Goal: Task Accomplishment & Management: Manage account settings

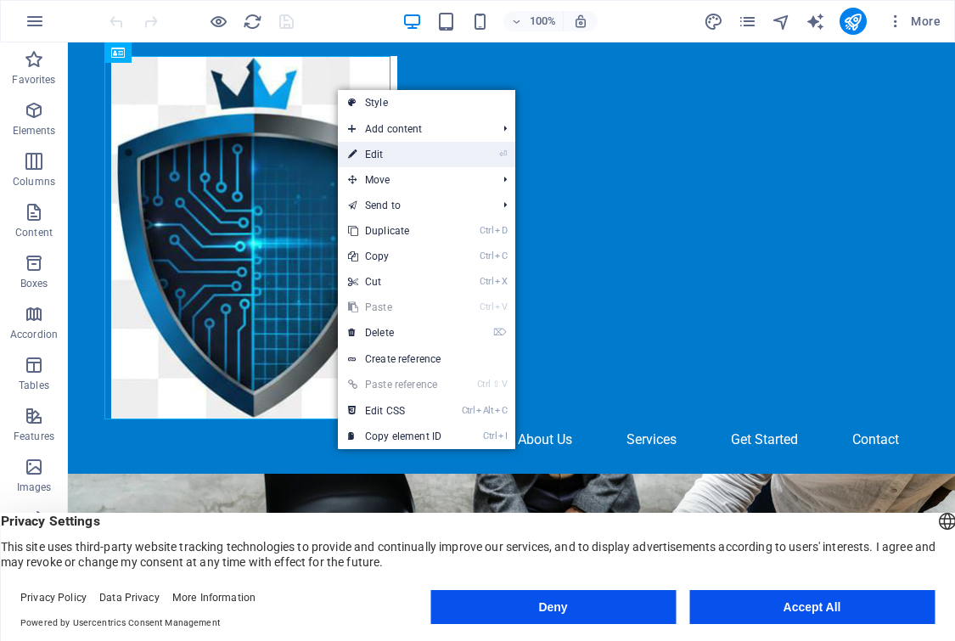
click at [428, 151] on link "⏎ Edit" at bounding box center [395, 154] width 114 height 25
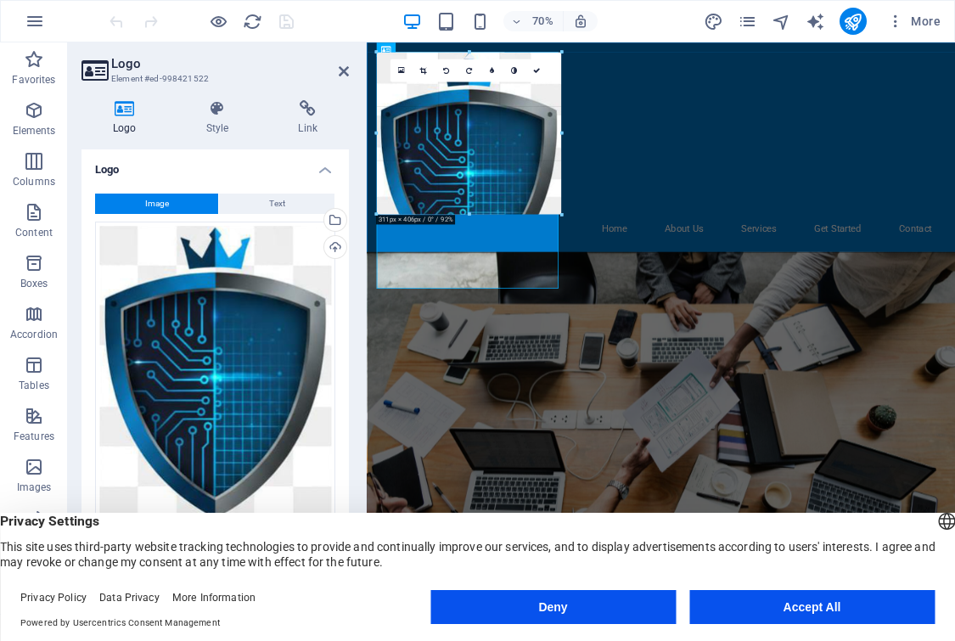
drag, startPoint x: 578, startPoint y: 308, endPoint x: 469, endPoint y: 106, distance: 229.3
type input "209"
select select "px"
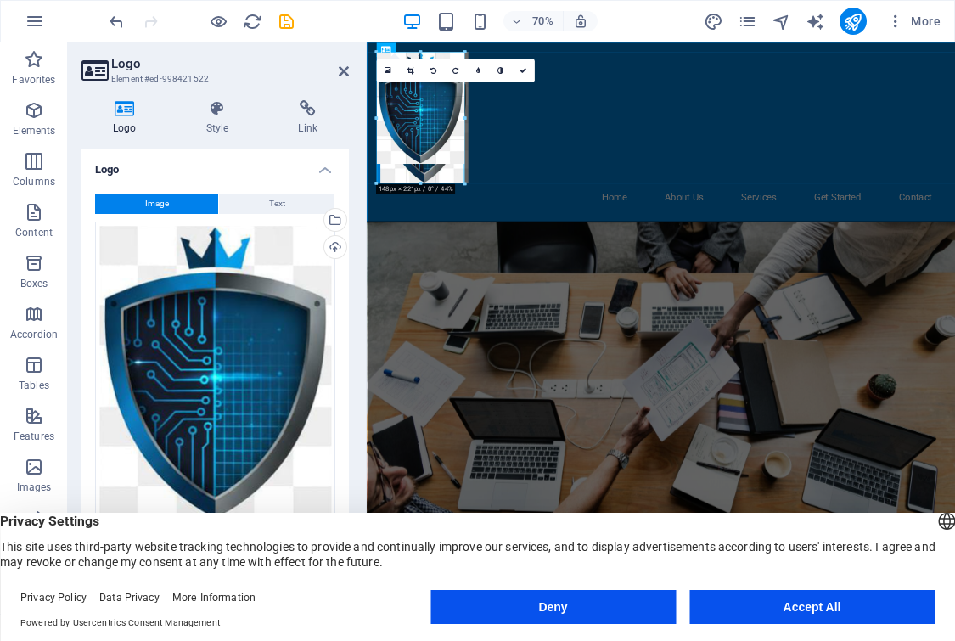
drag, startPoint x: 500, startPoint y: 209, endPoint x: 452, endPoint y: 115, distance: 105.5
type input "148"
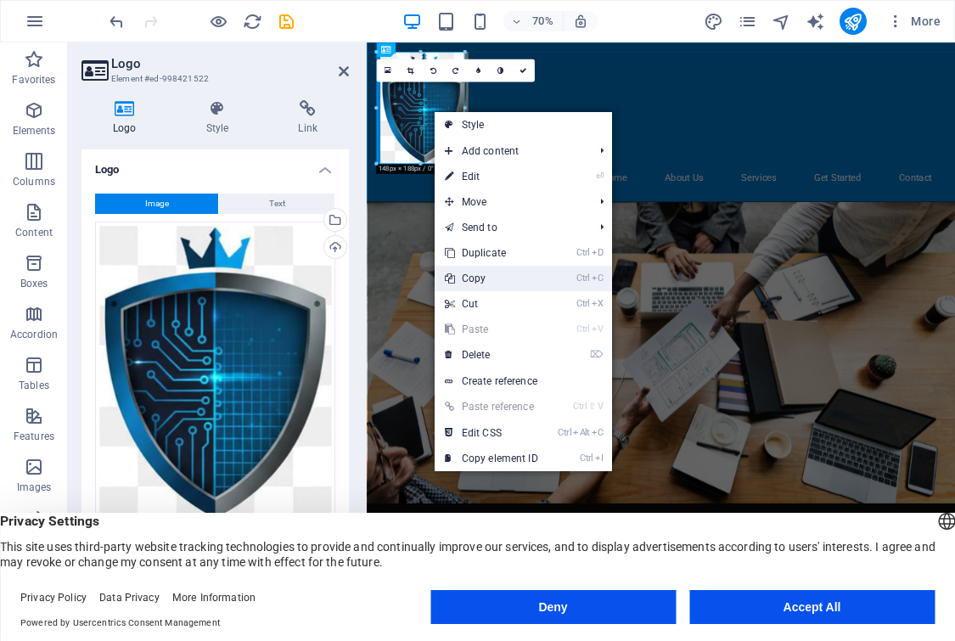
click at [477, 281] on link "Ctrl C Copy" at bounding box center [491, 278] width 114 height 25
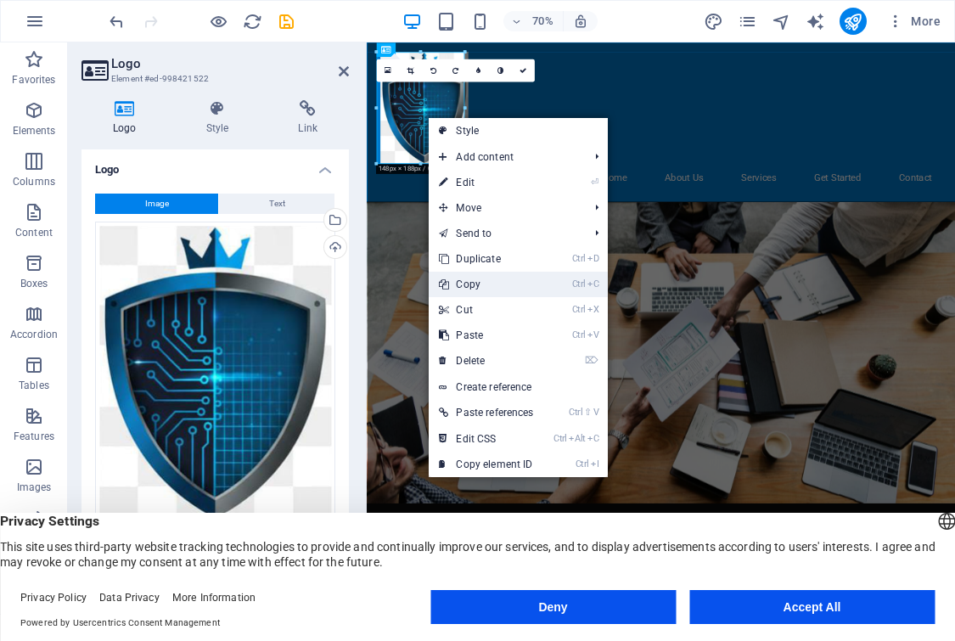
click at [493, 285] on link "Ctrl C Copy" at bounding box center [485, 284] width 115 height 25
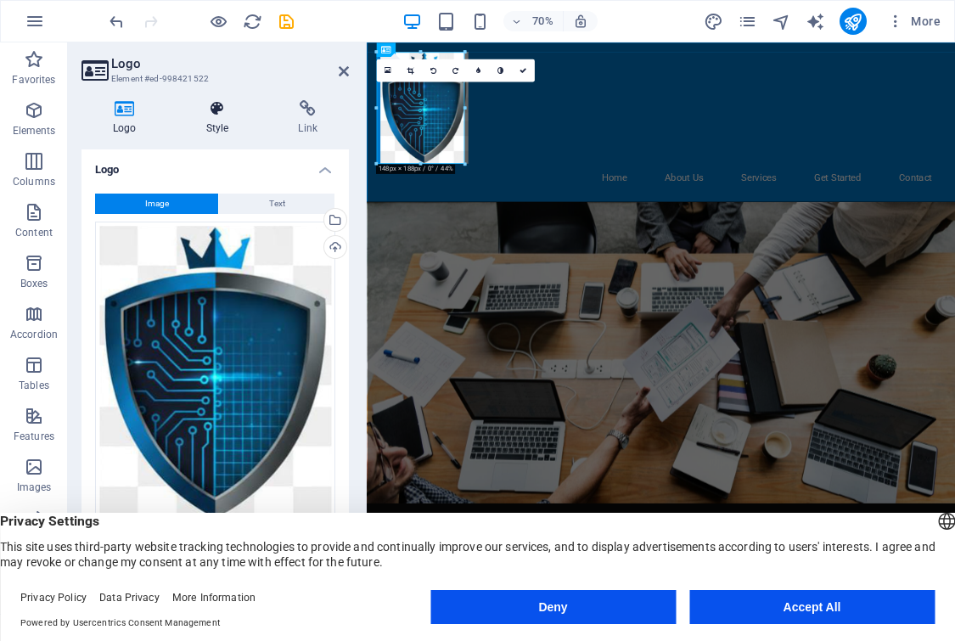
click at [219, 110] on icon at bounding box center [218, 108] width 86 height 17
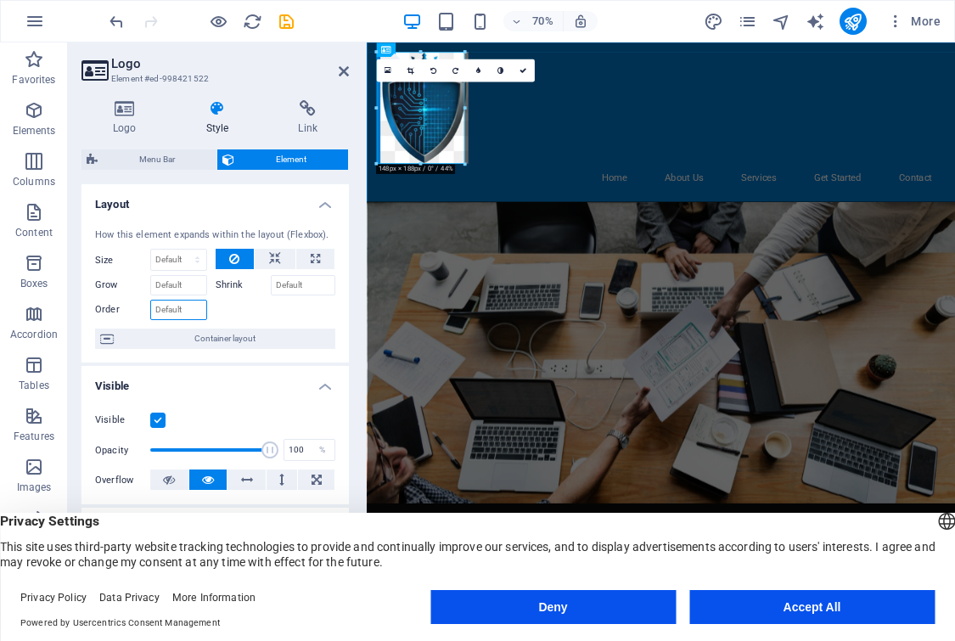
click at [194, 311] on input "Order" at bounding box center [178, 310] width 57 height 20
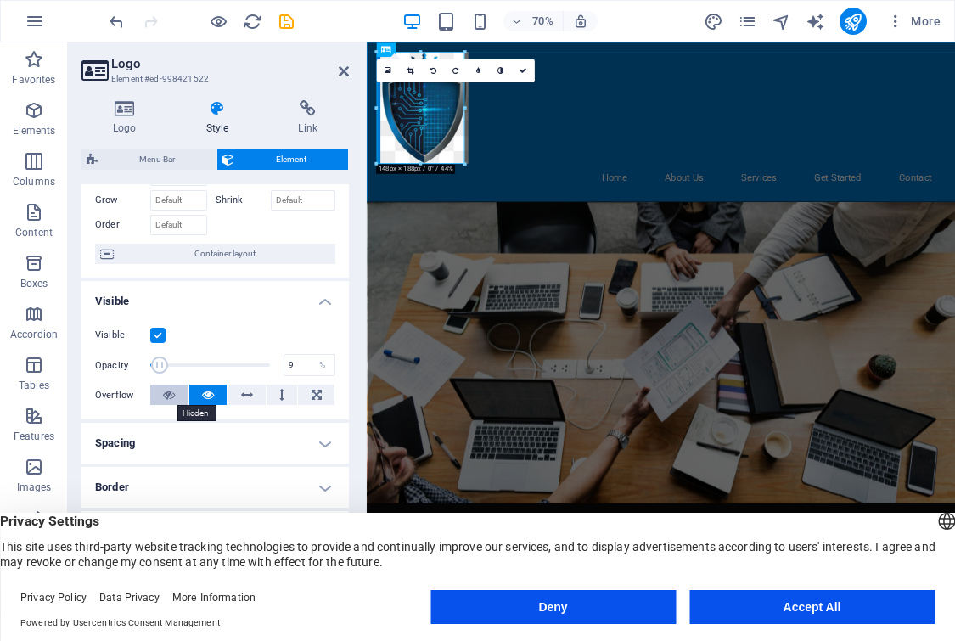
drag, startPoint x: 266, startPoint y: 366, endPoint x: 160, endPoint y: 389, distance: 109.5
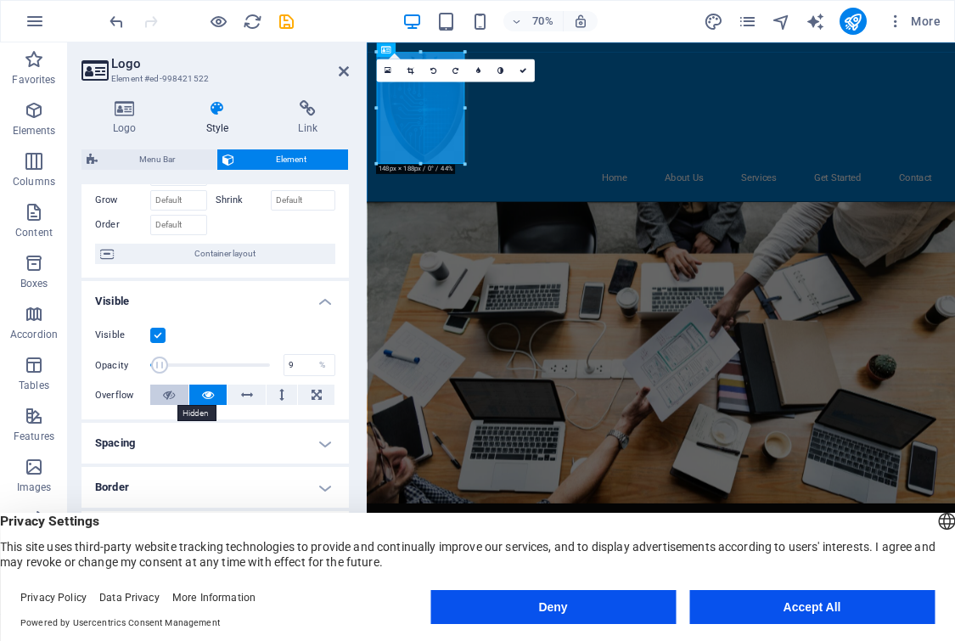
click at [160, 389] on div "Visible Opacity 9 % Overflow" at bounding box center [214, 365] width 267 height 108
drag, startPoint x: 165, startPoint y: 364, endPoint x: 221, endPoint y: 364, distance: 55.1
click at [218, 364] on span at bounding box center [209, 364] width 17 height 17
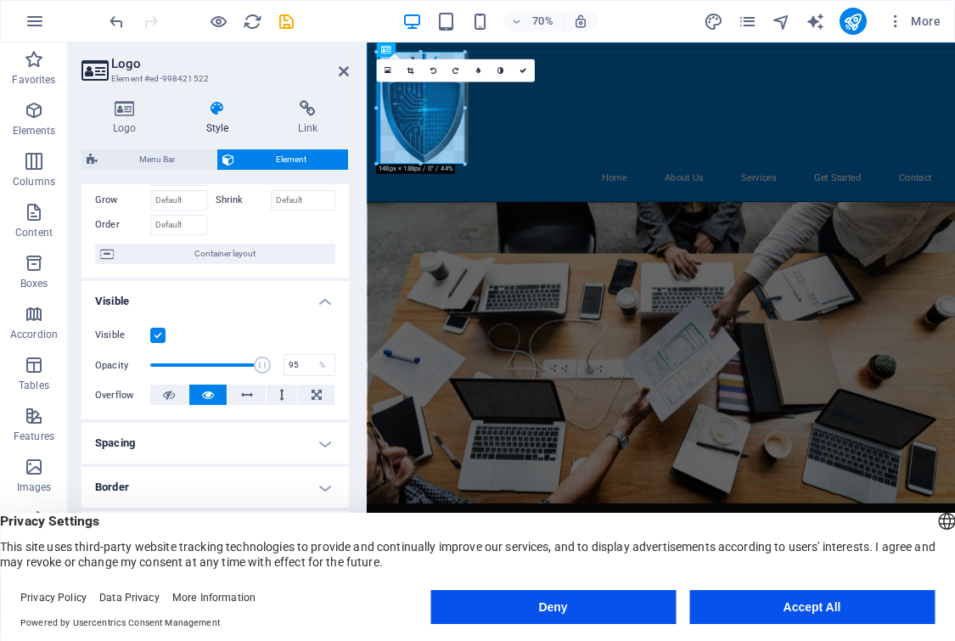
drag, startPoint x: 219, startPoint y: 365, endPoint x: 260, endPoint y: 366, distance: 41.6
click at [260, 366] on span at bounding box center [262, 364] width 17 height 17
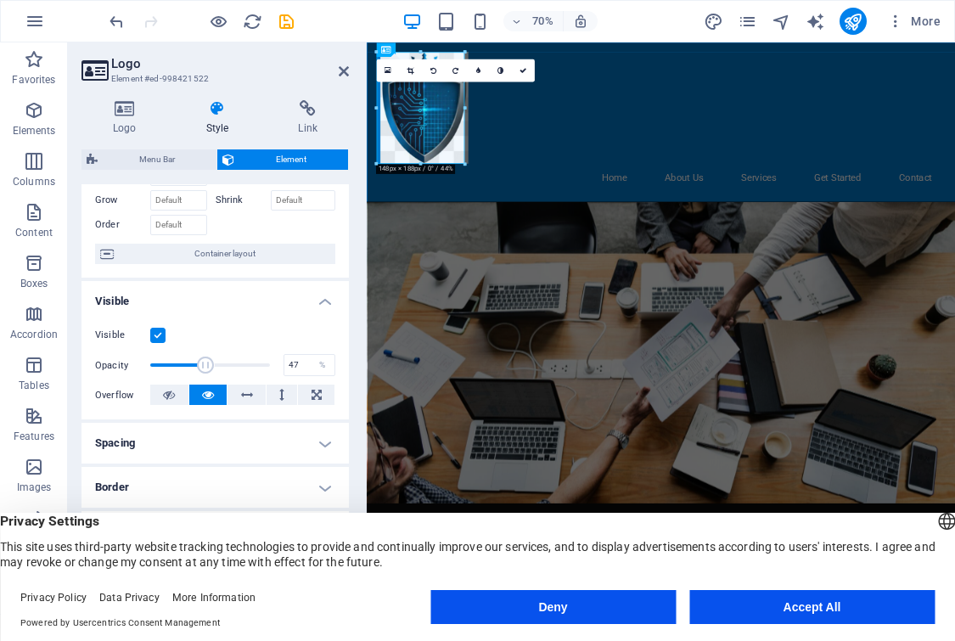
drag, startPoint x: 259, startPoint y: 370, endPoint x: 204, endPoint y: 381, distance: 55.4
click at [204, 381] on div "Visible Opacity 47 % Overflow" at bounding box center [214, 365] width 267 height 108
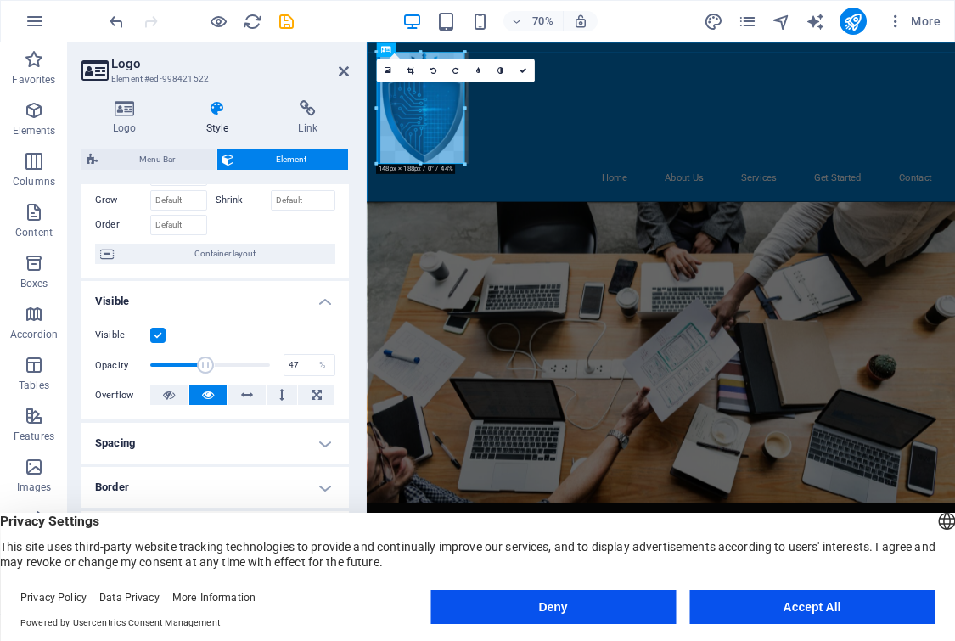
drag, startPoint x: 204, startPoint y: 381, endPoint x: 216, endPoint y: 381, distance: 11.0
click at [216, 381] on div "Visible Opacity 47 % Overflow" at bounding box center [214, 365] width 267 height 108
type input "1"
drag, startPoint x: 203, startPoint y: 367, endPoint x: 125, endPoint y: 359, distance: 78.4
click at [125, 359] on div "Opacity 1 %" at bounding box center [215, 364] width 240 height 25
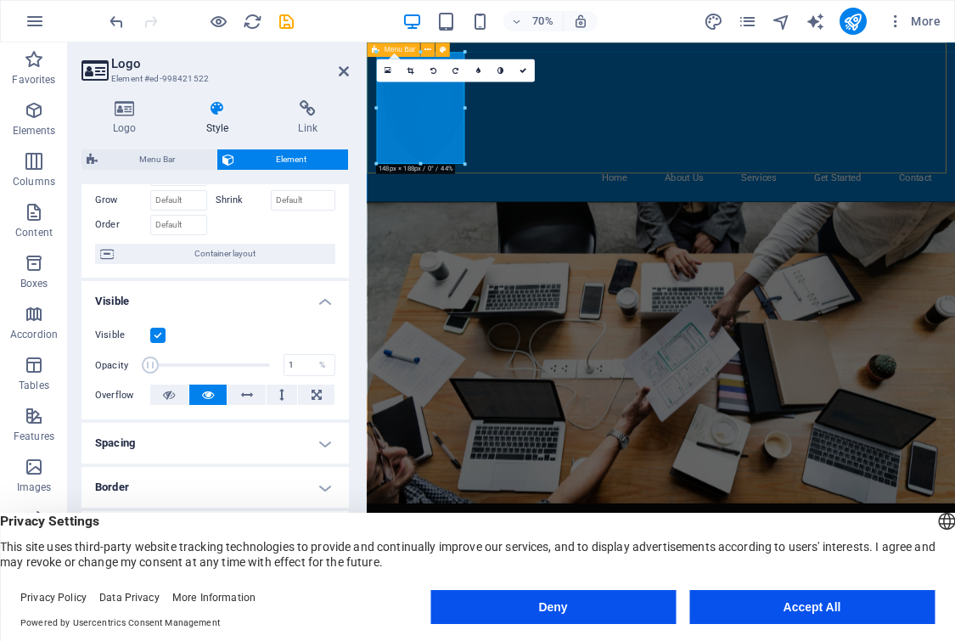
click at [574, 193] on div "Home About Us Services Get Started Contact" at bounding box center [787, 155] width 840 height 227
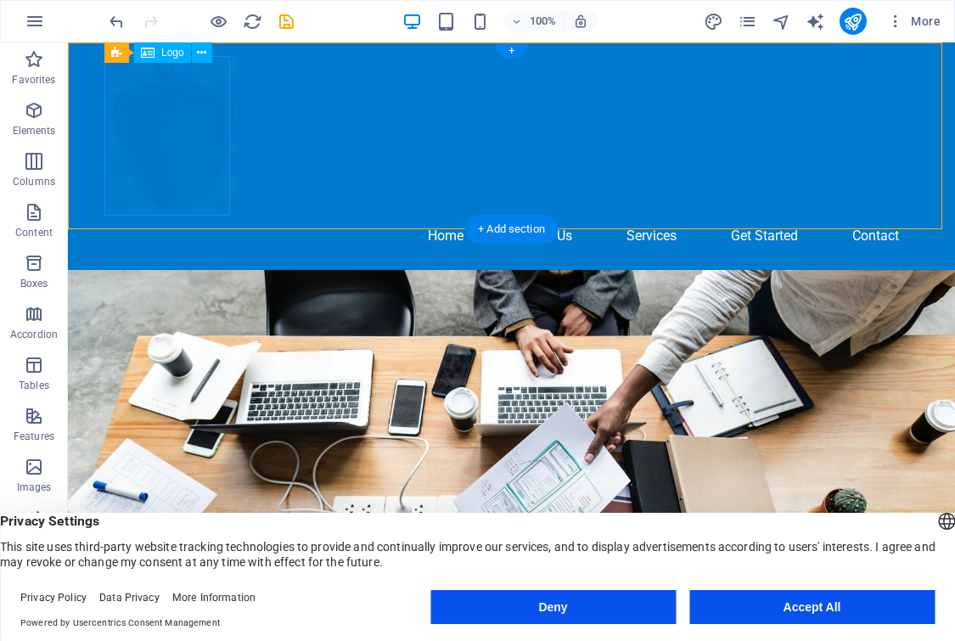
click at [162, 94] on div at bounding box center [511, 136] width 801 height 160
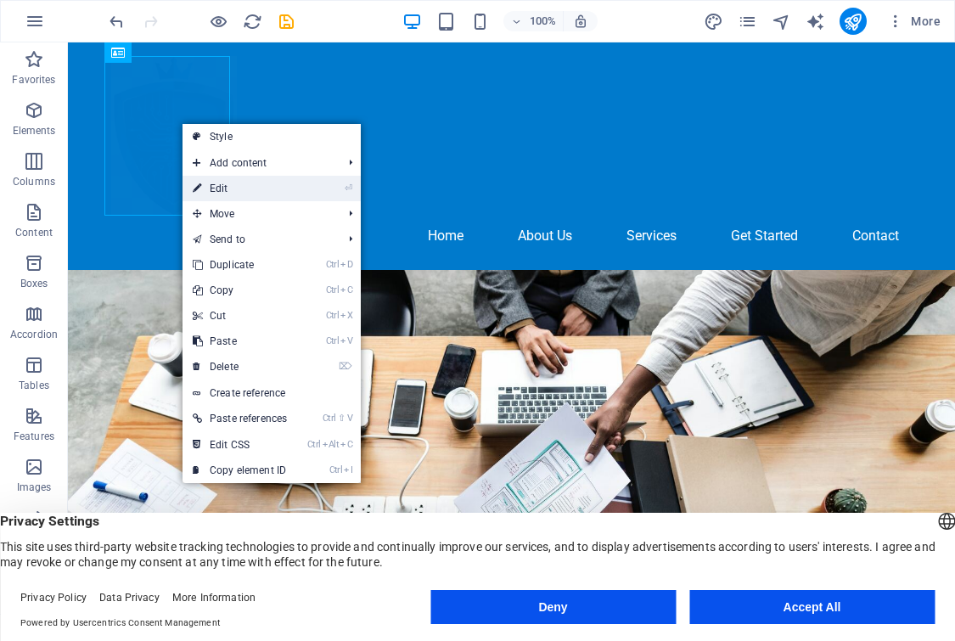
click at [256, 188] on link "⏎ Edit" at bounding box center [239, 188] width 115 height 25
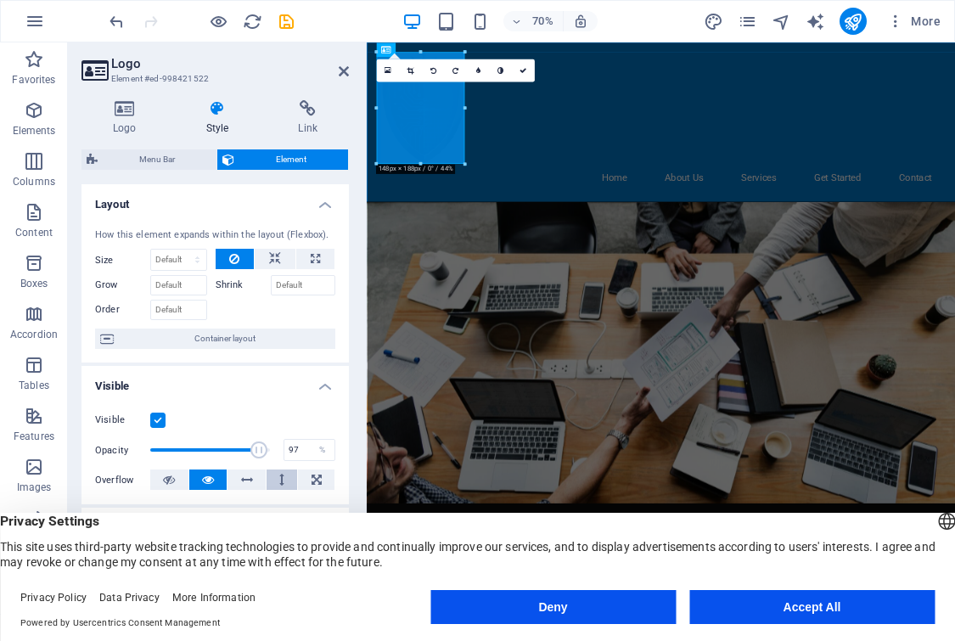
drag, startPoint x: 147, startPoint y: 451, endPoint x: 288, endPoint y: 475, distance: 142.8
click at [266, 474] on div "Visible Opacity 97 % Overflow" at bounding box center [214, 450] width 267 height 108
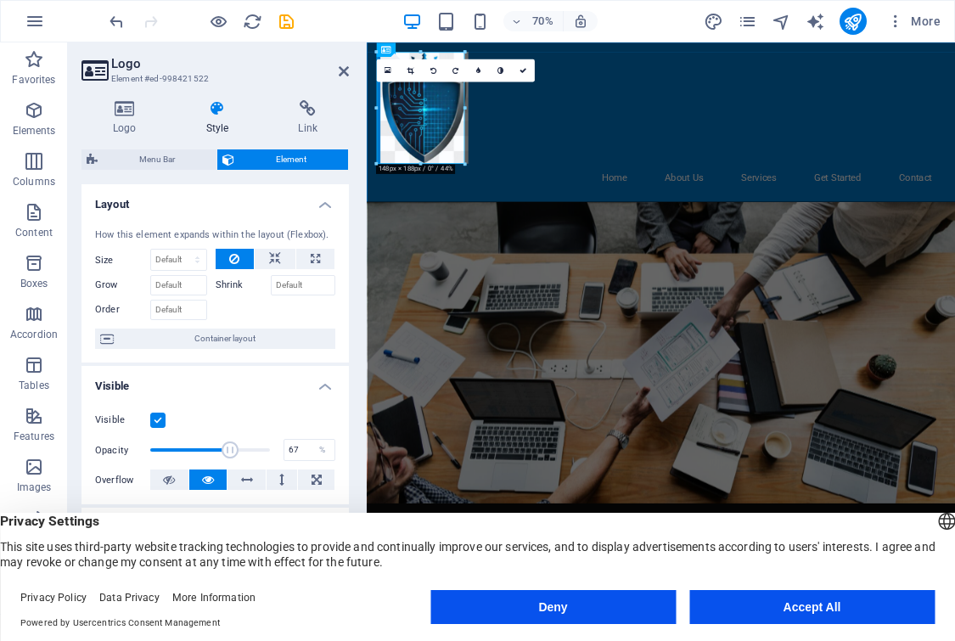
type input "66"
click at [227, 447] on span at bounding box center [210, 449] width 120 height 25
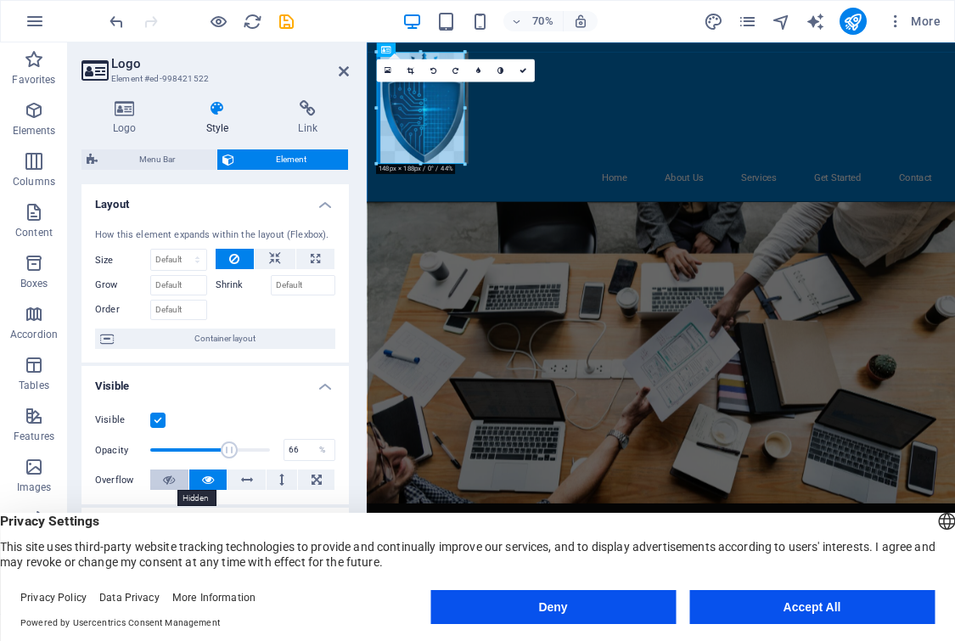
click at [170, 484] on icon at bounding box center [169, 479] width 12 height 20
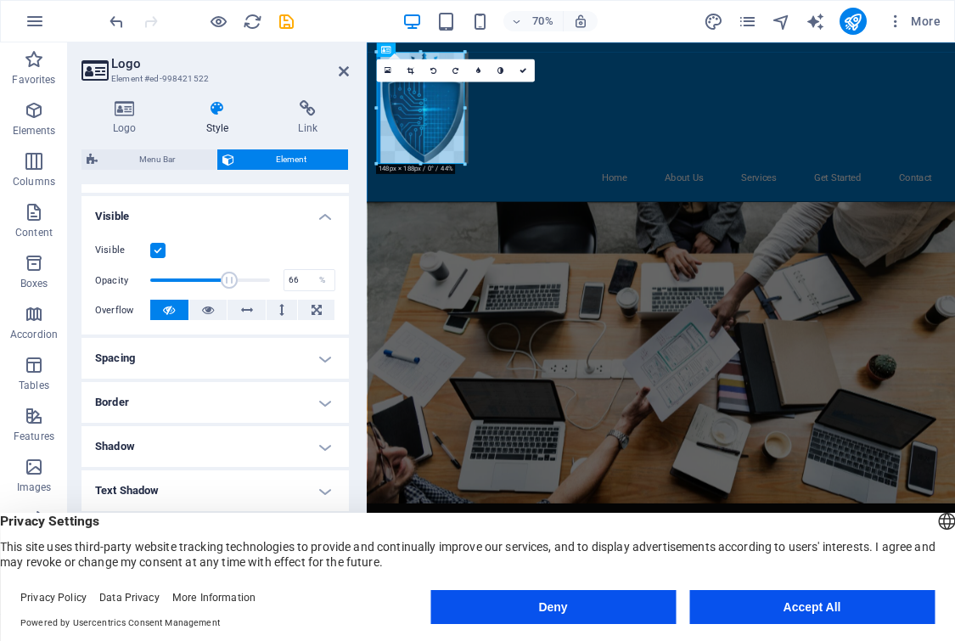
click at [216, 439] on h4 "Shadow" at bounding box center [214, 446] width 267 height 41
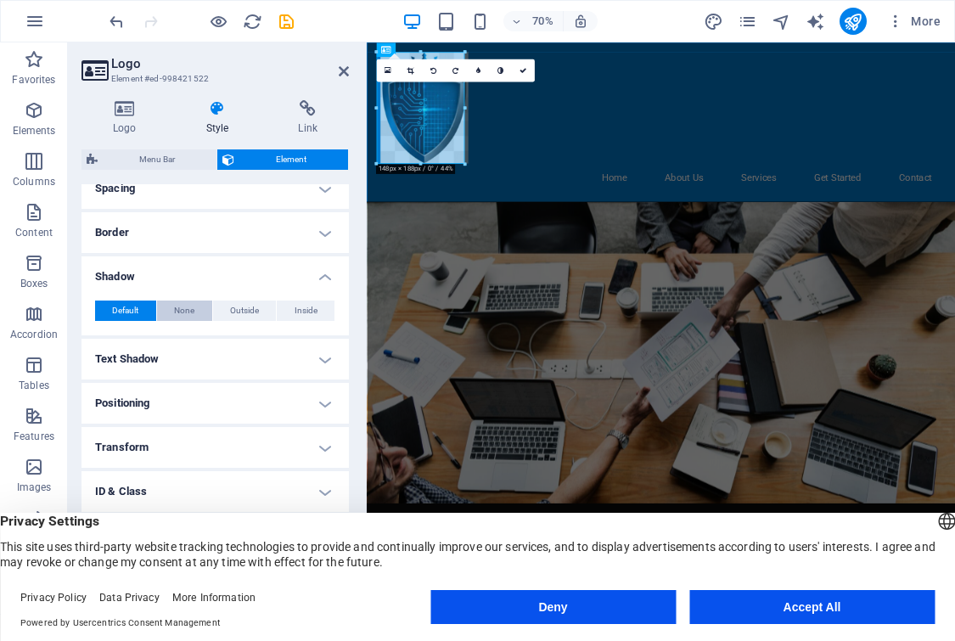
click at [175, 312] on span "None" at bounding box center [184, 310] width 20 height 20
click at [228, 444] on h4 "Transform" at bounding box center [214, 447] width 267 height 41
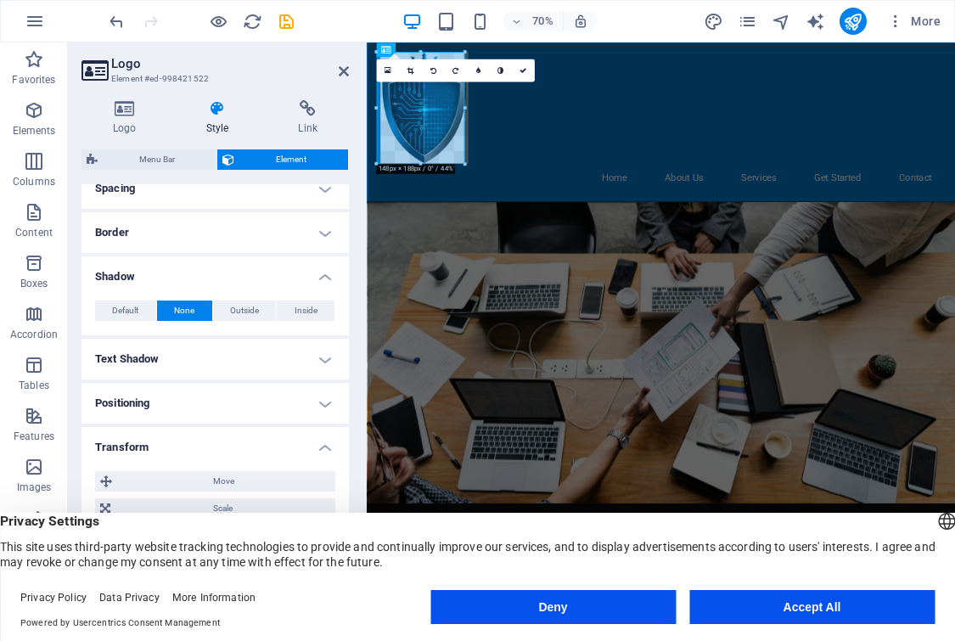
scroll to position [458, 0]
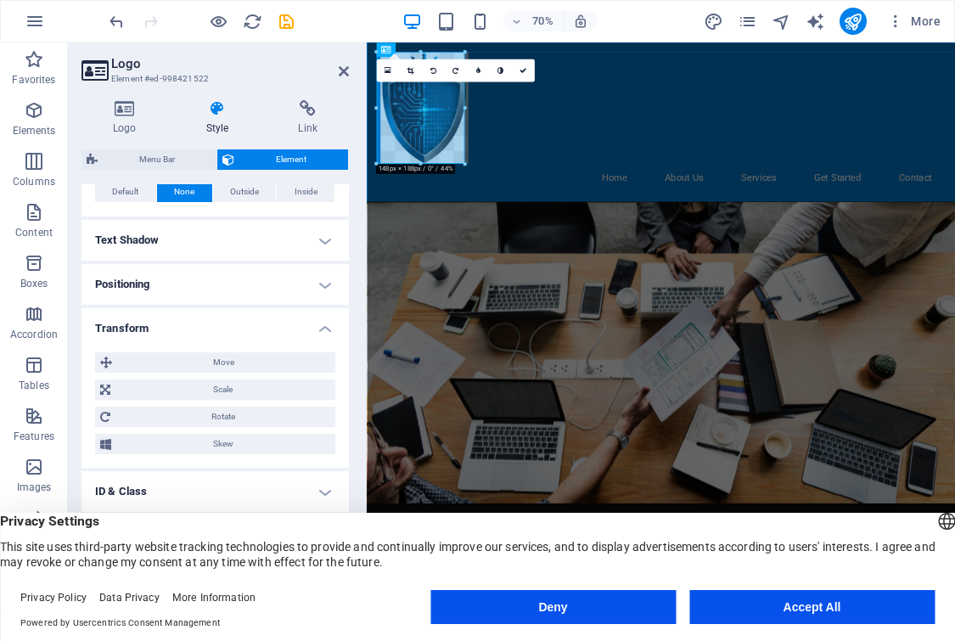
click at [260, 286] on h4 "Positioning" at bounding box center [214, 284] width 267 height 41
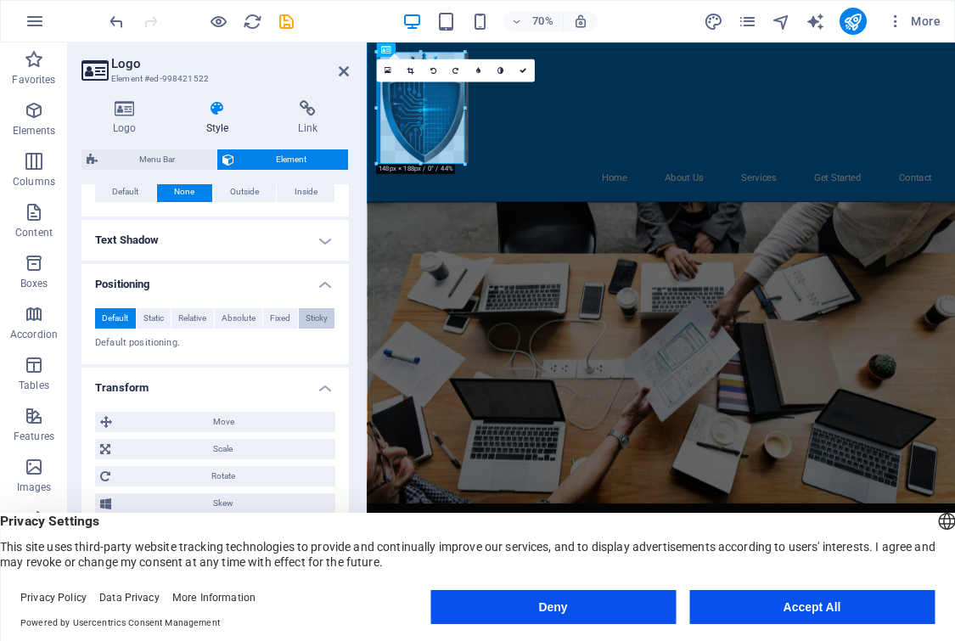
click at [309, 320] on span "Sticky" at bounding box center [316, 318] width 22 height 20
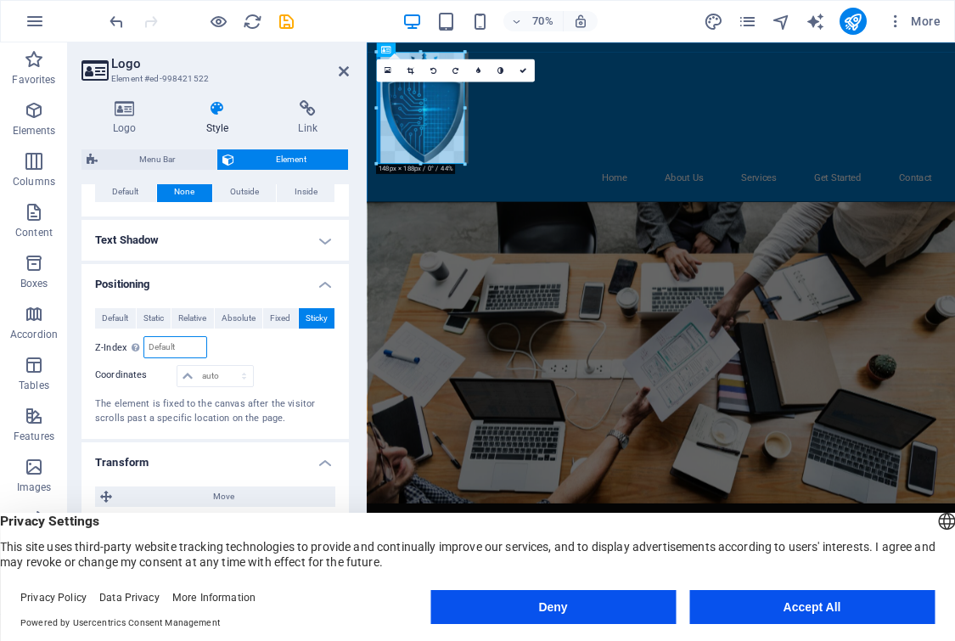
click at [162, 347] on input "number" at bounding box center [174, 347] width 61 height 20
click at [352, 171] on div "Logo Style Link Logo Image Text Drag files here, click to choose files or selec…" at bounding box center [215, 350] width 294 height 527
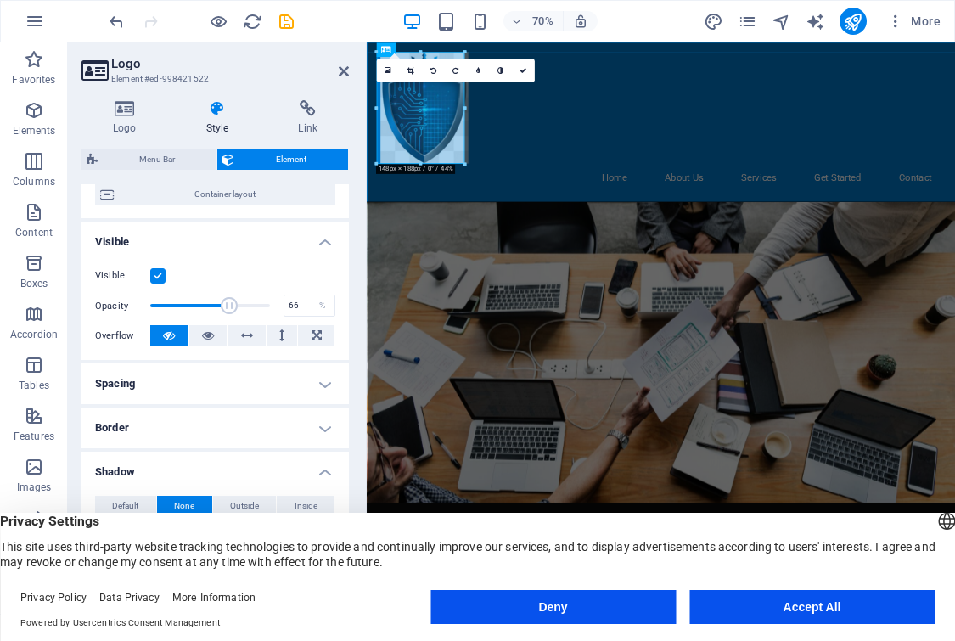
scroll to position [130, 0]
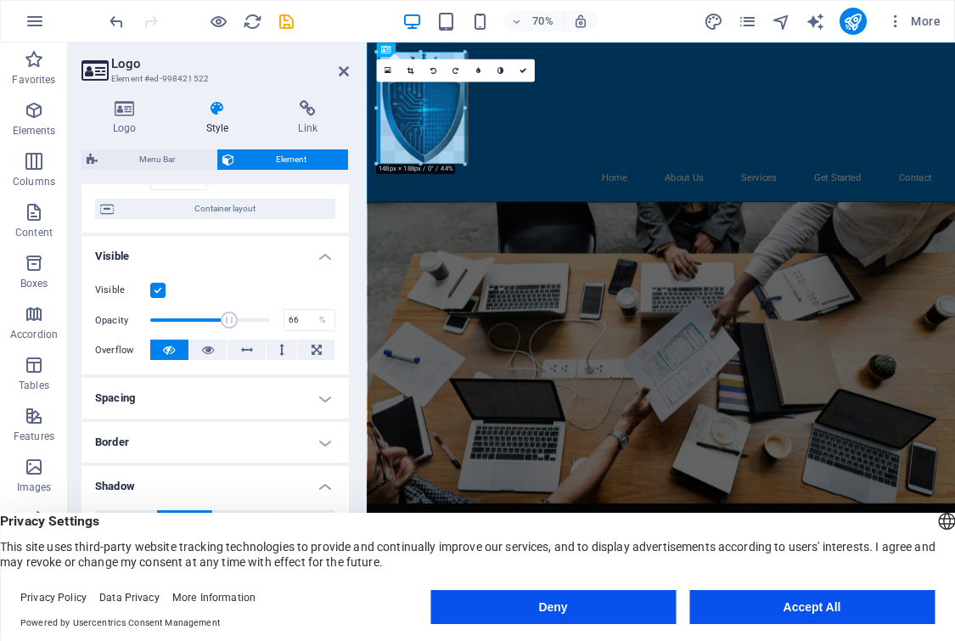
click at [155, 290] on label at bounding box center [157, 290] width 15 height 15
click at [0, 0] on input "Visible" at bounding box center [0, 0] width 0 height 0
click at [599, 160] on div "Home About Us Services Get Started Contact" at bounding box center [787, 155] width 840 height 227
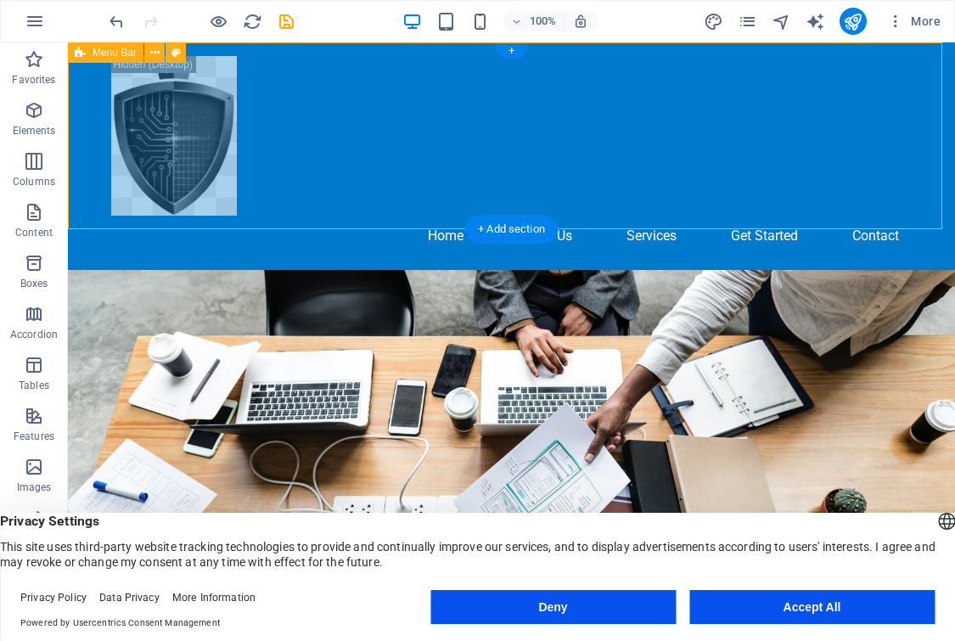
click at [336, 172] on div "Home About Us Services Get Started Contact" at bounding box center [511, 155] width 887 height 227
click at [169, 59] on div "Logo" at bounding box center [162, 52] width 57 height 20
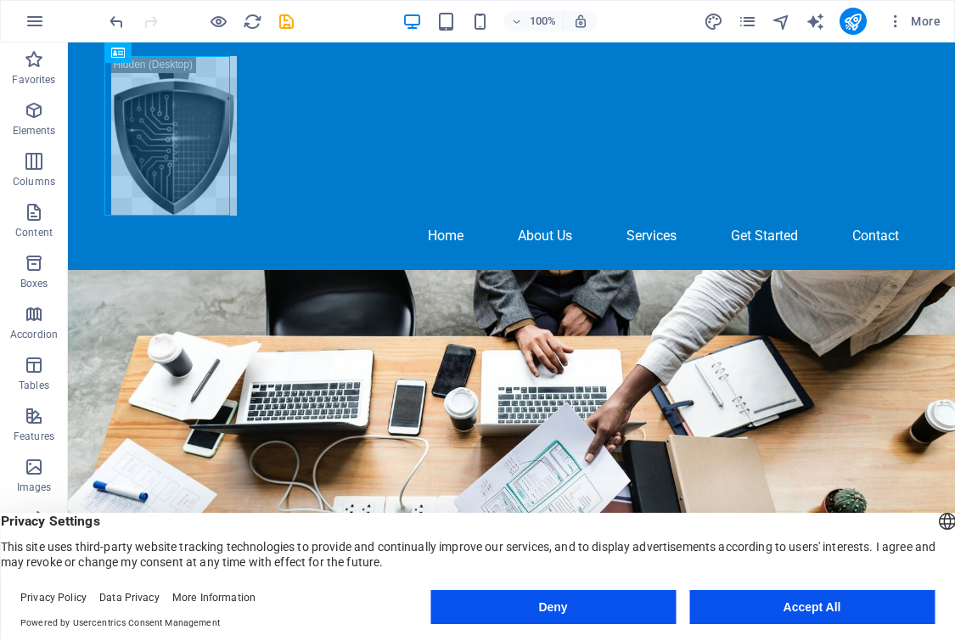
click at [221, 560] on div "Privacy Settings This site uses third-party website tracking technologies to pr…" at bounding box center [477, 540] width 955 height 57
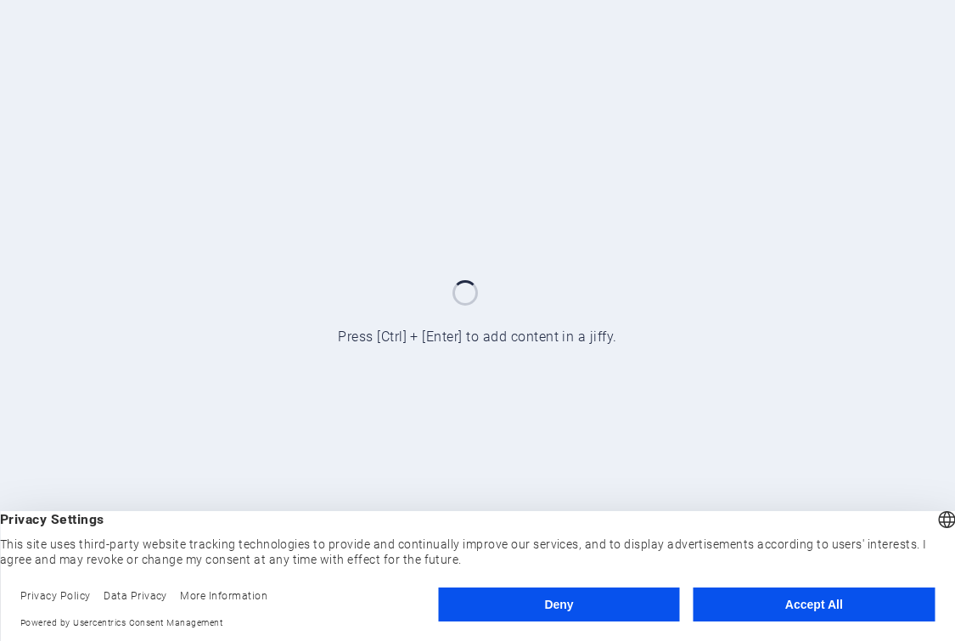
click at [775, 614] on button "Accept All" at bounding box center [813, 604] width 241 height 34
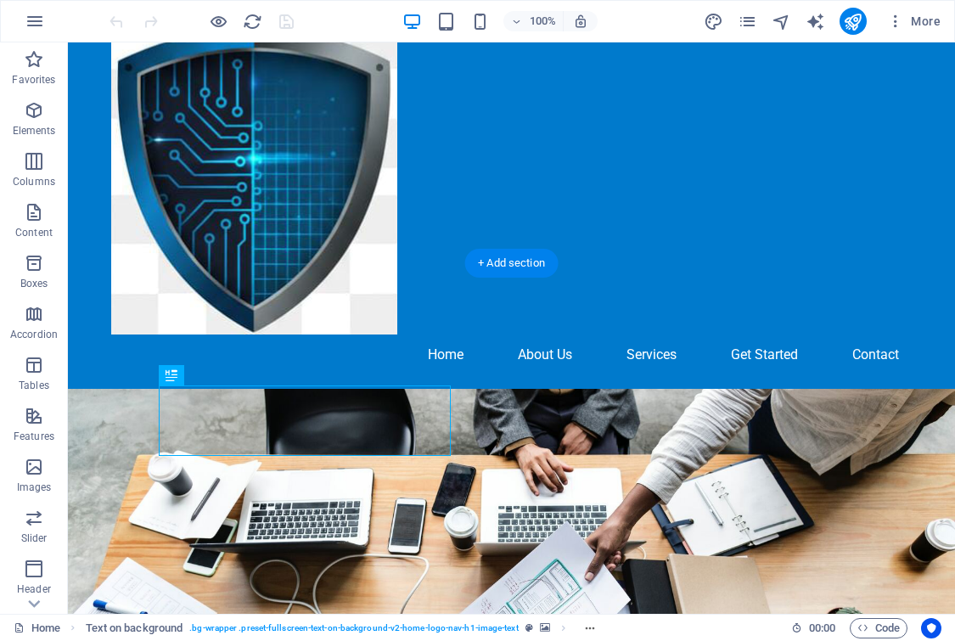
scroll to position [170, 0]
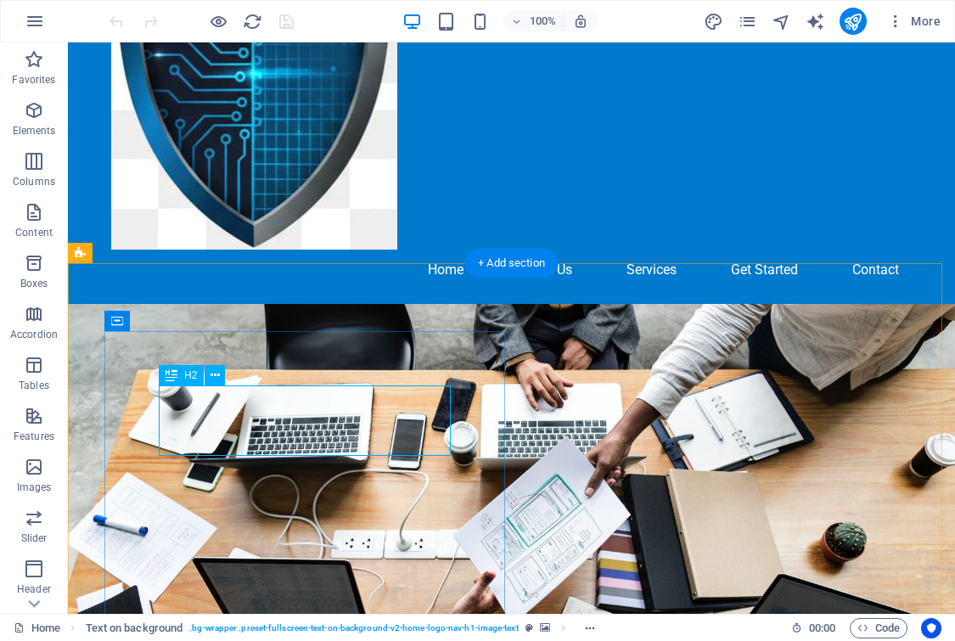
click at [214, 372] on icon at bounding box center [214, 376] width 9 height 18
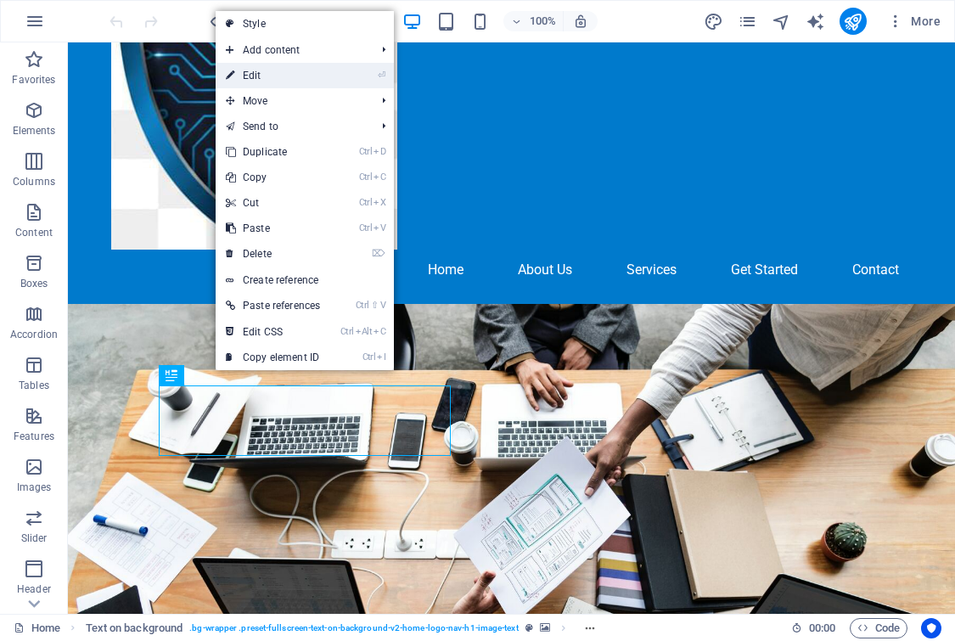
click at [339, 71] on li "⏎ Edit" at bounding box center [305, 75] width 178 height 25
click at [344, 78] on li "⏎ Edit" at bounding box center [305, 75] width 178 height 25
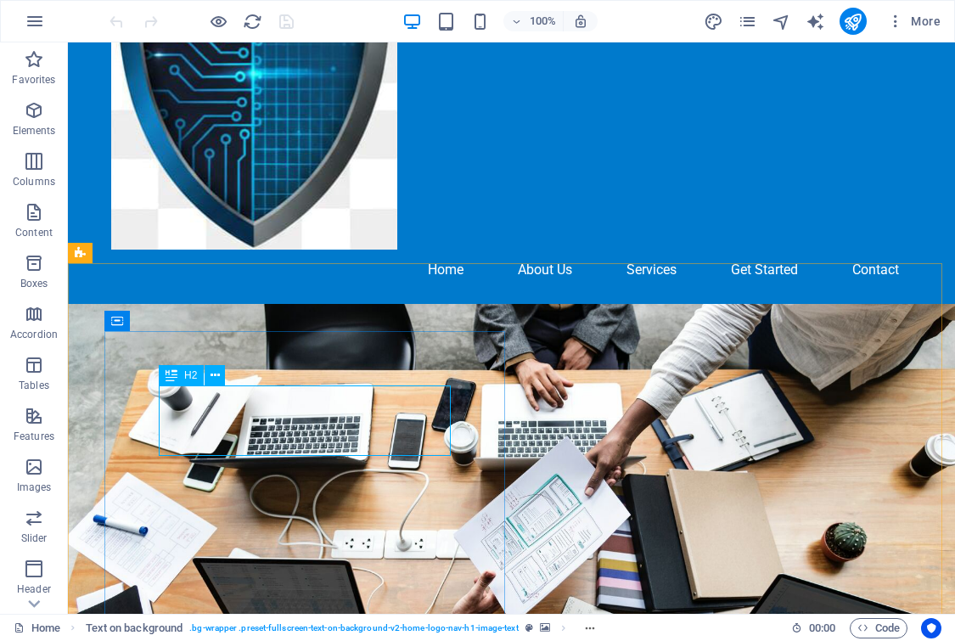
click at [180, 379] on div "H2" at bounding box center [181, 375] width 45 height 20
click at [215, 373] on icon at bounding box center [214, 376] width 9 height 18
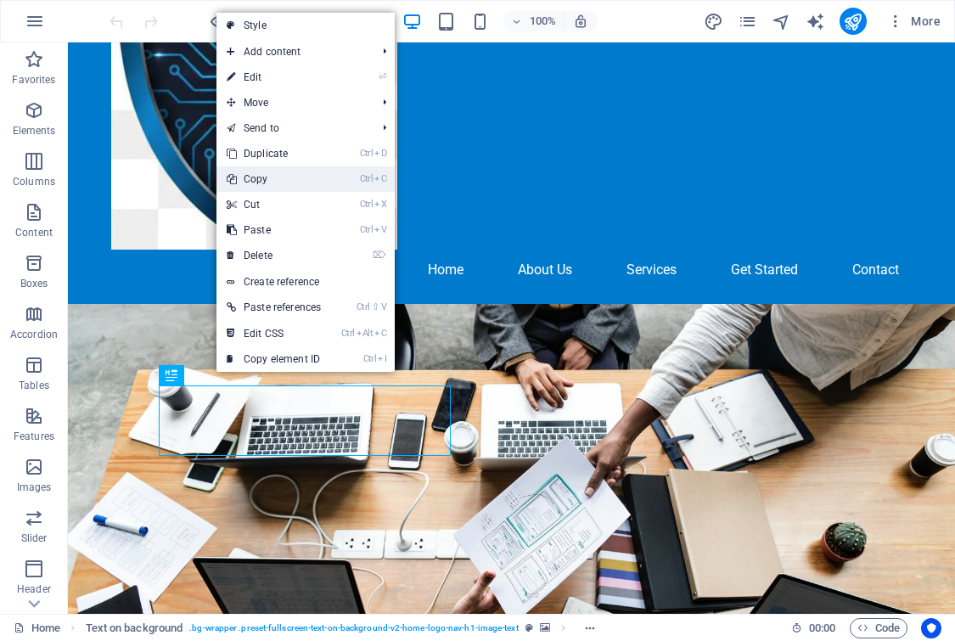
click at [313, 184] on link "Ctrl C Copy" at bounding box center [273, 178] width 115 height 25
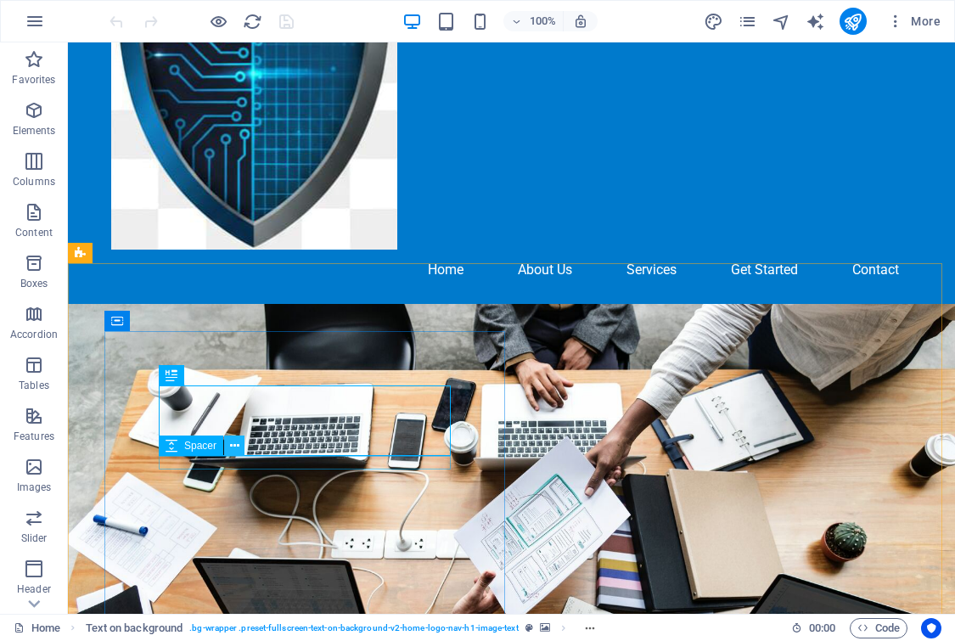
click at [233, 445] on icon at bounding box center [234, 446] width 9 height 18
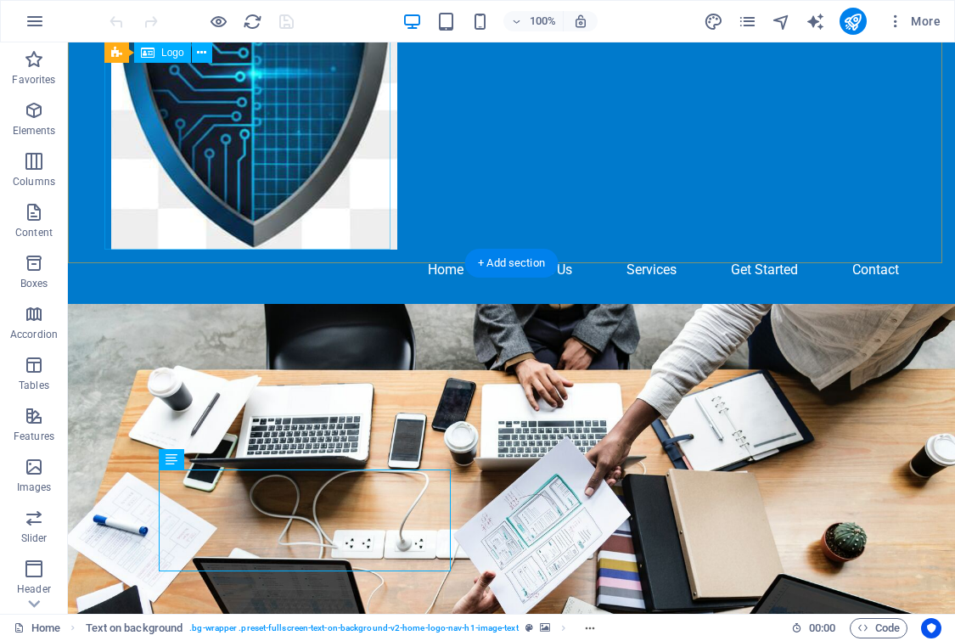
click at [294, 140] on div at bounding box center [511, 67] width 801 height 363
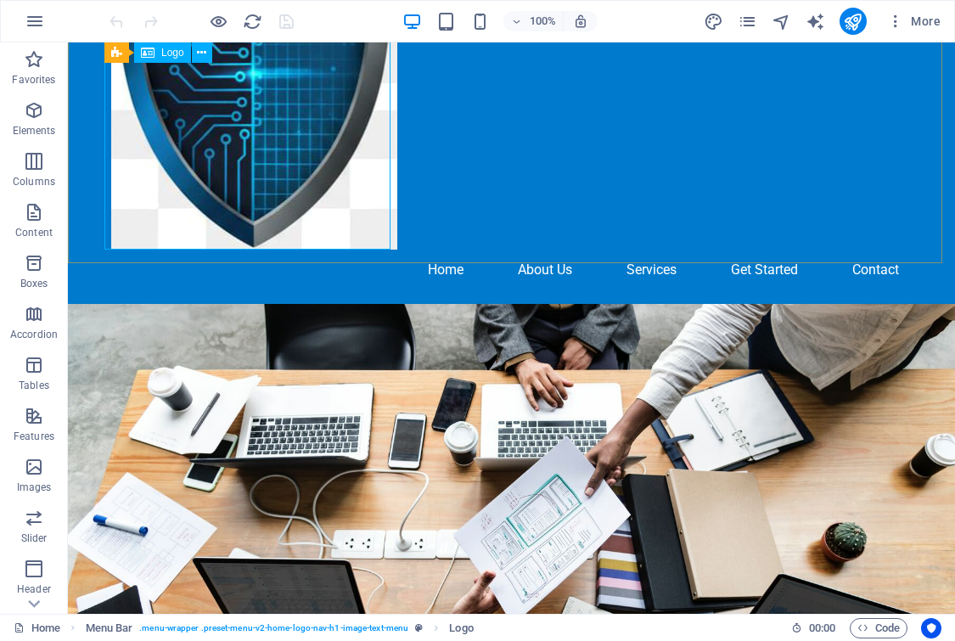
click at [150, 49] on icon at bounding box center [148, 52] width 14 height 20
click at [202, 52] on icon at bounding box center [201, 53] width 9 height 18
click at [156, 111] on div at bounding box center [511, 67] width 801 height 363
click at [206, 46] on icon at bounding box center [201, 53] width 9 height 18
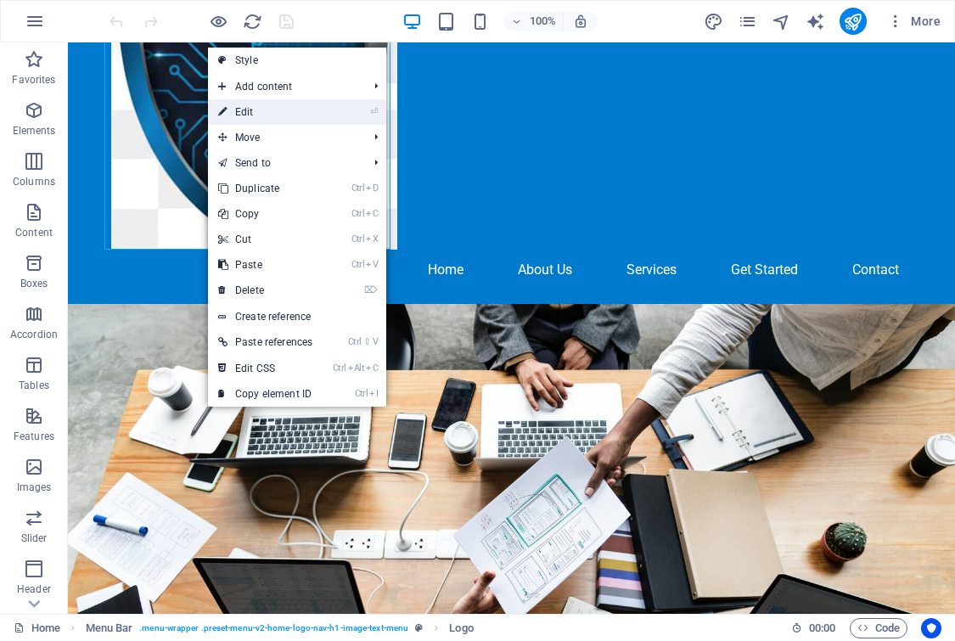
click at [294, 108] on link "⏎ Edit" at bounding box center [265, 111] width 115 height 25
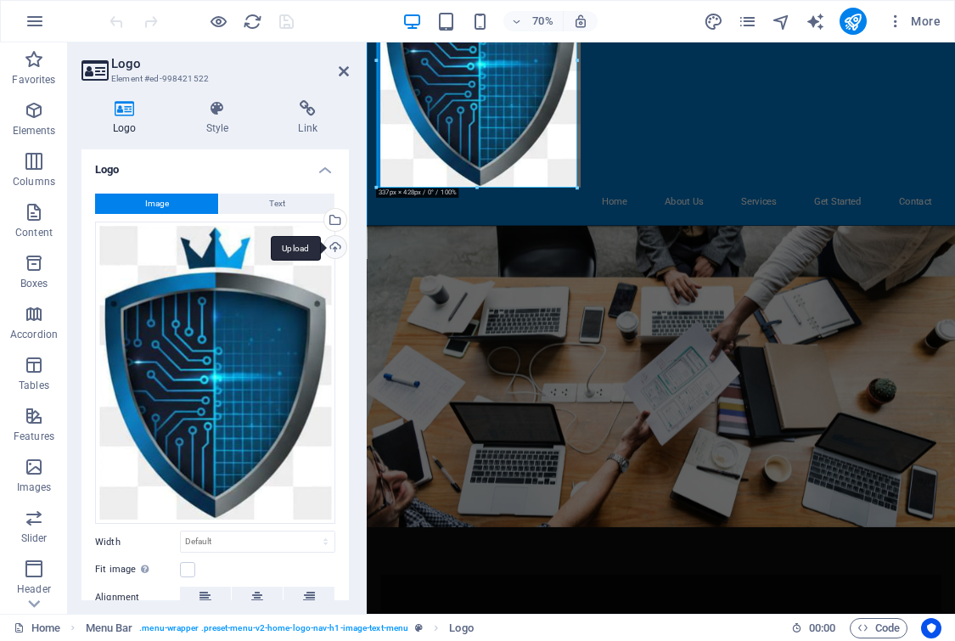
click at [331, 246] on div "Upload" at bounding box center [333, 248] width 25 height 25
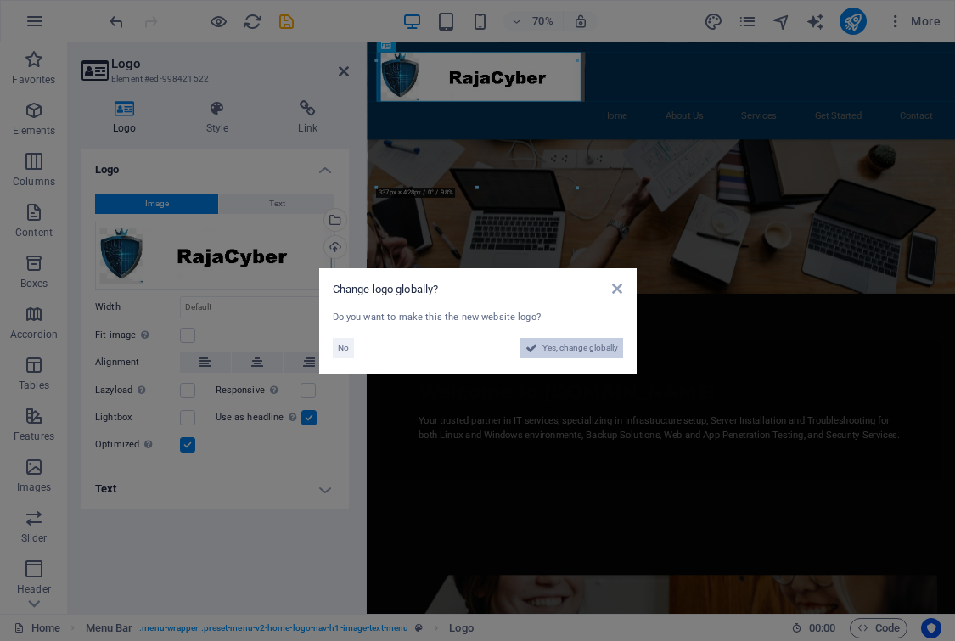
click at [543, 348] on span "Yes, change globally" at bounding box center [580, 348] width 76 height 20
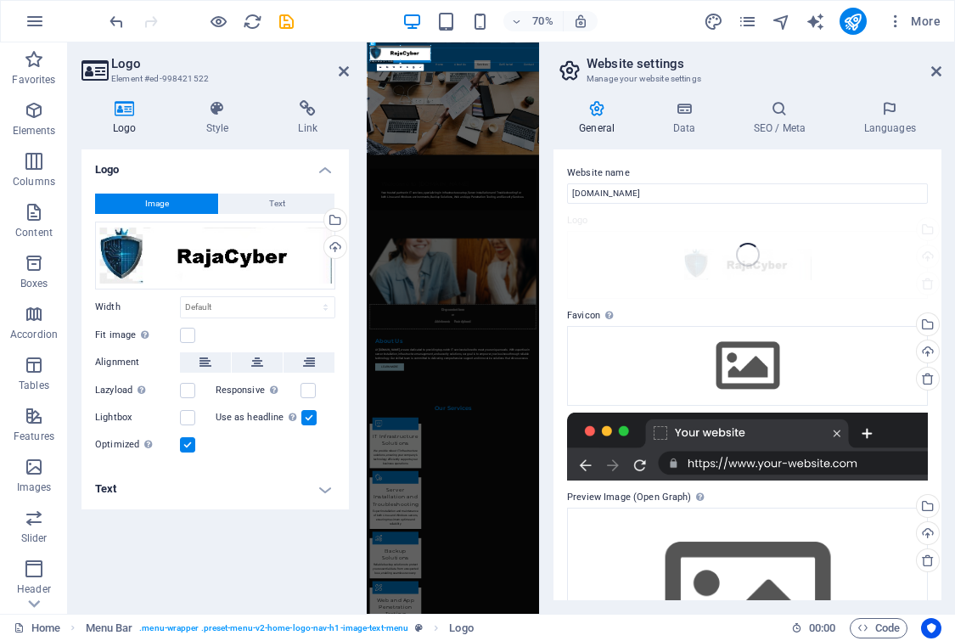
scroll to position [159, 0]
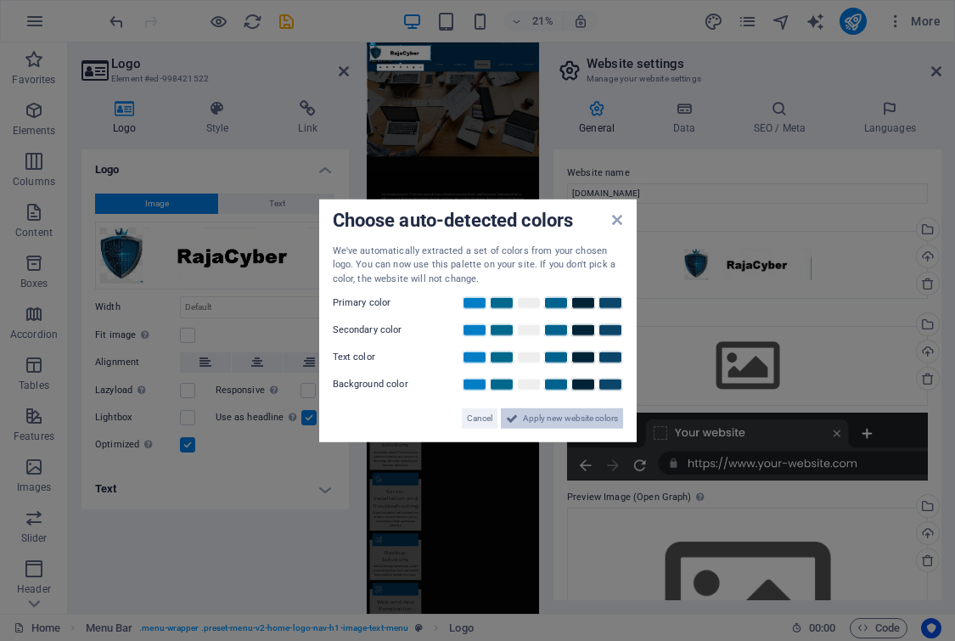
click at [559, 423] on span "Apply new website colors" at bounding box center [570, 418] width 95 height 20
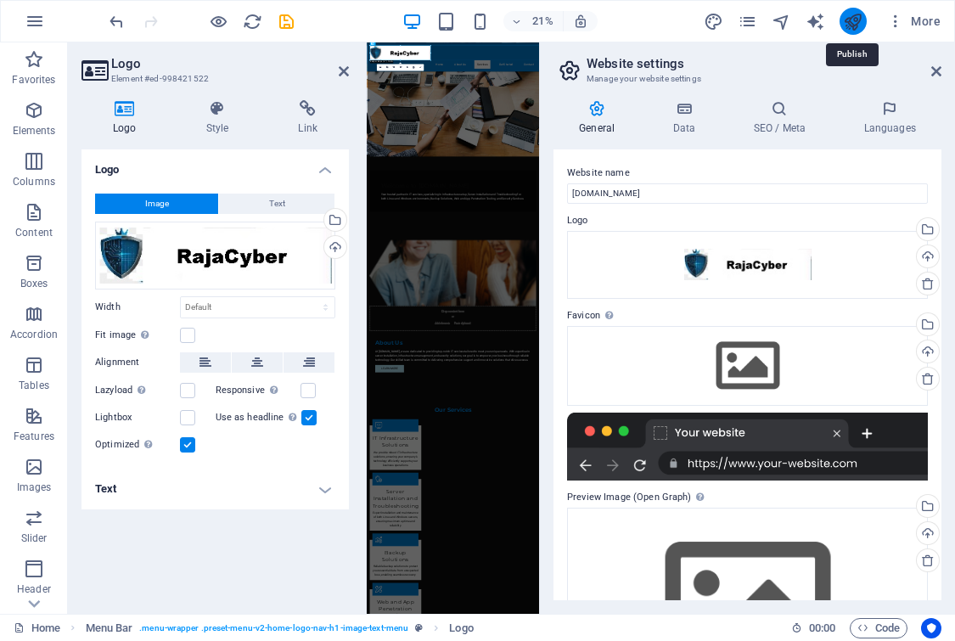
click at [854, 15] on icon "publish" at bounding box center [853, 22] width 20 height 20
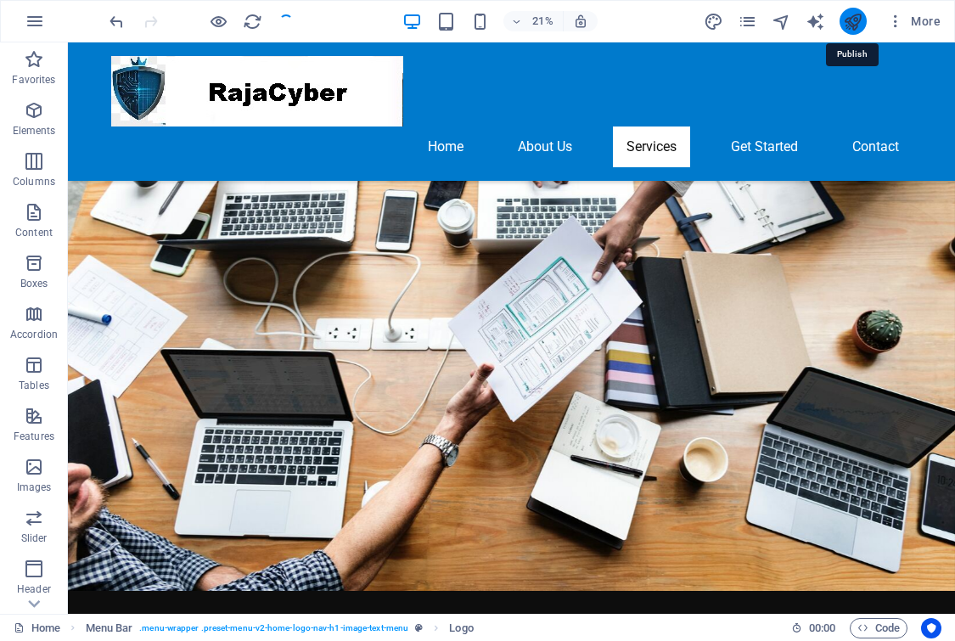
checkbox input "false"
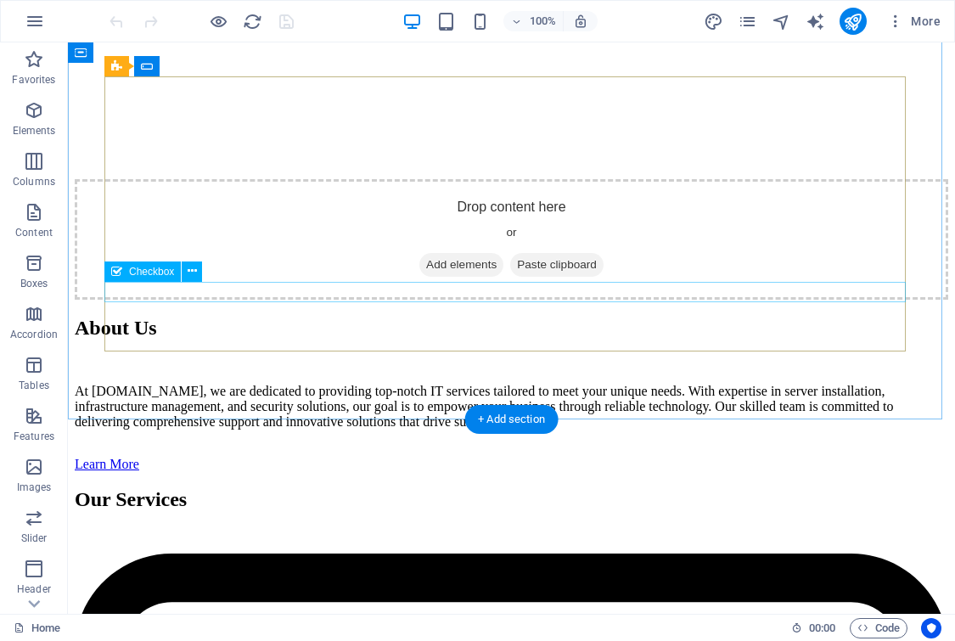
scroll to position [2333, 0]
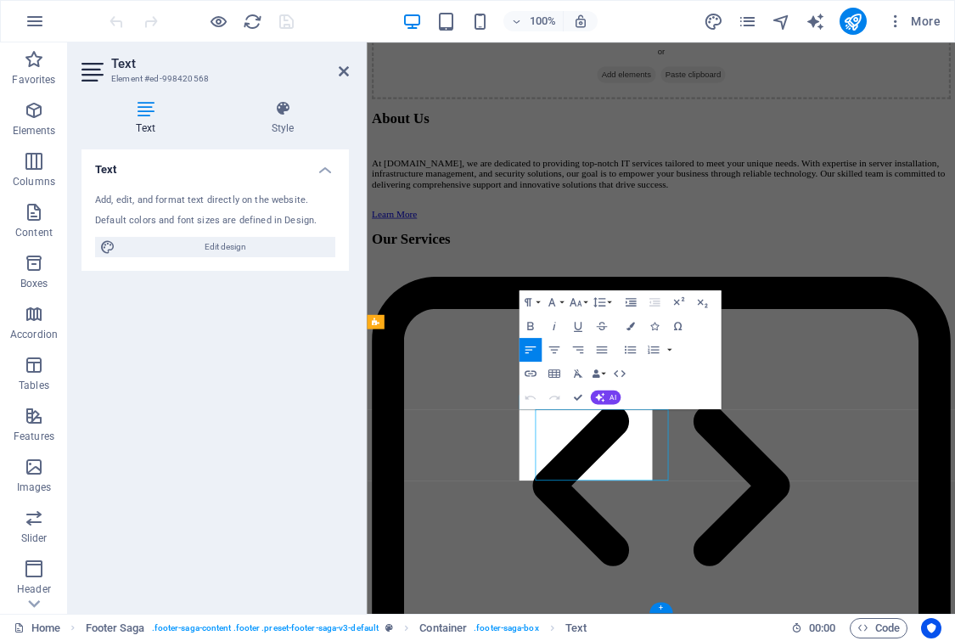
scroll to position [2089, 0]
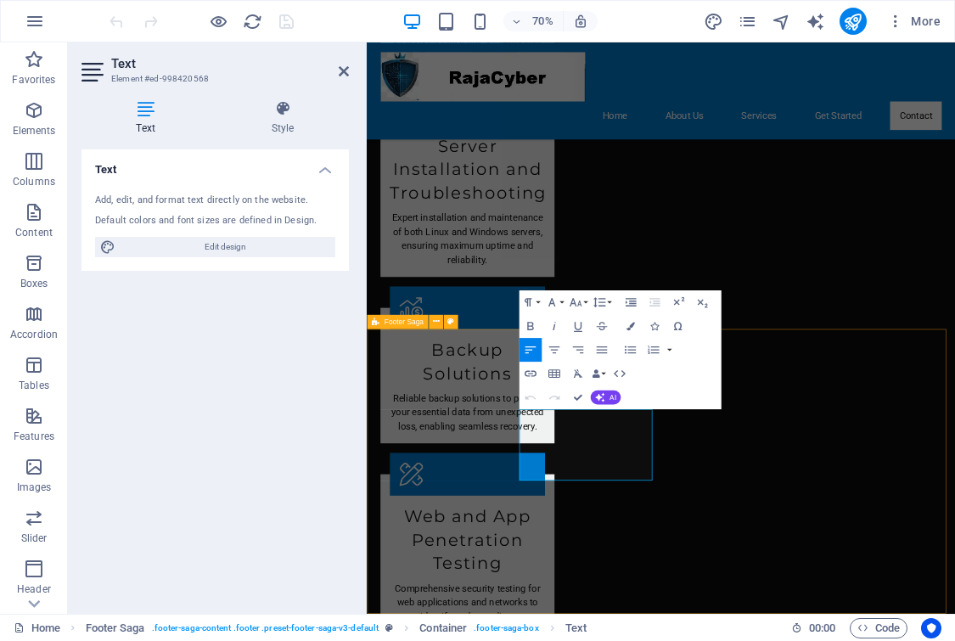
drag, startPoint x: 686, startPoint y: 574, endPoint x: 376, endPoint y: 600, distance: 311.6
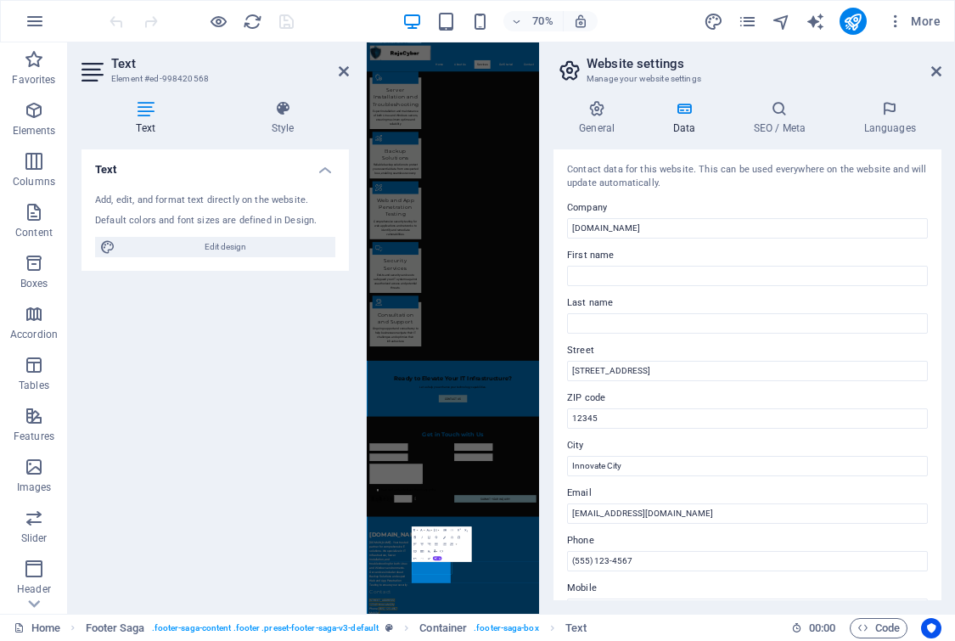
scroll to position [159, 0]
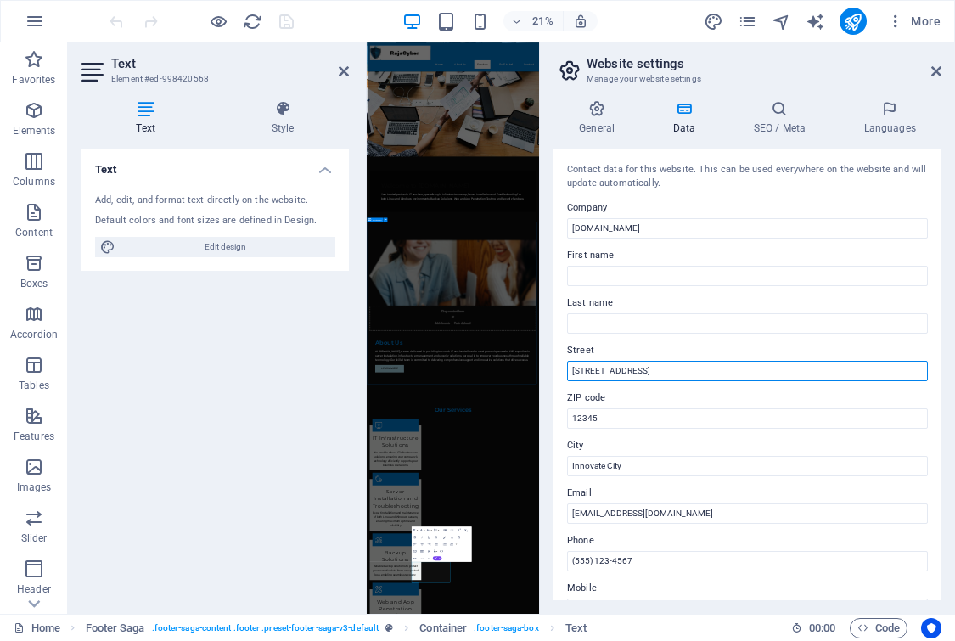
drag, startPoint x: 1025, startPoint y: 416, endPoint x: 811, endPoint y: 1661, distance: 1263.7
click at [627, 368] on input "[STREET_ADDRESS]" at bounding box center [747, 371] width 361 height 20
click at [627, 368] on input "123 Tech Lane" at bounding box center [747, 371] width 361 height 20
click at [623, 368] on input "123 Tech Lane" at bounding box center [747, 371] width 361 height 20
drag, startPoint x: 1041, startPoint y: 405, endPoint x: 1186, endPoint y: 1657, distance: 1260.7
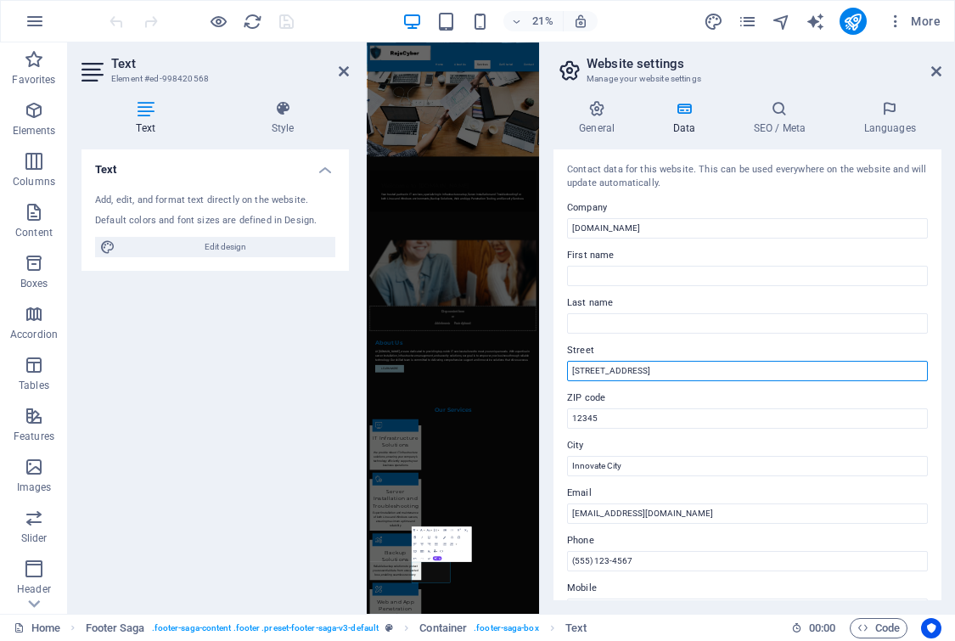
drag, startPoint x: 575, startPoint y: 366, endPoint x: 647, endPoint y: 352, distance: 72.6
click at [647, 352] on div "Street 123 Tech Lane" at bounding box center [747, 360] width 361 height 41
type input "1"
type input "Jl.[PERSON_NAME]. Ruko Sentra Niaga [GEOGRAPHIC_DATA]."
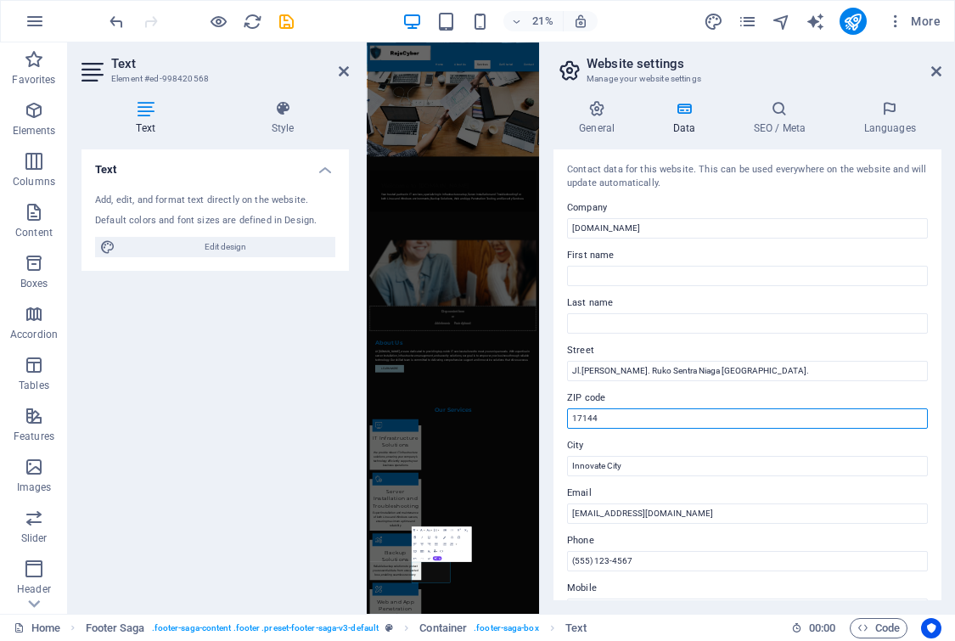
type input "17144"
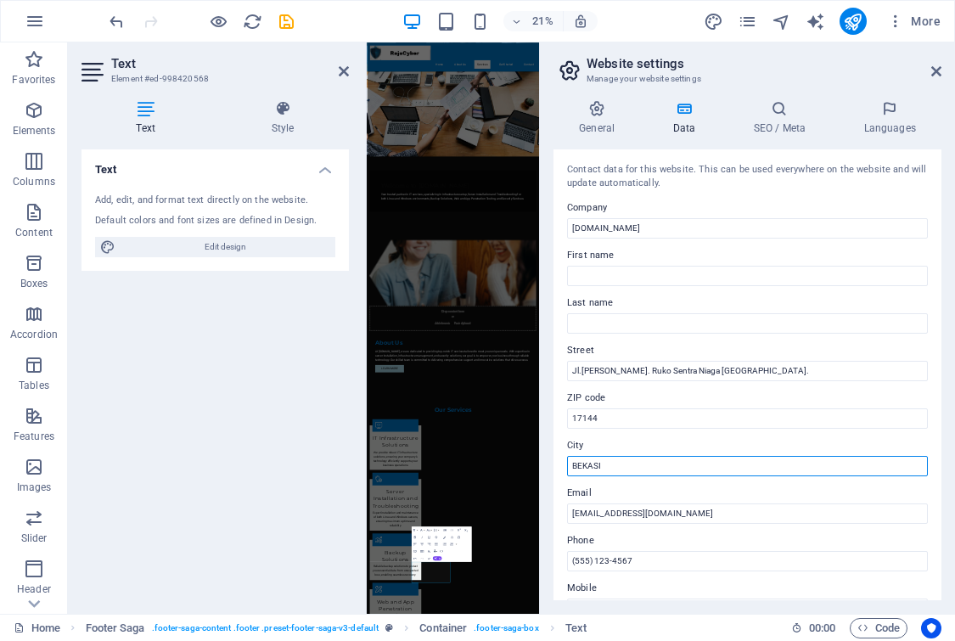
type input "BEKASI"
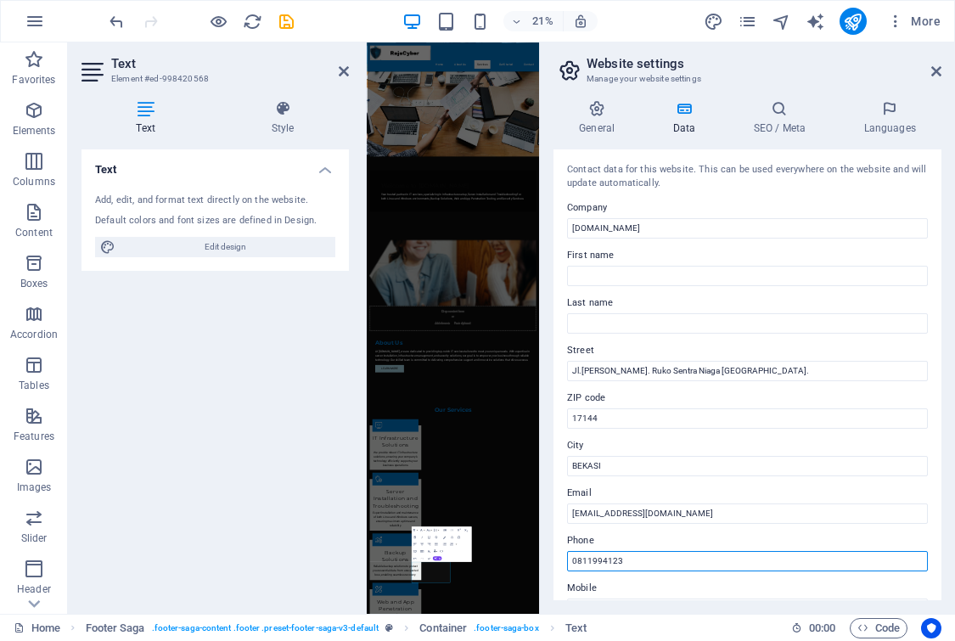
type input "0811994123"
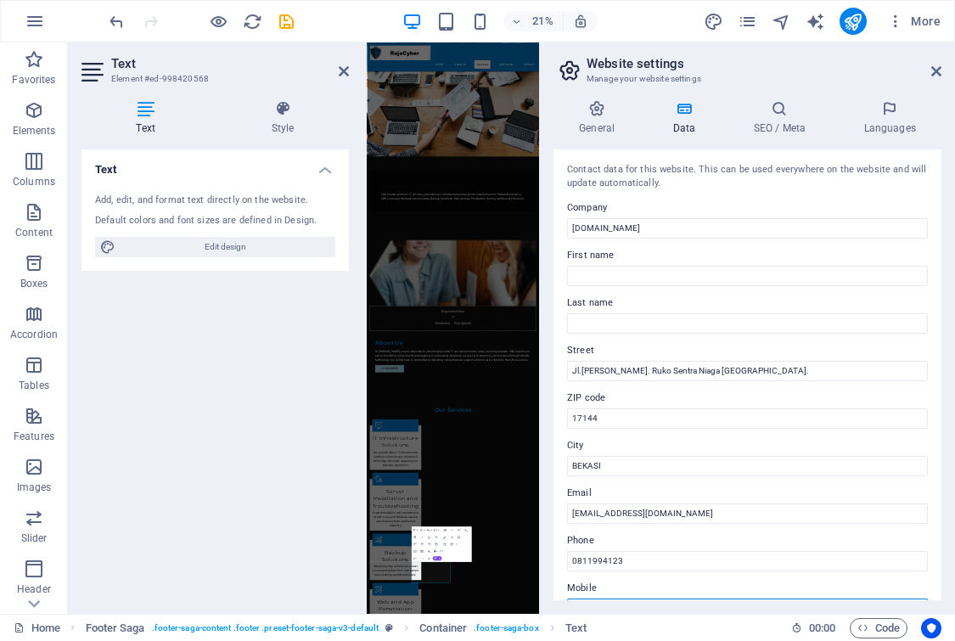
scroll to position [19, 0]
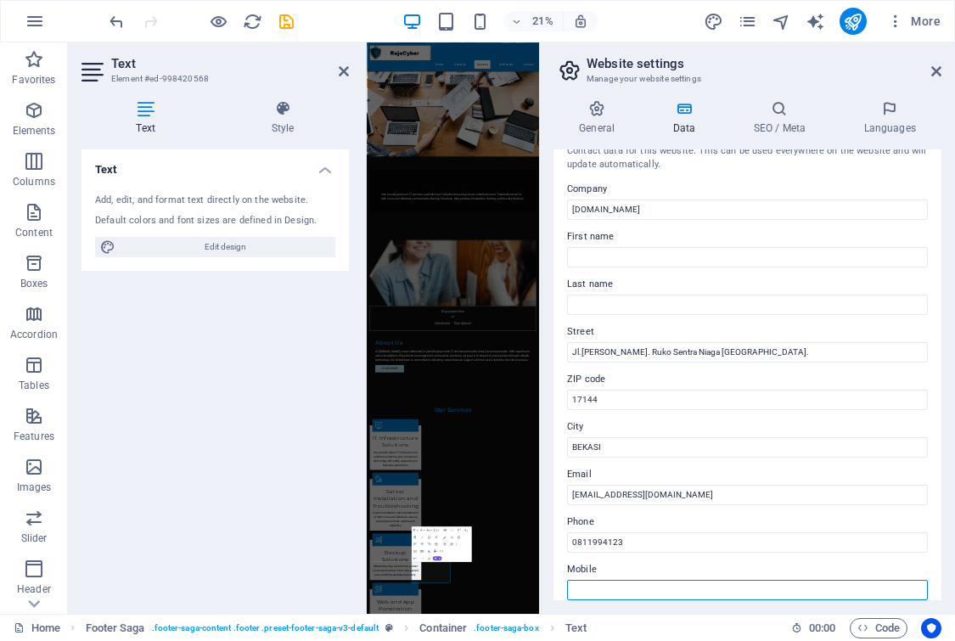
paste input "0811994123"
type input "0811994123"
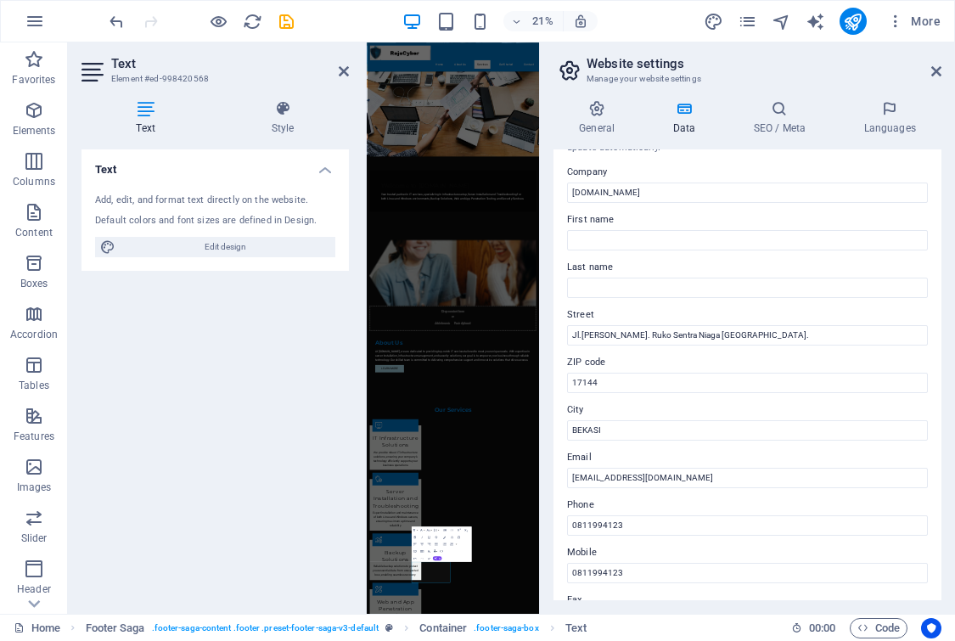
scroll to position [0, 0]
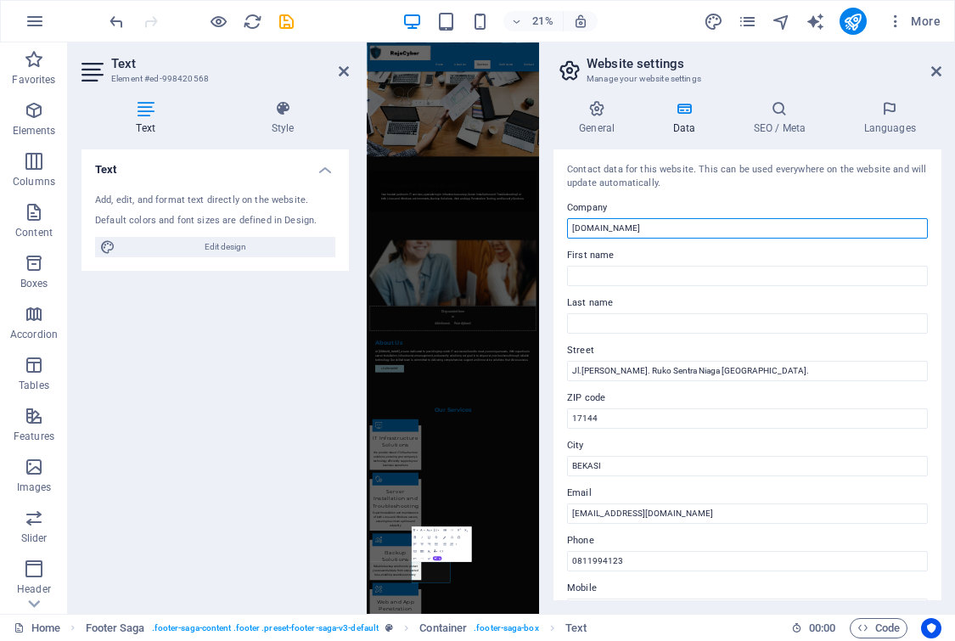
click at [668, 229] on input "rajacyber.net" at bounding box center [747, 228] width 361 height 20
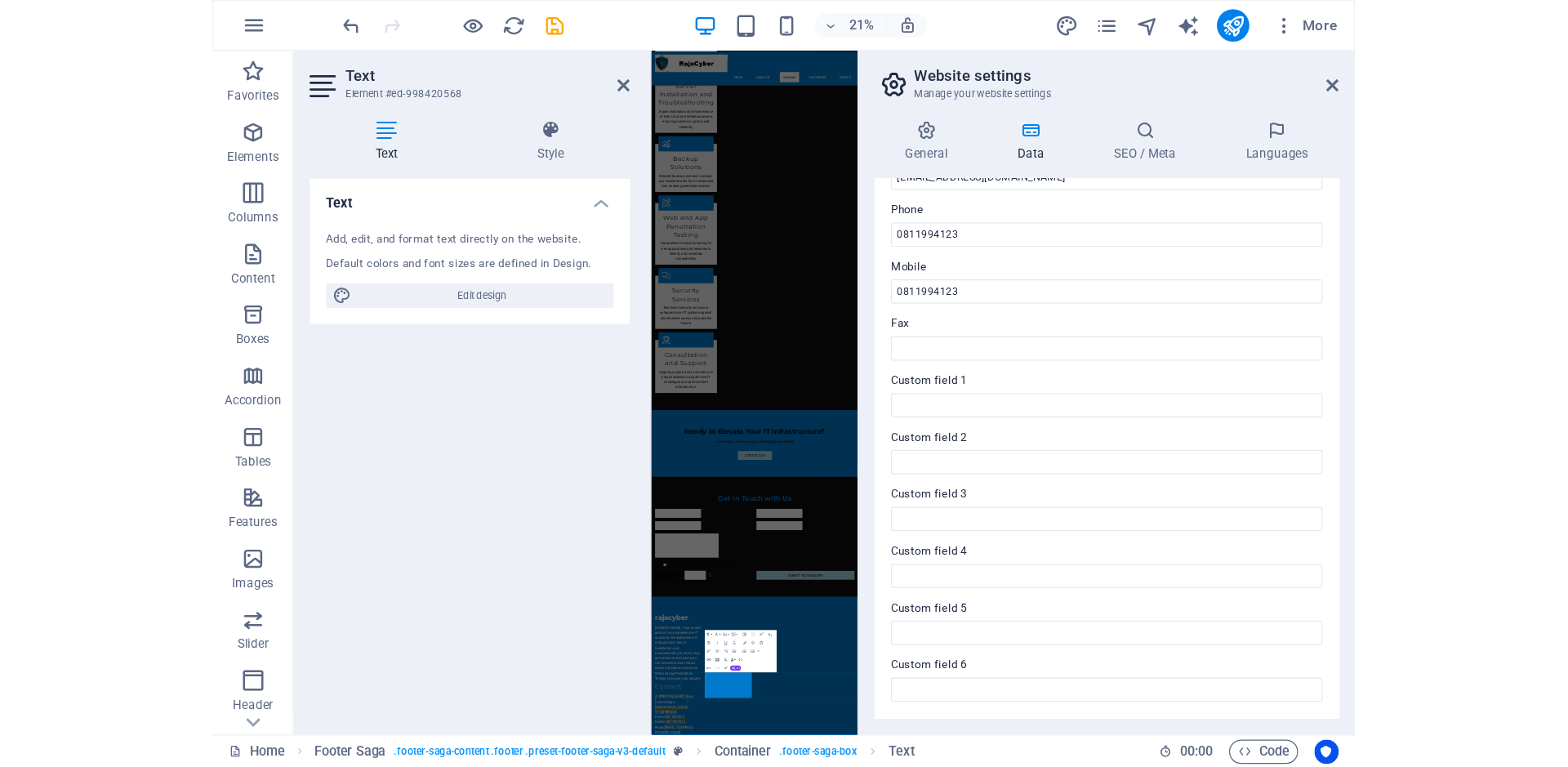
scroll to position [201, 0]
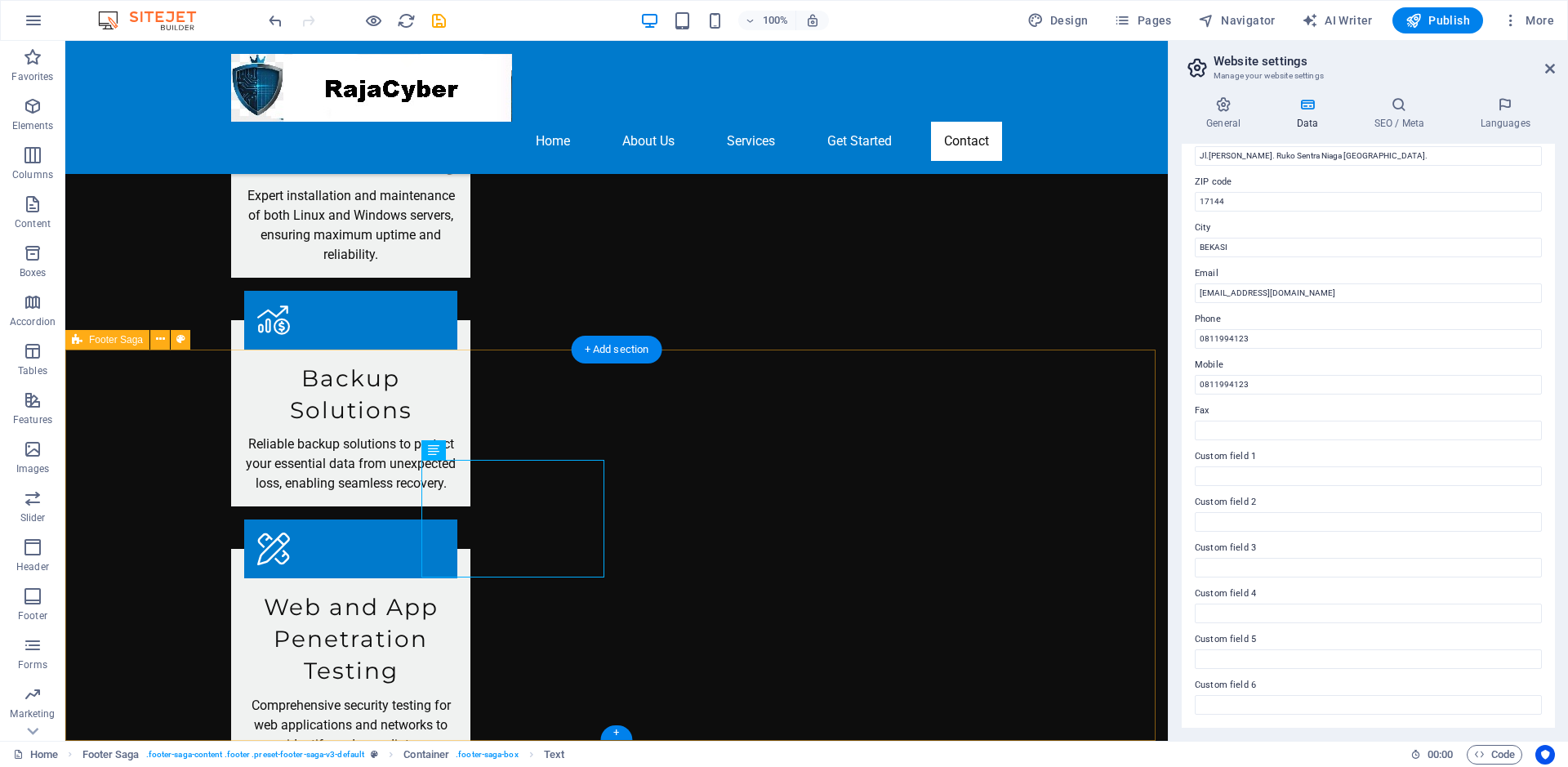
type input "rajacyber"
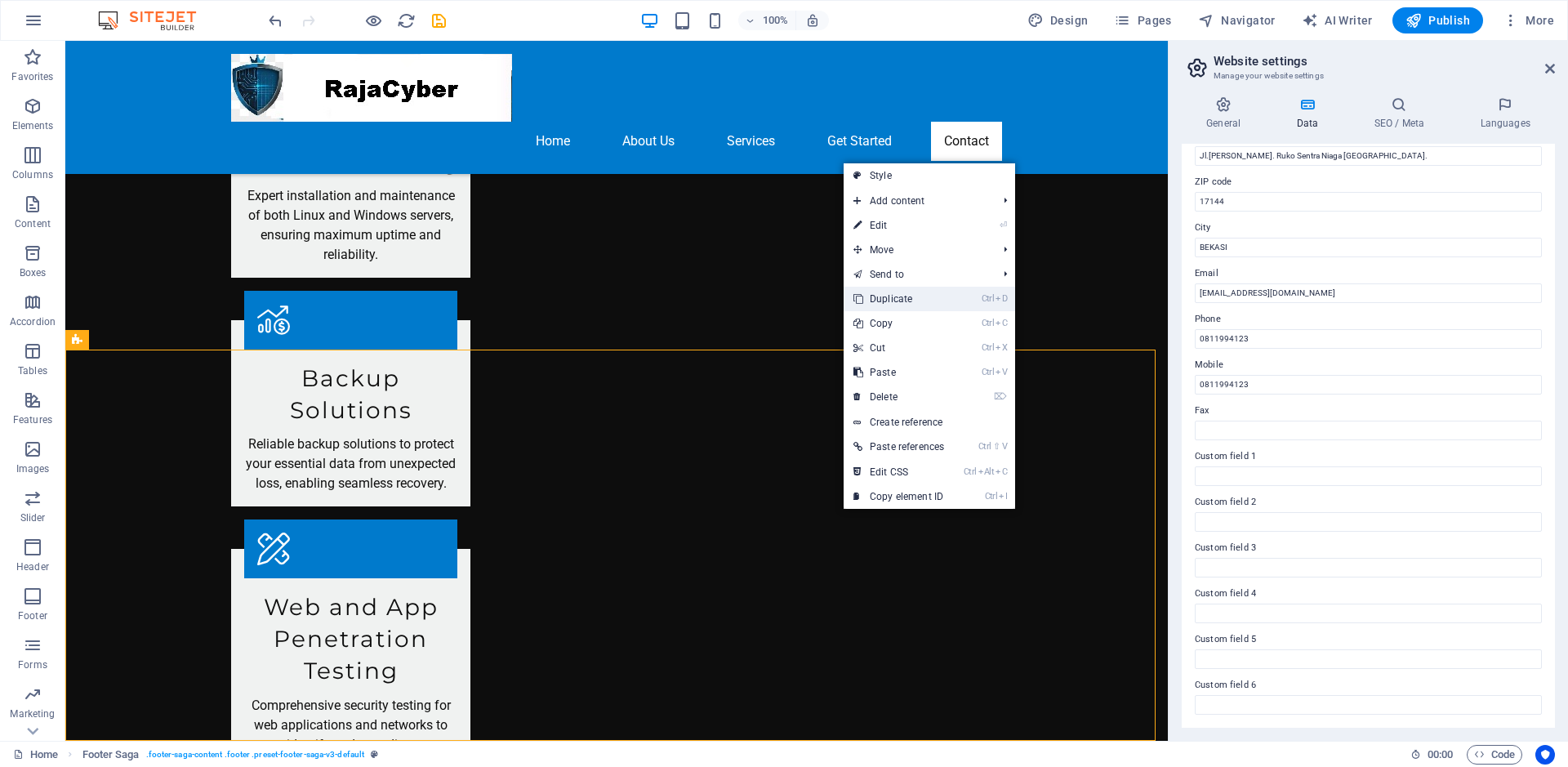
click at [900, 301] on link "Ctrl D Duplicate" at bounding box center [898, 298] width 111 height 24
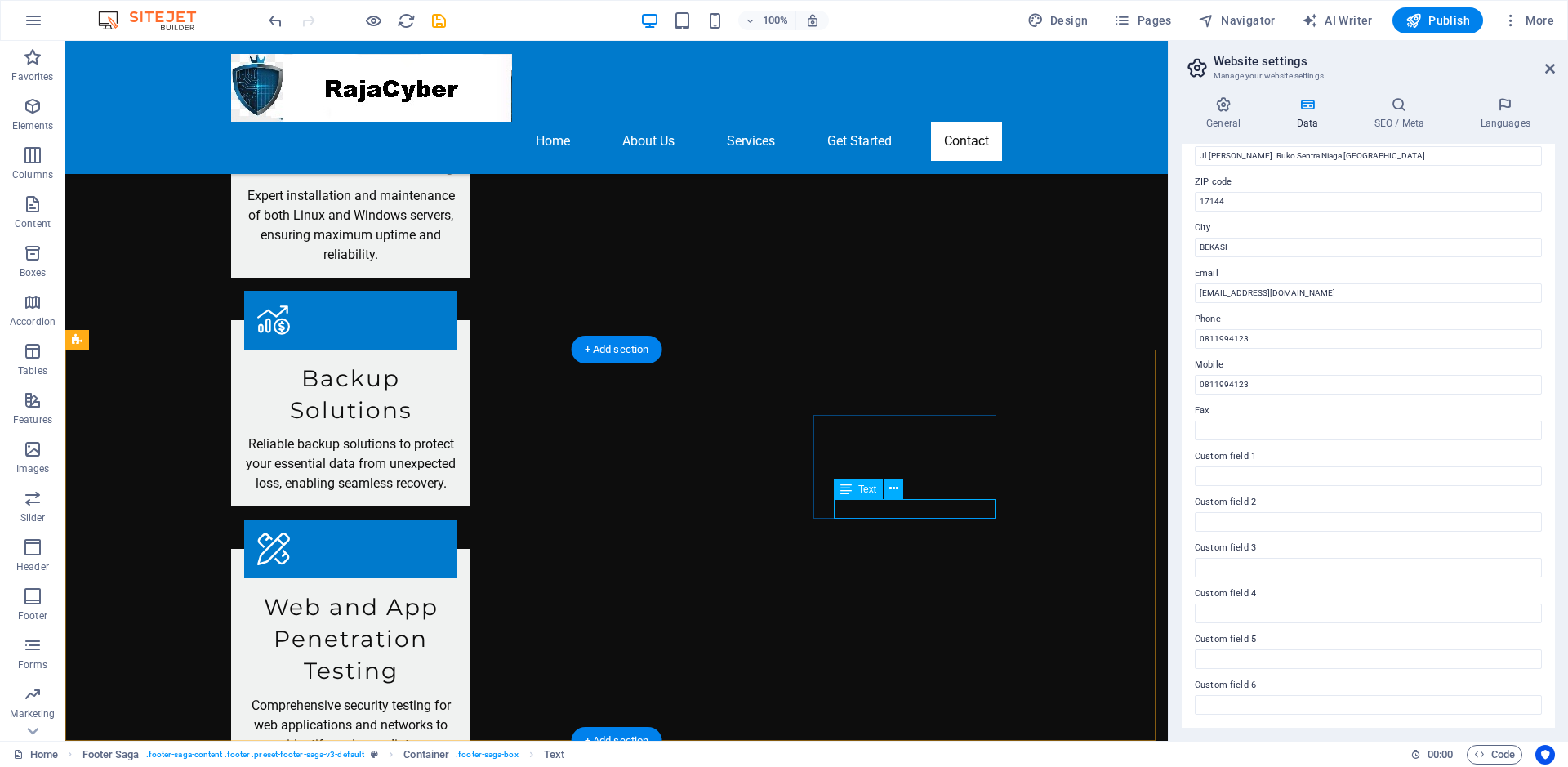
click at [893, 487] on icon at bounding box center [893, 489] width 9 height 17
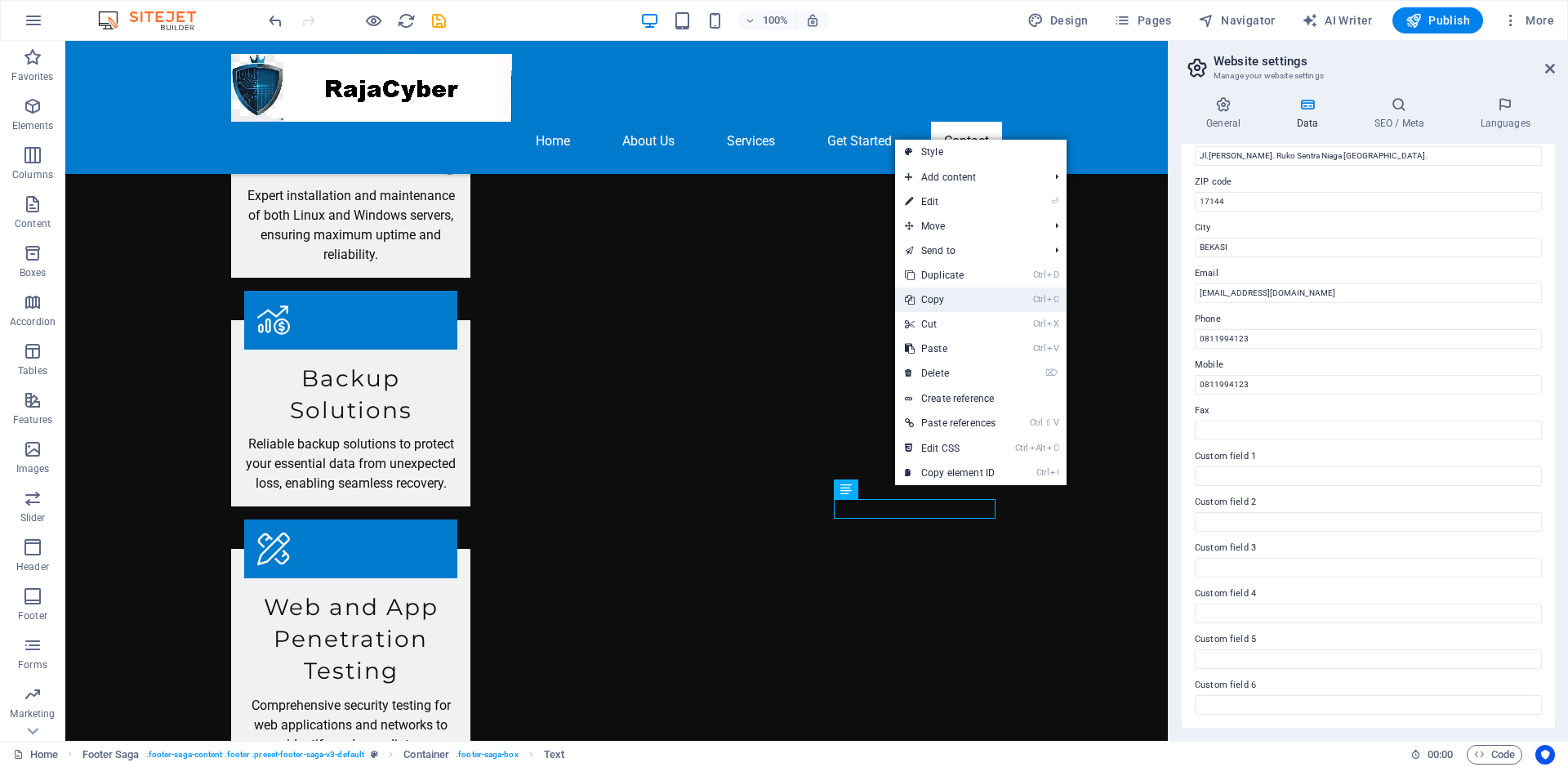
click at [918, 303] on link "Ctrl C Copy" at bounding box center [950, 299] width 111 height 24
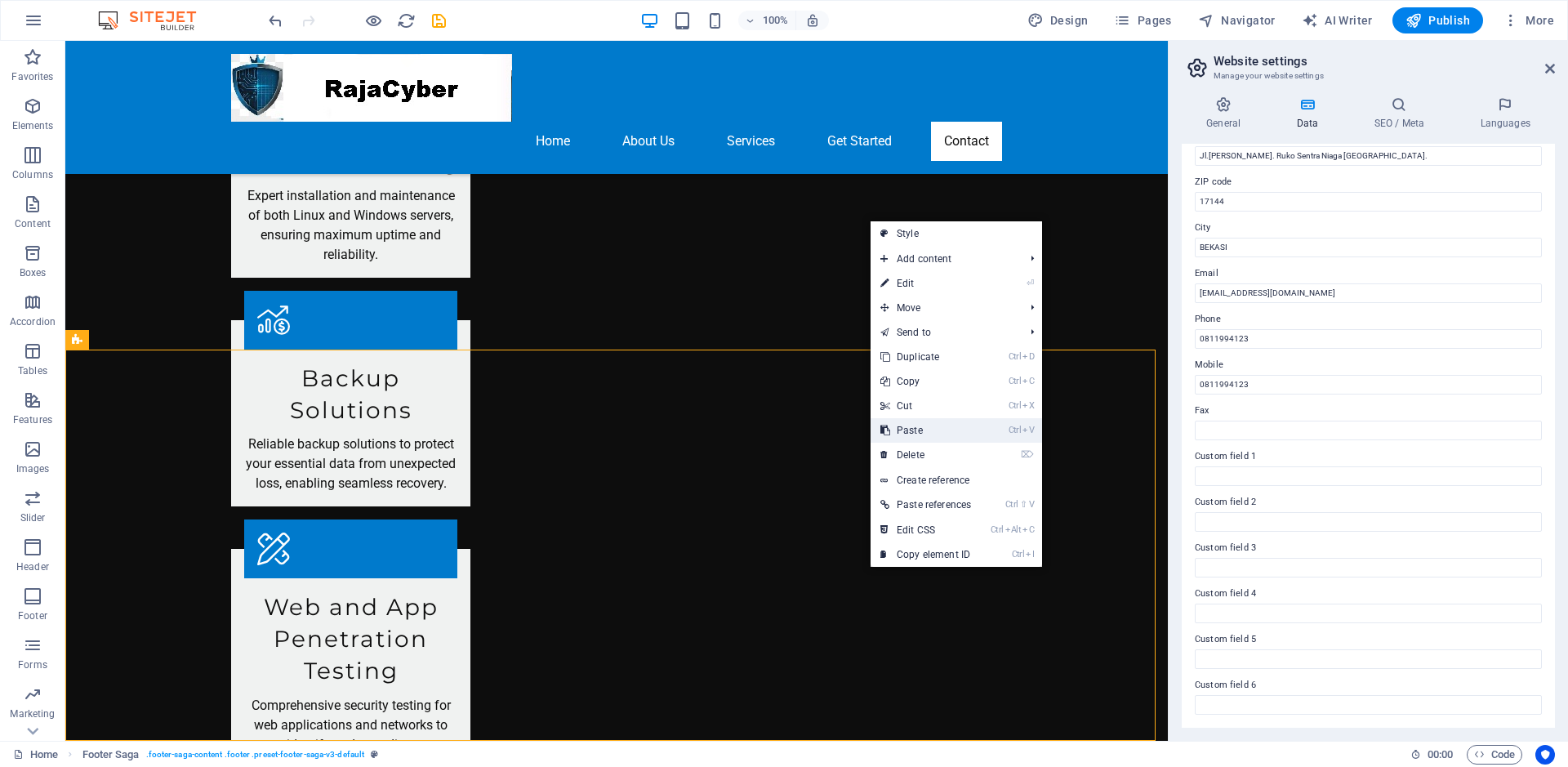
click at [918, 432] on link "Ctrl V Paste" at bounding box center [925, 429] width 111 height 24
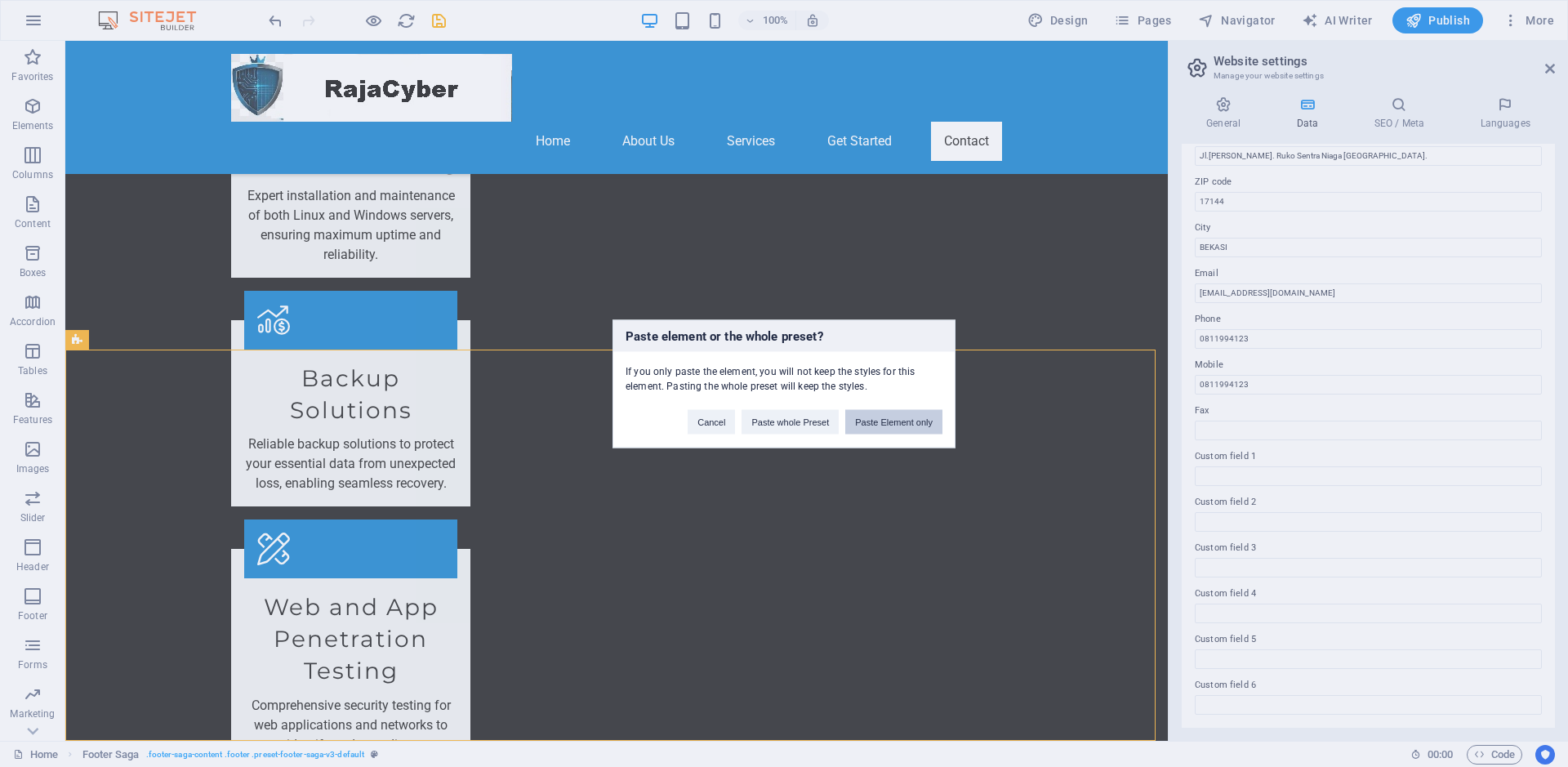
click at [884, 427] on button "Paste Element only" at bounding box center [893, 421] width 97 height 24
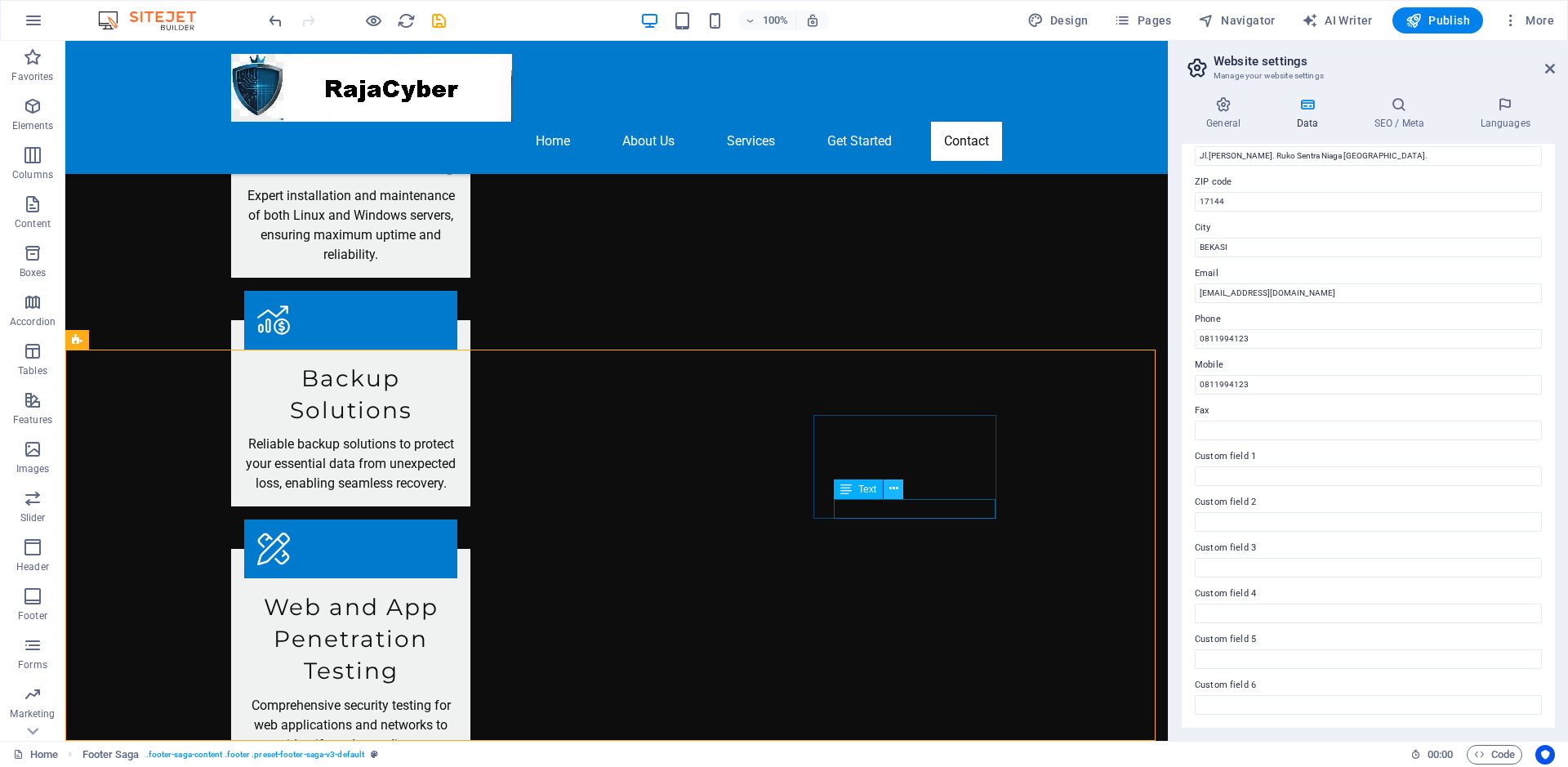
click at [895, 493] on icon at bounding box center [893, 489] width 9 height 17
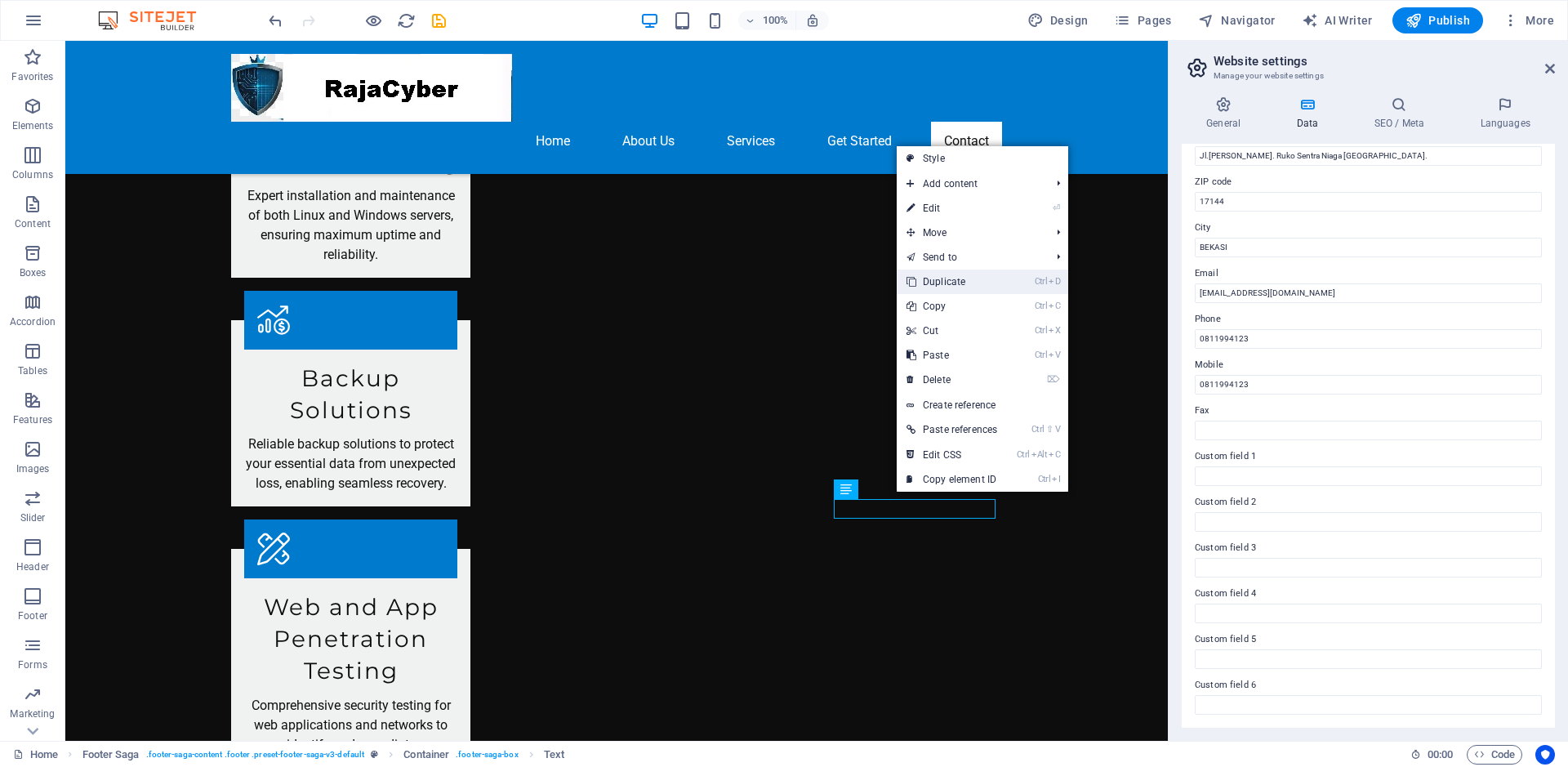
click at [918, 277] on link "Ctrl D Duplicate" at bounding box center [952, 281] width 111 height 24
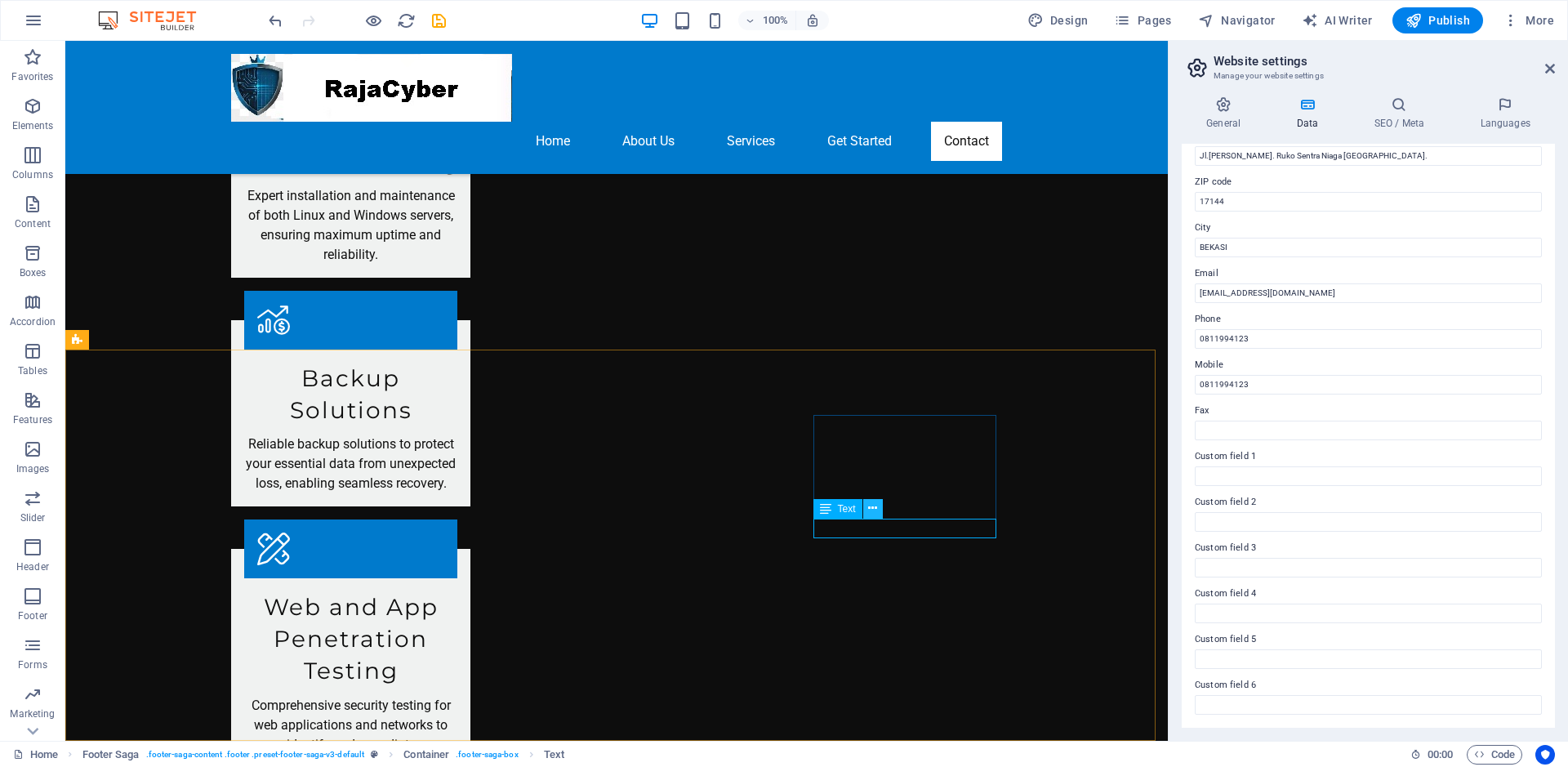
click at [870, 509] on icon at bounding box center [872, 508] width 9 height 17
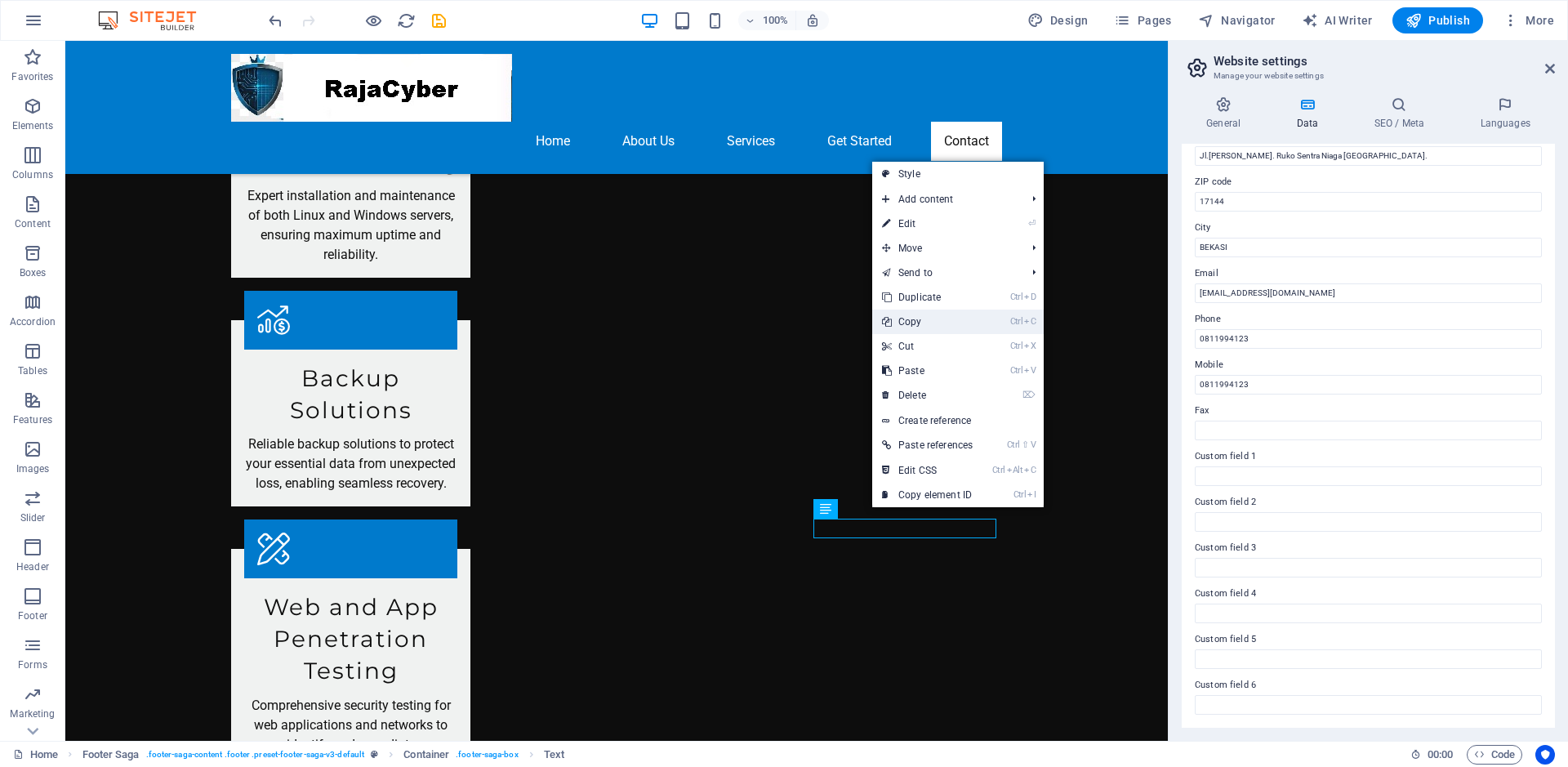
click at [918, 314] on li "Ctrl C Copy" at bounding box center [958, 321] width 171 height 24
click at [918, 325] on li "Ctrl C Copy" at bounding box center [958, 321] width 171 height 24
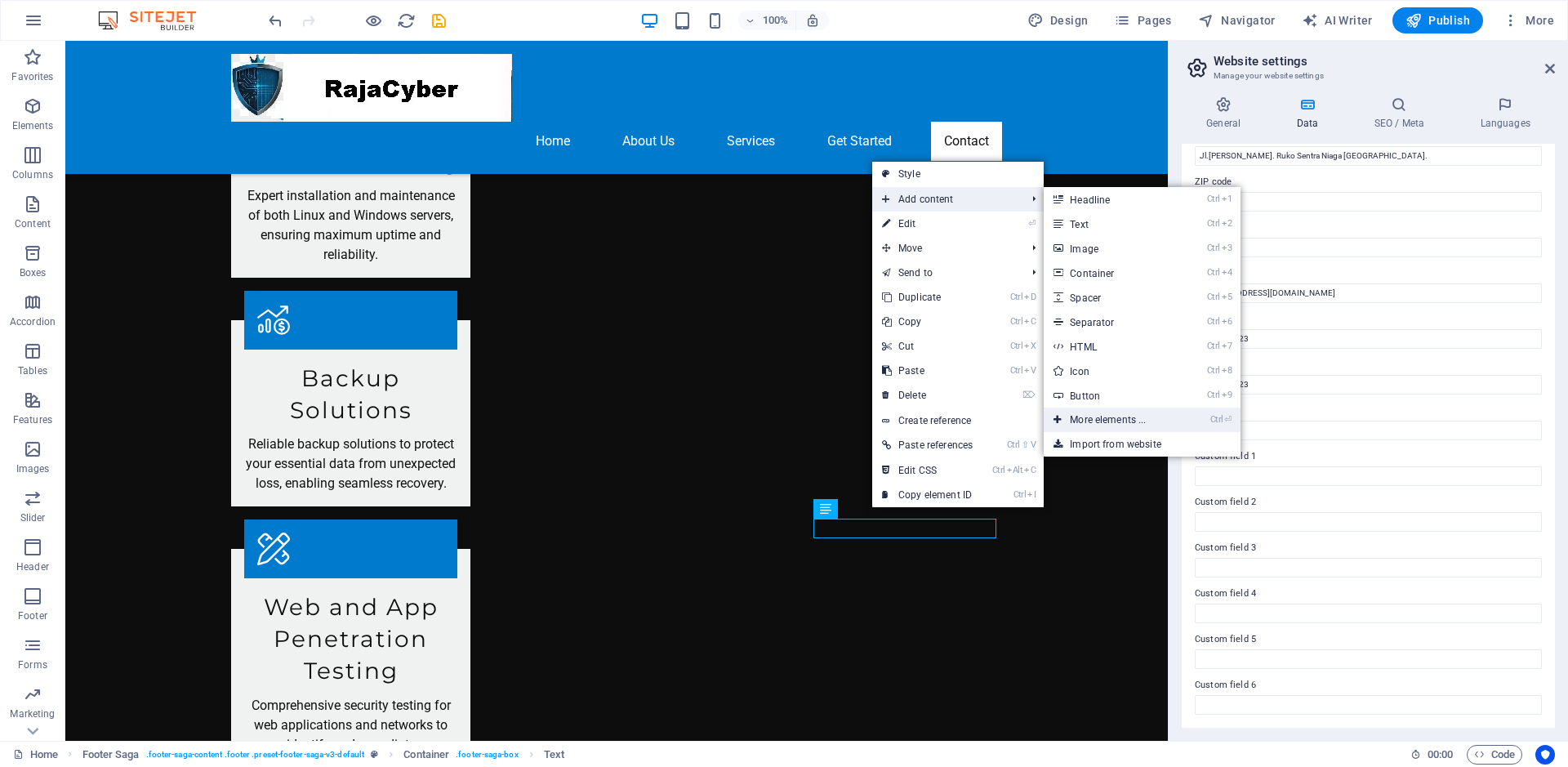
drag, startPoint x: 1092, startPoint y: 422, endPoint x: 746, endPoint y: 378, distance: 348.8
click at [918, 422] on link "Ctrl ⏎ More elements ..." at bounding box center [1111, 419] width 135 height 24
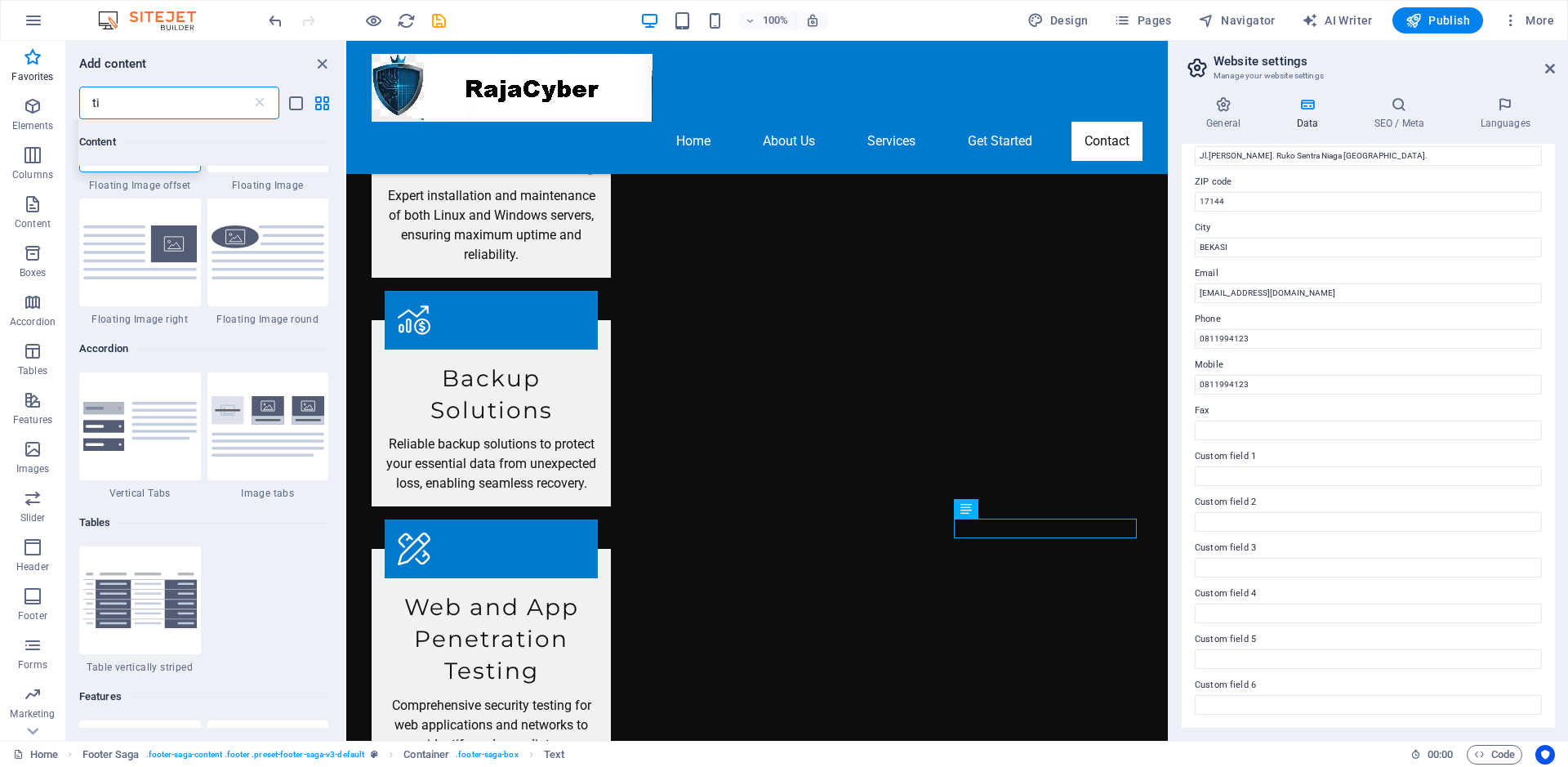
scroll to position [0, 0]
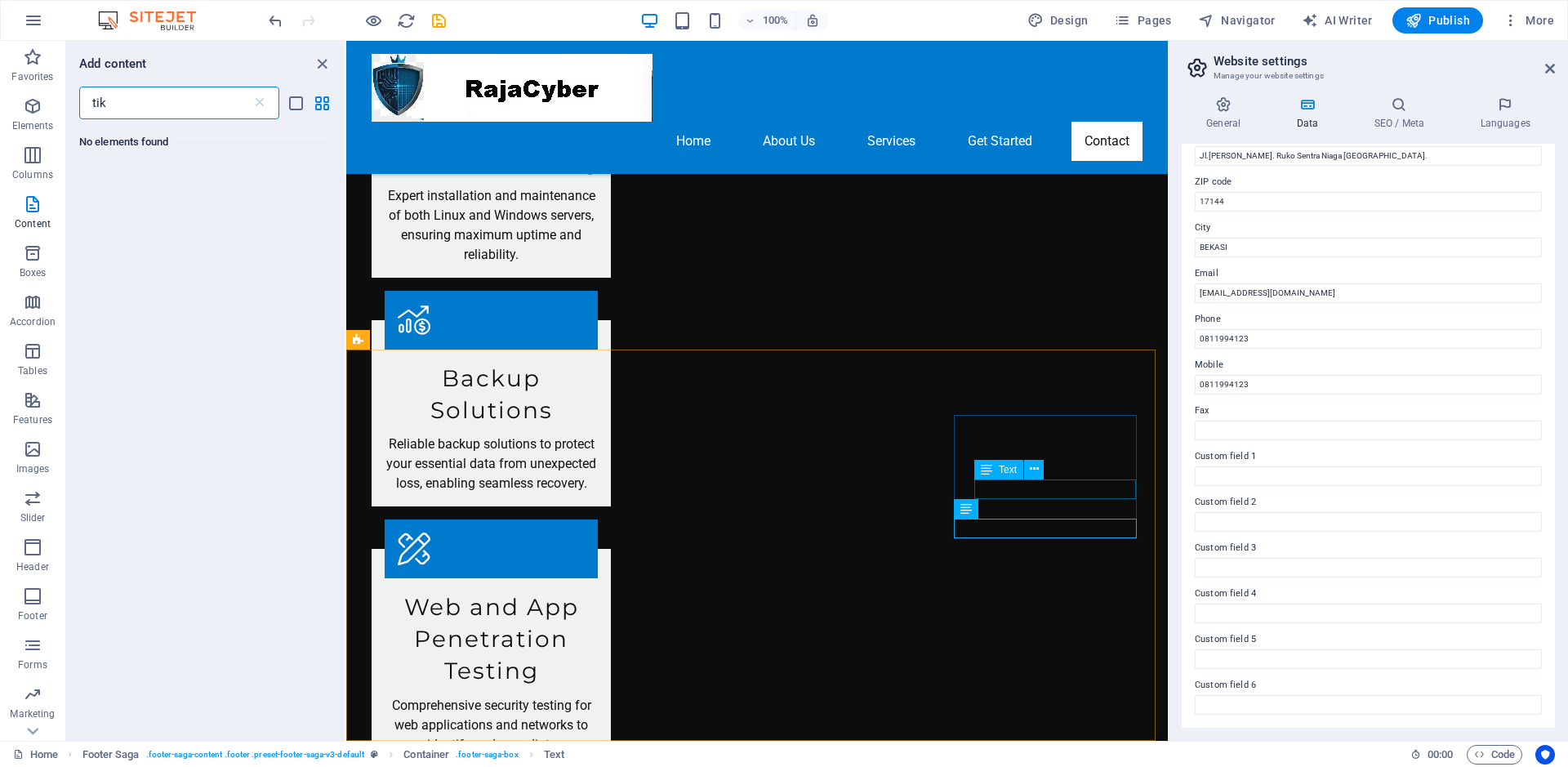
click at [918, 468] on span "Text" at bounding box center [1008, 470] width 18 height 10
type input "tik"
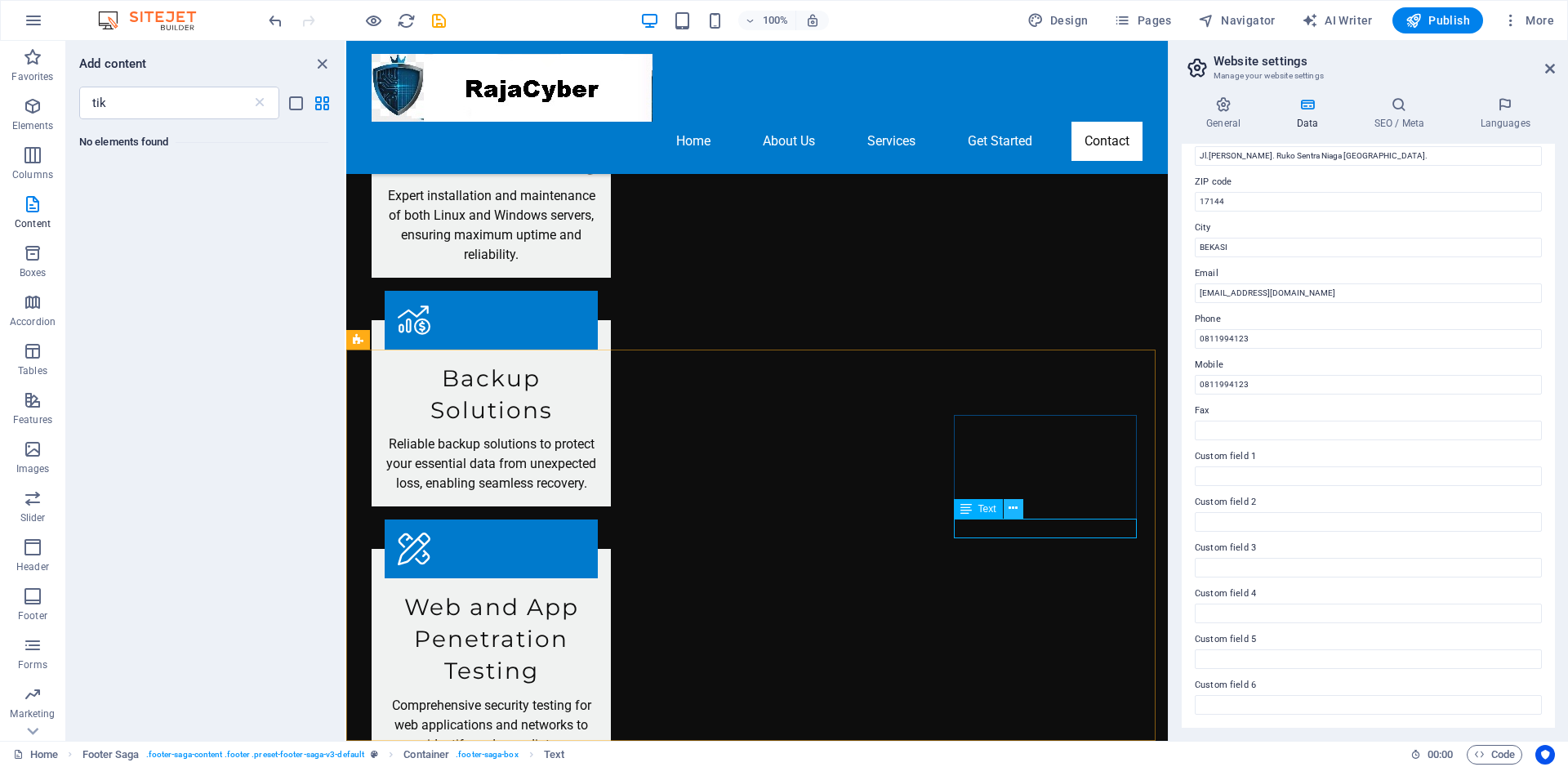
click at [918, 513] on icon at bounding box center [1013, 508] width 9 height 17
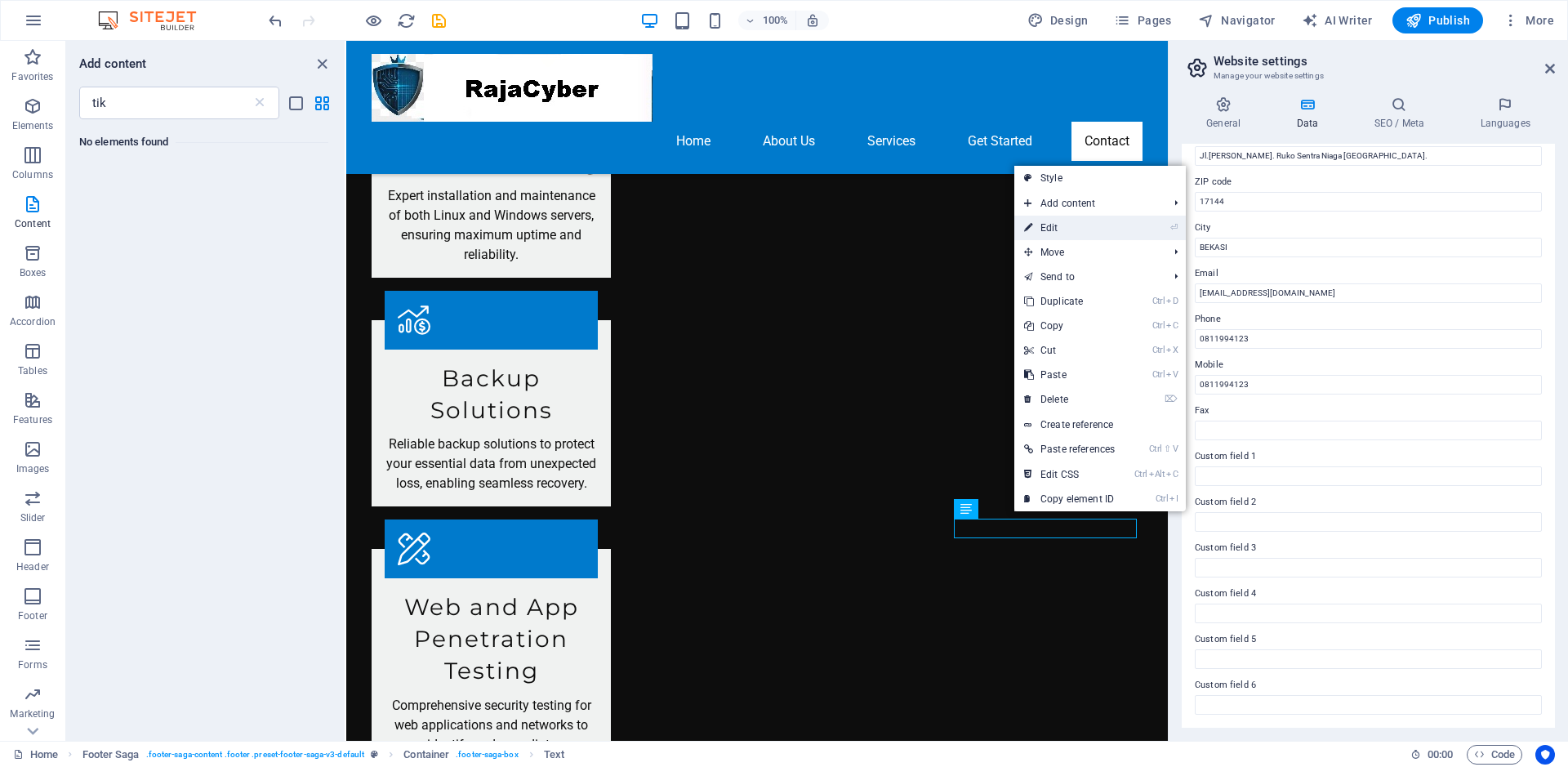
click at [918, 221] on link "⏎ Edit" at bounding box center [1069, 227] width 111 height 24
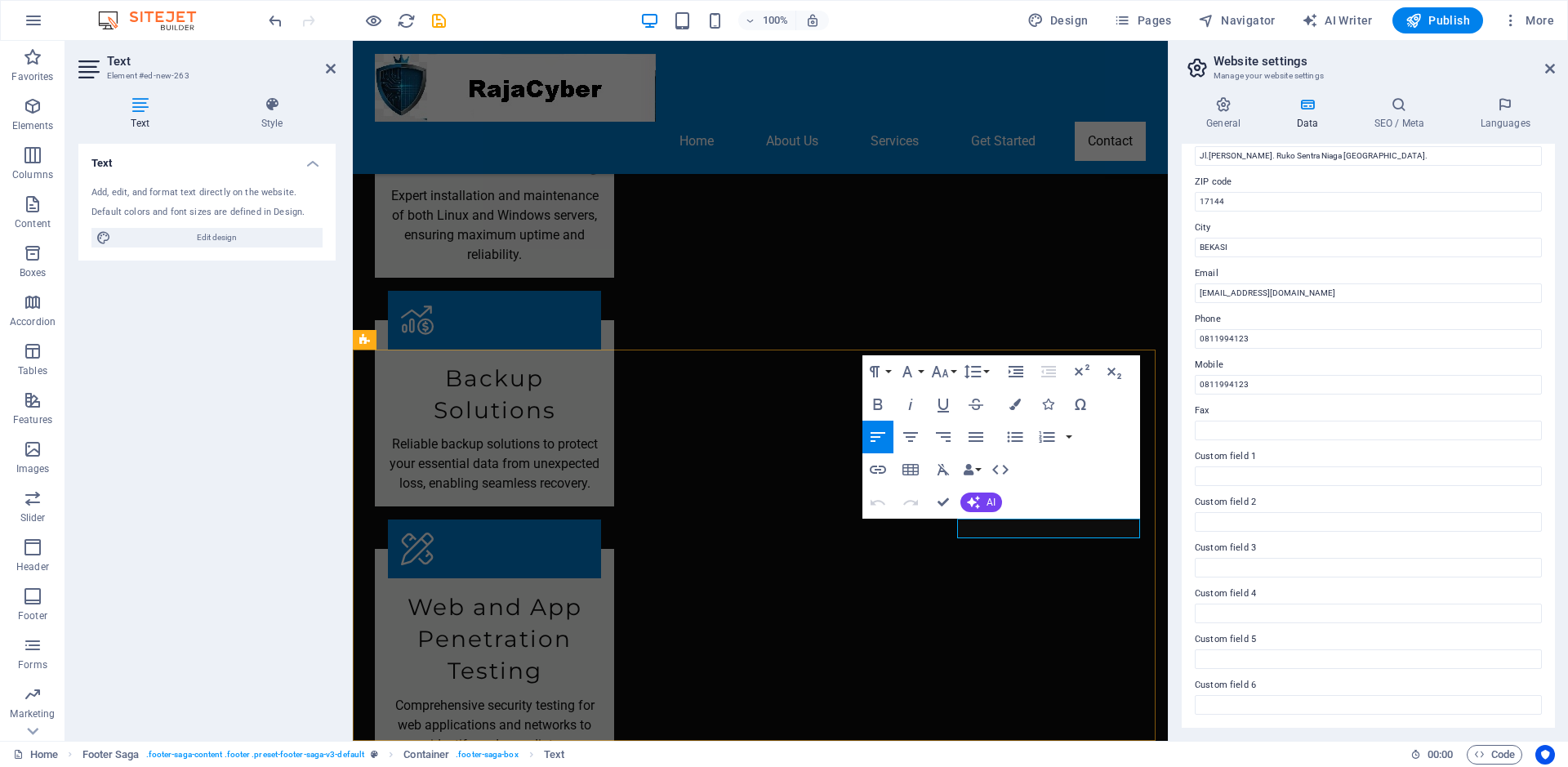
click at [918, 371] on button "Font Family" at bounding box center [911, 371] width 31 height 33
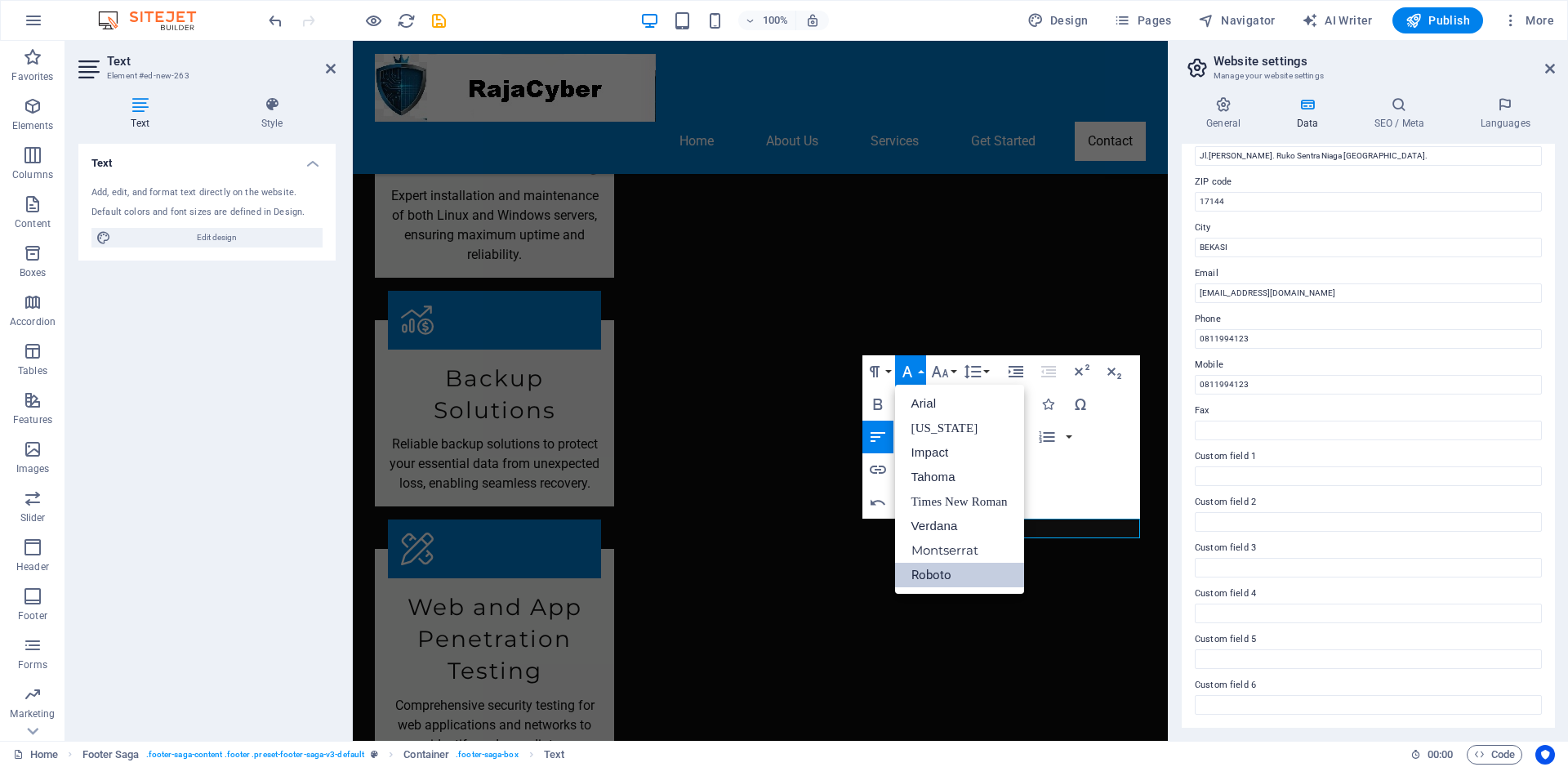
click at [918, 371] on button "Font Family" at bounding box center [911, 371] width 31 height 33
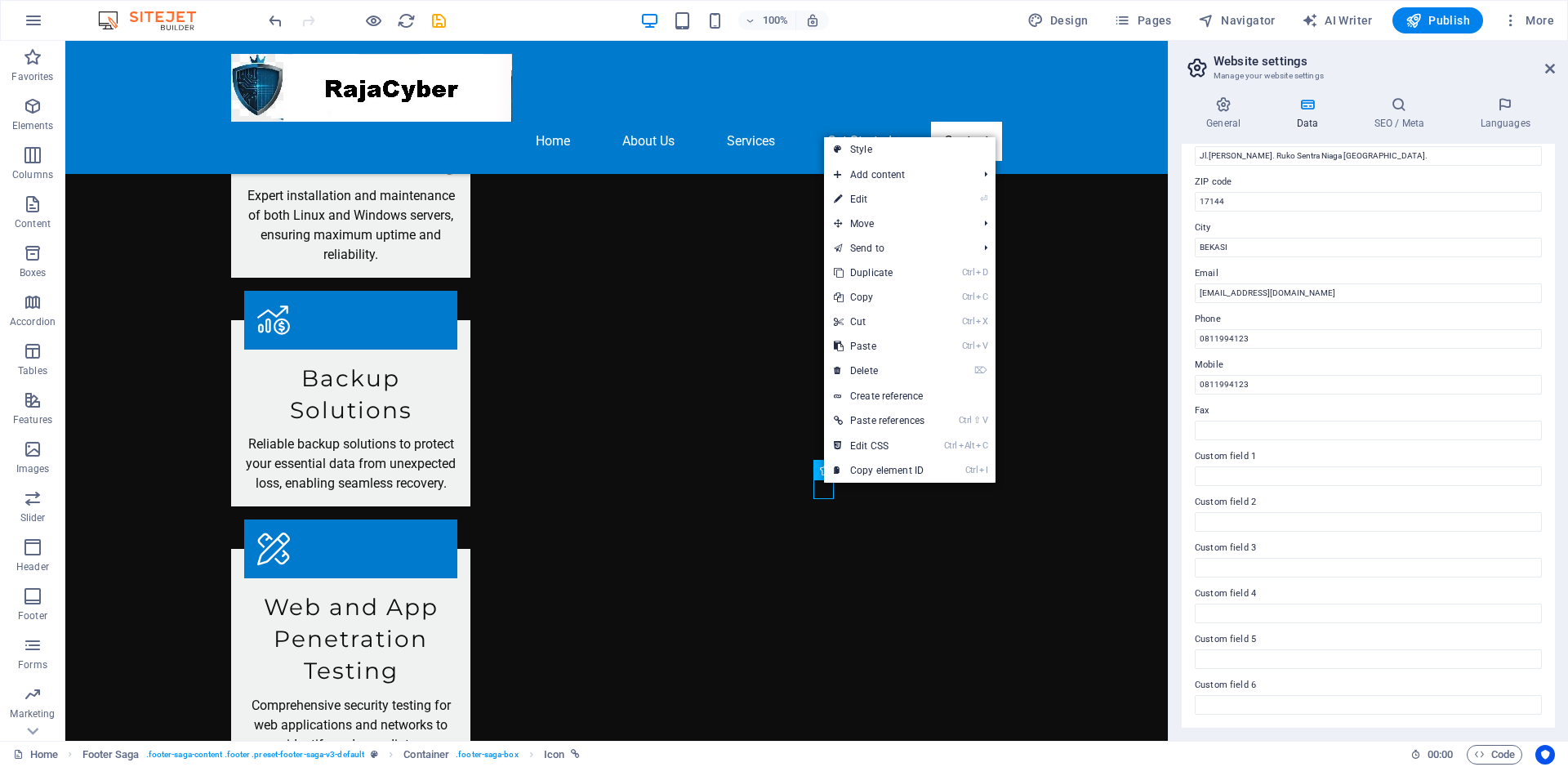
click at [842, 473] on link "Ctrl I Copy element ID" at bounding box center [879, 470] width 111 height 24
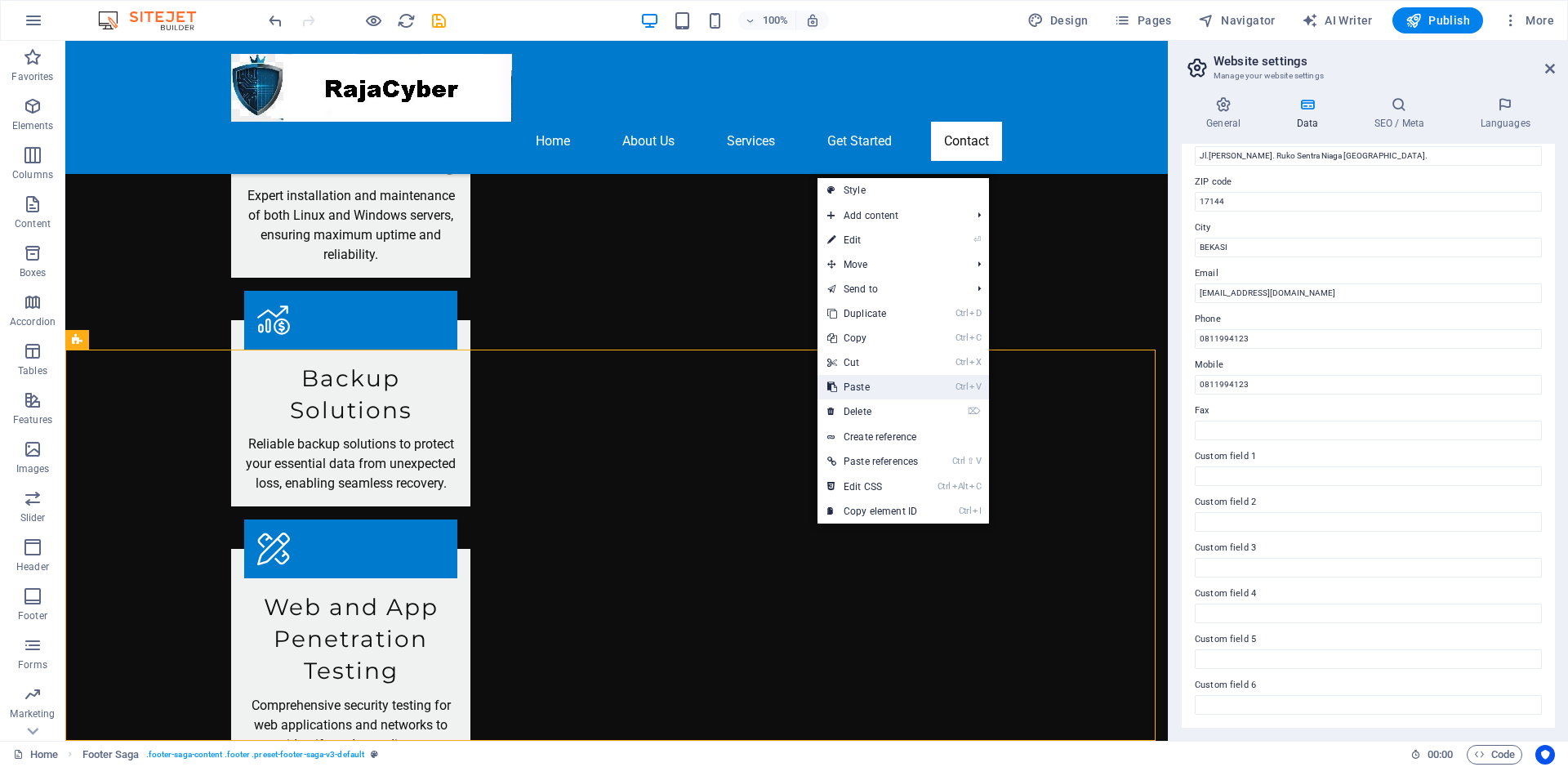
click at [871, 383] on link "Ctrl V Paste" at bounding box center [872, 386] width 111 height 24
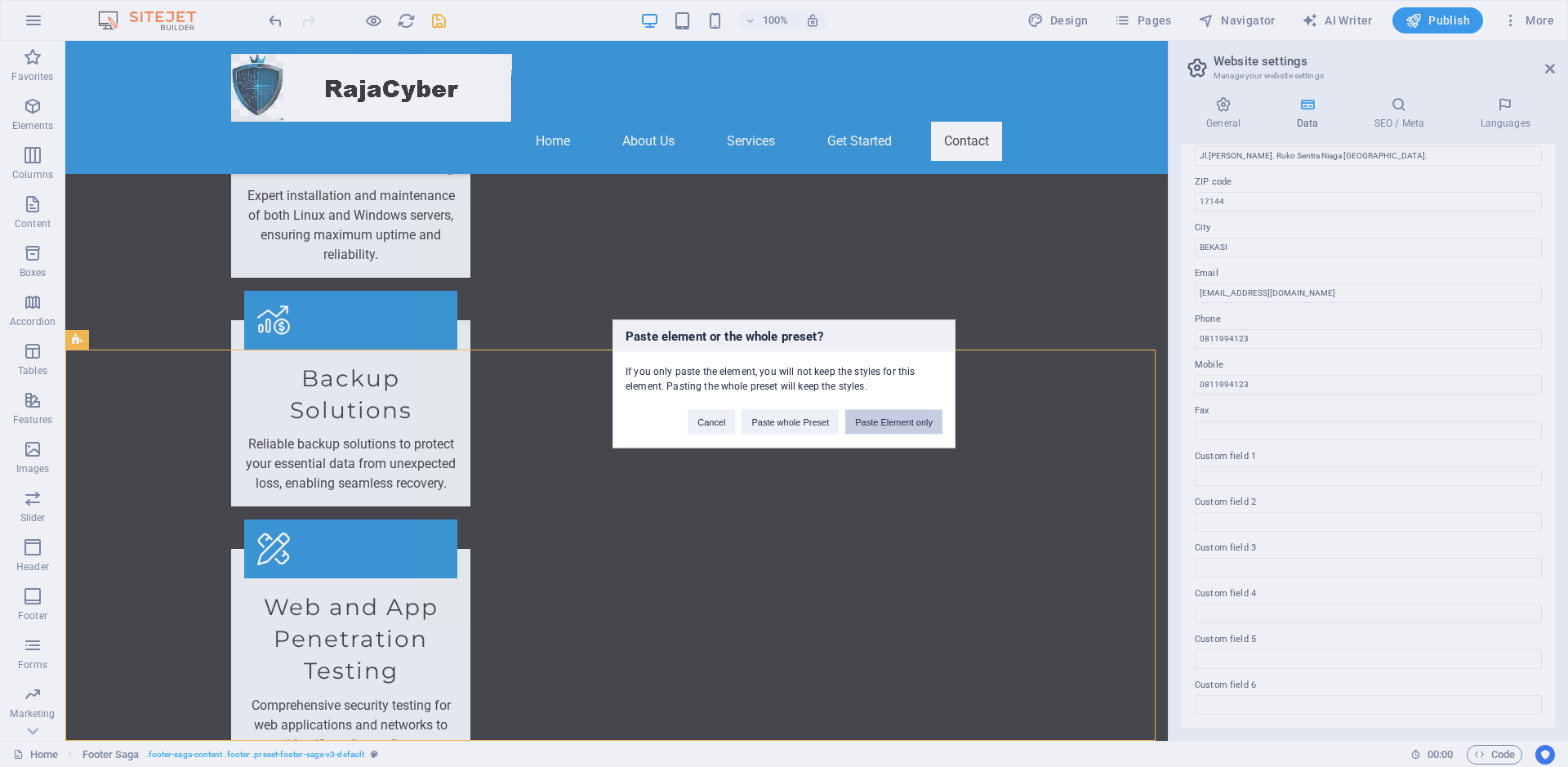
click at [885, 424] on button "Paste Element only" at bounding box center [893, 421] width 97 height 24
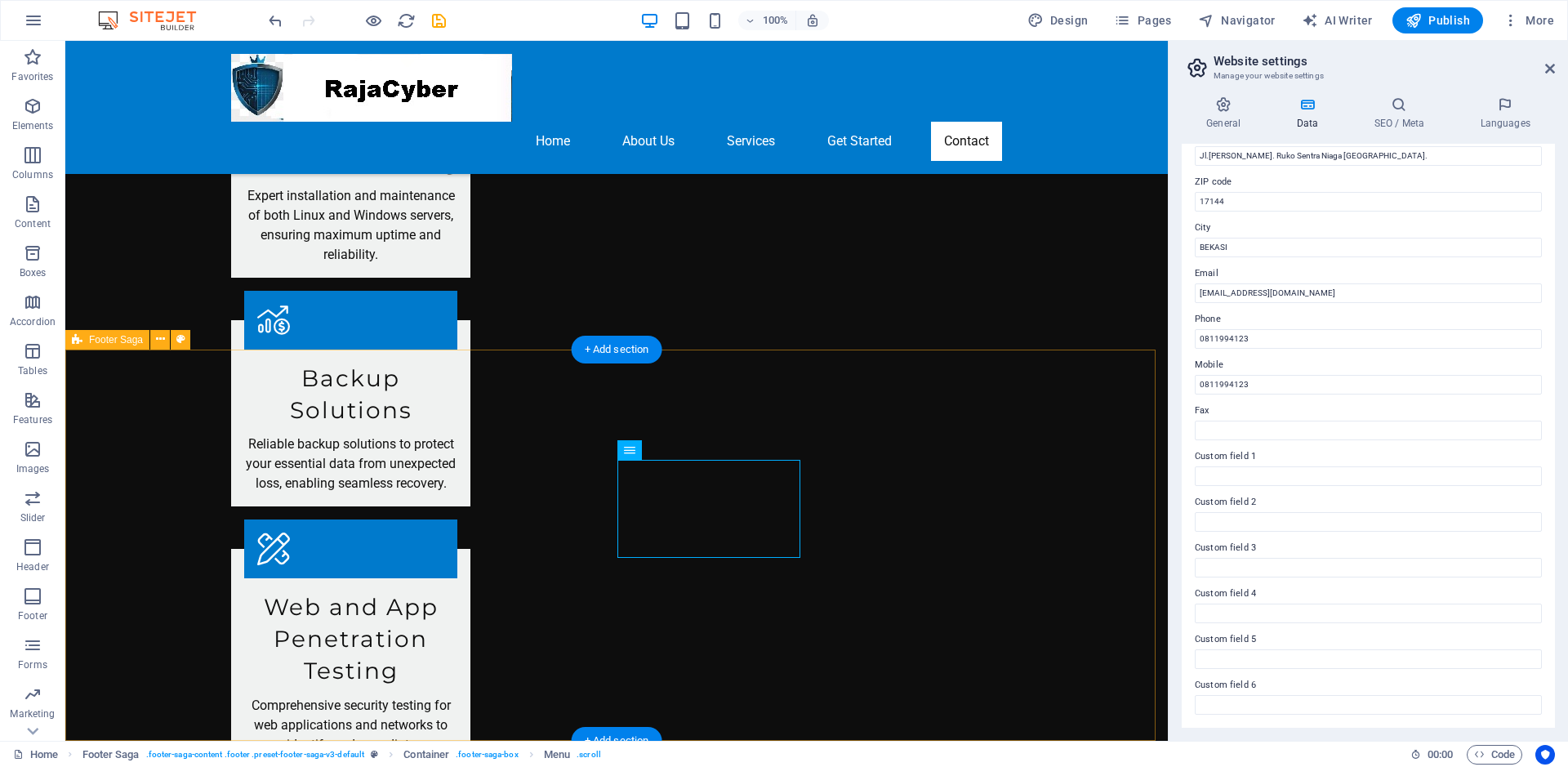
drag, startPoint x: 814, startPoint y: 484, endPoint x: 800, endPoint y: 567, distance: 84.2
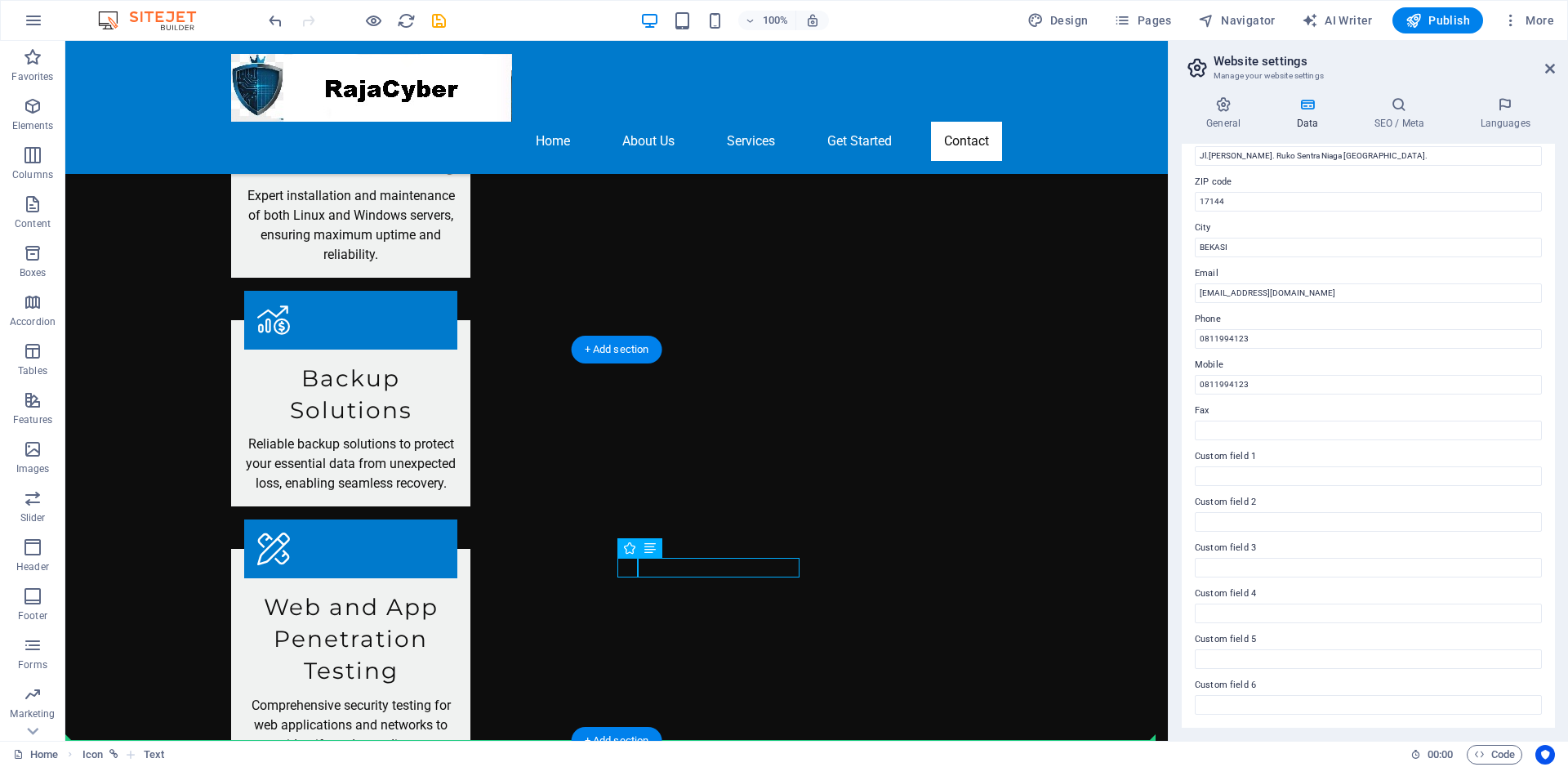
drag, startPoint x: 735, startPoint y: 561, endPoint x: 829, endPoint y: 604, distance: 103.4
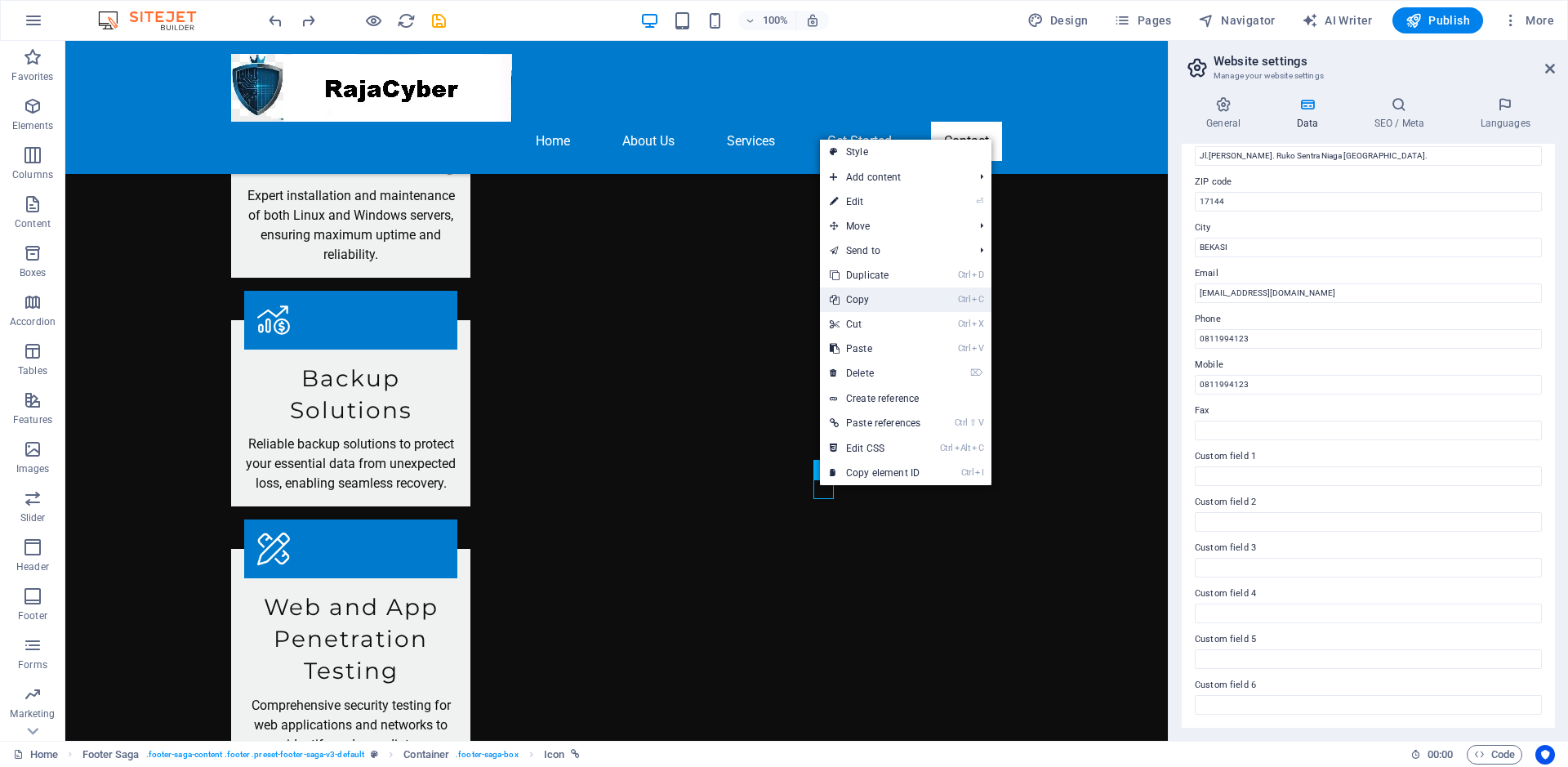
click at [898, 294] on link "Ctrl C Copy" at bounding box center [875, 299] width 111 height 24
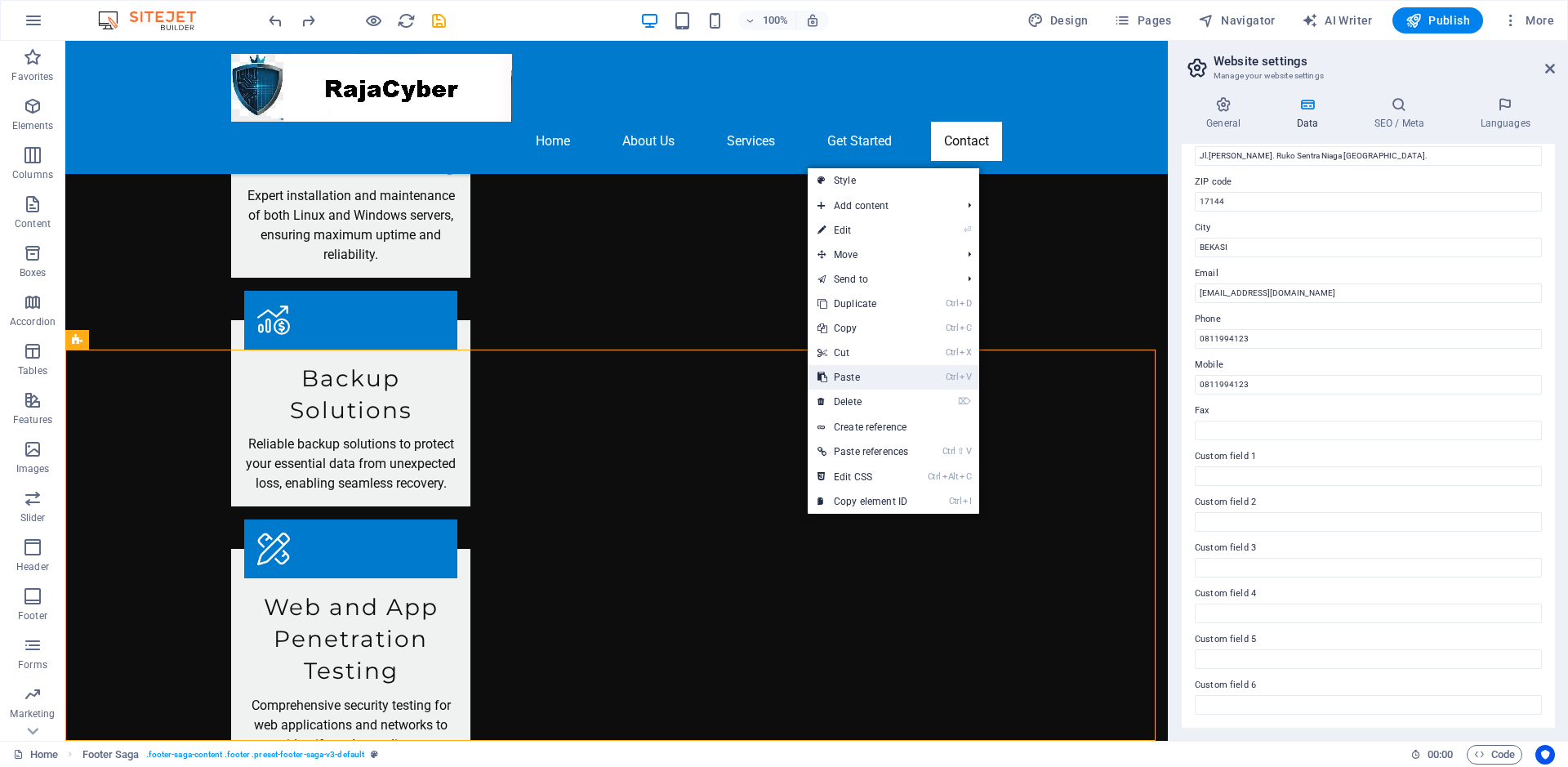
click at [844, 372] on link "Ctrl V Paste" at bounding box center [862, 376] width 111 height 24
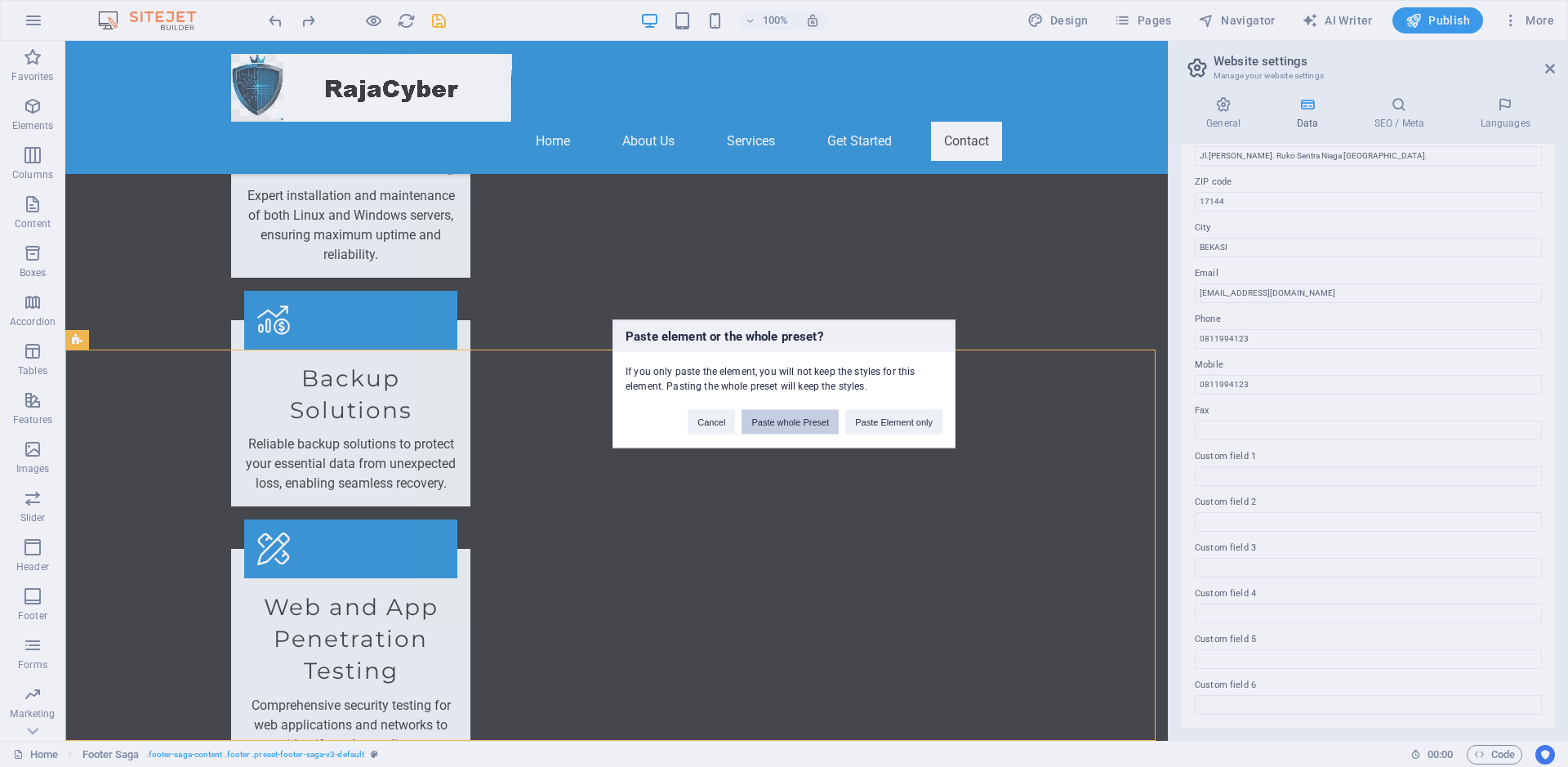
click at [797, 424] on button "Paste whole Preset" at bounding box center [789, 421] width 97 height 24
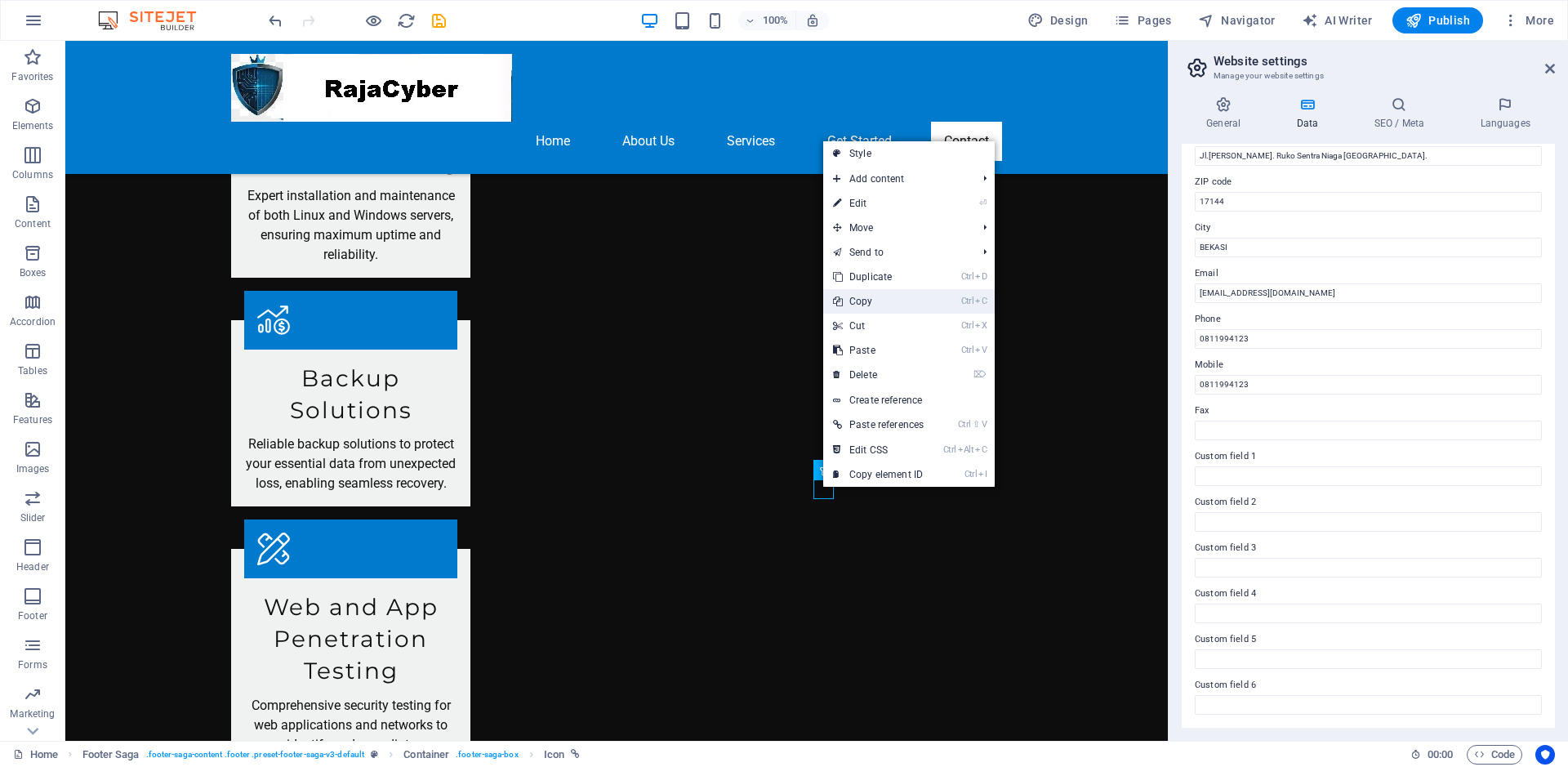
click at [896, 301] on link "Ctrl C Copy" at bounding box center [878, 300] width 111 height 24
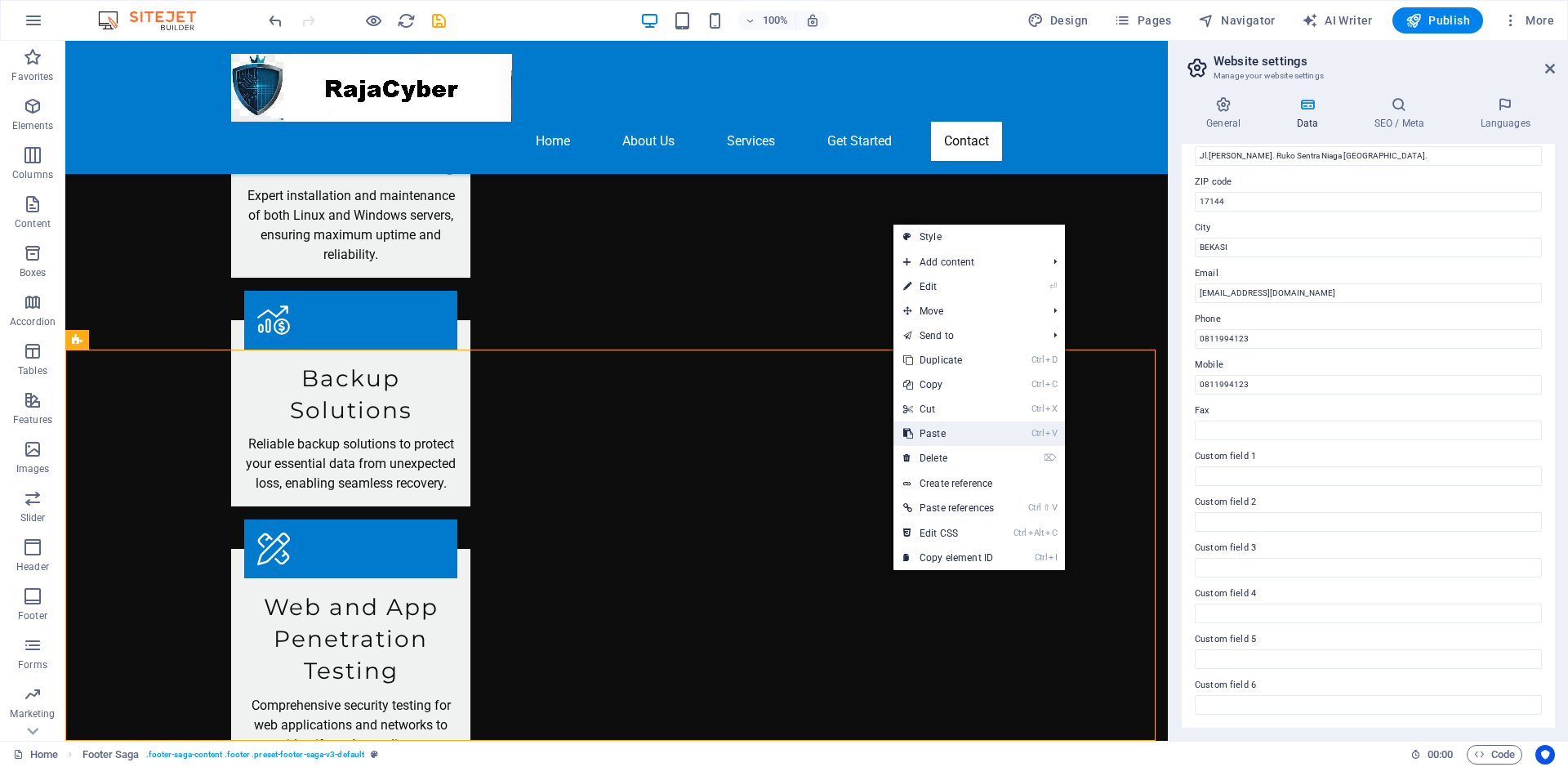
click at [918, 433] on link "Ctrl V Paste" at bounding box center [948, 433] width 111 height 24
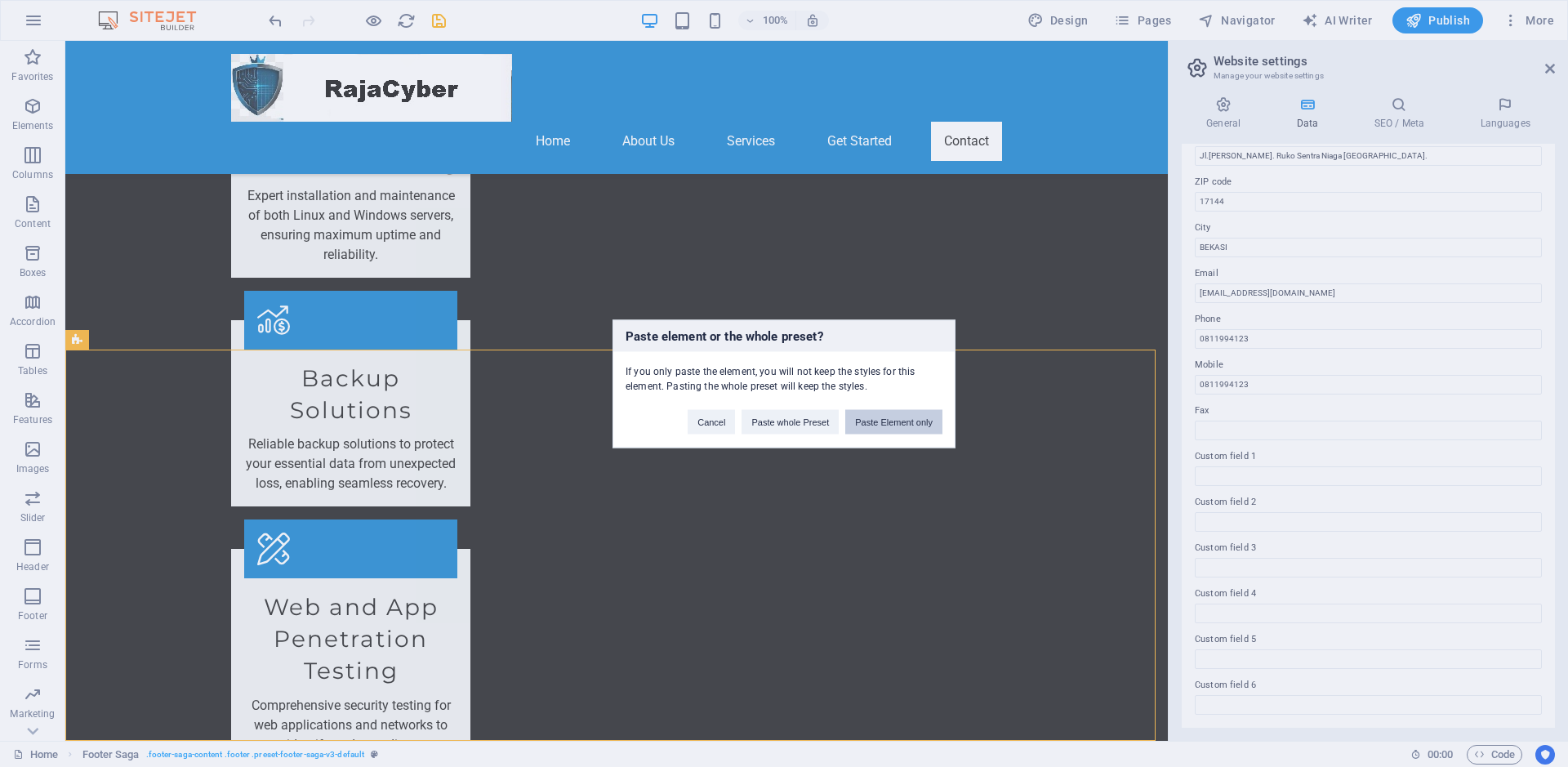
click at [910, 422] on button "Paste Element only" at bounding box center [893, 421] width 97 height 24
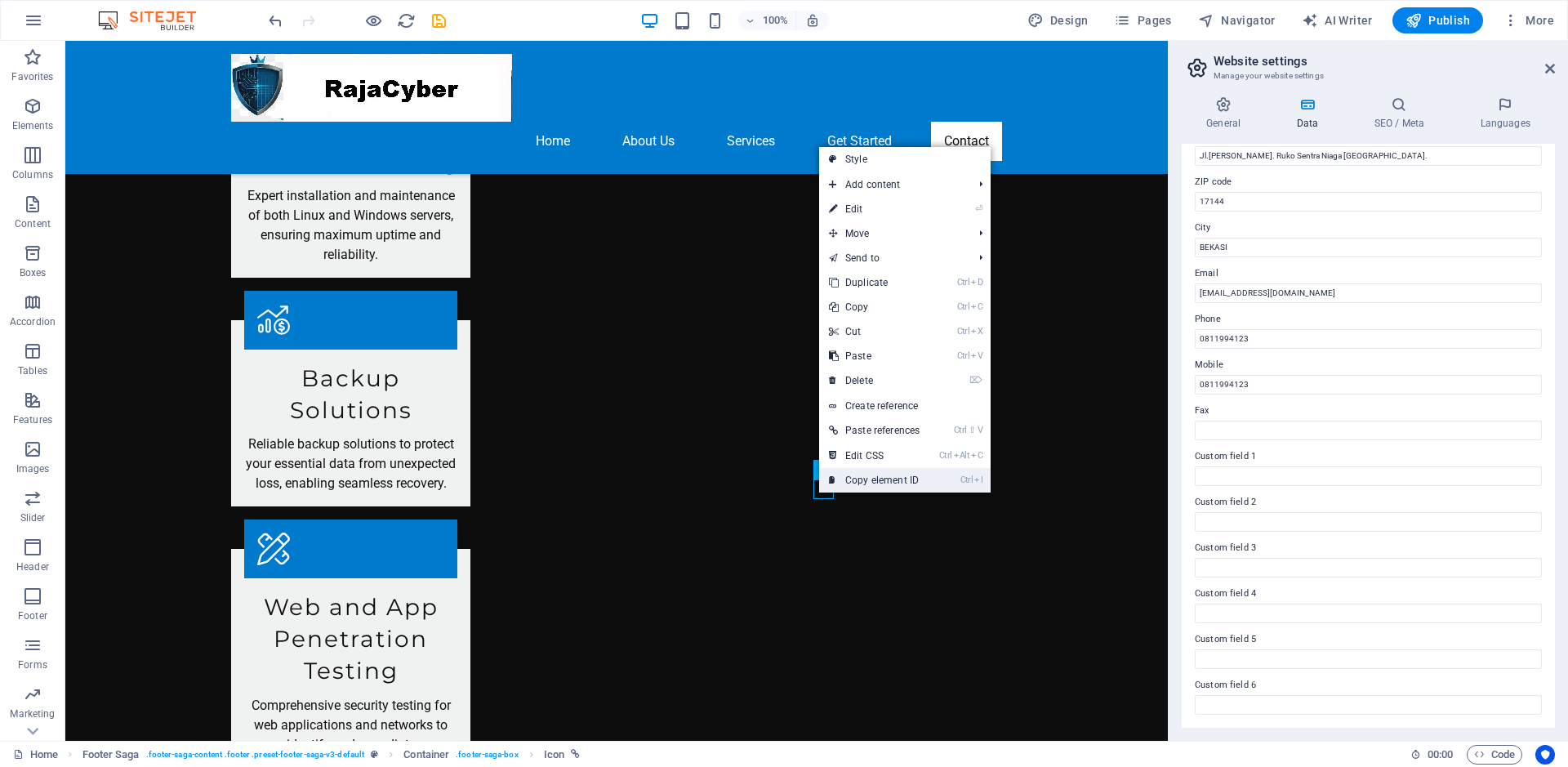
click at [862, 476] on link "Ctrl I Copy element ID" at bounding box center [874, 479] width 111 height 24
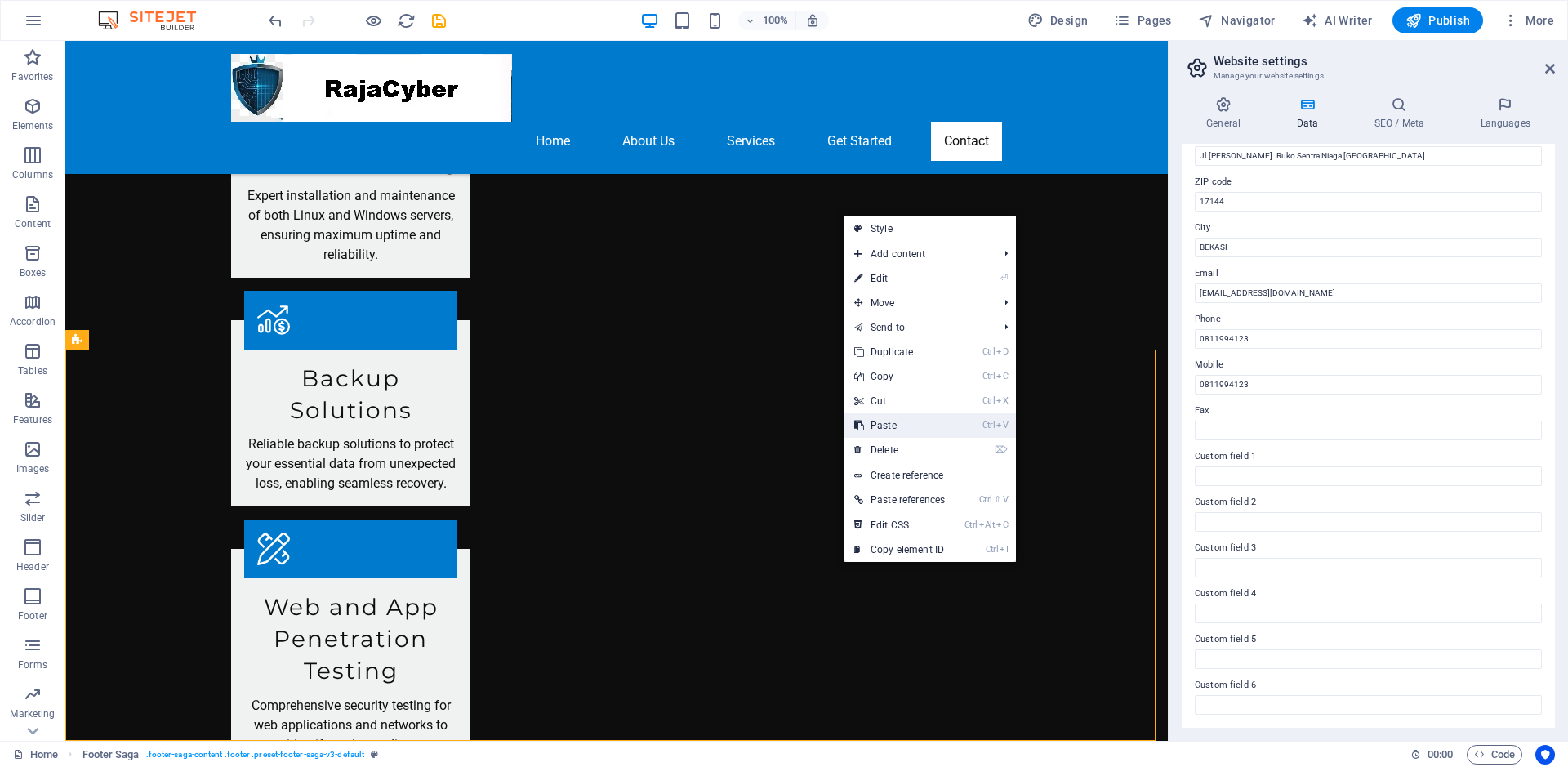
click at [890, 434] on link "Ctrl V Paste" at bounding box center [899, 424] width 111 height 24
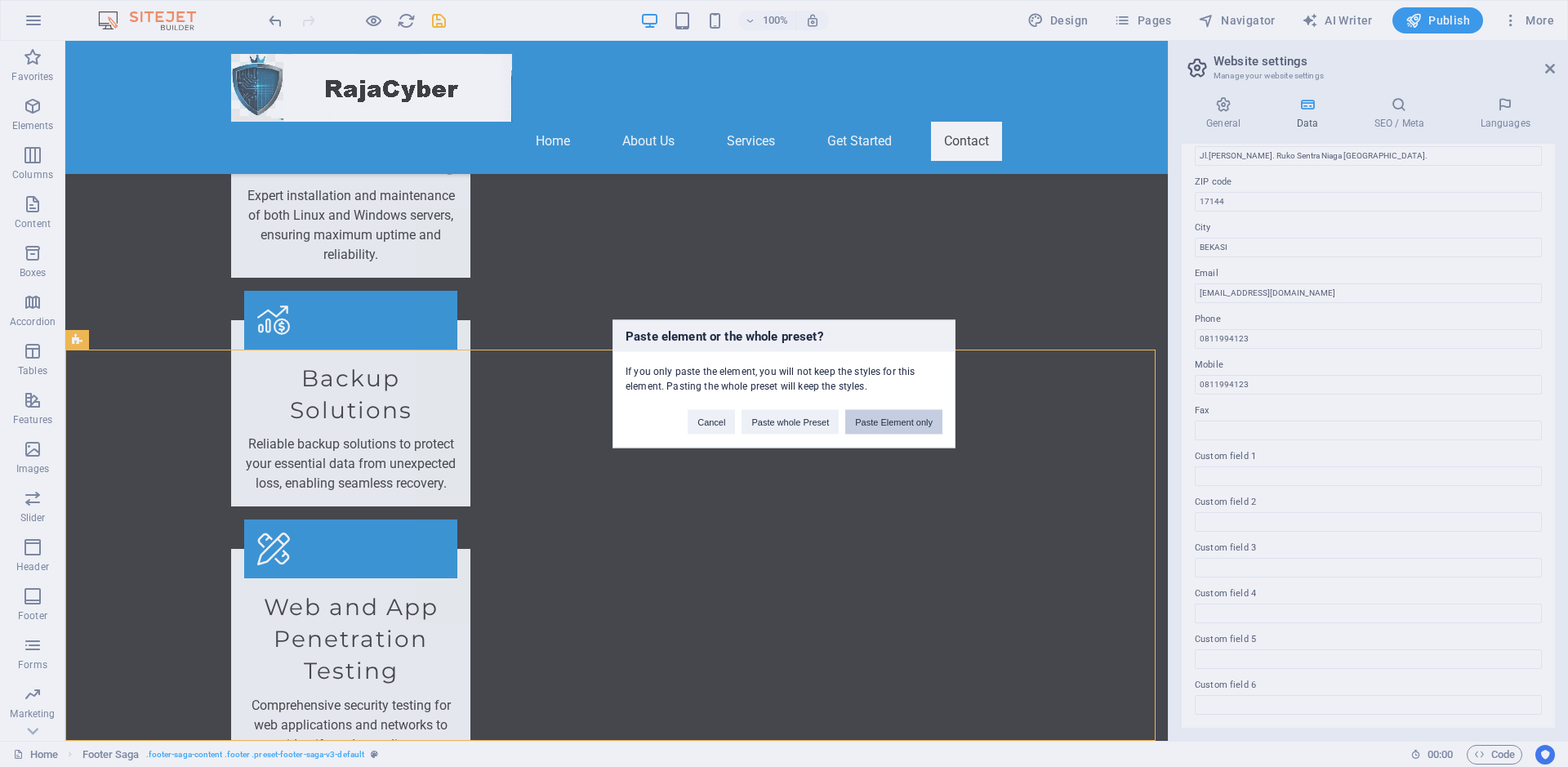
click at [887, 418] on button "Paste Element only" at bounding box center [893, 421] width 97 height 24
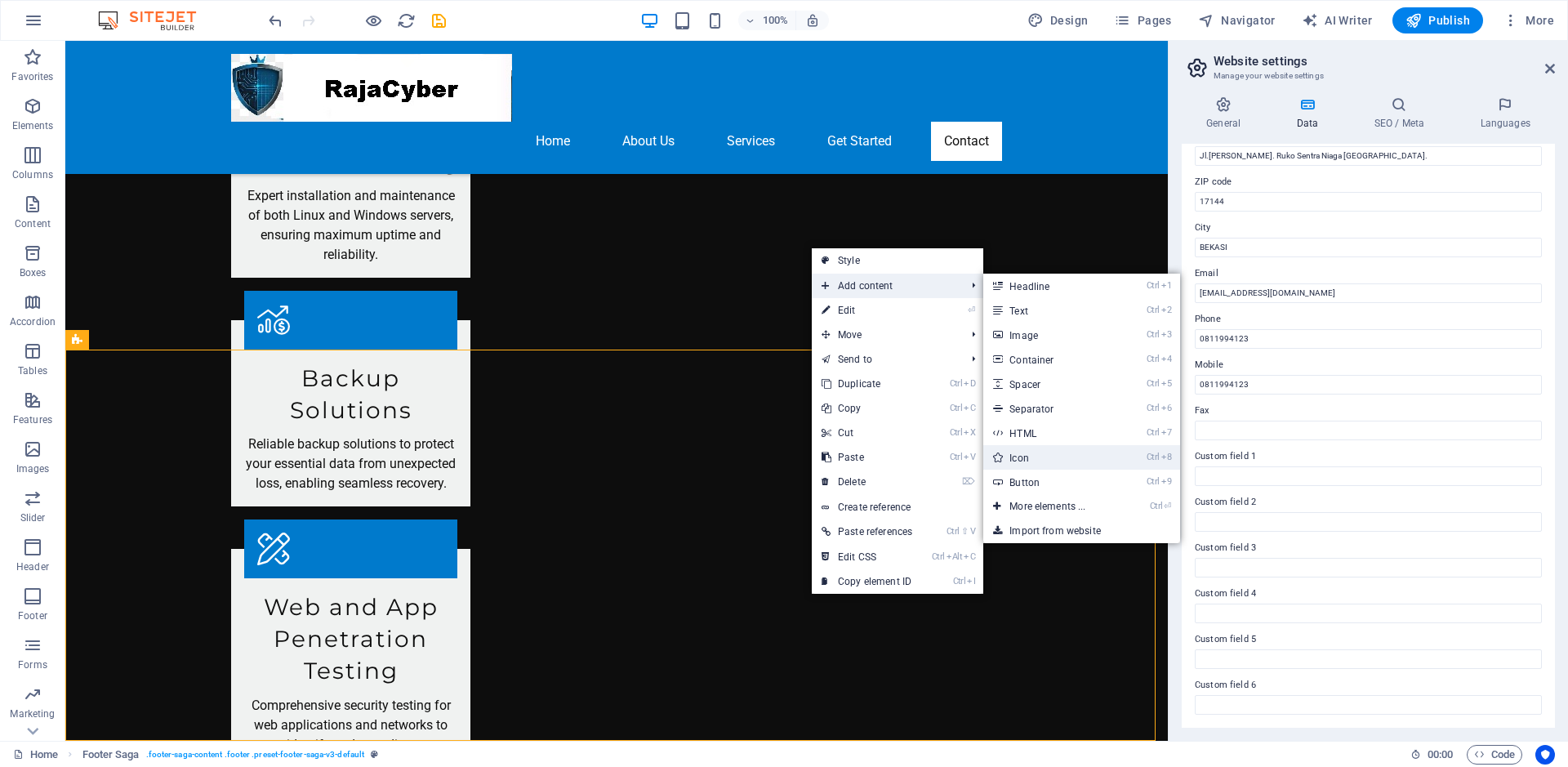
click at [918, 454] on link "Ctrl 8 Icon" at bounding box center [1051, 456] width 135 height 24
select select "xMidYMid"
select select "px"
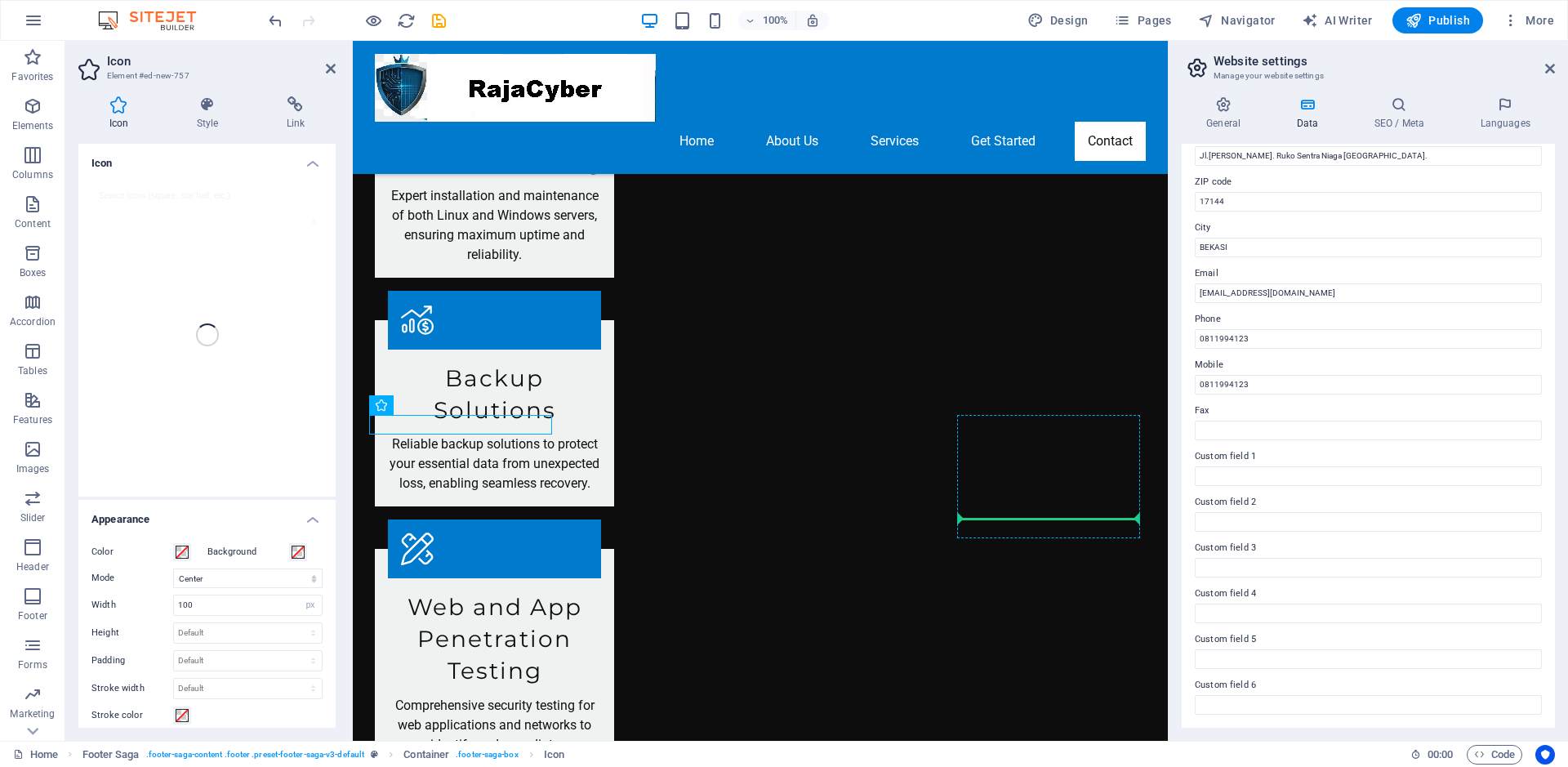
drag, startPoint x: 406, startPoint y: 422, endPoint x: 978, endPoint y: 526, distance: 581.4
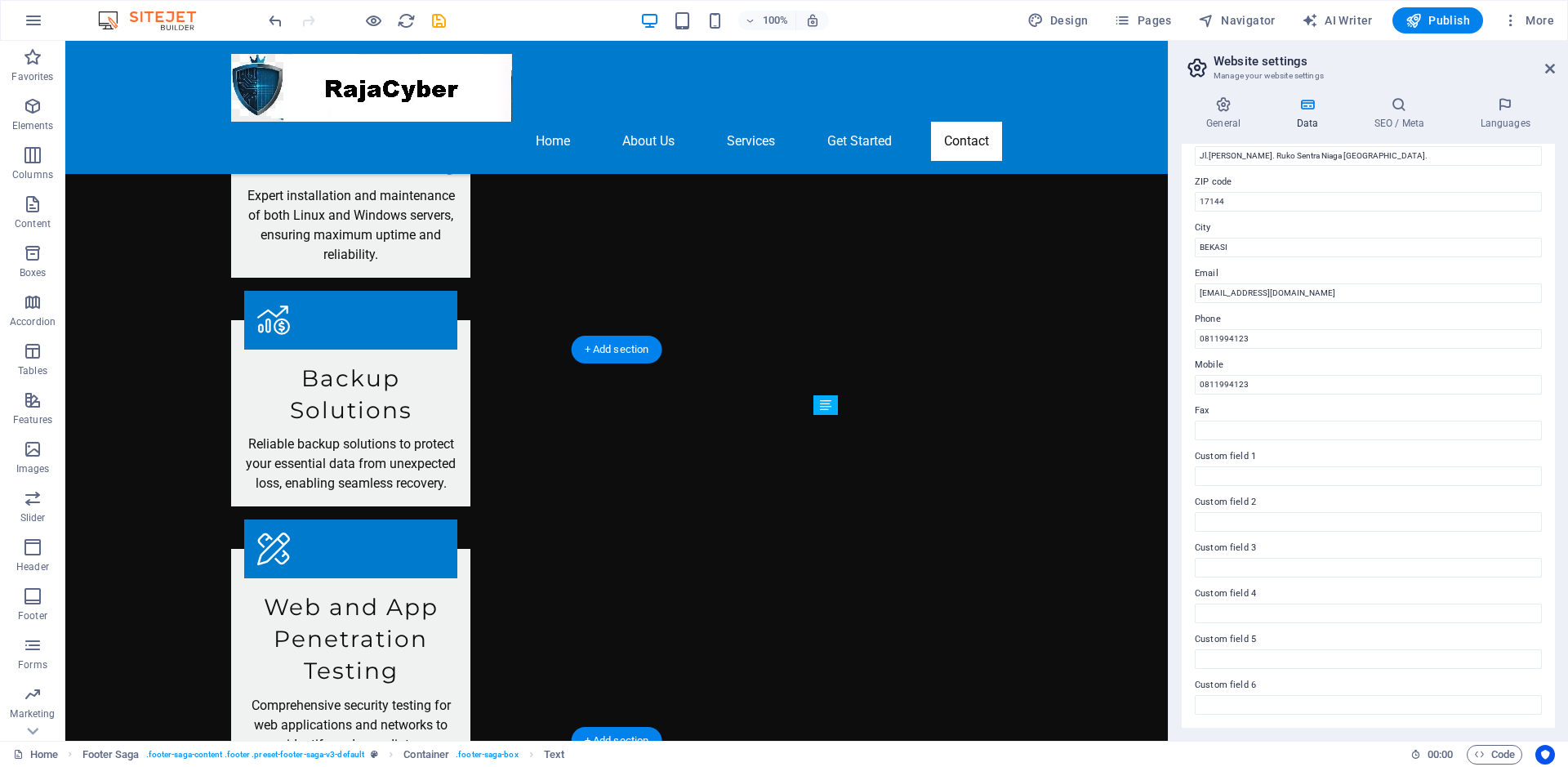
drag, startPoint x: 838, startPoint y: 543, endPoint x: 875, endPoint y: 525, distance: 41.1
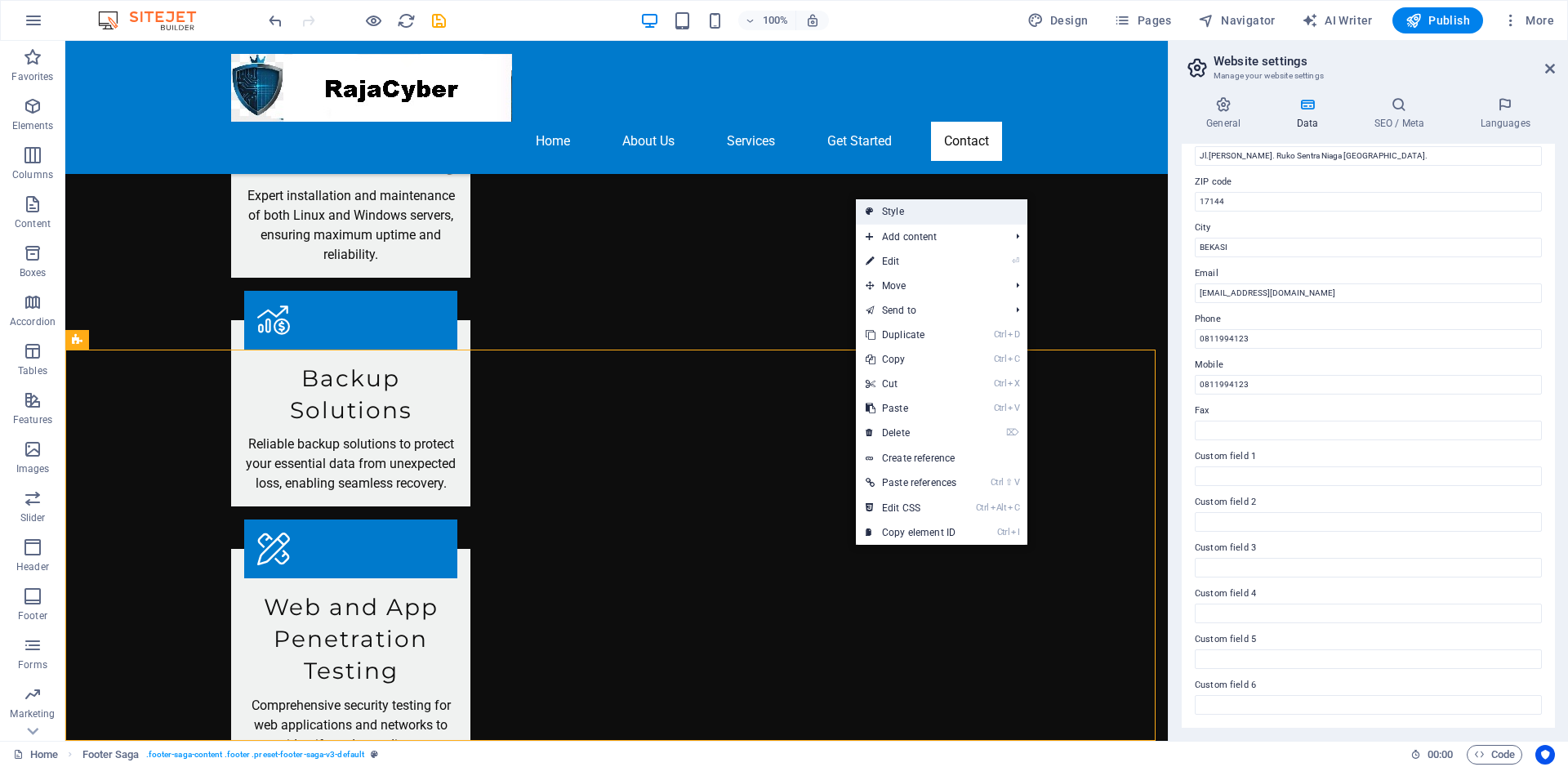
click at [918, 205] on link "Style" at bounding box center [941, 211] width 171 height 24
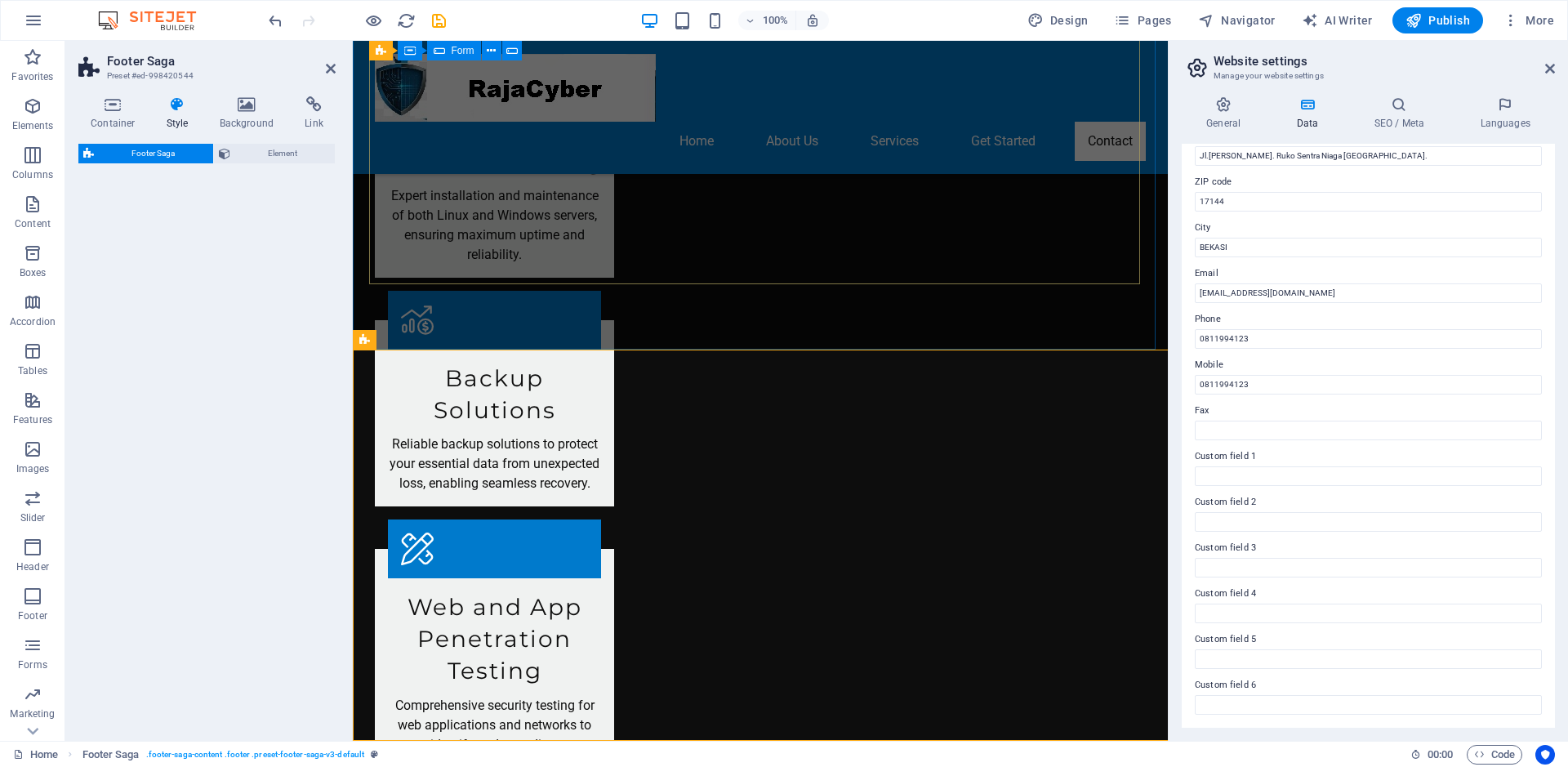
select select "rem"
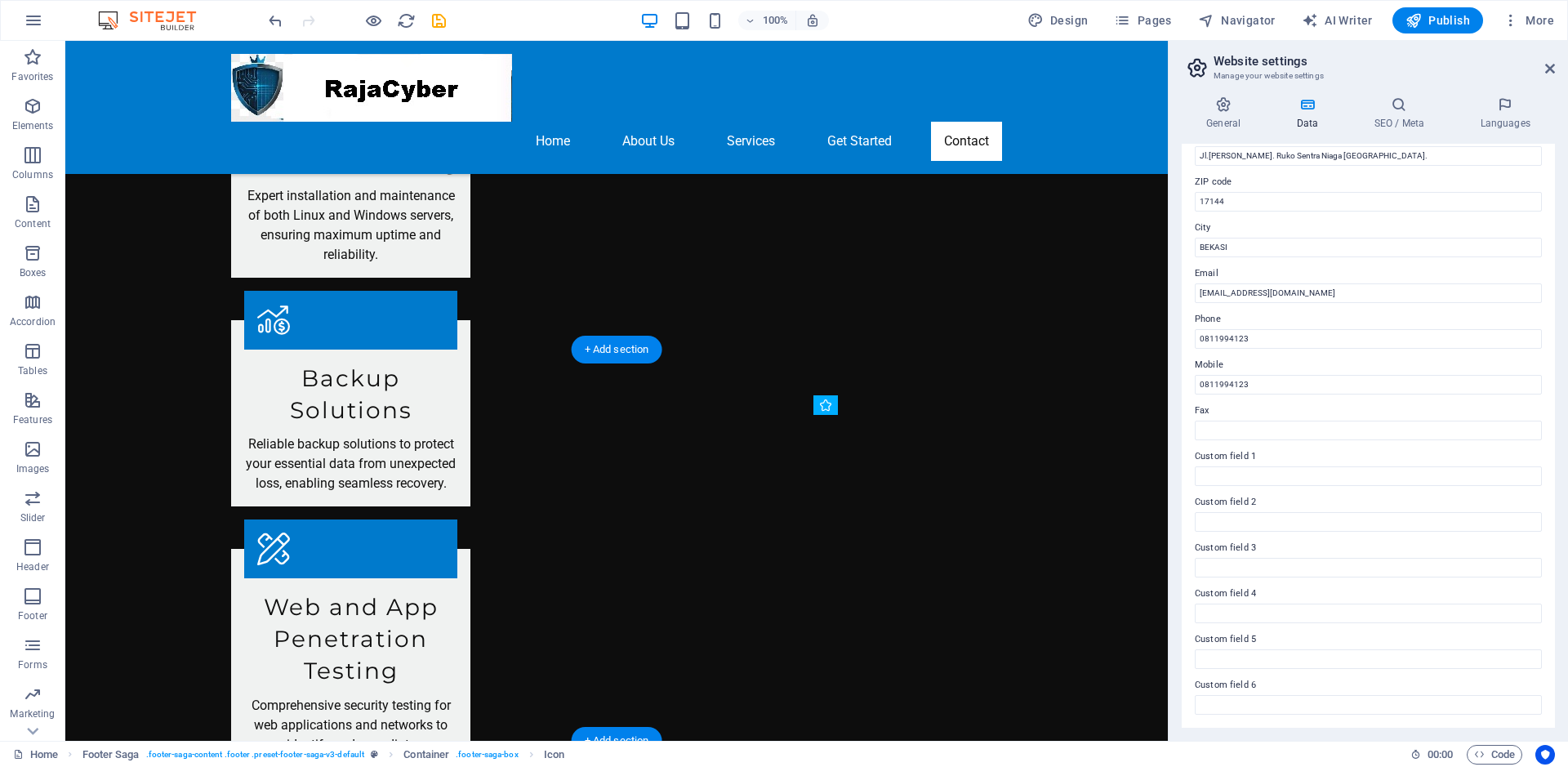
drag, startPoint x: 854, startPoint y: 550, endPoint x: 846, endPoint y: 520, distance: 31.0
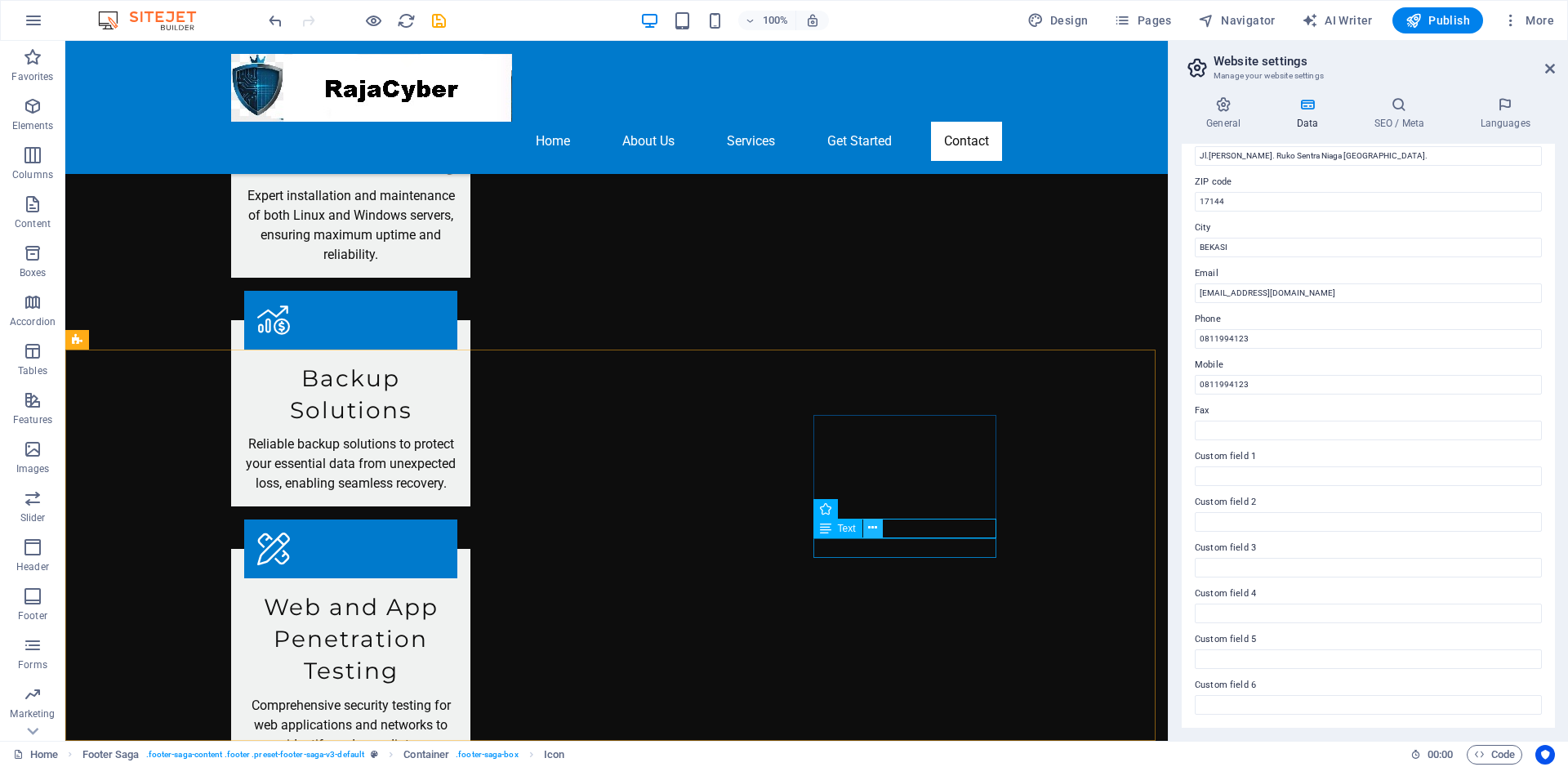
click at [871, 530] on icon at bounding box center [872, 528] width 9 height 17
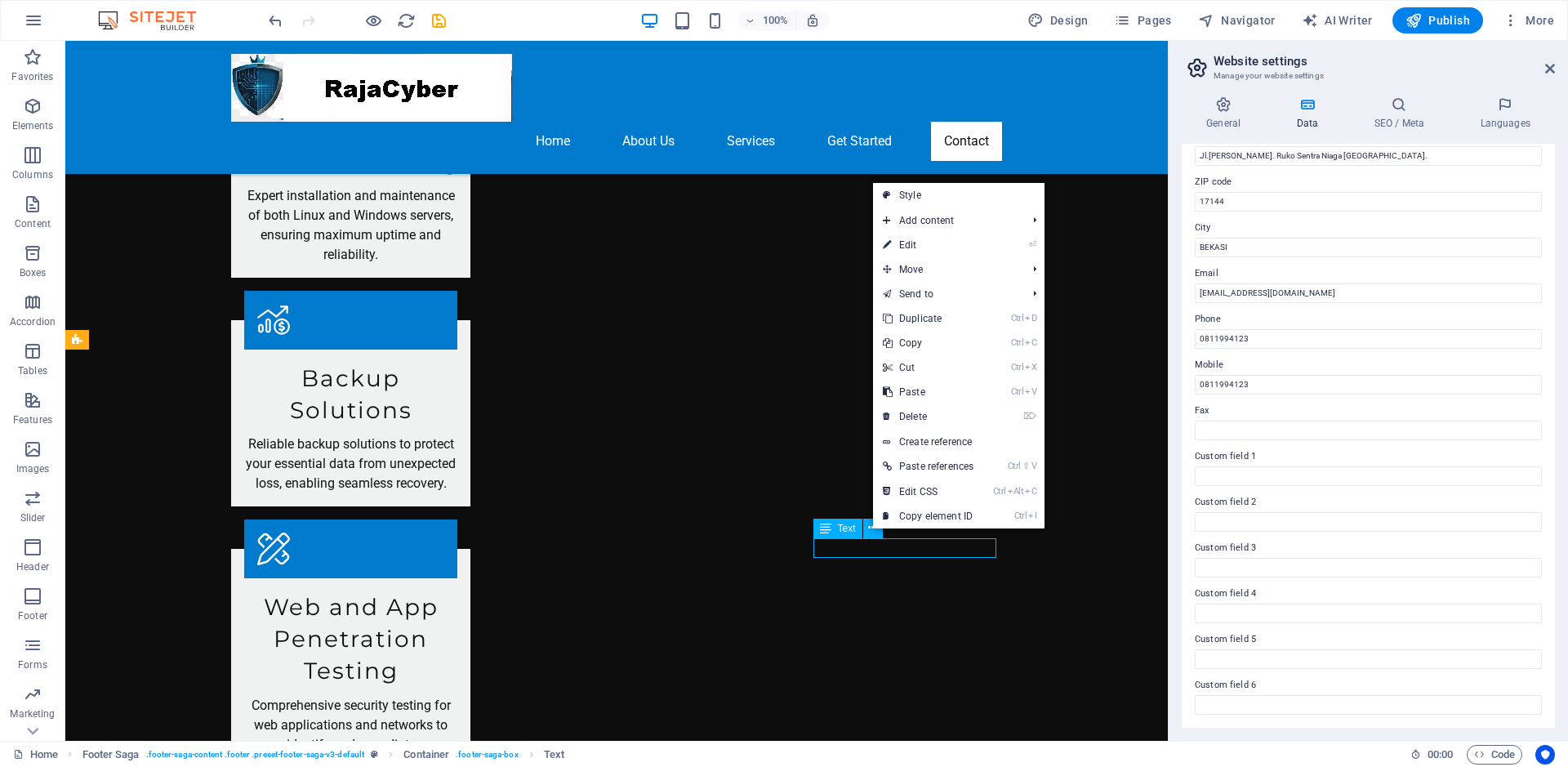
click at [845, 530] on span "Text" at bounding box center [847, 528] width 18 height 10
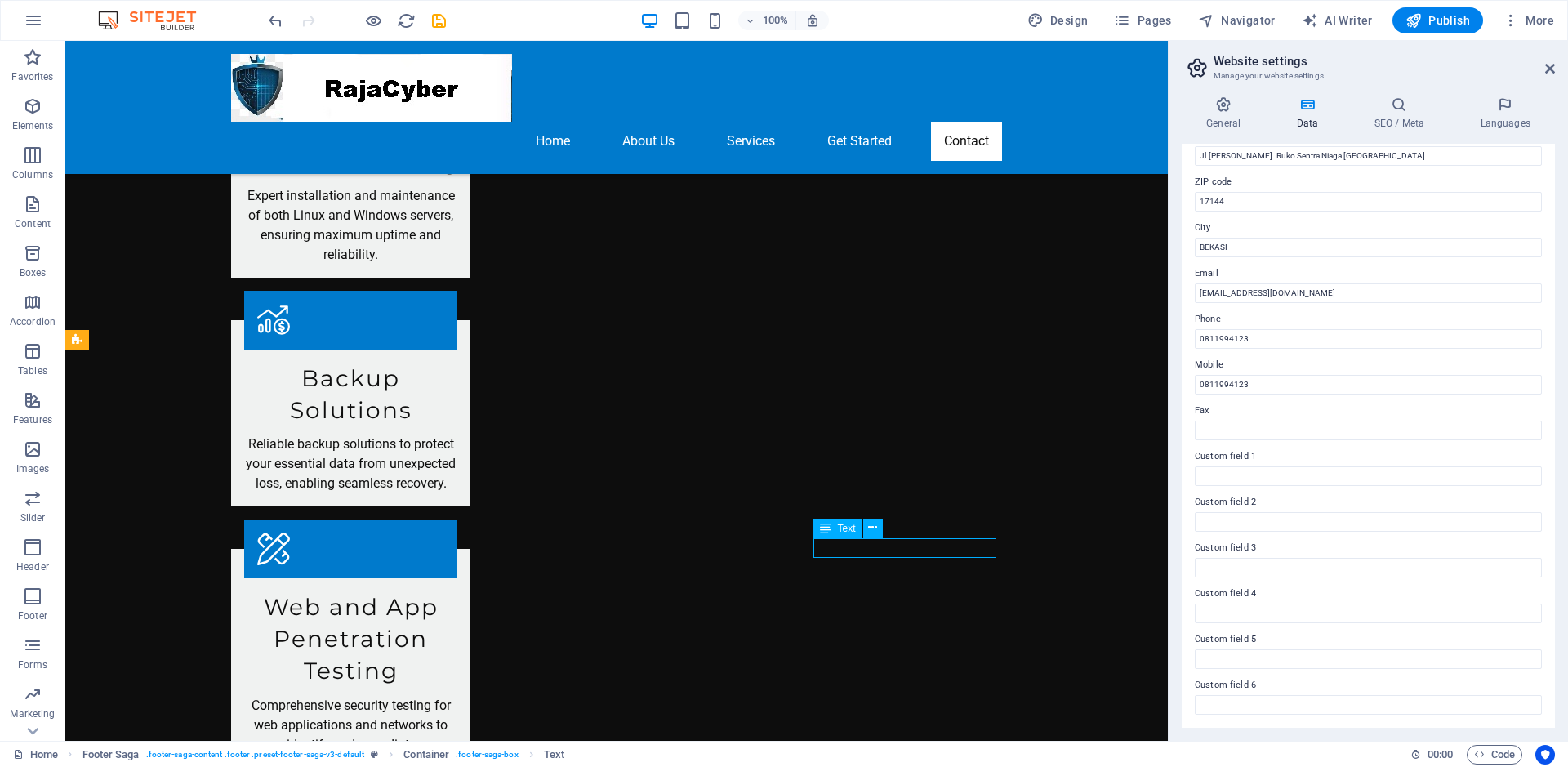
click at [845, 525] on span "Text" at bounding box center [847, 528] width 18 height 10
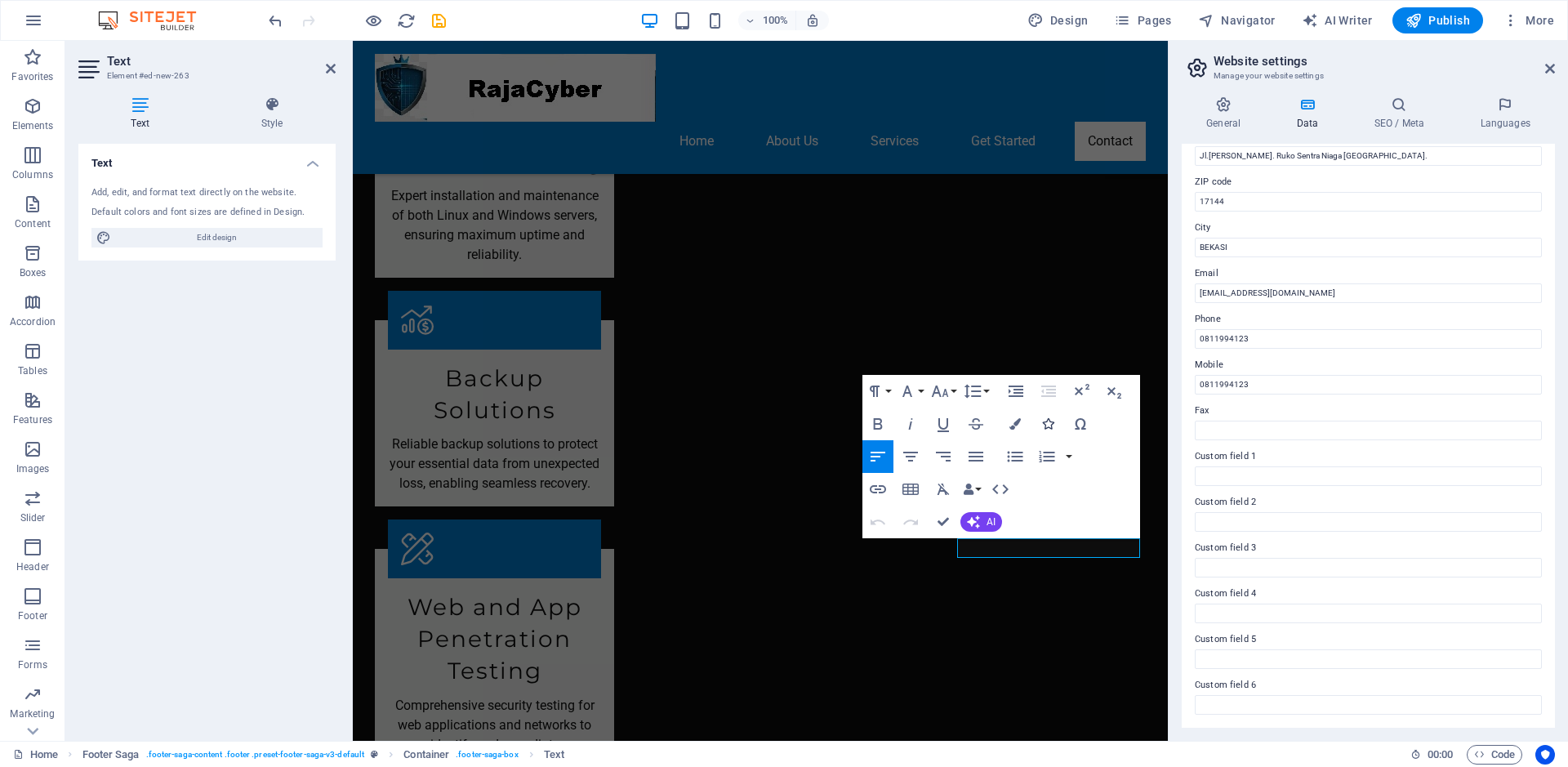
click at [918, 422] on icon "button" at bounding box center [1048, 423] width 12 height 12
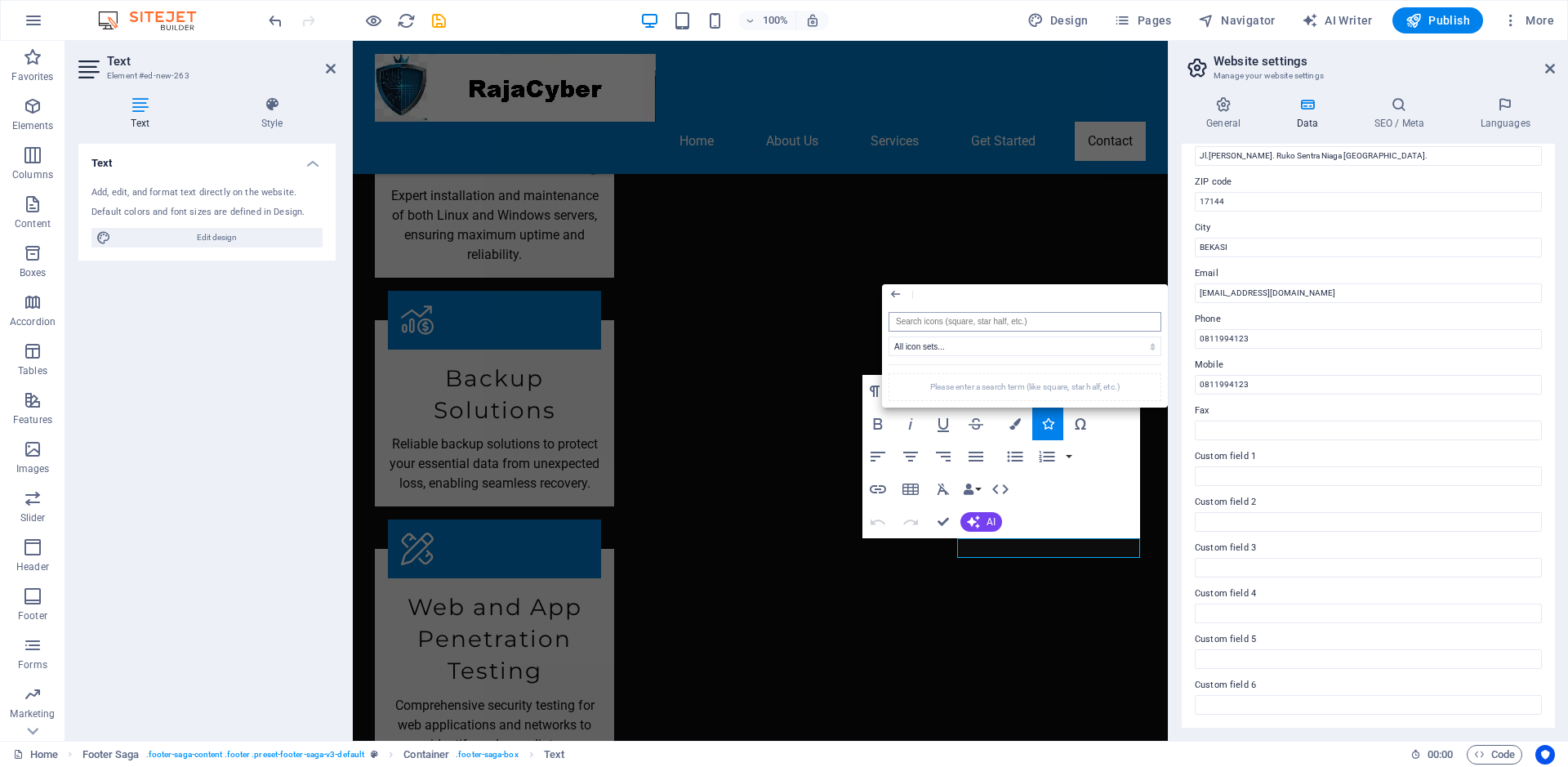
click at [918, 322] on input "search" at bounding box center [1024, 321] width 272 height 19
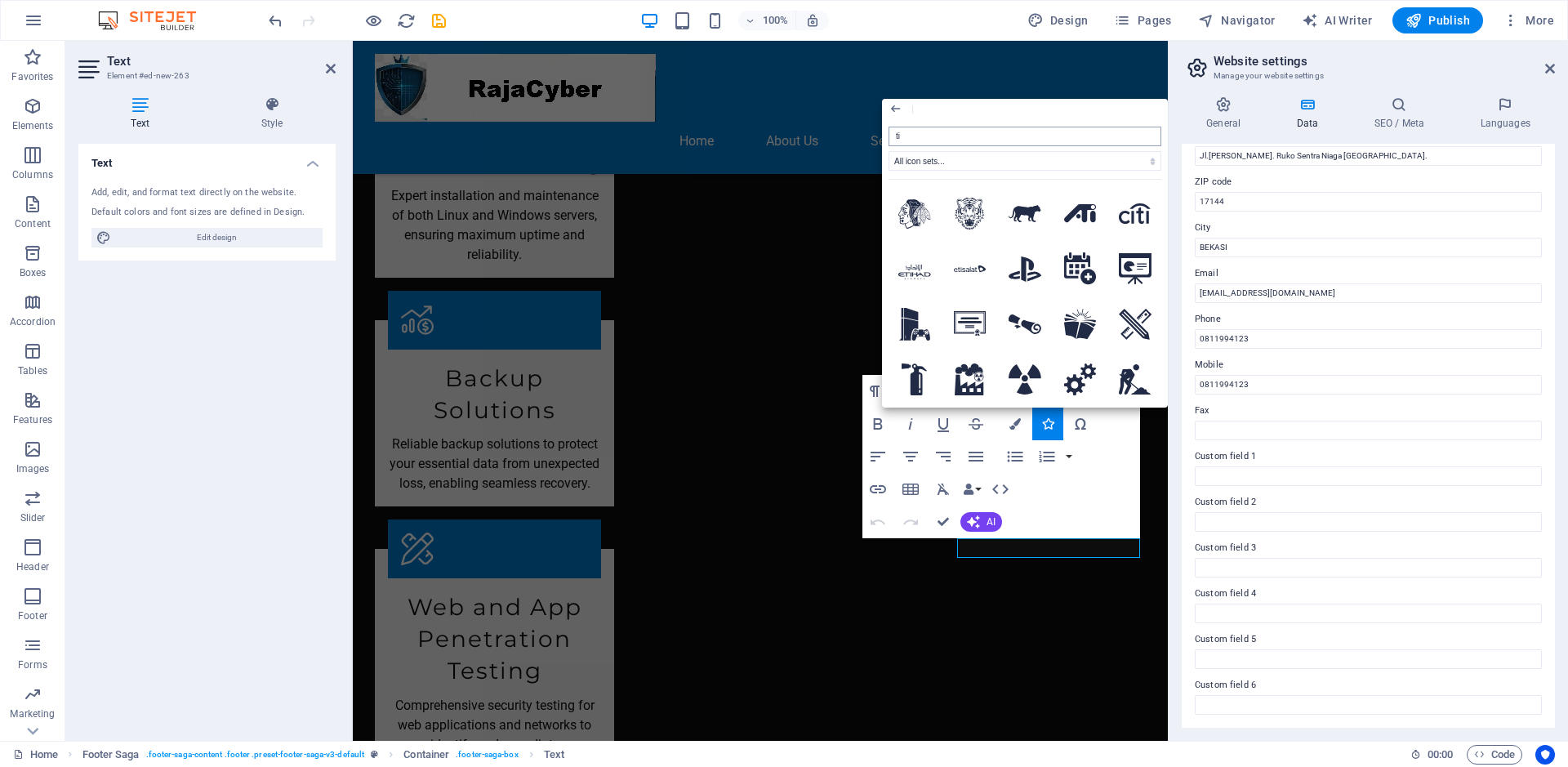
type input "tik"
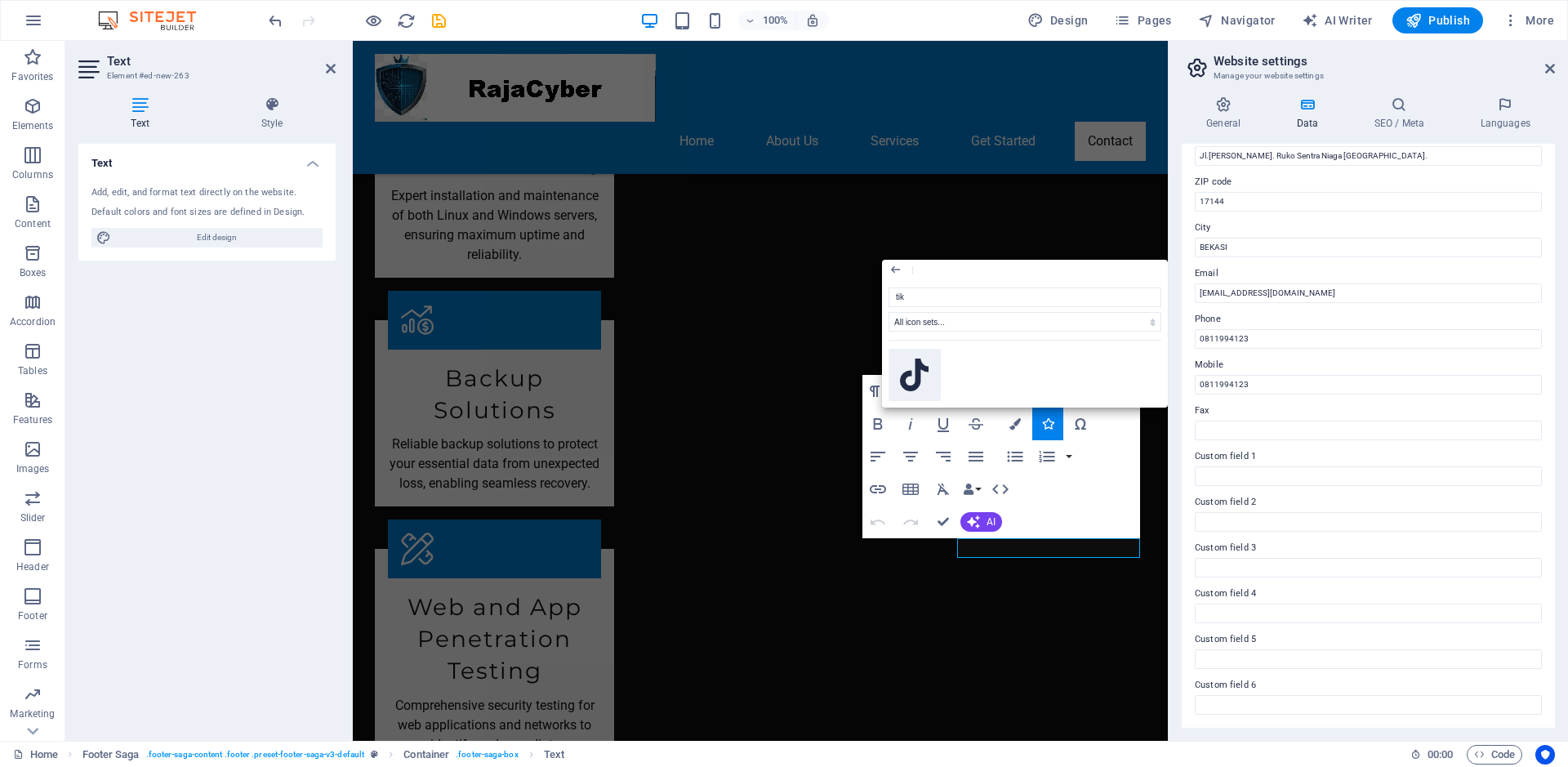
drag, startPoint x: 911, startPoint y: 371, endPoint x: 560, endPoint y: 330, distance: 353.4
click at [913, 371] on icon at bounding box center [914, 374] width 29 height 33
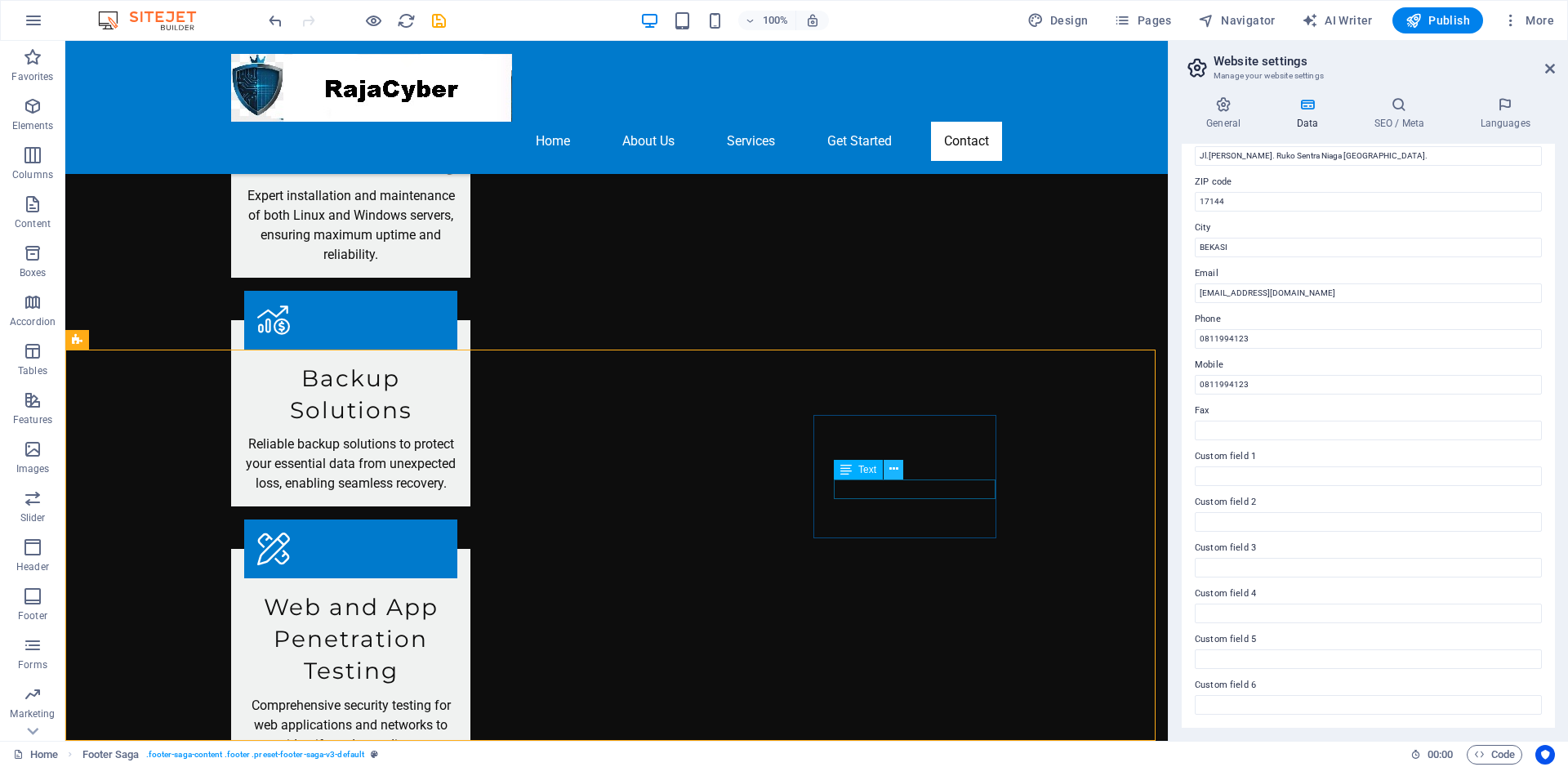
click at [893, 466] on icon at bounding box center [893, 470] width 9 height 17
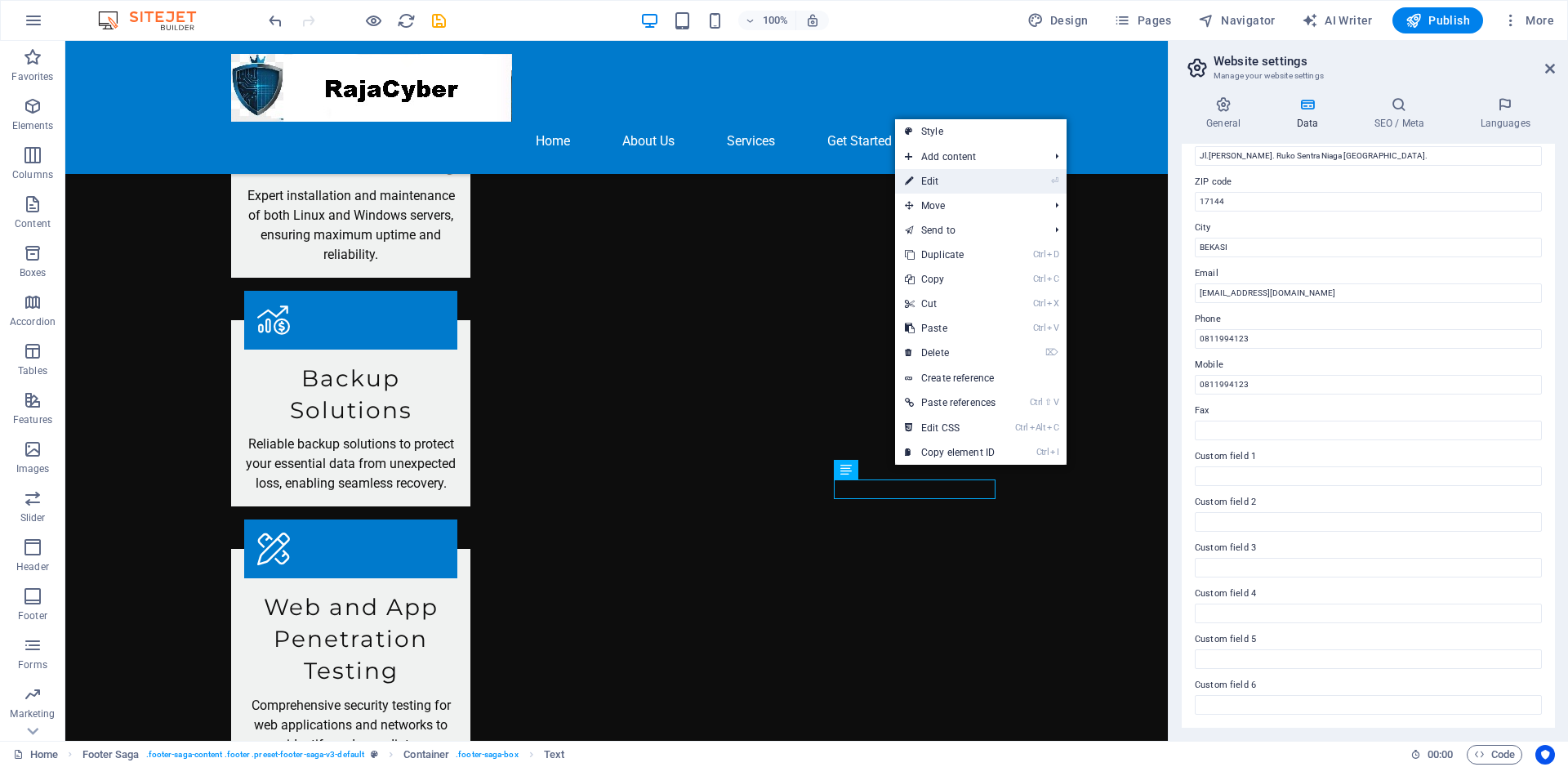
click at [918, 178] on link "⏎ Edit" at bounding box center [950, 181] width 111 height 24
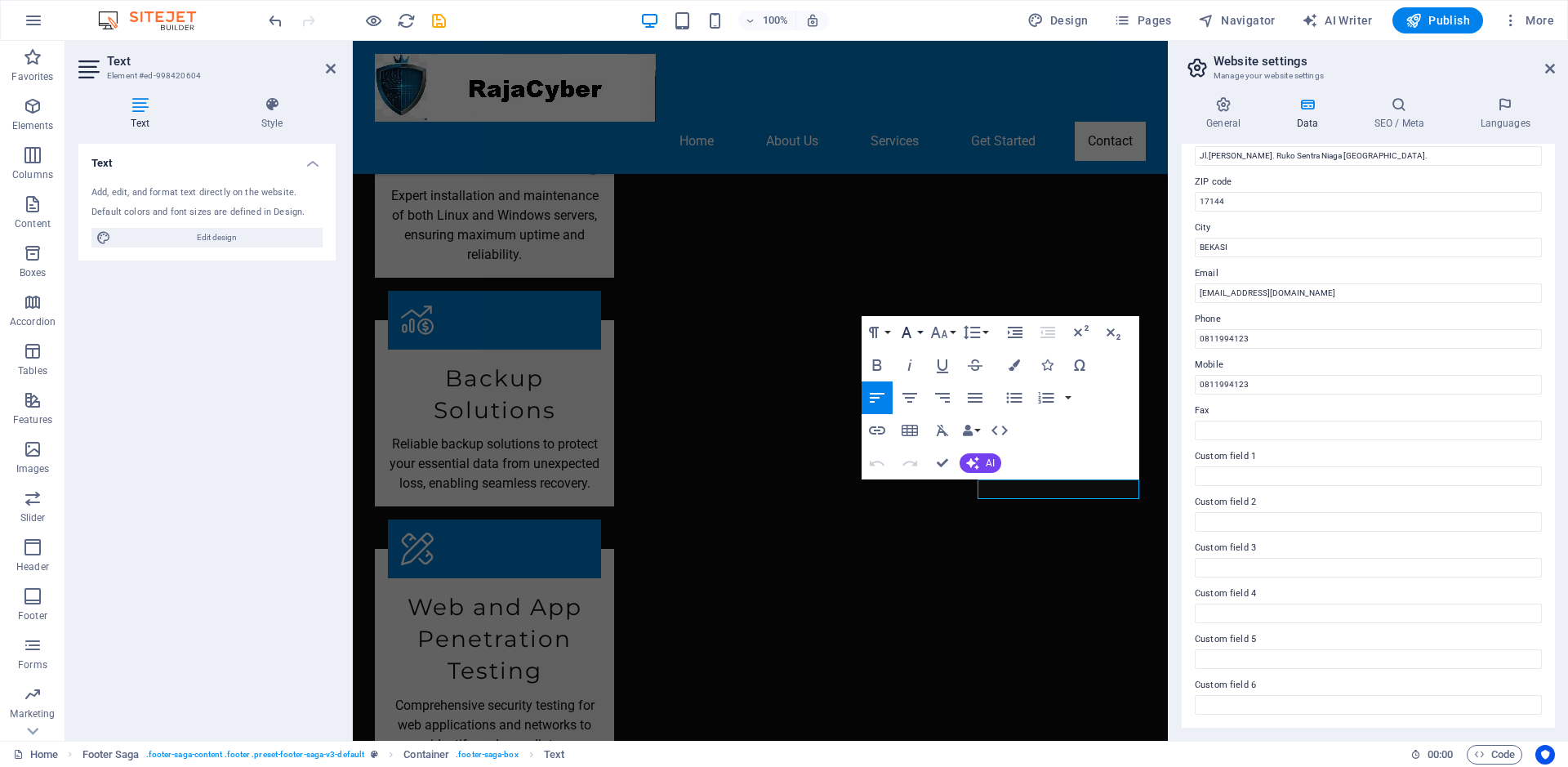
click at [918, 327] on button "Font Family" at bounding box center [910, 332] width 31 height 33
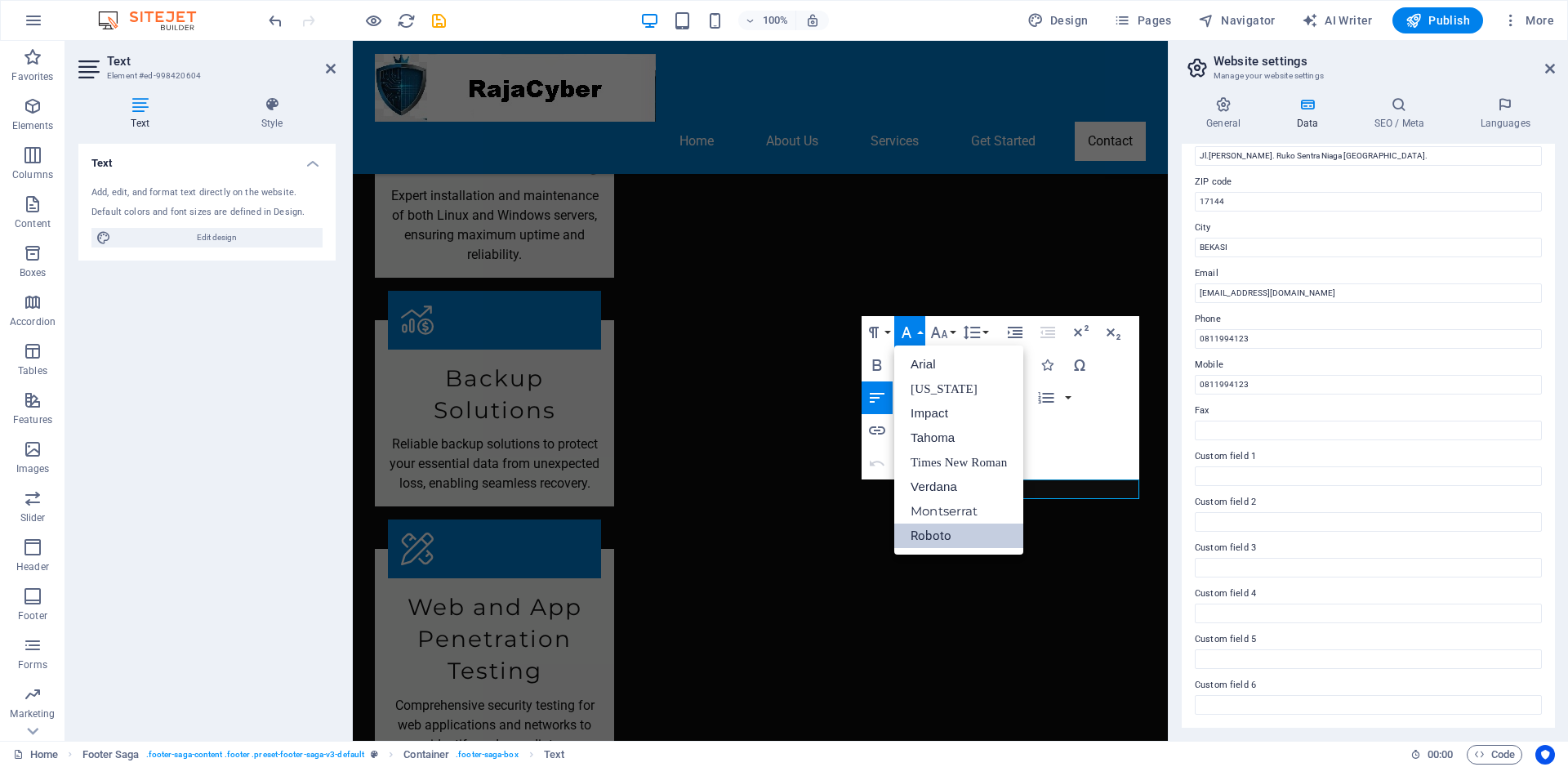
click at [918, 327] on button "Font Family" at bounding box center [910, 332] width 31 height 33
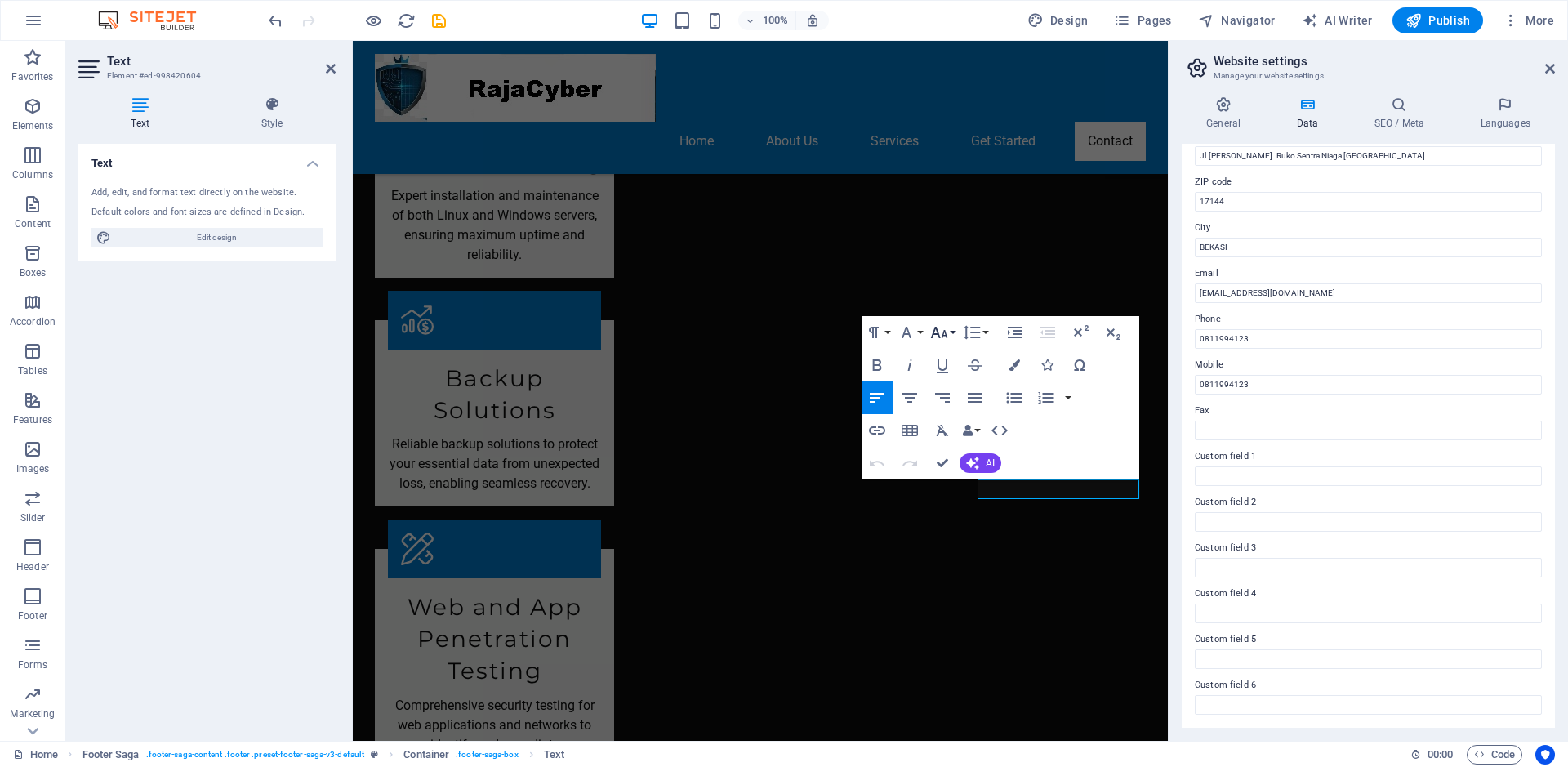
click at [918, 336] on button "Font Size" at bounding box center [942, 332] width 31 height 33
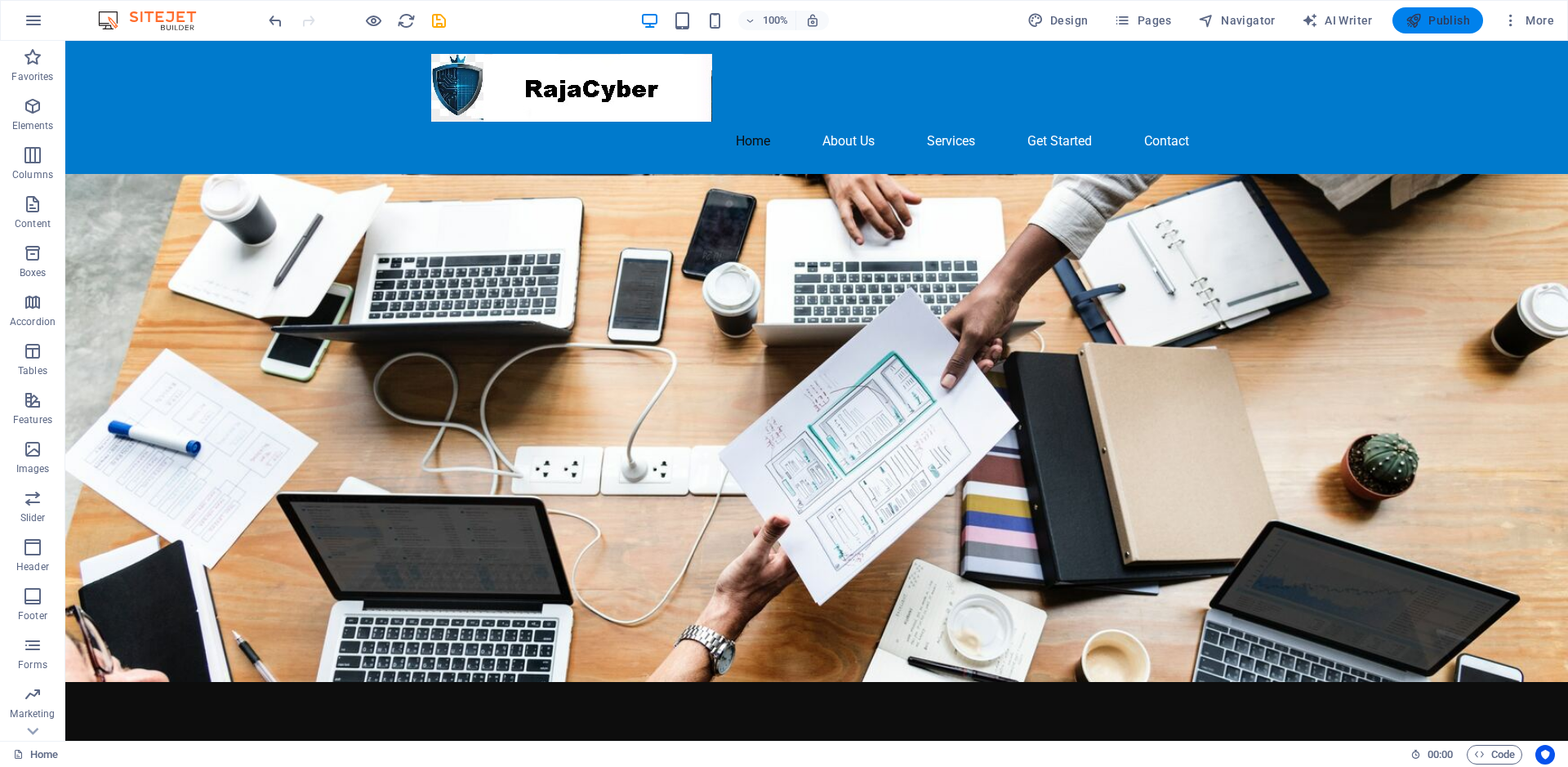
click at [918, 23] on span "Publish" at bounding box center [1437, 20] width 64 height 16
checkbox input "false"
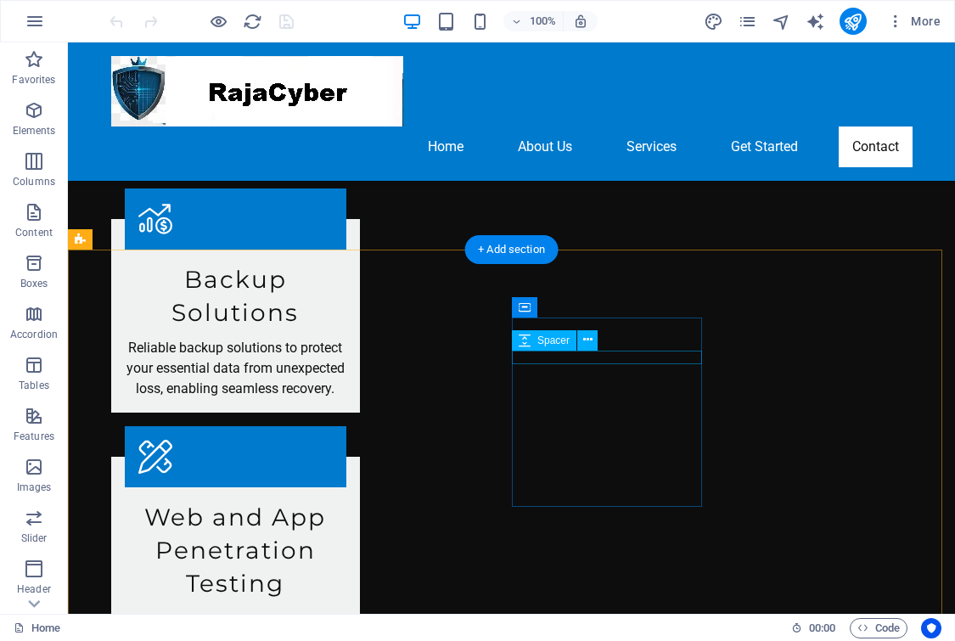
scroll to position [2121, 0]
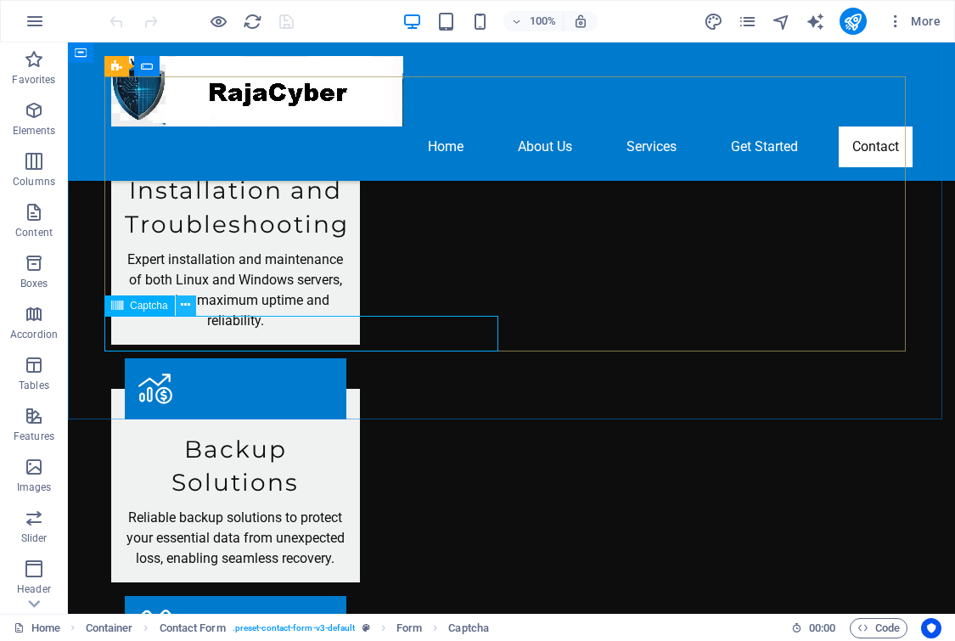
click at [188, 306] on icon at bounding box center [185, 305] width 9 height 18
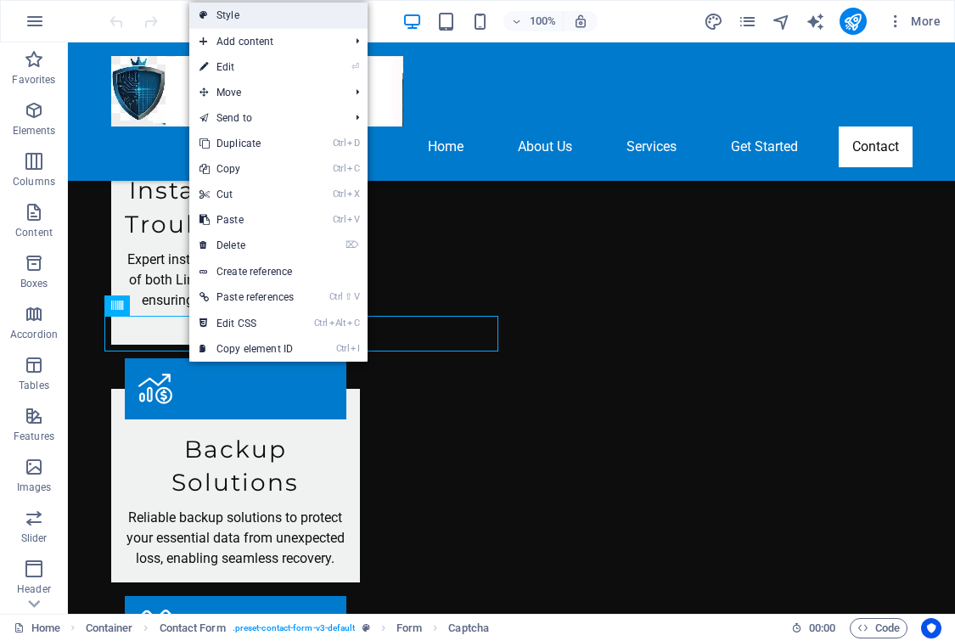
click at [259, 17] on link "Style" at bounding box center [278, 15] width 178 height 25
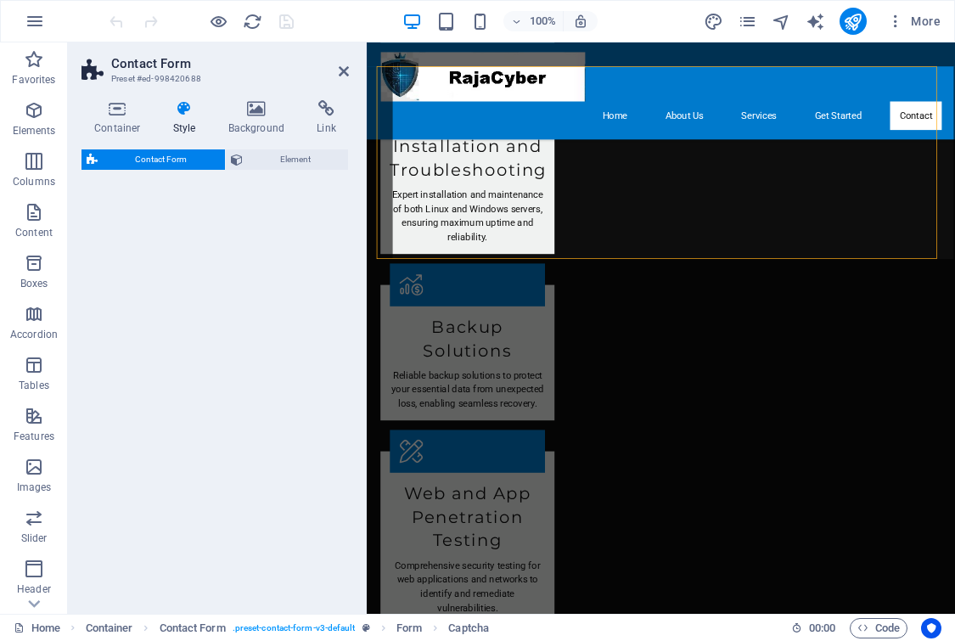
select select "rem"
select select "preset-contact-form-v3-default"
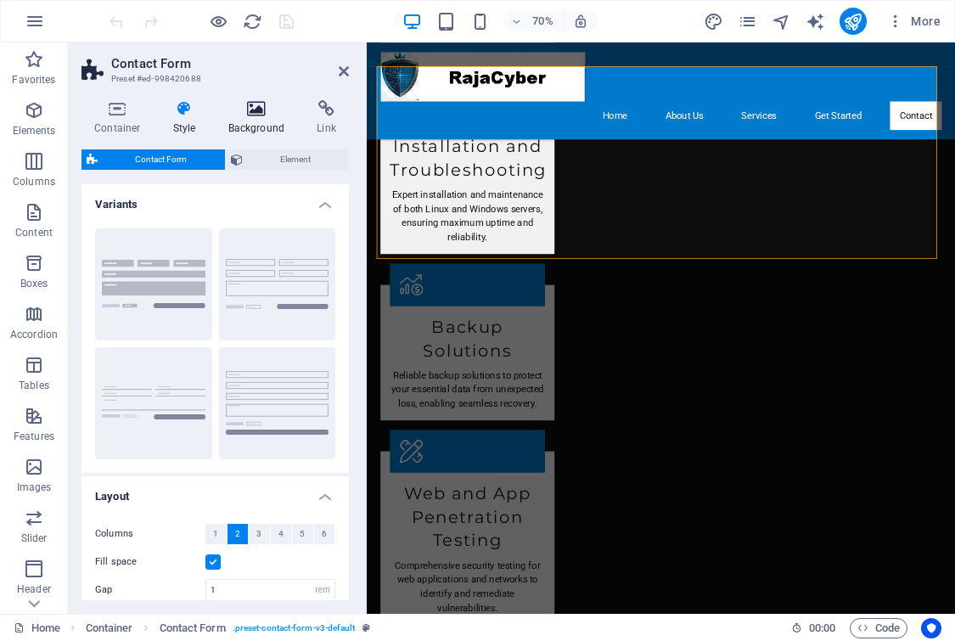
click at [249, 103] on icon at bounding box center [257, 108] width 82 height 17
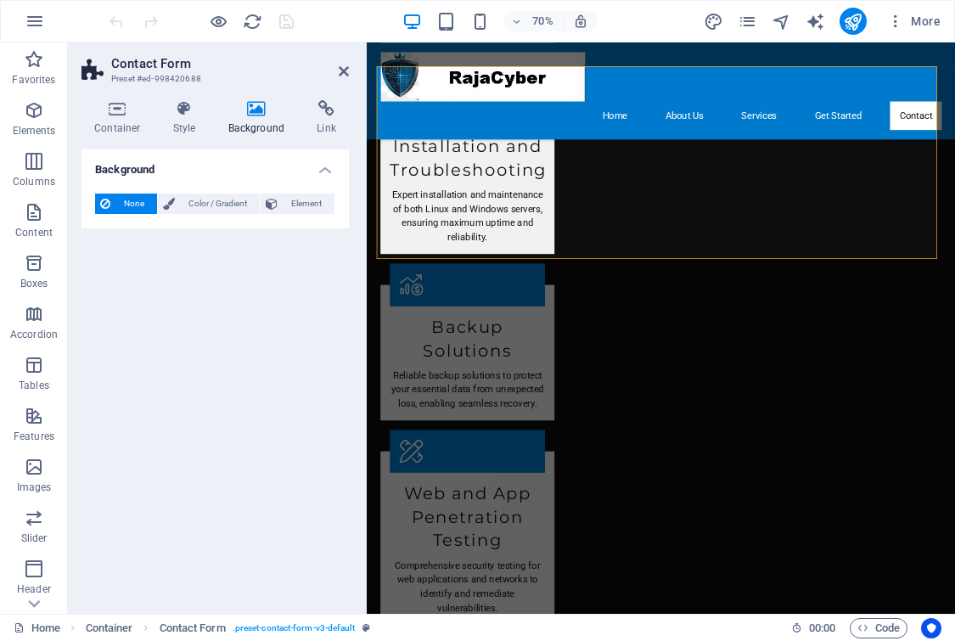
click at [132, 195] on span "None" at bounding box center [133, 203] width 36 height 20
click at [304, 200] on span "Element" at bounding box center [306, 203] width 47 height 20
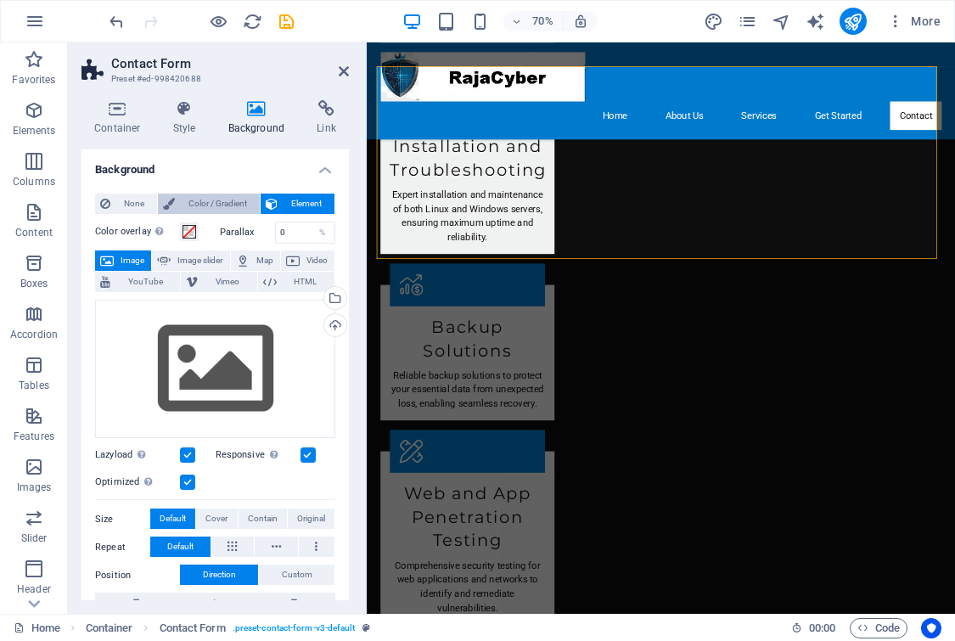
click at [224, 199] on span "Color / Gradient" at bounding box center [217, 203] width 75 height 20
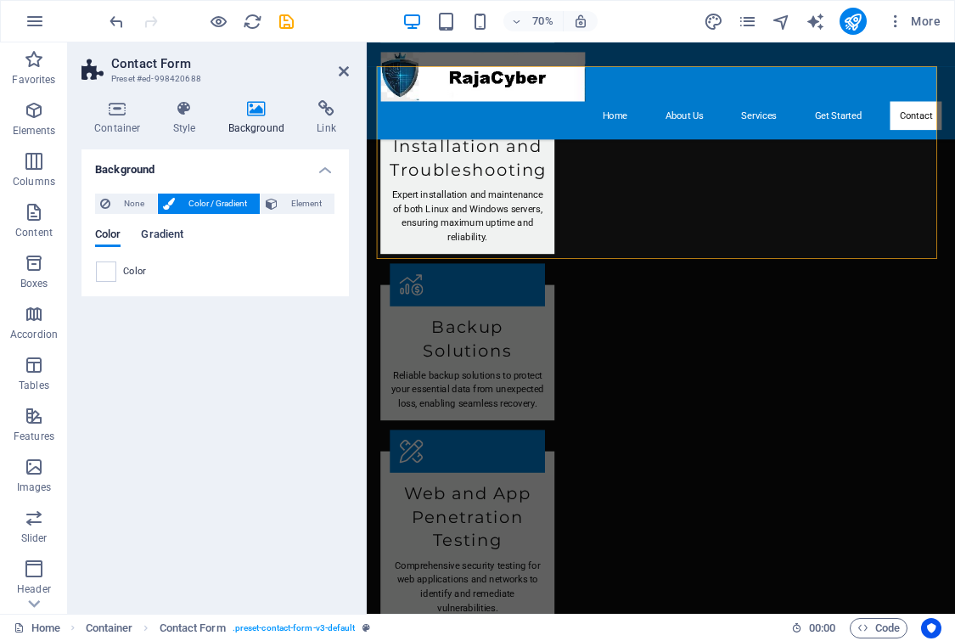
click at [160, 233] on span "Gradient" at bounding box center [162, 236] width 42 height 24
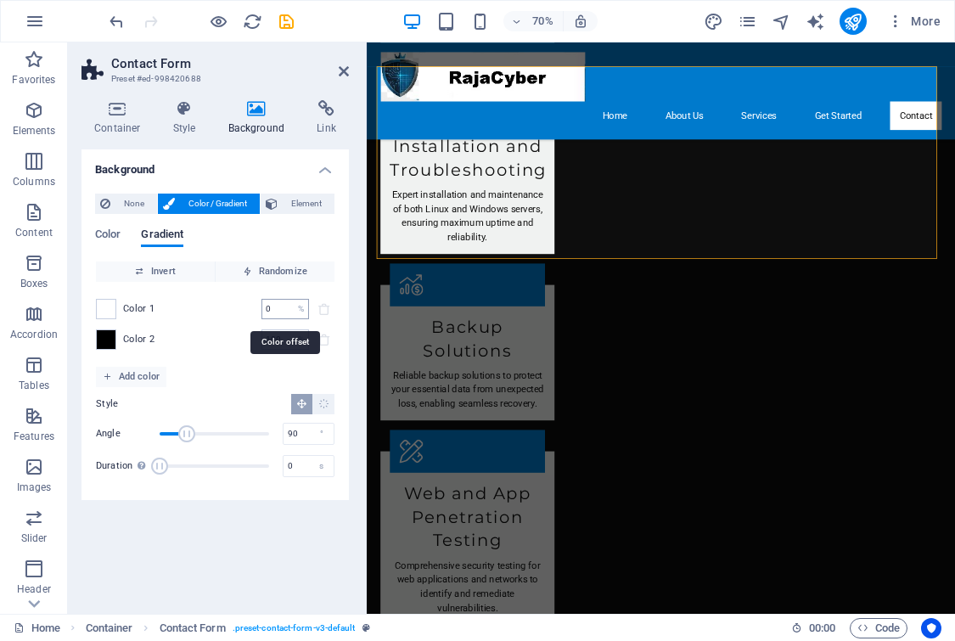
click at [277, 308] on input "0" at bounding box center [276, 309] width 30 height 20
click at [276, 308] on input "0" at bounding box center [276, 309] width 30 height 20
click at [282, 308] on input "0" at bounding box center [276, 309] width 30 height 20
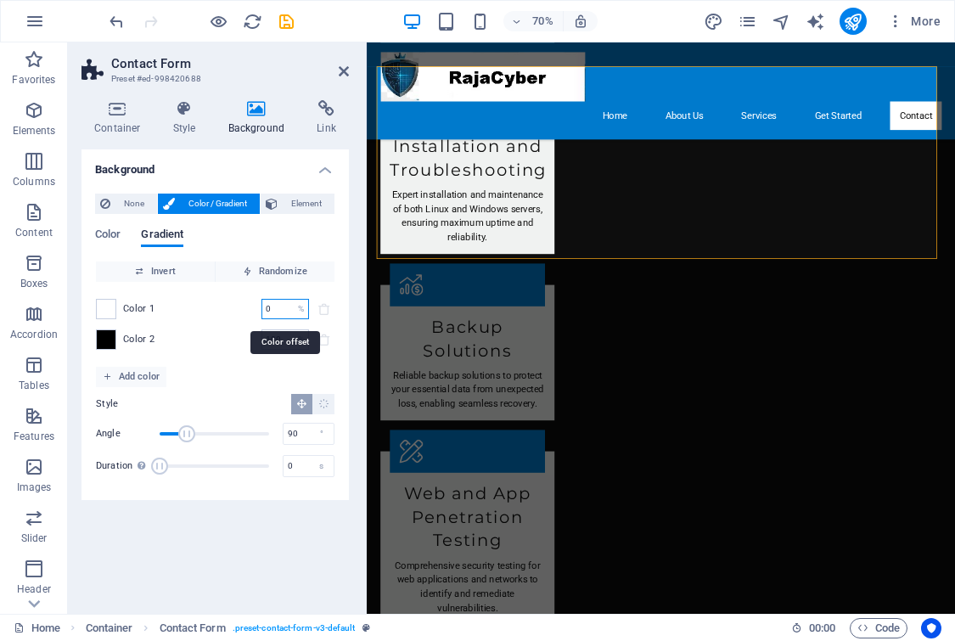
click at [277, 303] on input "0" at bounding box center [276, 309] width 30 height 20
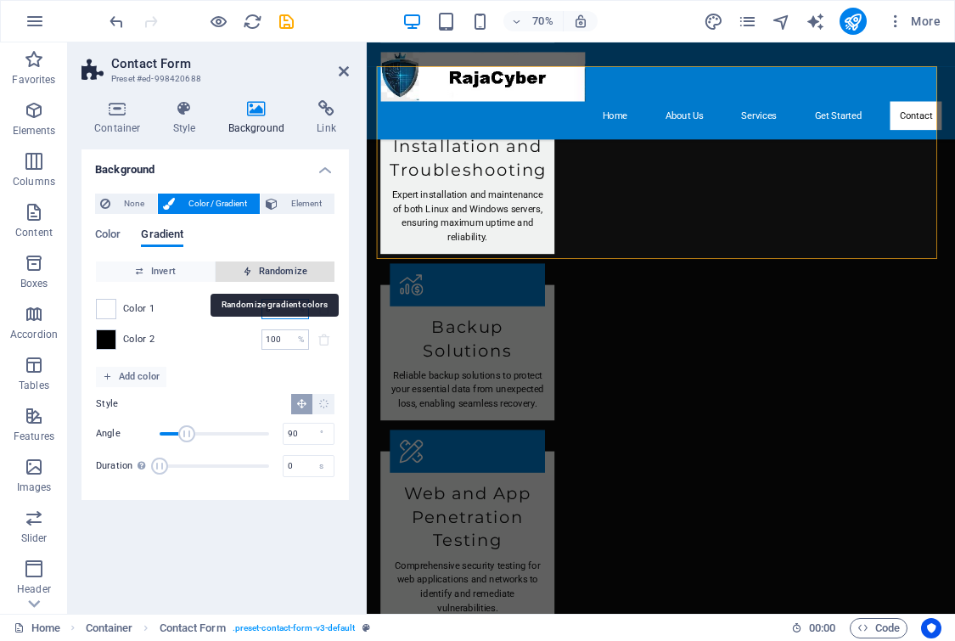
type input "8"
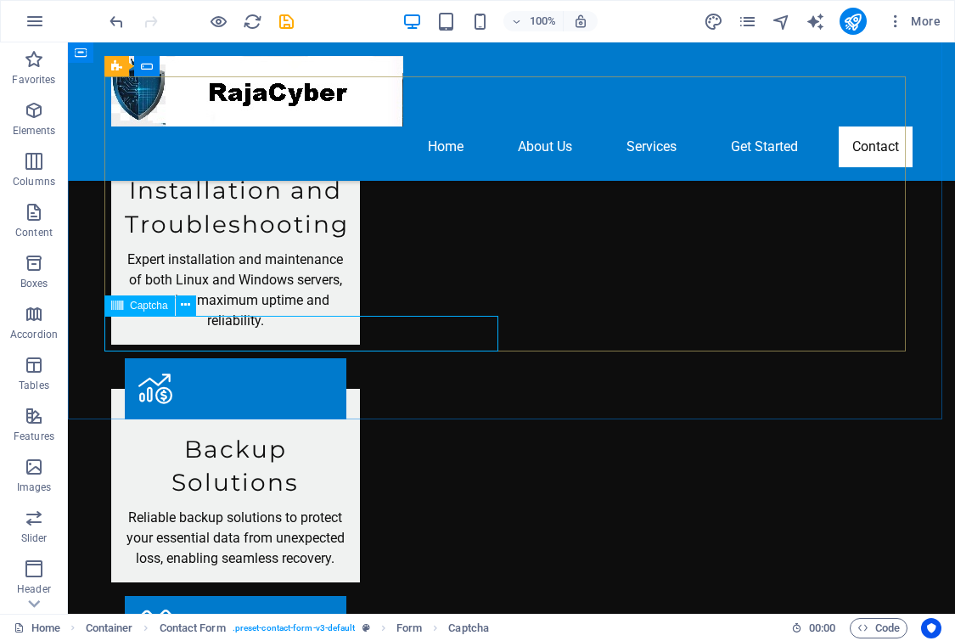
click at [148, 305] on span "Captcha" at bounding box center [149, 305] width 38 height 10
drag, startPoint x: 132, startPoint y: 305, endPoint x: 204, endPoint y: 310, distance: 72.2
click at [204, 310] on div "Captcha" at bounding box center [155, 305] width 103 height 21
click at [189, 311] on icon at bounding box center [185, 305] width 9 height 18
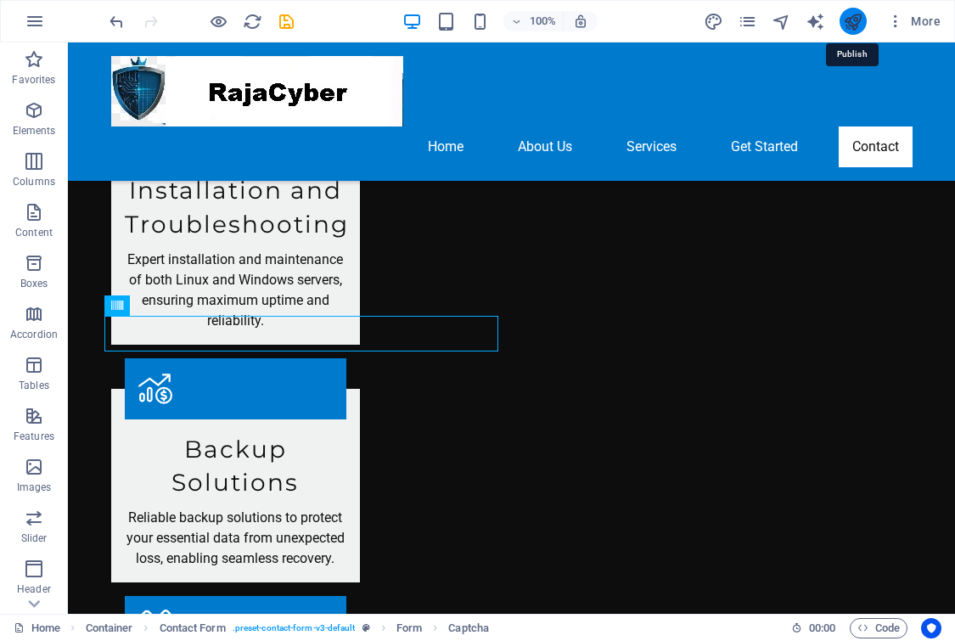
click at [851, 22] on icon "publish" at bounding box center [853, 22] width 20 height 20
checkbox input "false"
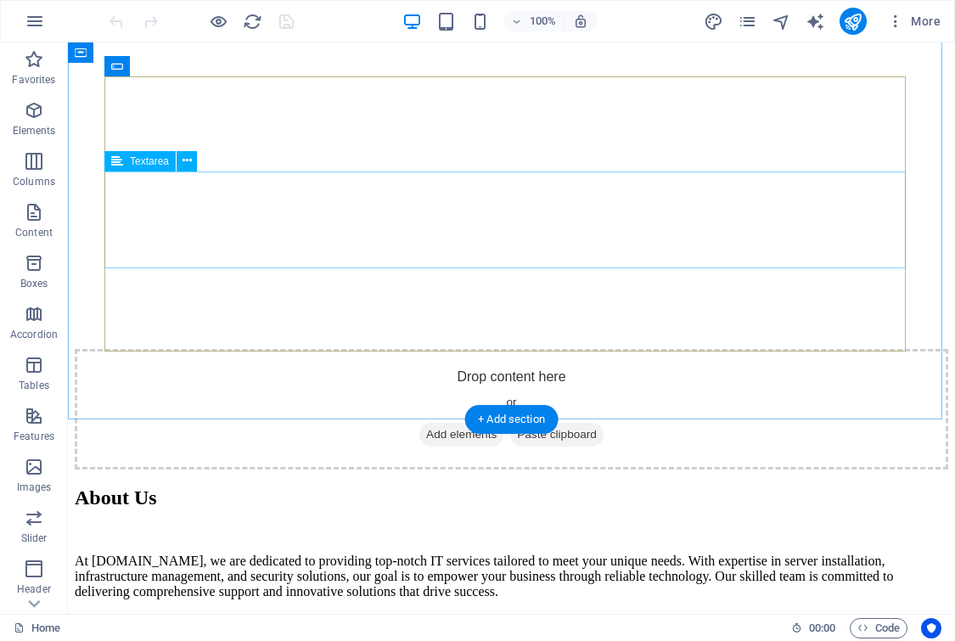
scroll to position [2121, 0]
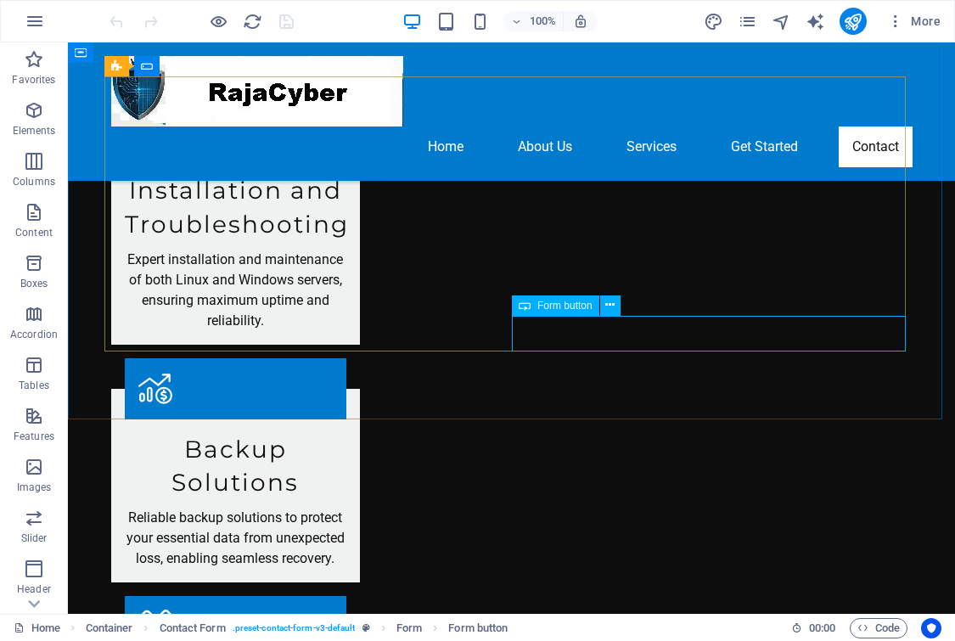
click at [568, 308] on span "Form button" at bounding box center [564, 305] width 55 height 10
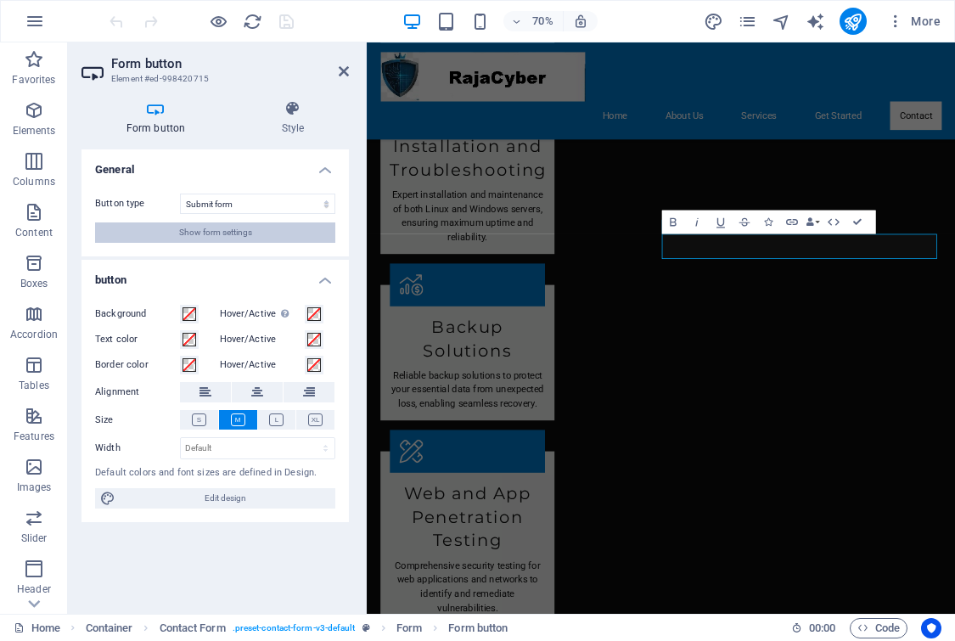
click at [269, 234] on button "Show form settings" at bounding box center [215, 232] width 240 height 20
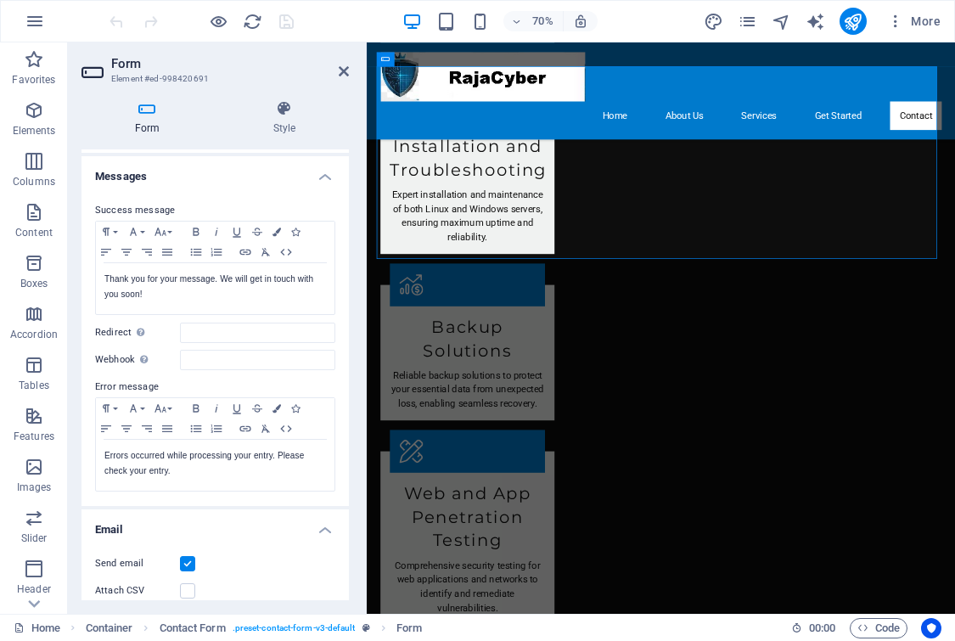
scroll to position [0, 0]
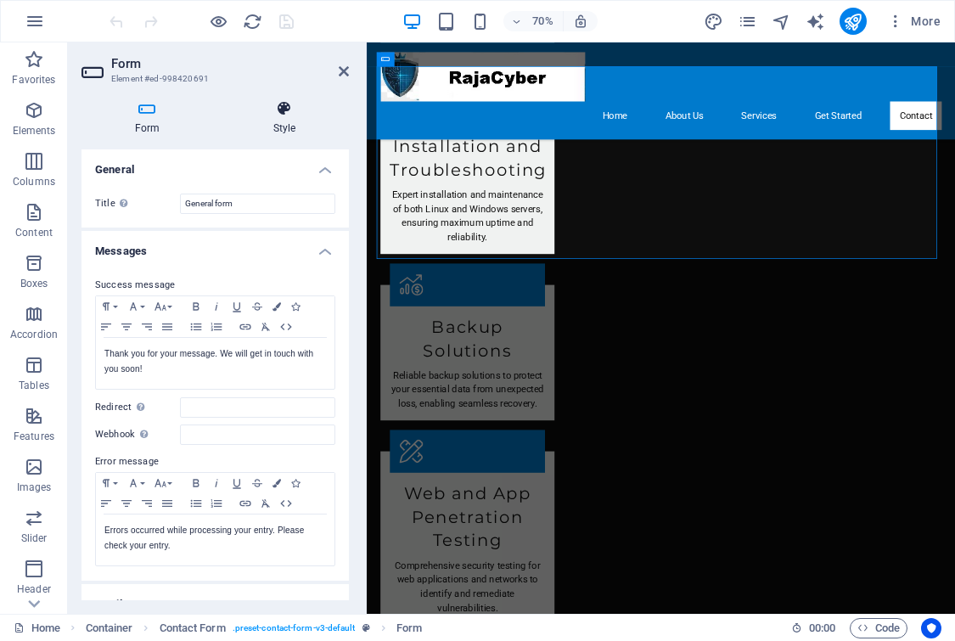
click at [283, 109] on icon at bounding box center [284, 108] width 129 height 17
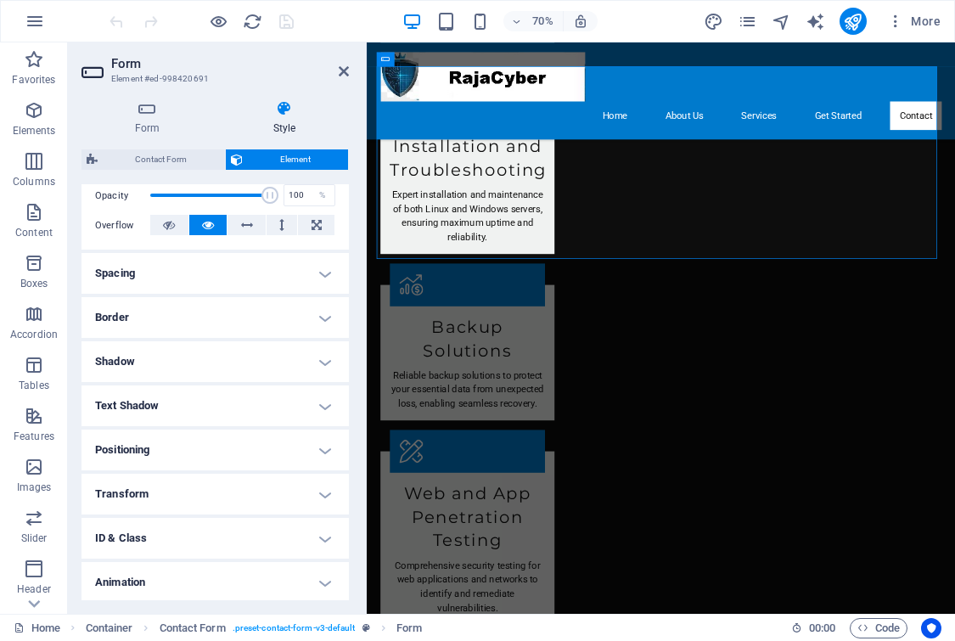
scroll to position [301, 0]
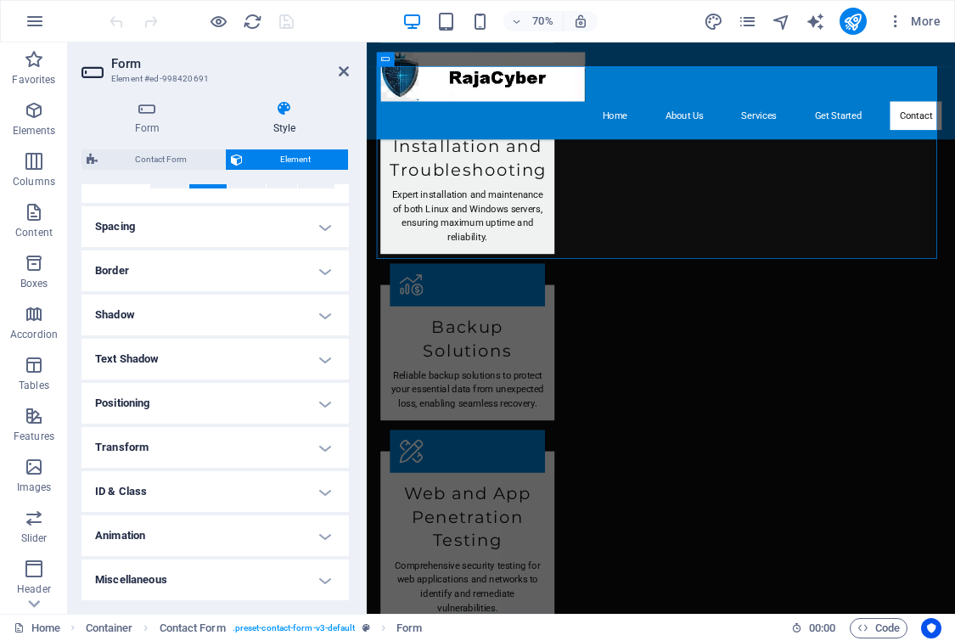
click at [326, 583] on h4 "Miscellaneous" at bounding box center [214, 579] width 267 height 41
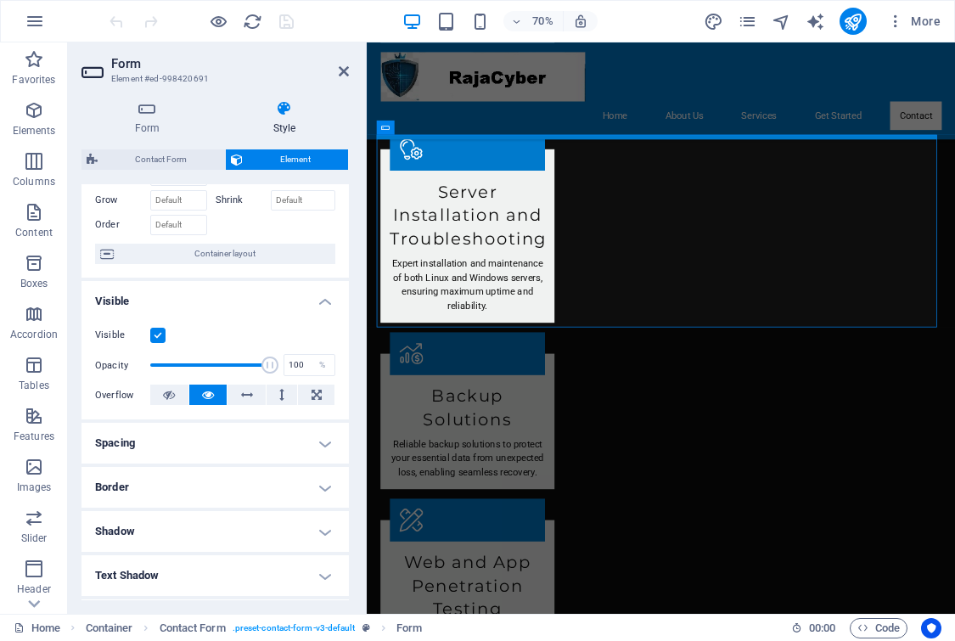
scroll to position [0, 0]
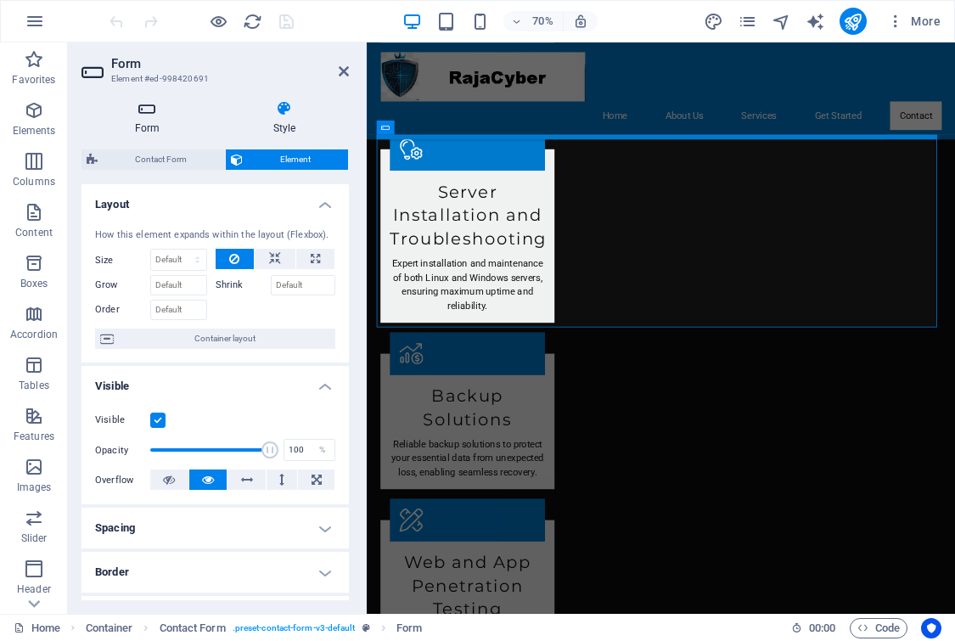
click at [150, 113] on icon at bounding box center [147, 108] width 132 height 17
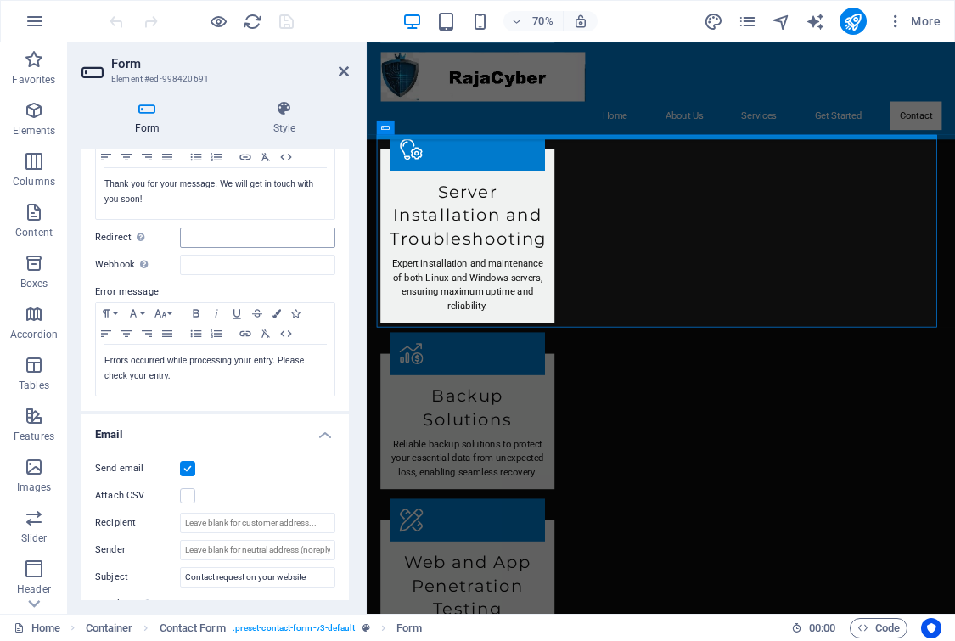
scroll to position [339, 0]
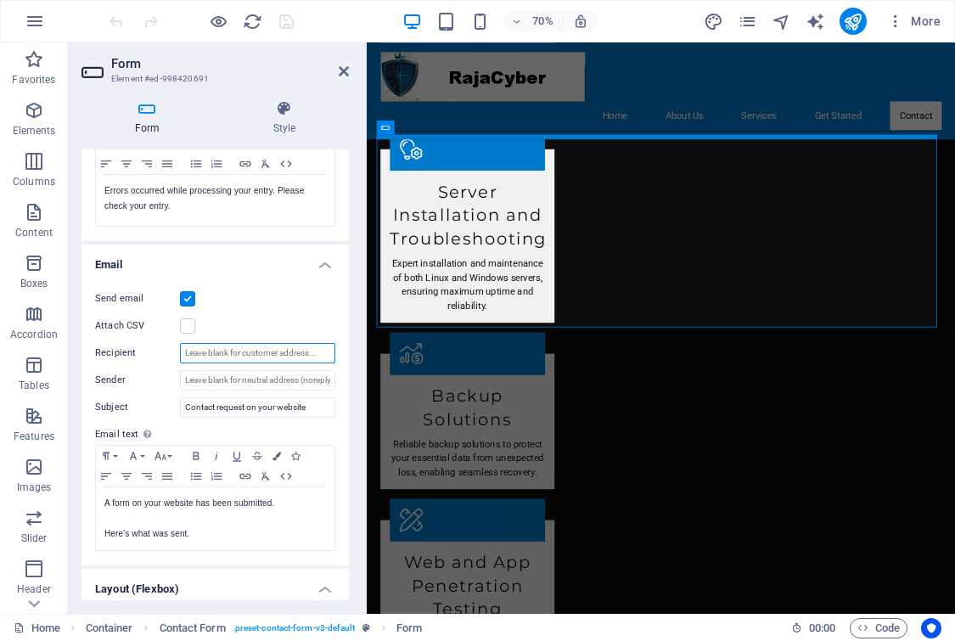
click at [247, 348] on input "Recipient" at bounding box center [257, 353] width 155 height 20
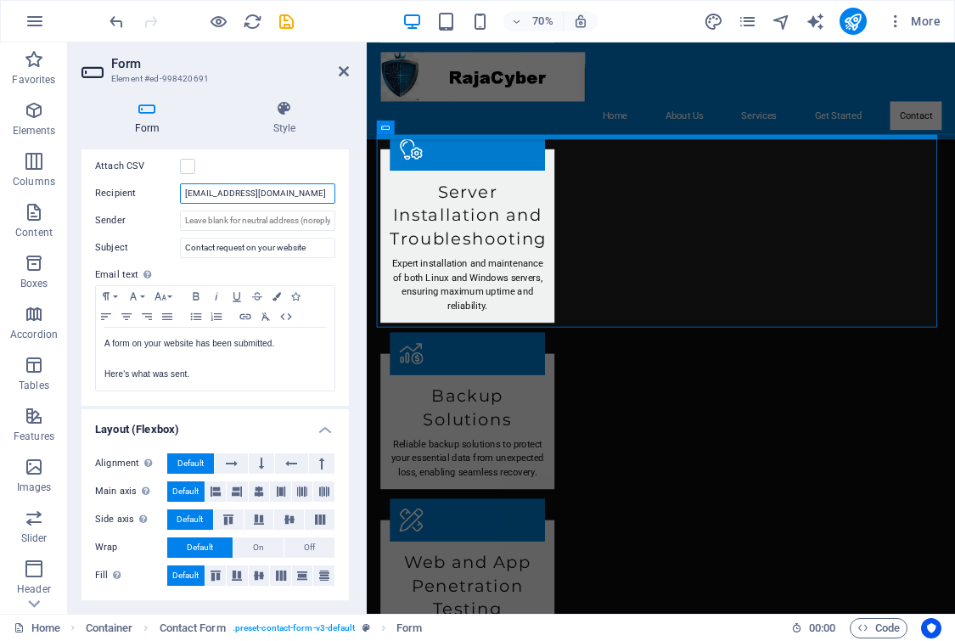
scroll to position [0, 0]
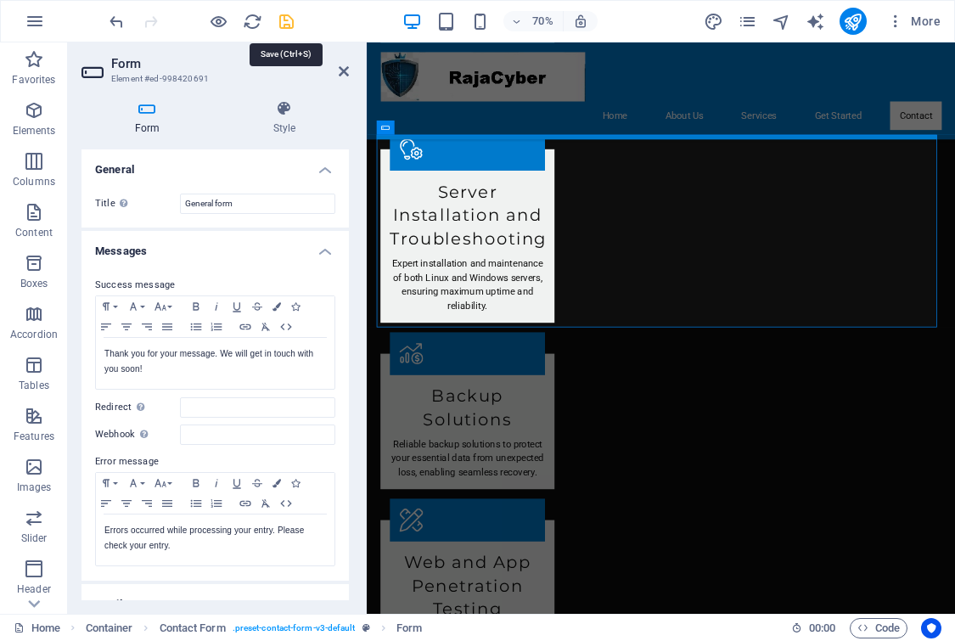
type input "[EMAIL_ADDRESS][DOMAIN_NAME]"
click at [283, 26] on icon "save" at bounding box center [287, 22] width 20 height 20
checkbox input "false"
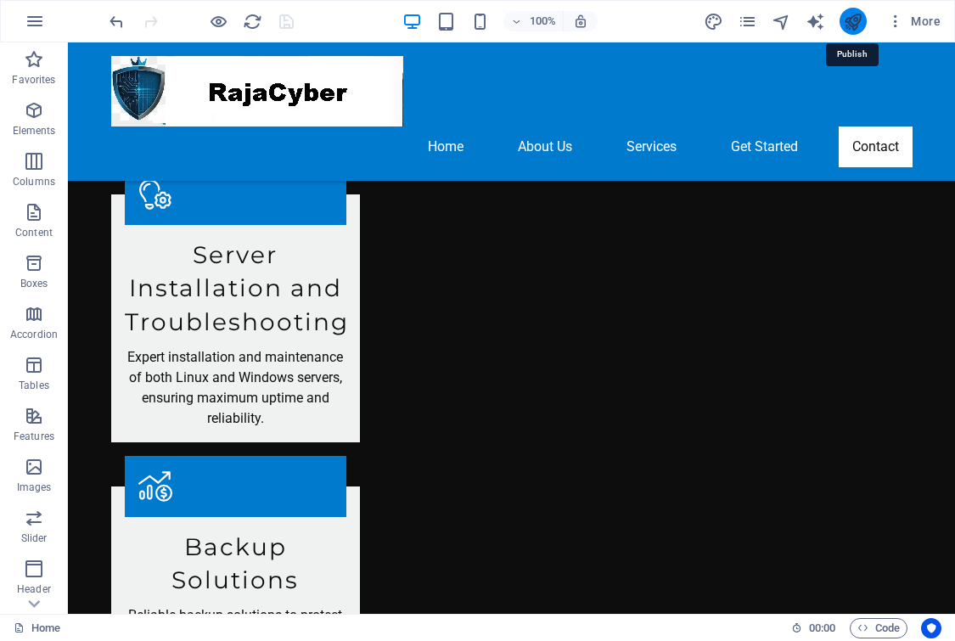
click at [848, 15] on icon "publish" at bounding box center [853, 22] width 20 height 20
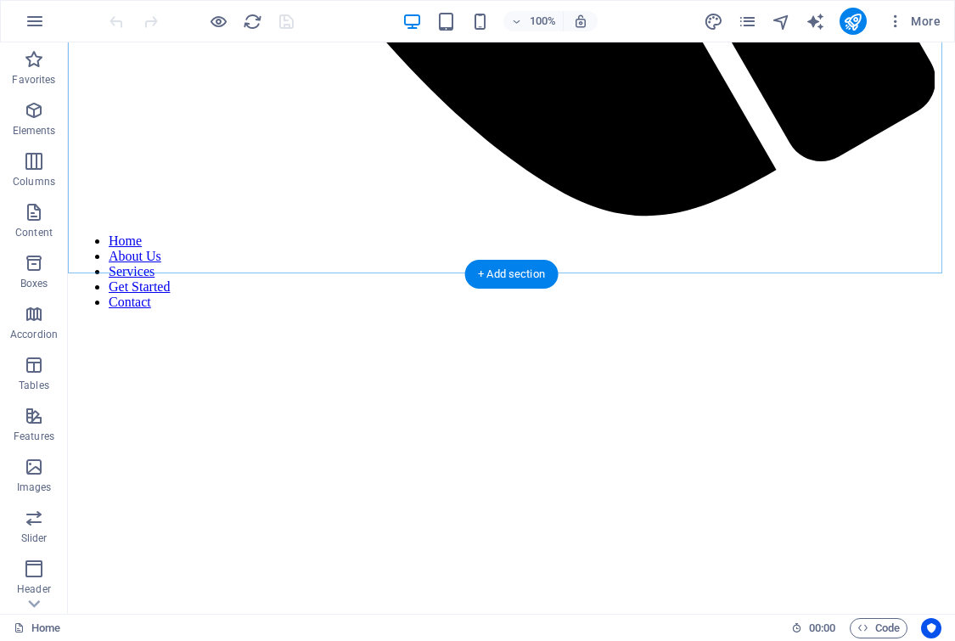
scroll to position [1612, 0]
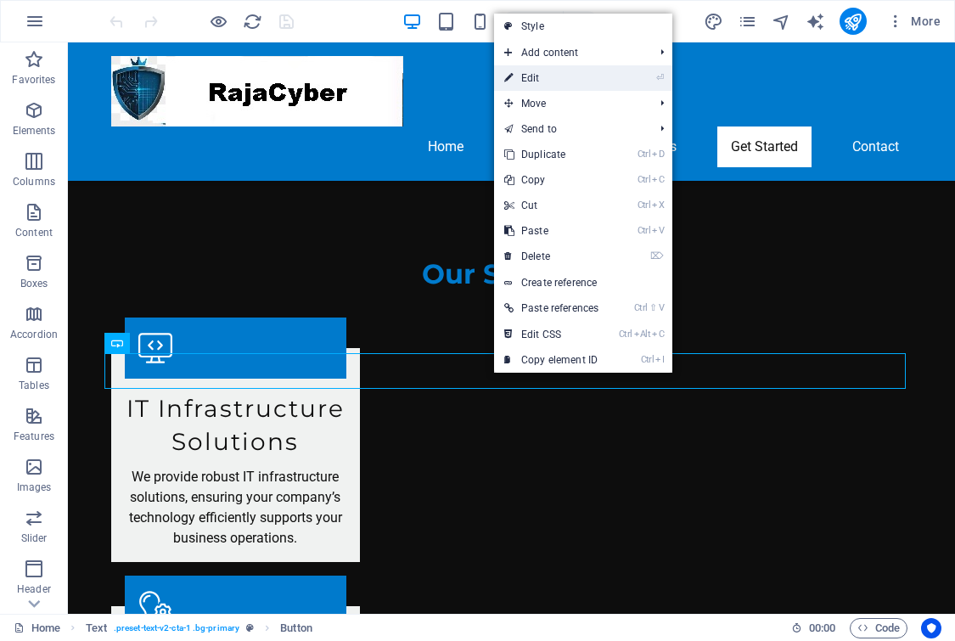
drag, startPoint x: 579, startPoint y: 74, endPoint x: 303, endPoint y: 47, distance: 277.1
click at [579, 74] on link "⏎ Edit" at bounding box center [551, 77] width 115 height 25
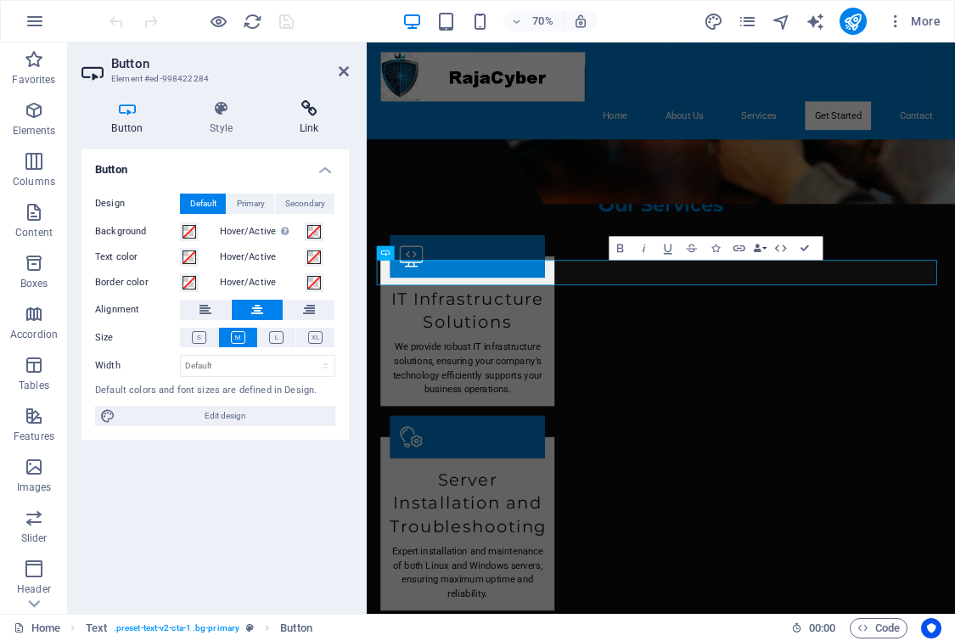
click at [313, 108] on icon at bounding box center [309, 108] width 80 height 17
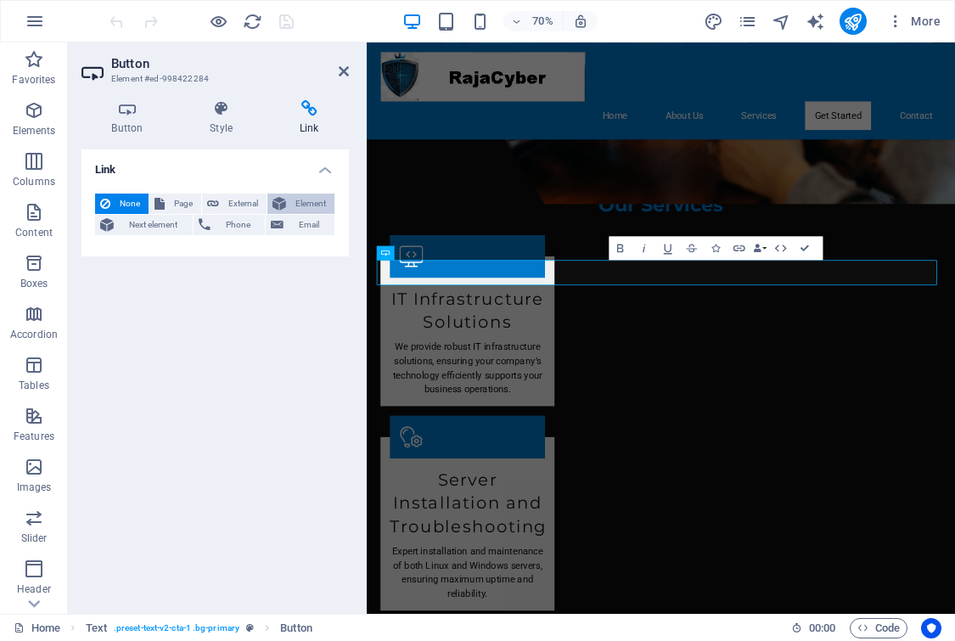
click at [316, 201] on span "Element" at bounding box center [310, 203] width 38 height 20
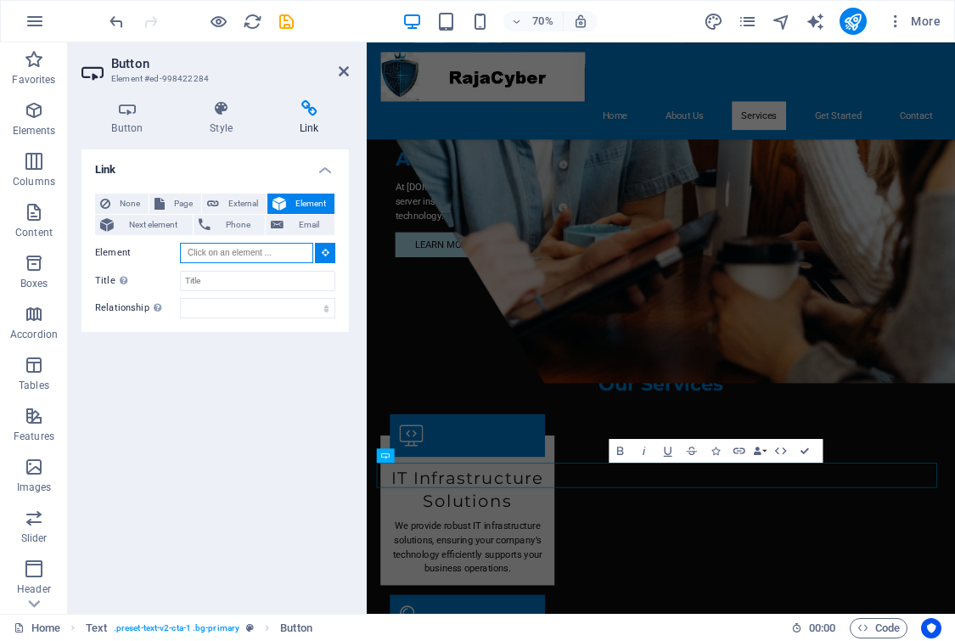
scroll to position [1319, 0]
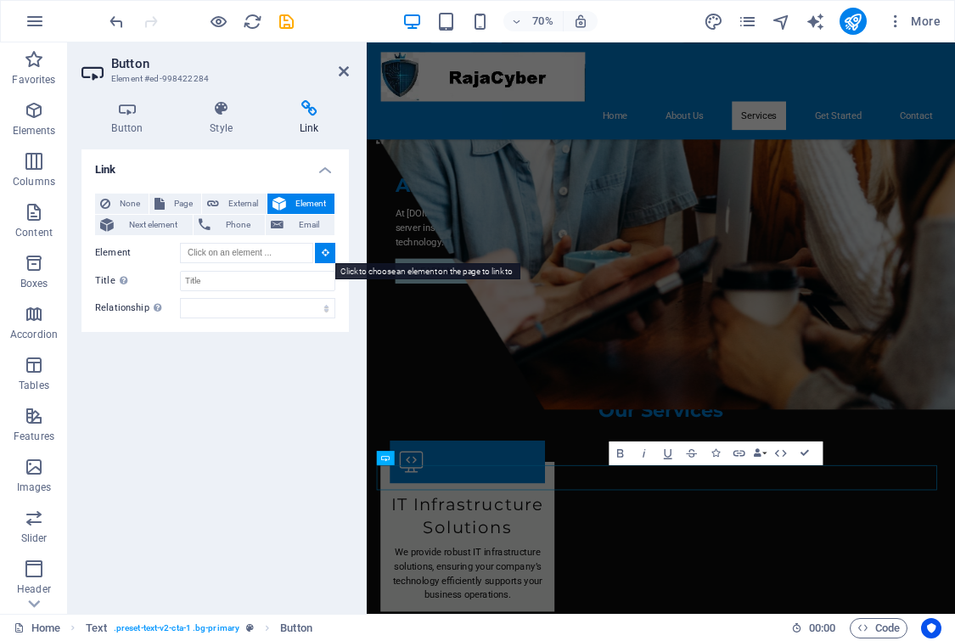
click at [323, 255] on icon at bounding box center [326, 252] width 8 height 8
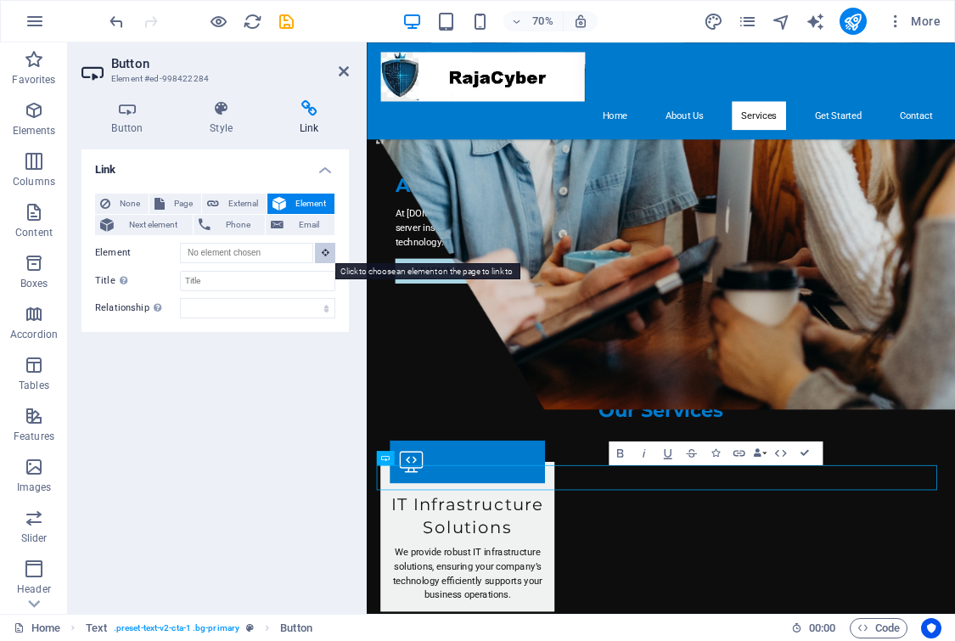
click at [323, 255] on icon at bounding box center [326, 252] width 8 height 8
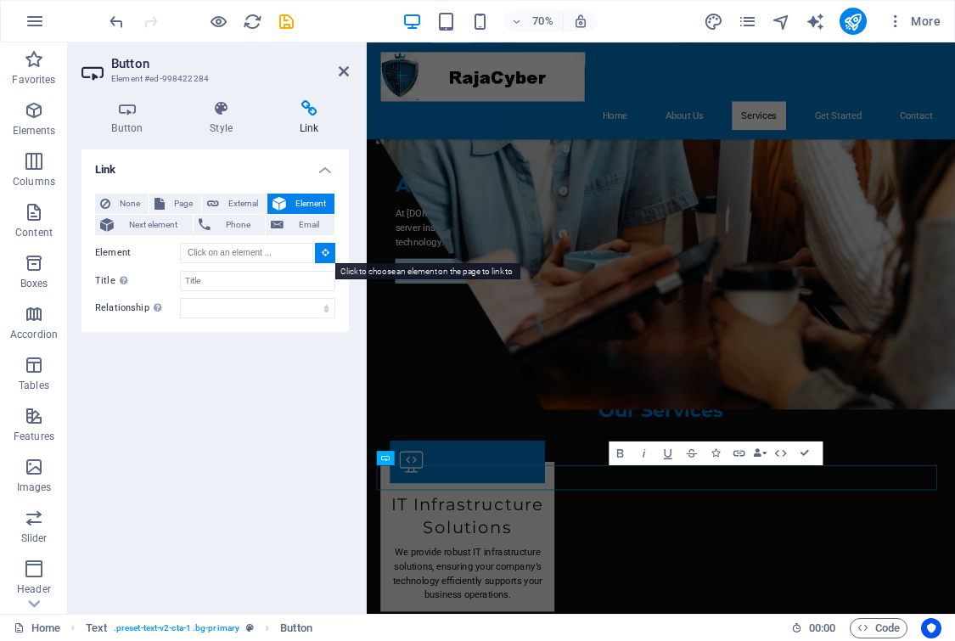
click at [323, 255] on icon at bounding box center [326, 252] width 8 height 8
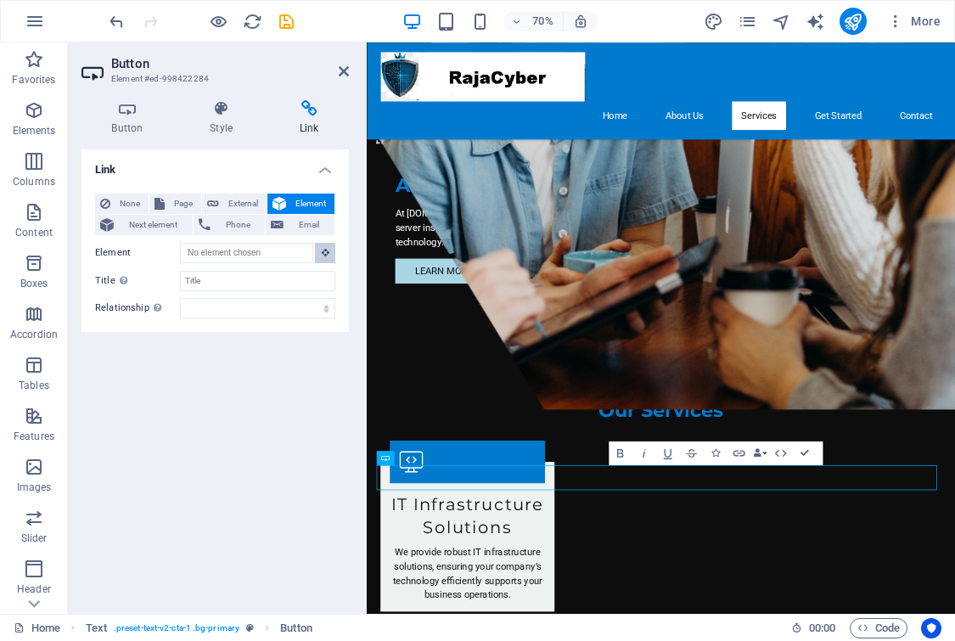
click at [323, 255] on icon at bounding box center [326, 252] width 8 height 8
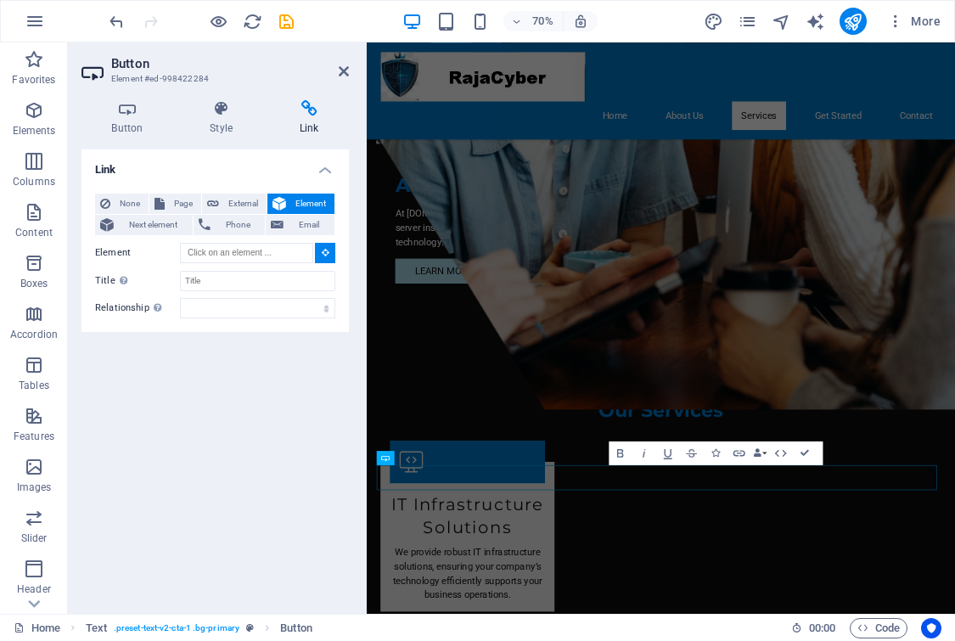
click at [323, 255] on icon at bounding box center [326, 252] width 8 height 8
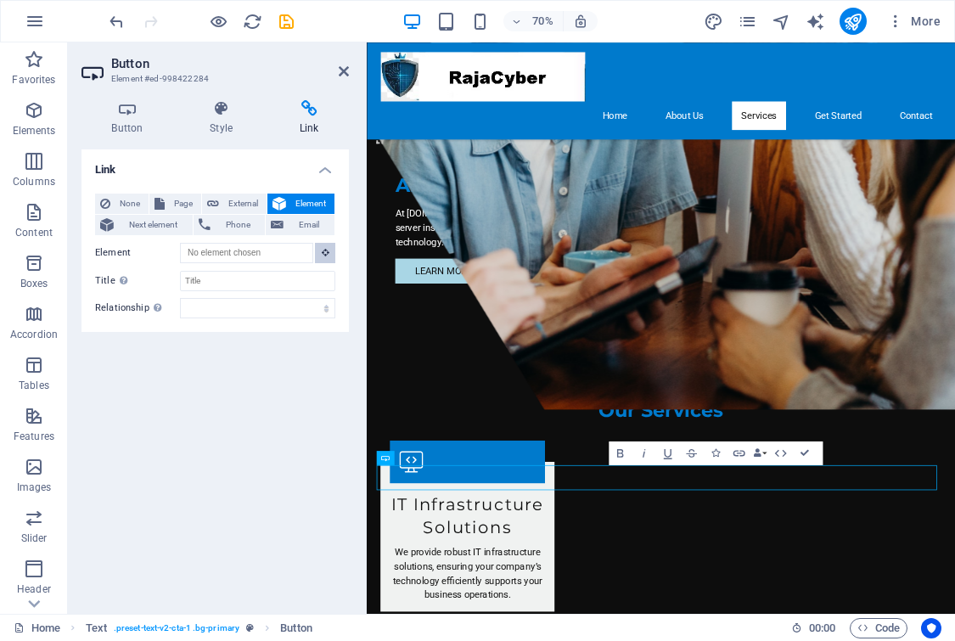
click at [323, 255] on icon at bounding box center [326, 252] width 8 height 8
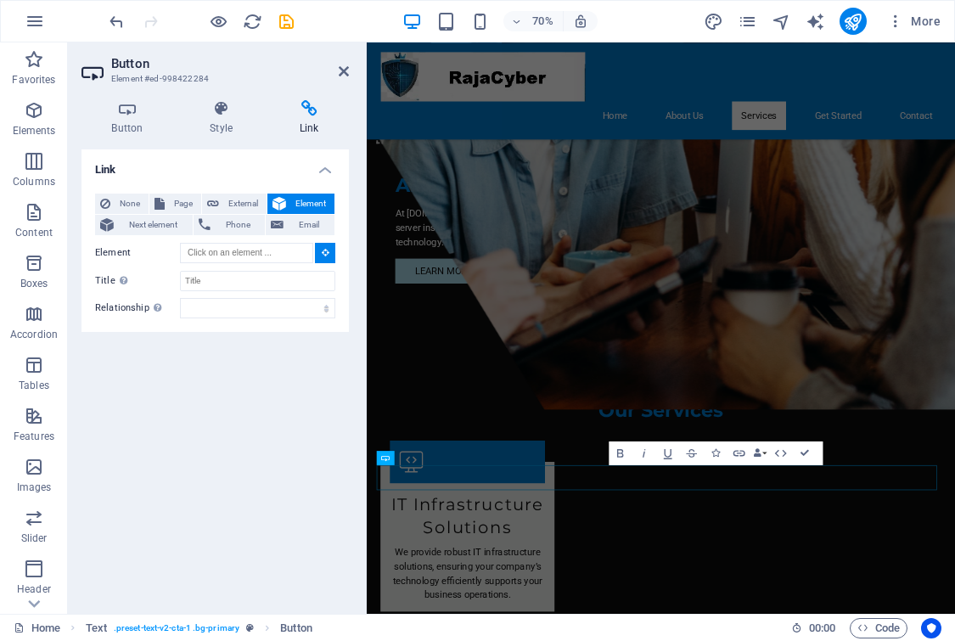
click at [323, 255] on icon at bounding box center [326, 252] width 8 height 8
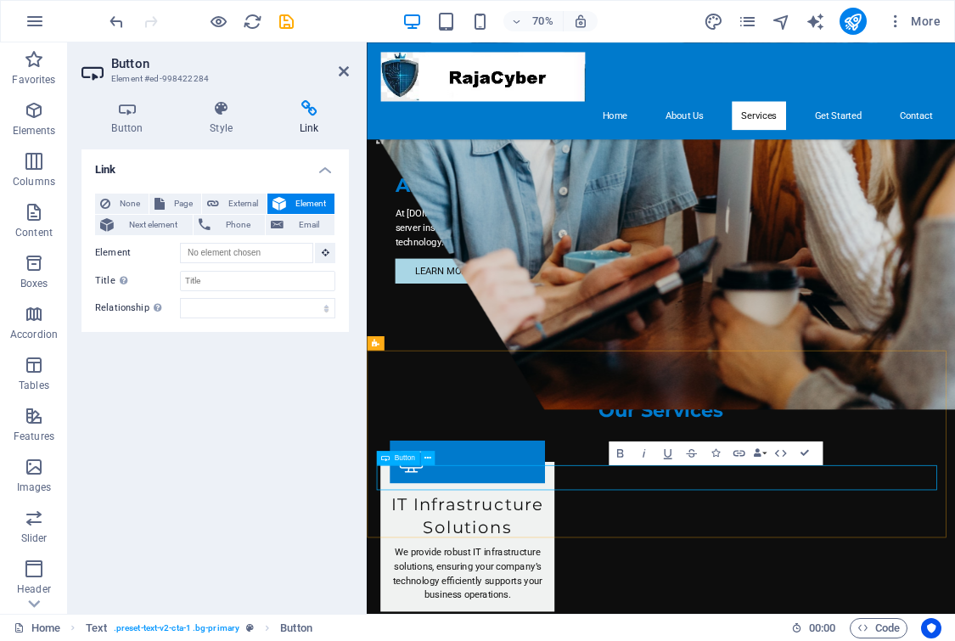
click at [320, 255] on button at bounding box center [325, 253] width 20 height 20
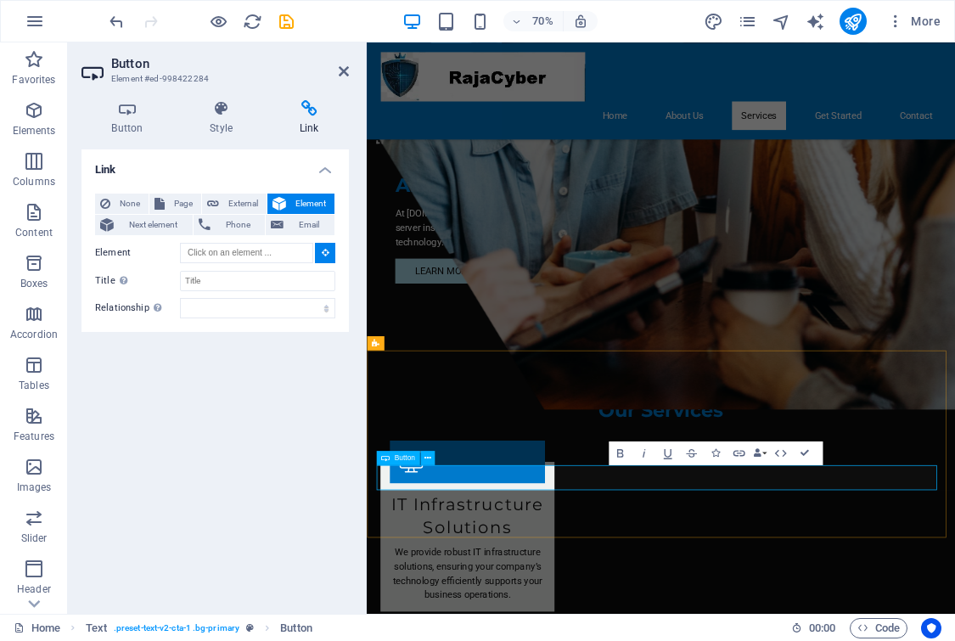
type input "#ed-998422284"
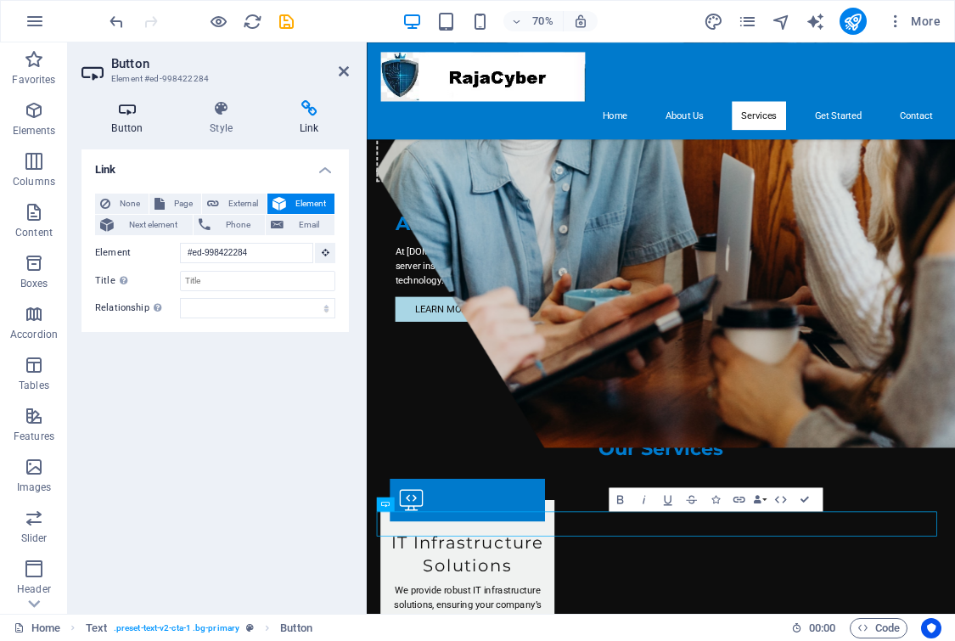
scroll to position [1222, 0]
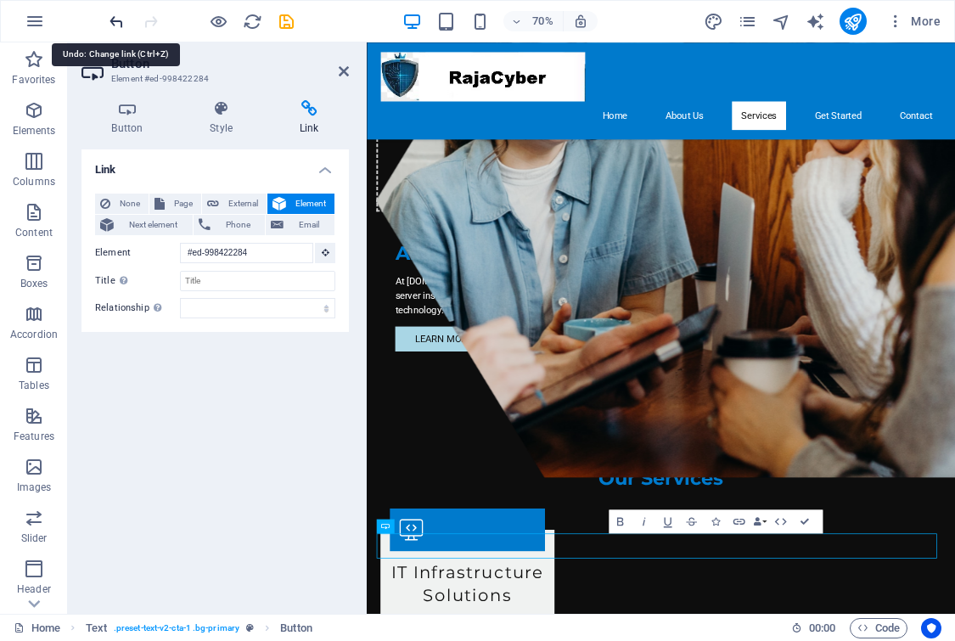
click at [119, 16] on icon "undo" at bounding box center [117, 22] width 20 height 20
click at [115, 27] on icon "undo" at bounding box center [117, 22] width 20 height 20
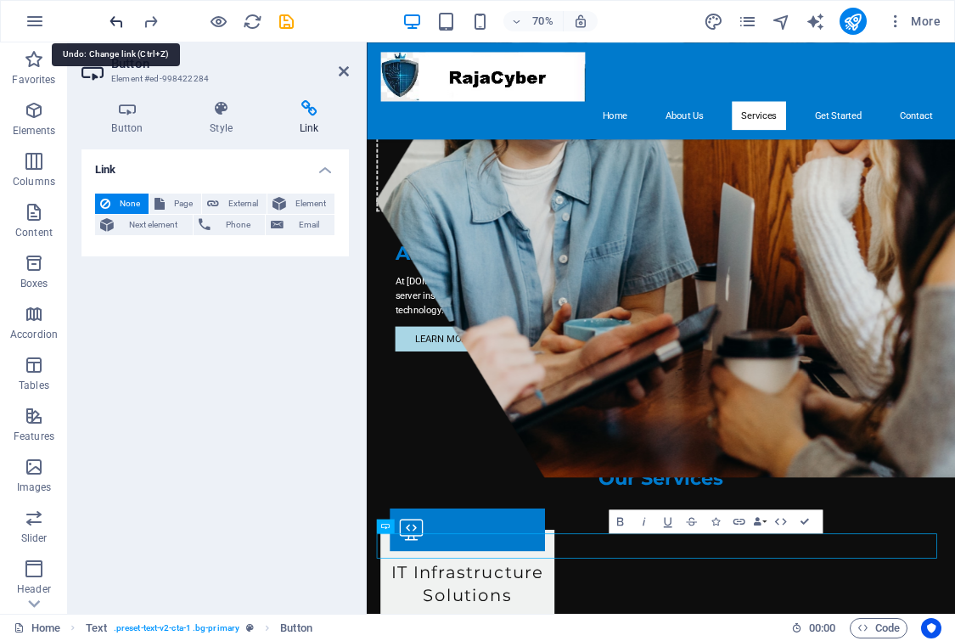
click at [115, 27] on icon "undo" at bounding box center [117, 22] width 20 height 20
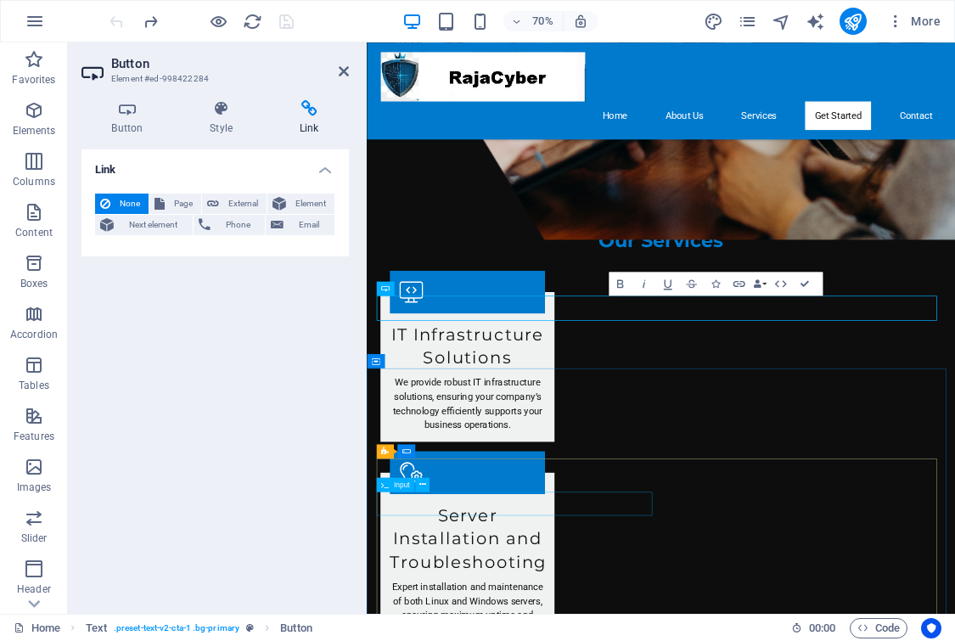
scroll to position [1816, 0]
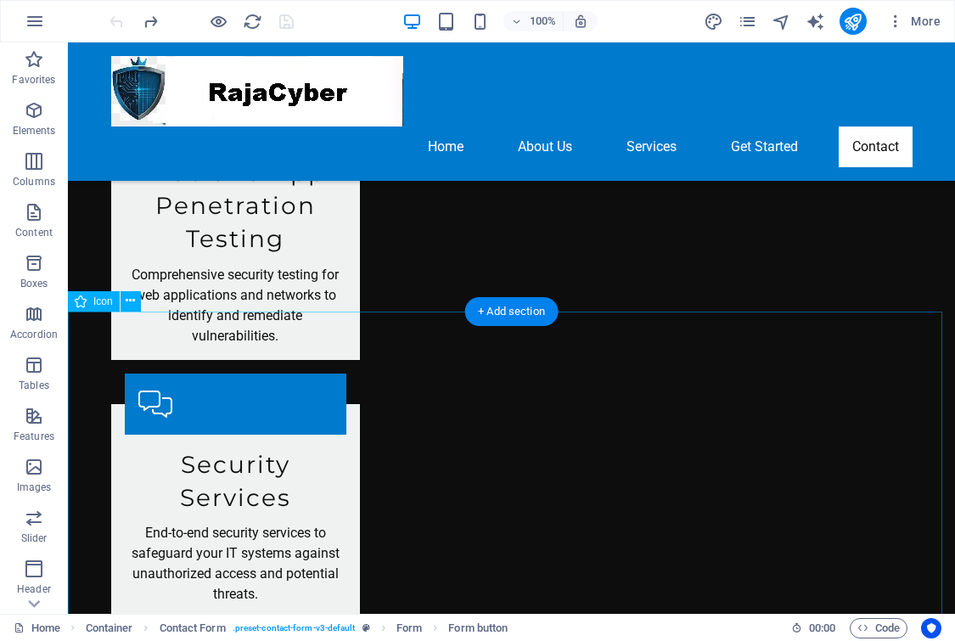
scroll to position [2211, 0]
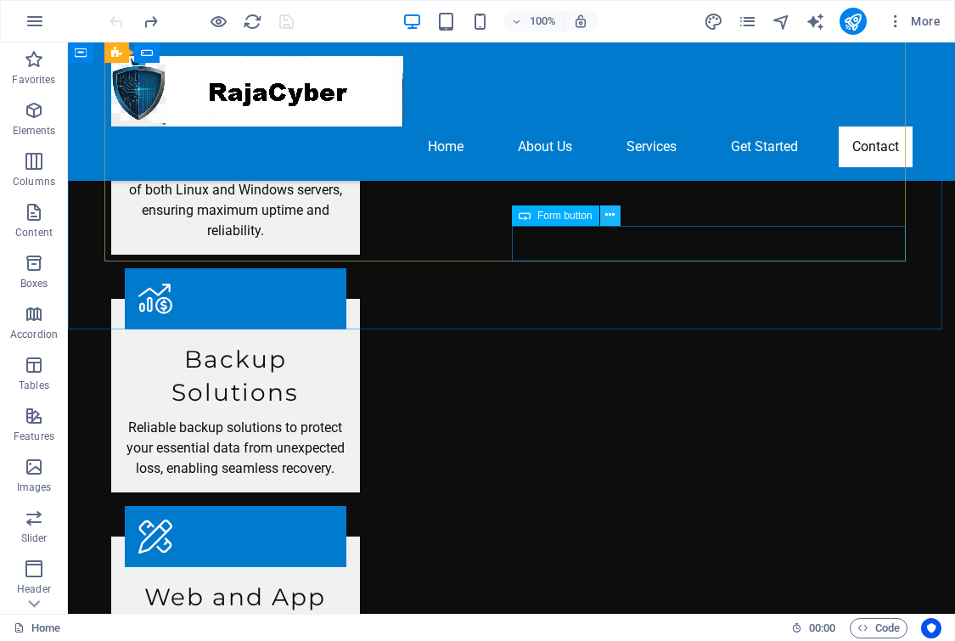
click at [611, 213] on icon at bounding box center [609, 215] width 9 height 18
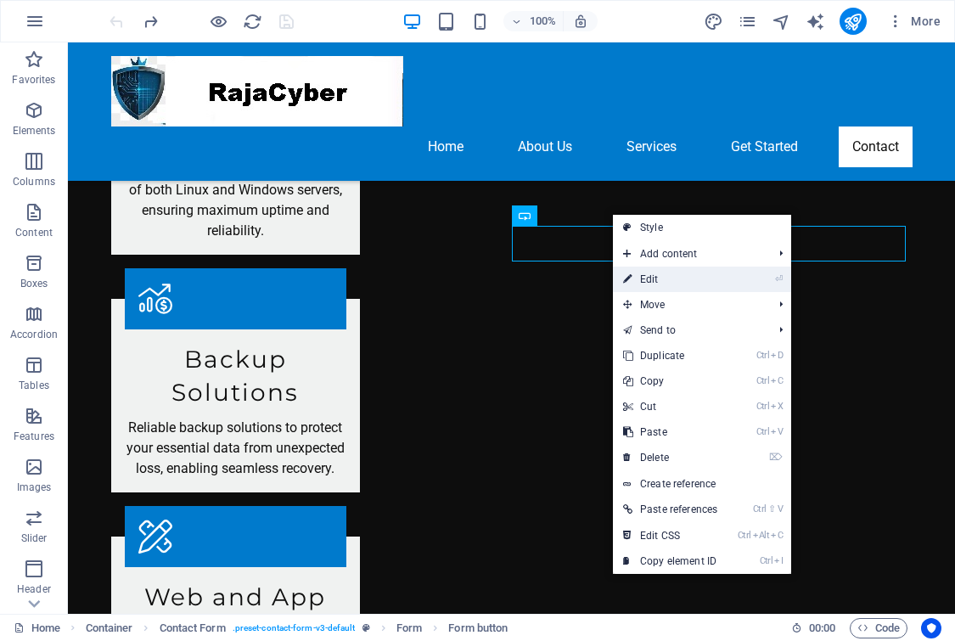
drag, startPoint x: 679, startPoint y: 287, endPoint x: 433, endPoint y: 350, distance: 253.9
click at [679, 287] on link "⏎ Edit" at bounding box center [670, 278] width 115 height 25
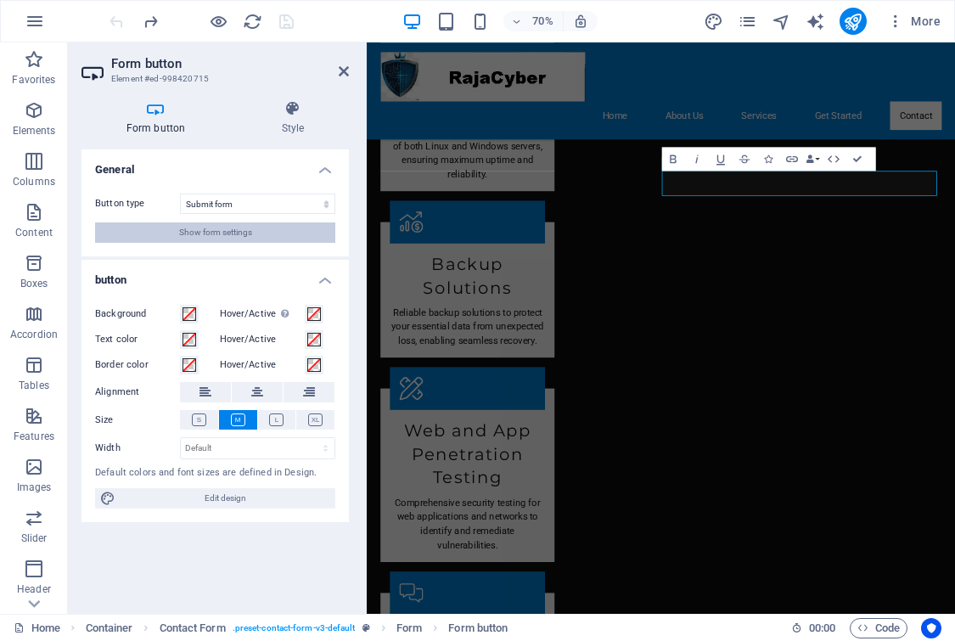
click at [224, 237] on span "Show form settings" at bounding box center [215, 232] width 73 height 20
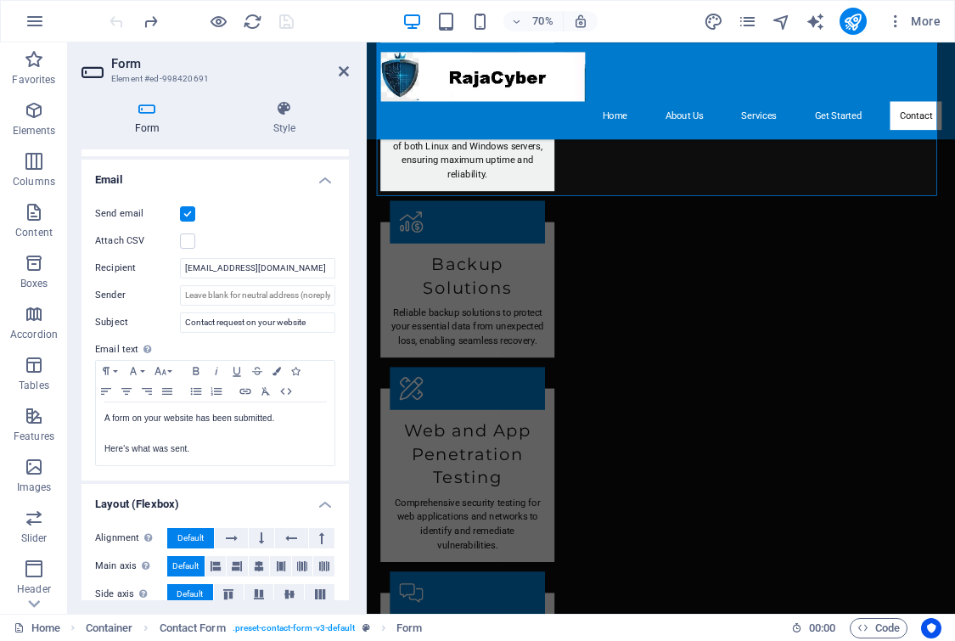
scroll to position [499, 0]
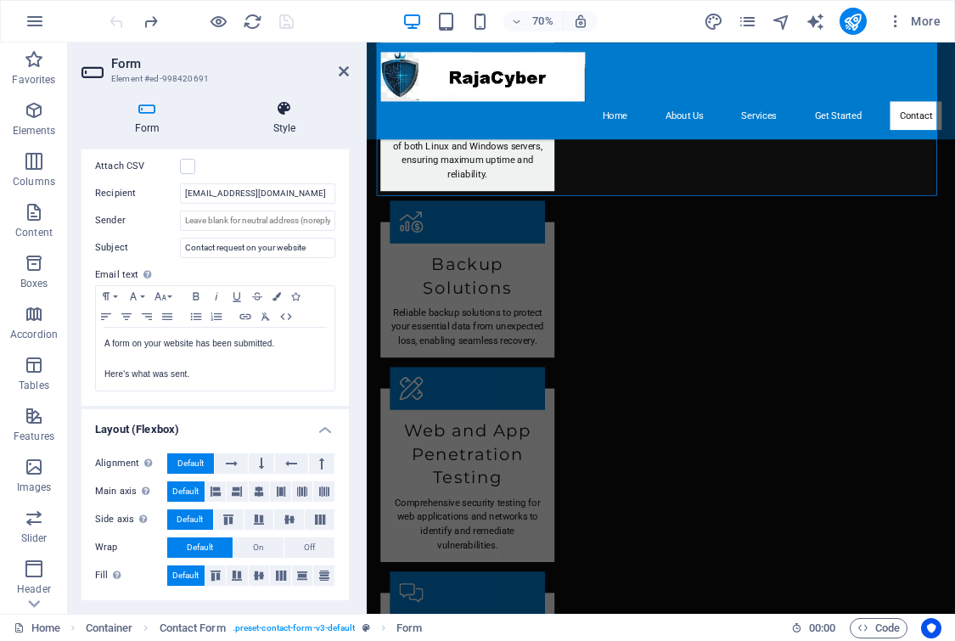
click at [287, 109] on icon at bounding box center [284, 108] width 129 height 17
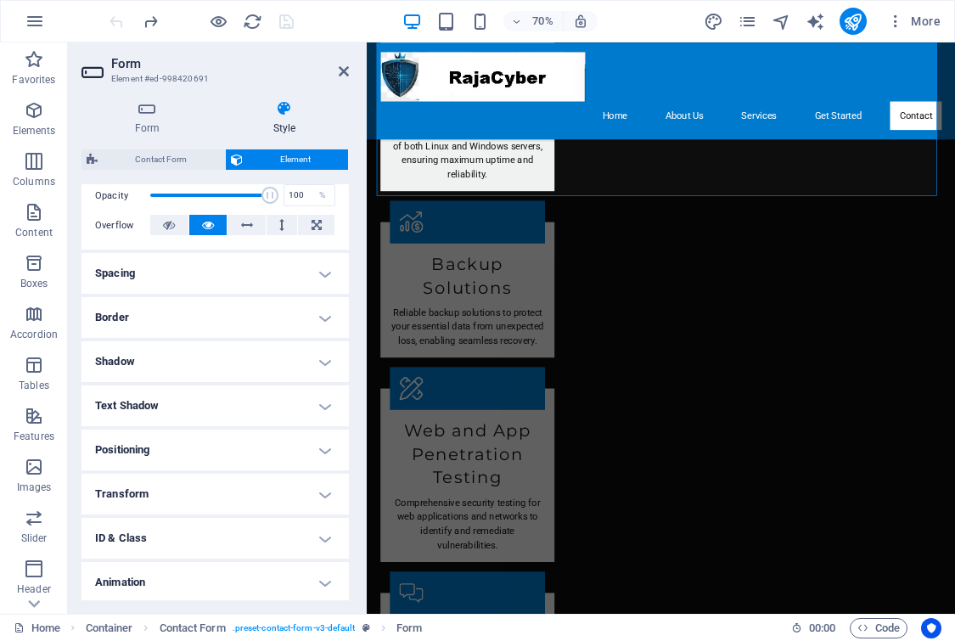
scroll to position [301, 0]
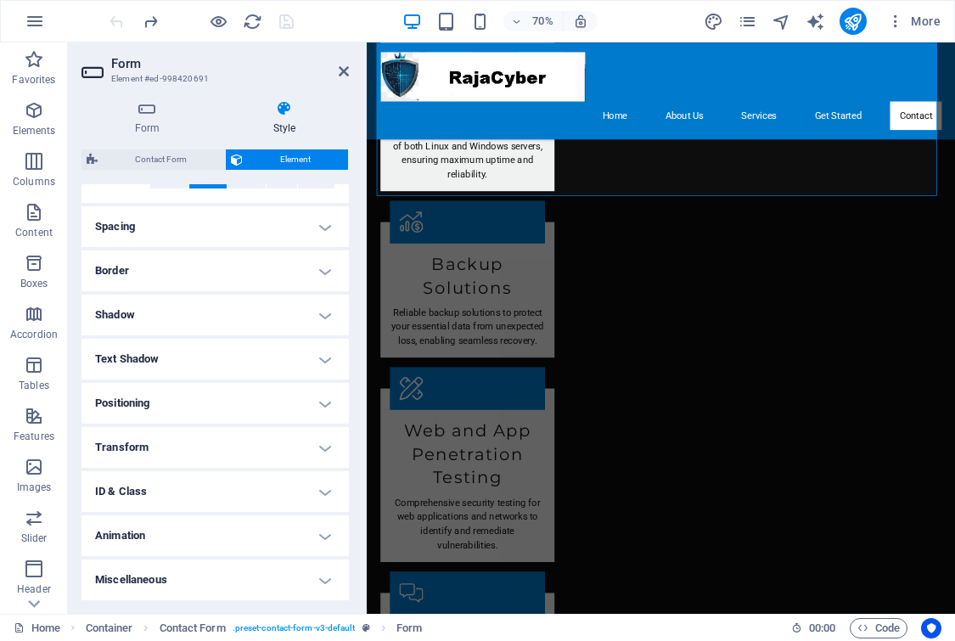
click at [324, 575] on h4 "Miscellaneous" at bounding box center [214, 579] width 267 height 41
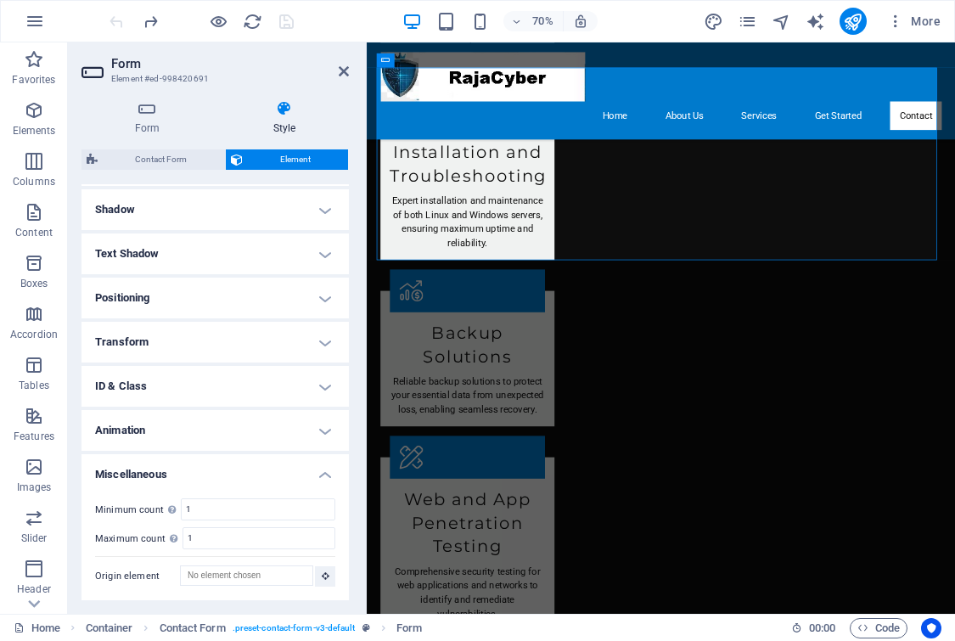
scroll to position [0, 0]
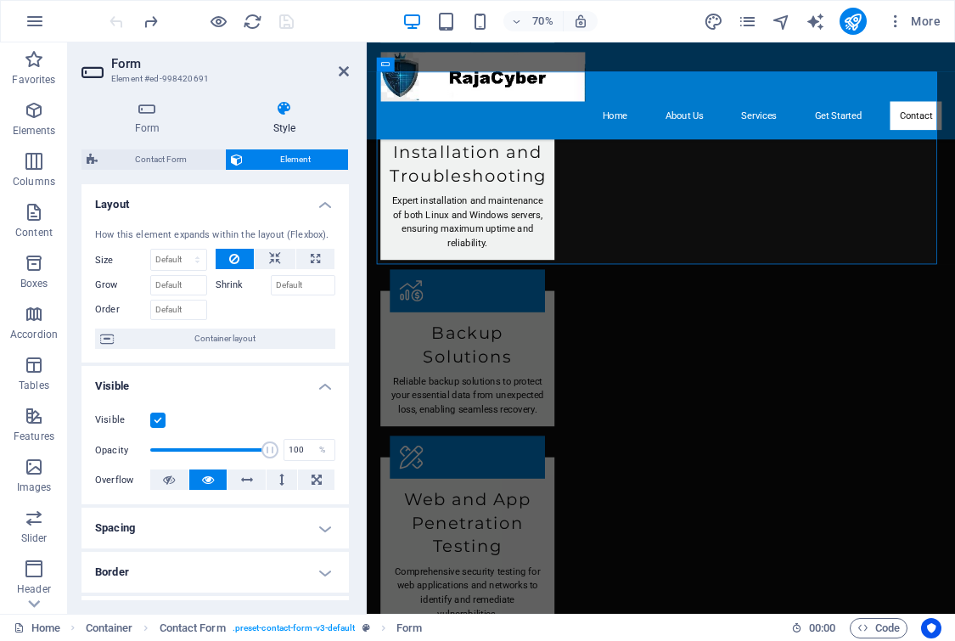
click at [318, 204] on h4 "Layout" at bounding box center [214, 199] width 267 height 31
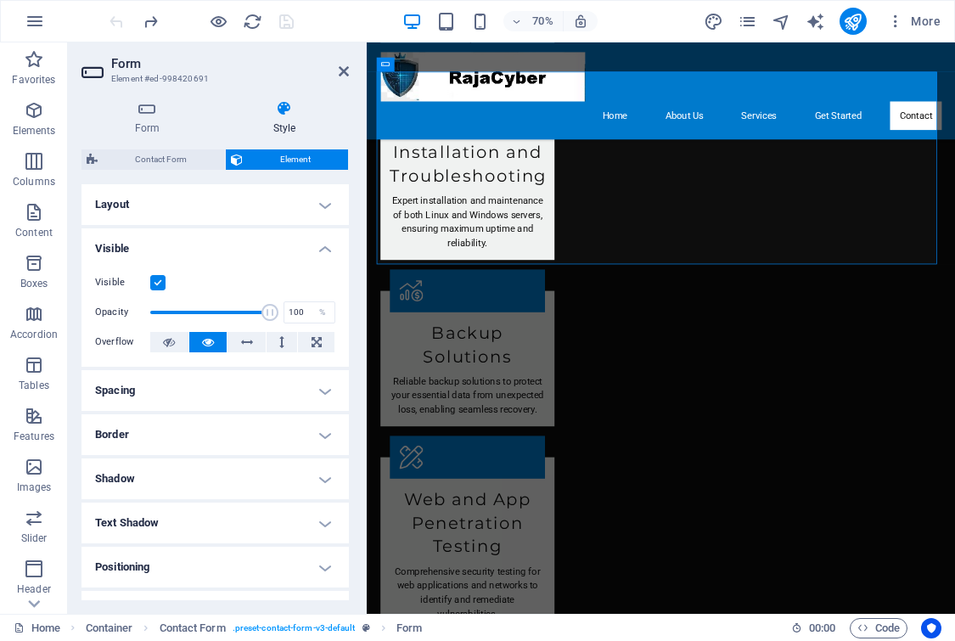
click at [322, 249] on h4 "Visible" at bounding box center [214, 243] width 267 height 31
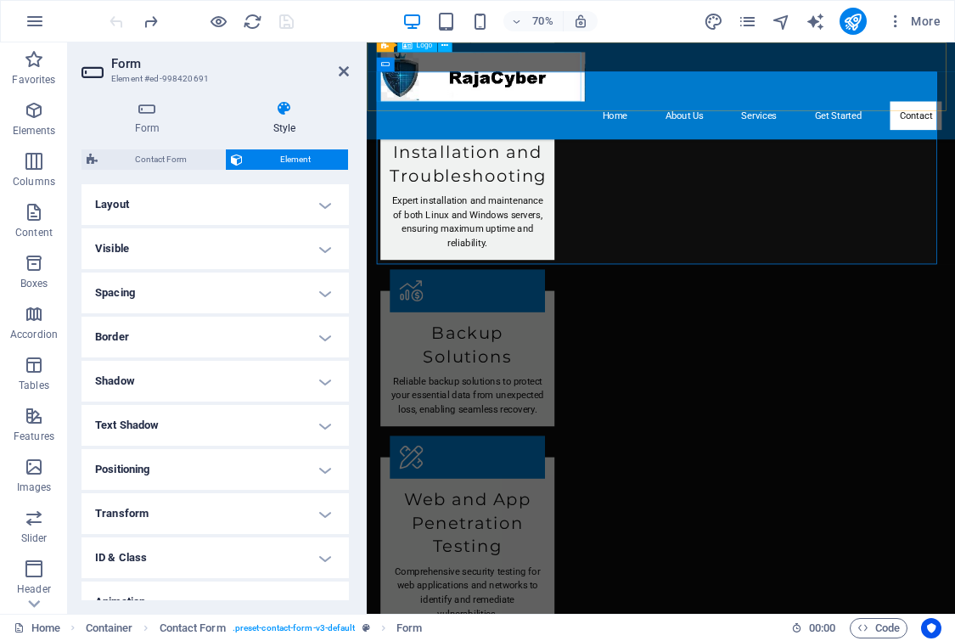
click at [484, 115] on div at bounding box center [786, 91] width 801 height 70
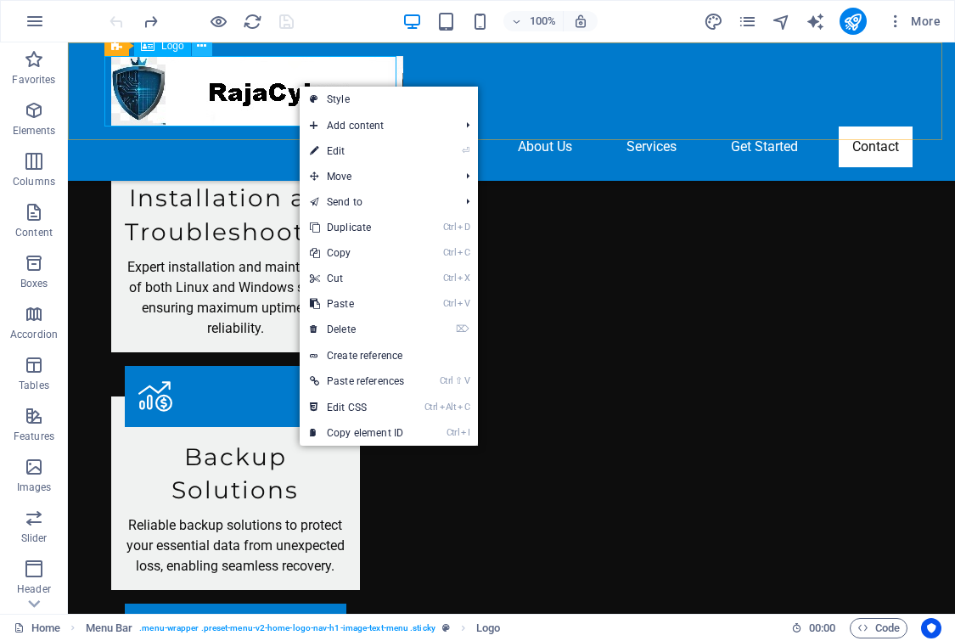
click at [208, 47] on button at bounding box center [202, 46] width 20 height 20
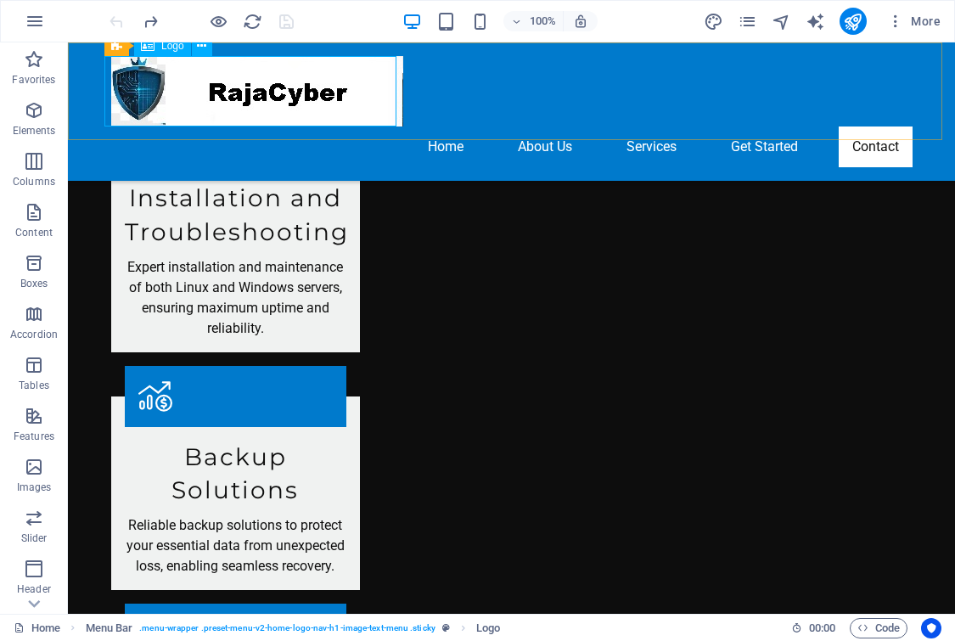
click at [194, 95] on div at bounding box center [511, 91] width 801 height 70
click at [199, 48] on icon at bounding box center [201, 46] width 9 height 18
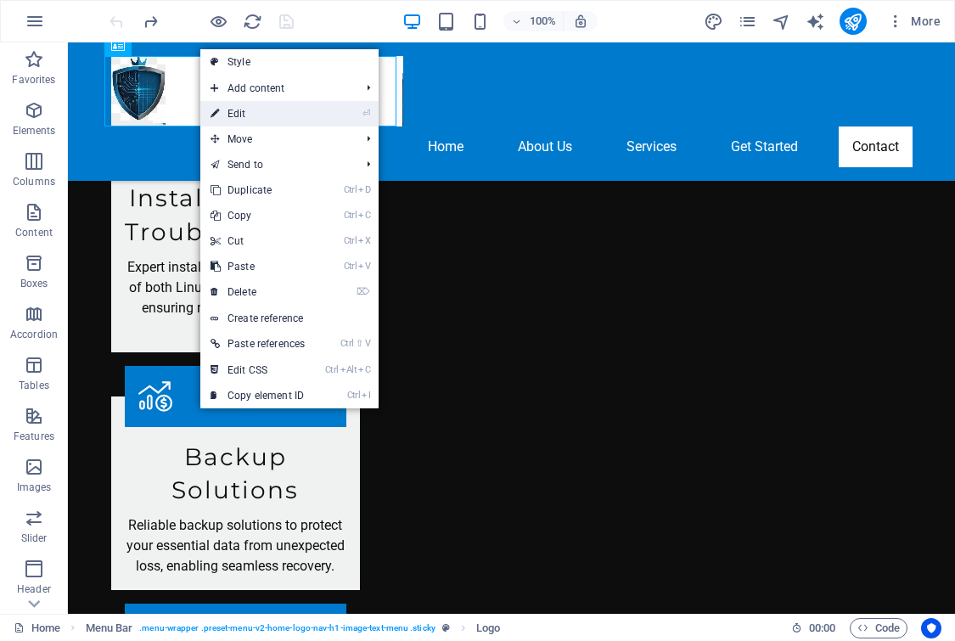
click at [242, 103] on link "⏎ Edit" at bounding box center [257, 113] width 115 height 25
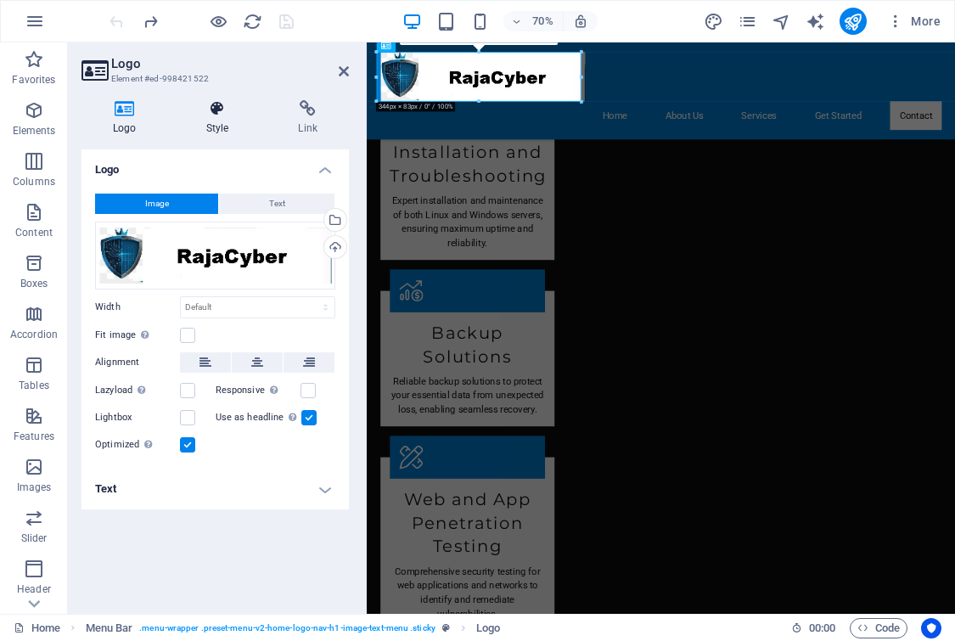
click at [219, 124] on h4 "Style" at bounding box center [221, 118] width 92 height 36
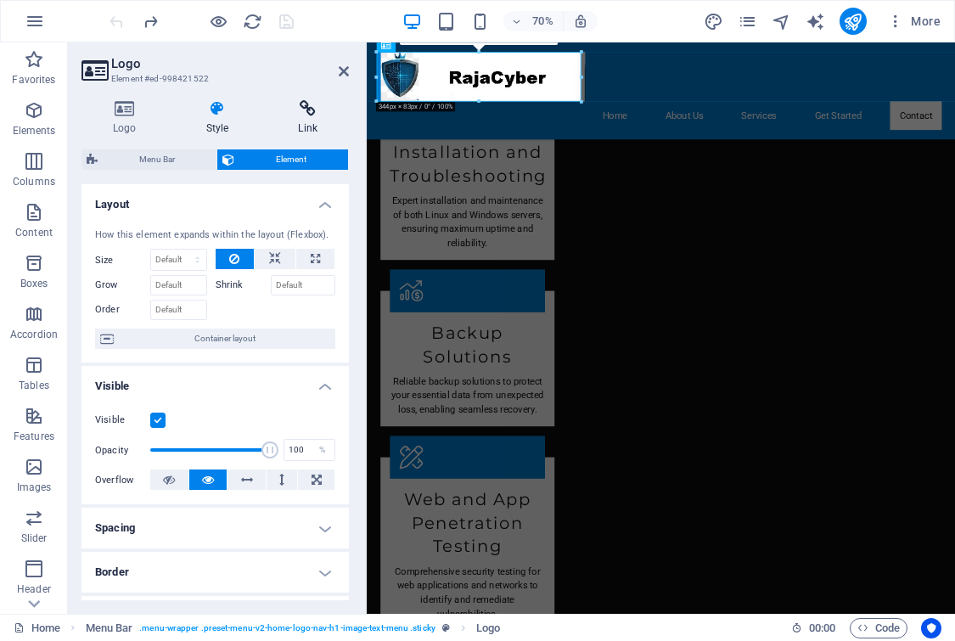
click at [305, 115] on icon at bounding box center [307, 108] width 82 height 17
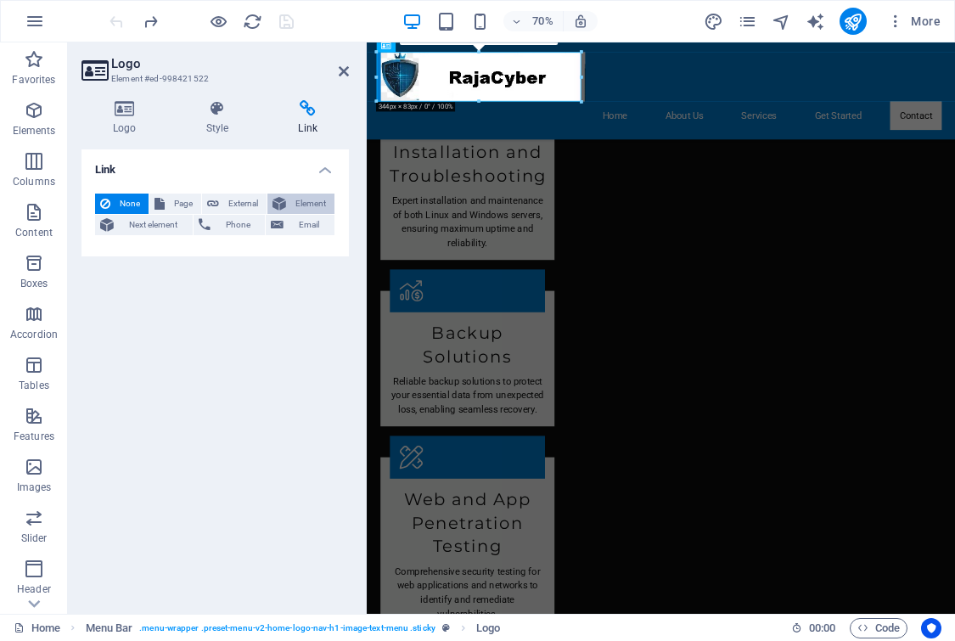
click at [326, 201] on span "Element" at bounding box center [310, 203] width 38 height 20
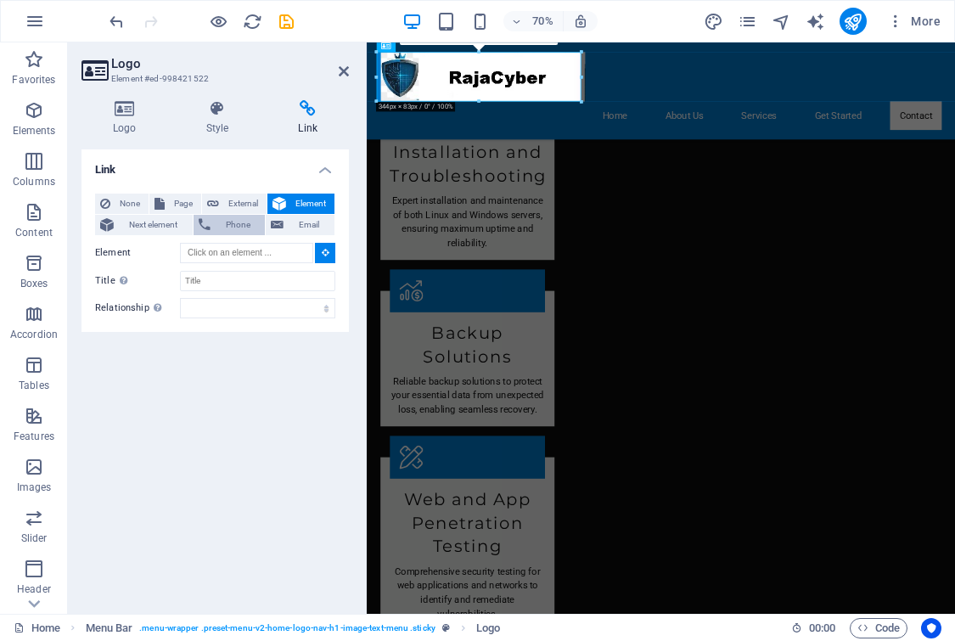
click at [249, 221] on span "Phone" at bounding box center [238, 225] width 45 height 20
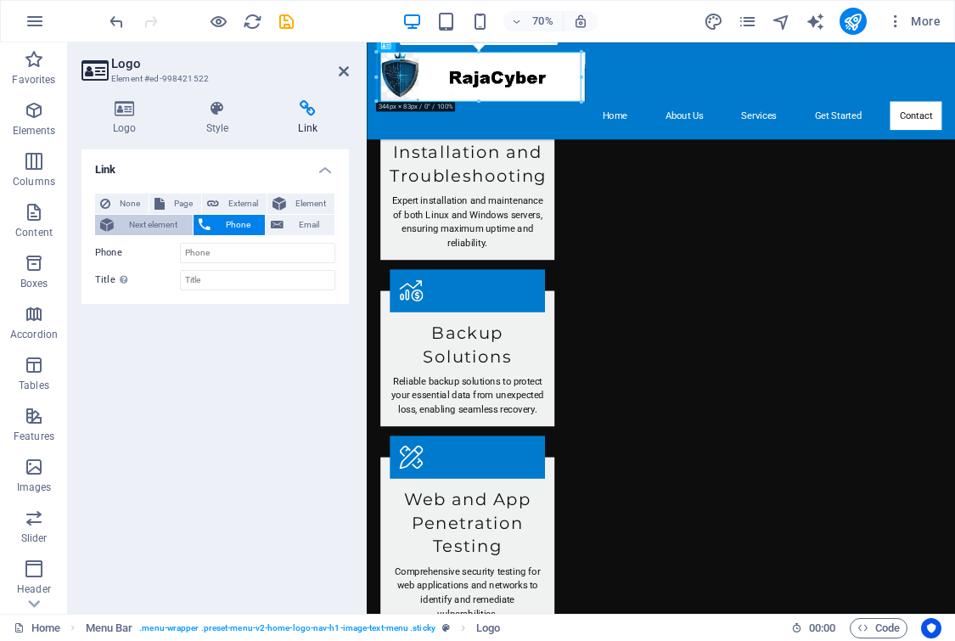
click at [154, 227] on span "Next element" at bounding box center [153, 225] width 69 height 20
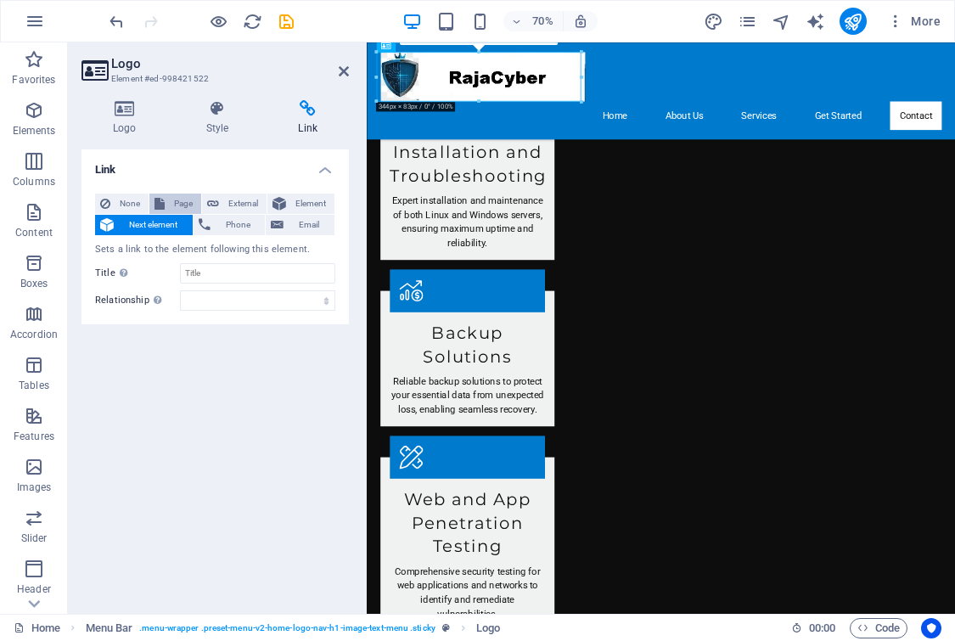
click at [171, 203] on span "Page" at bounding box center [183, 203] width 26 height 20
select select
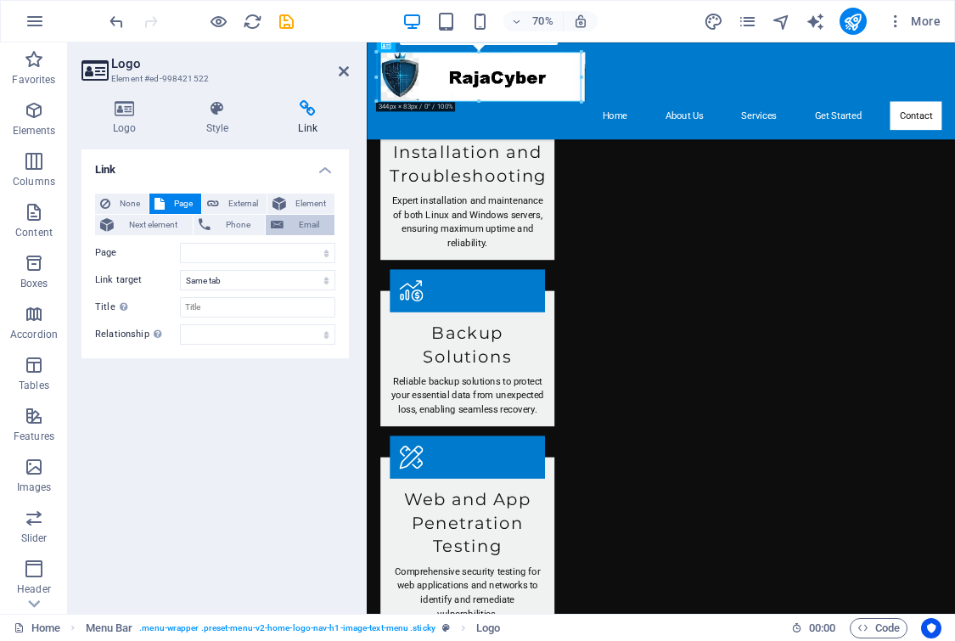
click at [291, 221] on span "Email" at bounding box center [308, 225] width 41 height 20
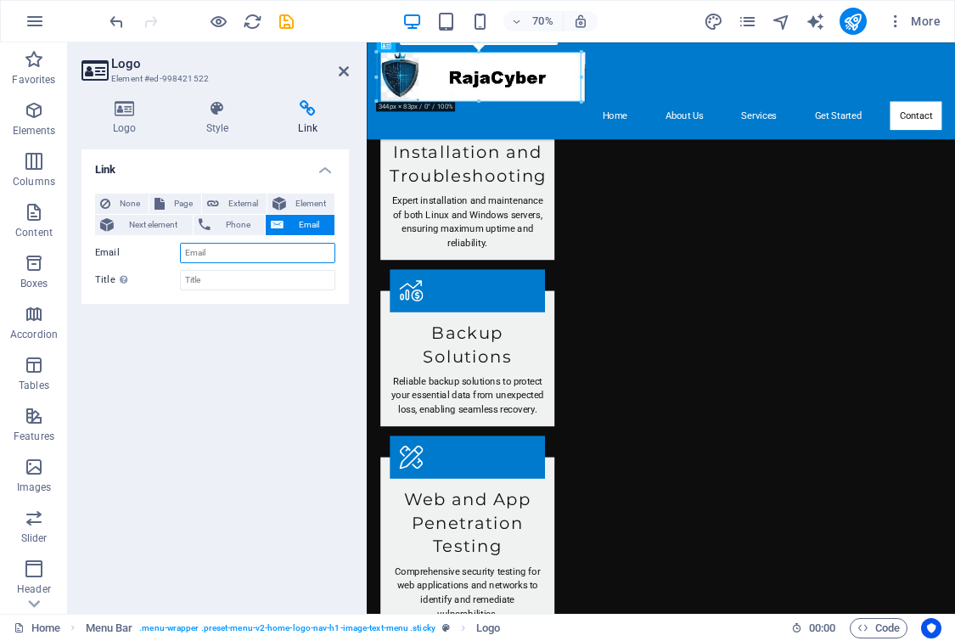
click at [294, 252] on input "Email" at bounding box center [257, 253] width 155 height 20
type input "[EMAIL_ADDRESS][DOMAIN_NAME]"
click at [237, 283] on input "Title Additional link description, should not be the same as the link text. The…" at bounding box center [257, 280] width 155 height 20
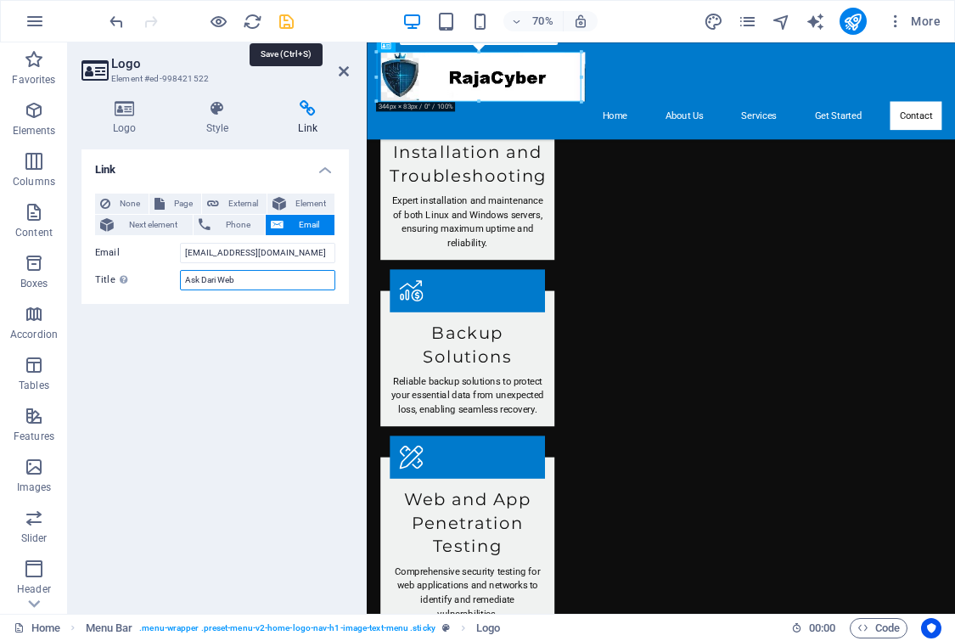
type input "Ask Dari Web"
click at [279, 25] on icon "save" at bounding box center [287, 22] width 20 height 20
checkbox input "false"
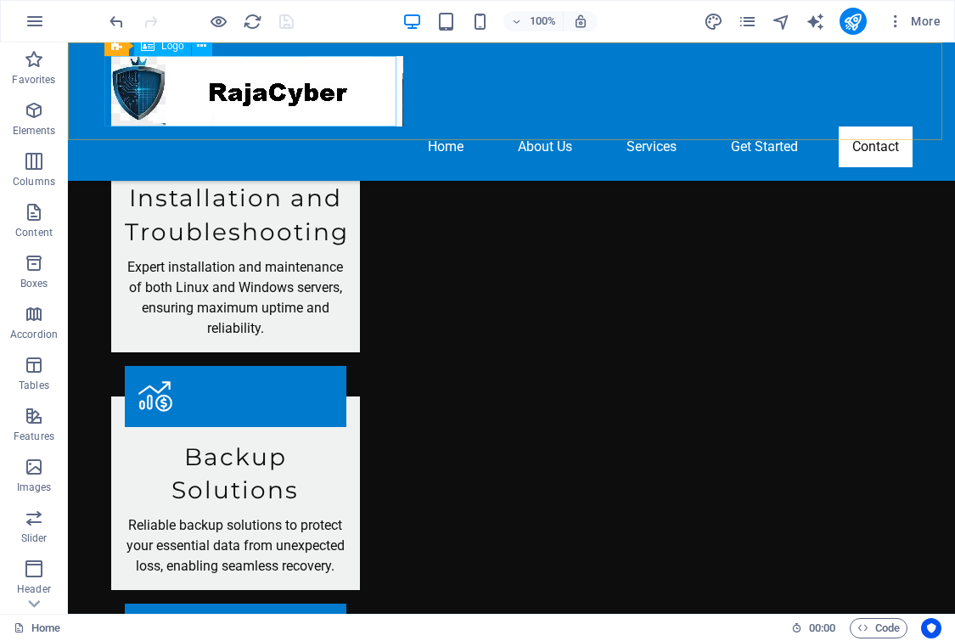
click at [313, 70] on div at bounding box center [511, 91] width 801 height 70
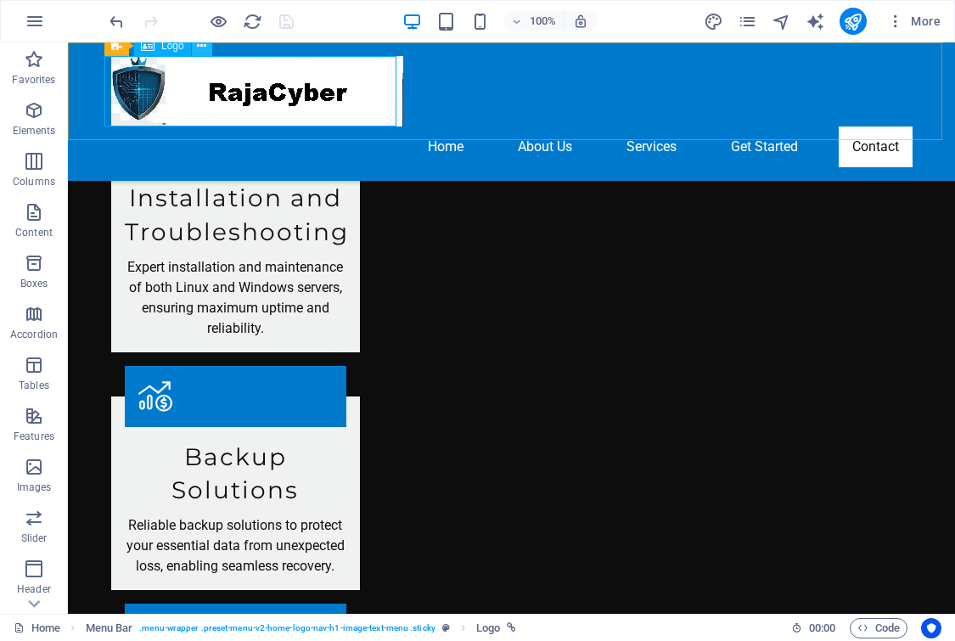
click at [206, 51] on icon at bounding box center [201, 46] width 9 height 18
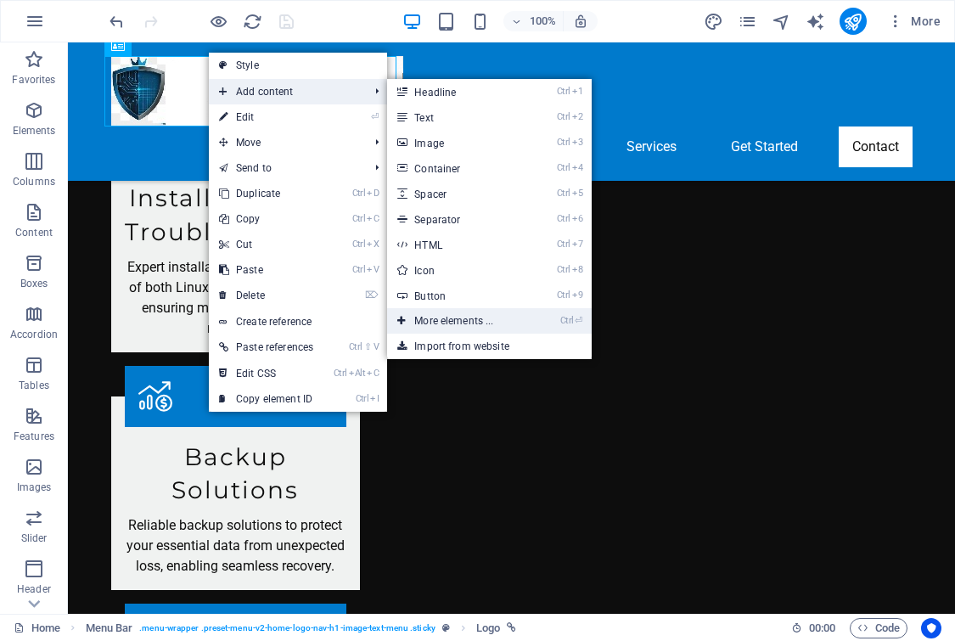
drag, startPoint x: 445, startPoint y: 321, endPoint x: 88, endPoint y: 381, distance: 361.4
click at [445, 321] on link "Ctrl ⏎ More elements ..." at bounding box center [457, 320] width 140 height 25
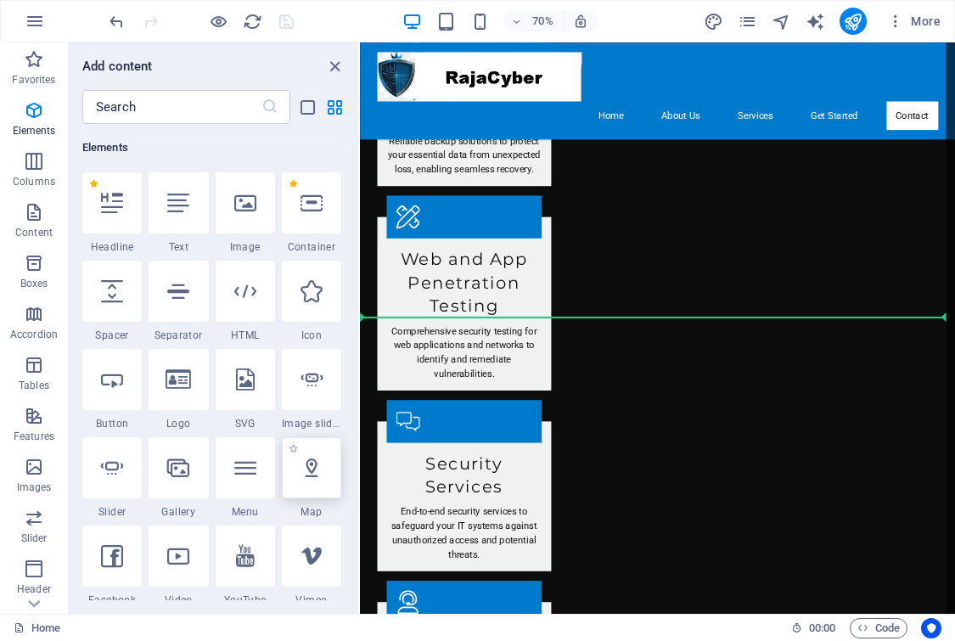
scroll to position [2512, 0]
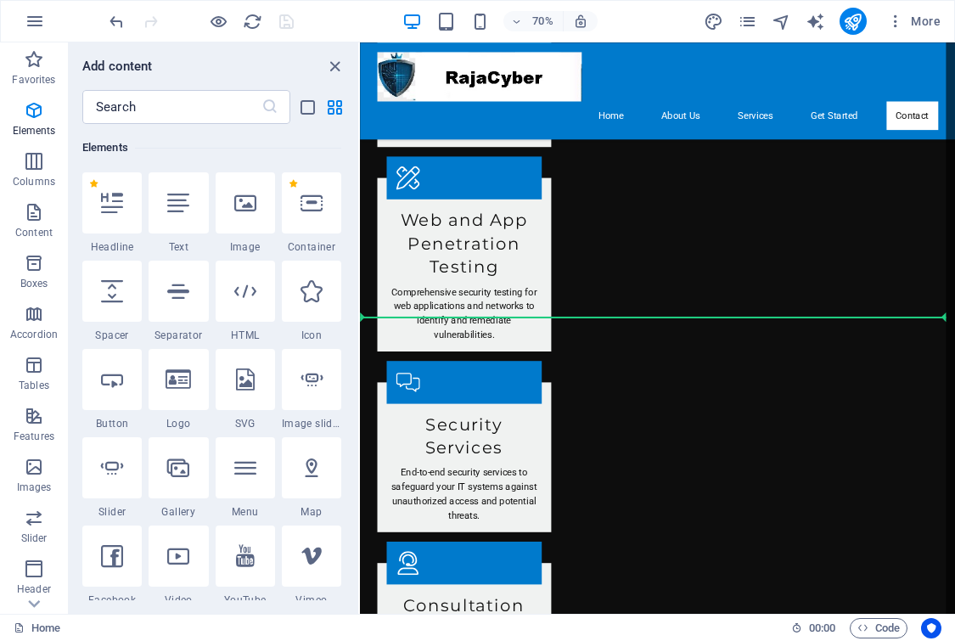
select select "1"
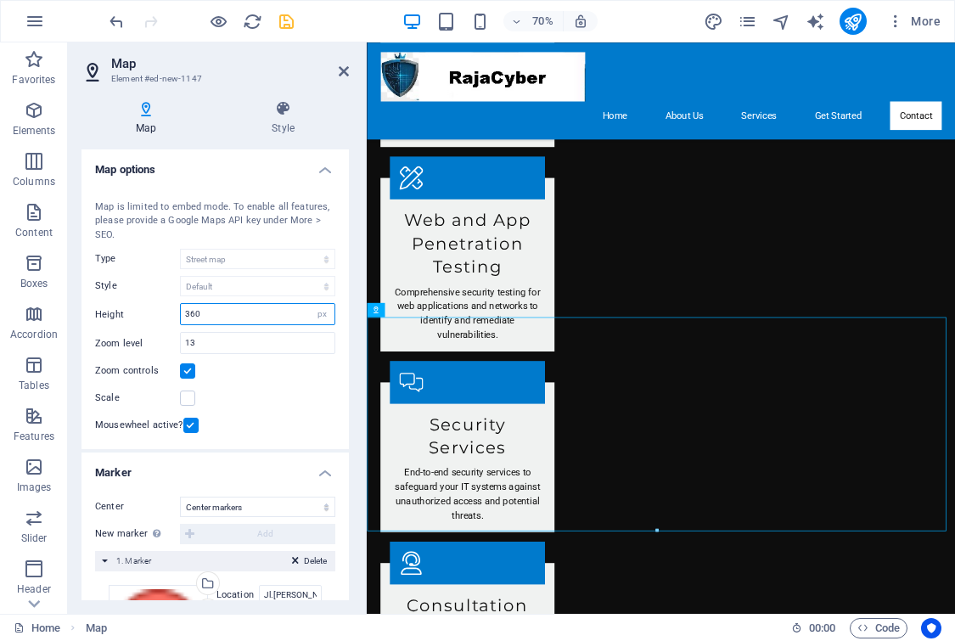
click at [276, 317] on input "360" at bounding box center [258, 314] width 154 height 20
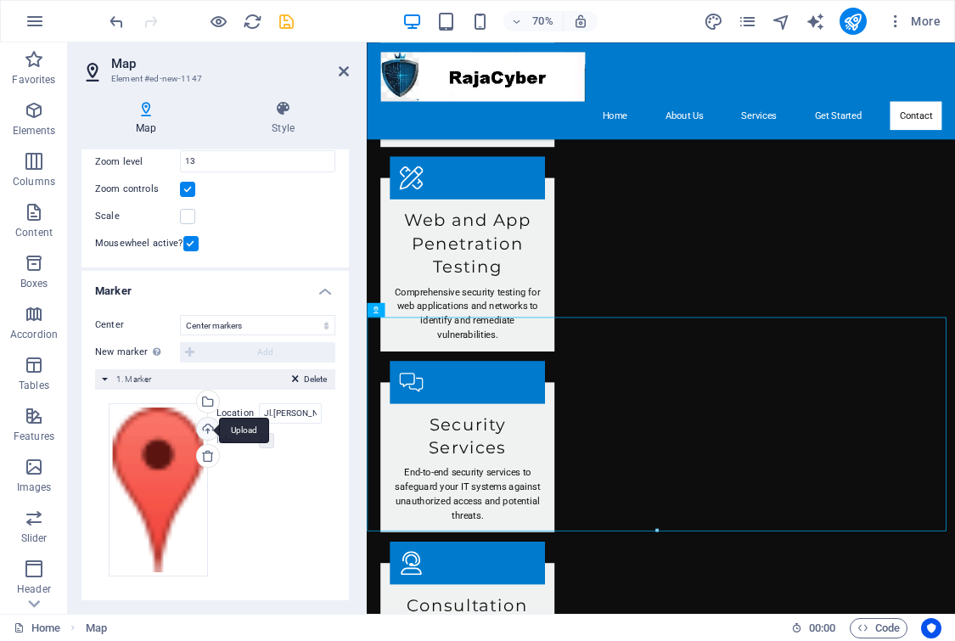
click at [209, 428] on div "Upload" at bounding box center [205, 429] width 25 height 25
click at [160, 447] on div "Drag files here, click to choose files or select files from Files or our free s…" at bounding box center [158, 489] width 99 height 173
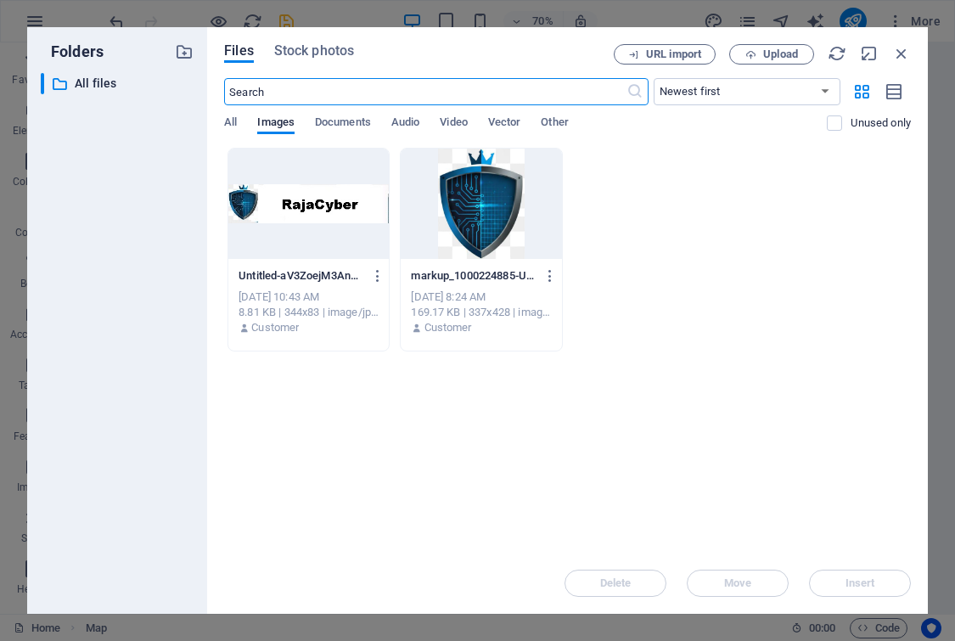
scroll to position [2553, 0]
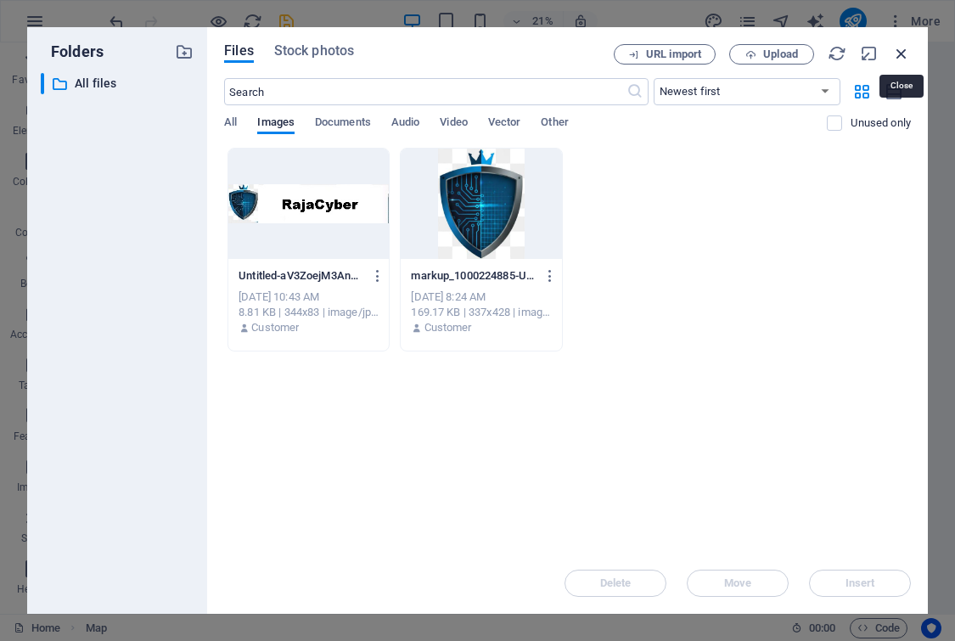
drag, startPoint x: 904, startPoint y: 50, endPoint x: 623, endPoint y: 88, distance: 283.4
click at [904, 50] on icon "button" at bounding box center [901, 53] width 19 height 19
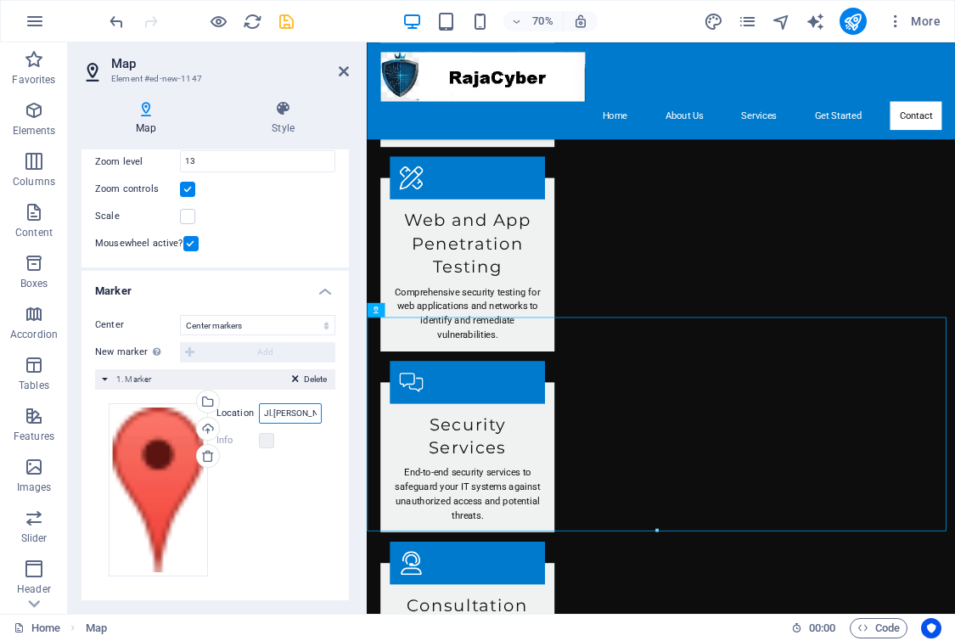
click at [288, 413] on input "Jl.Ahmad Yani. Ruko Sentra Niaga Kalimalang., 17144 BEKASI" at bounding box center [290, 413] width 63 height 20
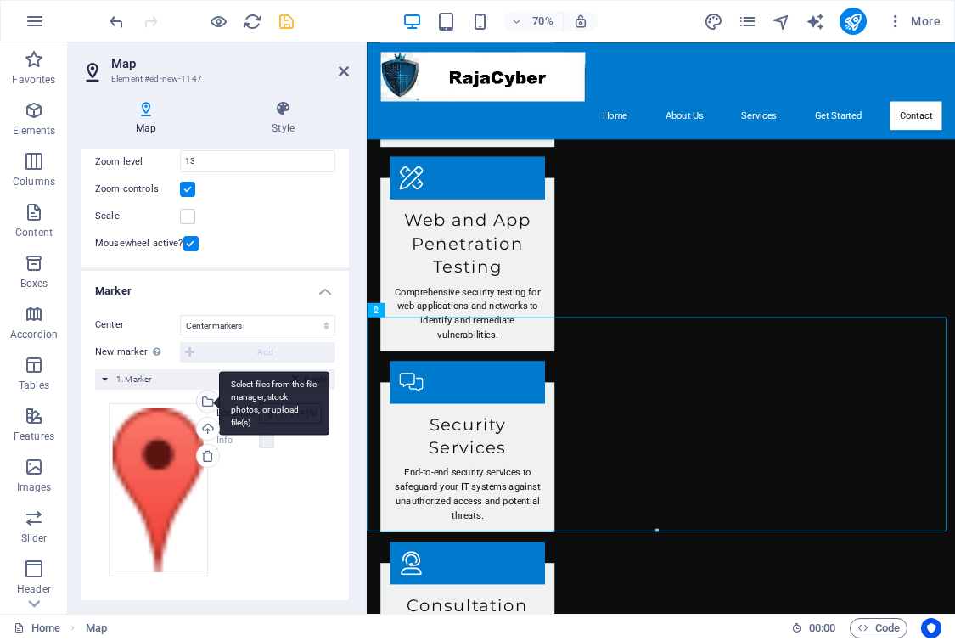
scroll to position [0, 0]
drag, startPoint x: 287, startPoint y: 413, endPoint x: 203, endPoint y: 403, distance: 84.6
click at [203, 403] on div "Drag files here, click to choose files or select files from Files or our free s…" at bounding box center [215, 489] width 213 height 173
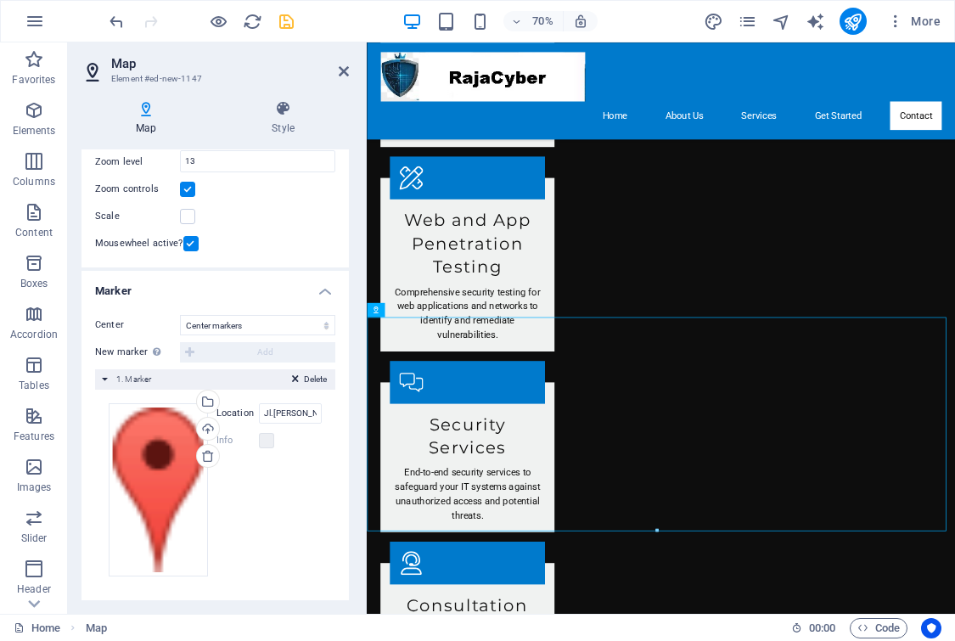
click at [269, 518] on div "Drag files here, click to choose files or select files from Files or our free s…" at bounding box center [215, 489] width 213 height 173
click at [105, 378] on div "Delete 1. Marker" at bounding box center [215, 379] width 240 height 20
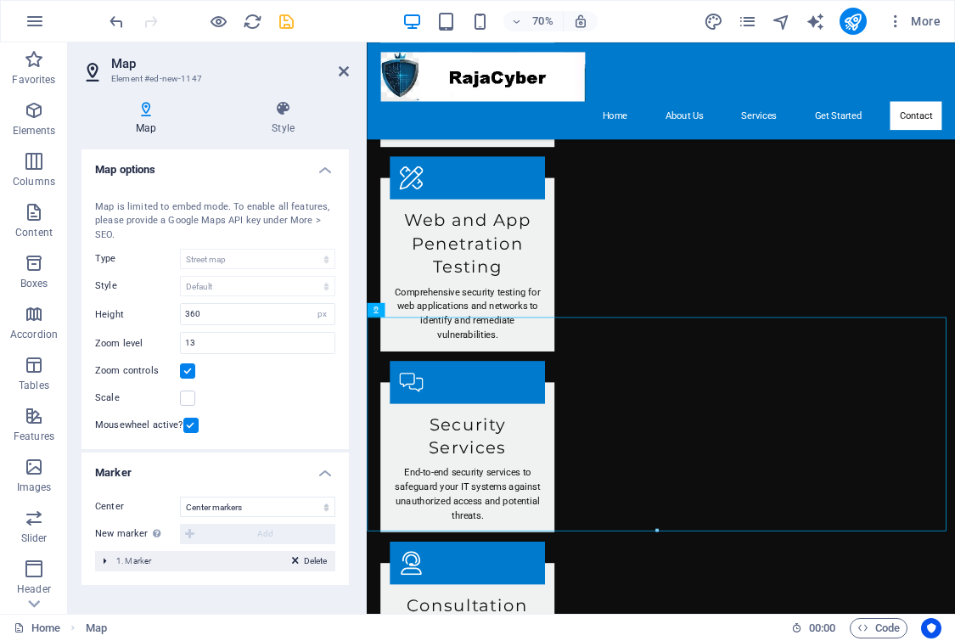
click at [327, 171] on h4 "Map options" at bounding box center [214, 164] width 267 height 31
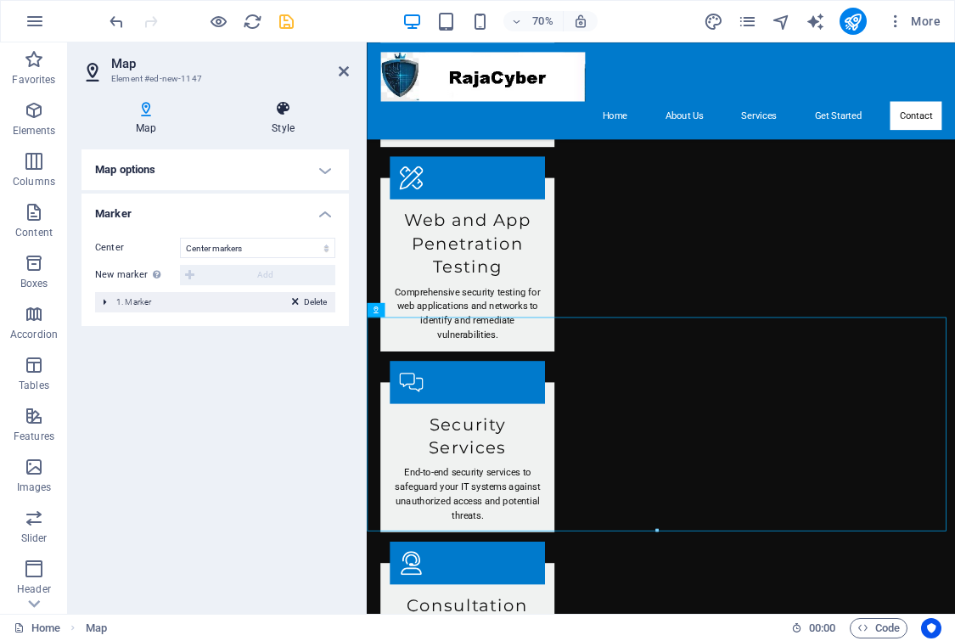
click at [280, 118] on h4 "Style" at bounding box center [283, 118] width 132 height 36
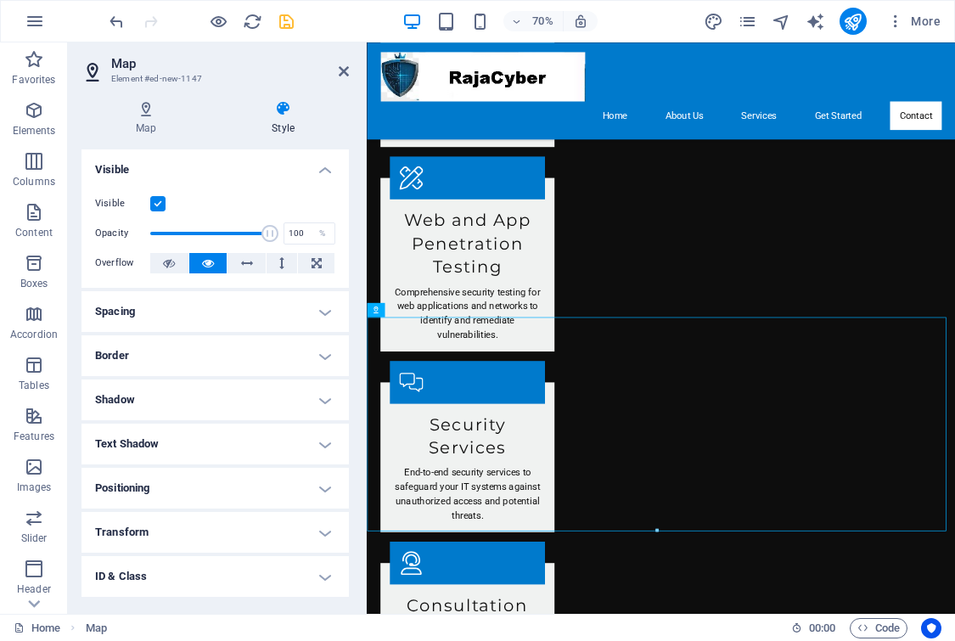
click at [158, 204] on label at bounding box center [157, 203] width 15 height 15
click at [0, 0] on input "Visible" at bounding box center [0, 0] width 0 height 0
click at [158, 204] on label at bounding box center [157, 203] width 15 height 15
click at [0, 0] on input "Visible" at bounding box center [0, 0] width 0 height 0
click at [327, 315] on h4 "Spacing" at bounding box center [214, 311] width 267 height 41
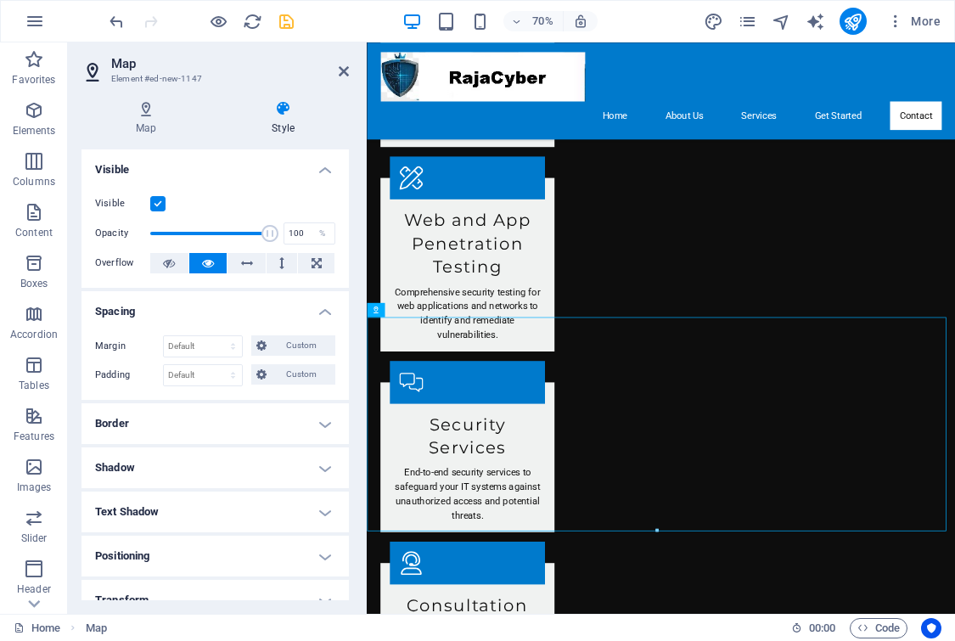
click at [315, 427] on h4 "Border" at bounding box center [214, 423] width 267 height 41
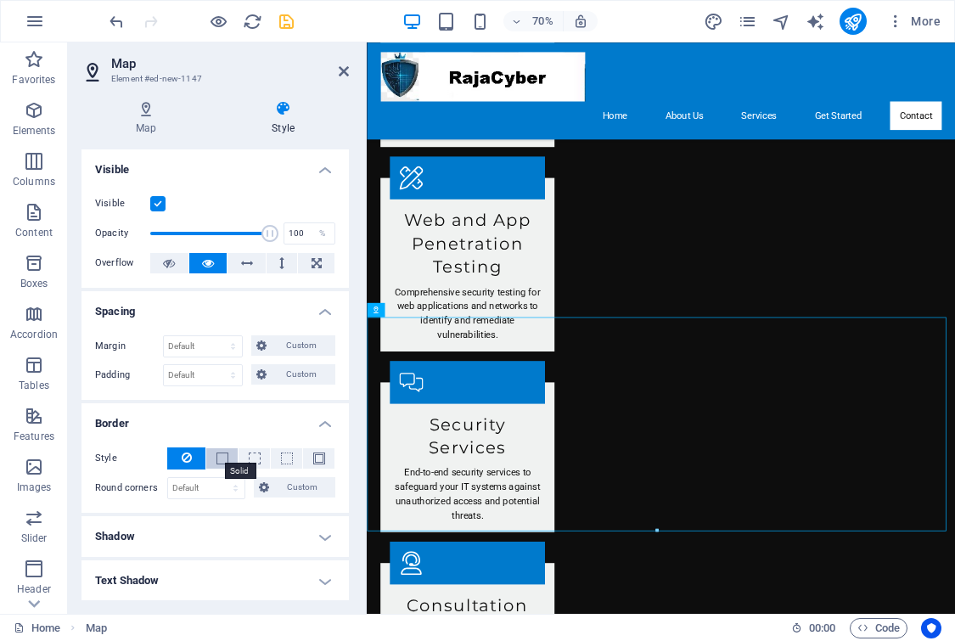
click at [221, 458] on span at bounding box center [222, 458] width 12 height 12
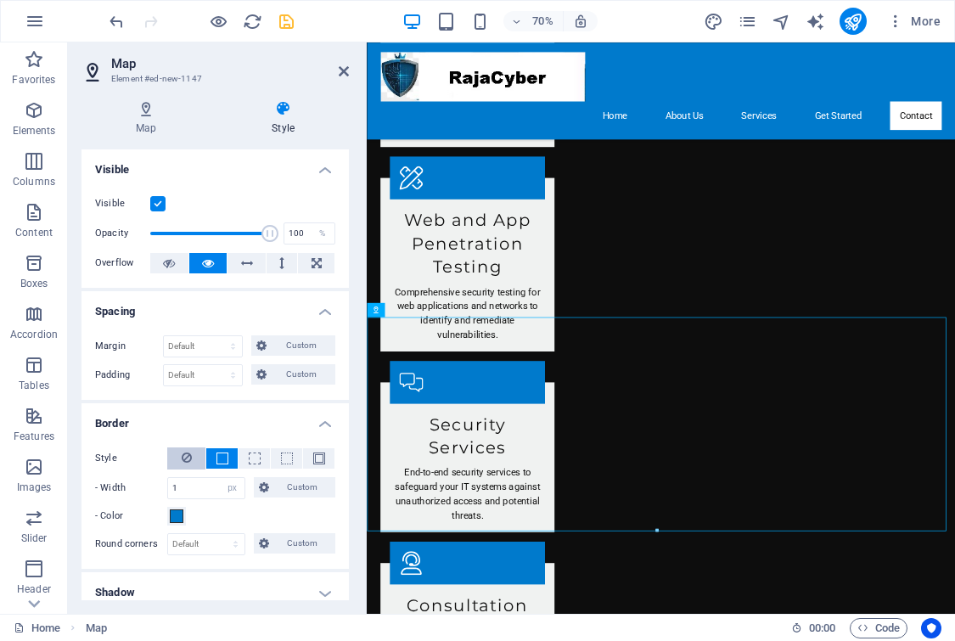
click at [180, 460] on button at bounding box center [186, 458] width 38 height 22
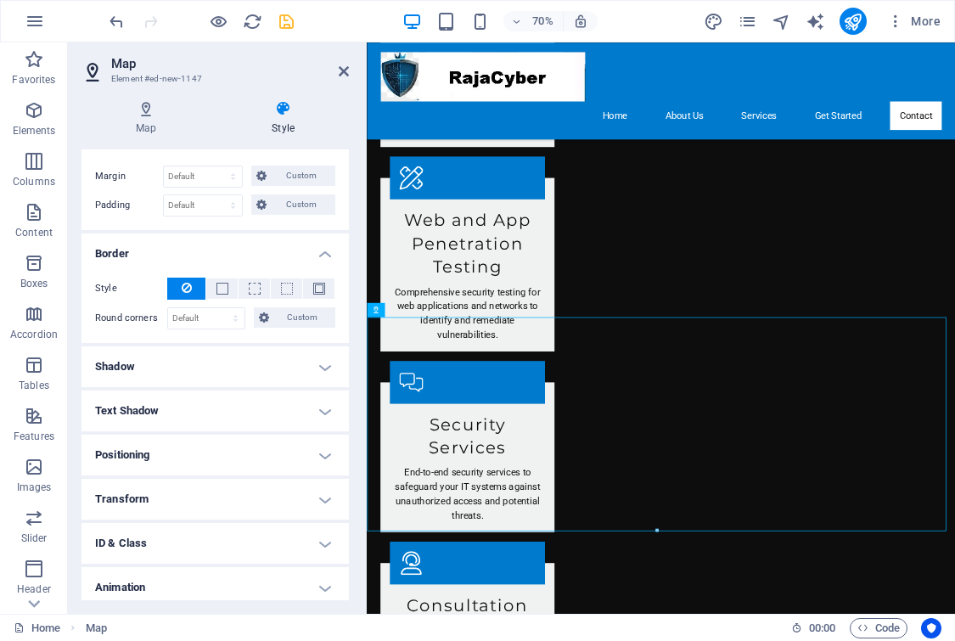
scroll to position [221, 0]
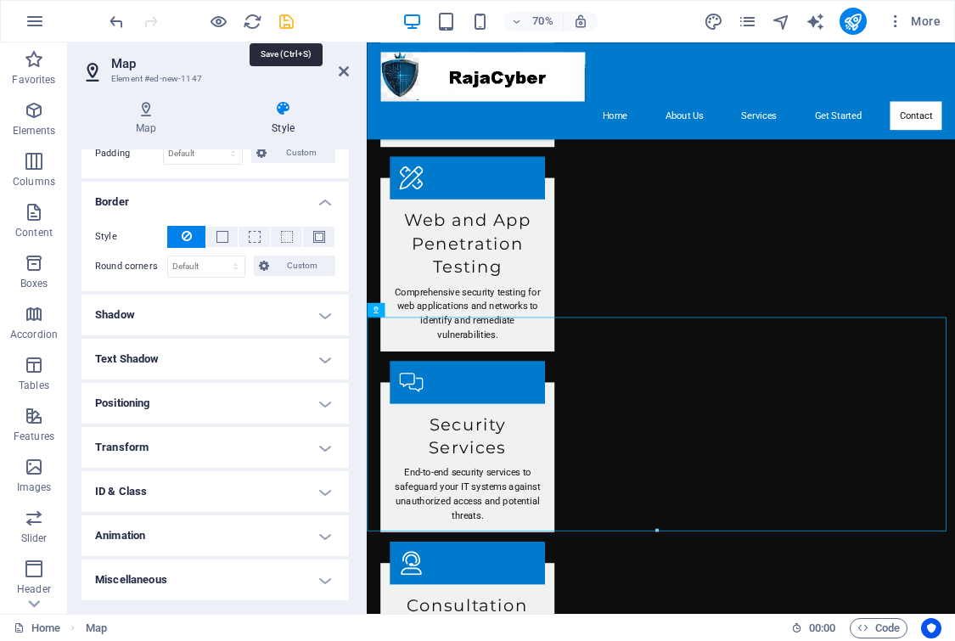
click at [288, 17] on icon "save" at bounding box center [287, 22] width 20 height 20
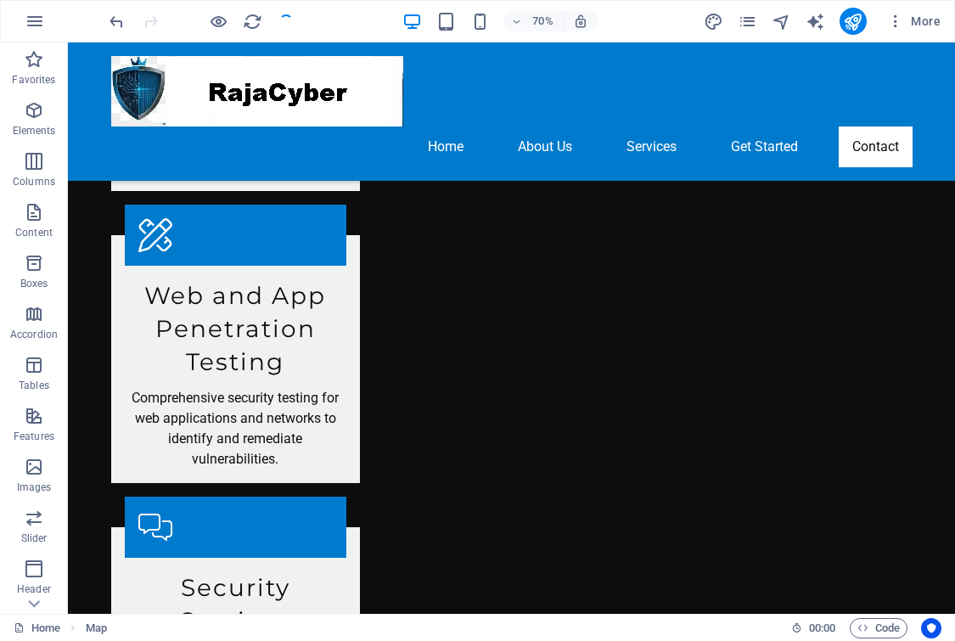
checkbox input "false"
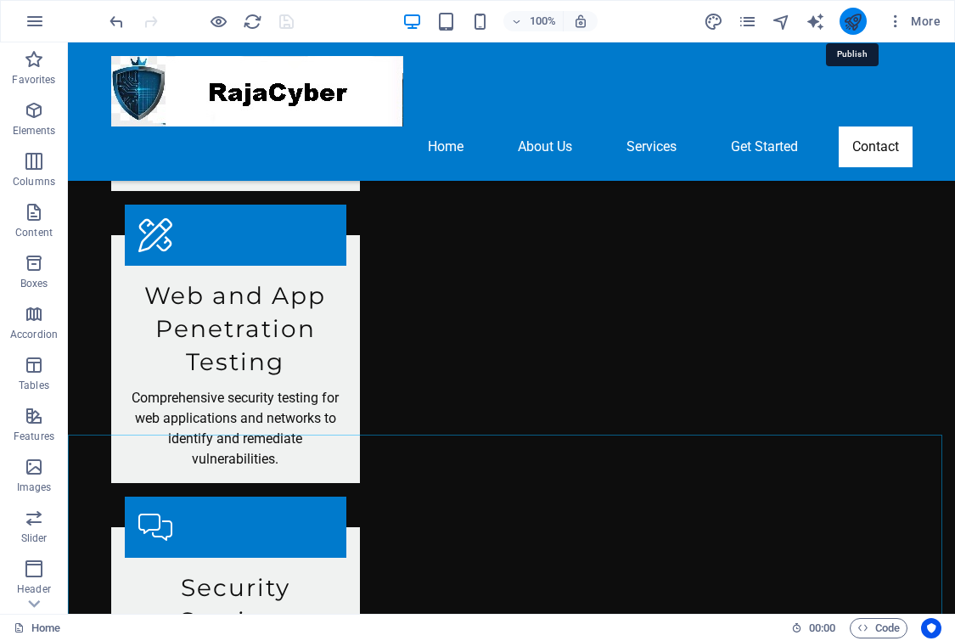
click at [858, 24] on icon "publish" at bounding box center [853, 22] width 20 height 20
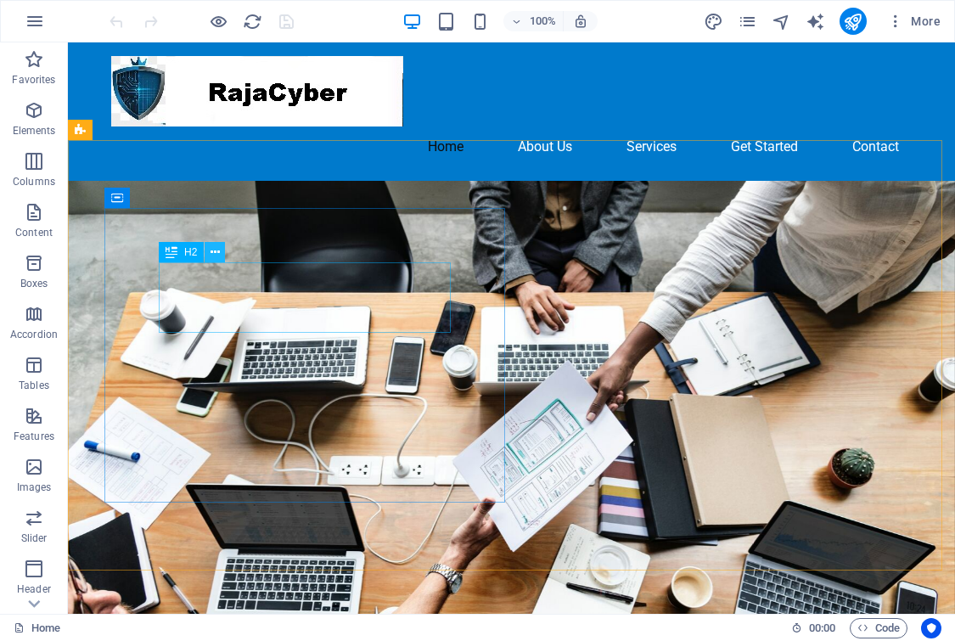
click at [209, 253] on button at bounding box center [214, 252] width 20 height 20
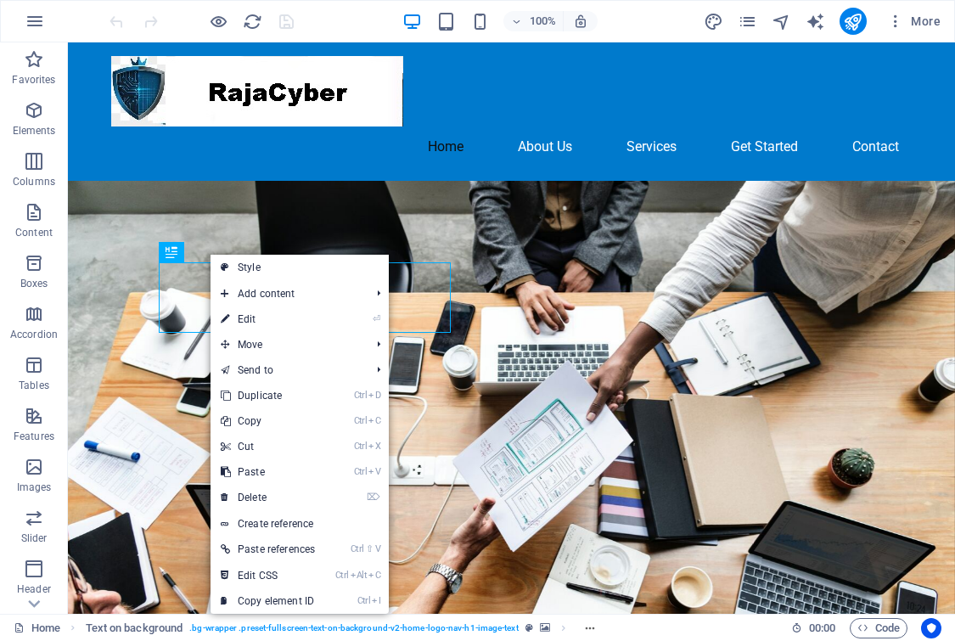
click at [237, 267] on link "Style" at bounding box center [299, 267] width 178 height 25
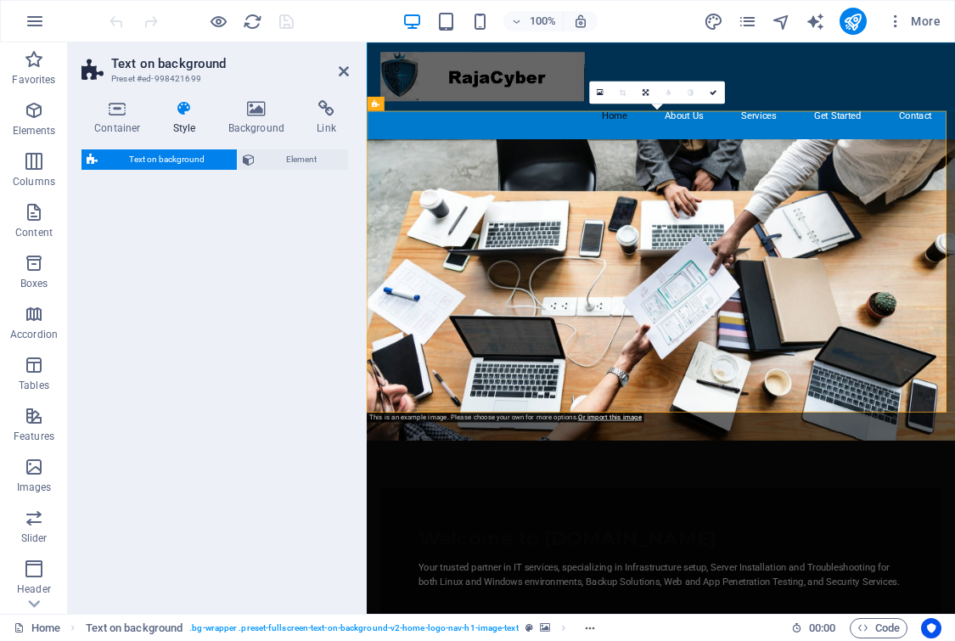
select select "%"
select select "rem"
select select "px"
select select "preset-fullscreen-text-on-background-v2-home-logo-nav-h1-image-text"
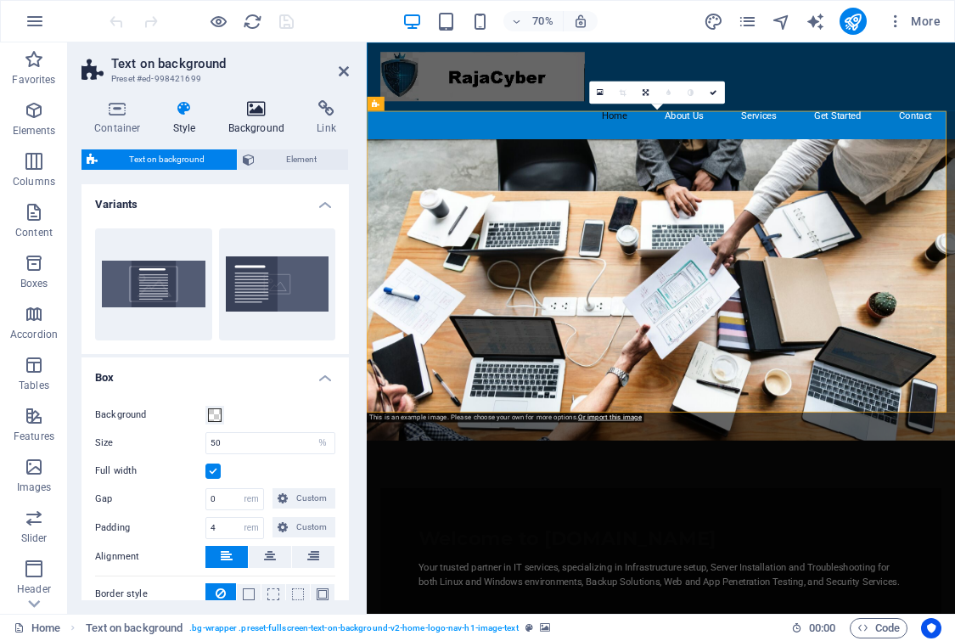
click at [259, 110] on icon at bounding box center [257, 108] width 82 height 17
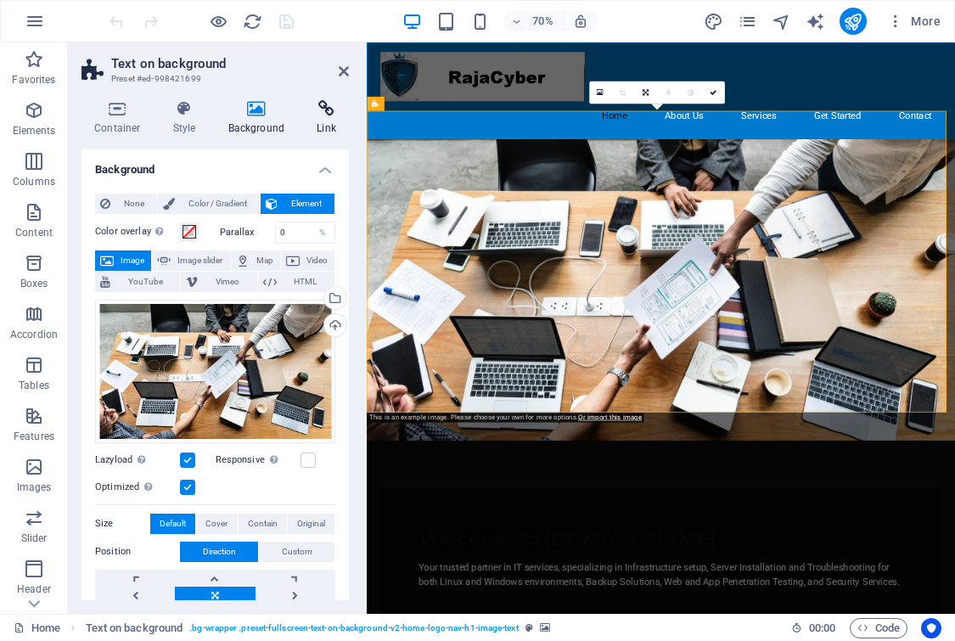
click at [329, 107] on icon at bounding box center [326, 108] width 45 height 17
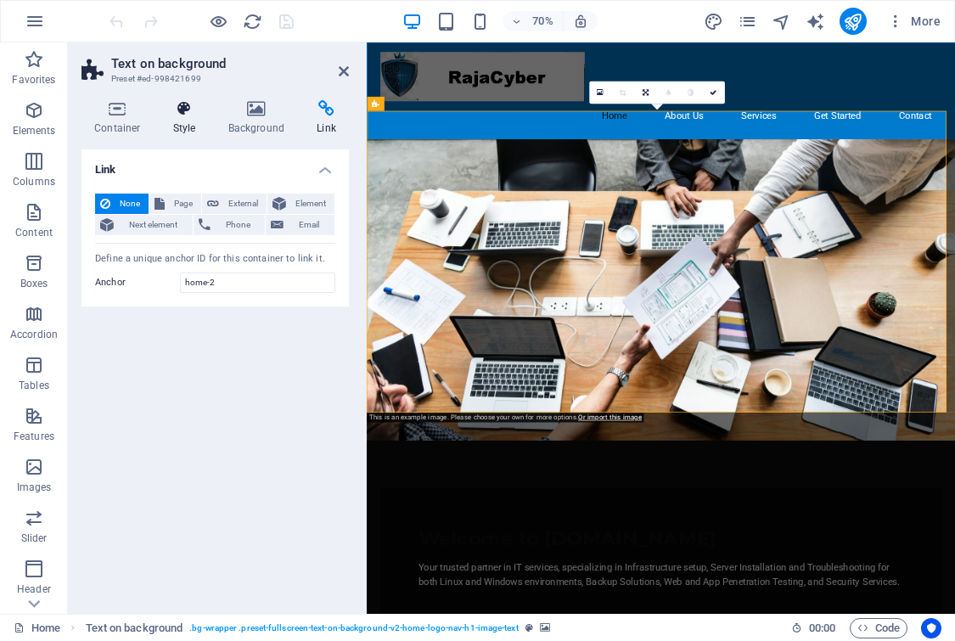
click at [176, 115] on icon at bounding box center [184, 108] width 48 height 17
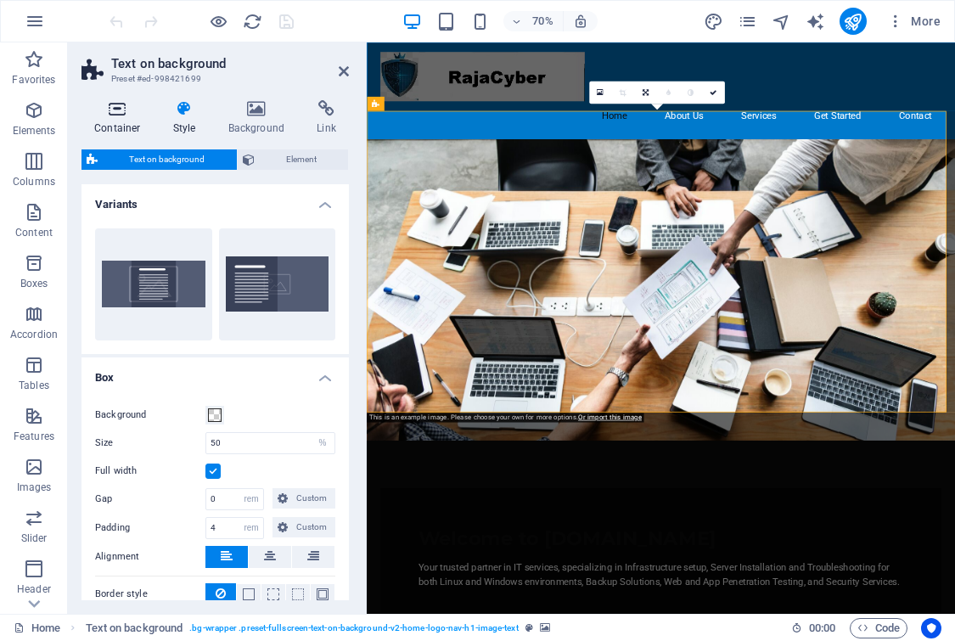
click at [126, 111] on icon at bounding box center [117, 108] width 72 height 17
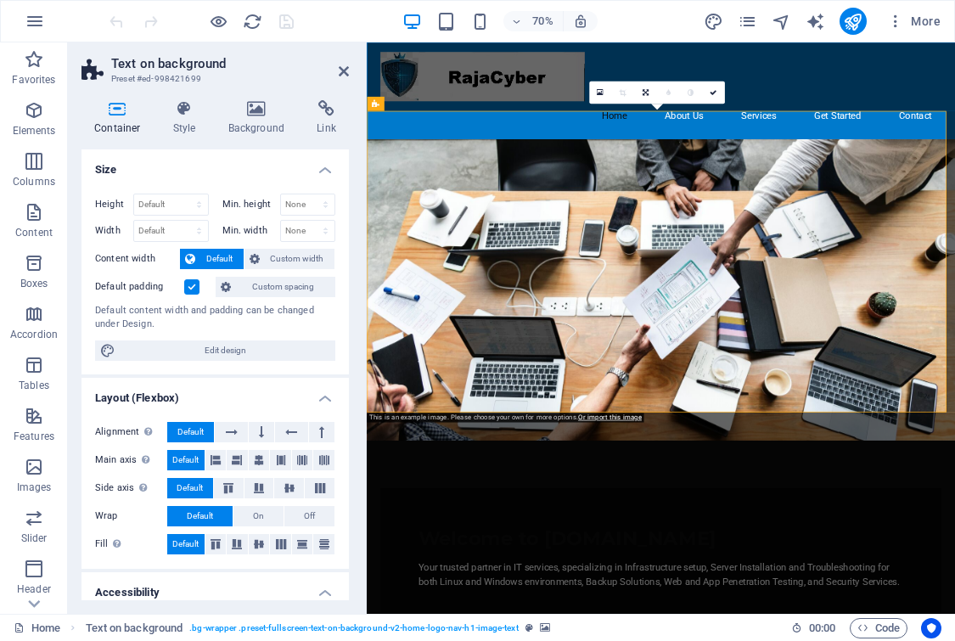
scroll to position [207, 0]
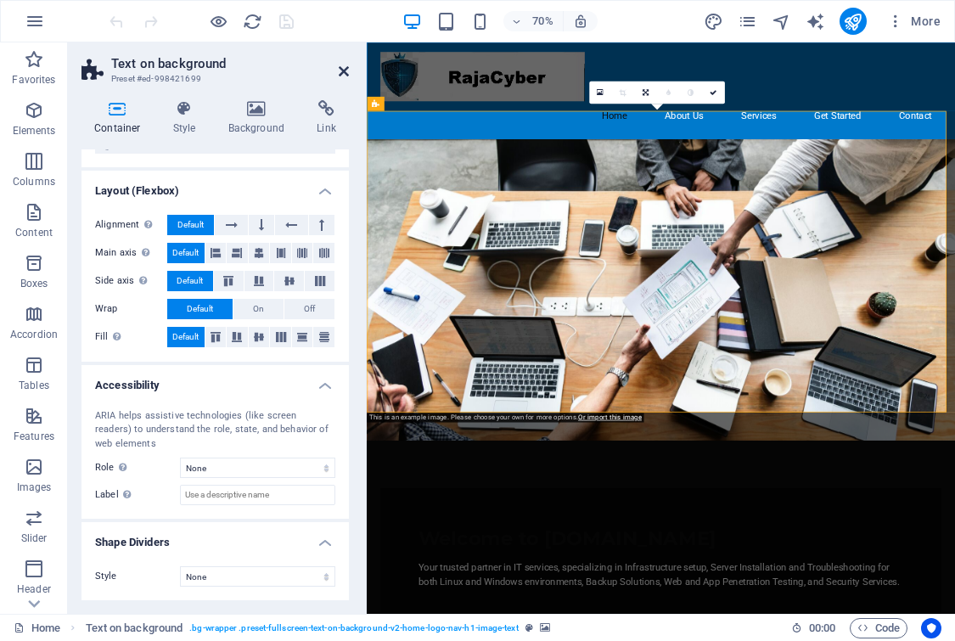
click at [342, 66] on icon at bounding box center [344, 71] width 10 height 14
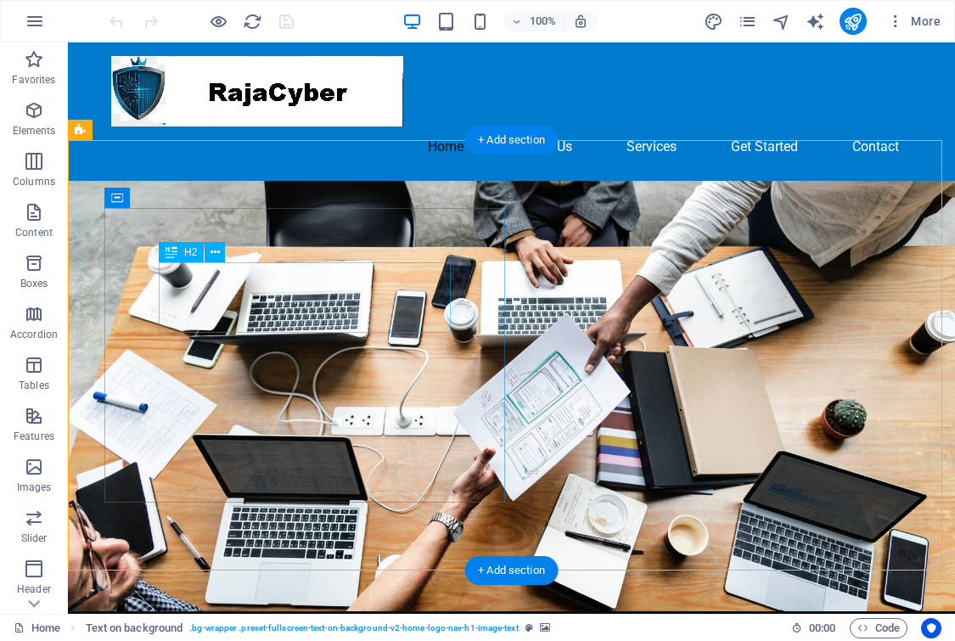
click at [219, 254] on icon at bounding box center [214, 253] width 9 height 18
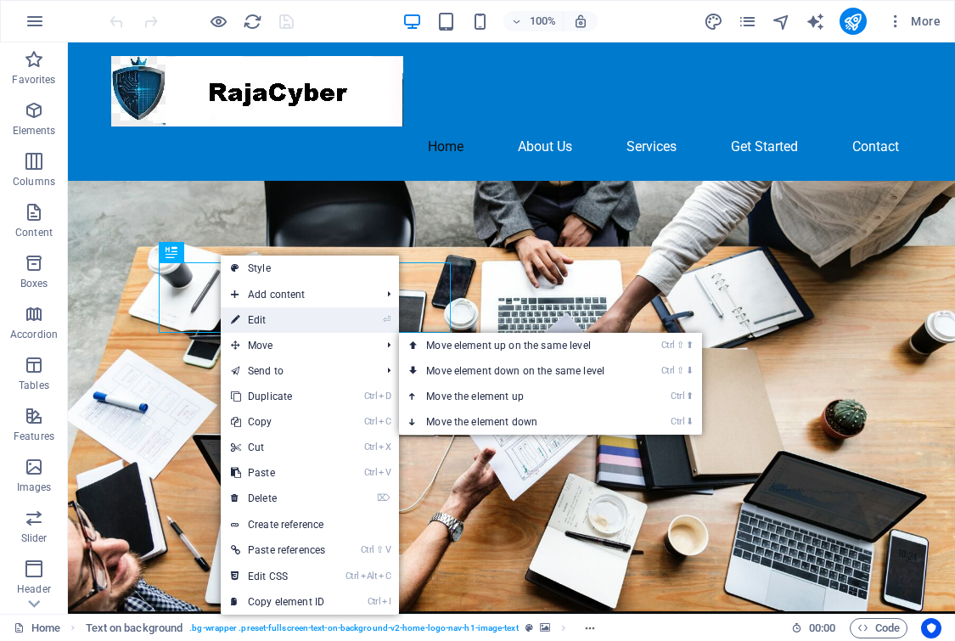
click at [271, 326] on link "⏎ Edit" at bounding box center [278, 319] width 115 height 25
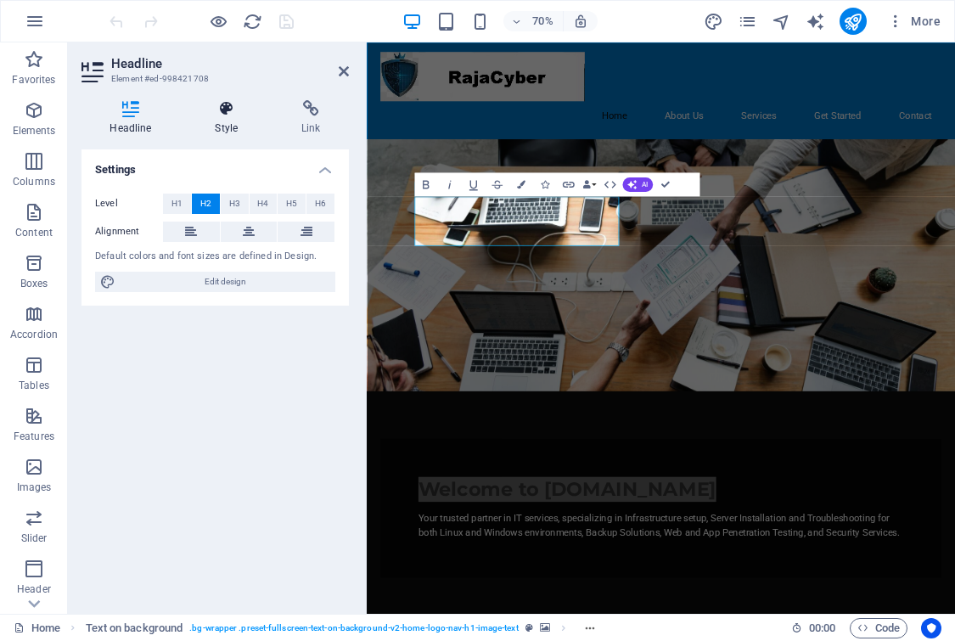
click at [217, 115] on icon at bounding box center [227, 108] width 80 height 17
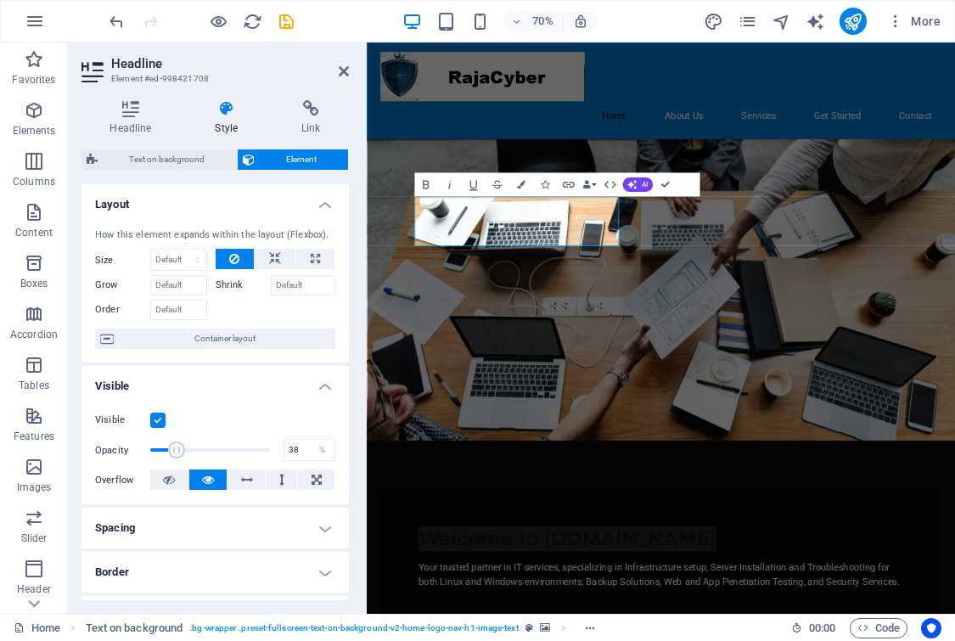
type input "39"
drag, startPoint x: 263, startPoint y: 452, endPoint x: 195, endPoint y: 456, distance: 68.0
click at [195, 456] on span at bounding box center [196, 449] width 17 height 17
click at [520, 182] on icon "button" at bounding box center [520, 184] width 8 height 8
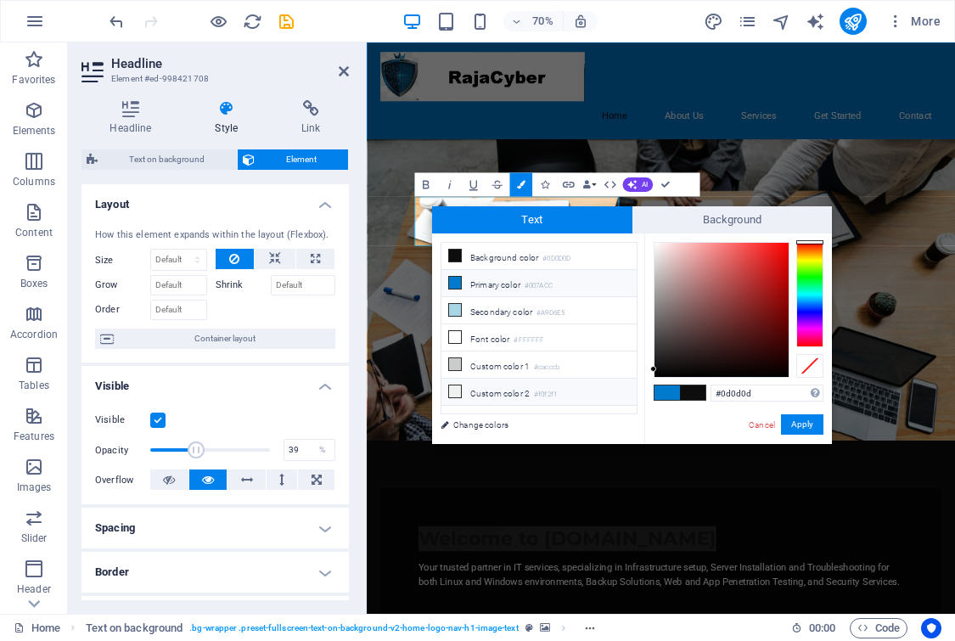
click at [455, 385] on icon at bounding box center [455, 391] width 12 height 12
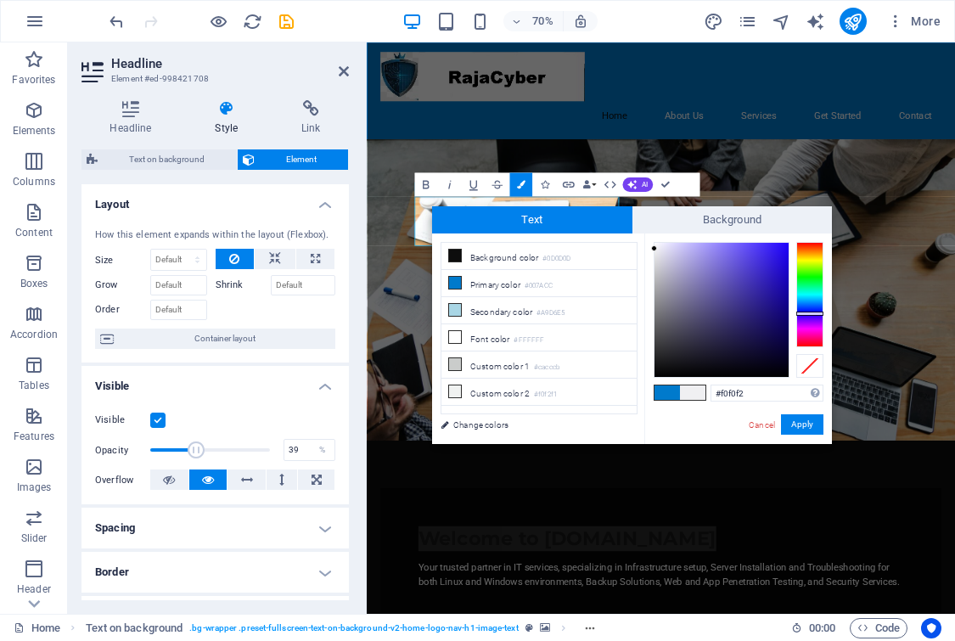
click at [804, 313] on div at bounding box center [809, 294] width 27 height 105
click at [687, 342] on div at bounding box center [721, 310] width 134 height 134
type input "#67628e"
click at [695, 301] on div at bounding box center [721, 310] width 134 height 134
click at [807, 417] on button "Apply" at bounding box center [802, 424] width 42 height 20
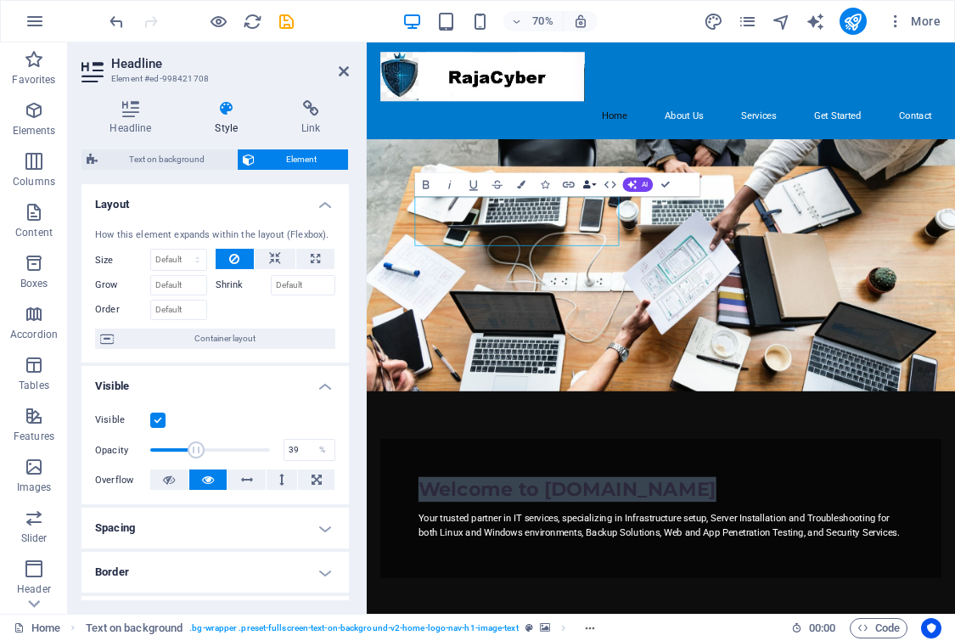
click at [593, 181] on button "Data Bindings" at bounding box center [588, 184] width 17 height 24
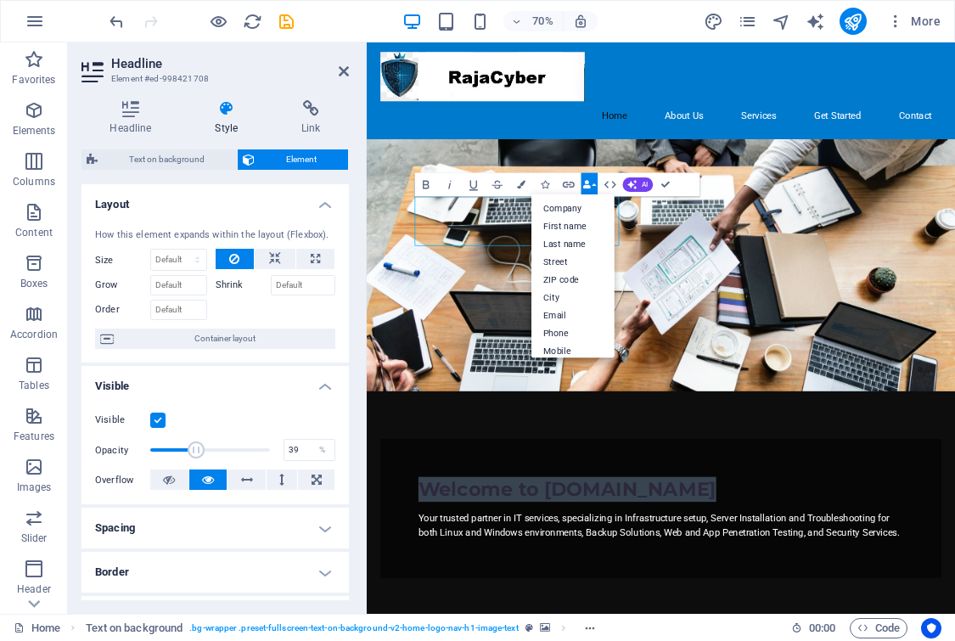
click at [593, 181] on button "Data Bindings" at bounding box center [588, 184] width 17 height 24
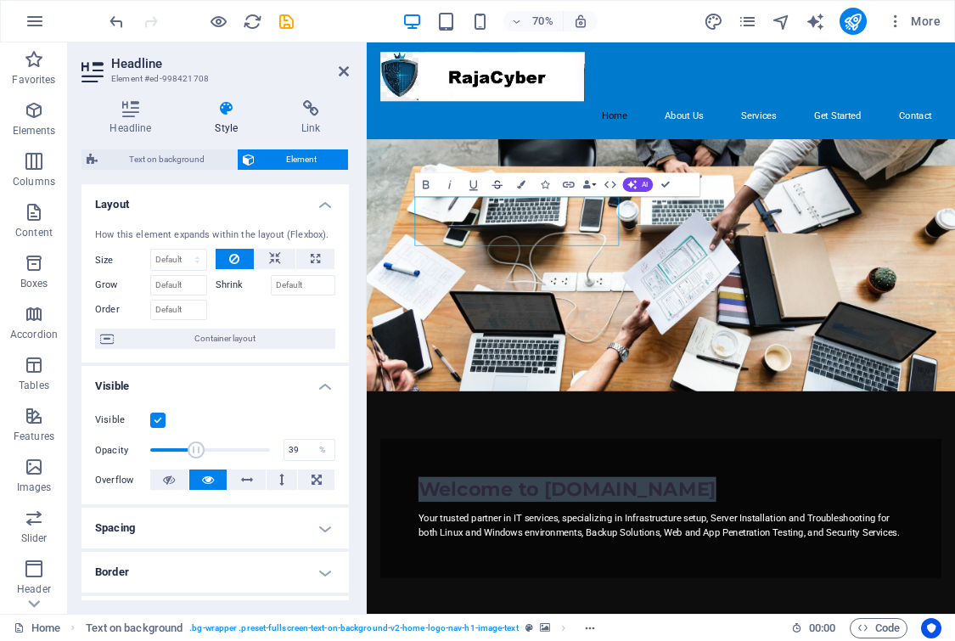
click at [499, 188] on icon "button" at bounding box center [496, 184] width 11 height 8
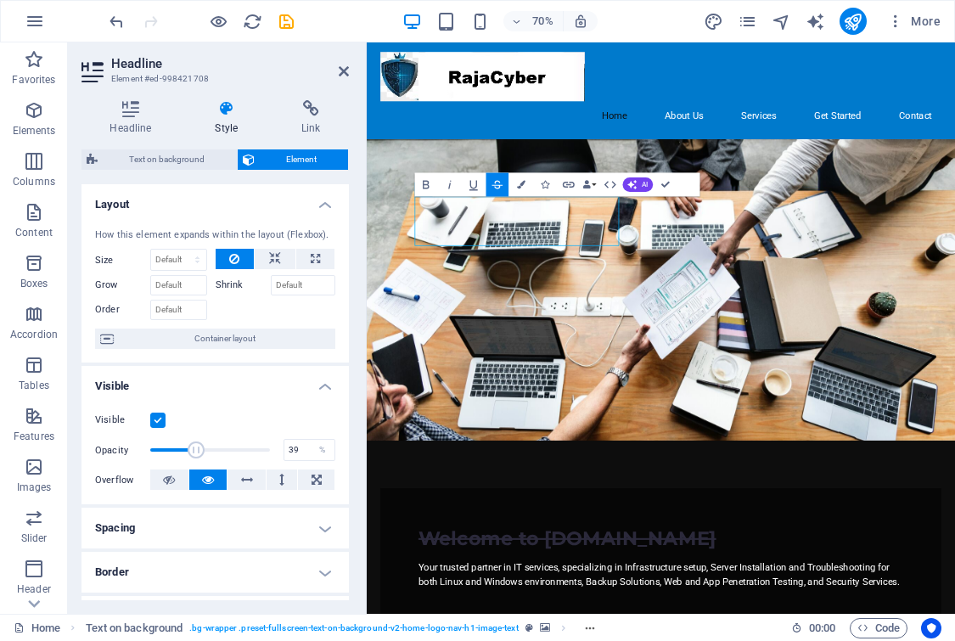
click at [499, 188] on icon "button" at bounding box center [496, 184] width 11 height 8
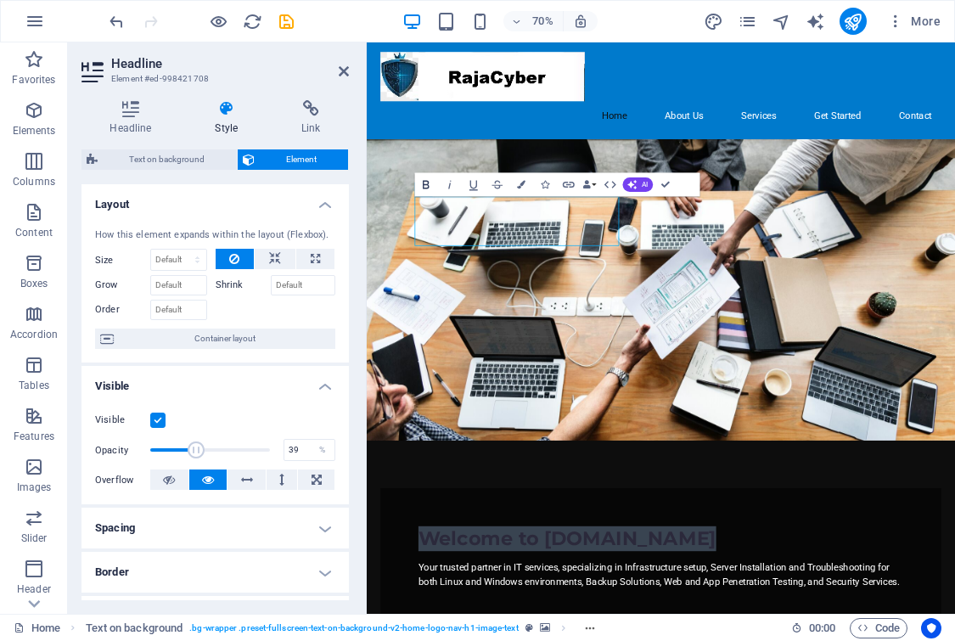
click at [424, 185] on icon "button" at bounding box center [426, 184] width 6 height 8
click at [643, 183] on span "AI" at bounding box center [644, 184] width 7 height 7
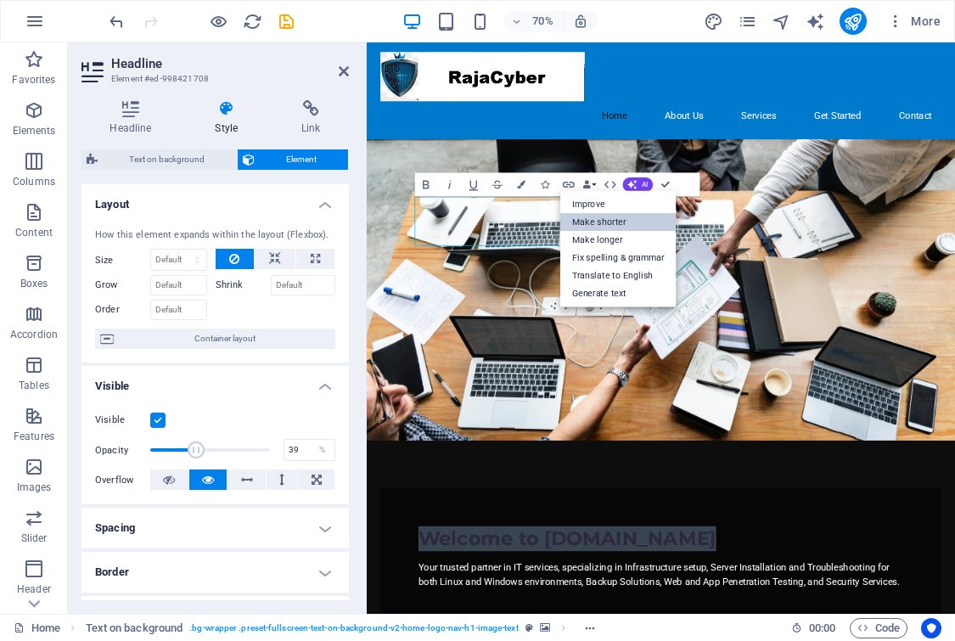
click at [621, 222] on link "Make shorter" at bounding box center [618, 222] width 116 height 18
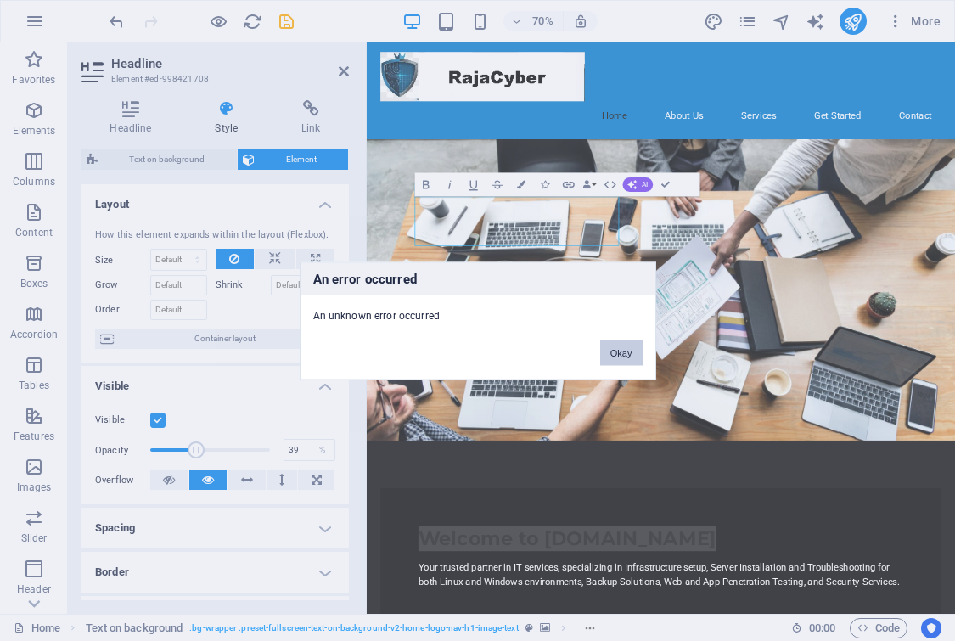
click at [624, 355] on button "Okay" at bounding box center [621, 351] width 42 height 25
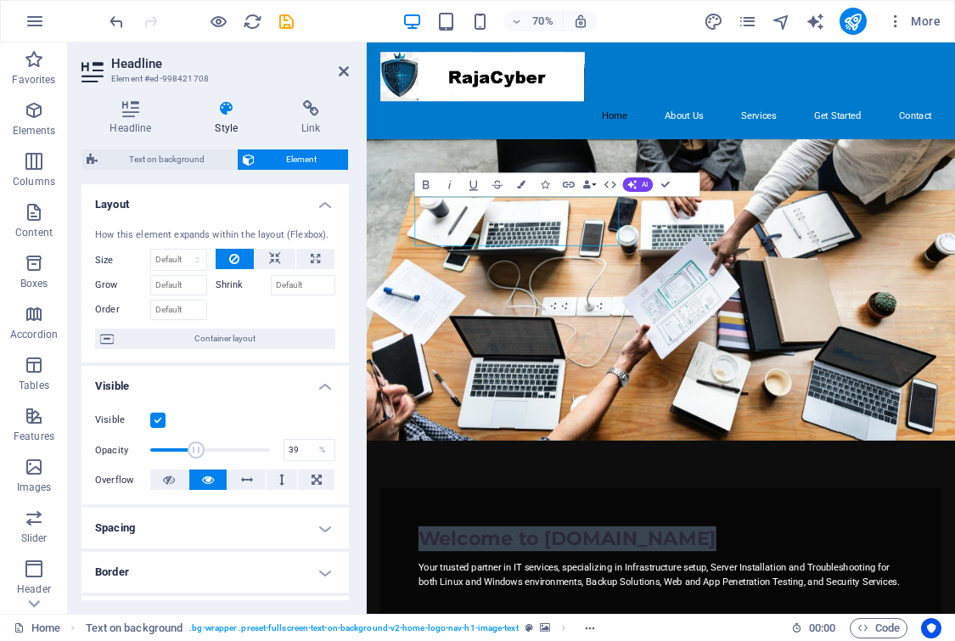
drag, startPoint x: 607, startPoint y: 300, endPoint x: 708, endPoint y: 237, distance: 119.3
click at [586, 185] on icon "button" at bounding box center [586, 184] width 8 height 8
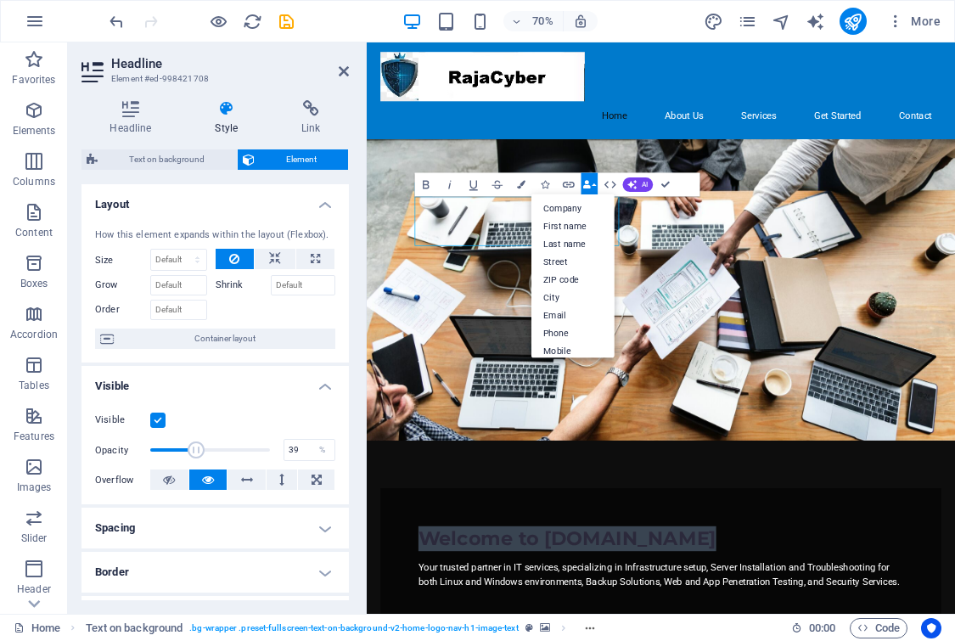
click at [586, 185] on icon "button" at bounding box center [586, 184] width 8 height 8
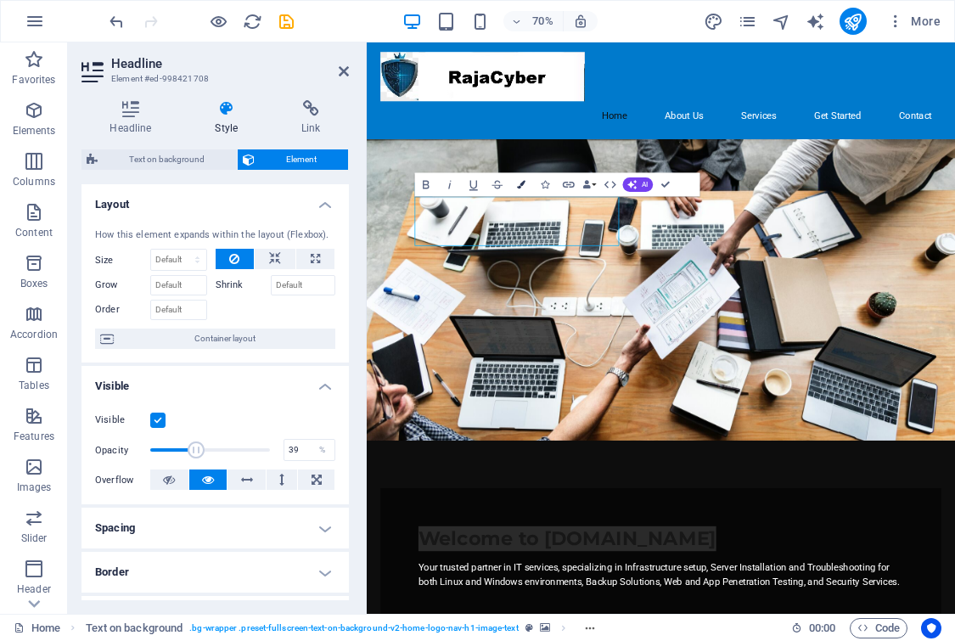
click at [515, 182] on button "Colors" at bounding box center [520, 184] width 23 height 24
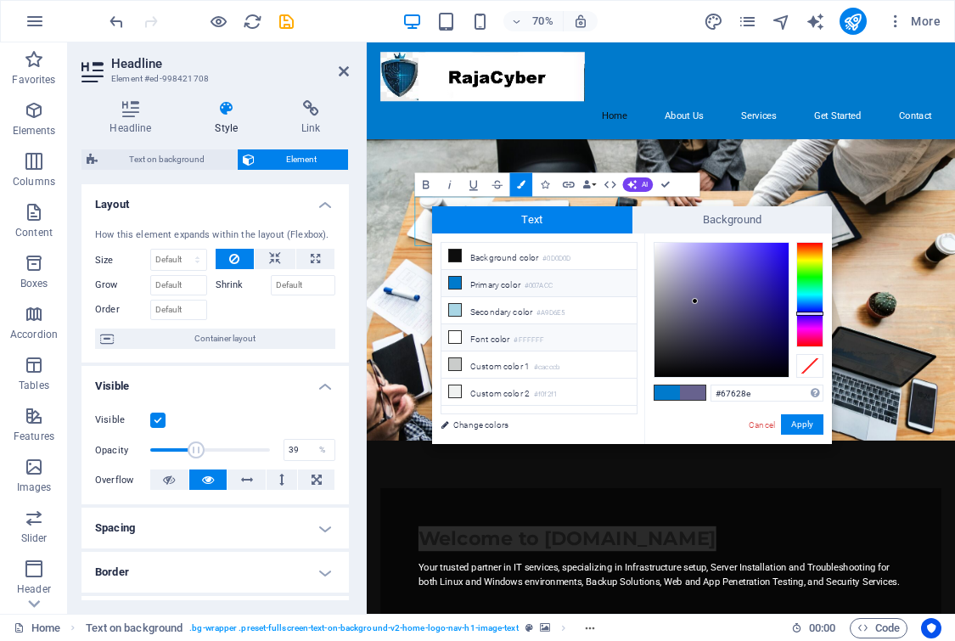
click at [475, 333] on li "Font color #FFFFFF" at bounding box center [538, 337] width 195 height 27
type input "#ffffff"
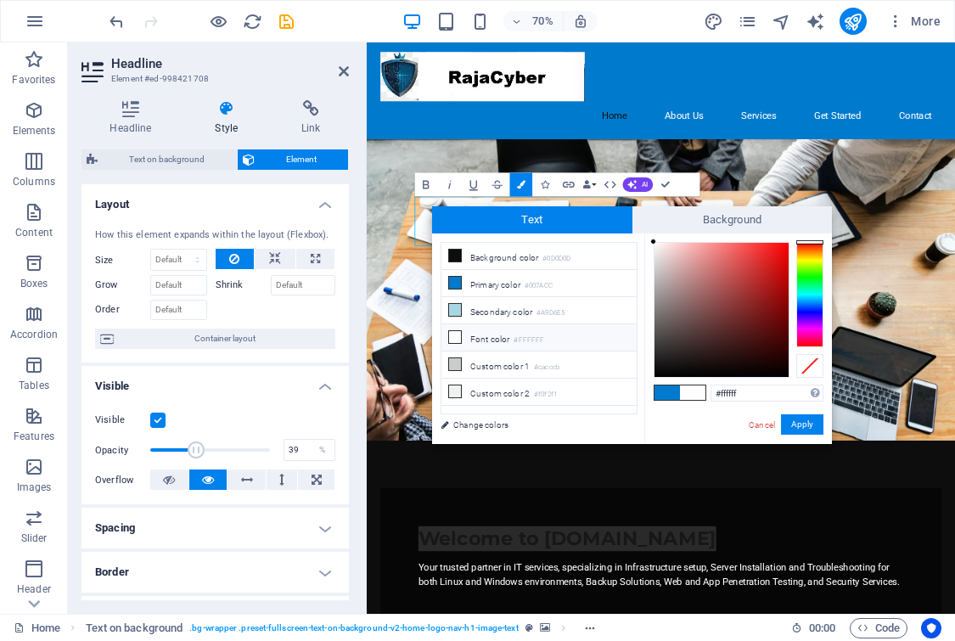
click at [453, 333] on icon at bounding box center [455, 337] width 12 height 12
click at [452, 424] on link "Change colors" at bounding box center [530, 424] width 197 height 21
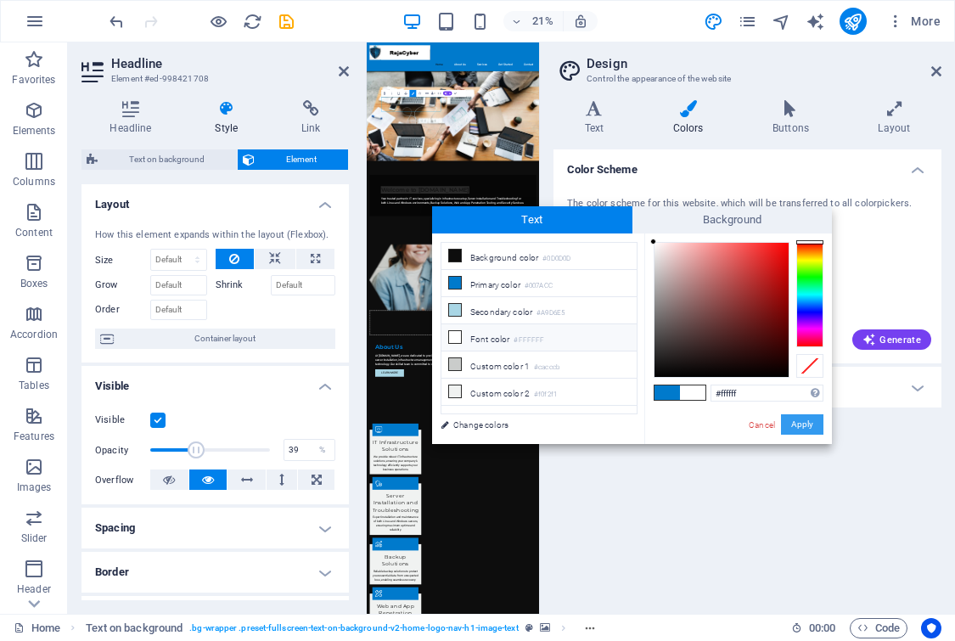
click at [811, 428] on button "Apply" at bounding box center [802, 424] width 42 height 20
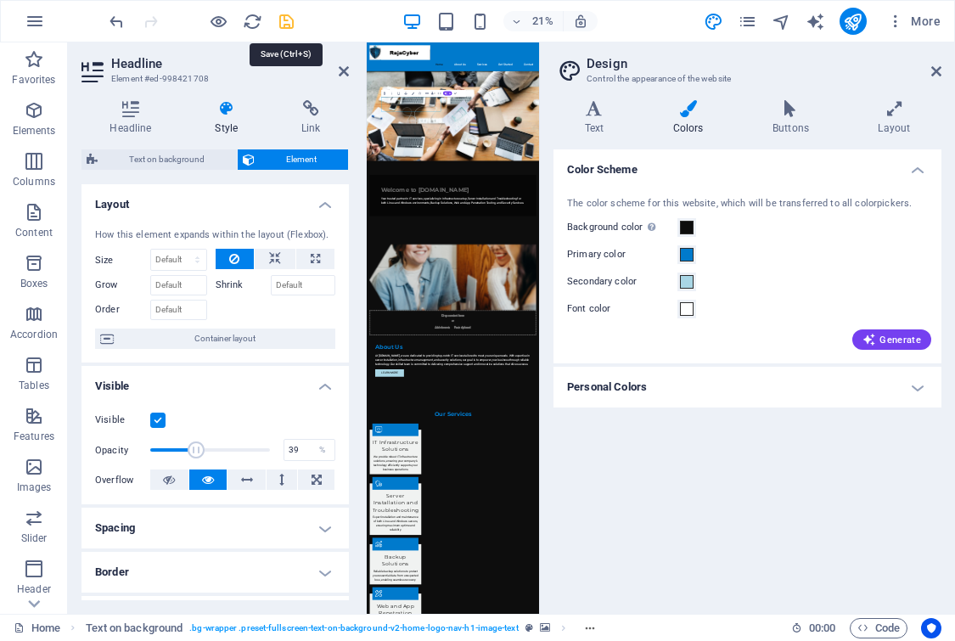
click at [287, 22] on icon "save" at bounding box center [287, 22] width 20 height 20
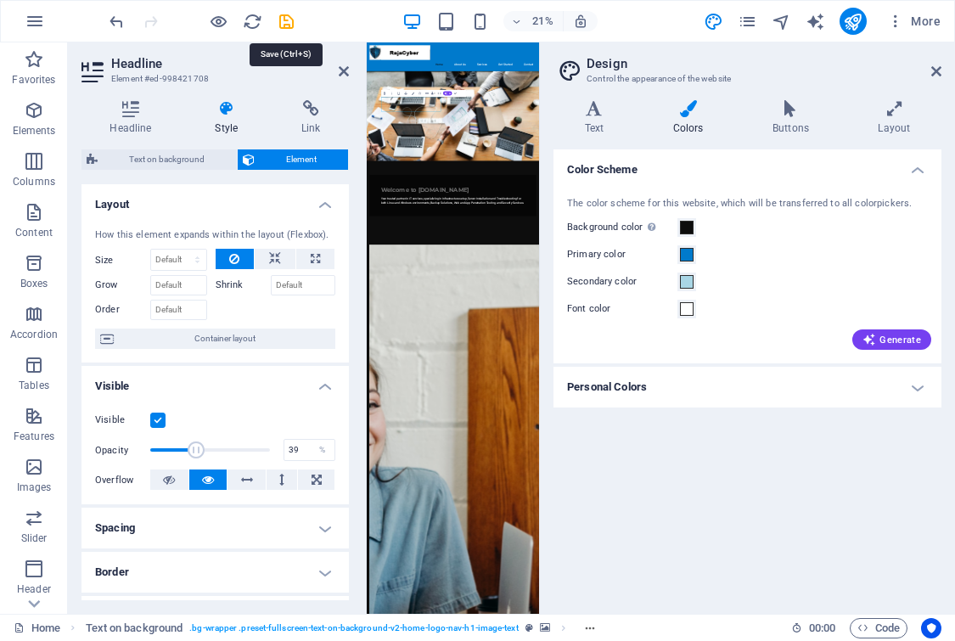
checkbox input "false"
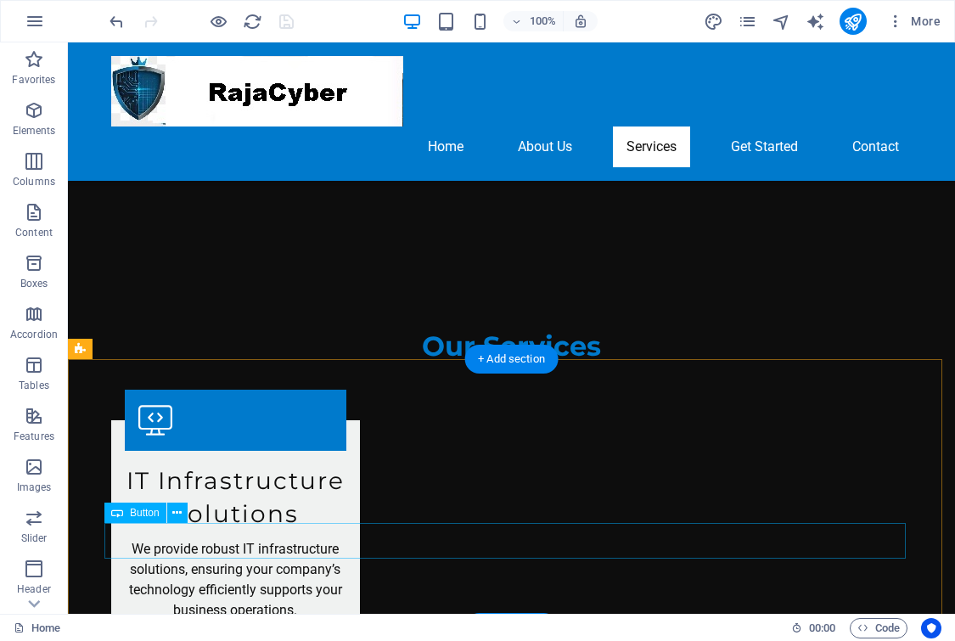
scroll to position [1951, 0]
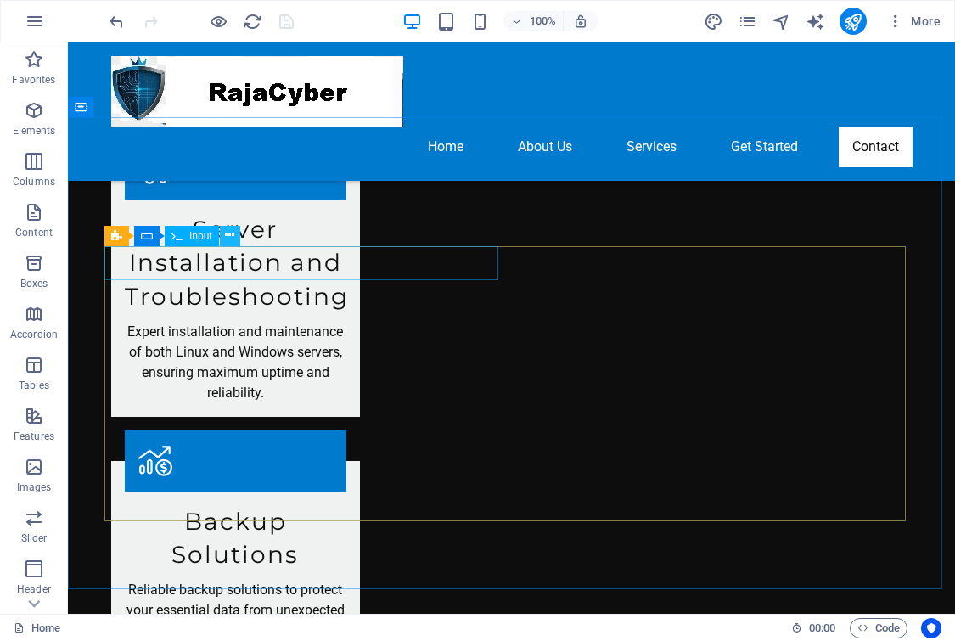
click at [232, 234] on icon at bounding box center [229, 236] width 9 height 18
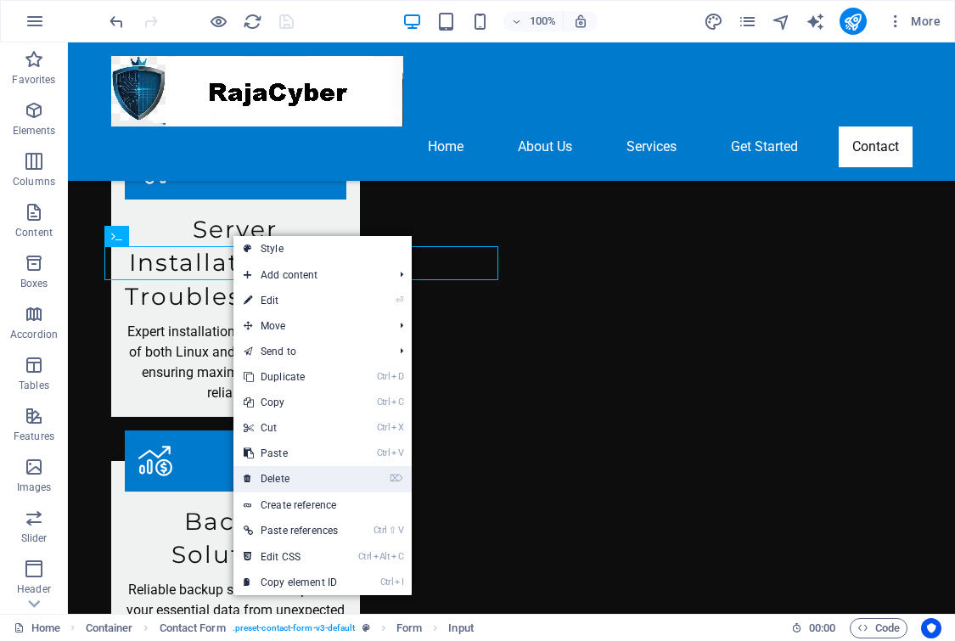
click at [305, 478] on link "⌦ Delete" at bounding box center [290, 478] width 115 height 25
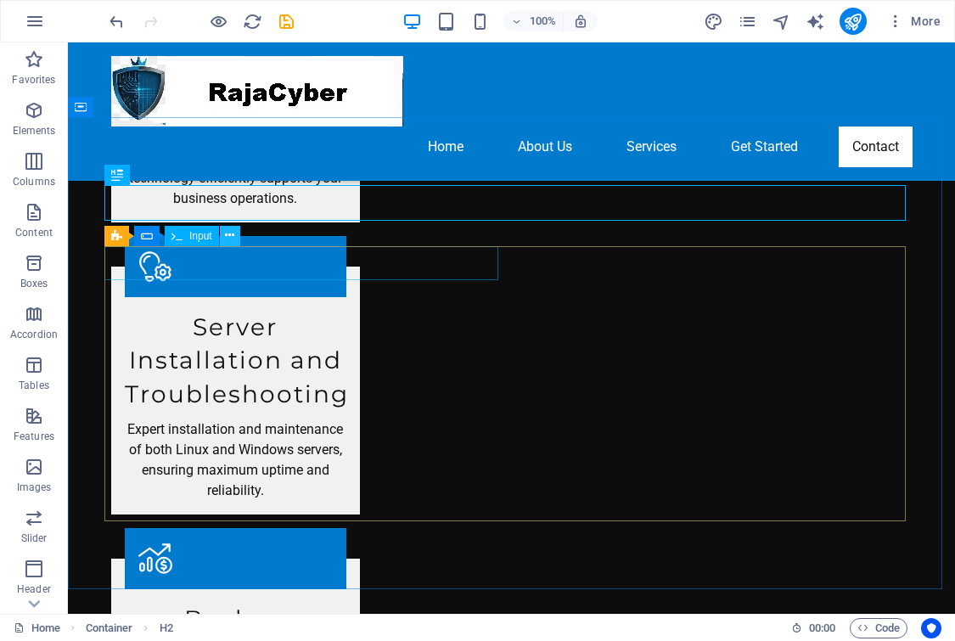
click at [229, 237] on icon at bounding box center [229, 236] width 9 height 18
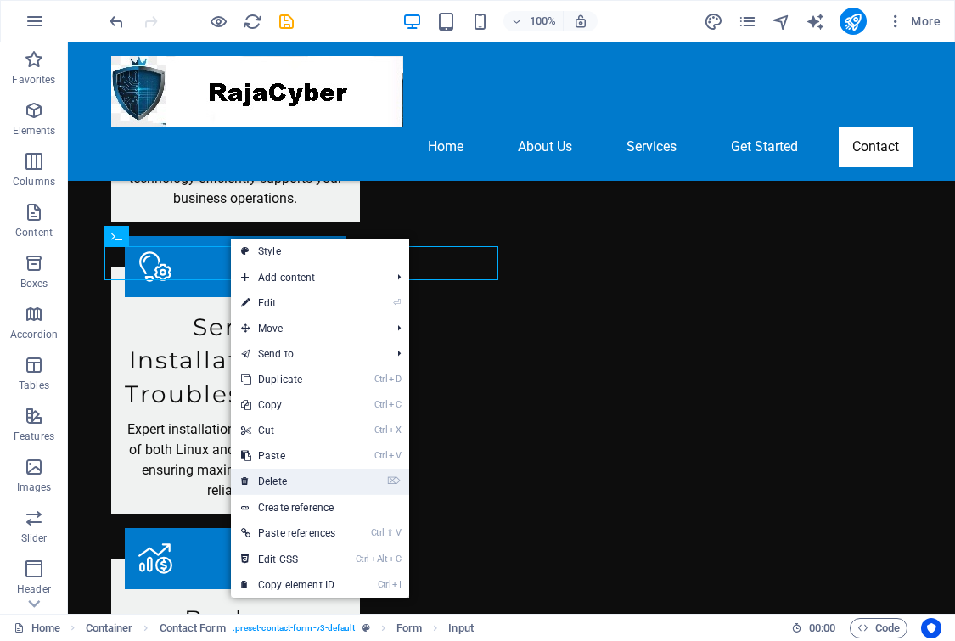
click at [312, 480] on link "⌦ Delete" at bounding box center [288, 480] width 115 height 25
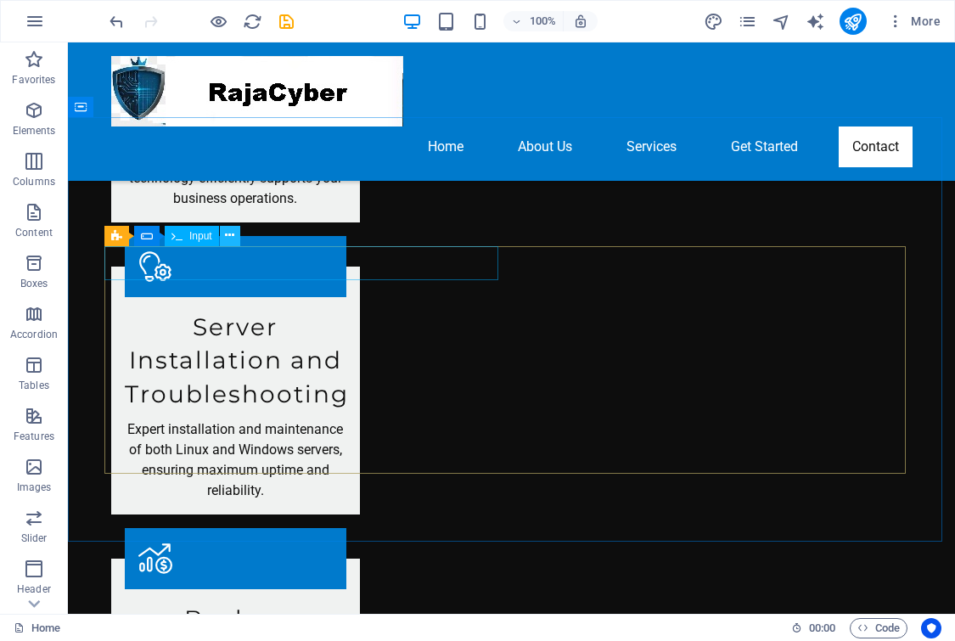
click at [228, 238] on icon at bounding box center [229, 236] width 9 height 18
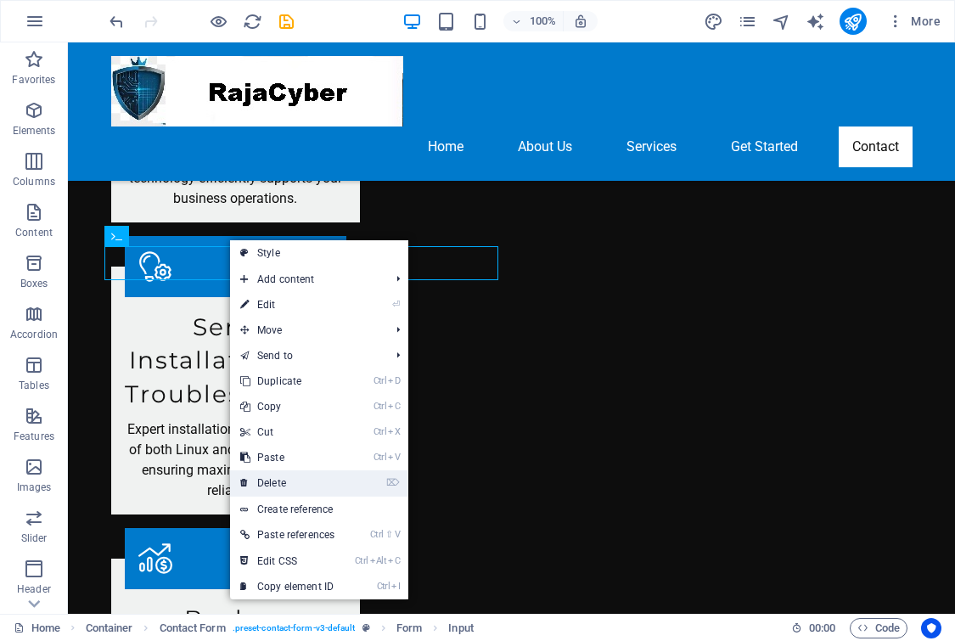
click at [285, 479] on link "⌦ Delete" at bounding box center [287, 482] width 115 height 25
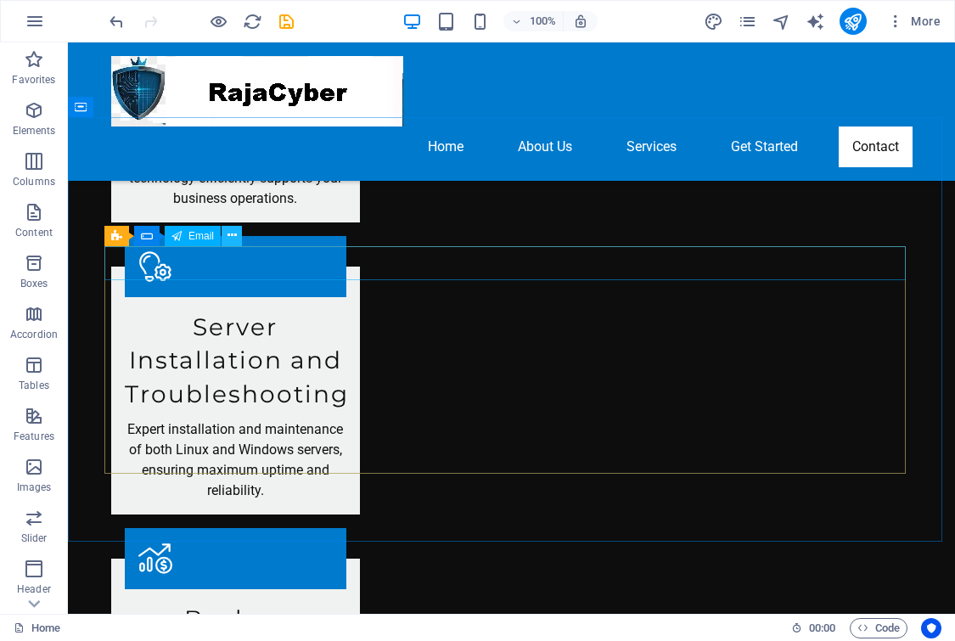
click at [232, 234] on icon at bounding box center [231, 236] width 9 height 18
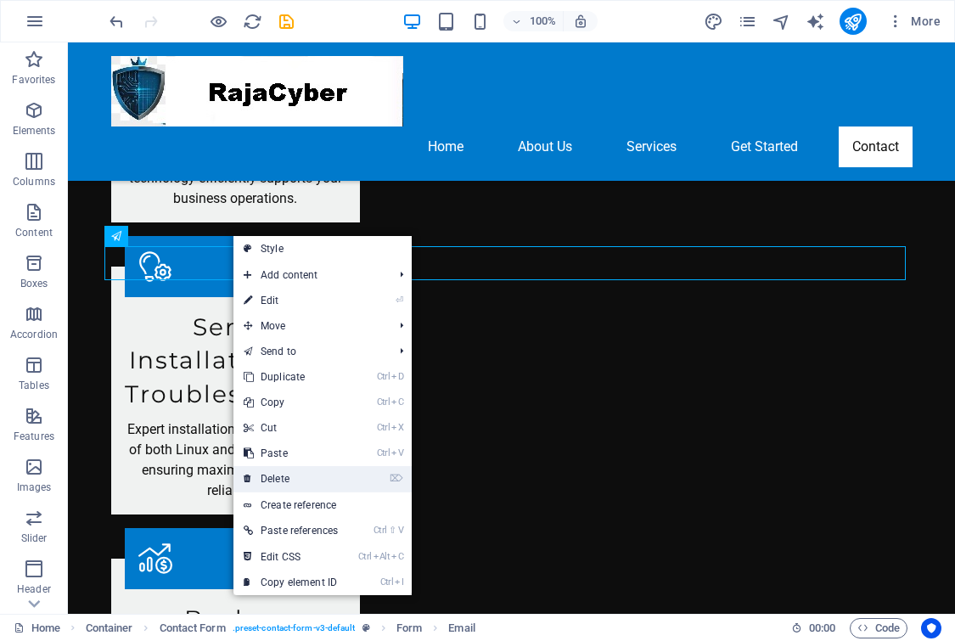
click at [305, 482] on link "⌦ Delete" at bounding box center [290, 478] width 115 height 25
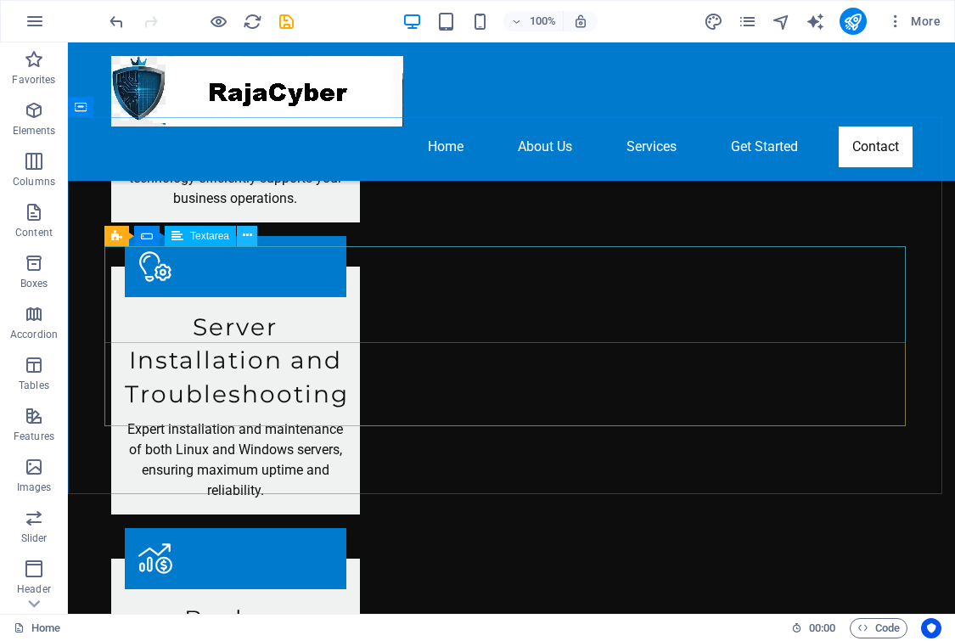
click at [247, 233] on icon at bounding box center [247, 236] width 9 height 18
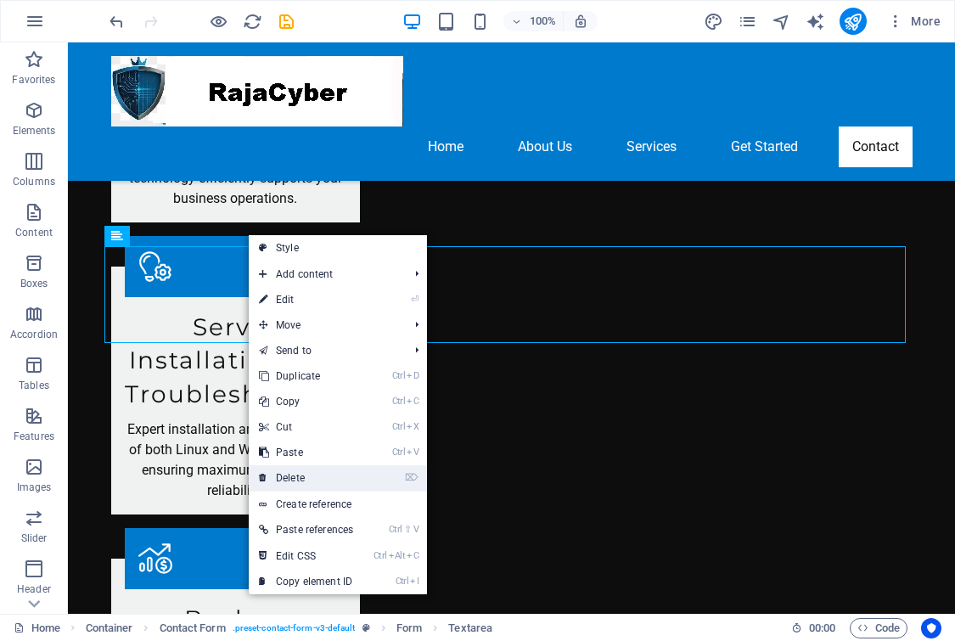
click at [305, 476] on link "⌦ Delete" at bounding box center [306, 477] width 115 height 25
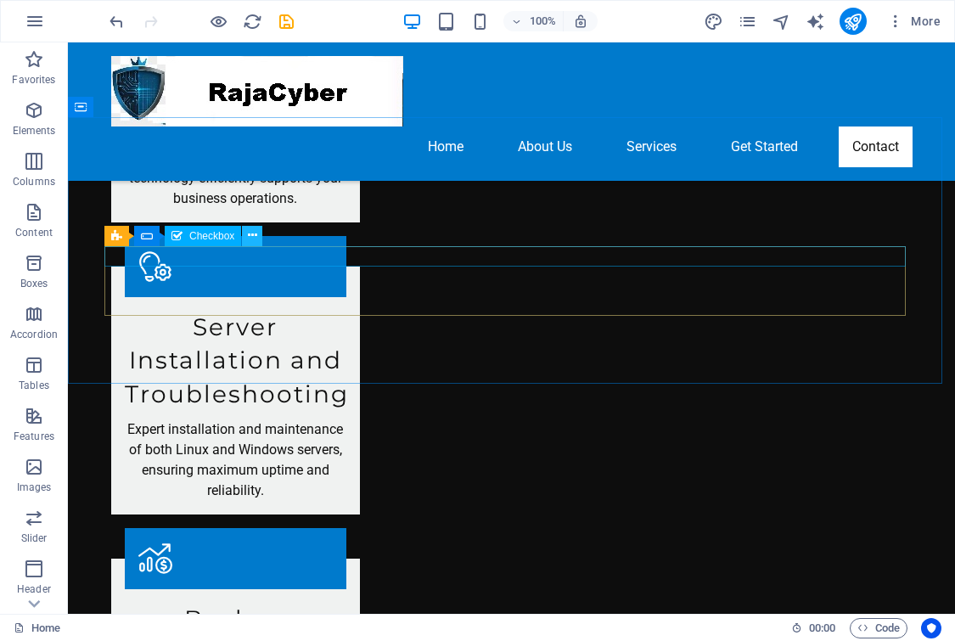
click at [253, 238] on icon at bounding box center [252, 236] width 9 height 18
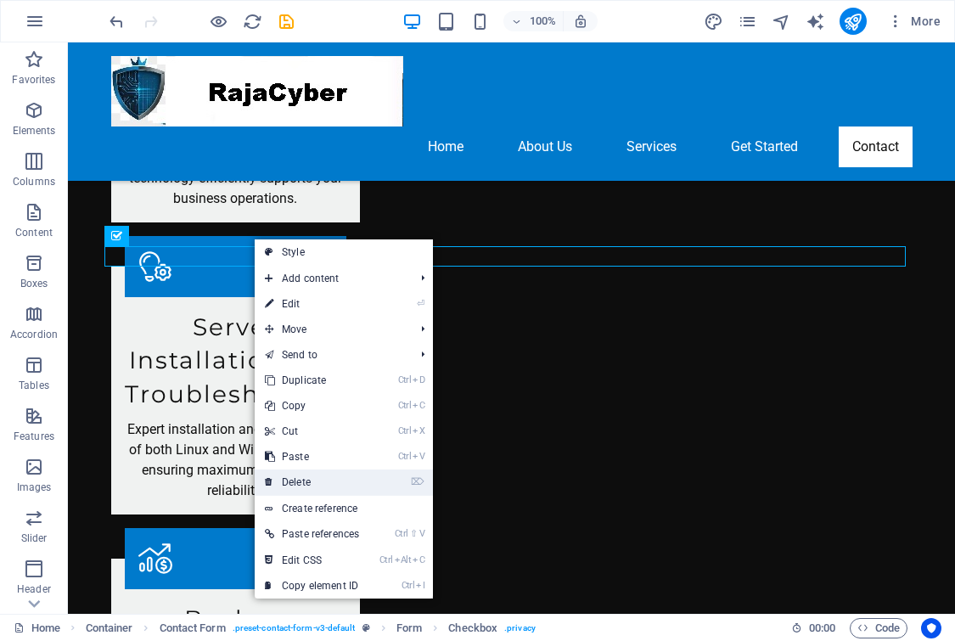
click at [314, 476] on link "⌦ Delete" at bounding box center [312, 481] width 115 height 25
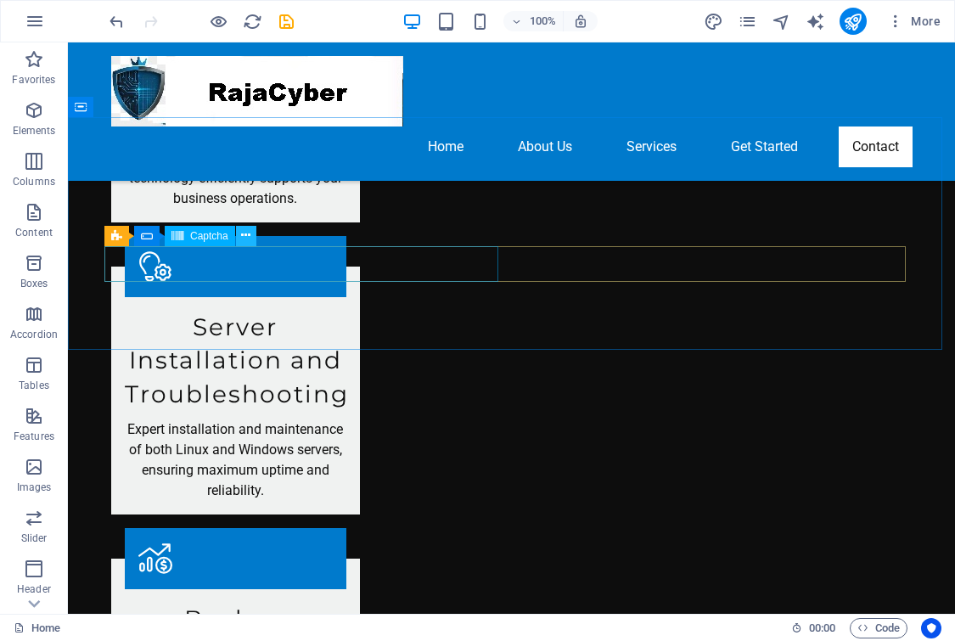
click at [246, 237] on icon at bounding box center [245, 236] width 9 height 18
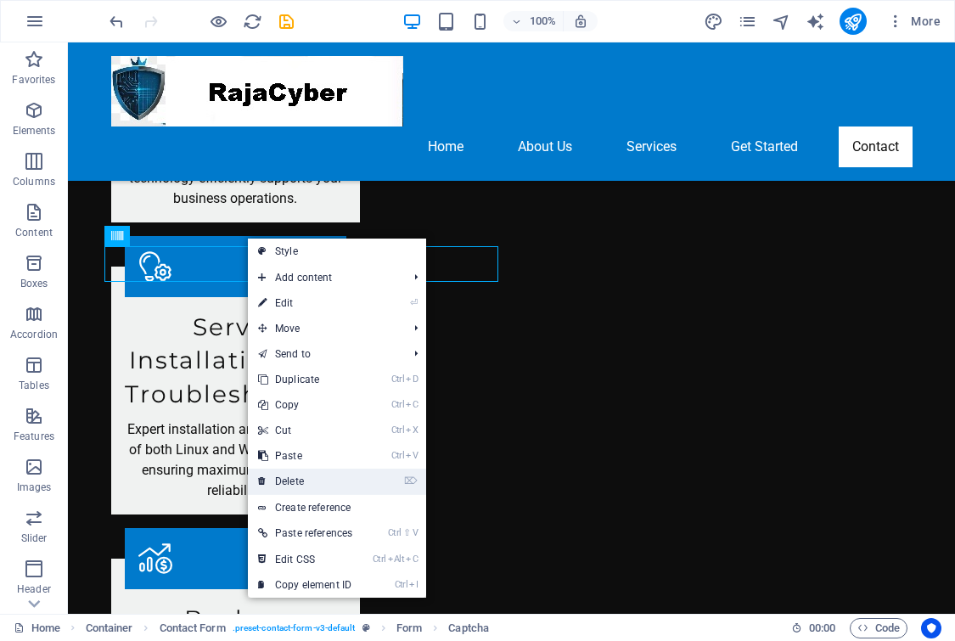
click at [320, 491] on link "⌦ Delete" at bounding box center [305, 480] width 115 height 25
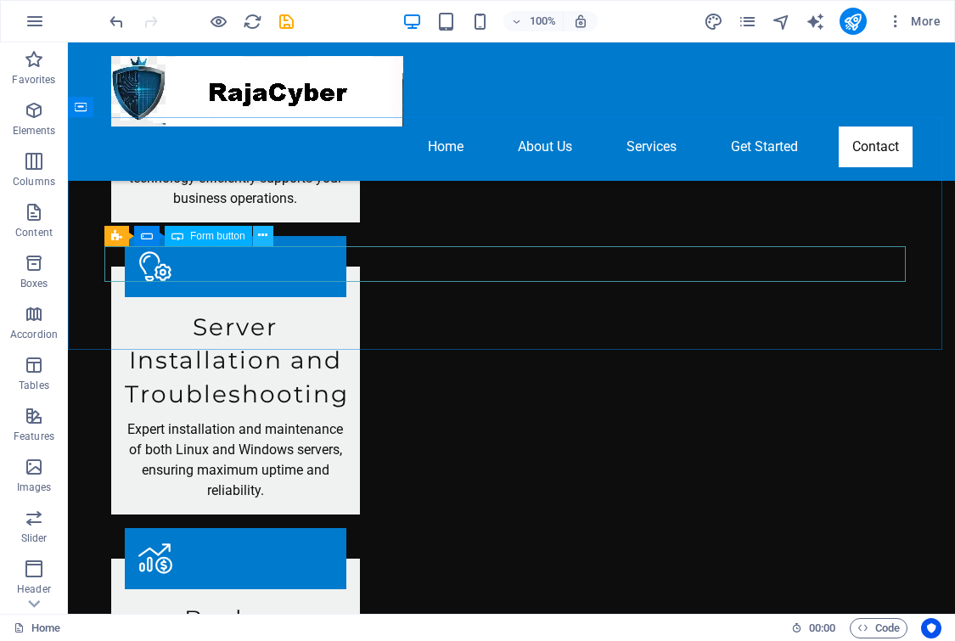
click at [263, 234] on icon at bounding box center [262, 236] width 9 height 18
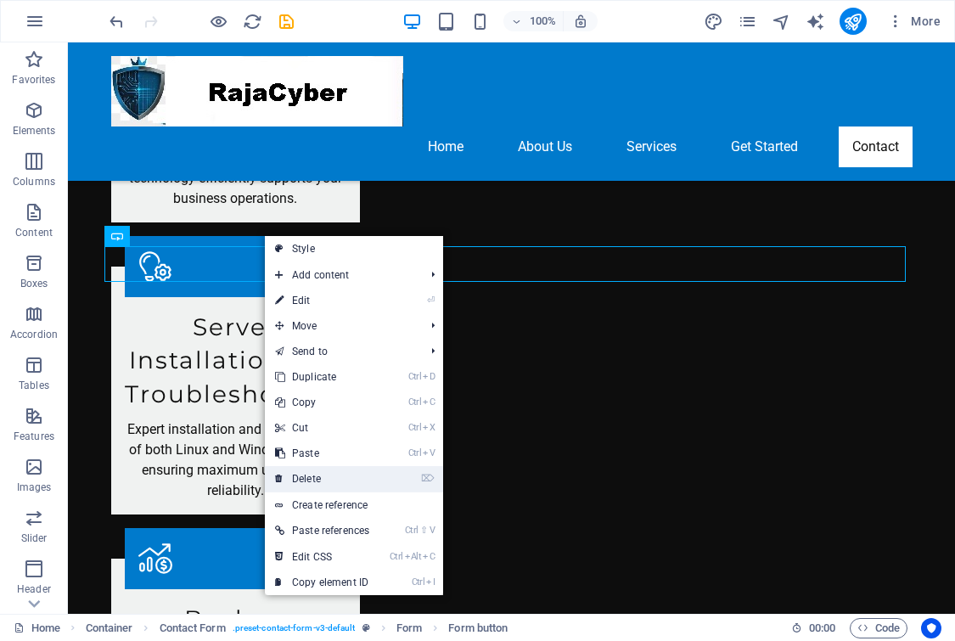
click at [336, 473] on link "⌦ Delete" at bounding box center [322, 478] width 115 height 25
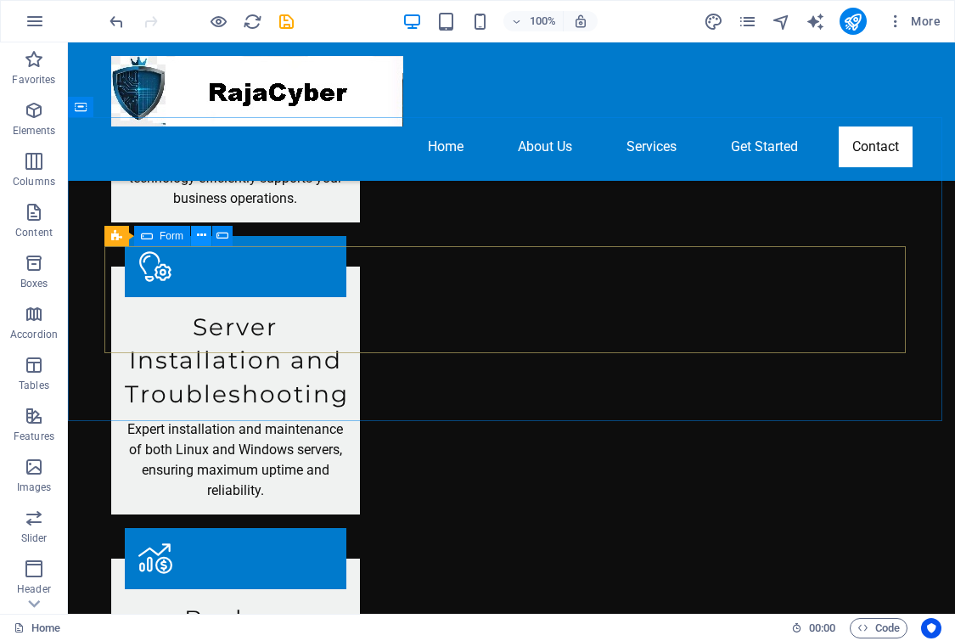
click at [204, 236] on icon at bounding box center [201, 236] width 9 height 18
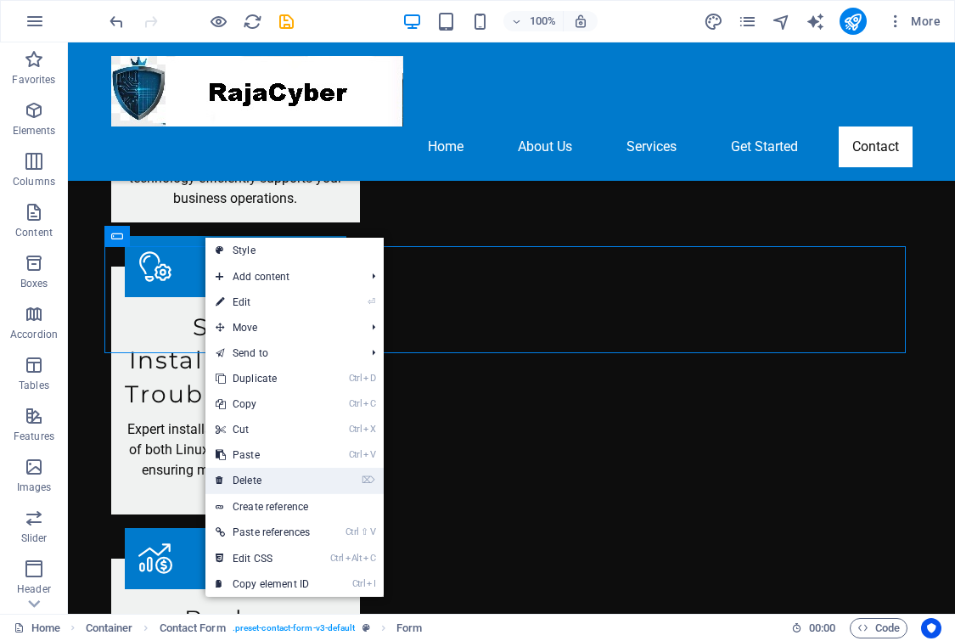
click at [270, 479] on link "⌦ Delete" at bounding box center [262, 479] width 115 height 25
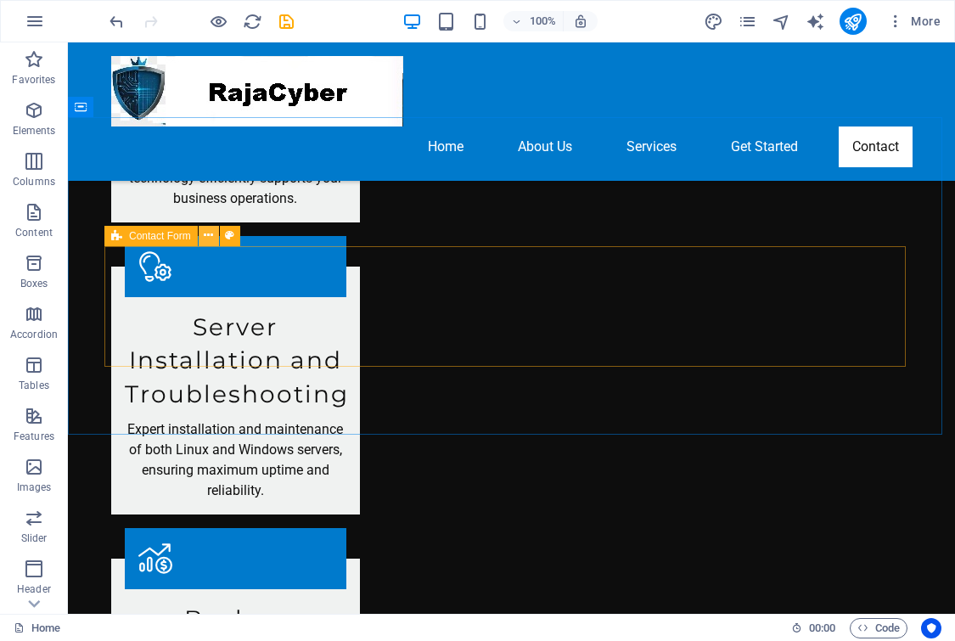
click at [211, 238] on icon at bounding box center [208, 236] width 9 height 18
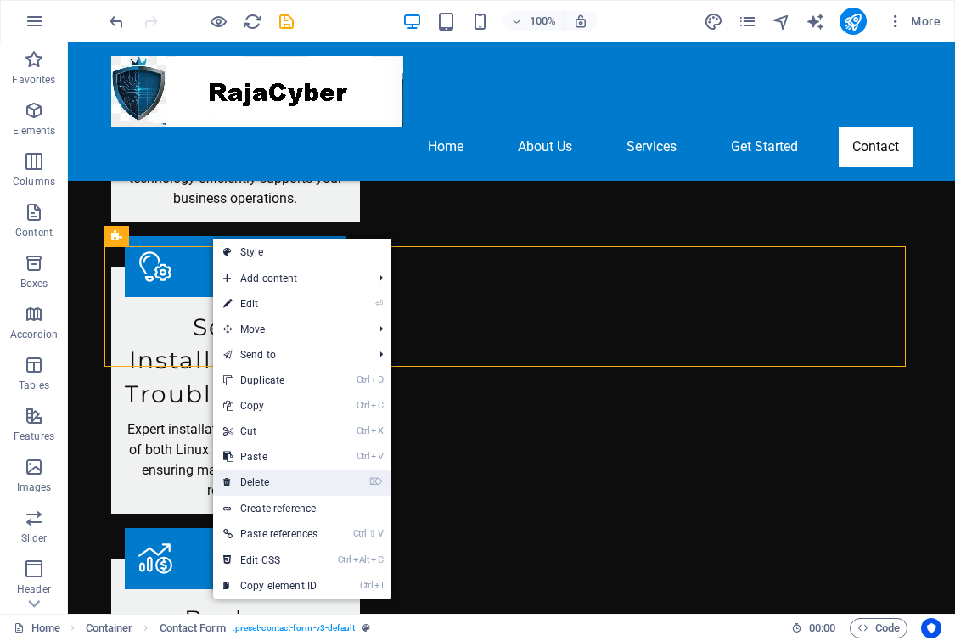
click at [280, 484] on link "⌦ Delete" at bounding box center [270, 481] width 115 height 25
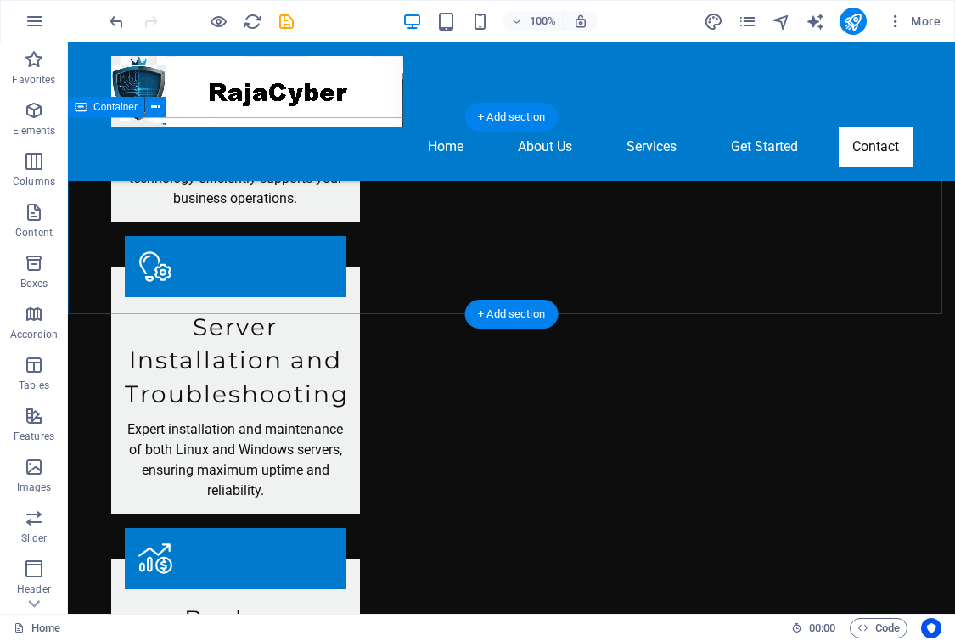
scroll to position [1612, 0]
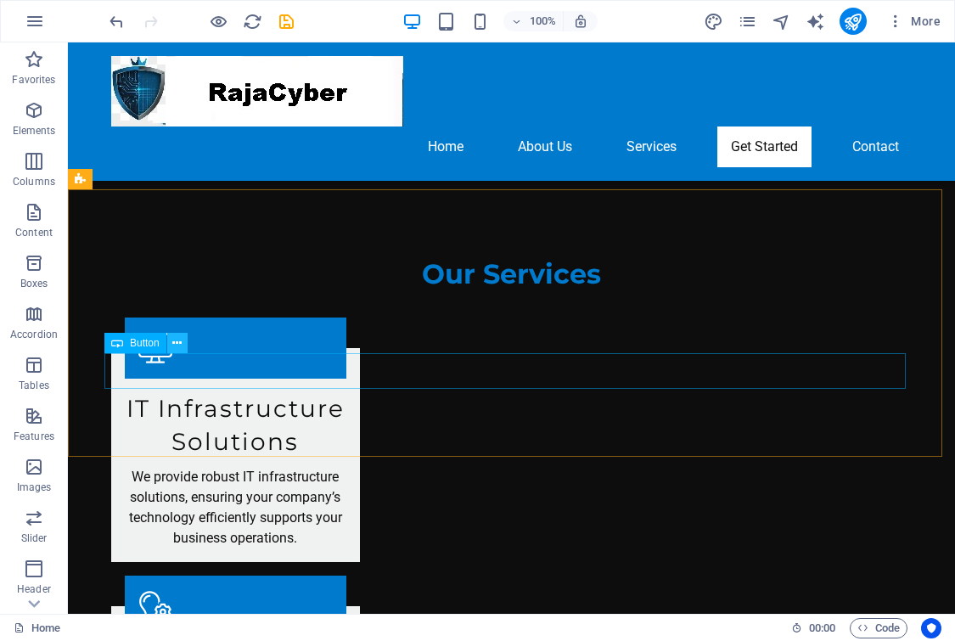
click at [182, 344] on icon at bounding box center [176, 343] width 9 height 18
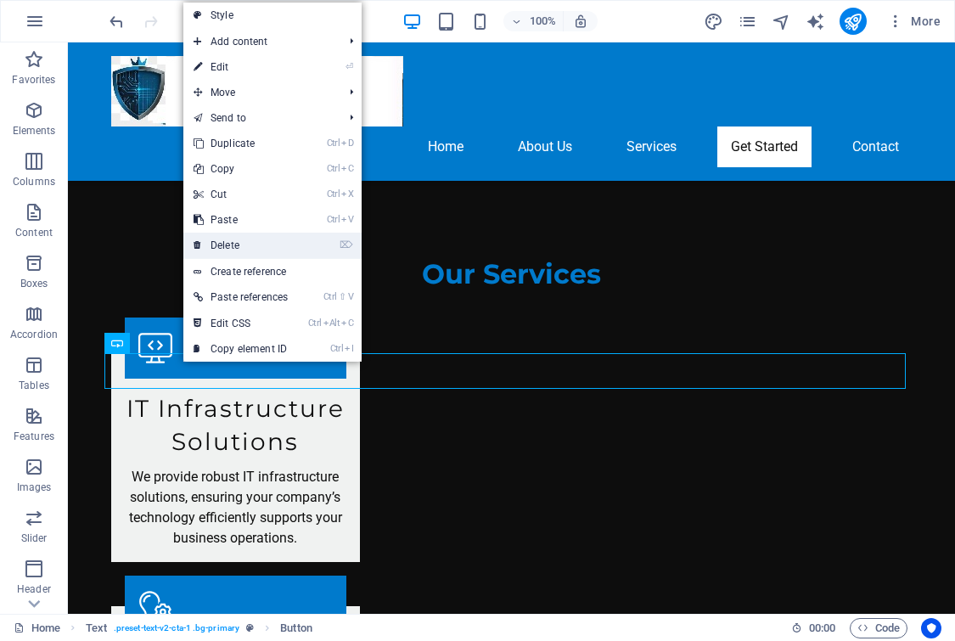
click at [234, 241] on link "⌦ Delete" at bounding box center [240, 244] width 115 height 25
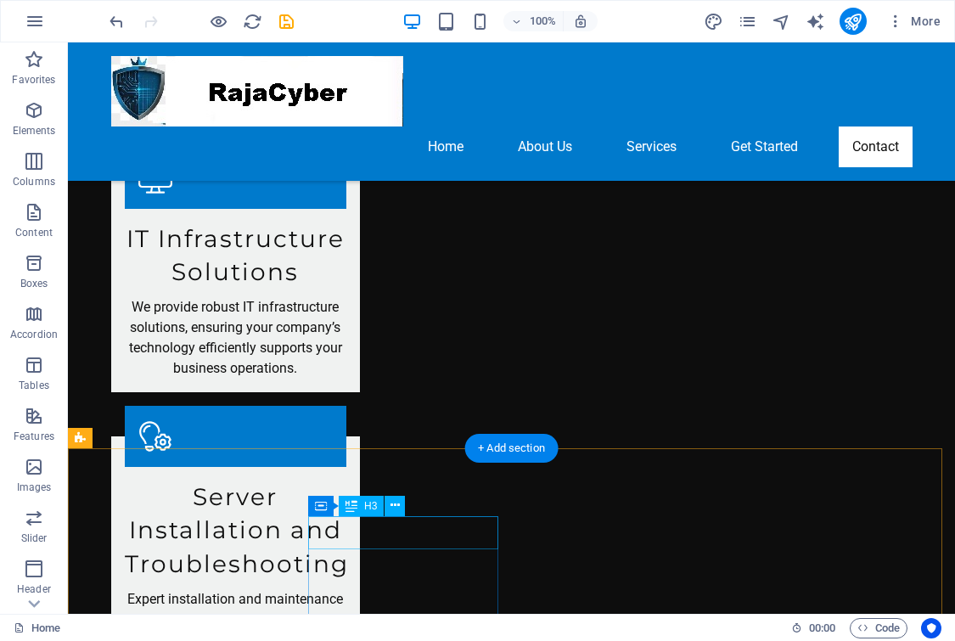
scroll to position [2036, 0]
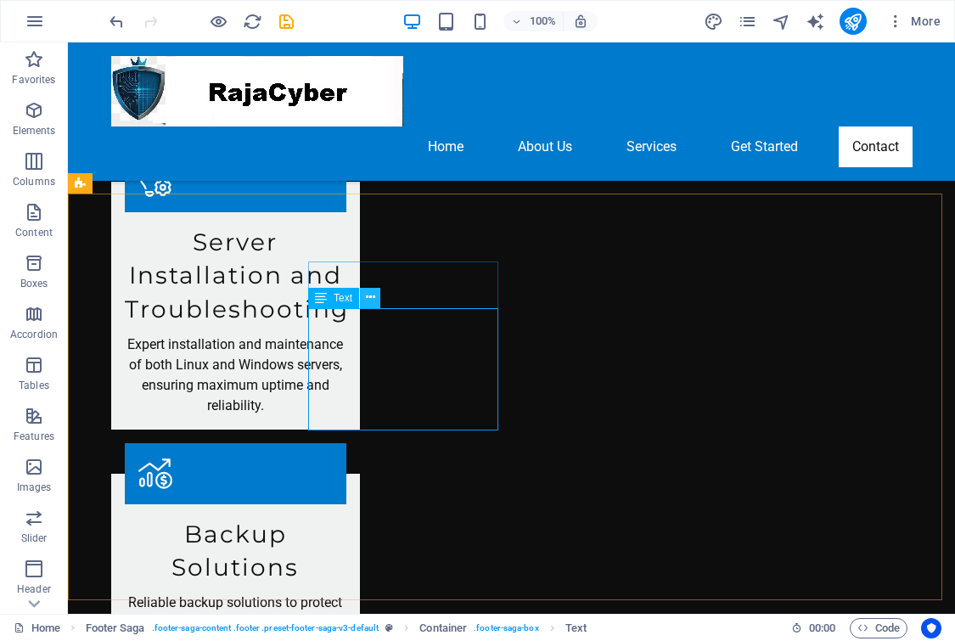
click at [367, 301] on icon at bounding box center [370, 297] width 9 height 18
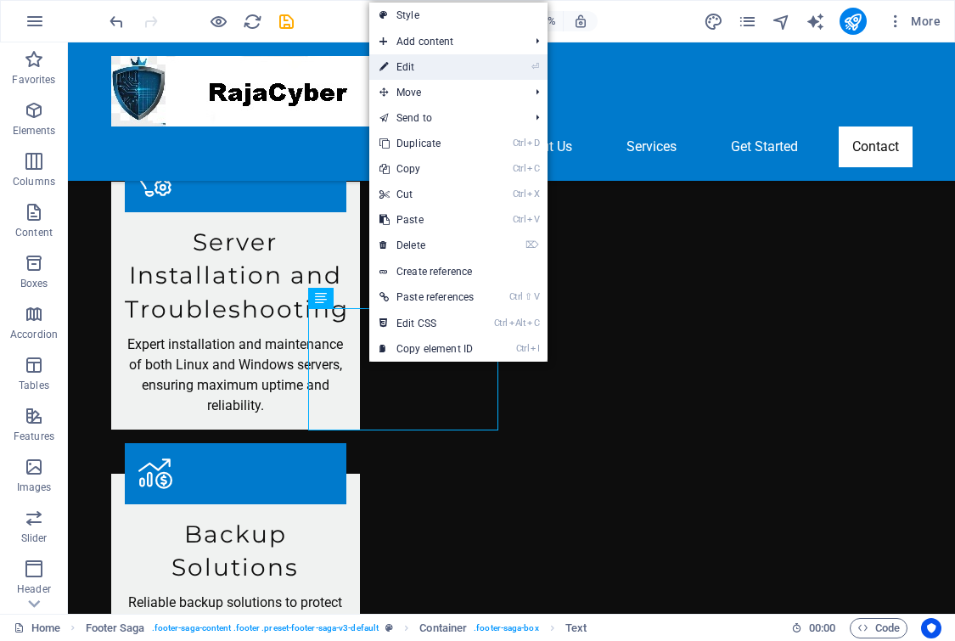
click at [410, 68] on link "⏎ Edit" at bounding box center [426, 66] width 115 height 25
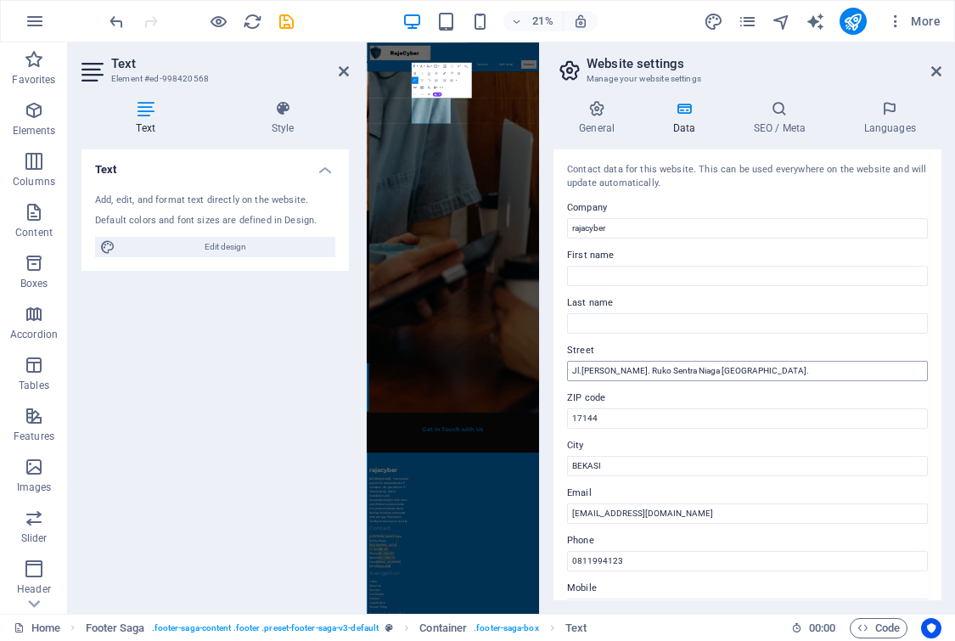
click at [764, 371] on input "Jl.Ahmad Yani. Ruko Sentra Niaga Kalimalang." at bounding box center [747, 371] width 361 height 20
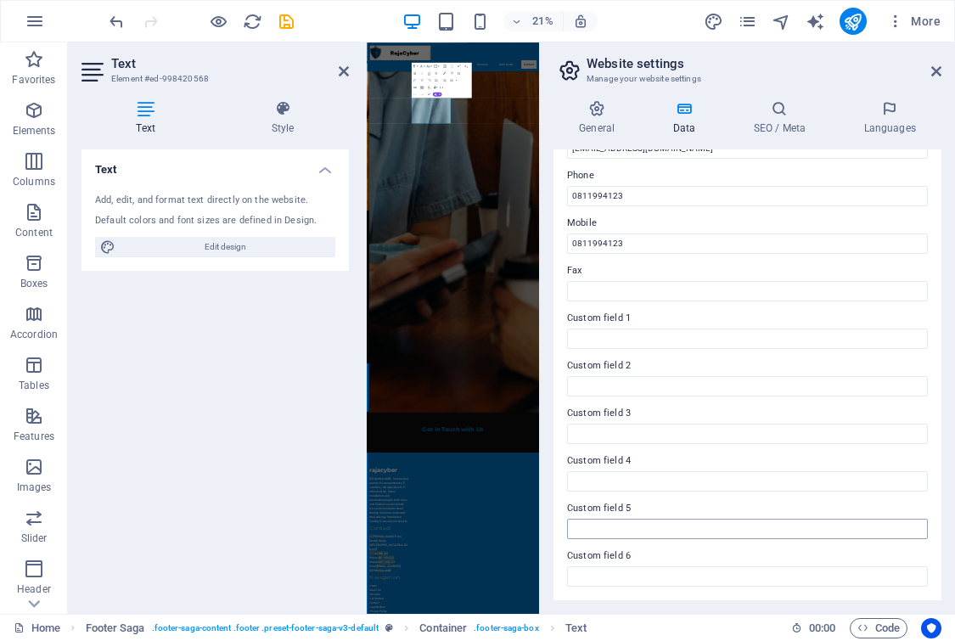
scroll to position [0, 0]
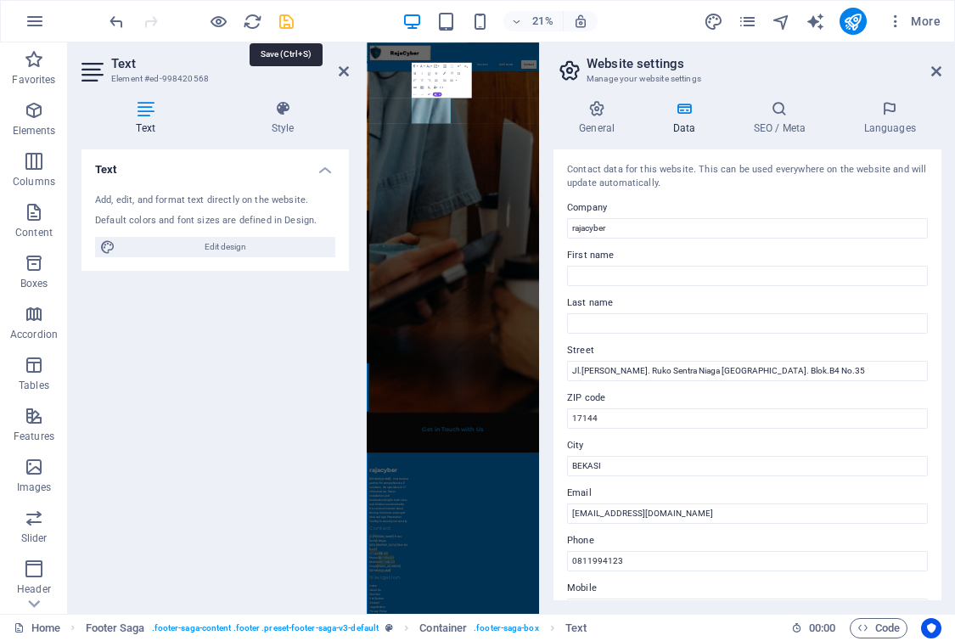
type input "Jl.[PERSON_NAME]. Ruko Sentra Niaga [GEOGRAPHIC_DATA]. Blok.B4 No.35"
click at [290, 21] on icon "save" at bounding box center [287, 22] width 20 height 20
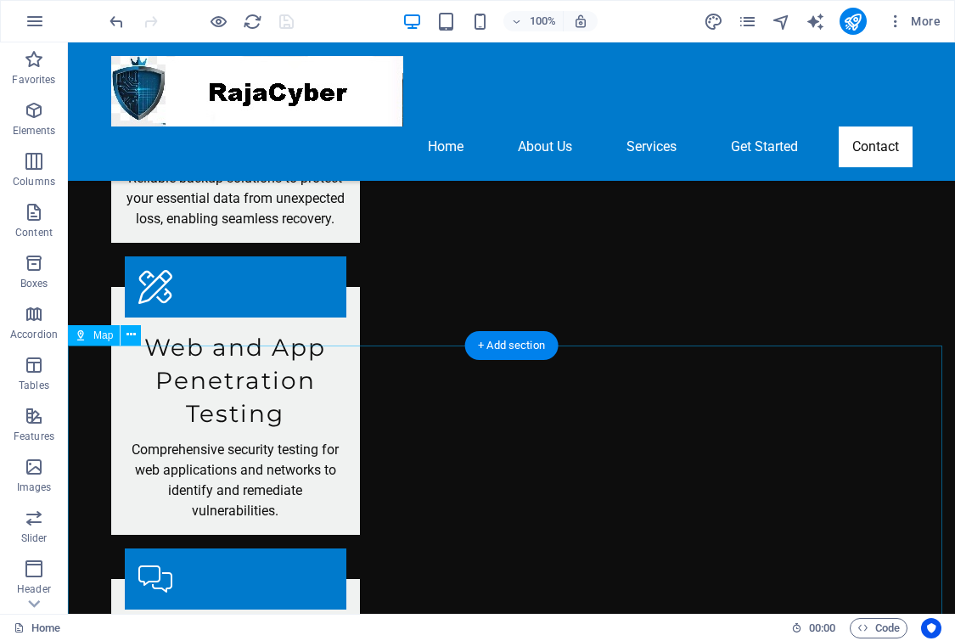
scroll to position [2291, 0]
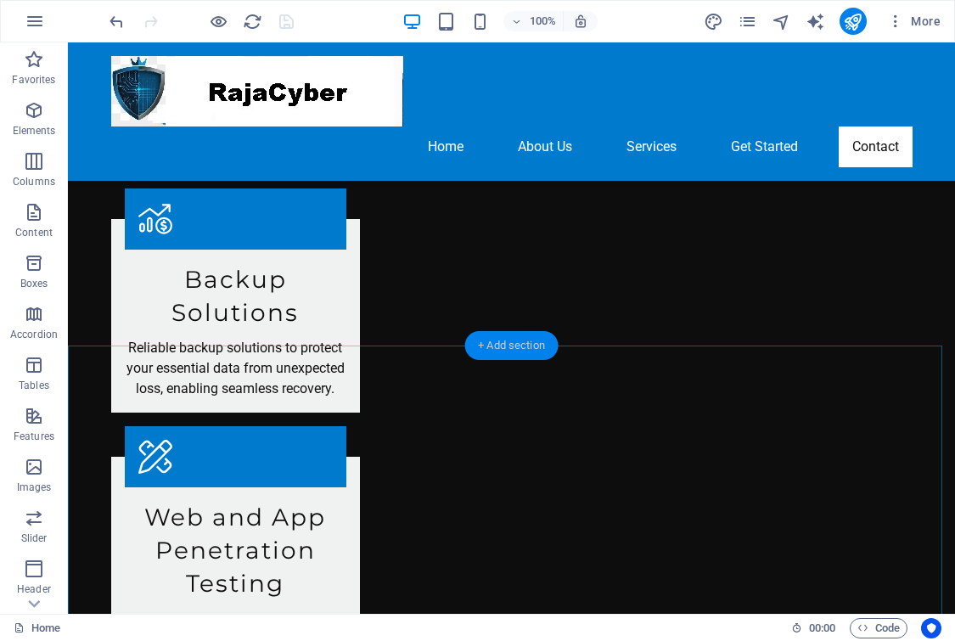
click at [490, 345] on div "+ Add section" at bounding box center [511, 345] width 94 height 29
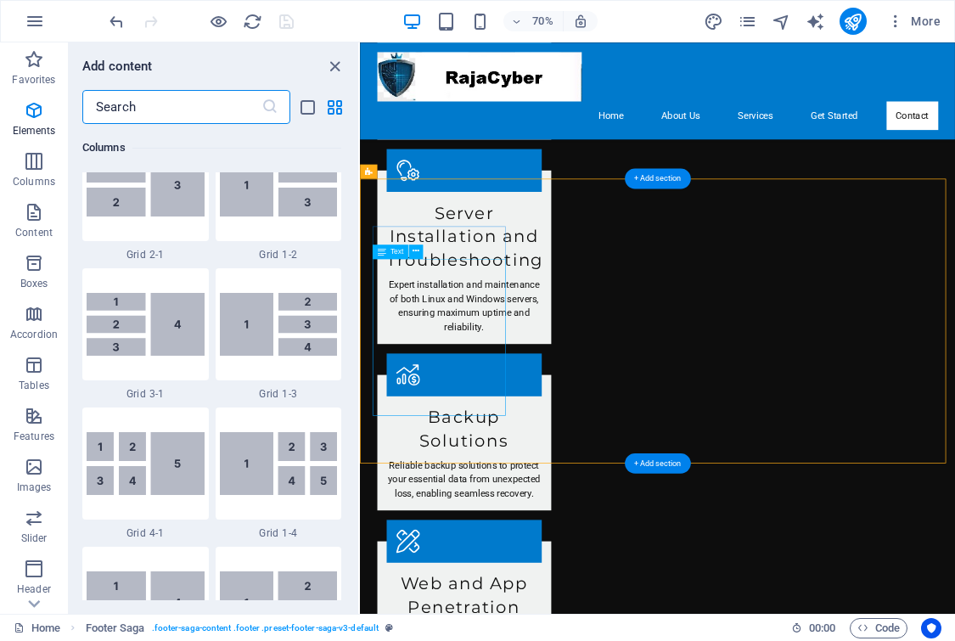
scroll to position [2969, 0]
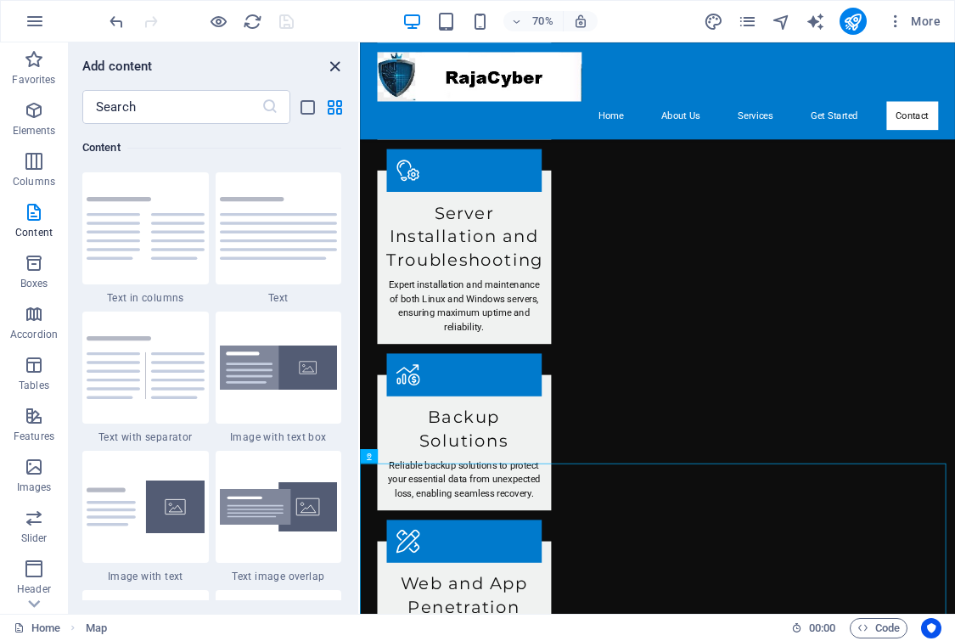
click at [334, 70] on icon "close panel" at bounding box center [335, 67] width 20 height 20
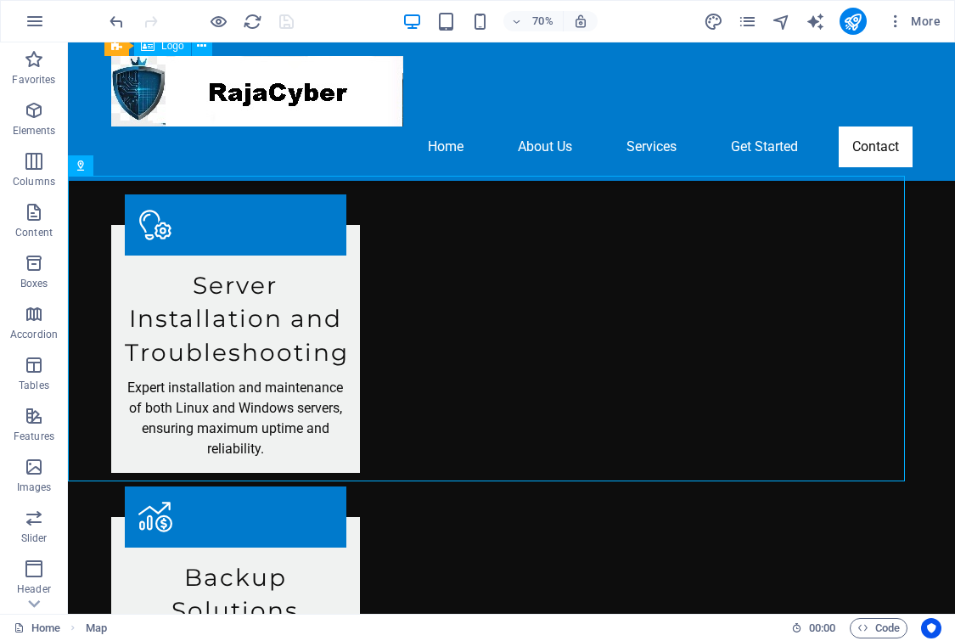
scroll to position [2461, 0]
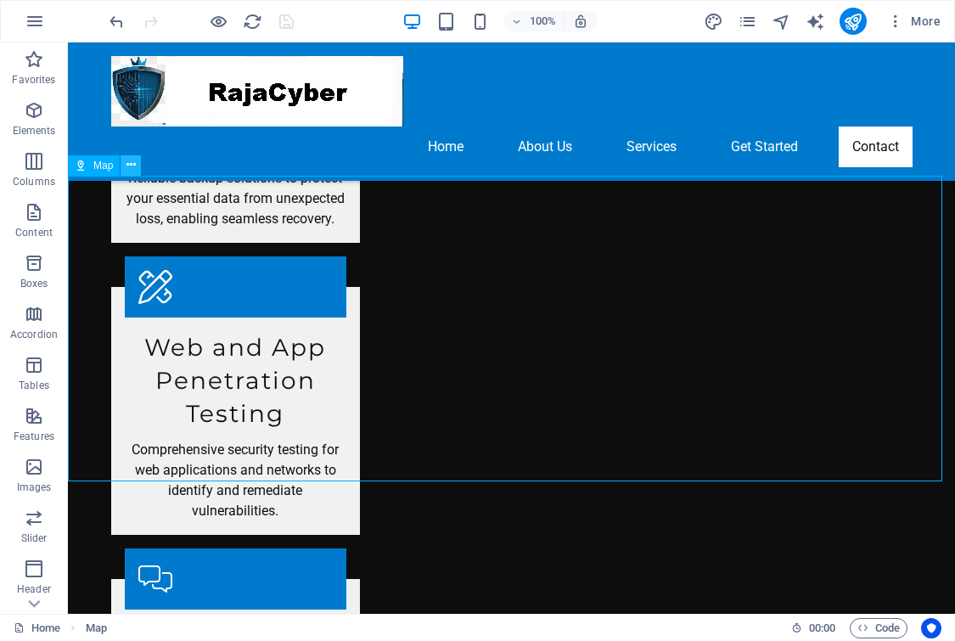
click at [133, 166] on icon at bounding box center [130, 165] width 9 height 18
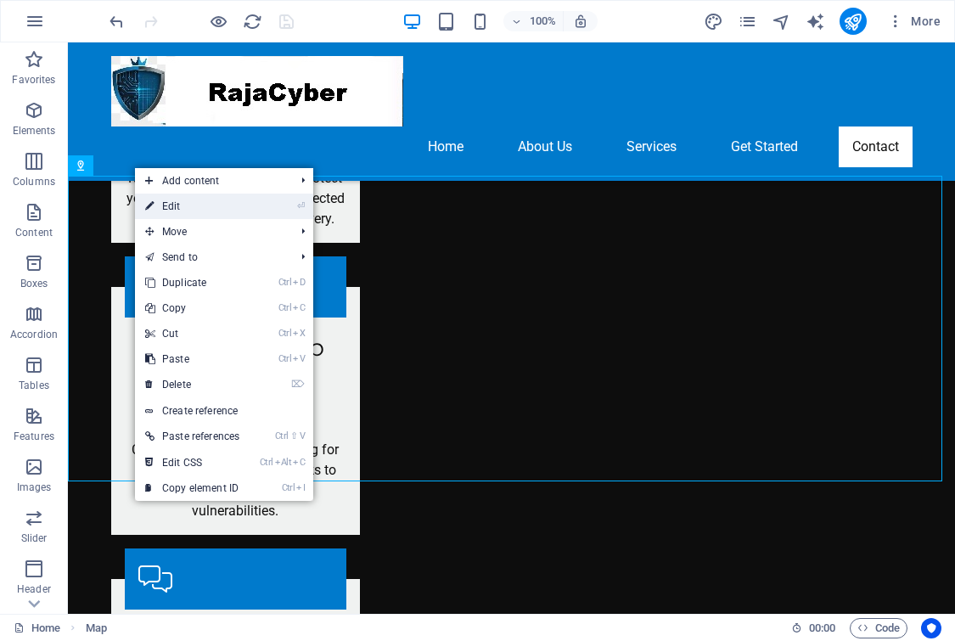
click at [172, 210] on link "⏎ Edit" at bounding box center [192, 205] width 115 height 25
select select "1"
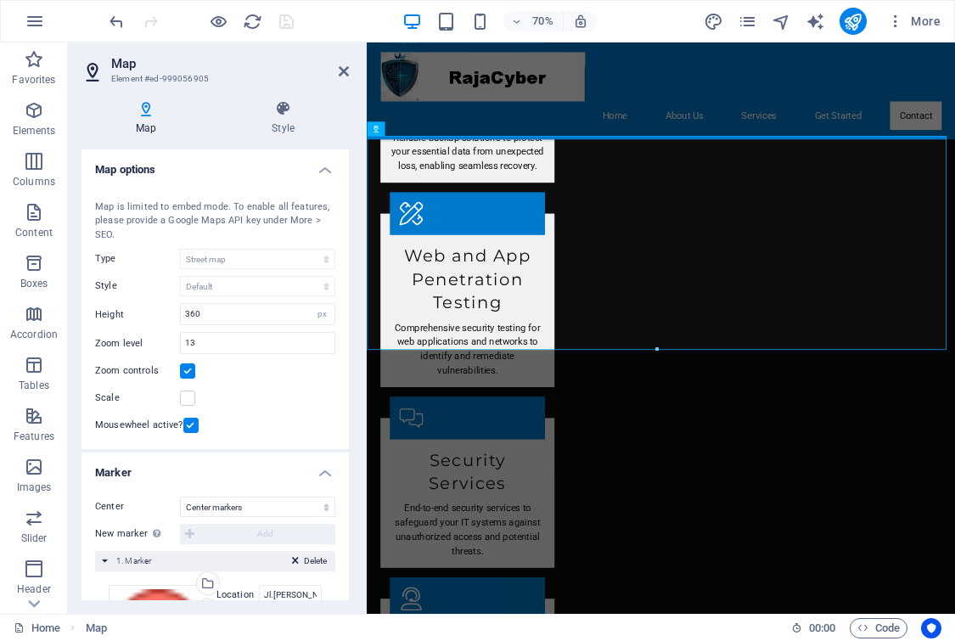
scroll to position [182, 0]
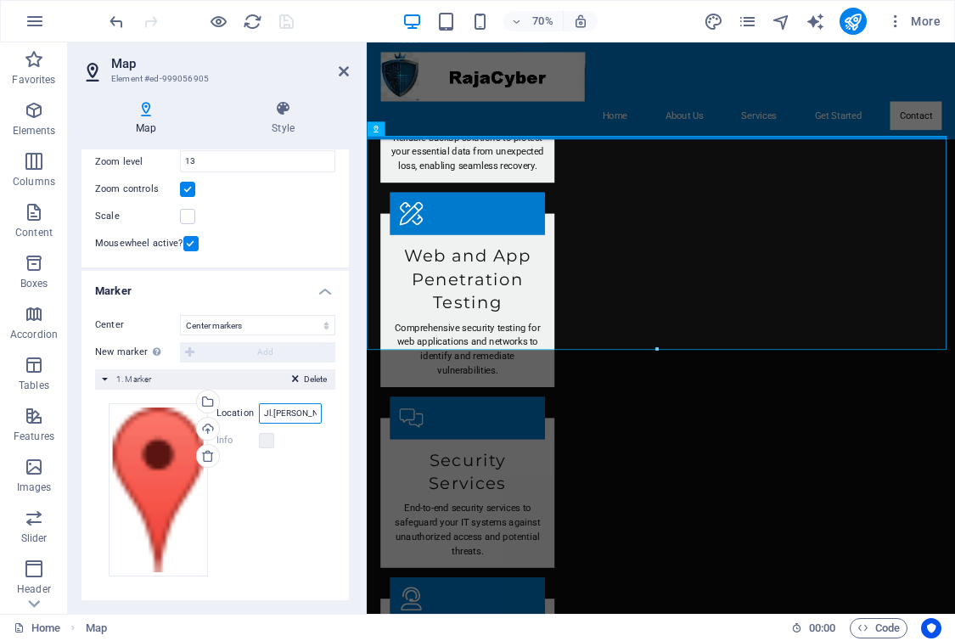
click at [298, 415] on input "Jl.Ahmad Yani. Ruko Sentra Niaga Kalimalang., 17144 BEKASI" at bounding box center [290, 413] width 63 height 20
click at [148, 116] on icon at bounding box center [145, 108] width 129 height 17
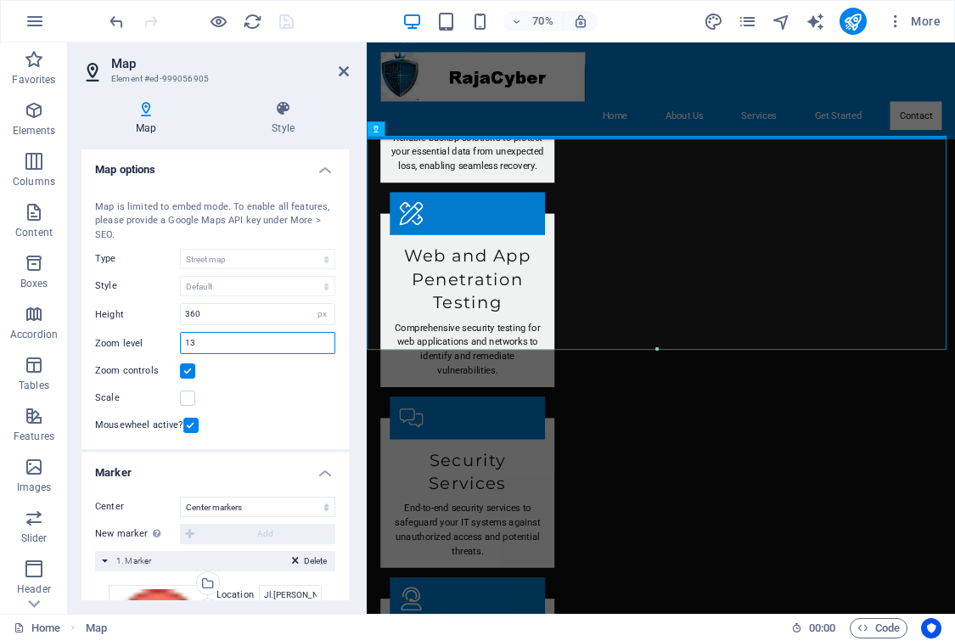
click at [231, 338] on input "13" at bounding box center [258, 343] width 154 height 20
click at [281, 112] on icon at bounding box center [283, 108] width 132 height 17
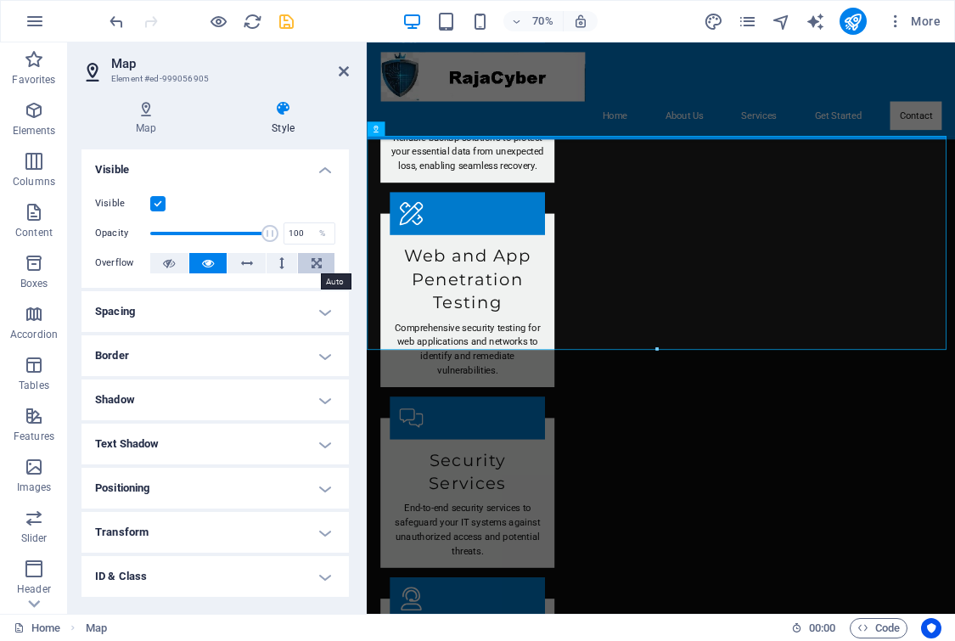
click at [311, 264] on icon at bounding box center [316, 263] width 10 height 20
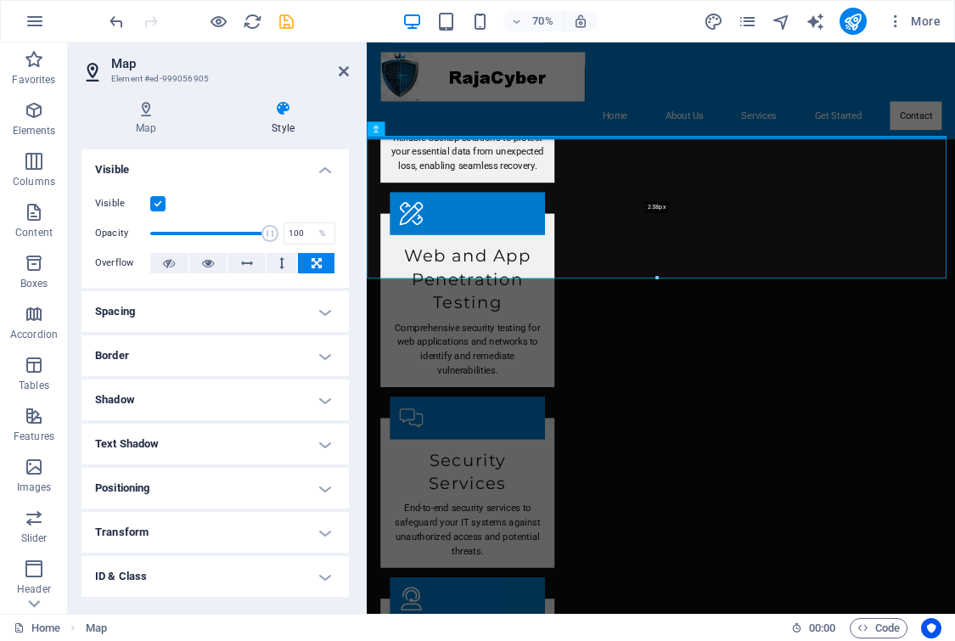
drag, startPoint x: 433, startPoint y: 350, endPoint x: 462, endPoint y: 249, distance: 105.8
click at [462, 249] on div "238px" at bounding box center [656, 207] width 579 height 143
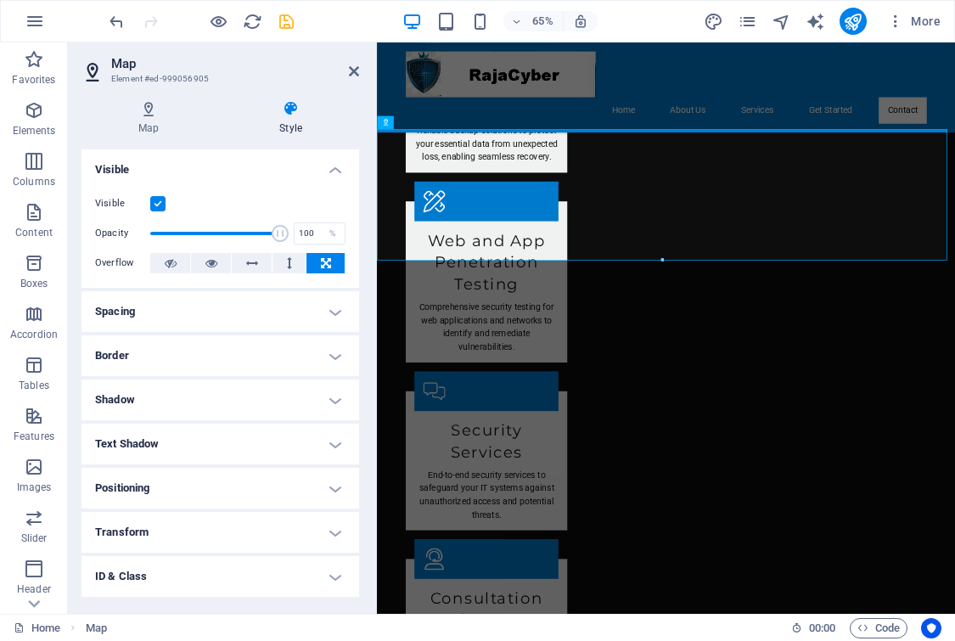
drag, startPoint x: 365, startPoint y: 213, endPoint x: 257, endPoint y: 195, distance: 109.2
click at [254, 196] on aside "Map Element #ed-999056905 Map Style Map options Map center Jl.Ahmad Yani. Ruko …" at bounding box center [222, 327] width 309 height 571
click at [418, 123] on icon at bounding box center [418, 122] width 6 height 12
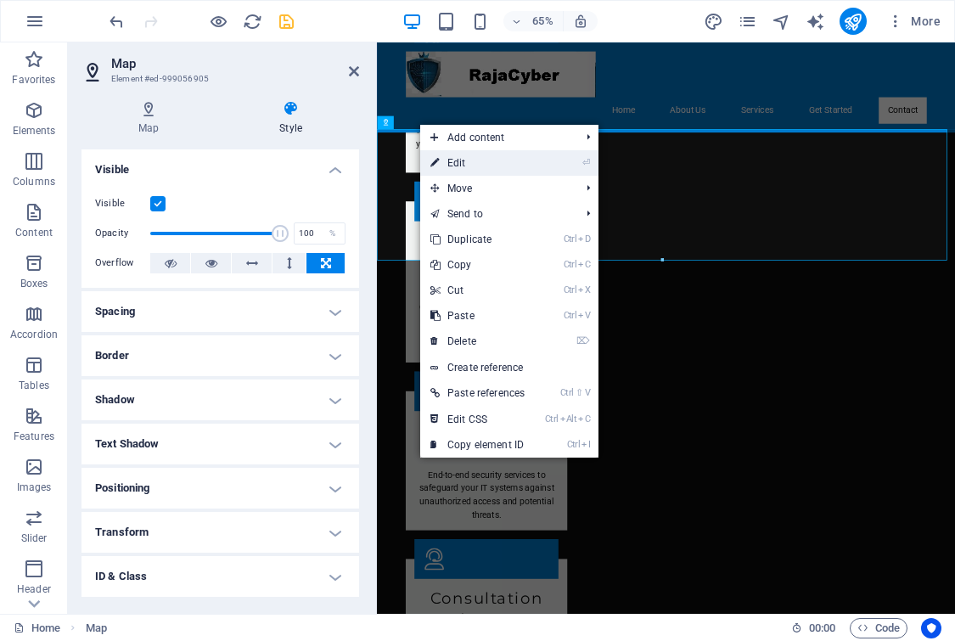
click at [470, 169] on link "⏎ Edit" at bounding box center [477, 162] width 115 height 25
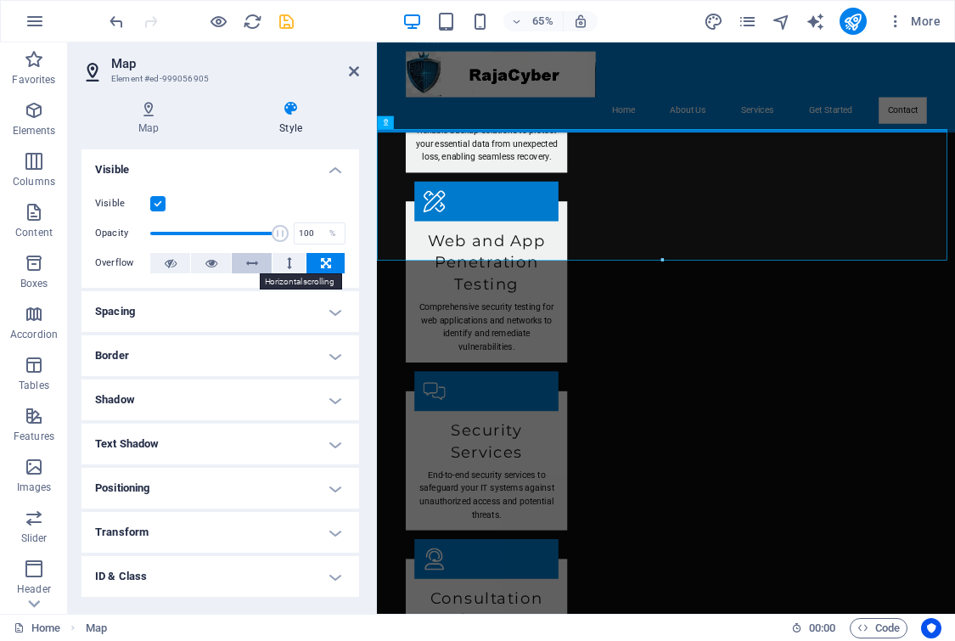
click at [255, 266] on icon at bounding box center [252, 263] width 12 height 20
click at [209, 358] on h4 "Border" at bounding box center [219, 355] width 277 height 41
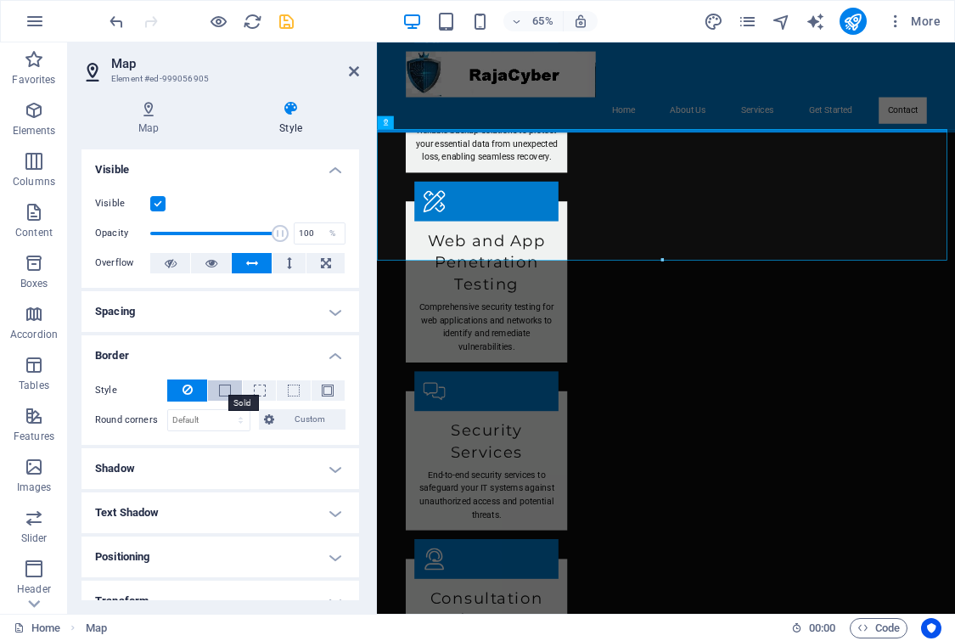
click at [219, 395] on span at bounding box center [225, 390] width 12 height 12
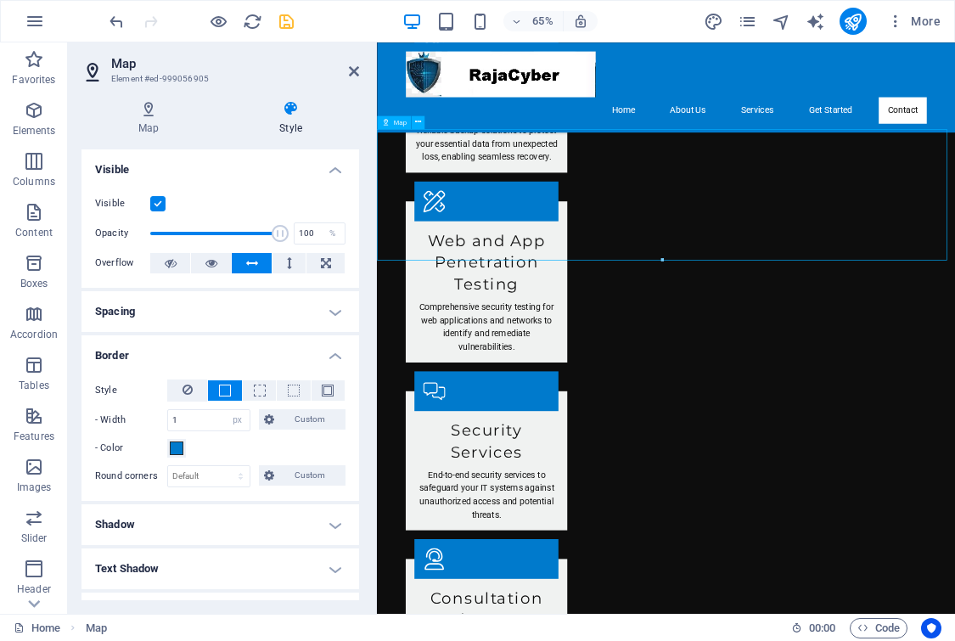
drag, startPoint x: 586, startPoint y: 283, endPoint x: 966, endPoint y: 301, distance: 380.6
click at [190, 389] on icon at bounding box center [187, 389] width 10 height 20
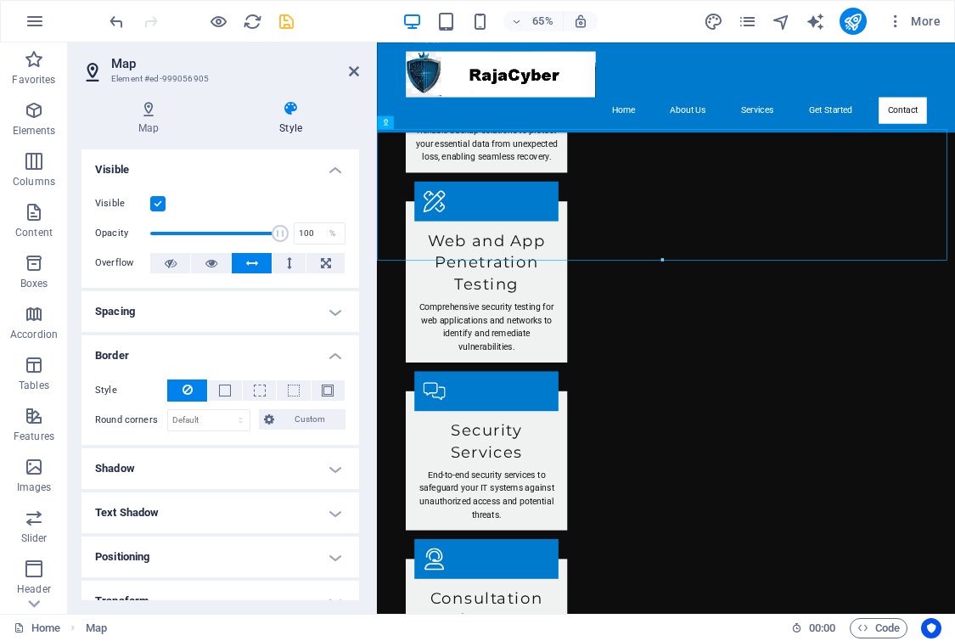
click at [188, 557] on h4 "Positioning" at bounding box center [219, 556] width 277 height 41
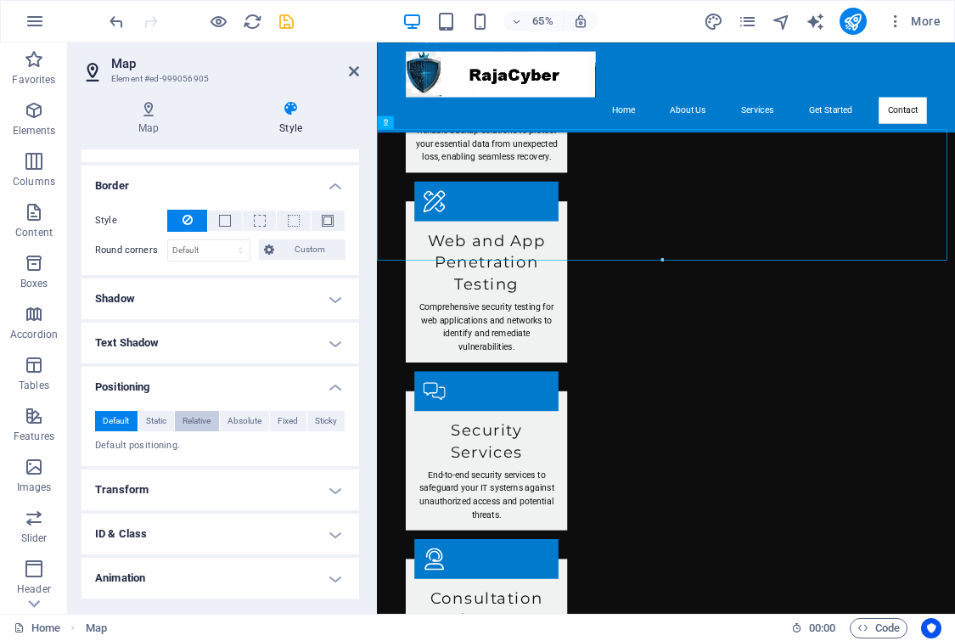
click at [200, 421] on span "Relative" at bounding box center [196, 421] width 28 height 20
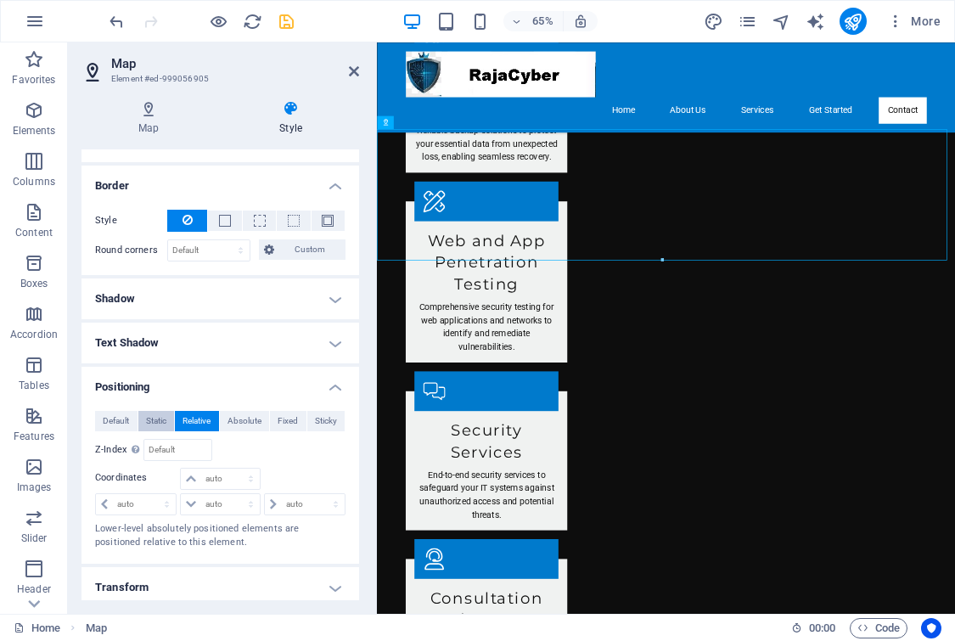
click at [160, 418] on span "Static" at bounding box center [156, 421] width 20 height 20
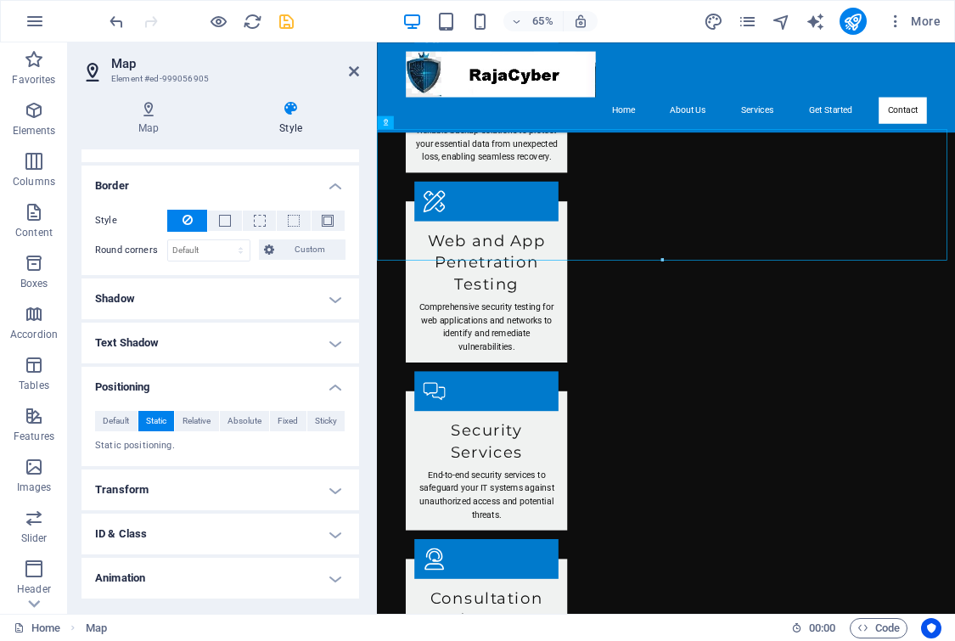
click at [184, 498] on h4 "Transform" at bounding box center [219, 489] width 277 height 41
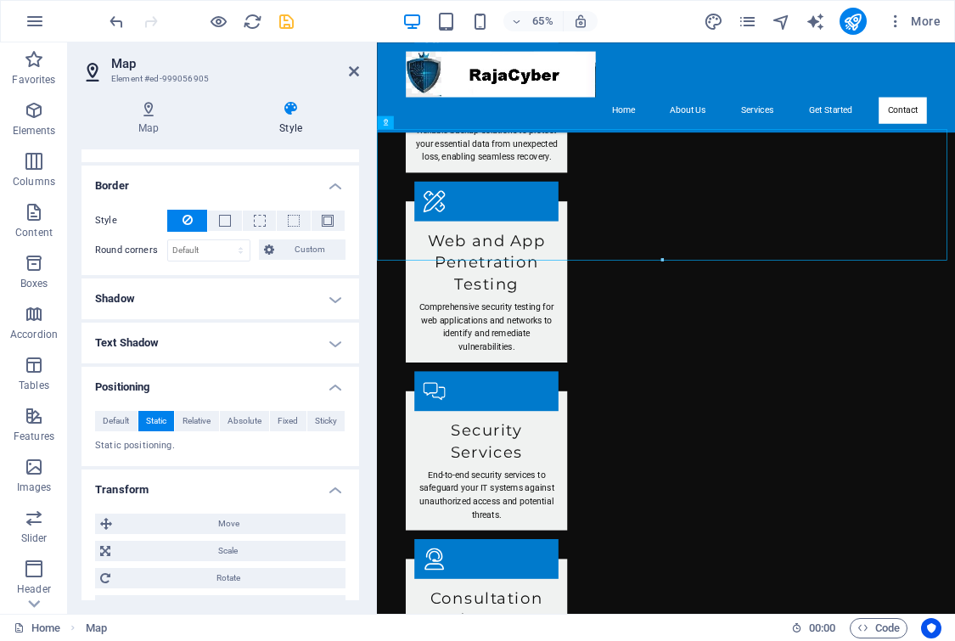
scroll to position [331, 0]
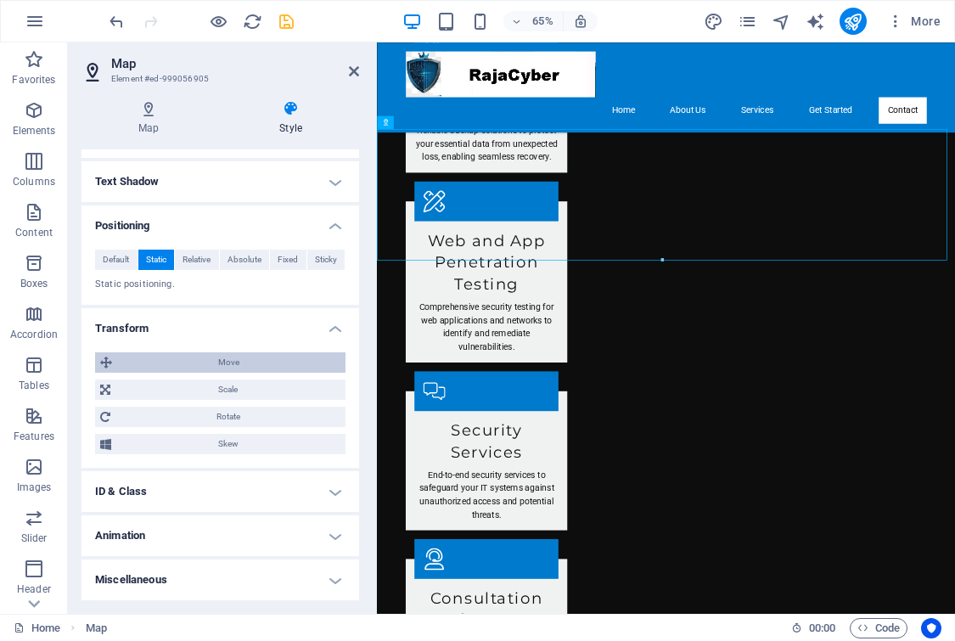
click at [210, 365] on span "Move" at bounding box center [228, 362] width 223 height 20
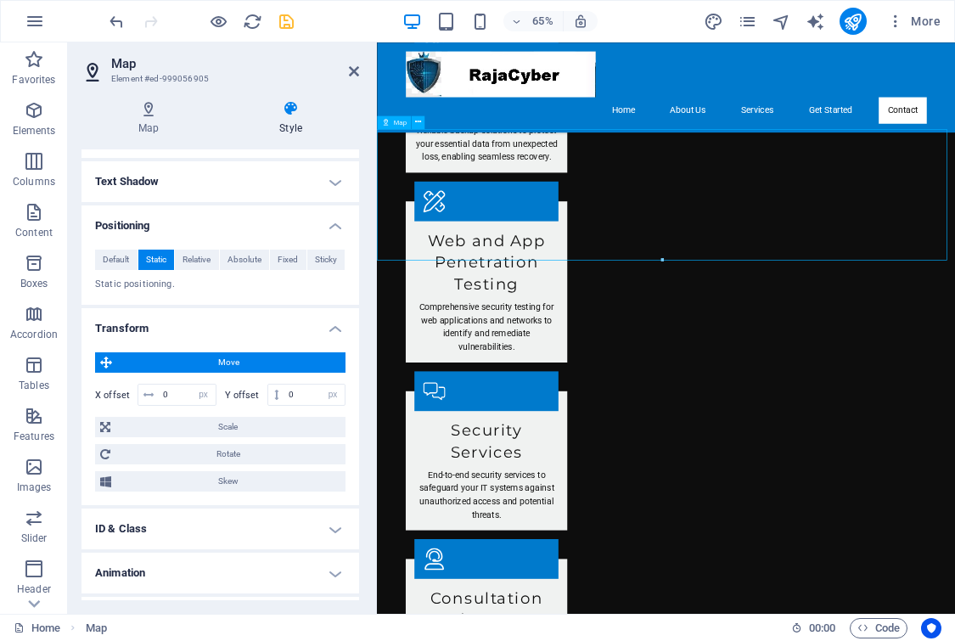
click at [119, 253] on span "Default" at bounding box center [116, 259] width 26 height 20
click at [151, 116] on h4 "Map" at bounding box center [151, 118] width 141 height 36
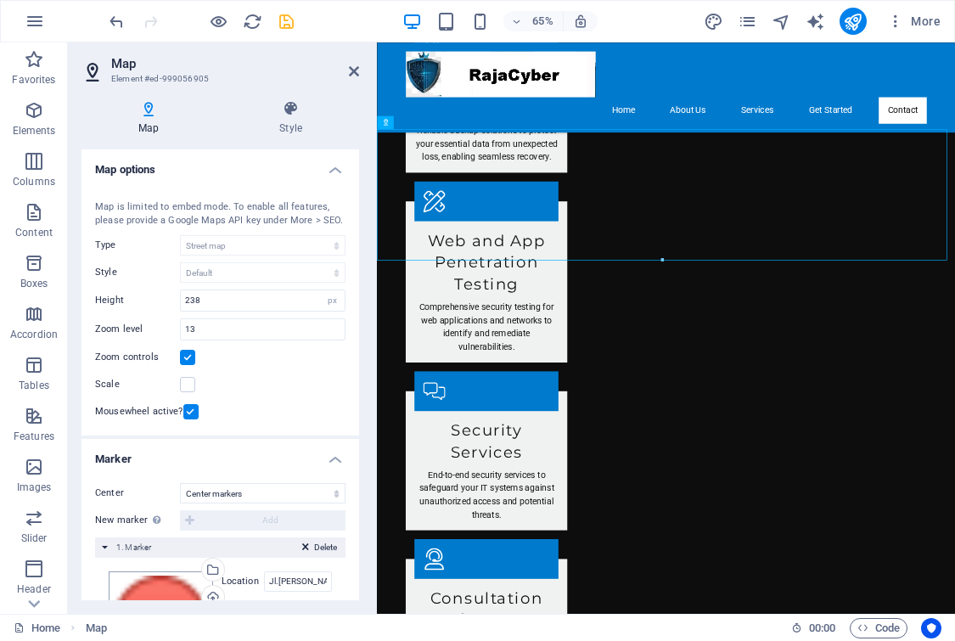
scroll to position [170, 0]
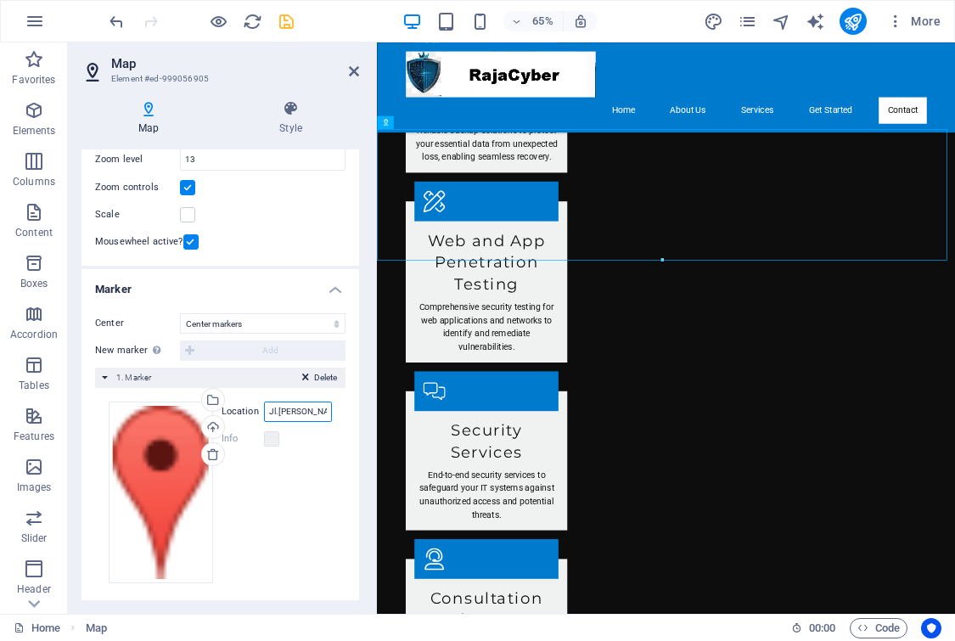
click at [294, 422] on input "Jl.Ahmad Yani. Ruko Sentra Niaga Kalimalang., 17144 BEKASI" at bounding box center [298, 411] width 68 height 20
drag, startPoint x: 266, startPoint y: 427, endPoint x: 361, endPoint y: 438, distance: 95.7
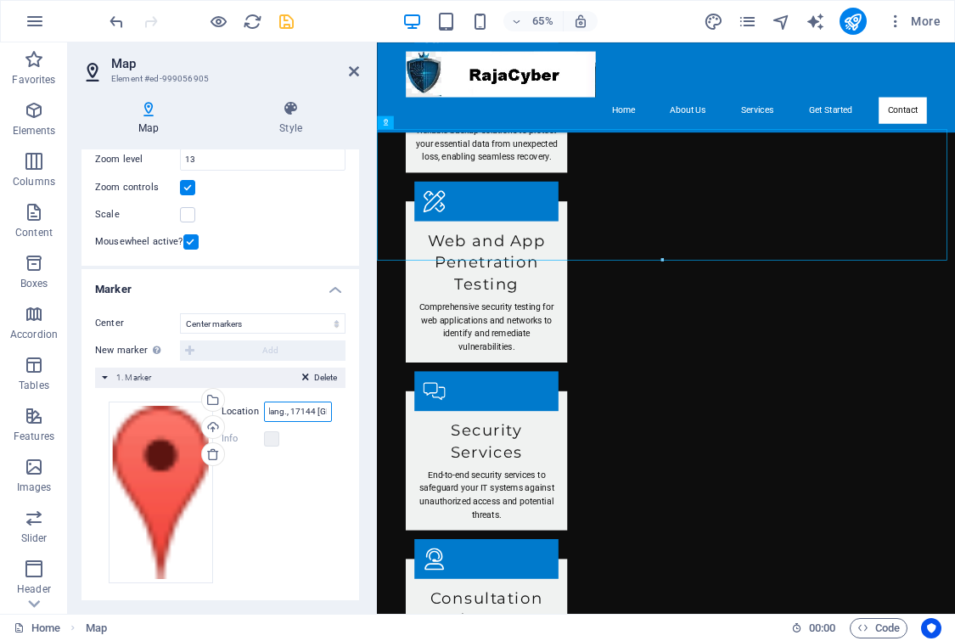
click at [361, 438] on div "Map Style Map options Map center Jl.Ahmad Yani. Ruko Sentra Niaga Kalimalang., …" at bounding box center [220, 350] width 305 height 527
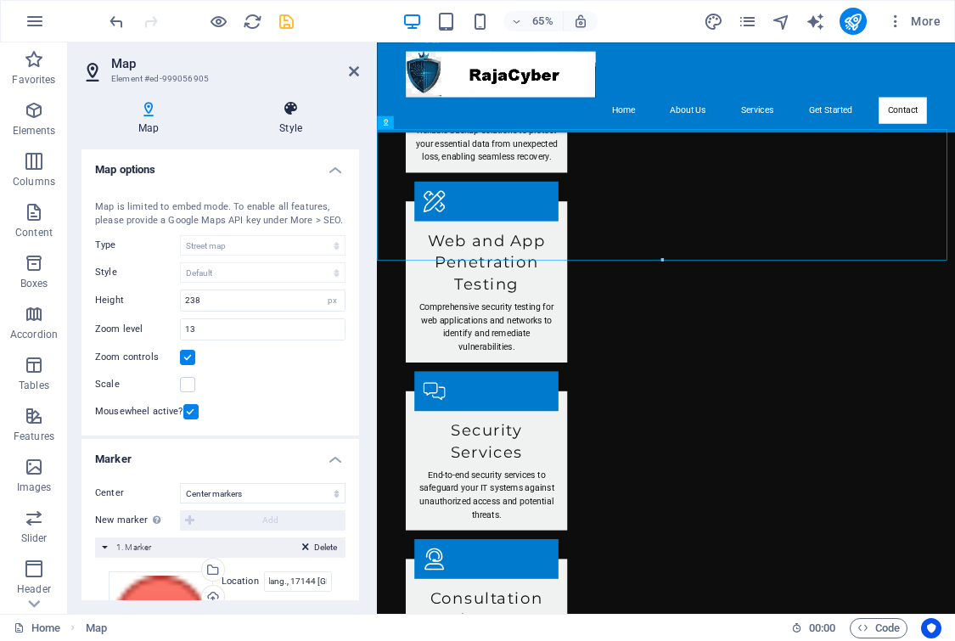
scroll to position [0, 0]
click at [289, 108] on icon at bounding box center [290, 108] width 137 height 17
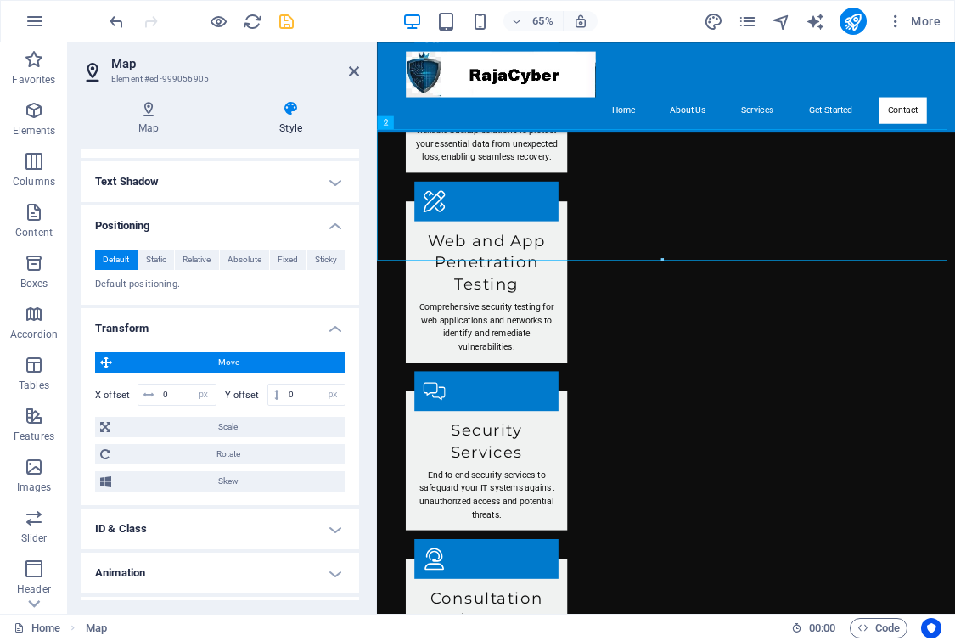
click at [333, 182] on h4 "Text Shadow" at bounding box center [219, 181] width 277 height 41
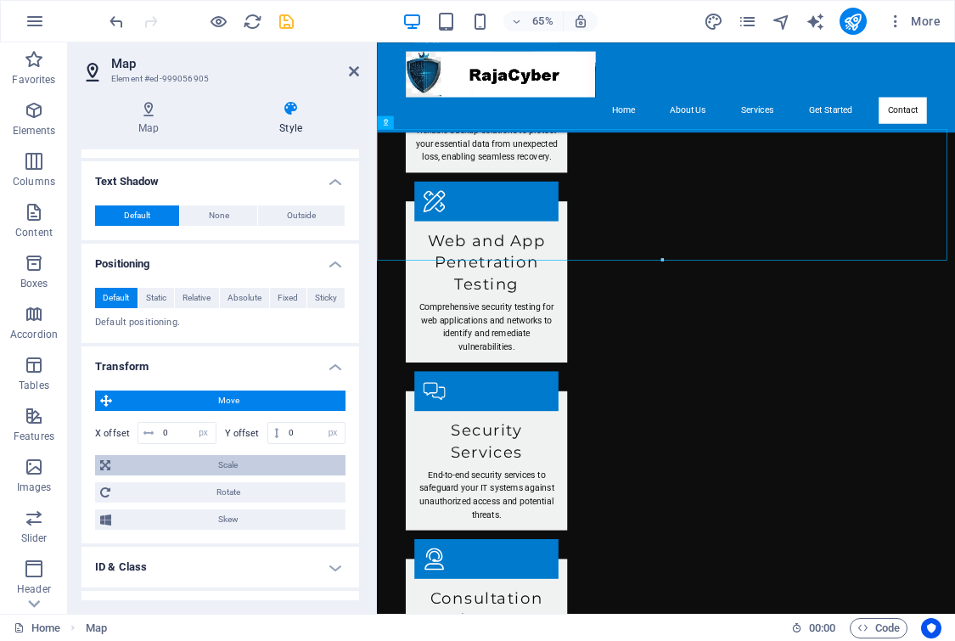
click at [205, 469] on span "Scale" at bounding box center [227, 465] width 225 height 20
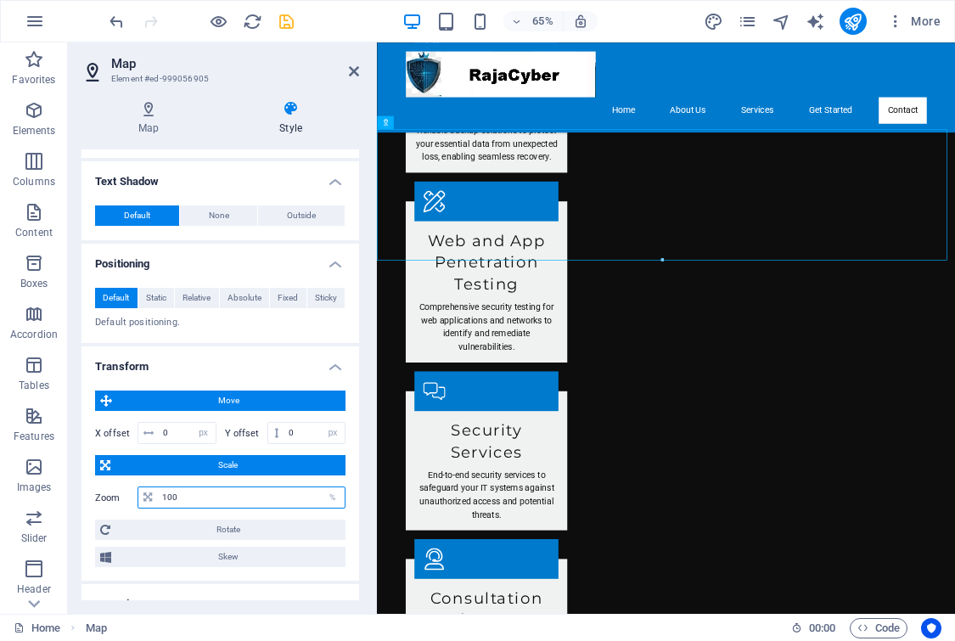
click at [210, 498] on input "100" at bounding box center [251, 497] width 187 height 20
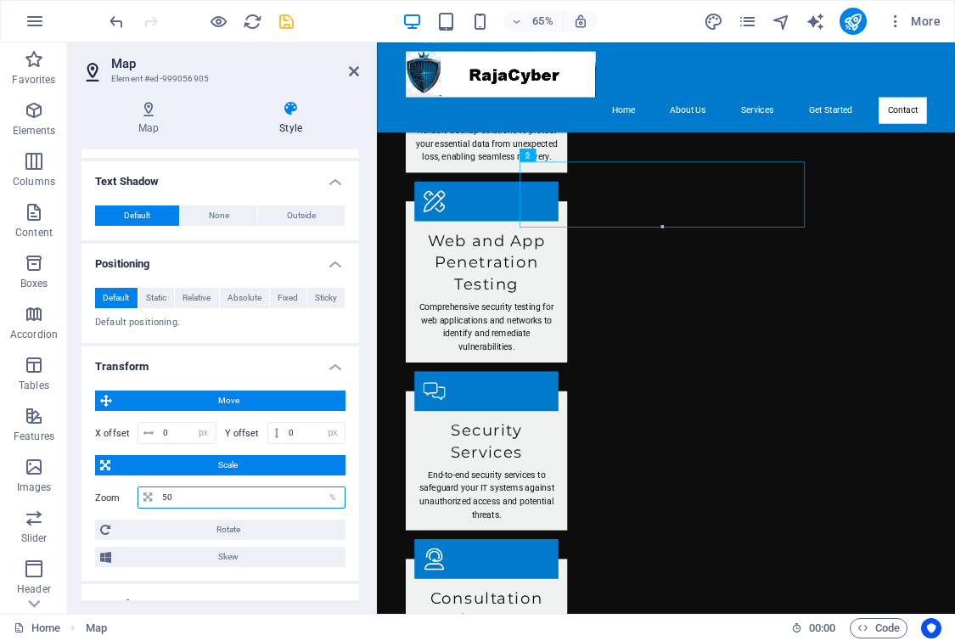
scroll to position [416, 0]
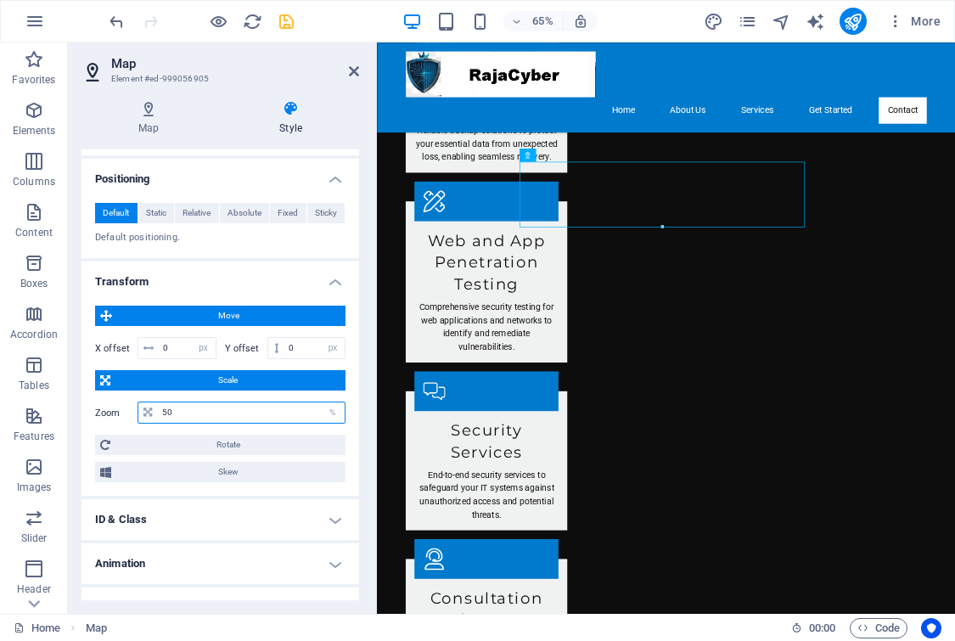
click at [204, 413] on input "50" at bounding box center [251, 412] width 187 height 20
type input "50"
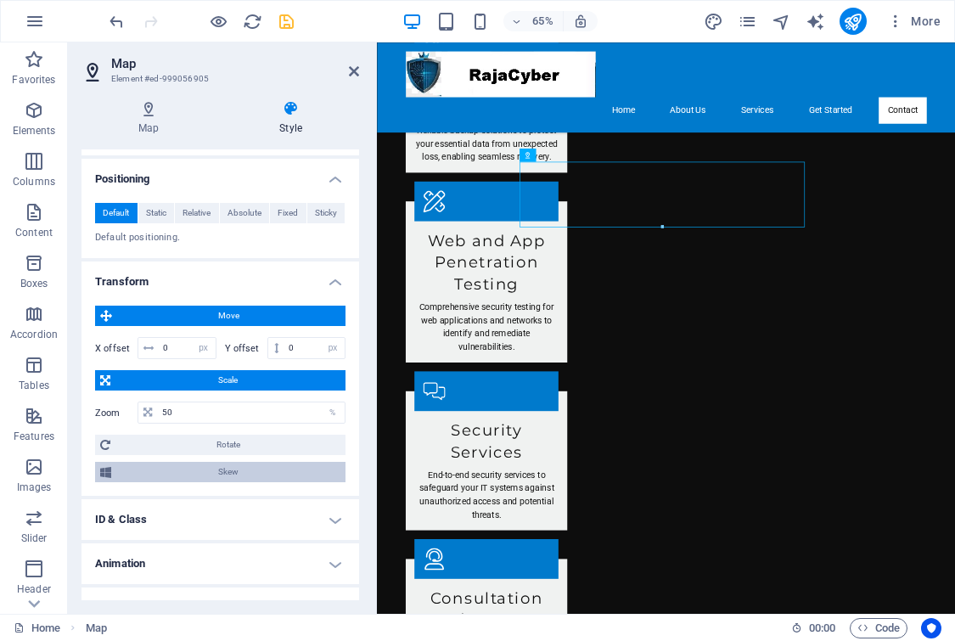
click at [195, 473] on span "Skew" at bounding box center [228, 472] width 224 height 20
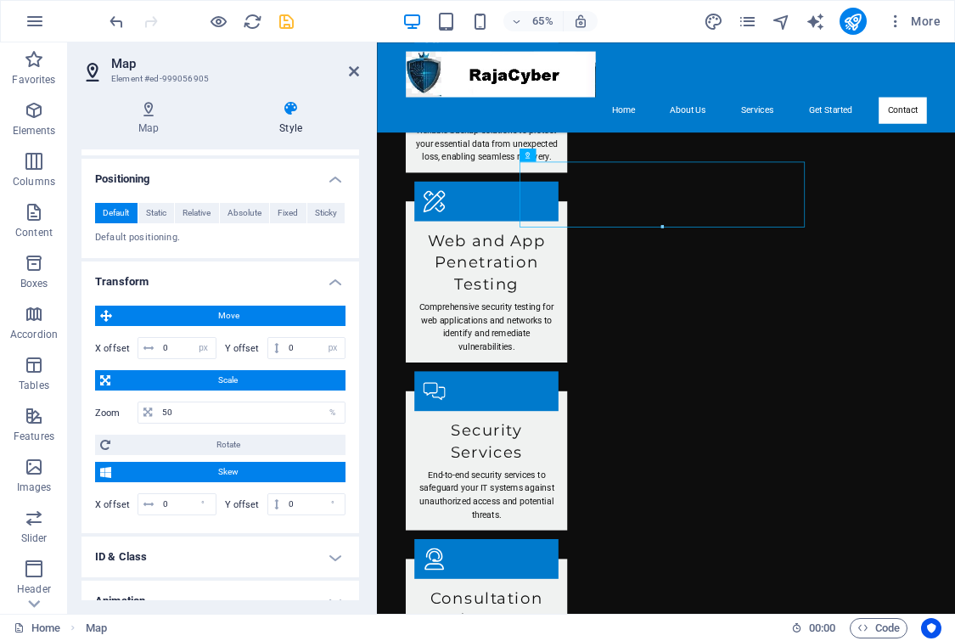
drag, startPoint x: 756, startPoint y: 268, endPoint x: 562, endPoint y: 255, distance: 194.8
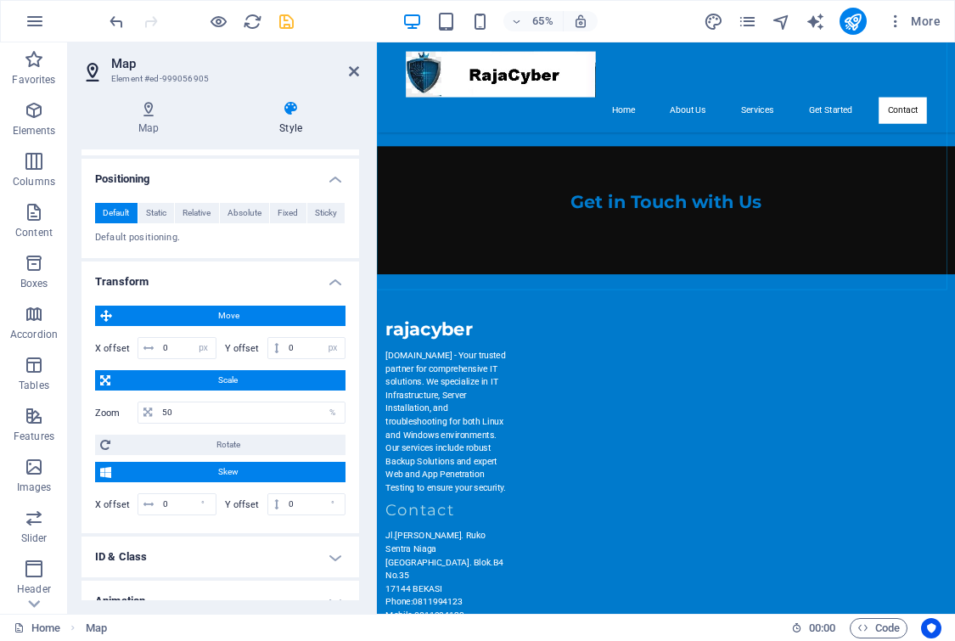
scroll to position [4524, 0]
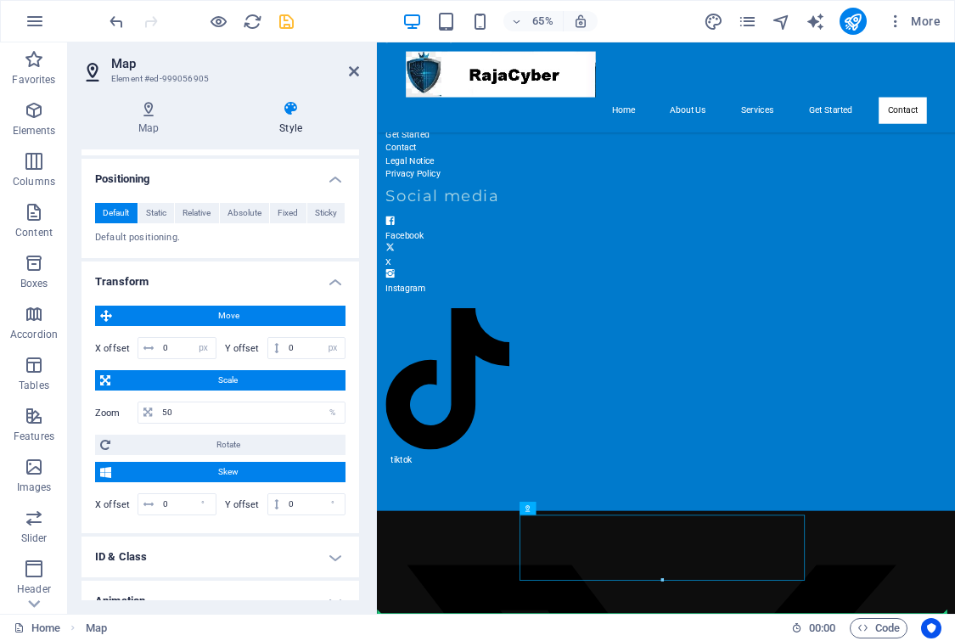
drag, startPoint x: 823, startPoint y: 794, endPoint x: 819, endPoint y: 737, distance: 57.0
drag, startPoint x: 899, startPoint y: 557, endPoint x: 571, endPoint y: 719, distance: 366.5
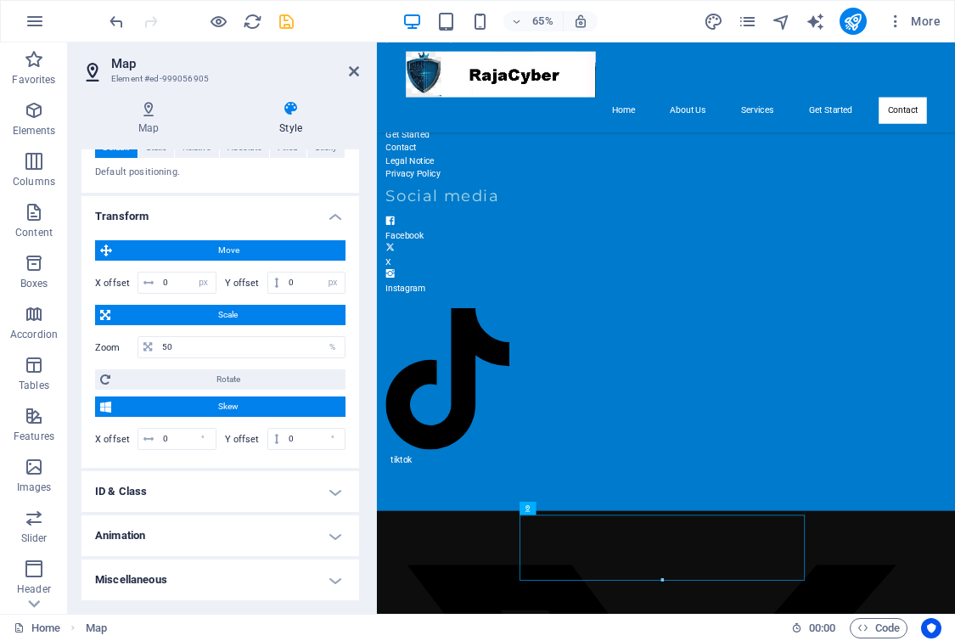
click at [343, 583] on h4 "Miscellaneous" at bounding box center [219, 579] width 277 height 41
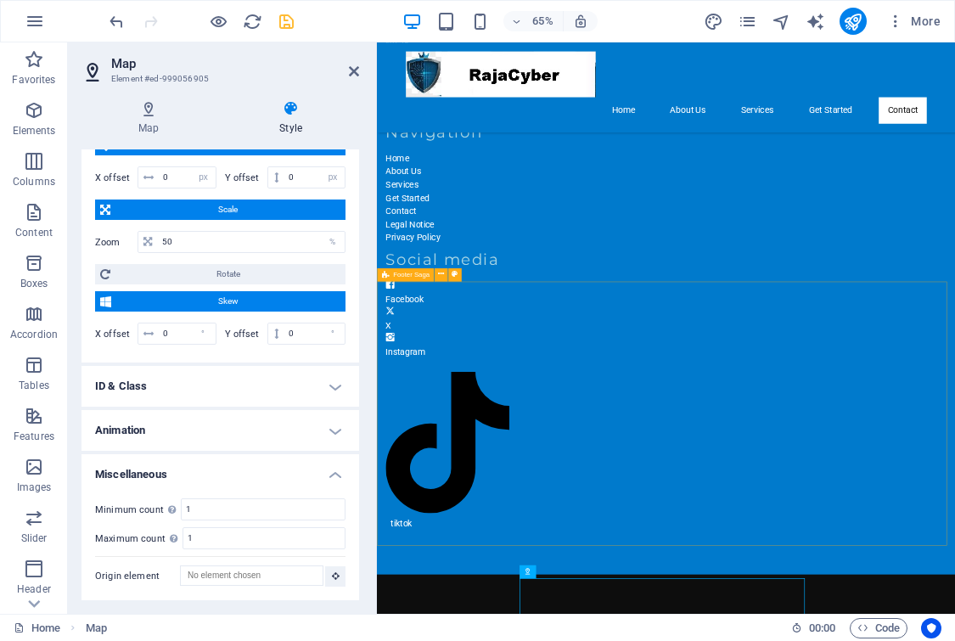
scroll to position [4524, 0]
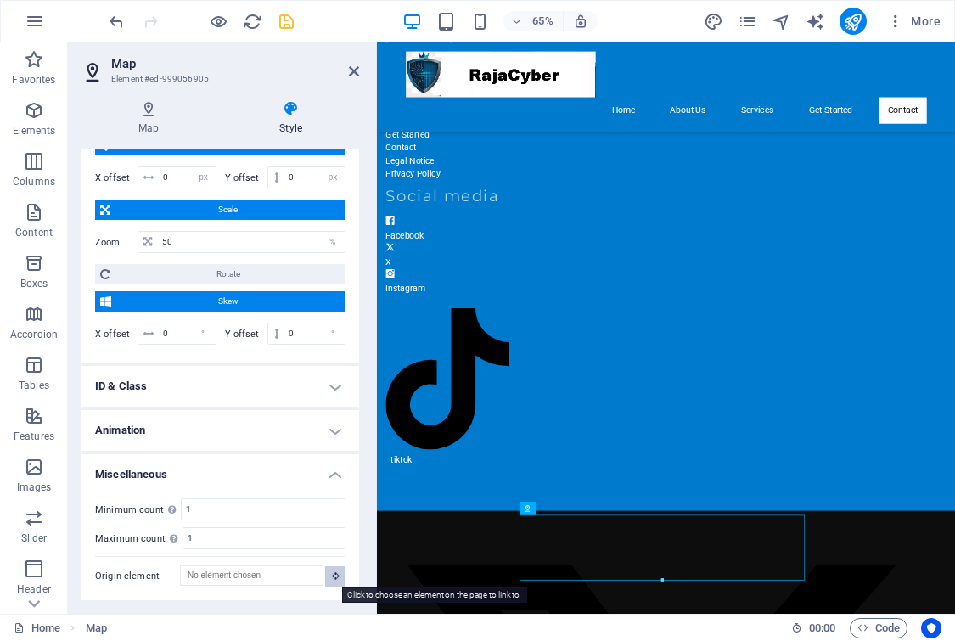
click at [336, 579] on button at bounding box center [335, 576] width 20 height 20
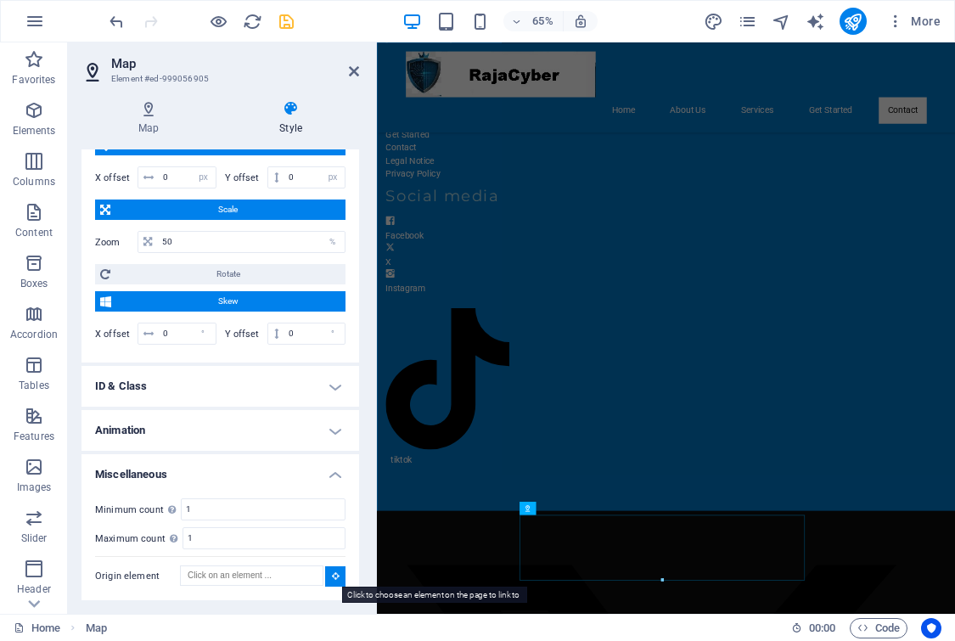
click at [336, 579] on button at bounding box center [335, 576] width 20 height 20
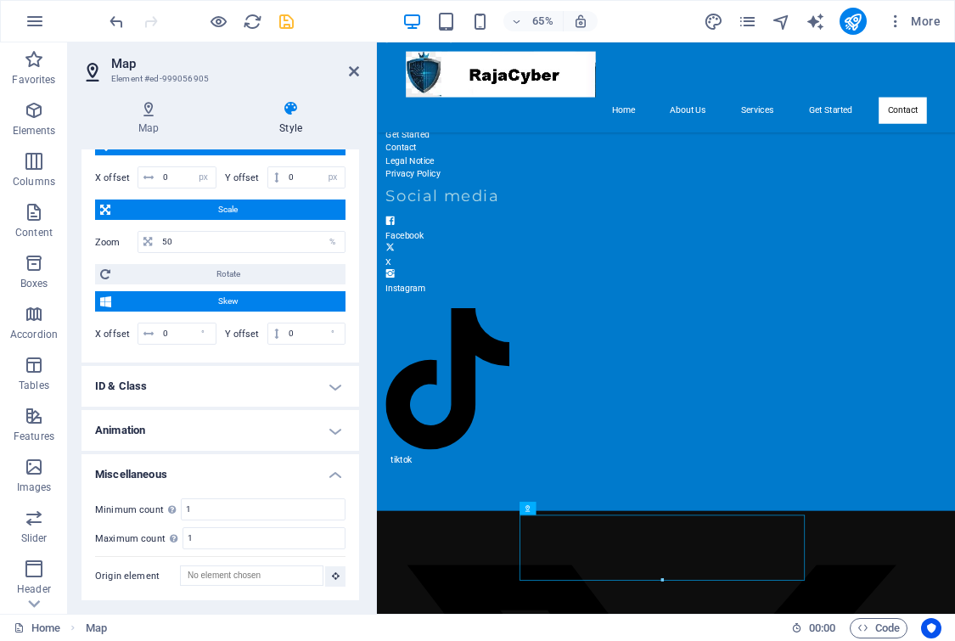
click at [233, 307] on span "Skew" at bounding box center [228, 301] width 224 height 20
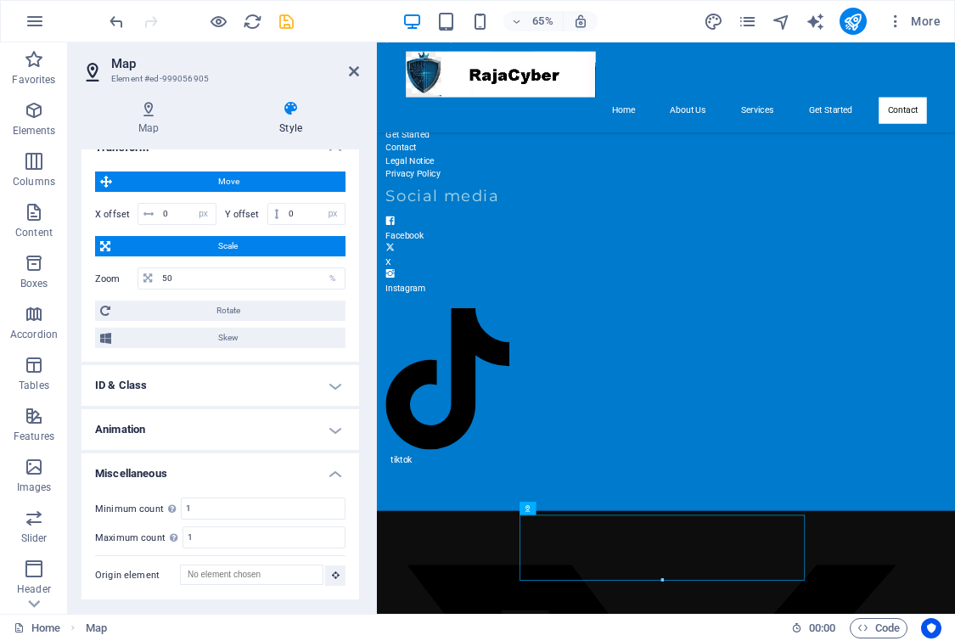
click at [241, 390] on h4 "ID & Class" at bounding box center [219, 385] width 277 height 41
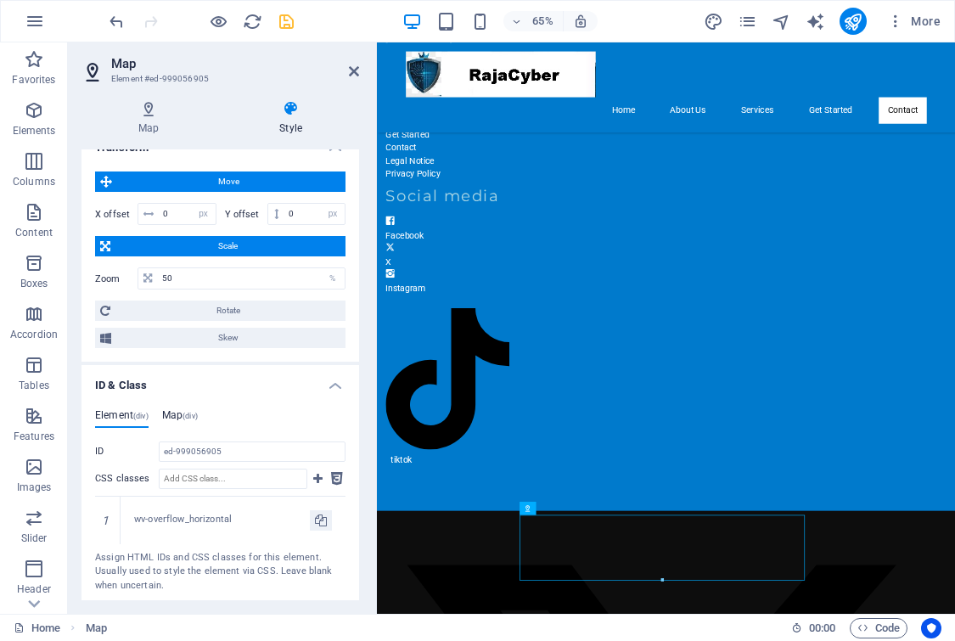
click at [182, 417] on h4 "Map (div)" at bounding box center [180, 418] width 36 height 19
click at [202, 459] on input "ID Space and special character (except "-" or "_") are not accepted" at bounding box center [252, 451] width 187 height 20
click at [126, 415] on h4 "Element (div)" at bounding box center [121, 418] width 53 height 19
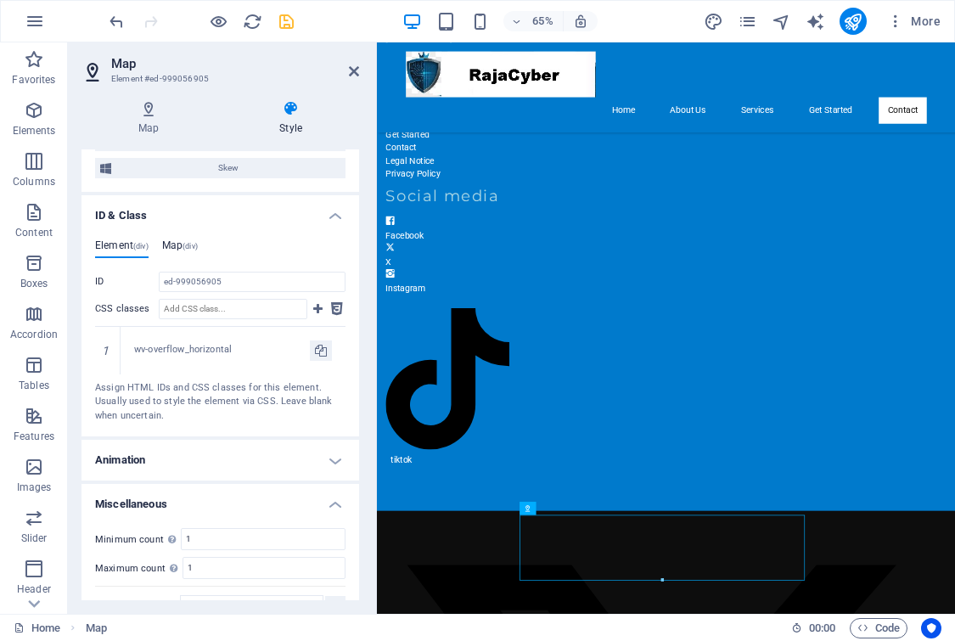
click at [175, 248] on h4 "Map (div)" at bounding box center [180, 248] width 36 height 19
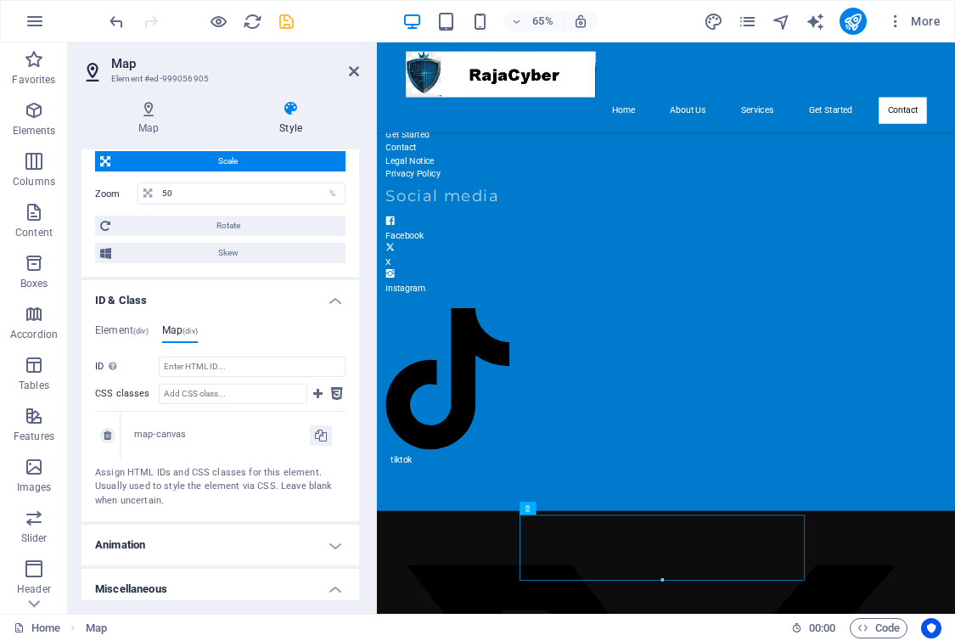
scroll to position [550, 0]
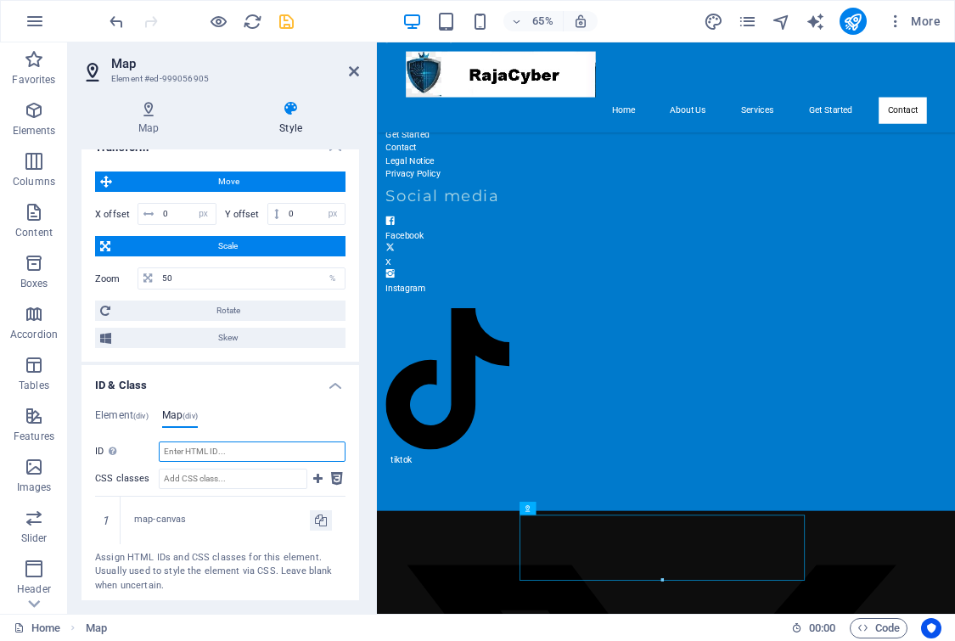
click at [206, 447] on input "ID Space and special character (except "-" or "_") are not accepted" at bounding box center [252, 451] width 187 height 20
paste input "https://share.google/qYBItEoeCn4F7Vw3s"
type input "https://share.google/qYBItEoeCn4F7Vw3s"
click at [289, 23] on icon "save" at bounding box center [287, 22] width 20 height 20
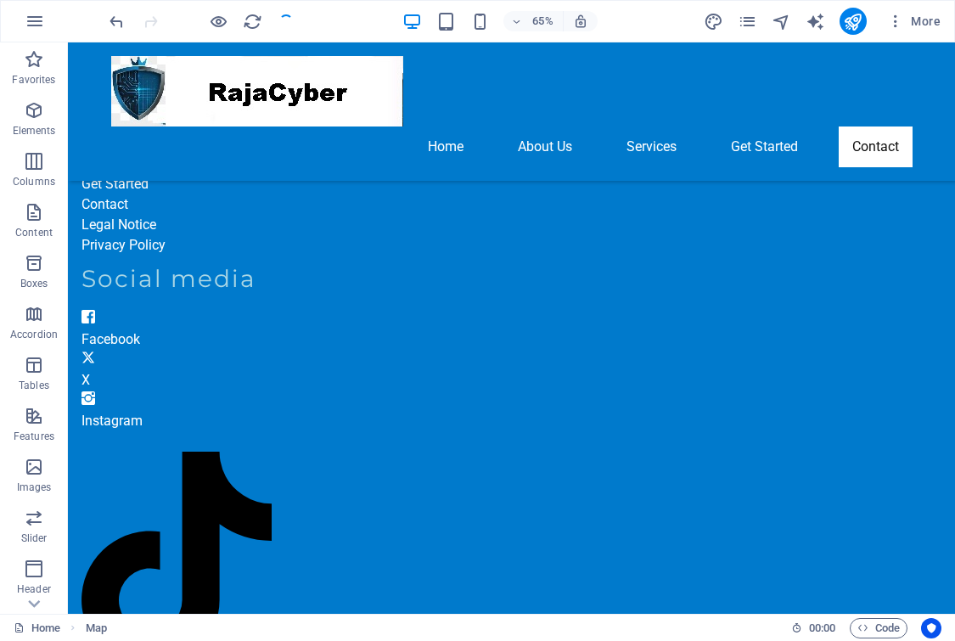
scroll to position [4826, 0]
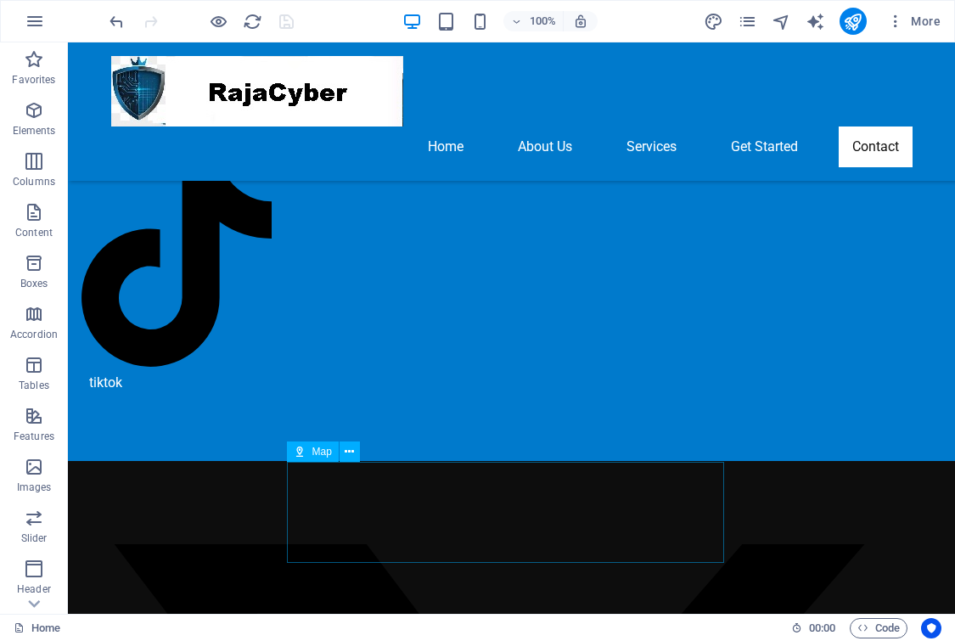
click at [314, 452] on span "Map" at bounding box center [322, 451] width 20 height 10
click at [322, 453] on span "Map" at bounding box center [322, 451] width 20 height 10
select select "px"
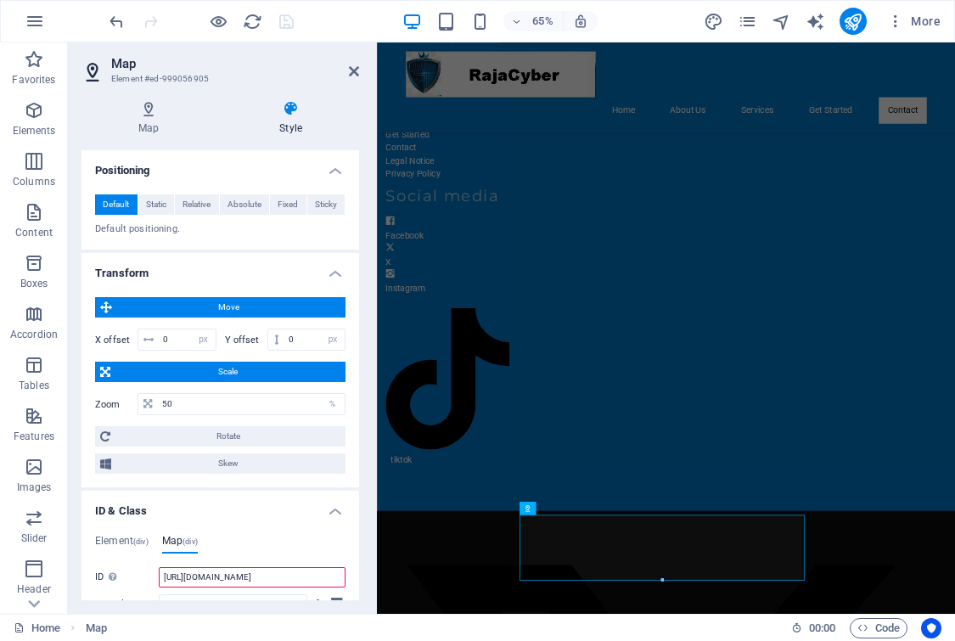
scroll to position [679, 0]
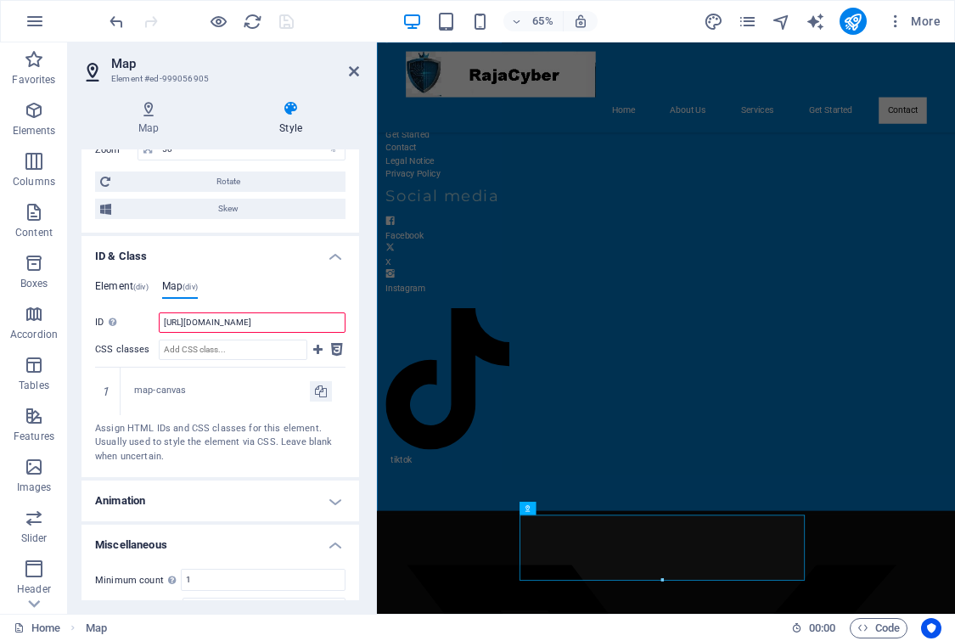
click at [132, 283] on h4 "Element (div)" at bounding box center [121, 289] width 53 height 19
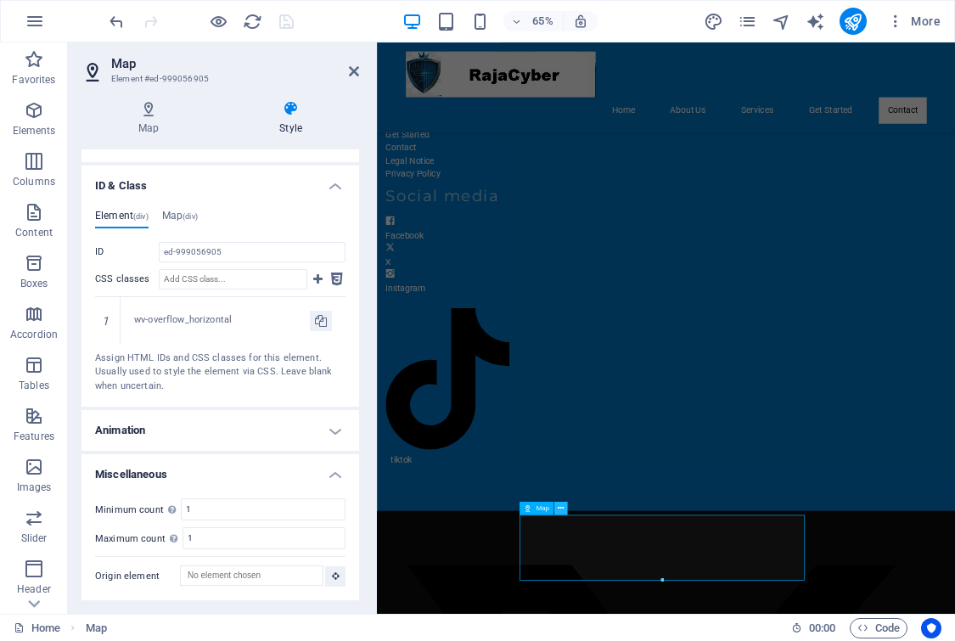
click at [564, 510] on button at bounding box center [560, 508] width 14 height 14
click at [145, 111] on icon at bounding box center [148, 108] width 134 height 17
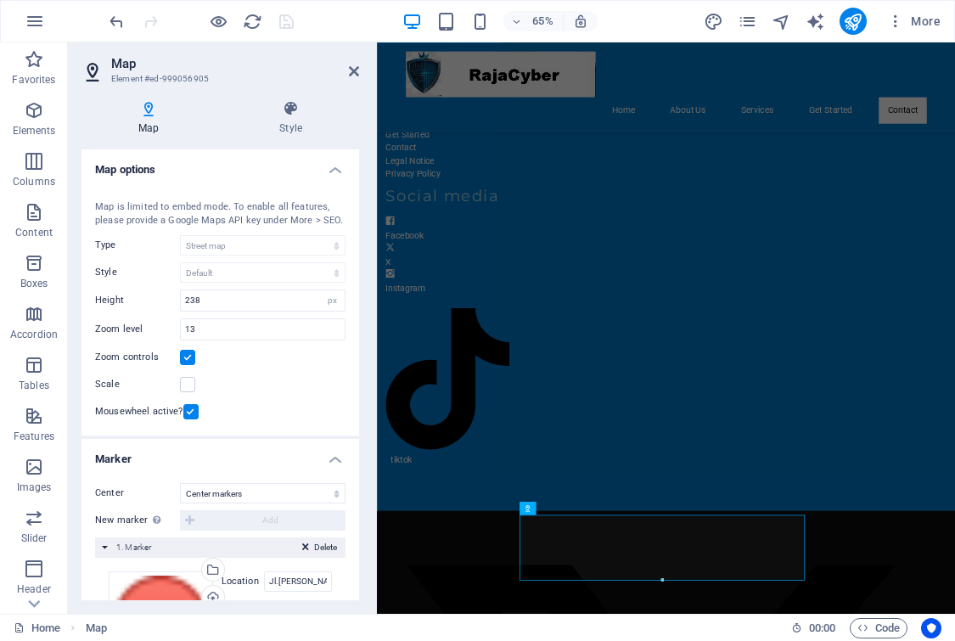
scroll to position [170, 0]
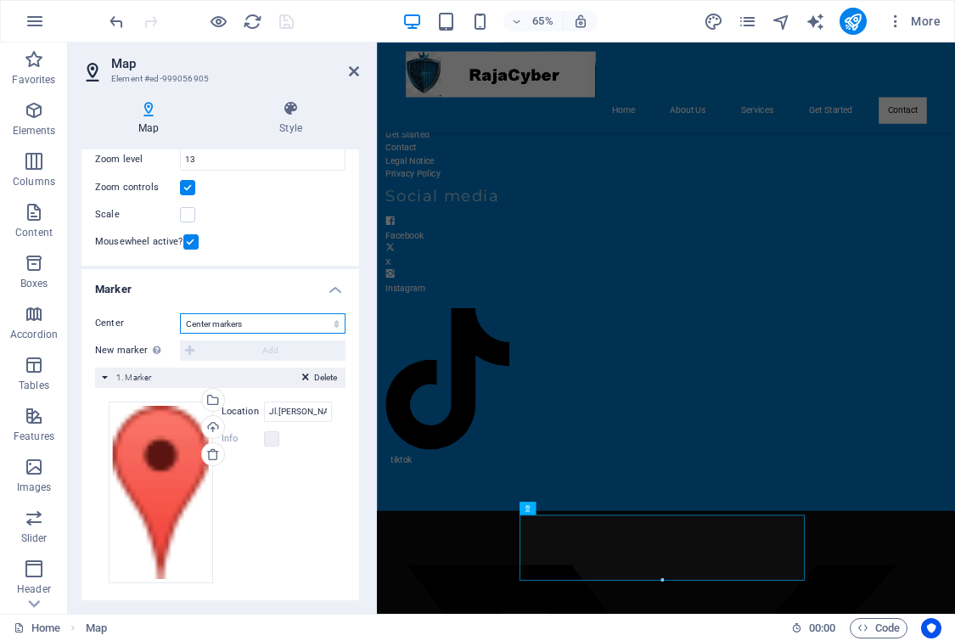
click at [246, 331] on select "Don't center Center markers Center and zoom markers" at bounding box center [262, 323] width 165 height 20
select select "2"
click at [180, 313] on select "Don't center Center markers Center and zoom markers" at bounding box center [262, 323] width 165 height 20
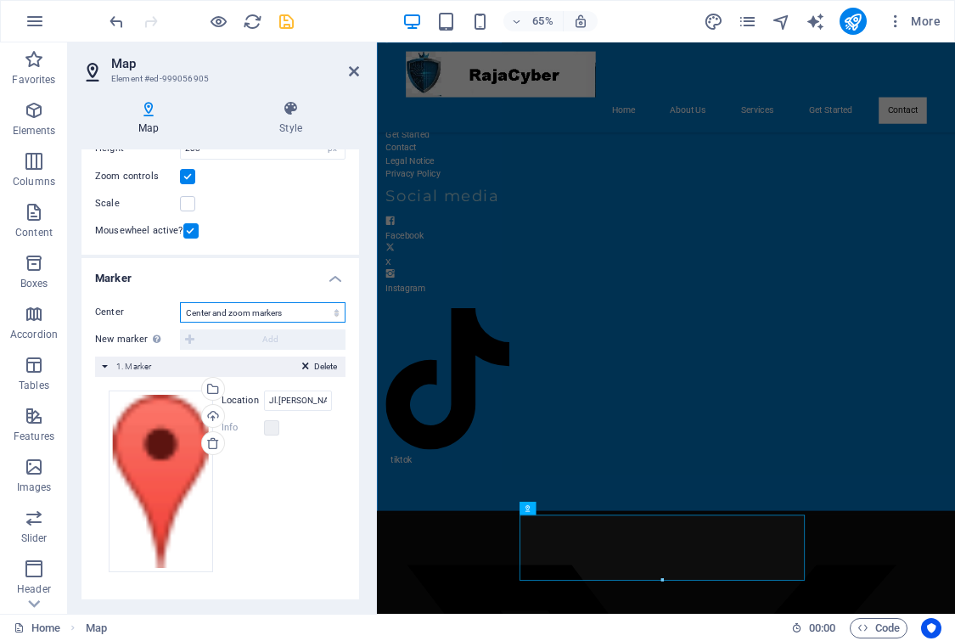
scroll to position [162, 0]
click at [105, 369] on div "Delete 1. Marker" at bounding box center [220, 366] width 250 height 20
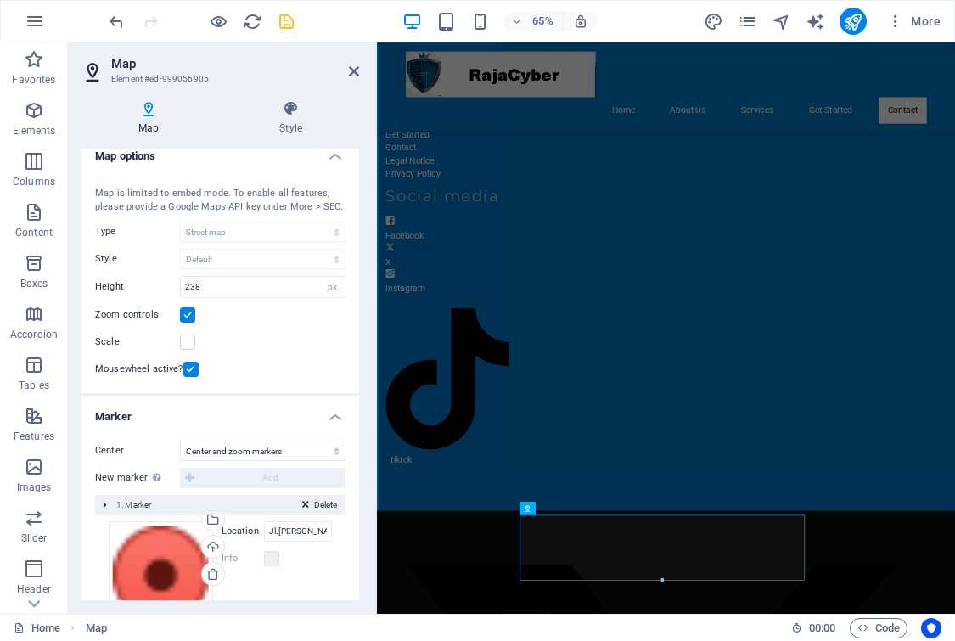
scroll to position [0, 0]
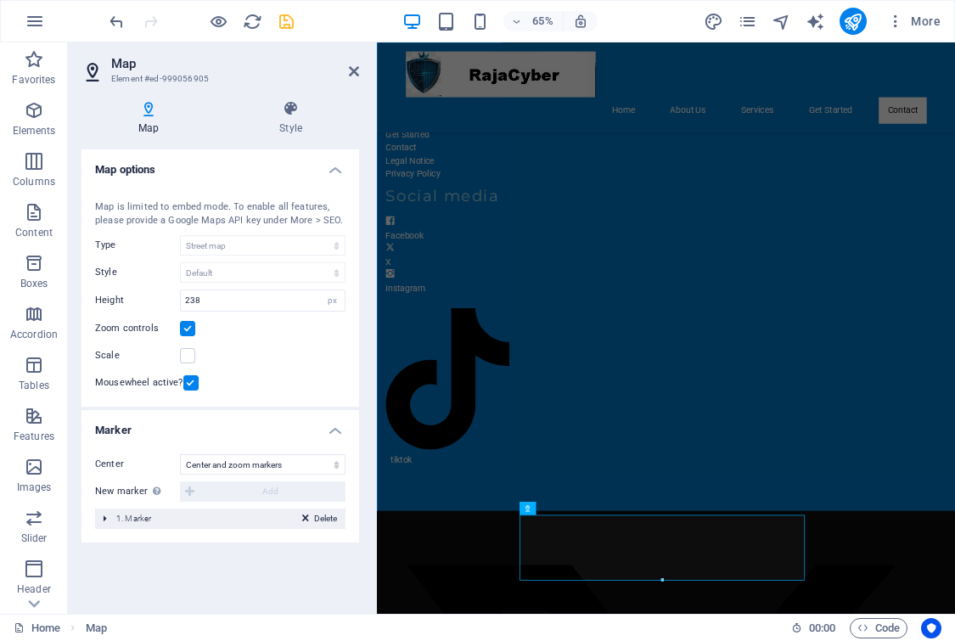
click at [108, 519] on div "Delete 1. Marker" at bounding box center [220, 518] width 250 height 20
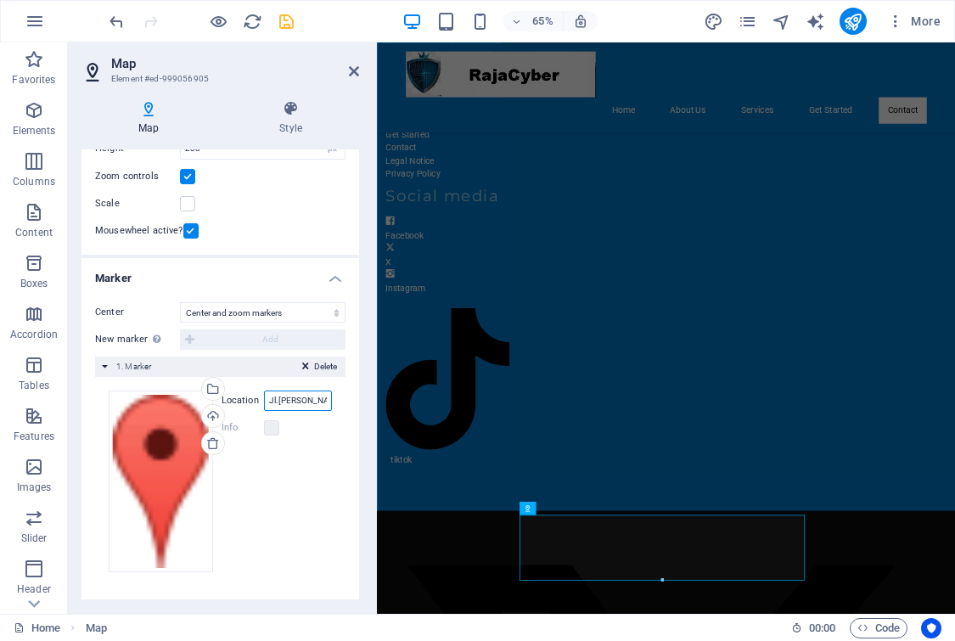
scroll to position [0, 175]
drag, startPoint x: 646, startPoint y: 444, endPoint x: 583, endPoint y: 619, distance: 185.7
click at [303, 403] on input "Jl.Ahmad Yani. Ruko Sentra Niaga Kalimalang., 17144 BEKASI" at bounding box center [298, 400] width 68 height 20
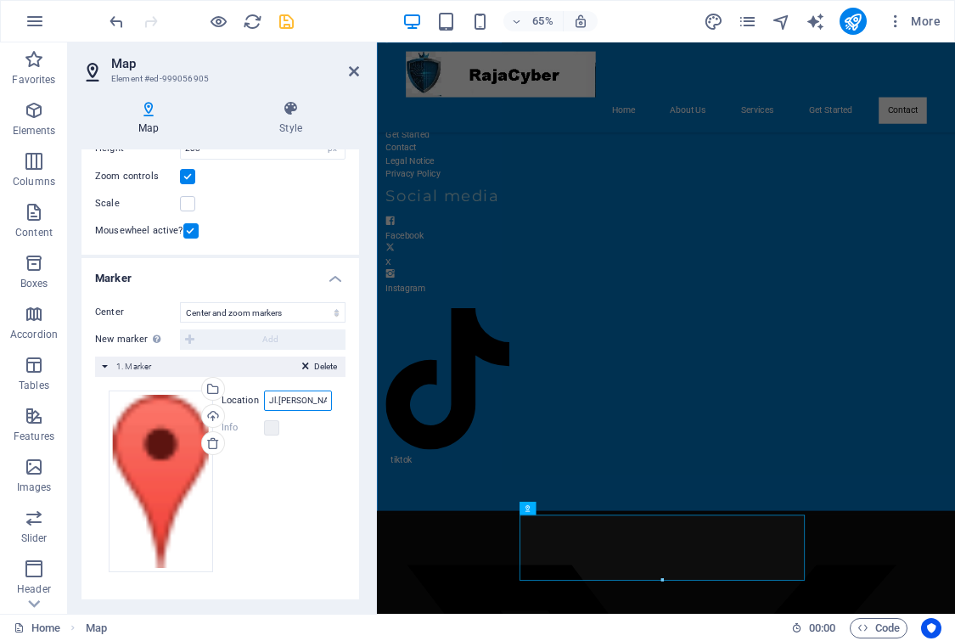
paste input "https://share.google/qYBItEoeCn4F7Vw3s"
drag, startPoint x: 315, startPoint y: 407, endPoint x: 182, endPoint y: 402, distance: 133.3
click at [177, 403] on div "Drag files here, click to choose files or select files from Files or our free s…" at bounding box center [220, 481] width 223 height 182
type input "https://share.google/qYBItEoeCn4F7Vw3s"
click at [302, 508] on div "Drag files here, click to choose files or select files from Files or our free s…" at bounding box center [220, 481] width 223 height 182
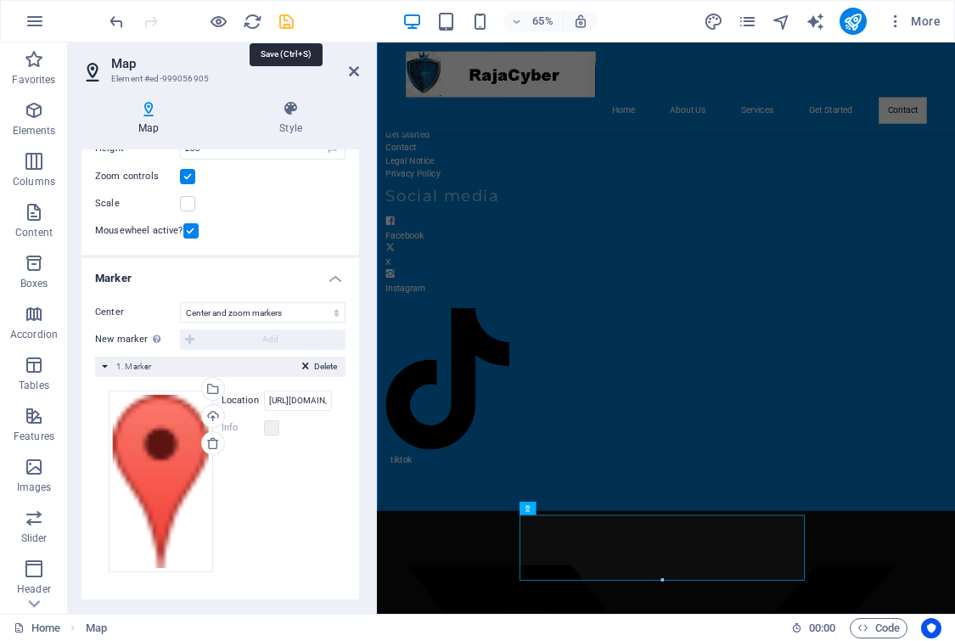
click at [281, 23] on icon "save" at bounding box center [287, 22] width 20 height 20
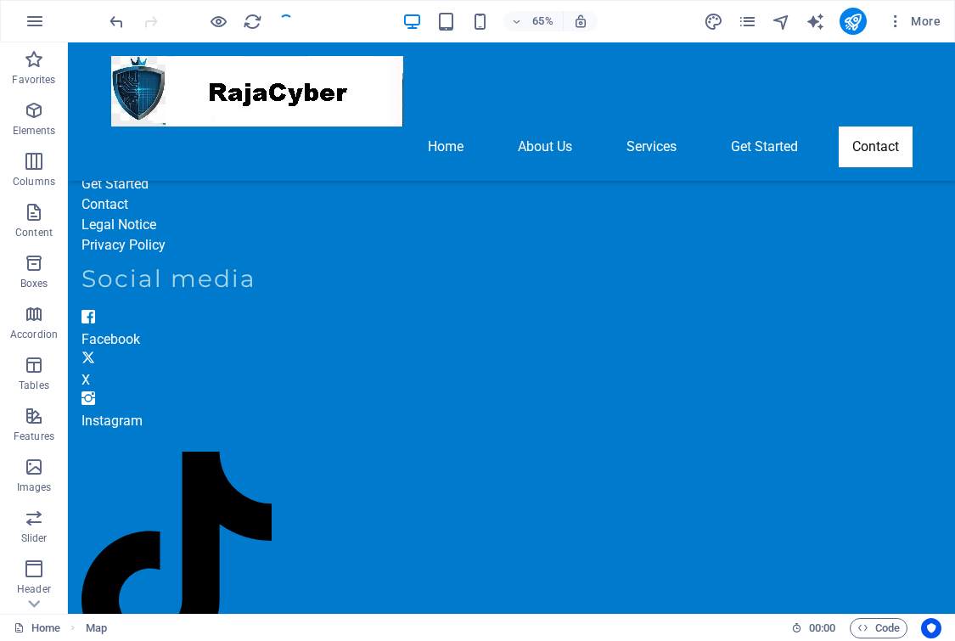
scroll to position [4826, 0]
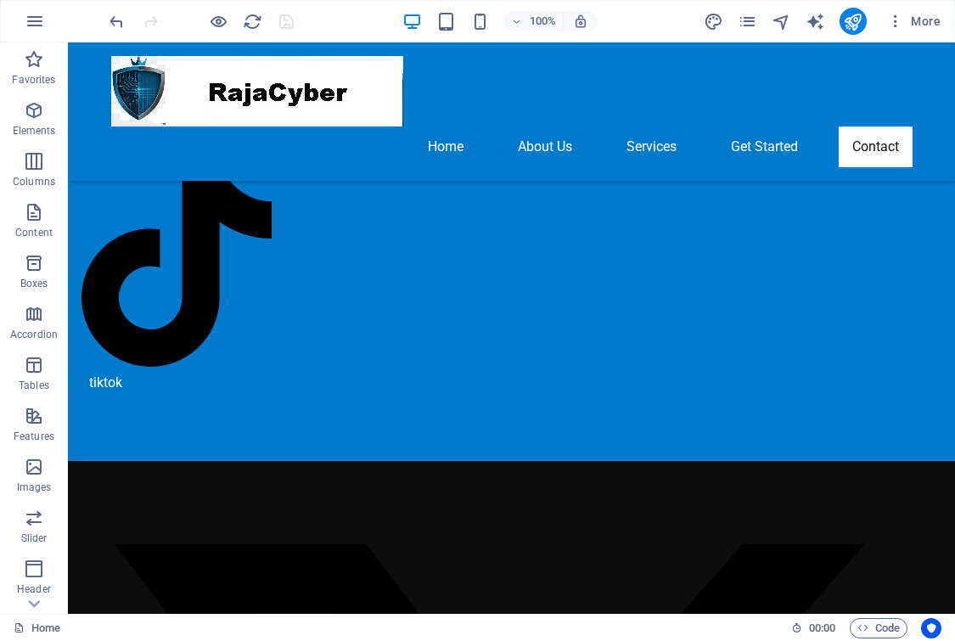
click at [288, 18] on div at bounding box center [201, 21] width 190 height 27
click at [860, 24] on icon "publish" at bounding box center [853, 22] width 20 height 20
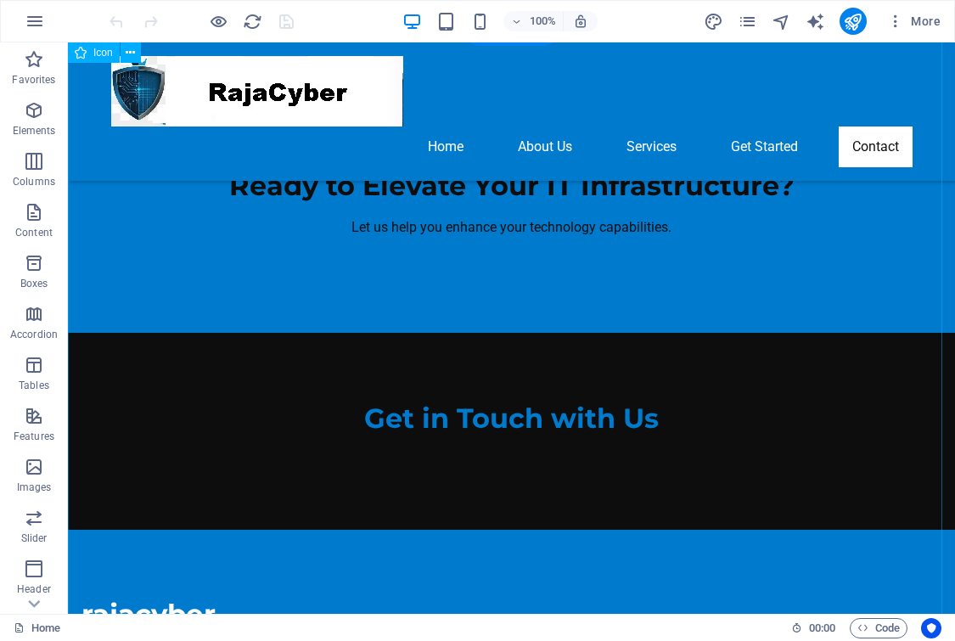
scroll to position [3224, 0]
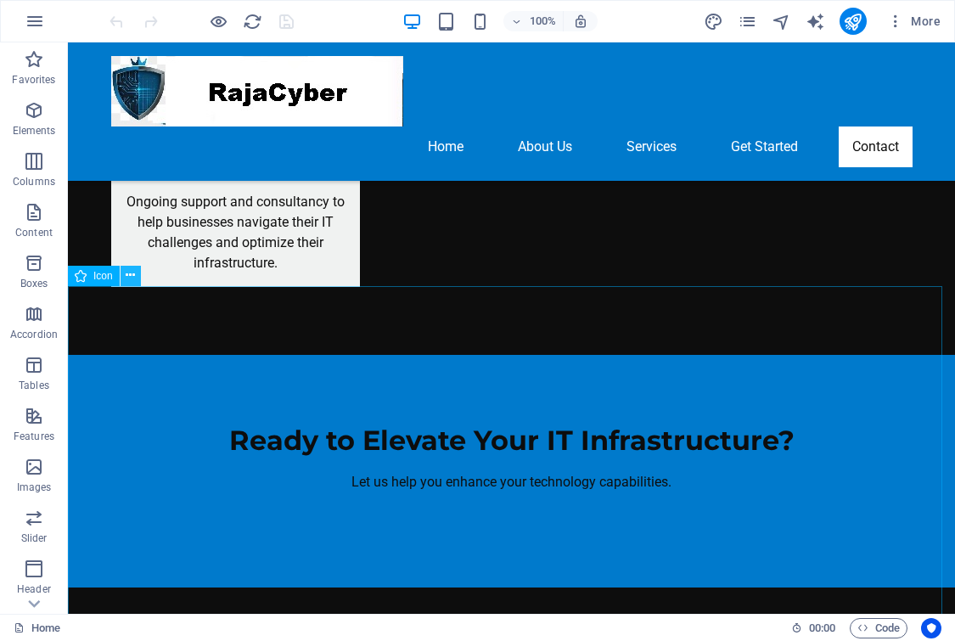
click at [134, 280] on icon at bounding box center [130, 275] width 9 height 18
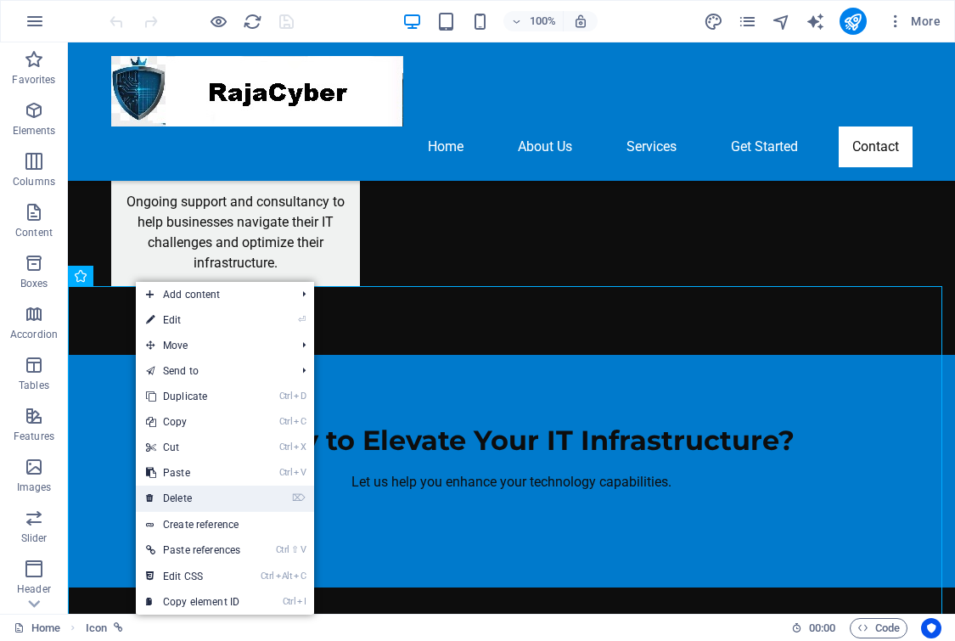
click at [235, 493] on link "⌦ Delete" at bounding box center [193, 497] width 115 height 25
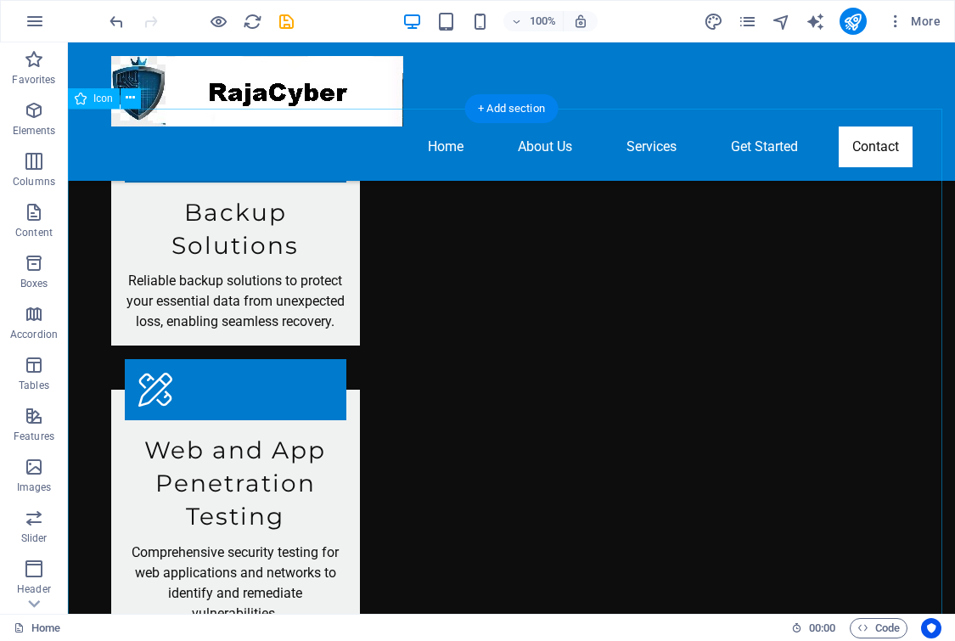
scroll to position [2273, 0]
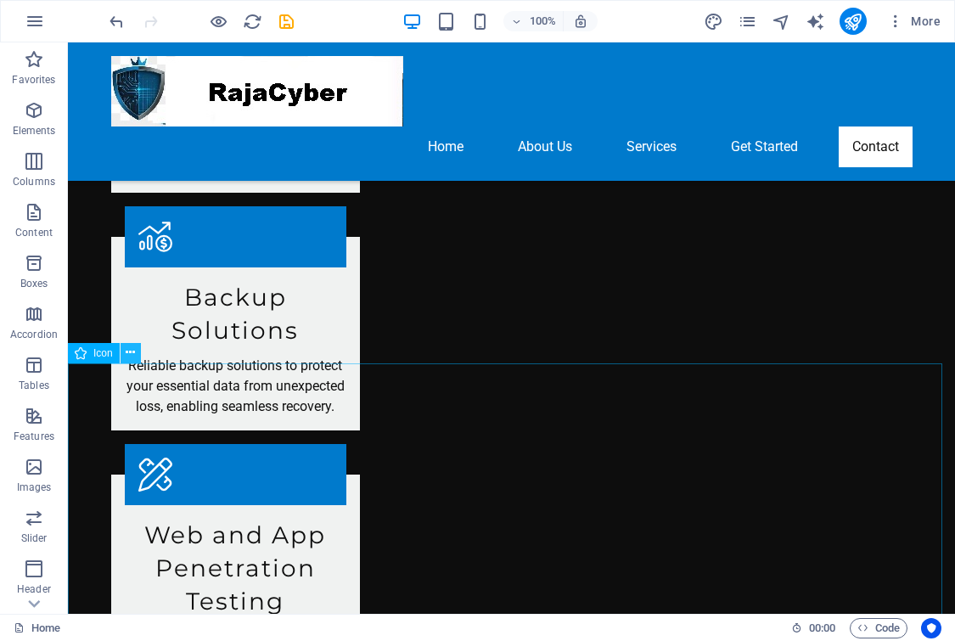
click at [132, 360] on icon at bounding box center [130, 353] width 9 height 18
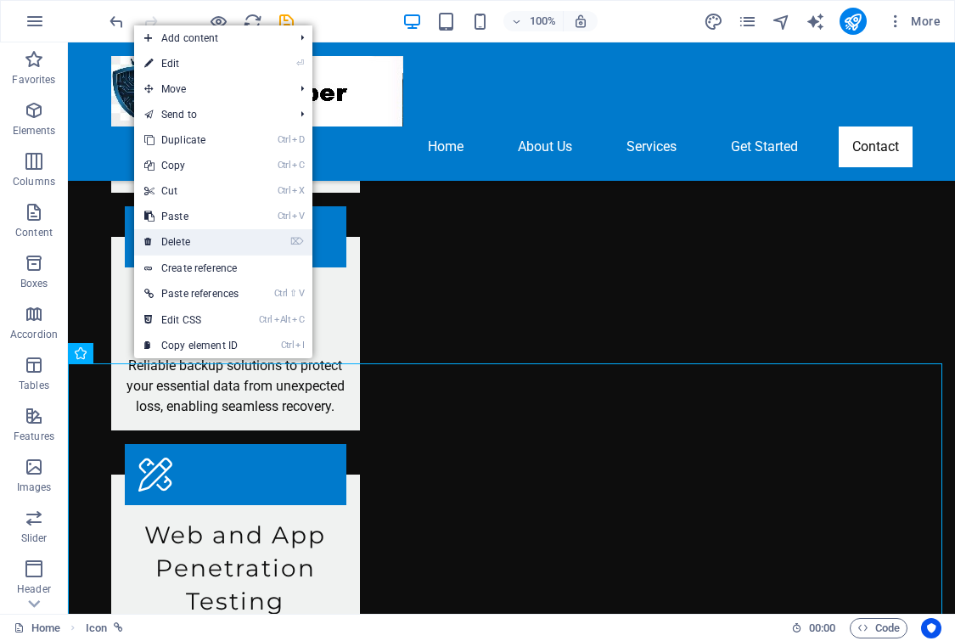
click at [176, 244] on link "⌦ Delete" at bounding box center [191, 241] width 115 height 25
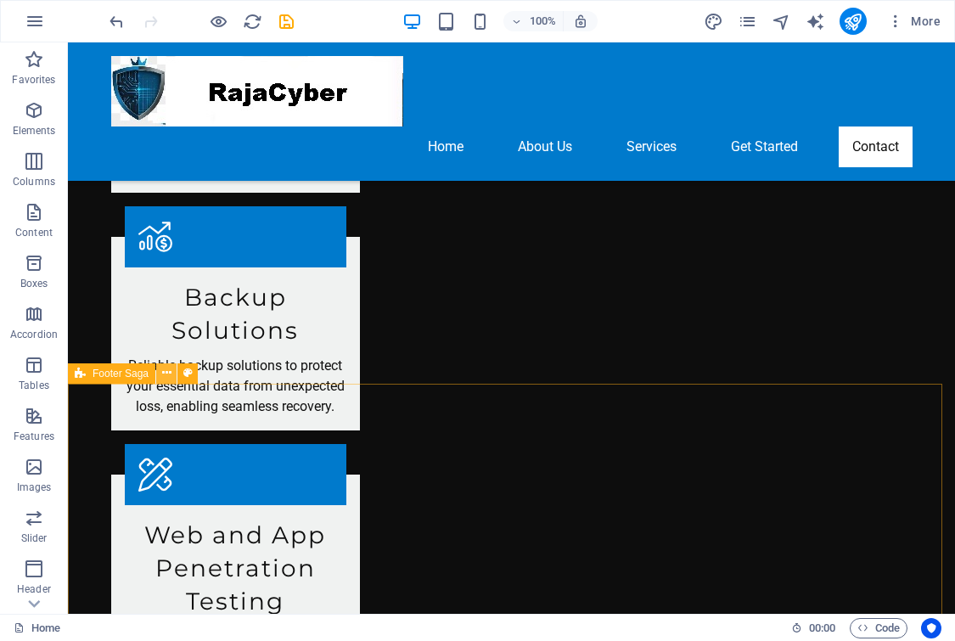
click at [165, 375] on icon at bounding box center [166, 373] width 9 height 18
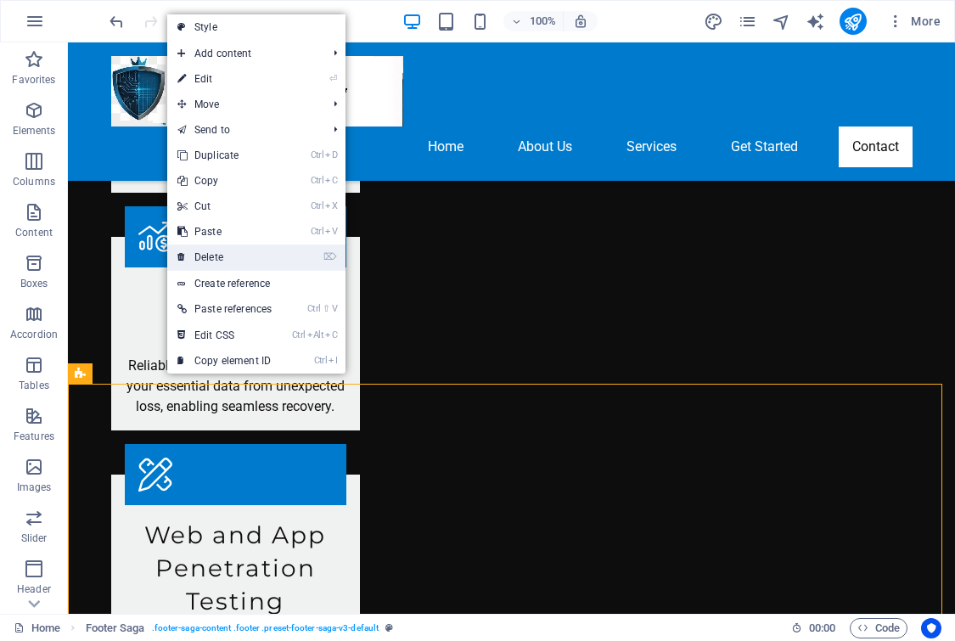
click at [222, 249] on link "⌦ Delete" at bounding box center [224, 256] width 115 height 25
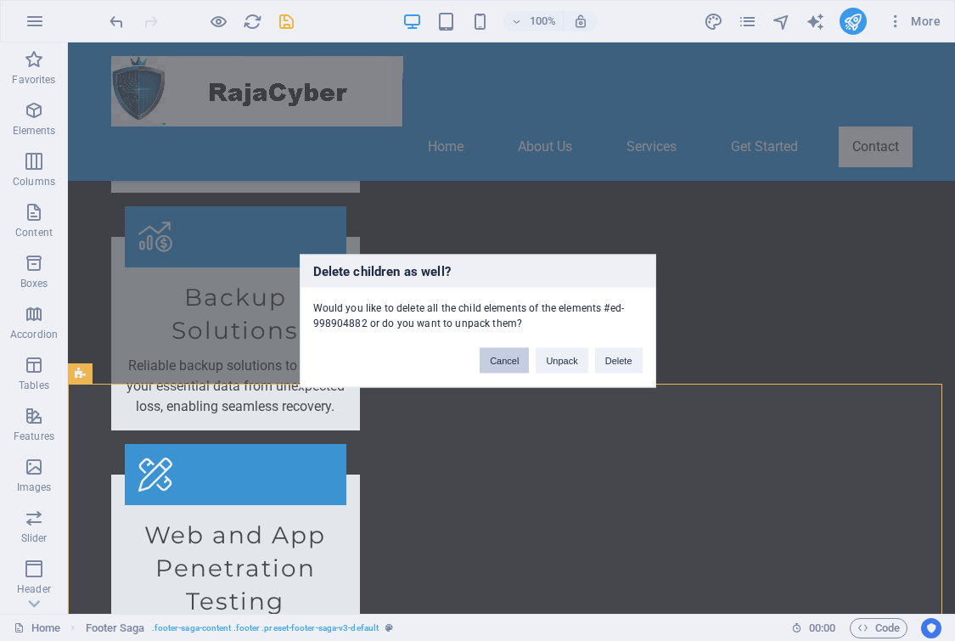
click at [513, 359] on button "Cancel" at bounding box center [503, 359] width 49 height 25
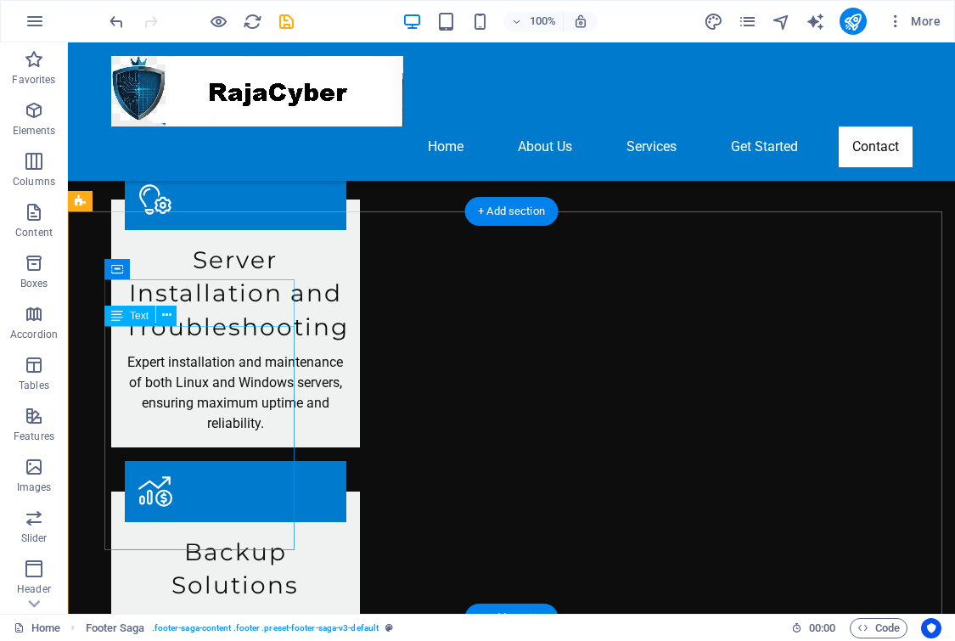
scroll to position [1934, 0]
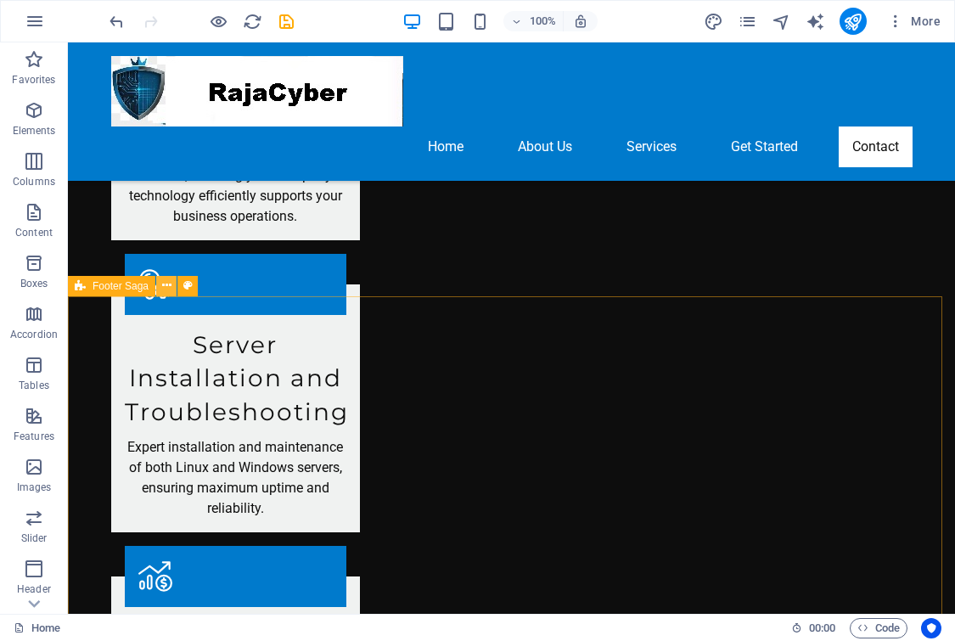
click at [168, 284] on icon at bounding box center [166, 286] width 9 height 18
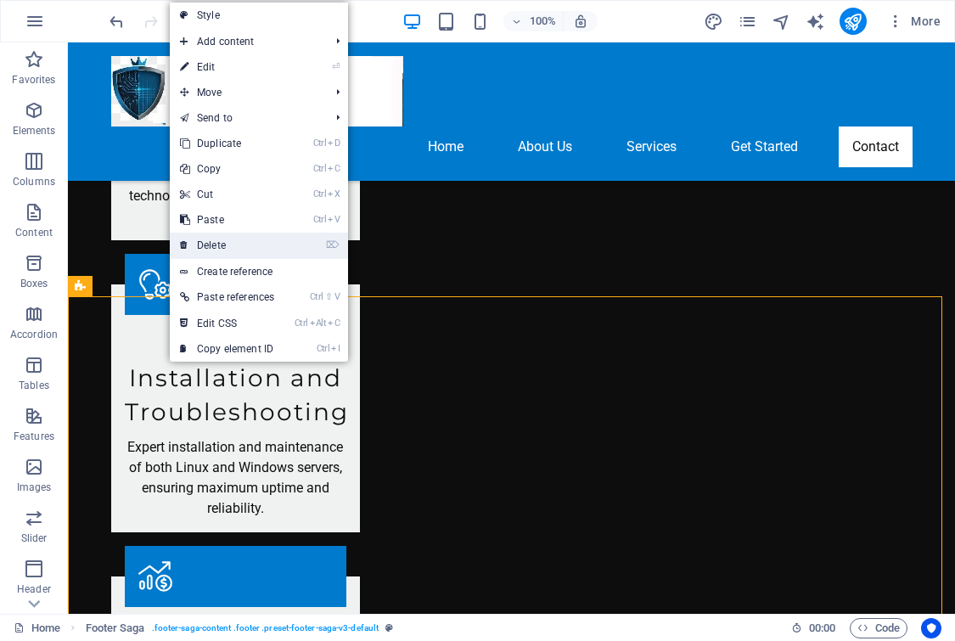
click at [211, 255] on link "⌦ Delete" at bounding box center [227, 244] width 115 height 25
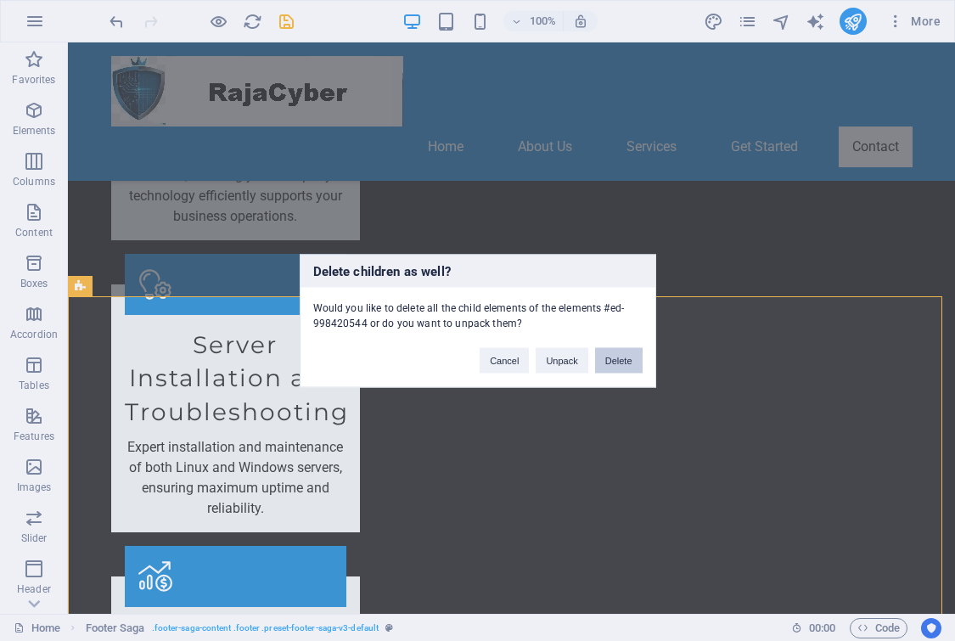
click at [607, 361] on button "Delete" at bounding box center [619, 359] width 48 height 25
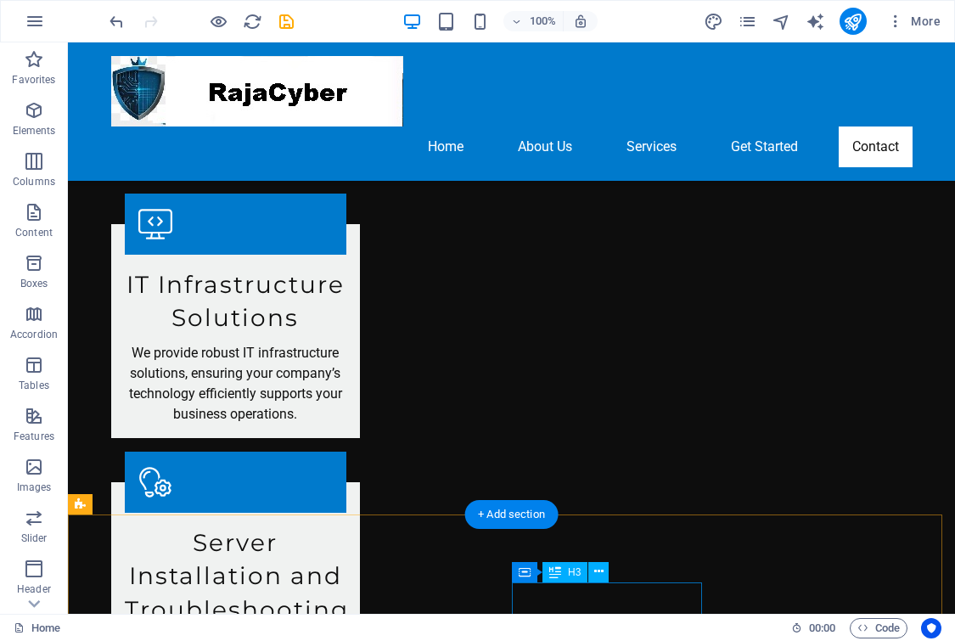
scroll to position [2245, 0]
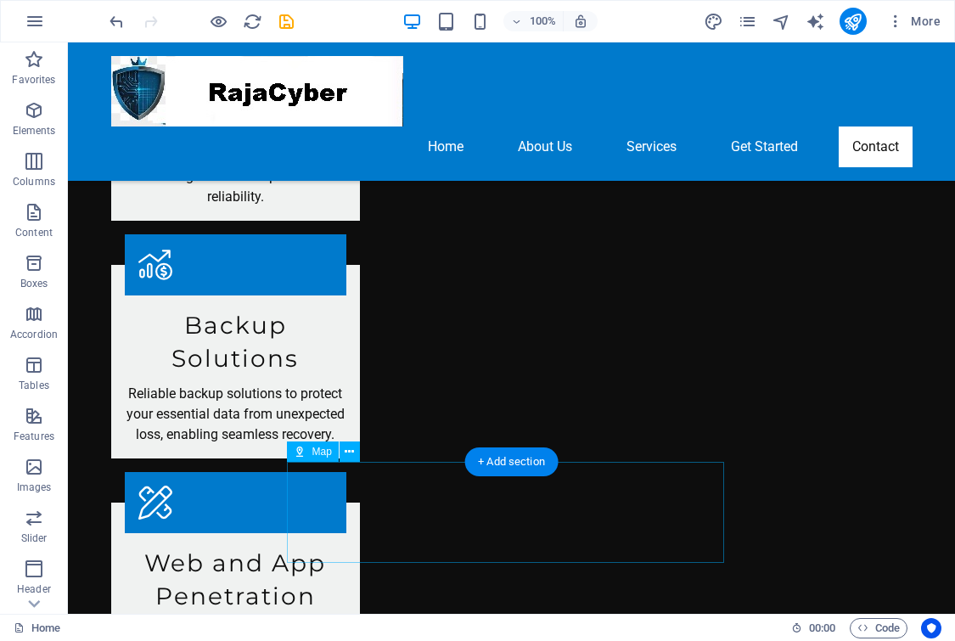
click at [350, 455] on icon at bounding box center [348, 452] width 9 height 18
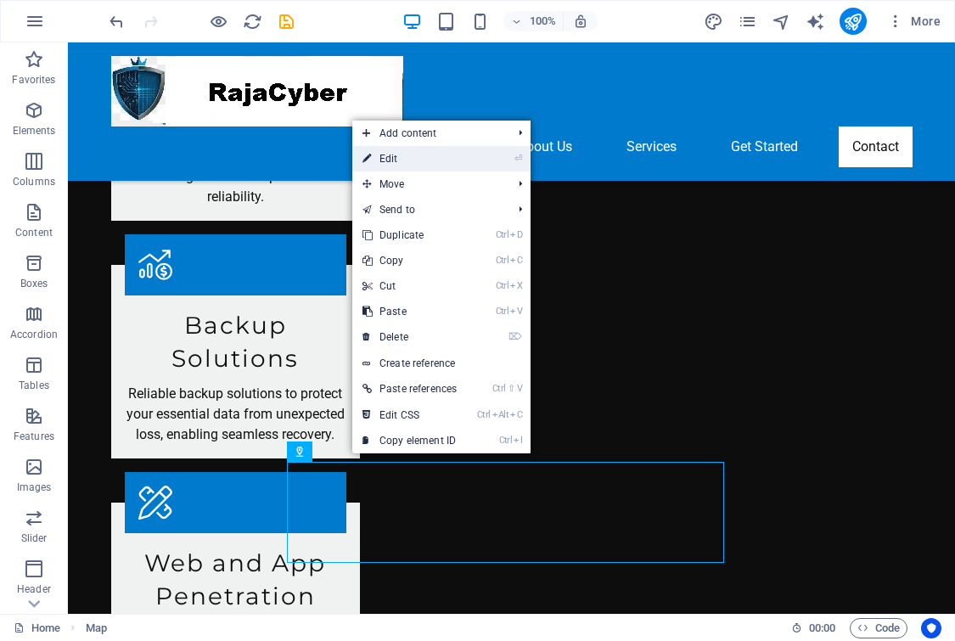
click at [416, 160] on link "⏎ Edit" at bounding box center [409, 158] width 115 height 25
select select "2"
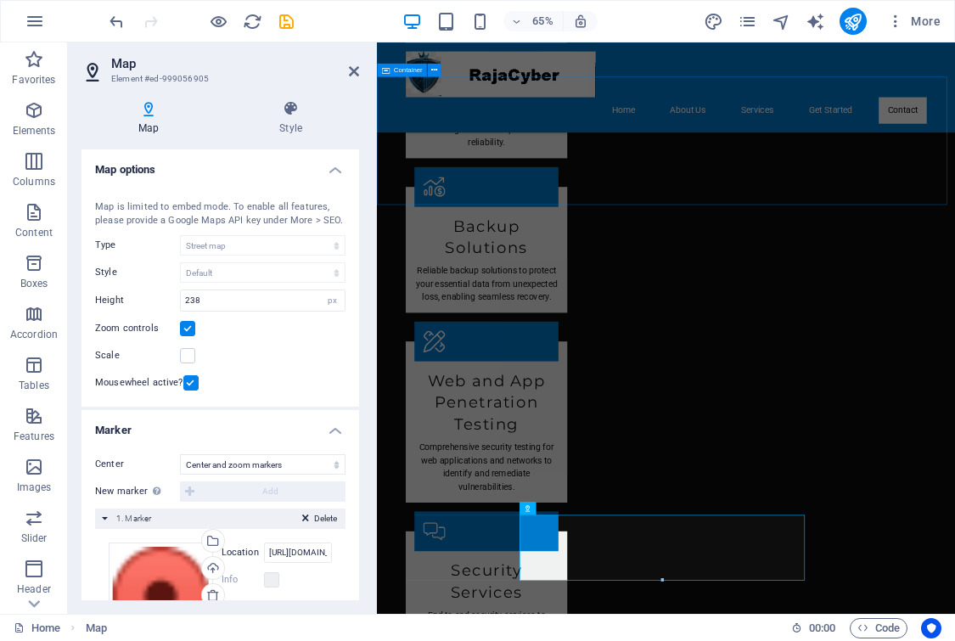
scroll to position [1938, 0]
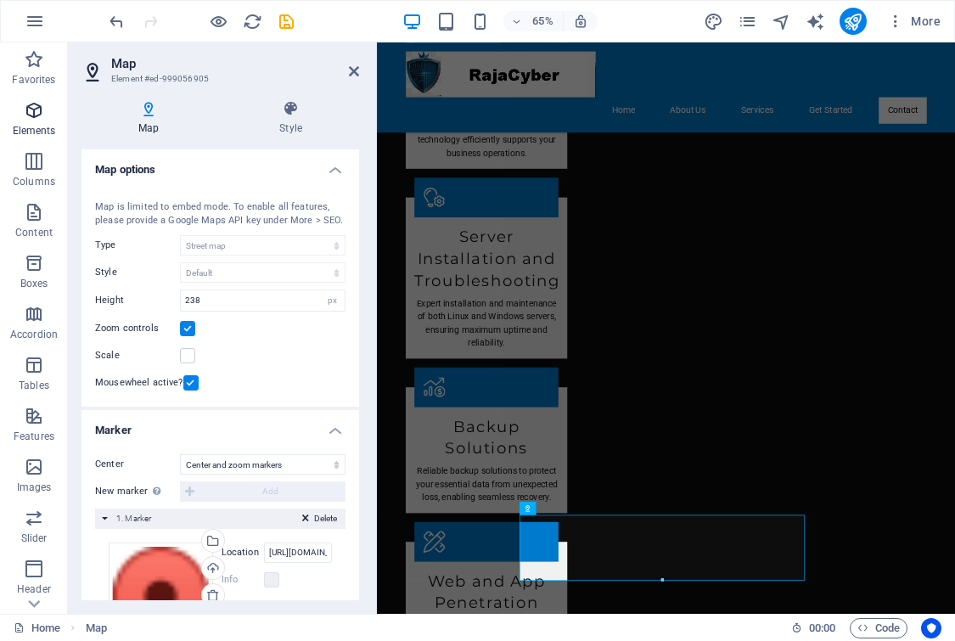
click at [30, 126] on p "Elements" at bounding box center [34, 131] width 43 height 14
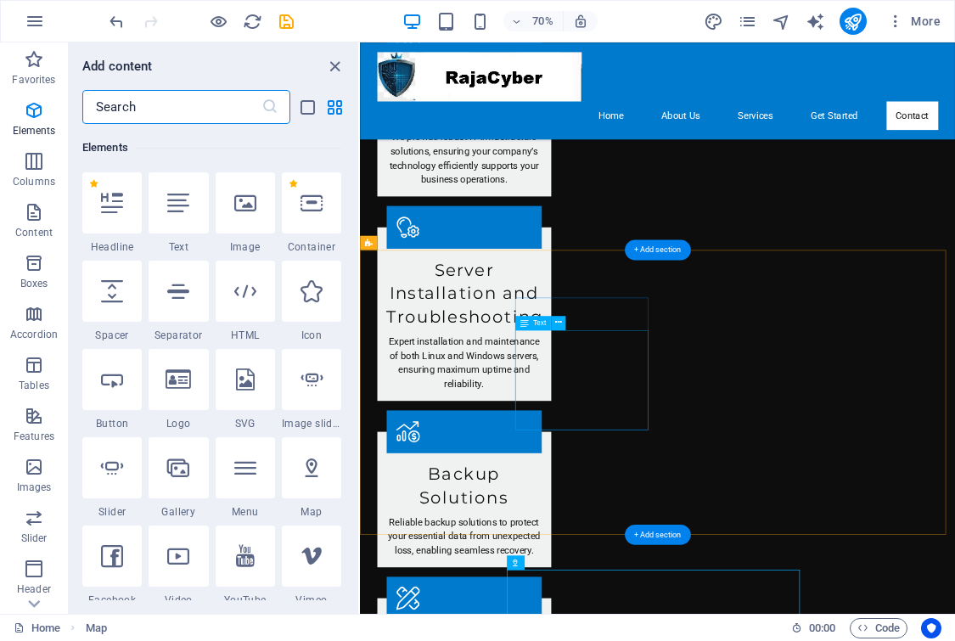
scroll to position [2001, 0]
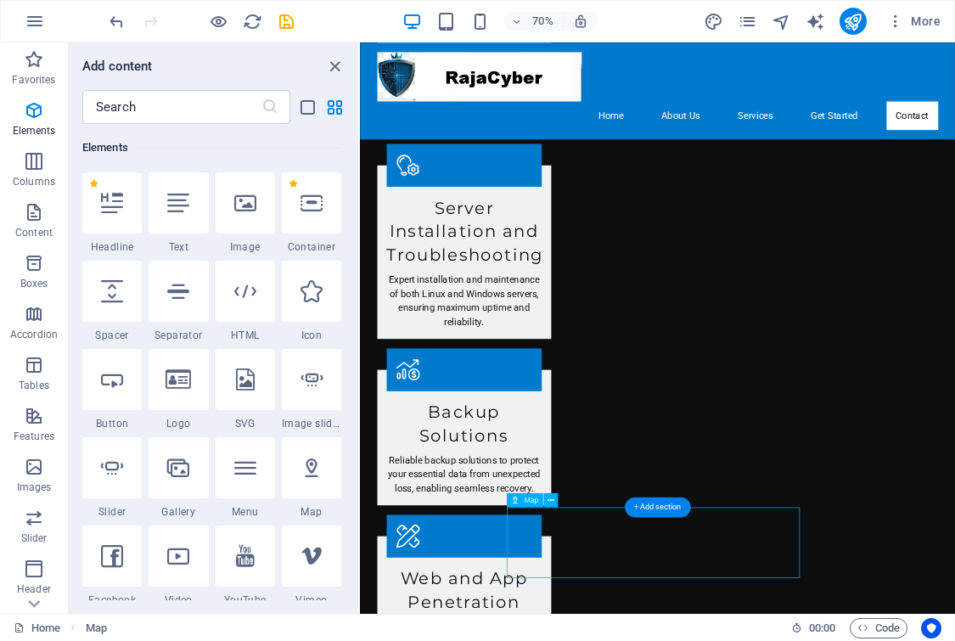
click at [316, 482] on div at bounding box center [311, 467] width 59 height 61
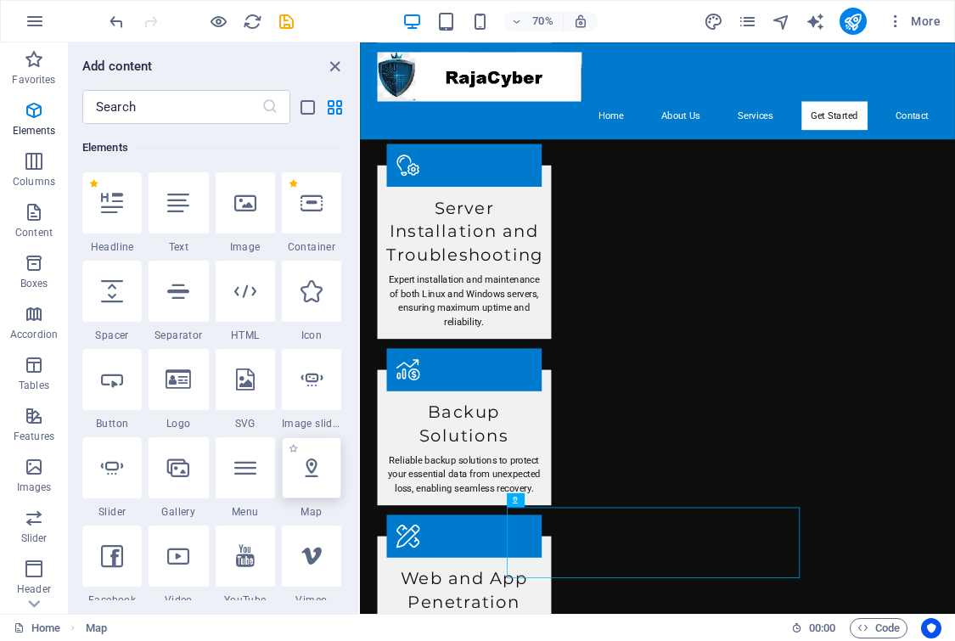
select select "1"
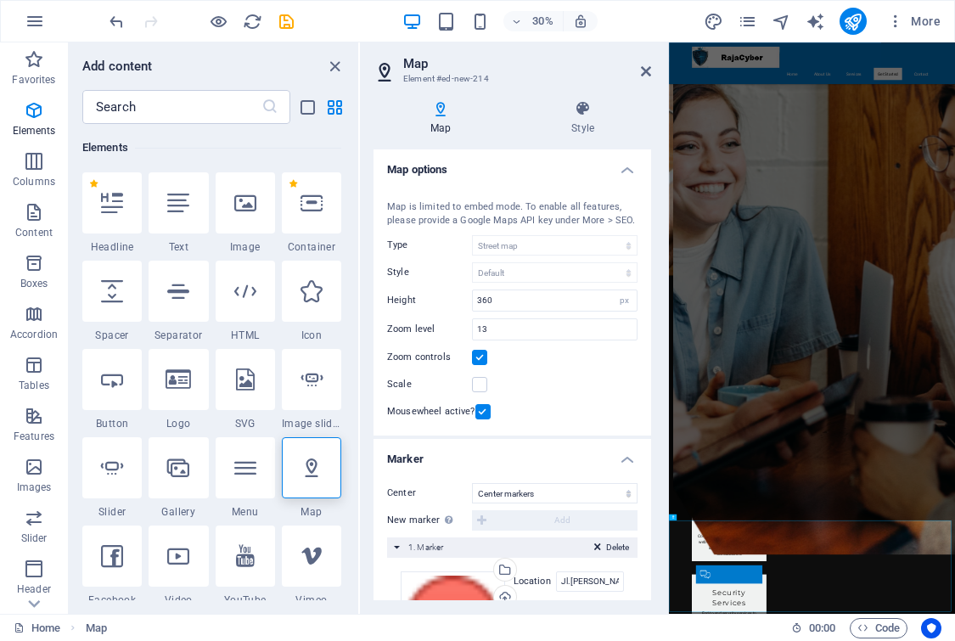
scroll to position [170, 0]
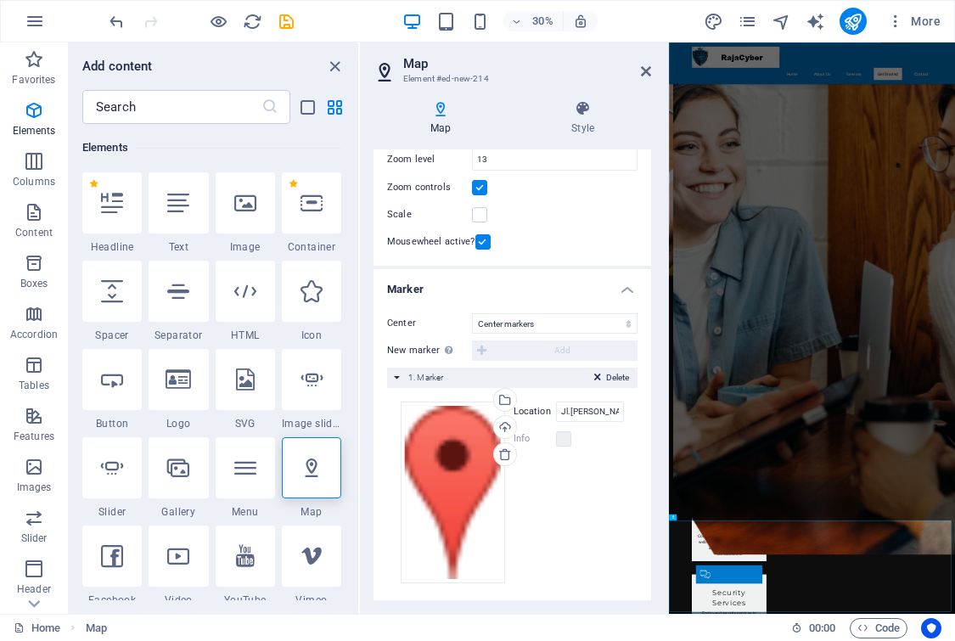
click at [447, 123] on h4 "Map" at bounding box center [443, 118] width 141 height 36
click at [447, 125] on h4 "Map" at bounding box center [443, 118] width 141 height 36
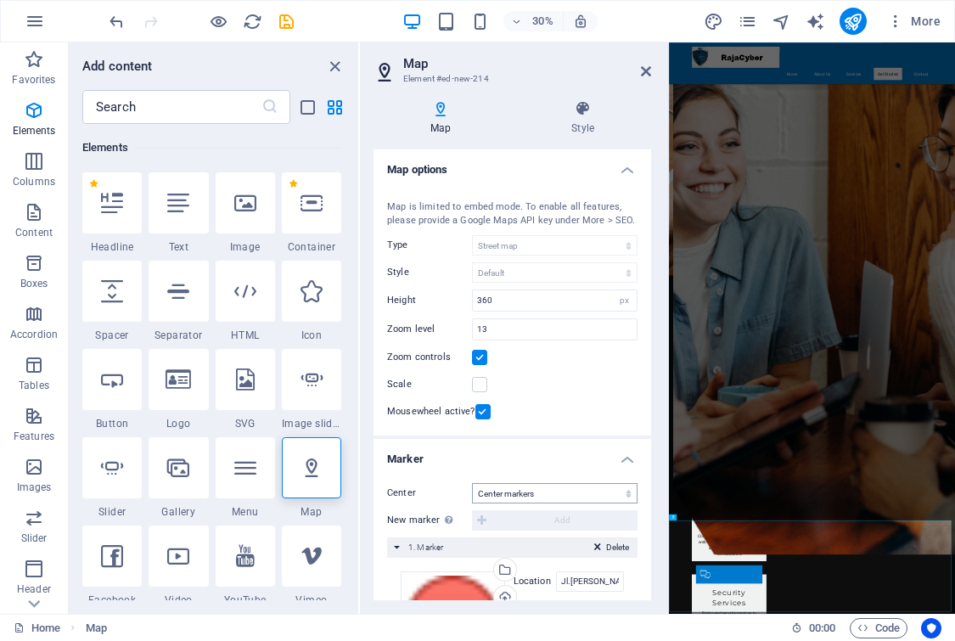
scroll to position [191, 0]
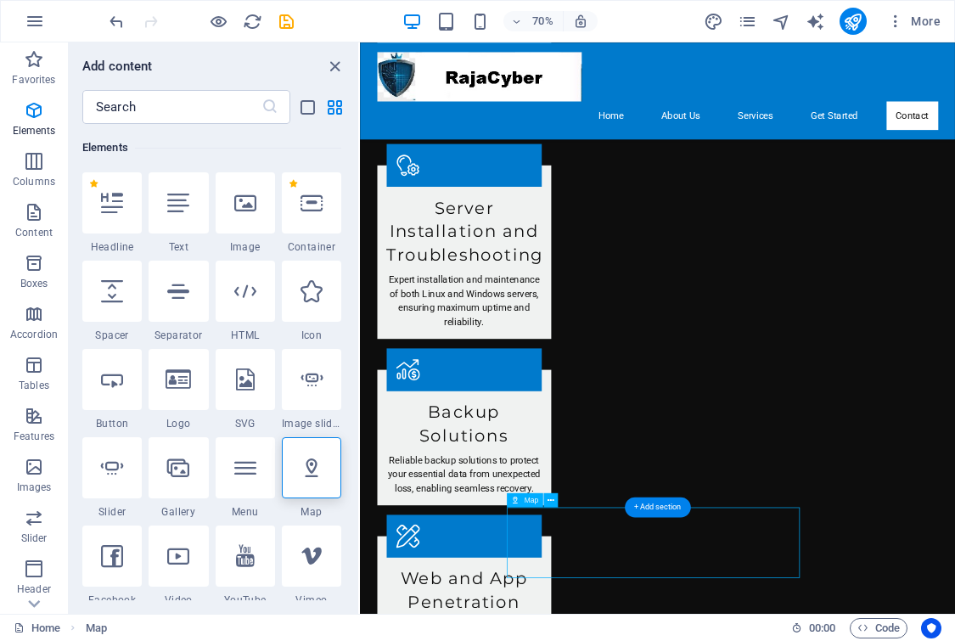
drag, startPoint x: 949, startPoint y: 672, endPoint x: 844, endPoint y: 764, distance: 139.4
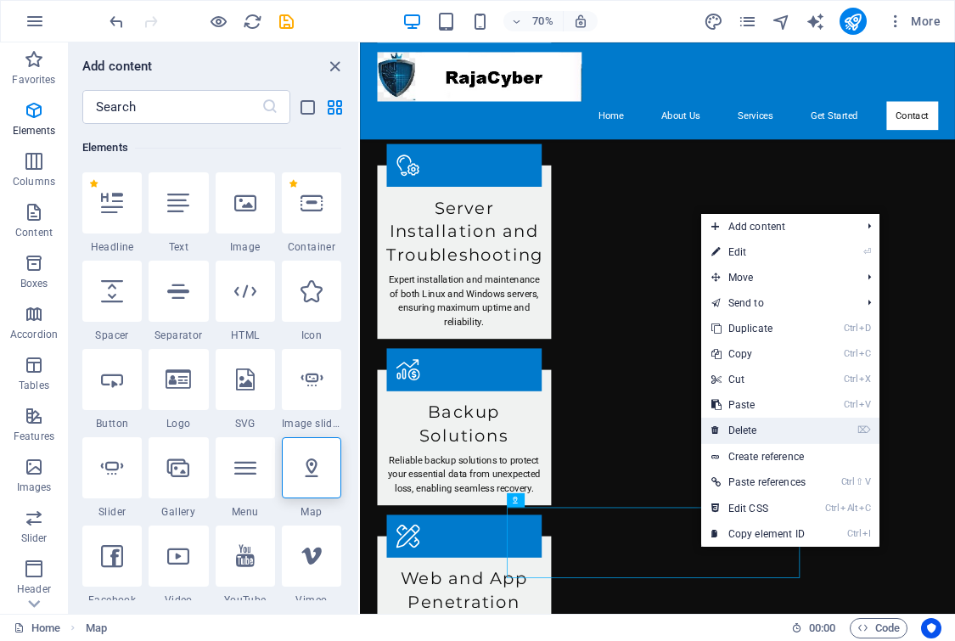
click at [770, 428] on link "⌦ Delete" at bounding box center [758, 429] width 115 height 25
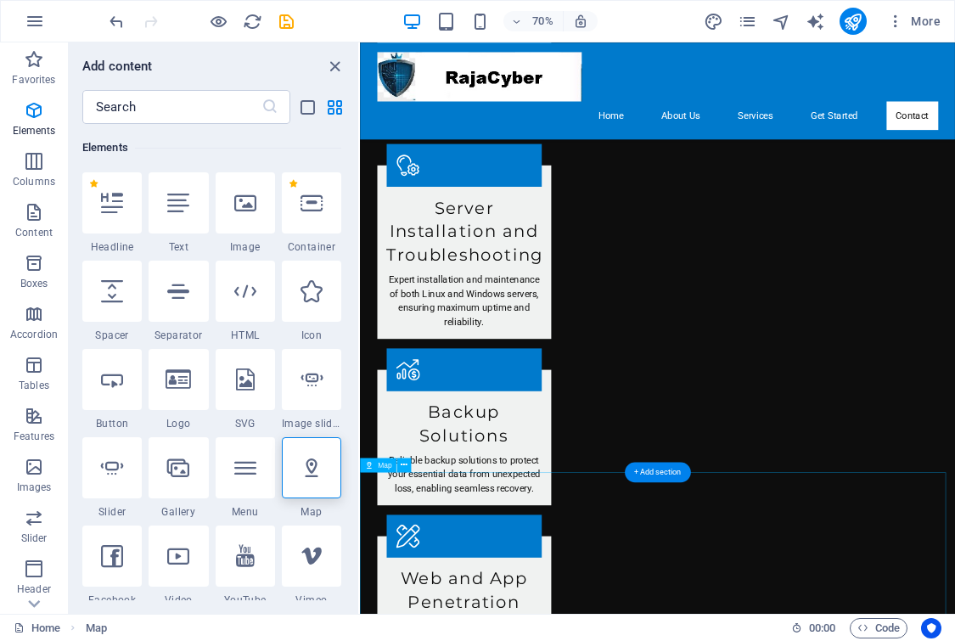
scroll to position [2110, 0]
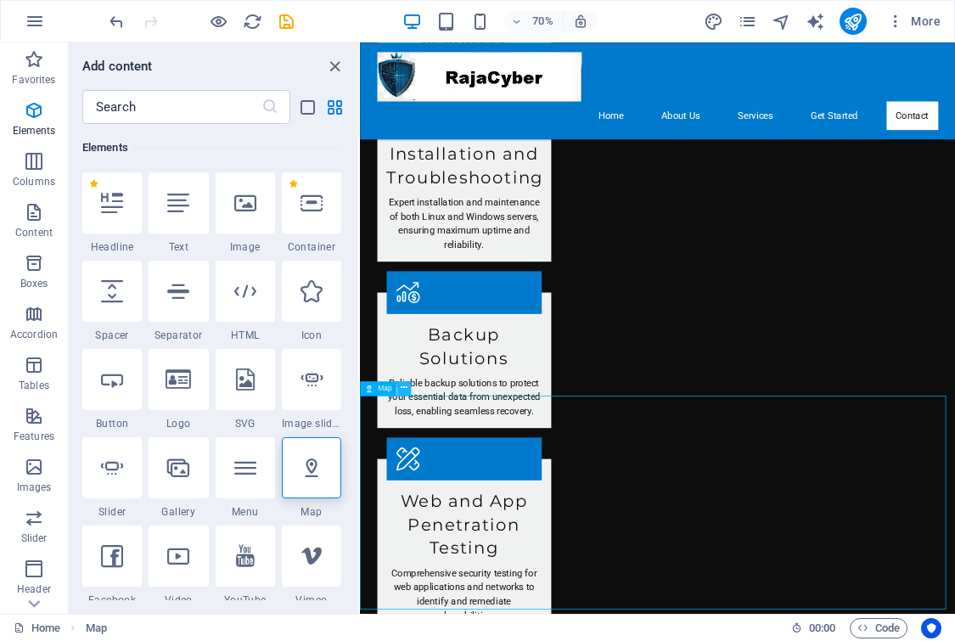
click at [403, 385] on icon at bounding box center [403, 388] width 7 height 13
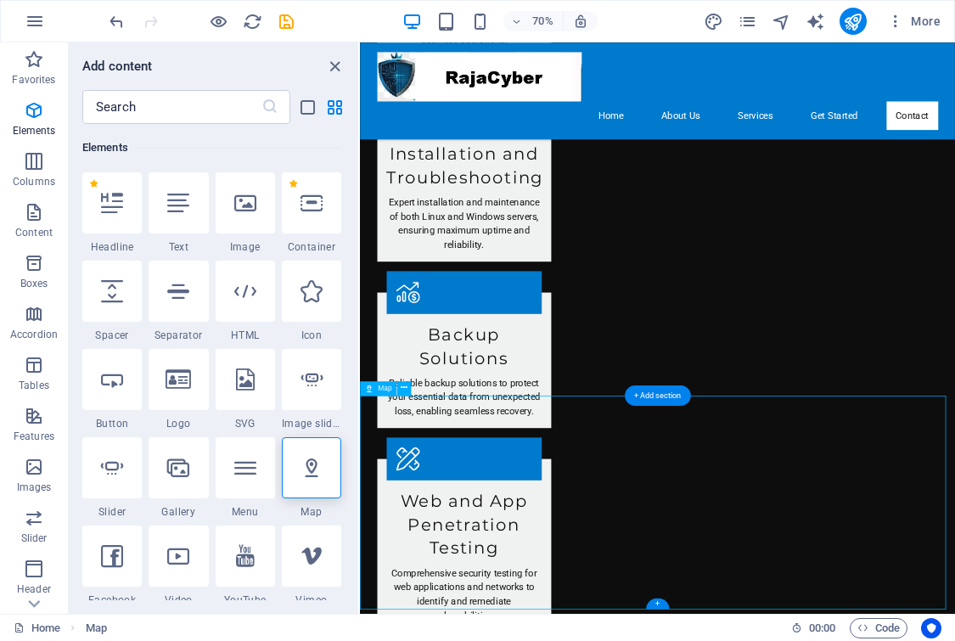
drag, startPoint x: 691, startPoint y: 761, endPoint x: 955, endPoint y: 729, distance: 265.0
drag, startPoint x: 787, startPoint y: 620, endPoint x: 790, endPoint y: 733, distance: 112.9
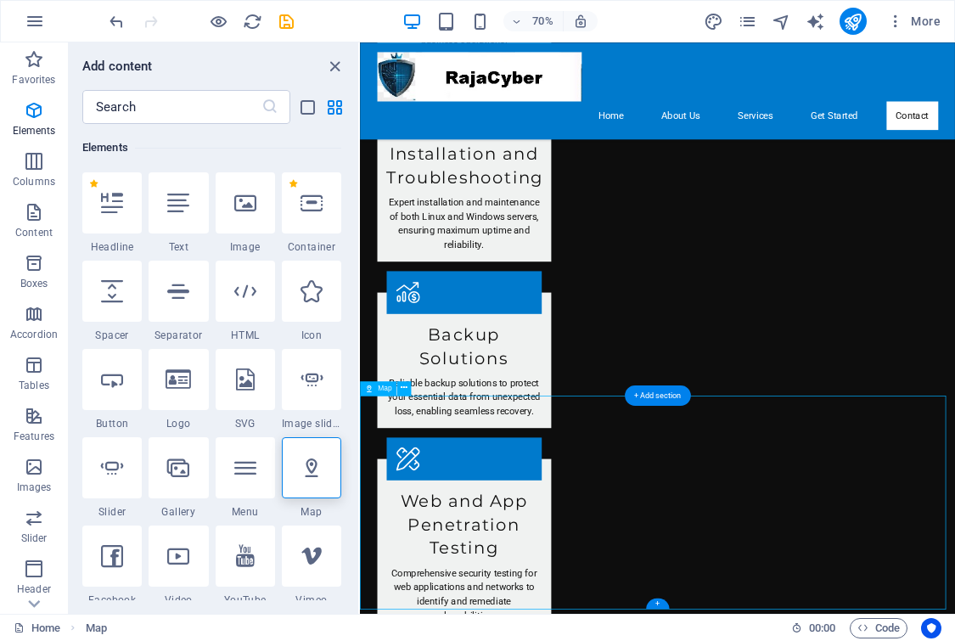
drag, startPoint x: 850, startPoint y: 680, endPoint x: 740, endPoint y: 630, distance: 121.5
select select "1"
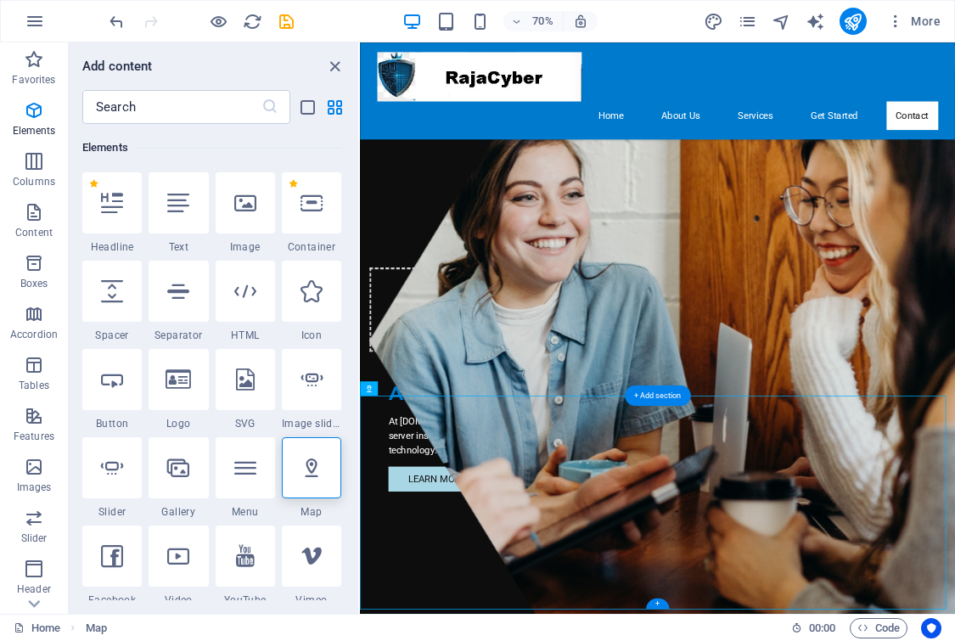
select select "1"
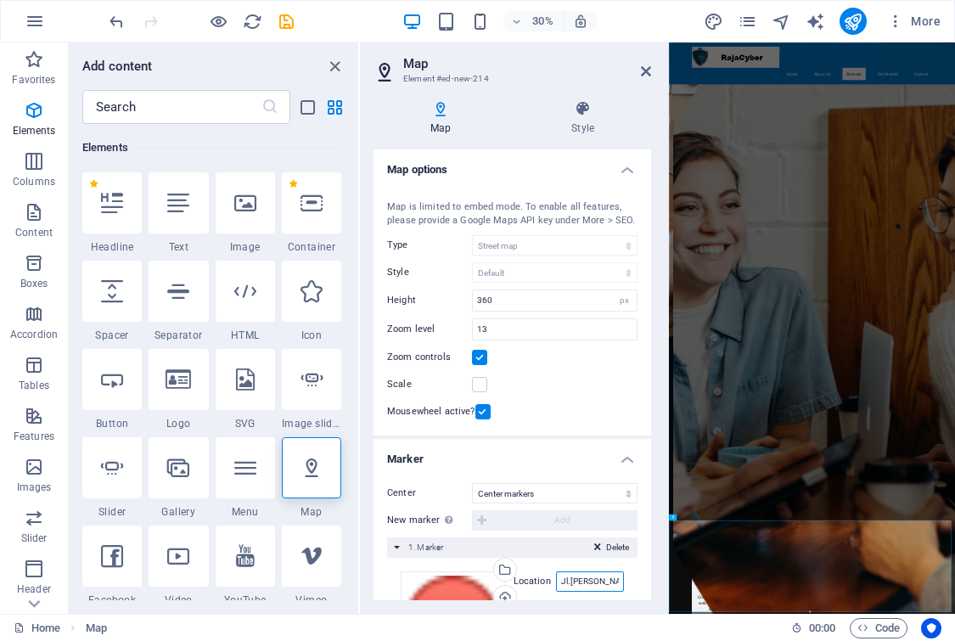
drag, startPoint x: 585, startPoint y: 597, endPoint x: 555, endPoint y: 591, distance: 30.3
click at [556, 591] on input "Jl.[PERSON_NAME]. Ruko Sentra Niaga [GEOGRAPHIC_DATA]. [STREET_ADDRESS]" at bounding box center [590, 581] width 68 height 20
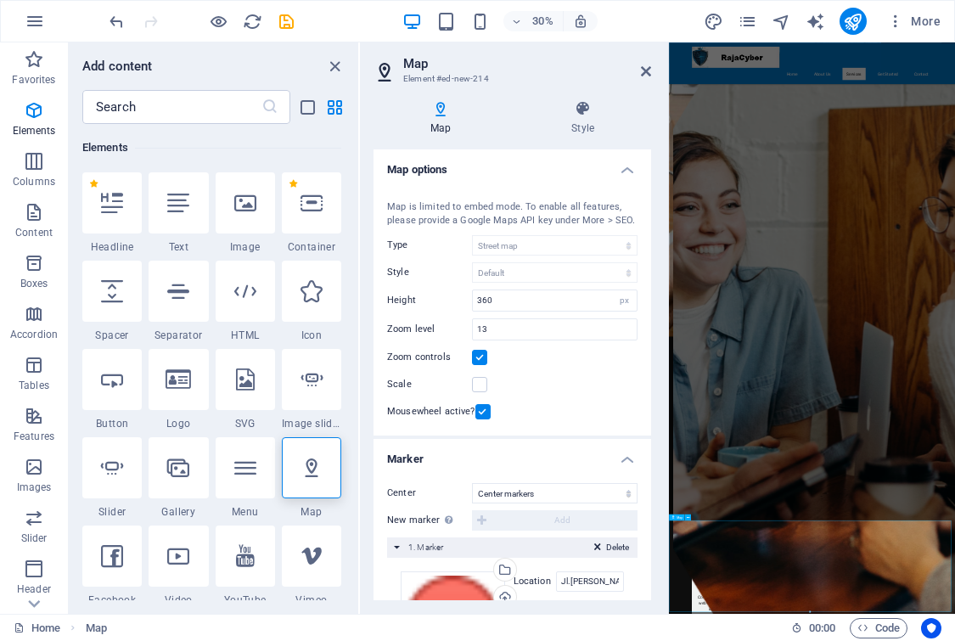
click at [904, 22] on icon "button" at bounding box center [895, 21] width 17 height 17
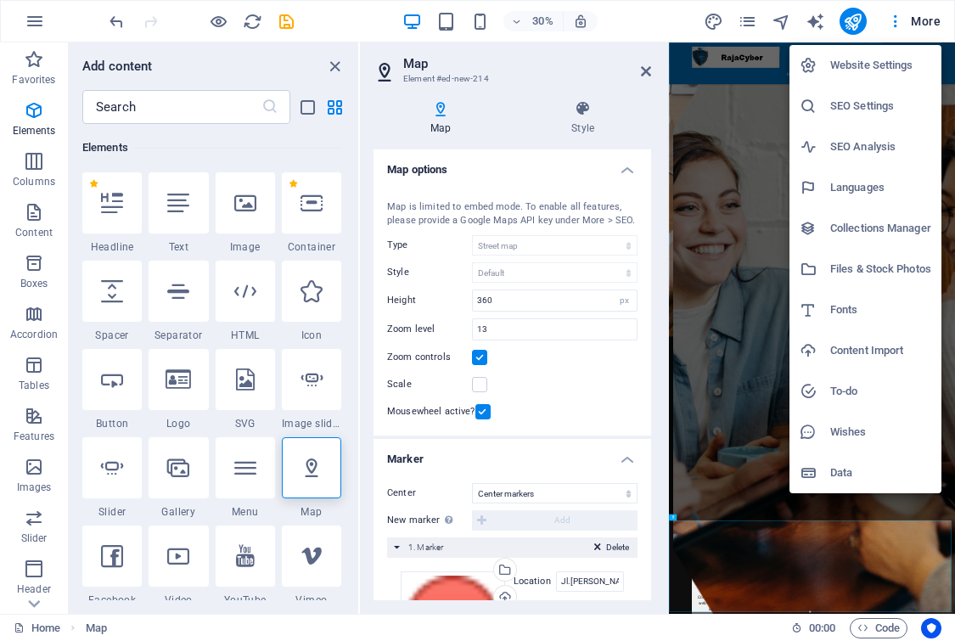
click at [891, 63] on h6 "Website Settings" at bounding box center [880, 65] width 101 height 20
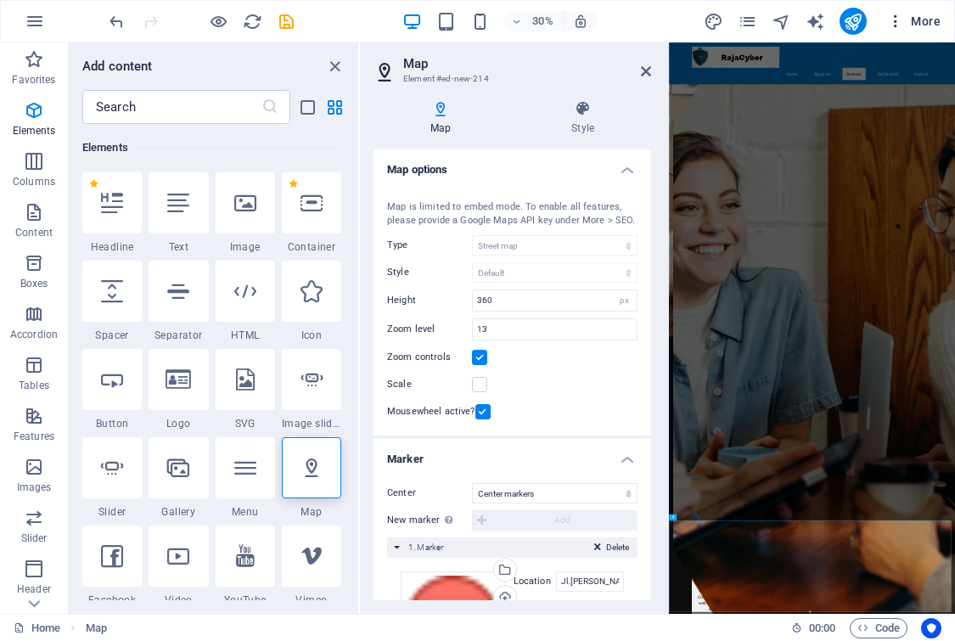
click at [931, 24] on span "More" at bounding box center [913, 21] width 53 height 17
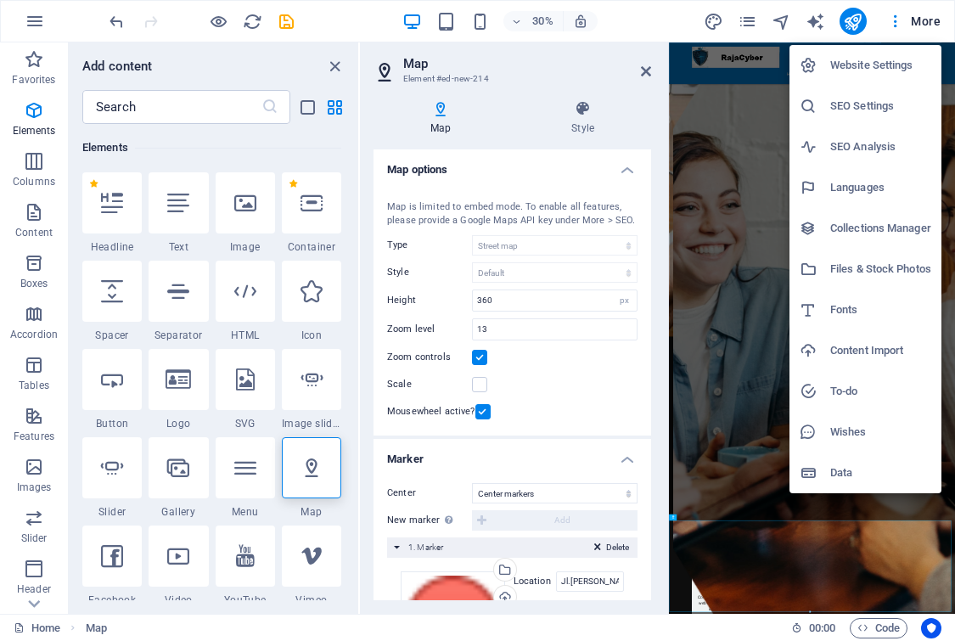
click at [881, 59] on h6 "Website Settings" at bounding box center [880, 65] width 101 height 20
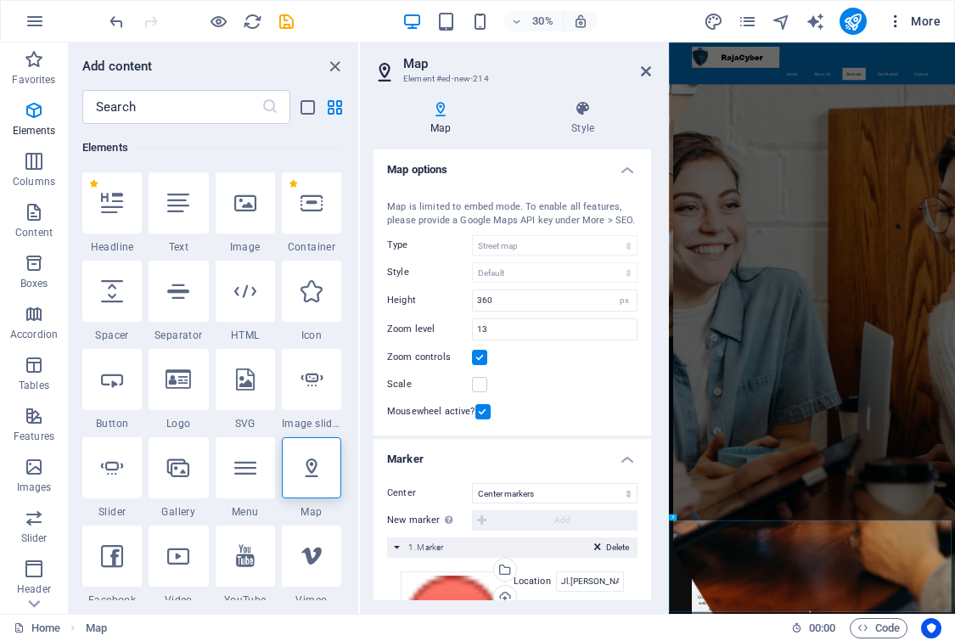
click at [937, 21] on span "More" at bounding box center [913, 21] width 53 height 17
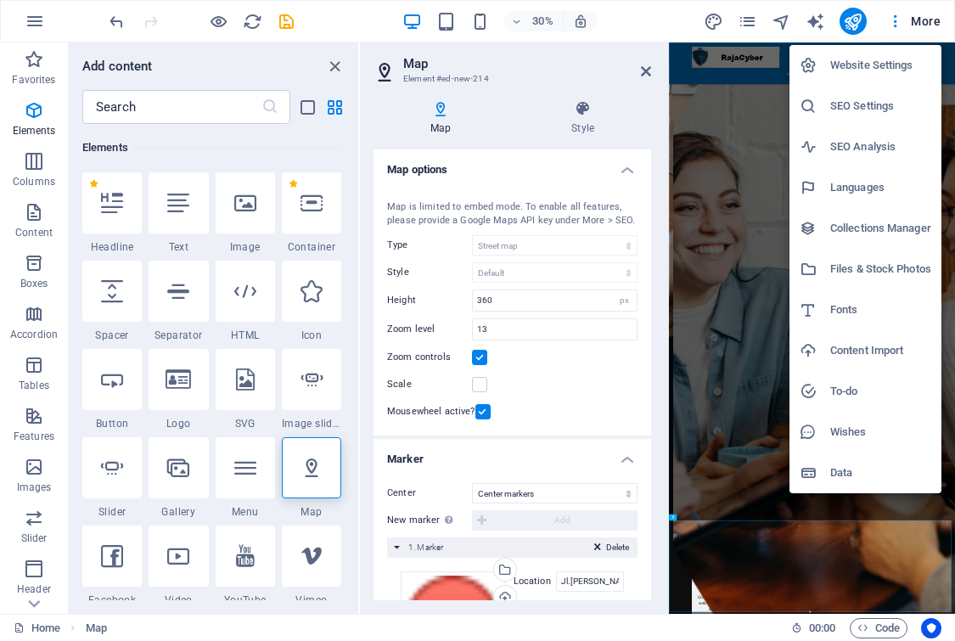
click at [872, 103] on h6 "SEO Settings" at bounding box center [880, 106] width 101 height 20
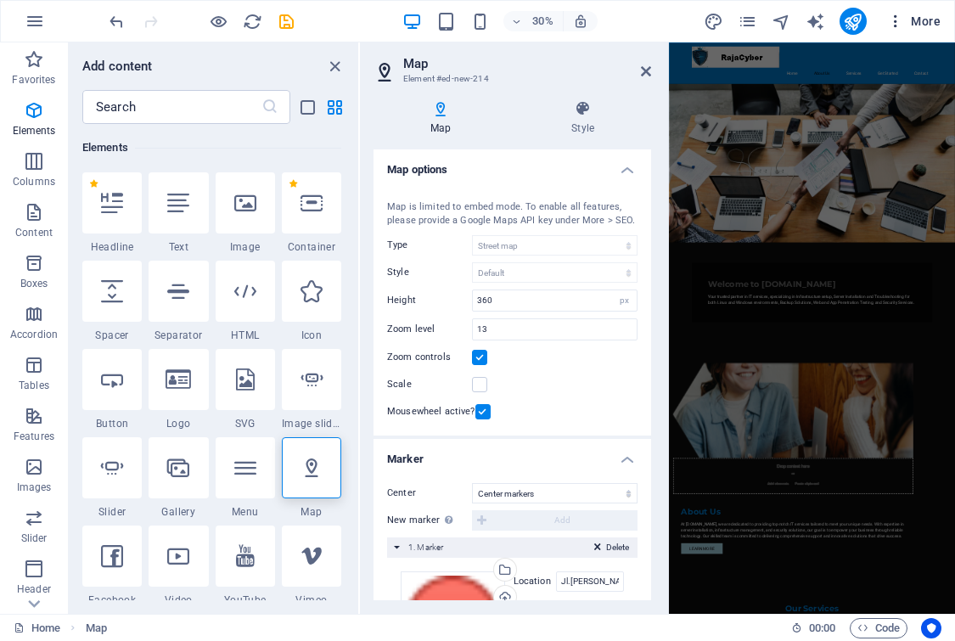
click at [915, 19] on span "More" at bounding box center [913, 21] width 53 height 17
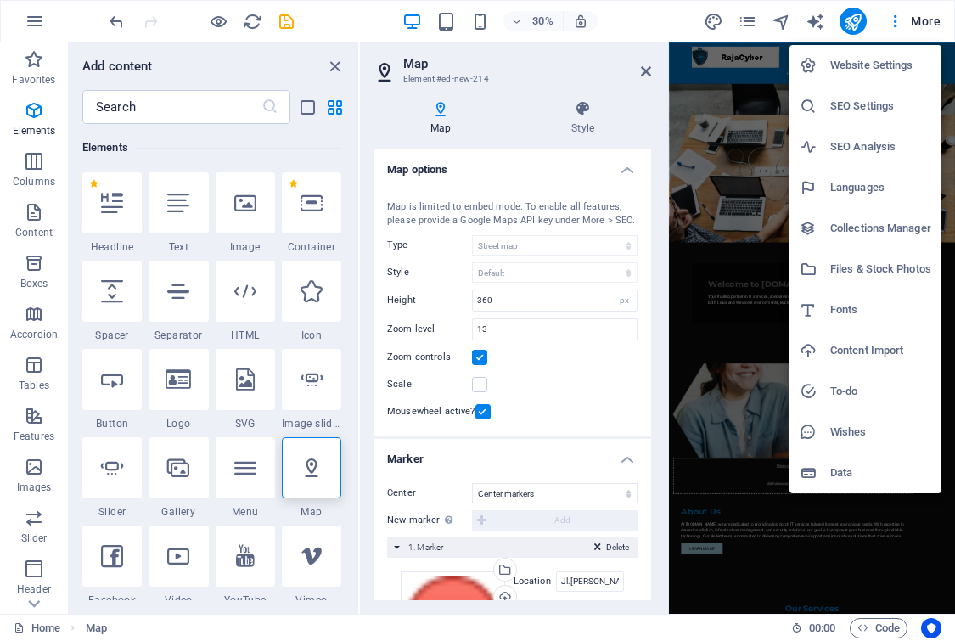
click at [891, 48] on li "Website Settings" at bounding box center [865, 65] width 152 height 41
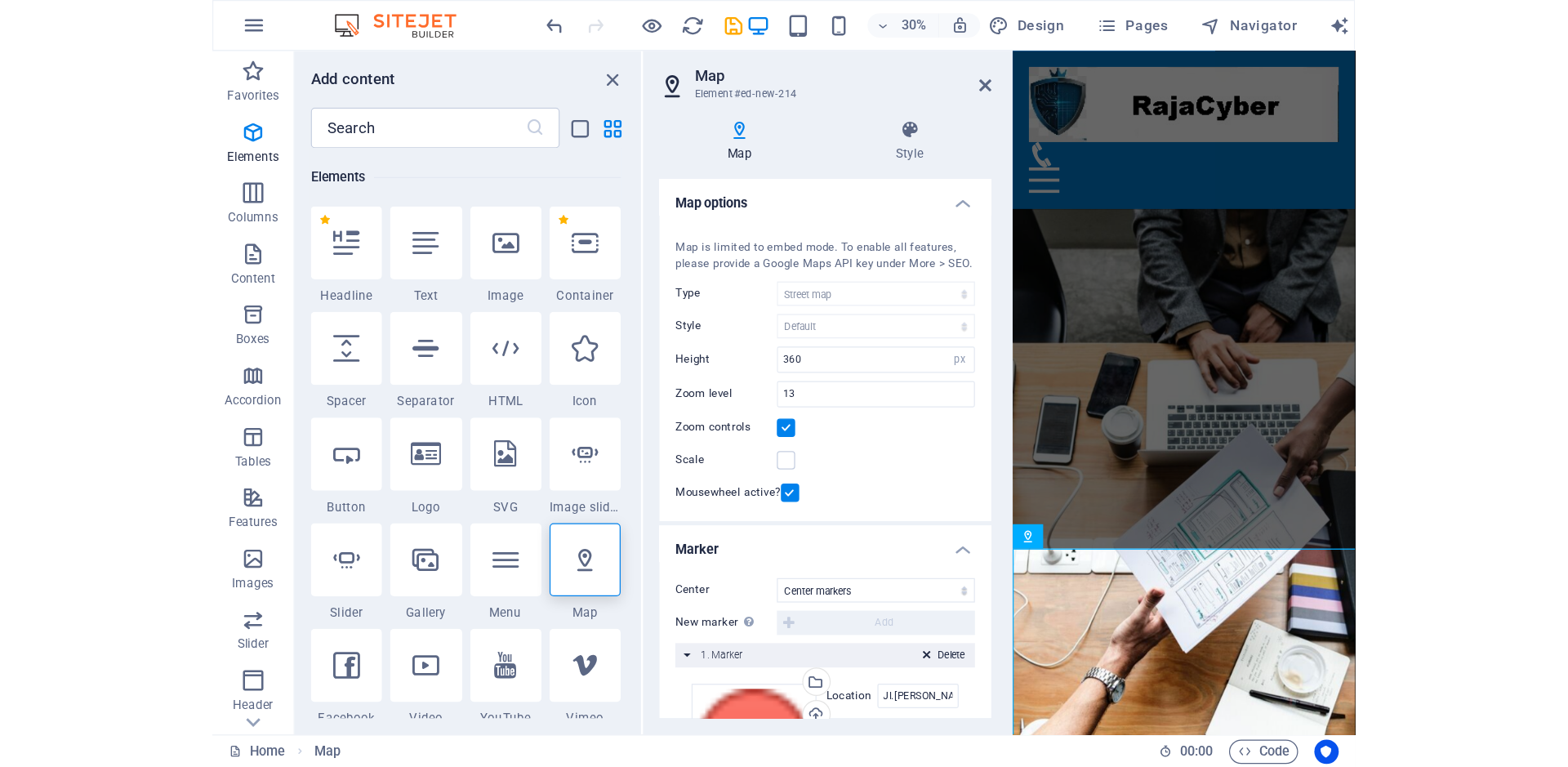
scroll to position [2115, 0]
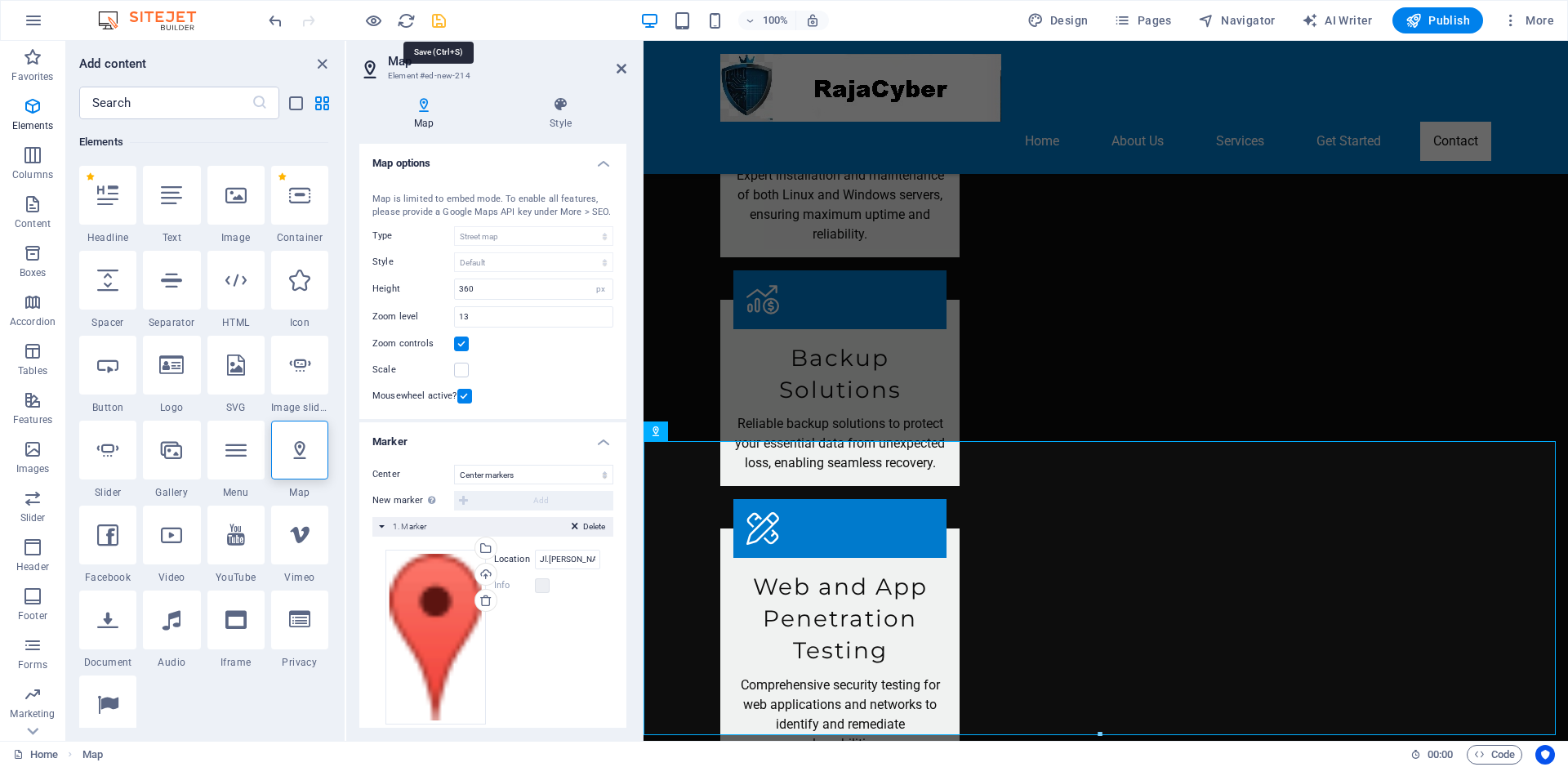
click at [439, 19] on icon "save" at bounding box center [439, 21] width 19 height 19
click at [918, 18] on span "More" at bounding box center [1528, 20] width 51 height 16
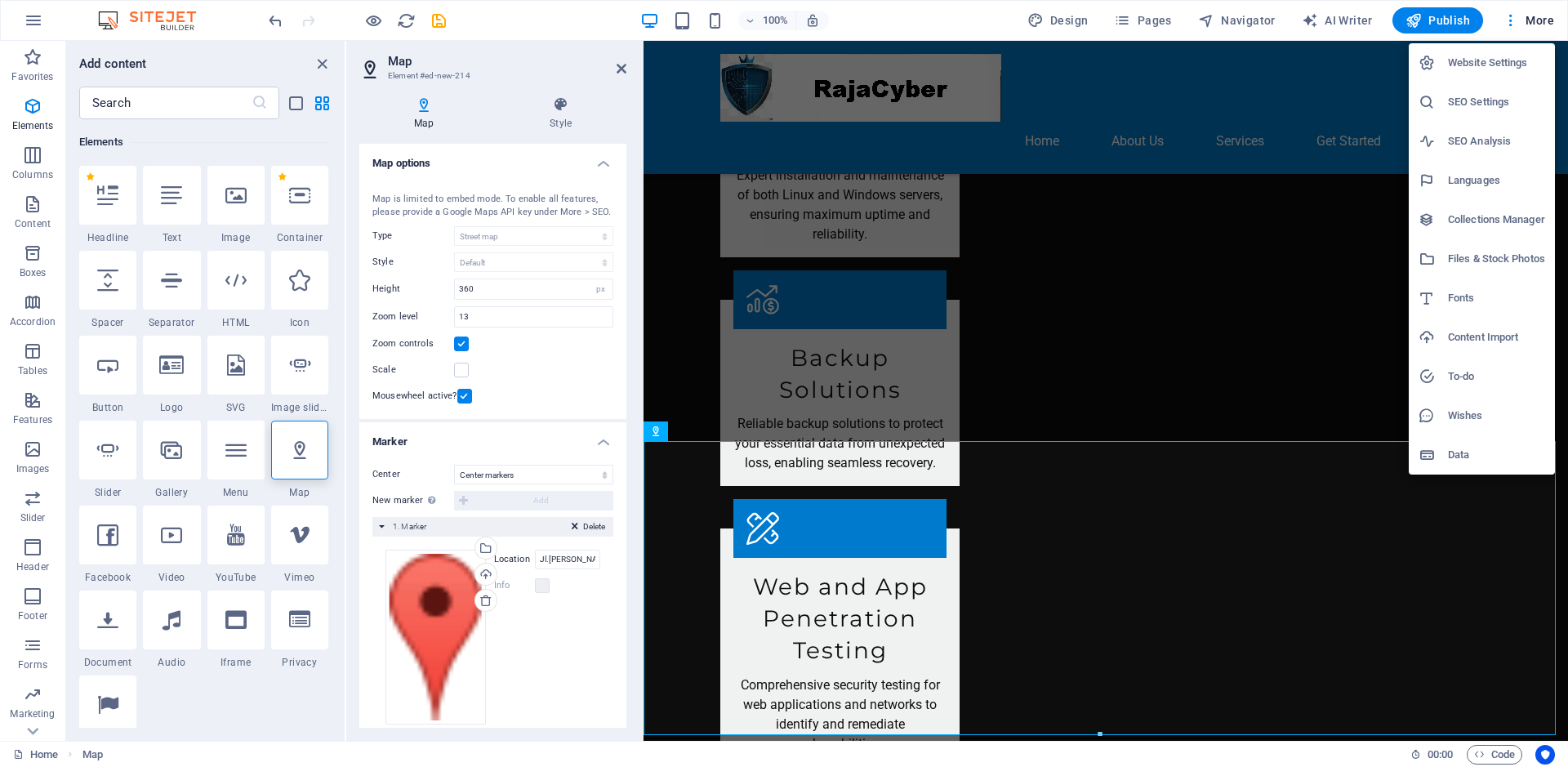
click at [918, 62] on h6 "Website Settings" at bounding box center [1496, 63] width 97 height 19
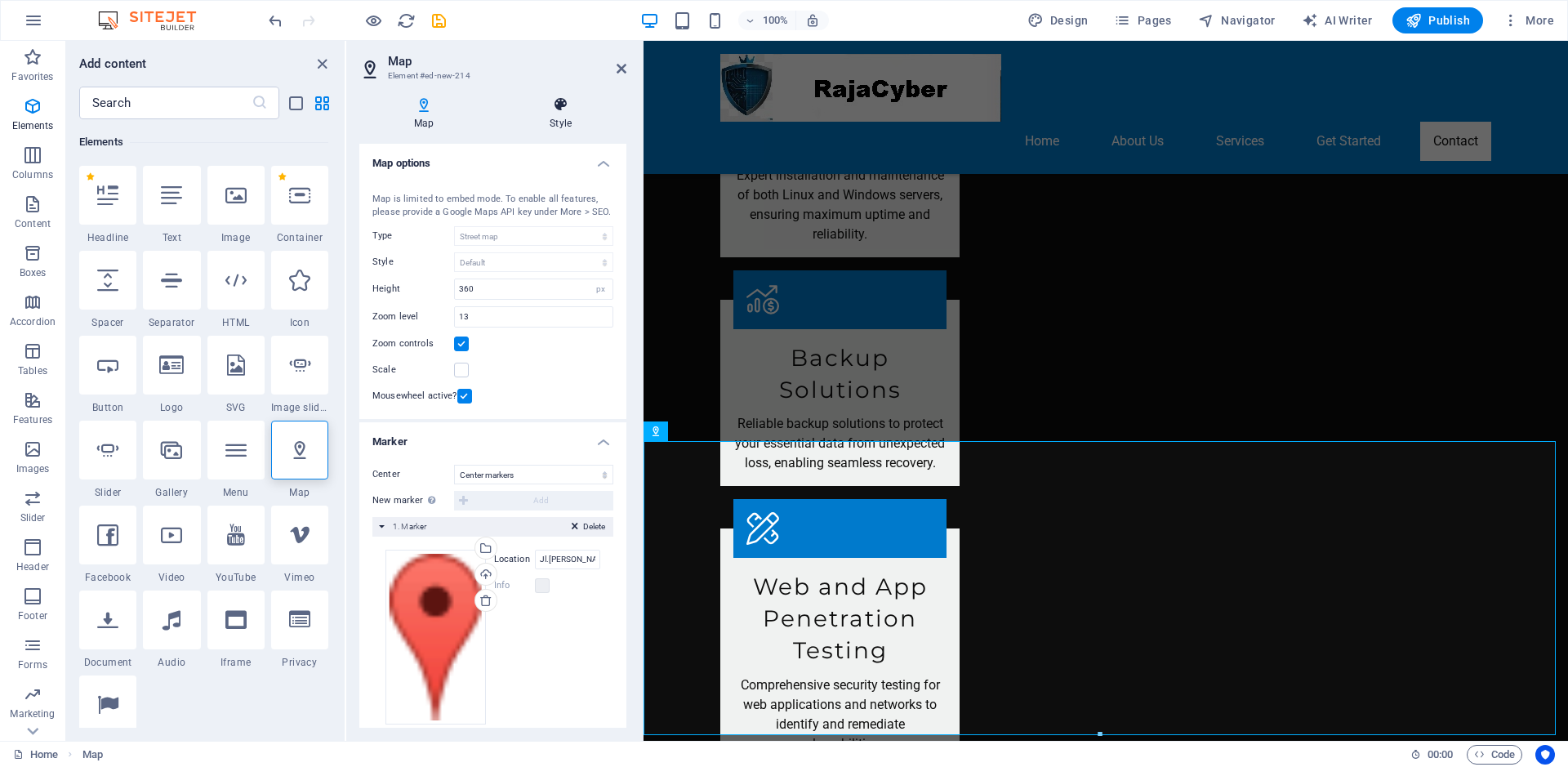
click at [558, 111] on icon at bounding box center [560, 104] width 132 height 16
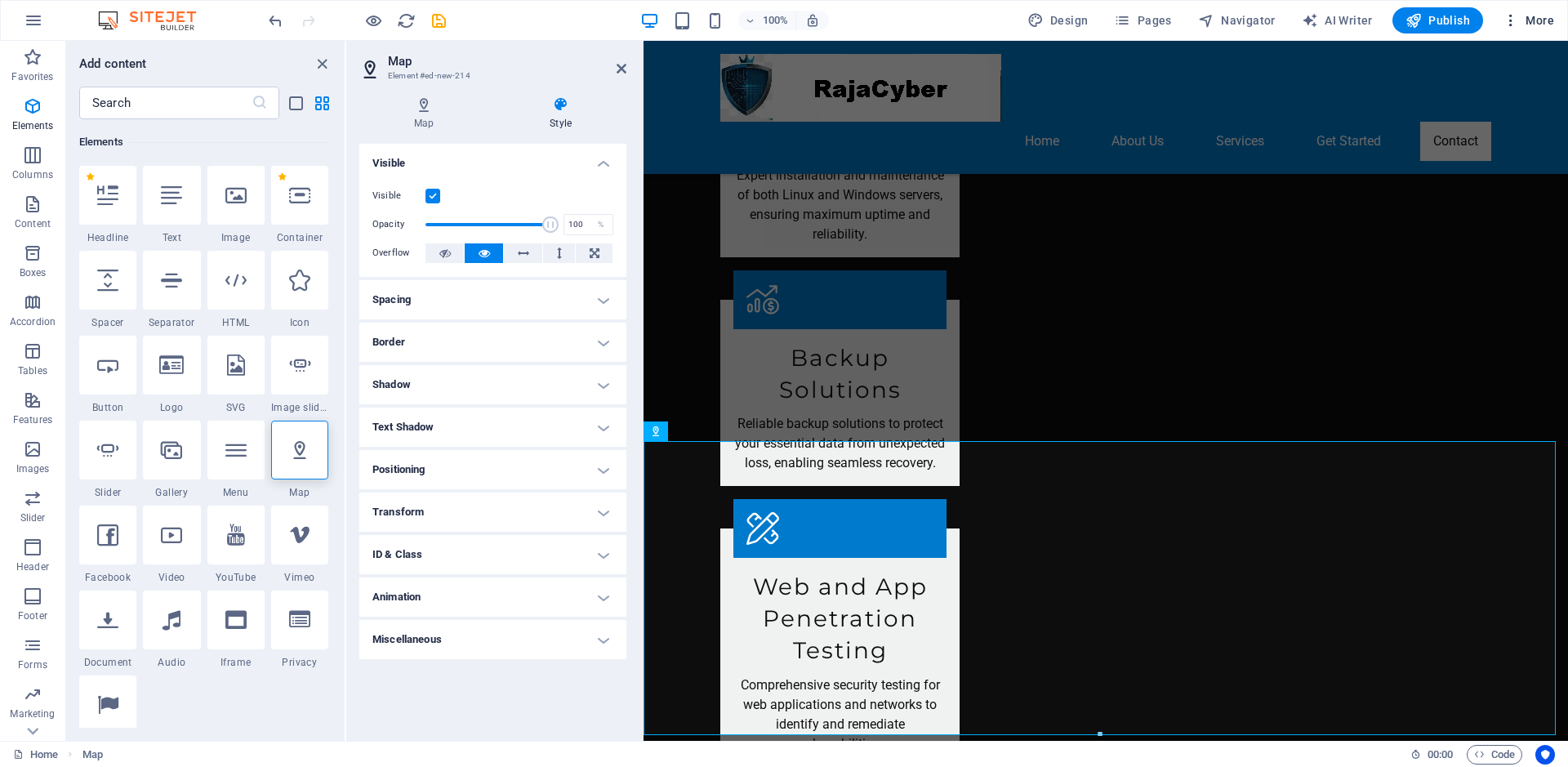
click at [918, 19] on span "More" at bounding box center [1528, 20] width 51 height 16
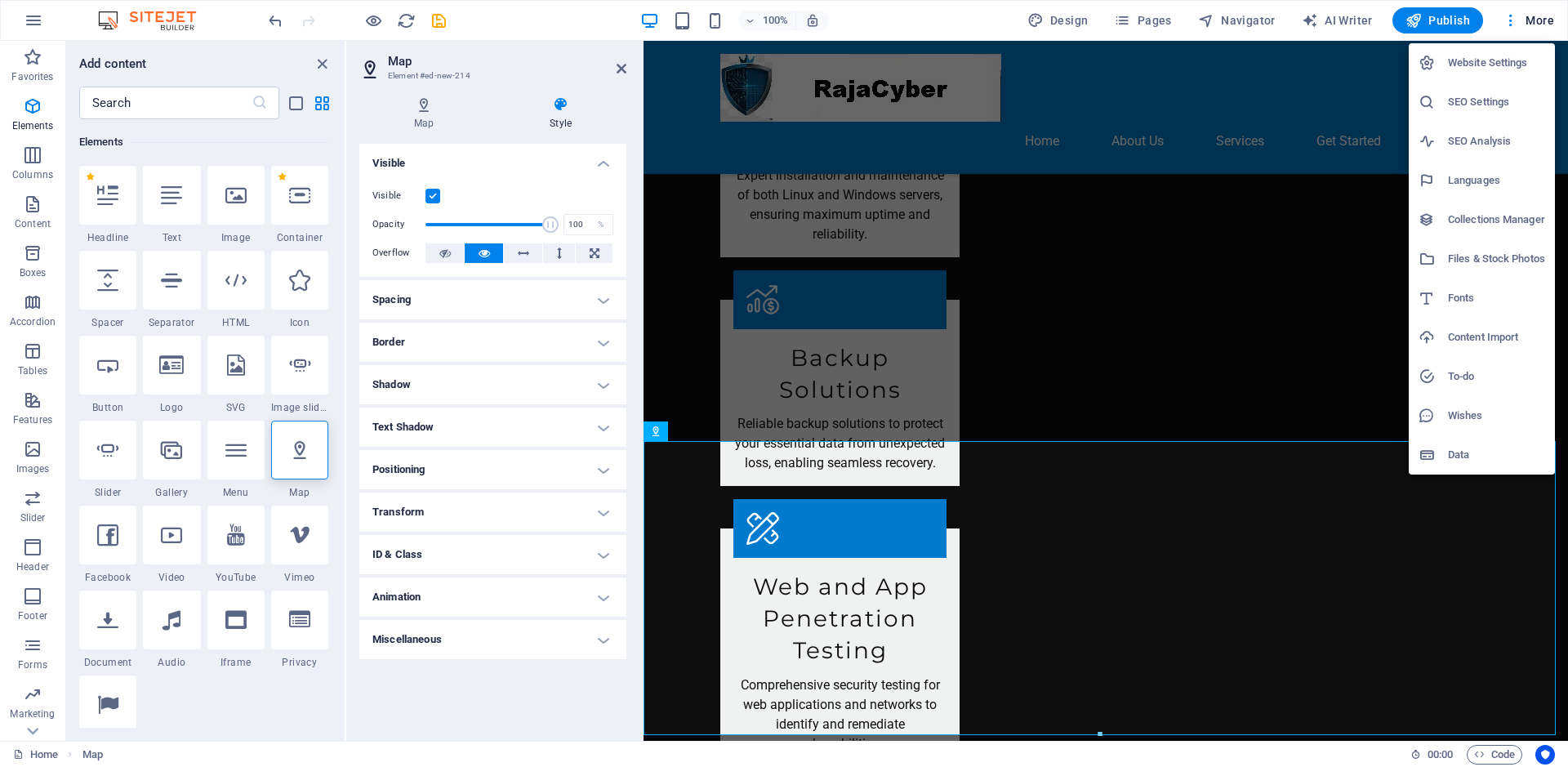
click at [918, 616] on div at bounding box center [784, 383] width 1568 height 767
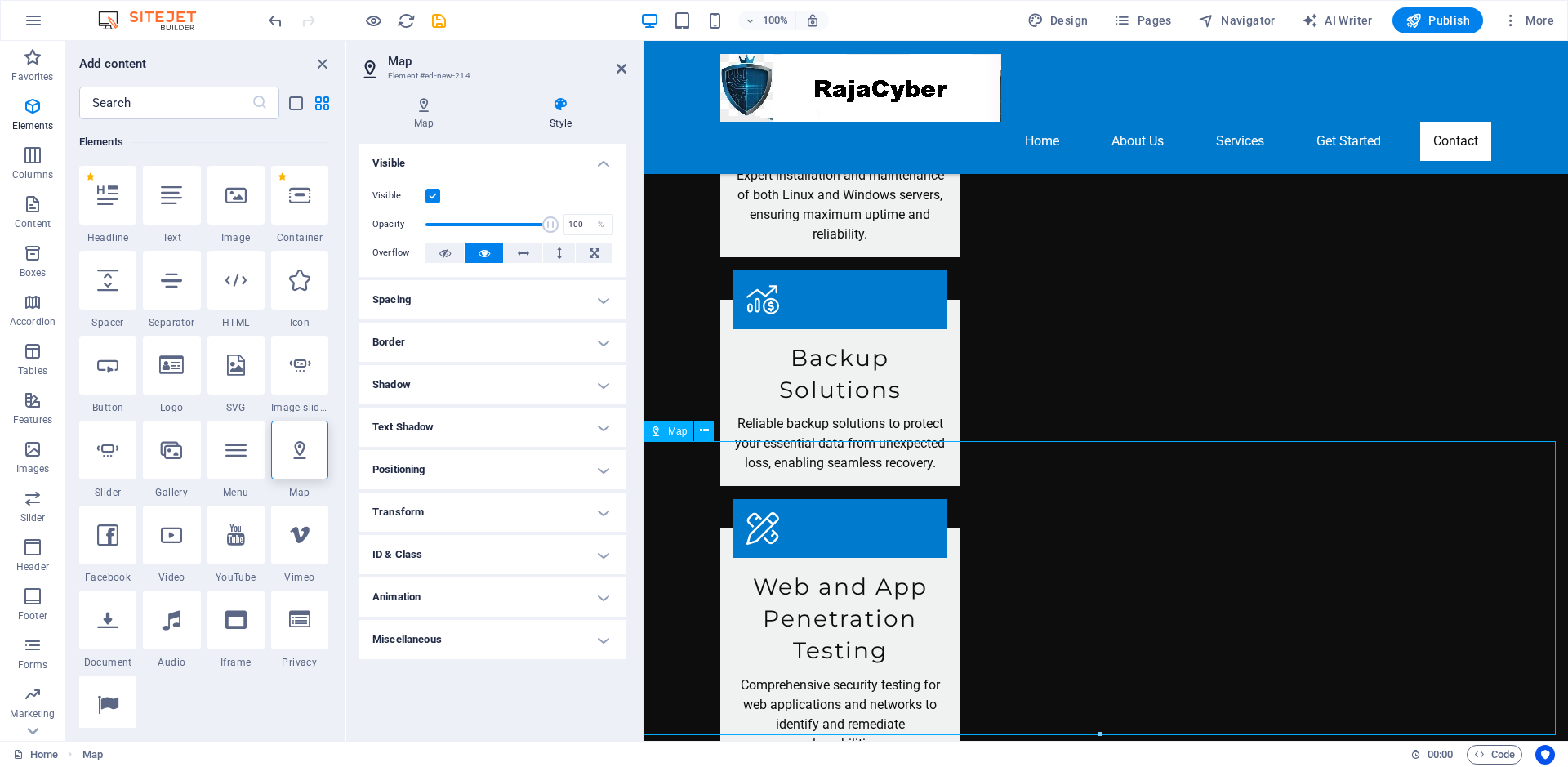
drag, startPoint x: 1062, startPoint y: 627, endPoint x: 1354, endPoint y: 605, distance: 292.8
click at [669, 431] on span "Map" at bounding box center [678, 431] width 19 height 10
click at [702, 425] on icon at bounding box center [704, 431] width 9 height 17
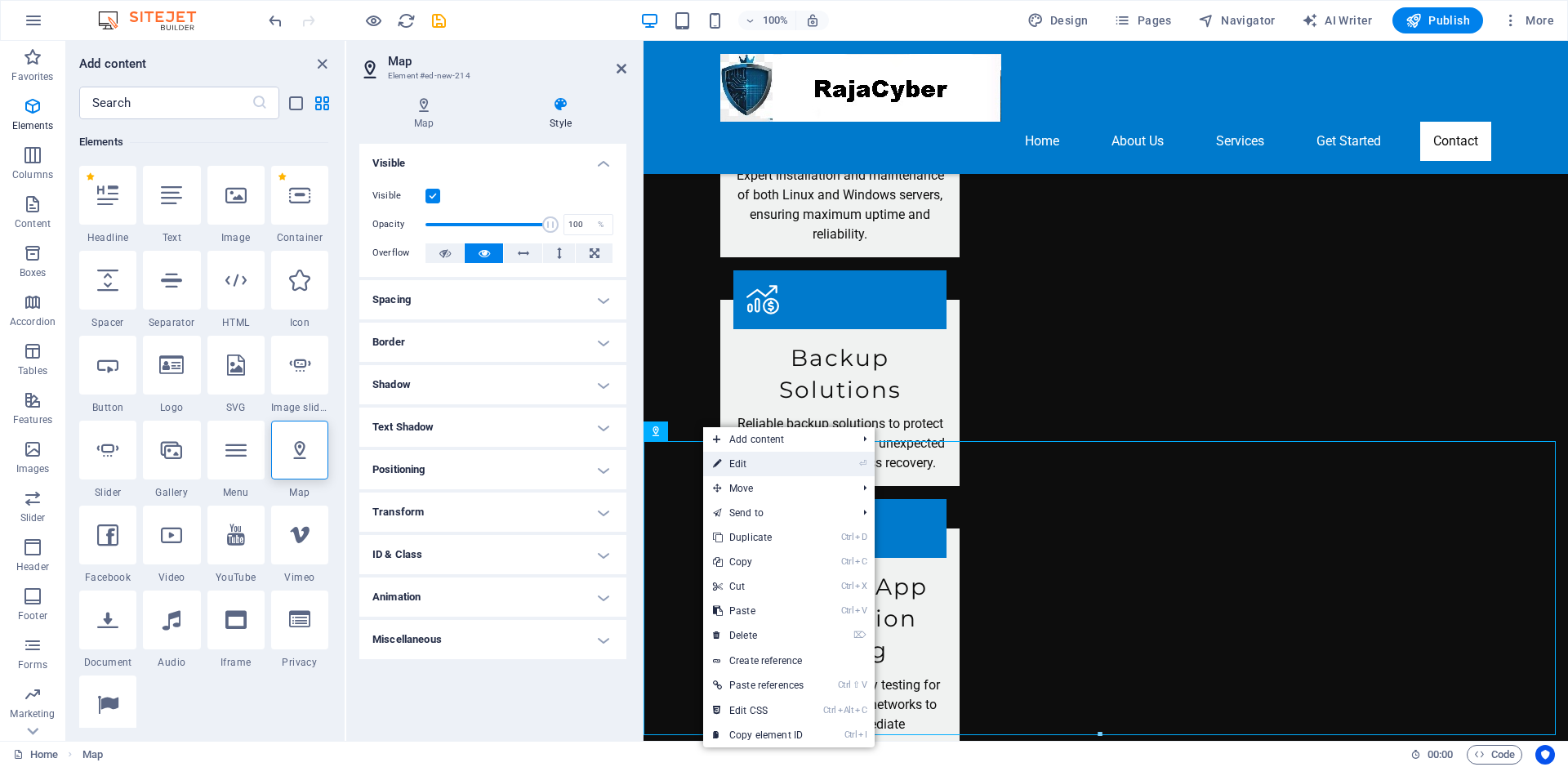
click at [716, 459] on icon at bounding box center [717, 463] width 8 height 24
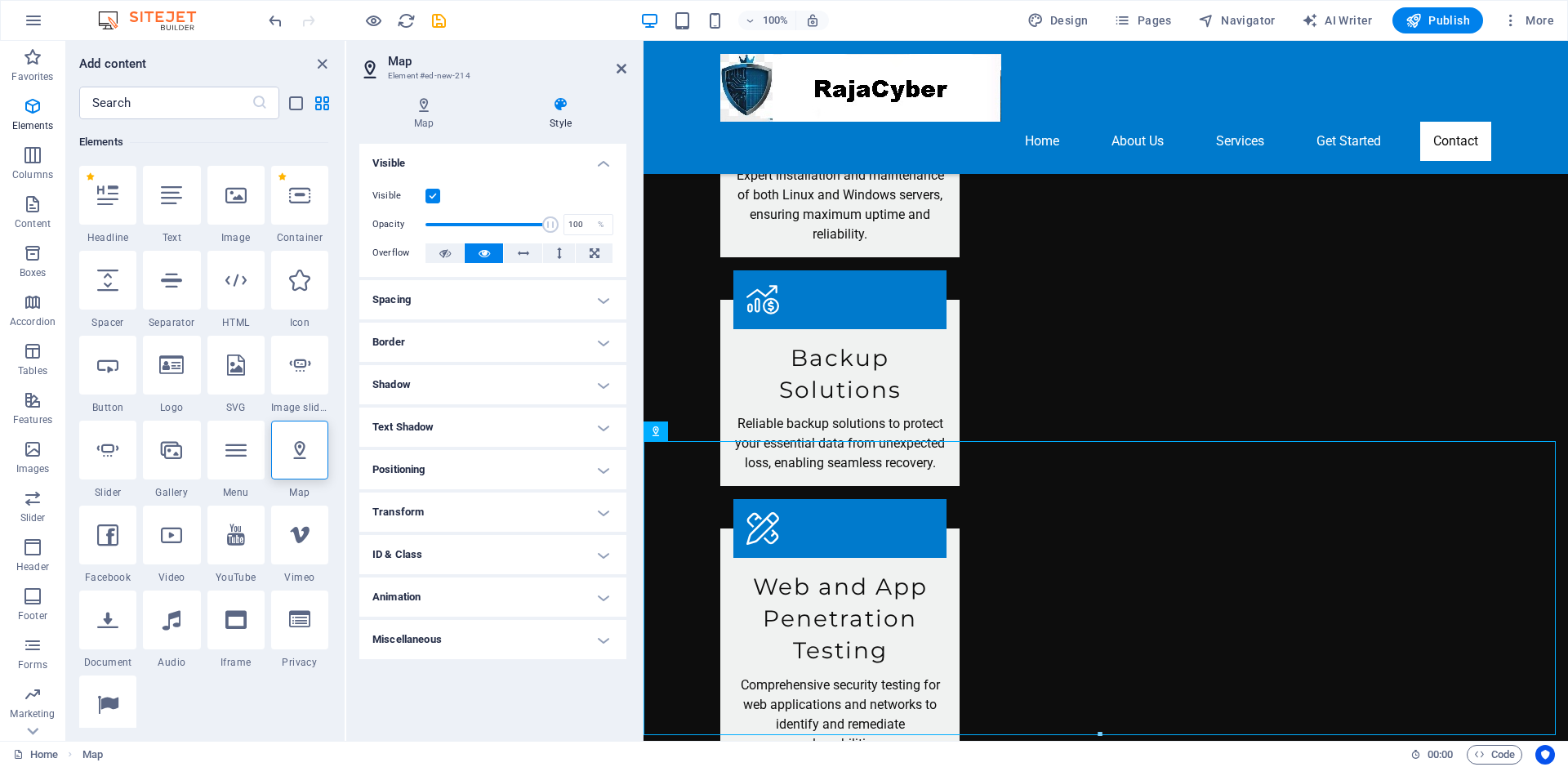
click at [526, 472] on h4 "Positioning" at bounding box center [492, 469] width 267 height 39
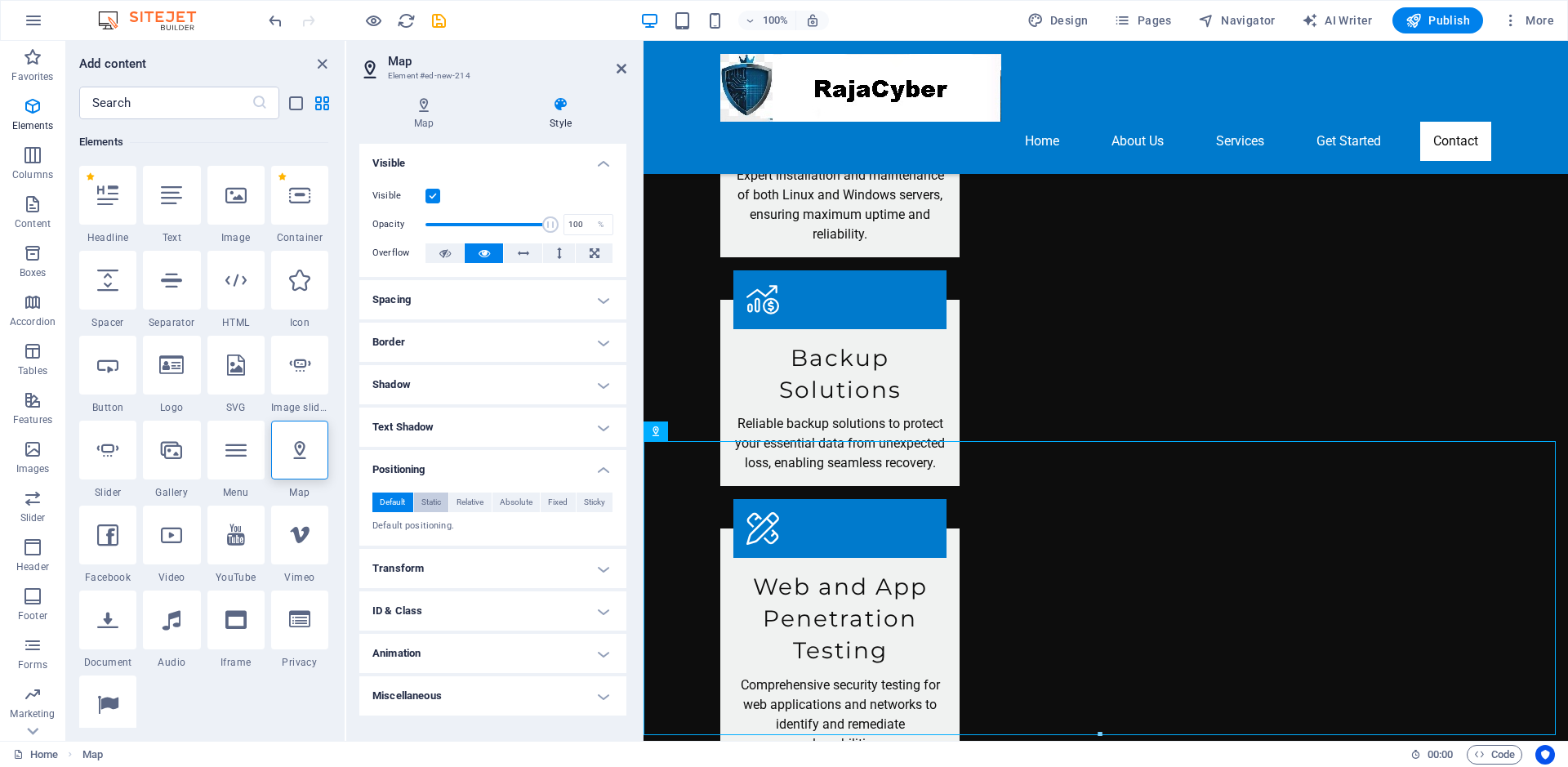
click at [437, 502] on span "Static" at bounding box center [431, 502] width 19 height 19
click at [482, 503] on span "Relative" at bounding box center [470, 502] width 27 height 19
click at [519, 500] on span "Absolute" at bounding box center [516, 502] width 33 height 19
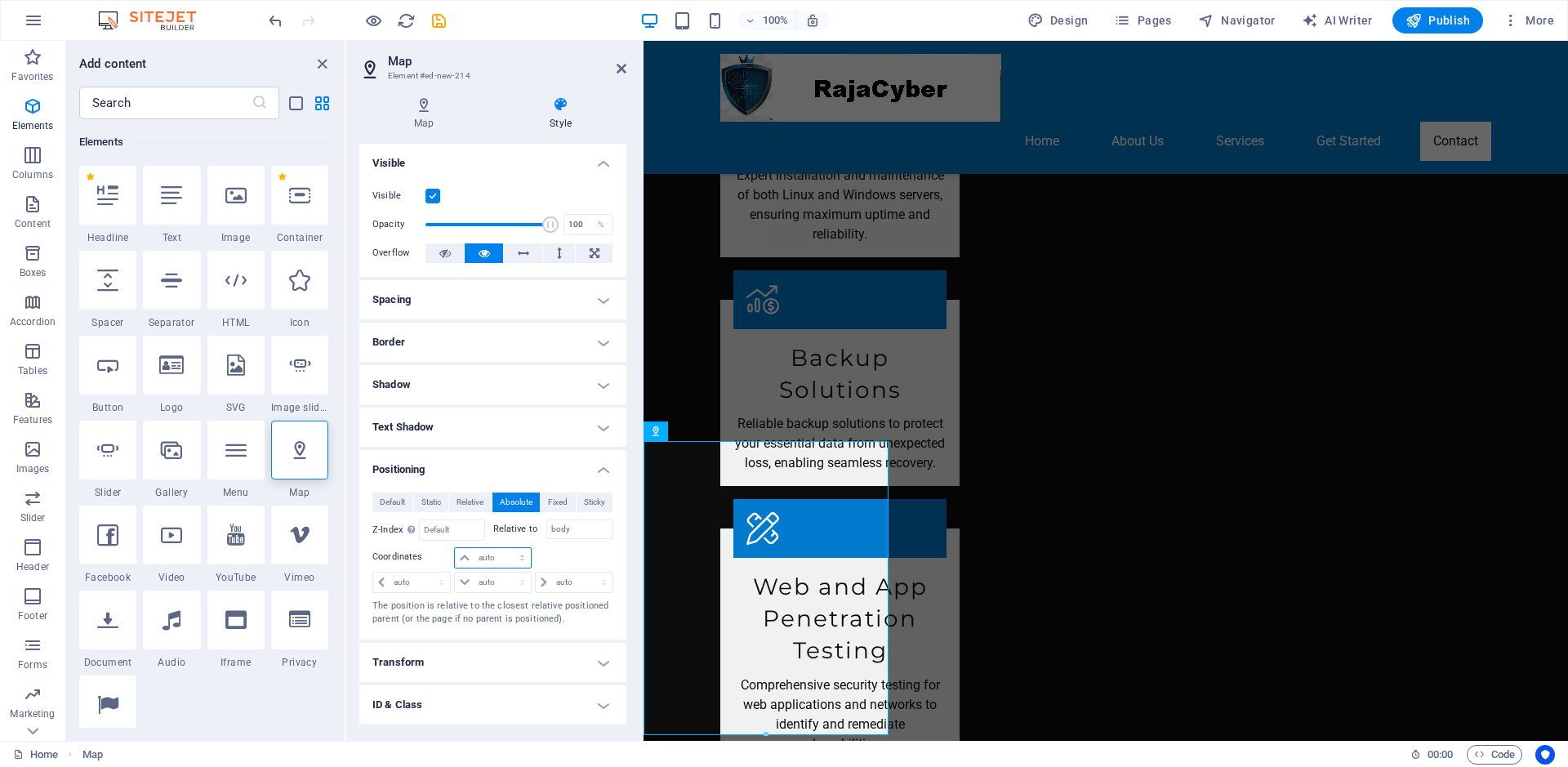
click at [486, 557] on select "auto px rem % em" at bounding box center [493, 557] width 75 height 19
click at [498, 551] on select "auto px rem % em" at bounding box center [493, 557] width 75 height 19
click at [557, 580] on select "auto px rem % em" at bounding box center [575, 582] width 77 height 19
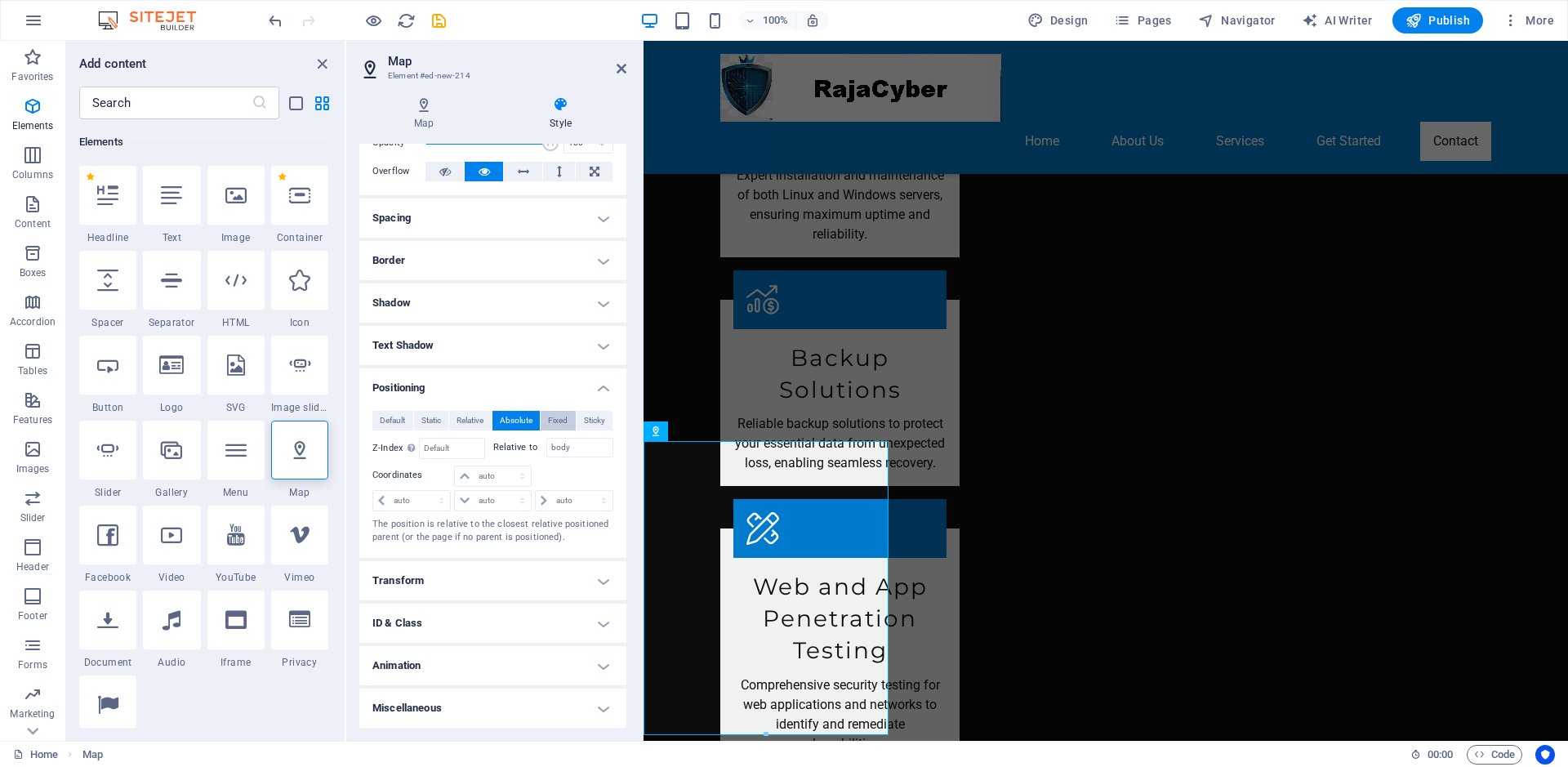
click at [554, 421] on span "Fixed" at bounding box center [557, 421] width 19 height 19
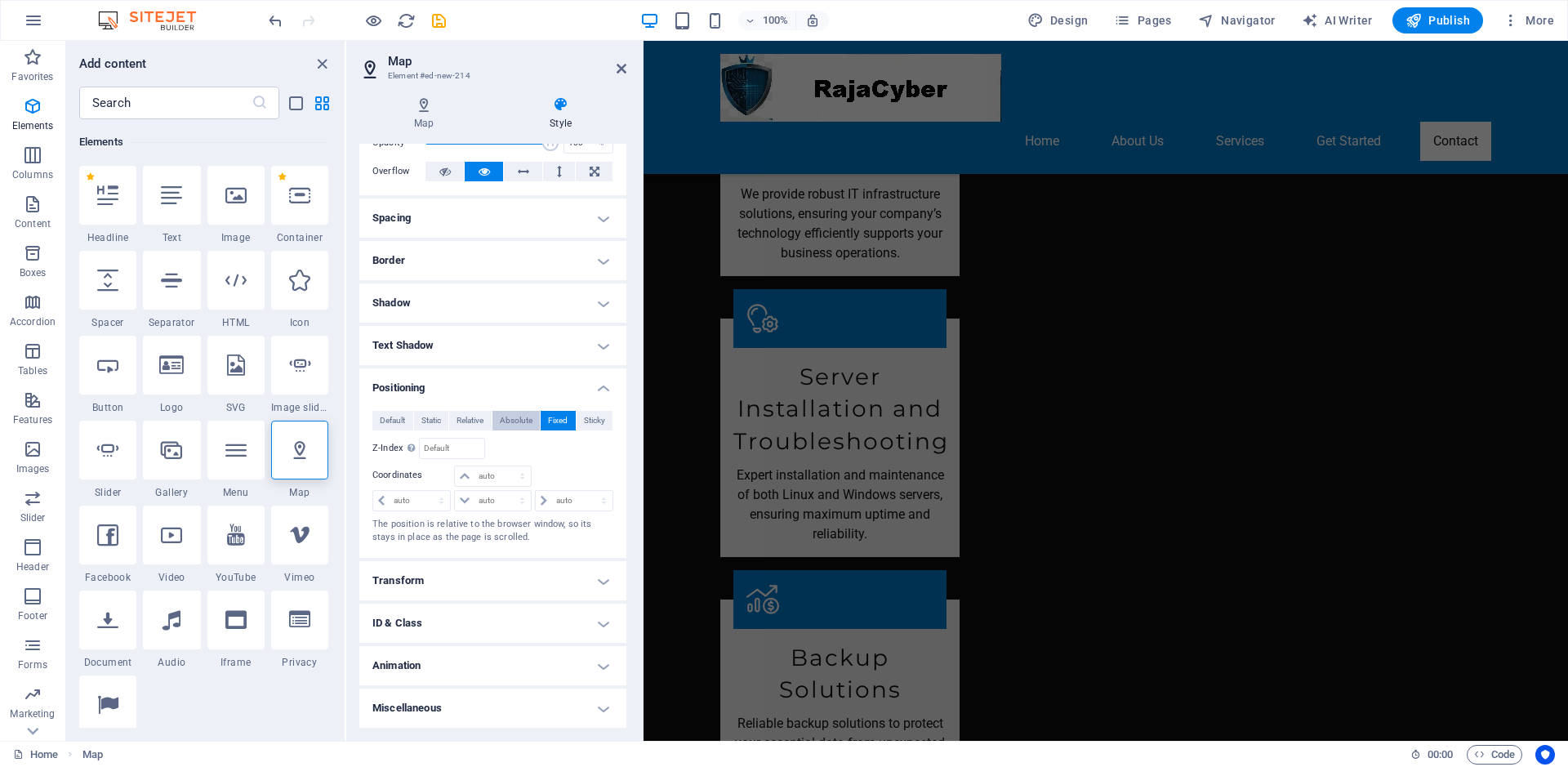
click at [507, 413] on span "Absolute" at bounding box center [516, 421] width 33 height 19
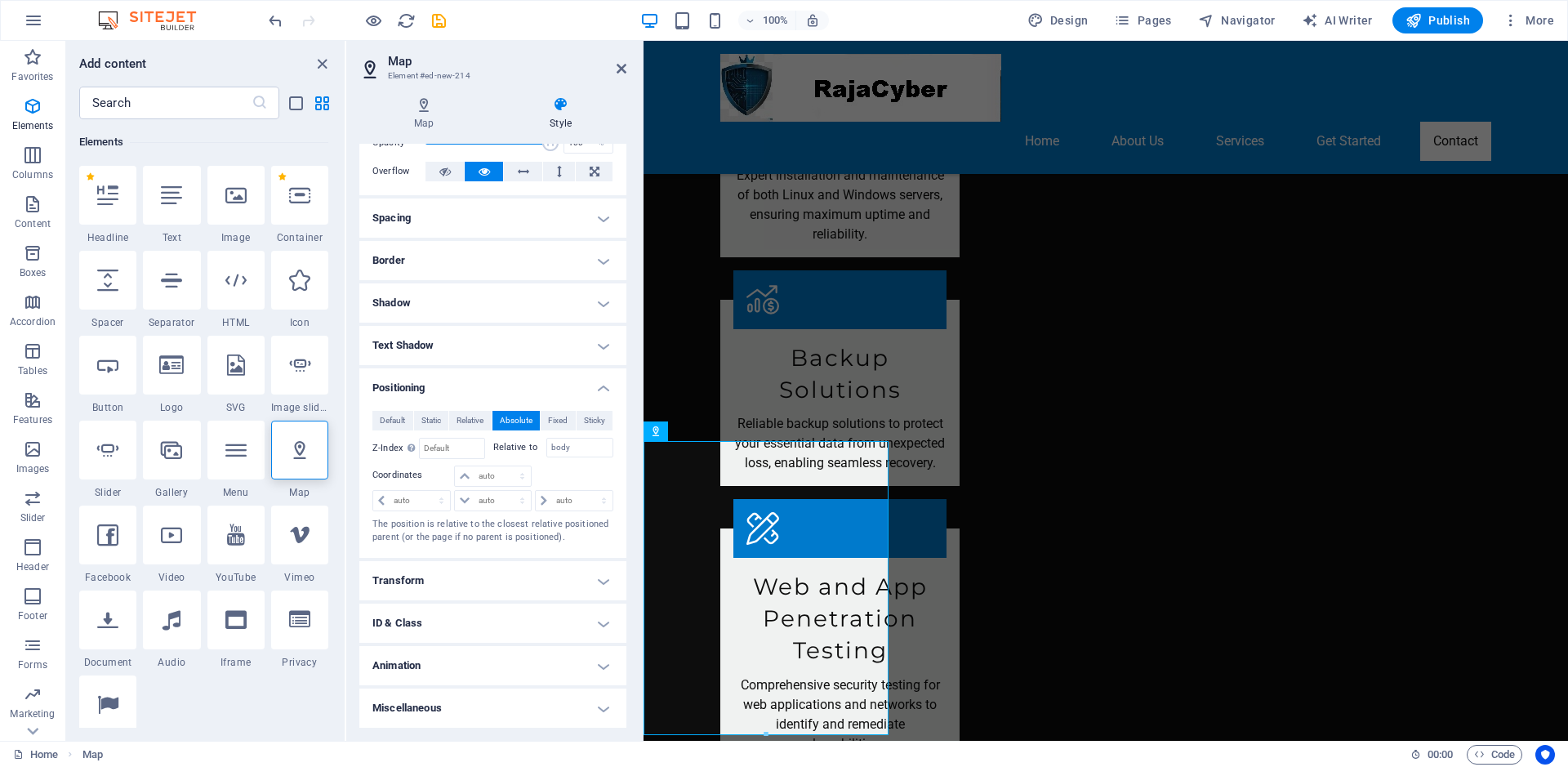
click at [595, 616] on h4 "ID & Class" at bounding box center [492, 623] width 267 height 39
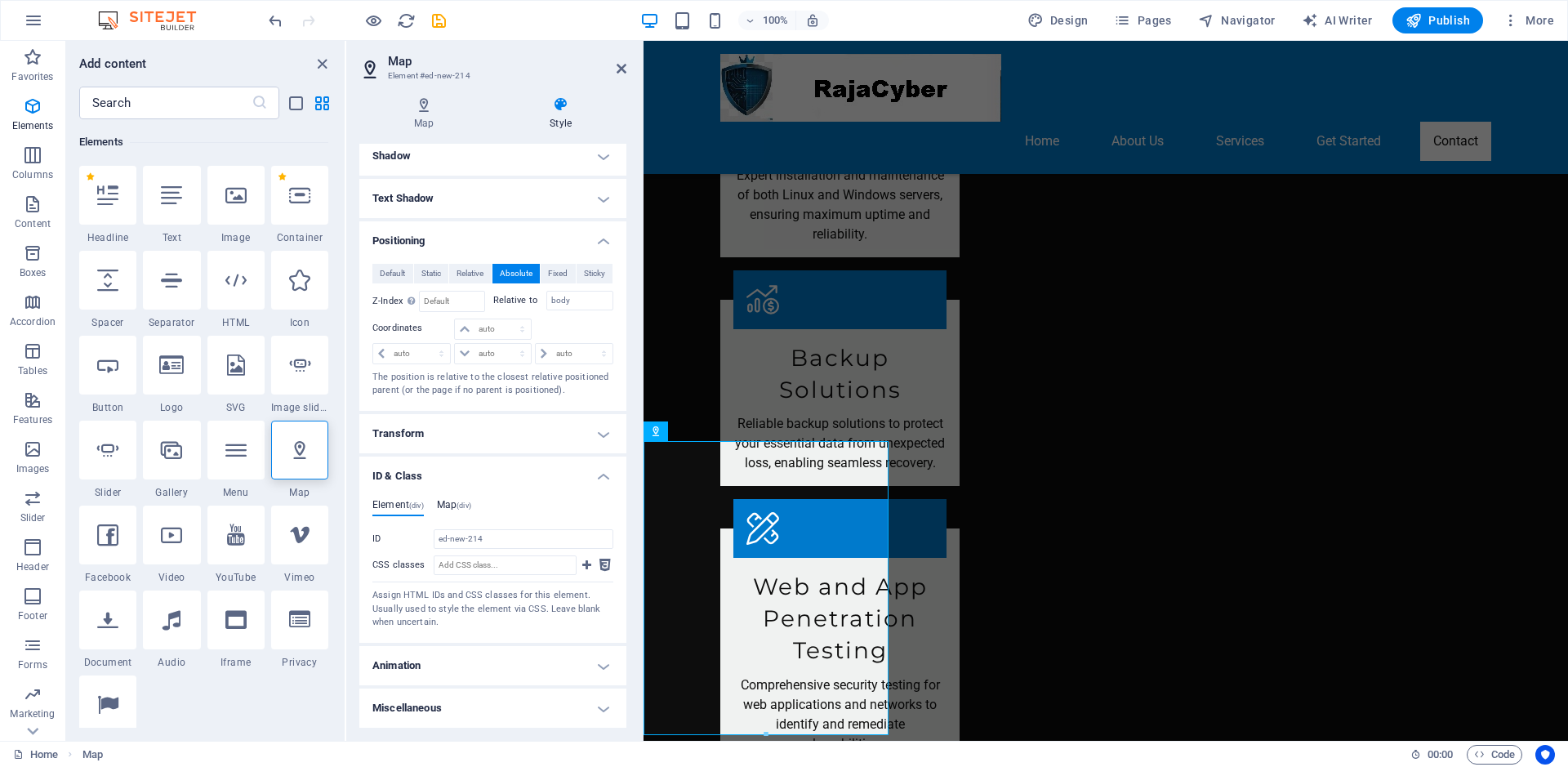
click at [453, 500] on h4 "Map (div)" at bounding box center [454, 507] width 35 height 18
click at [422, 601] on div "map-canvas" at bounding box center [495, 605] width 169 height 13
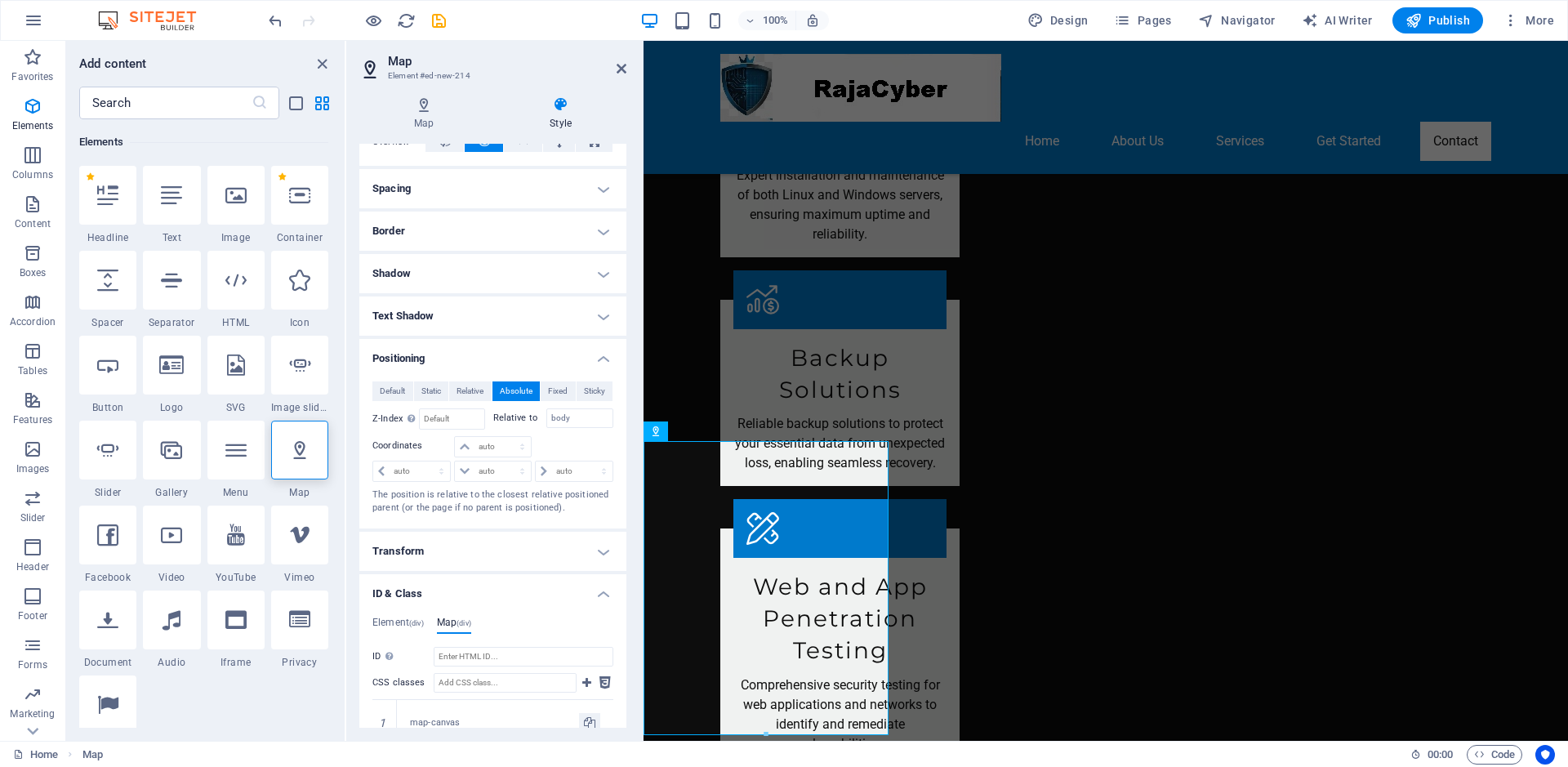
scroll to position [274, 0]
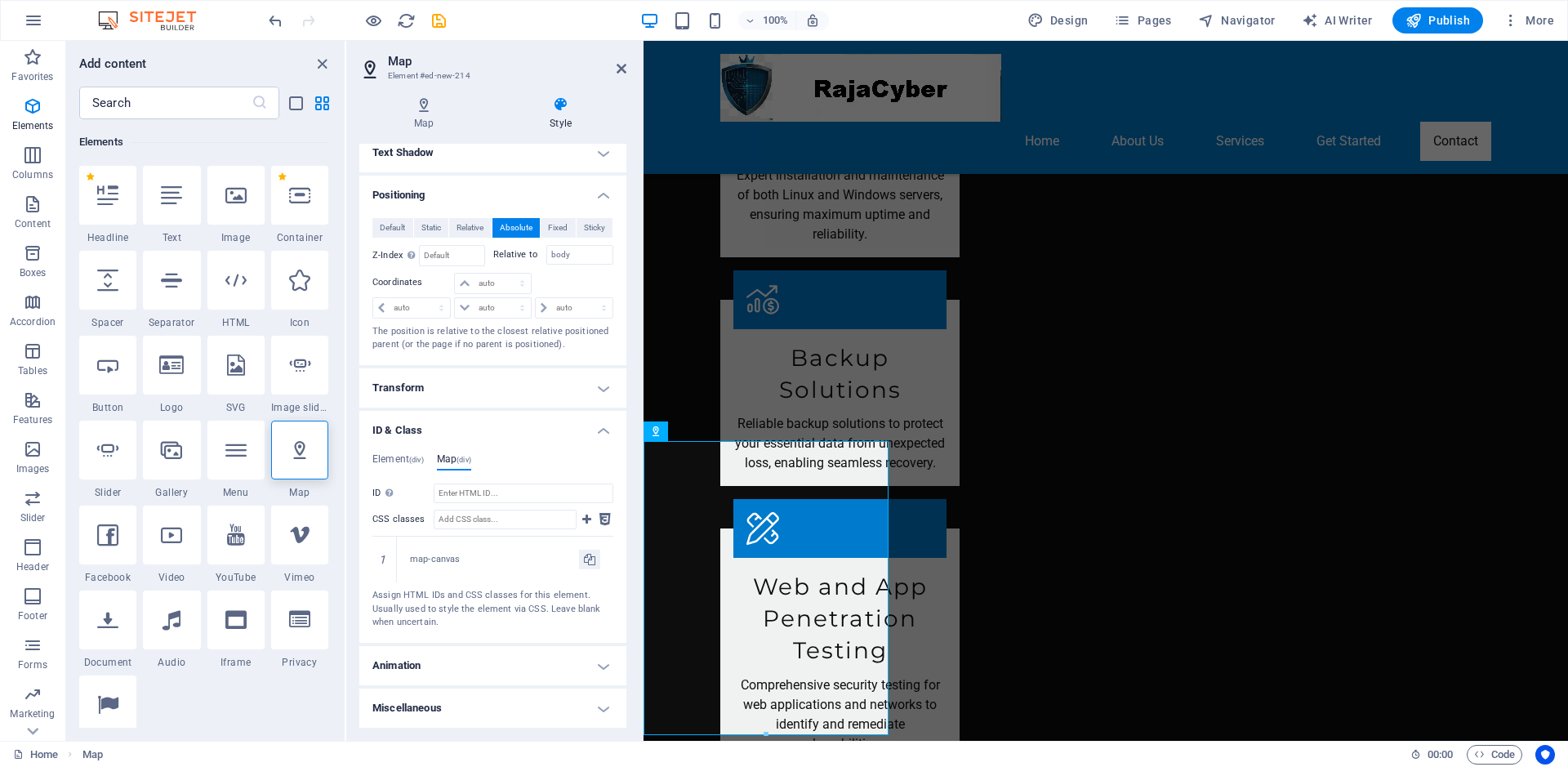
click at [600, 616] on h4 "Miscellaneous" at bounding box center [492, 707] width 267 height 39
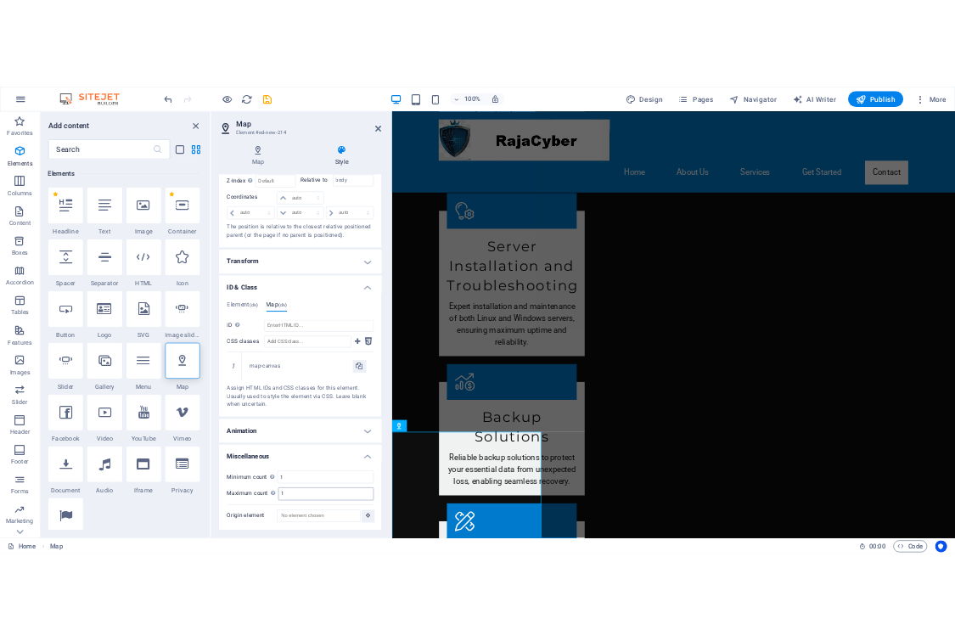
scroll to position [2003, 0]
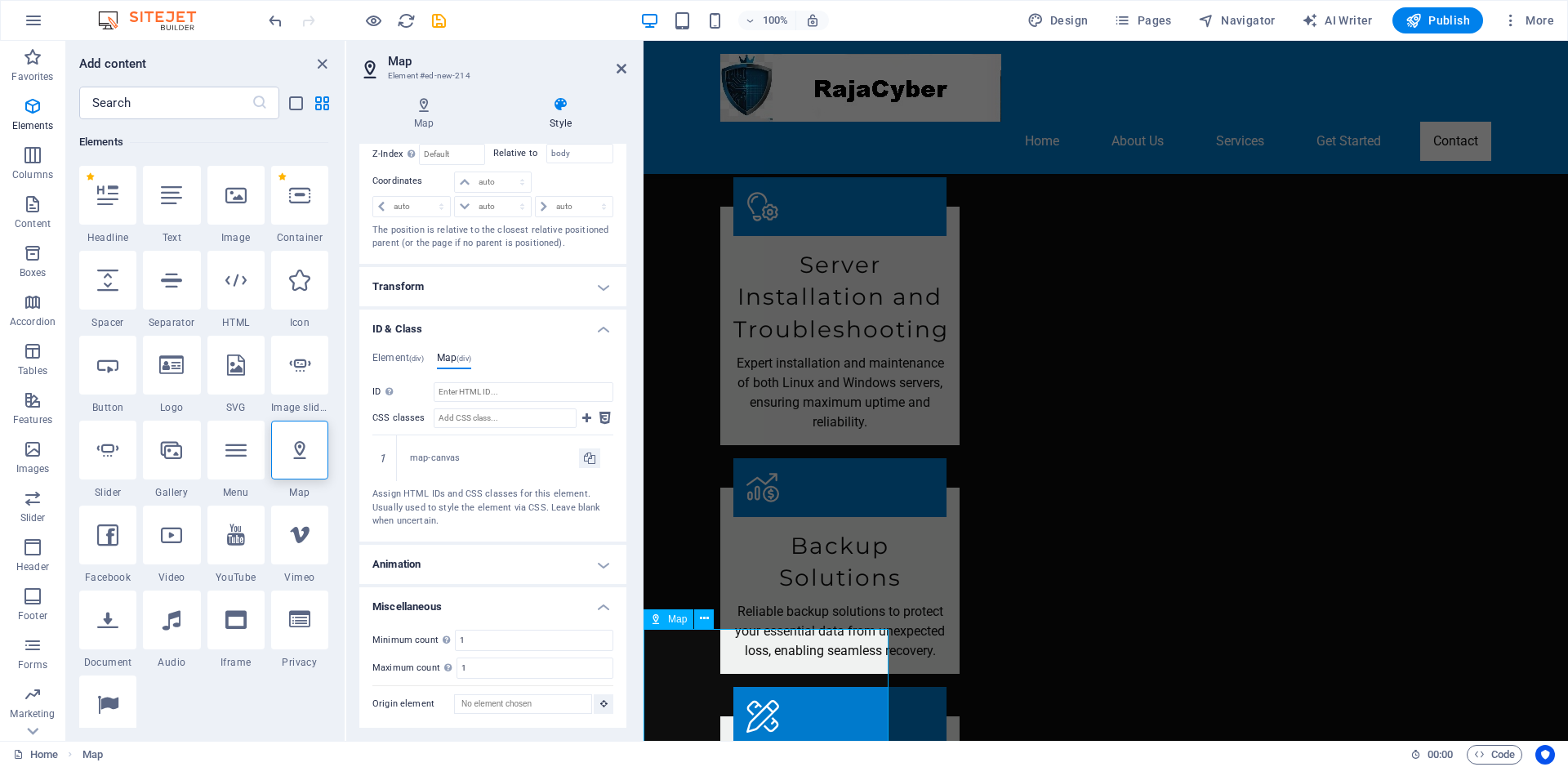
click at [918, 19] on span "Publish" at bounding box center [1437, 20] width 64 height 16
click at [439, 24] on icon "save" at bounding box center [439, 21] width 19 height 19
click at [620, 69] on icon at bounding box center [622, 68] width 10 height 13
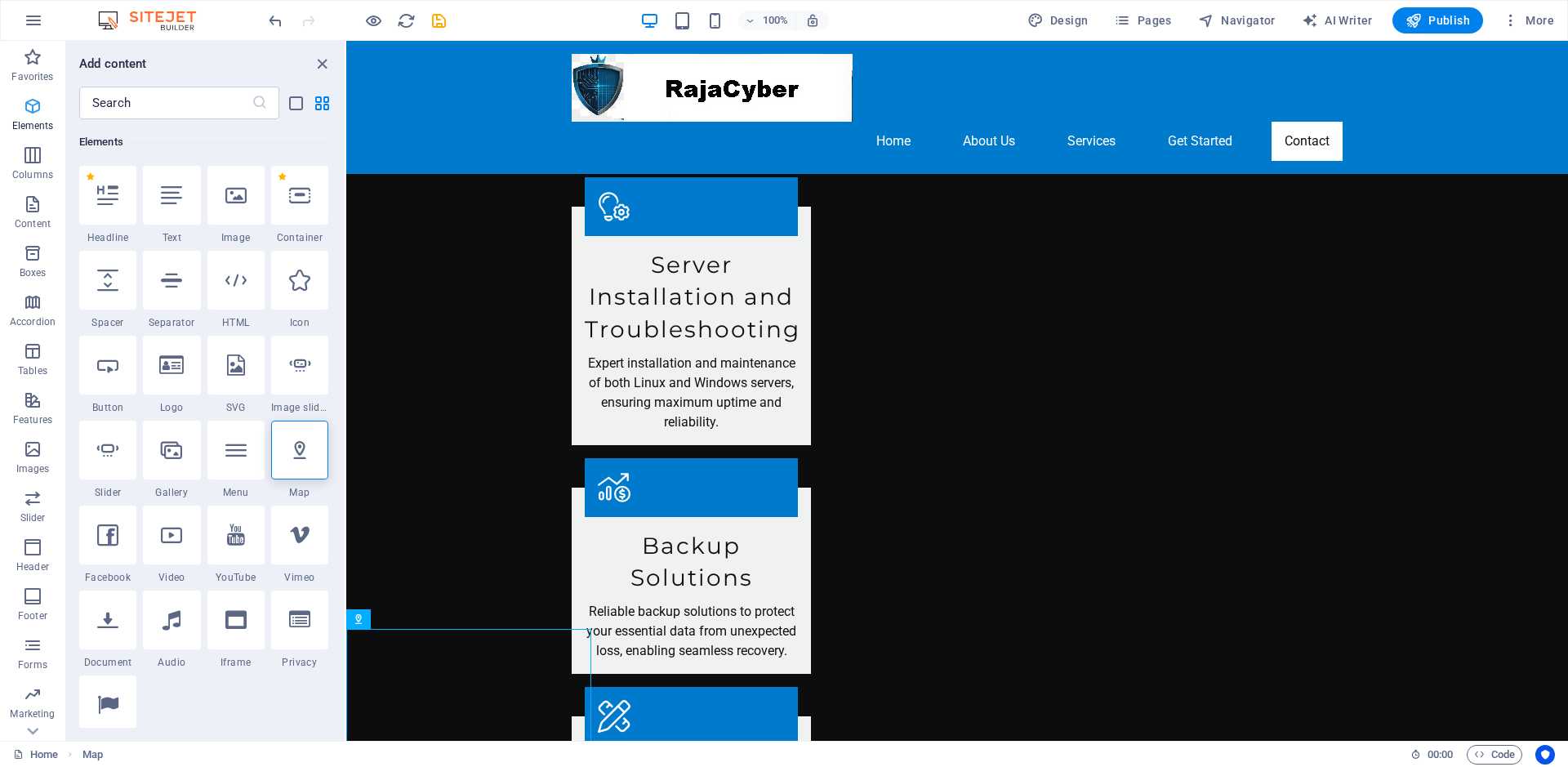
click at [35, 119] on p "Elements" at bounding box center [33, 126] width 41 height 13
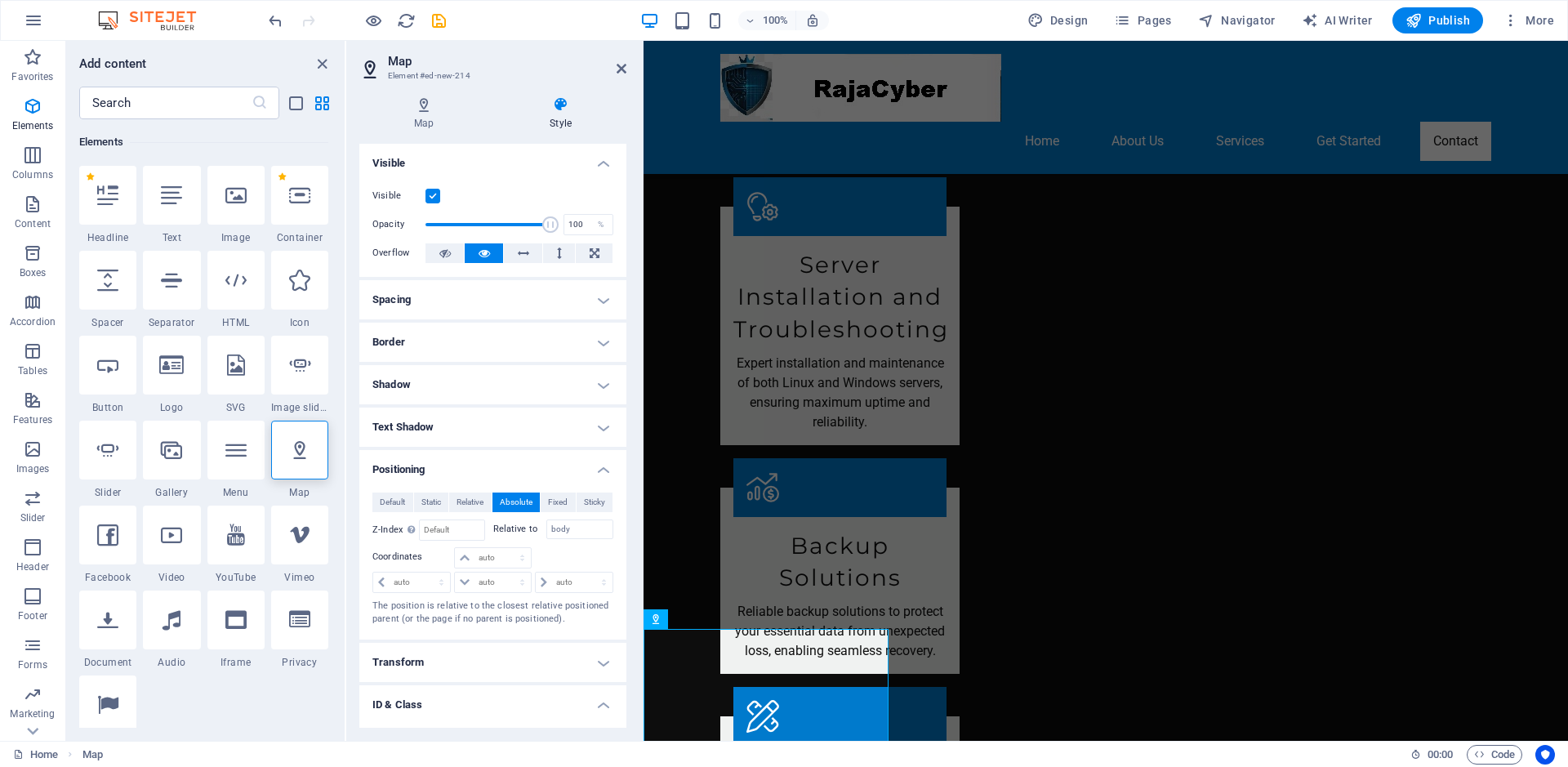
click at [596, 341] on h4 "Border" at bounding box center [492, 342] width 267 height 39
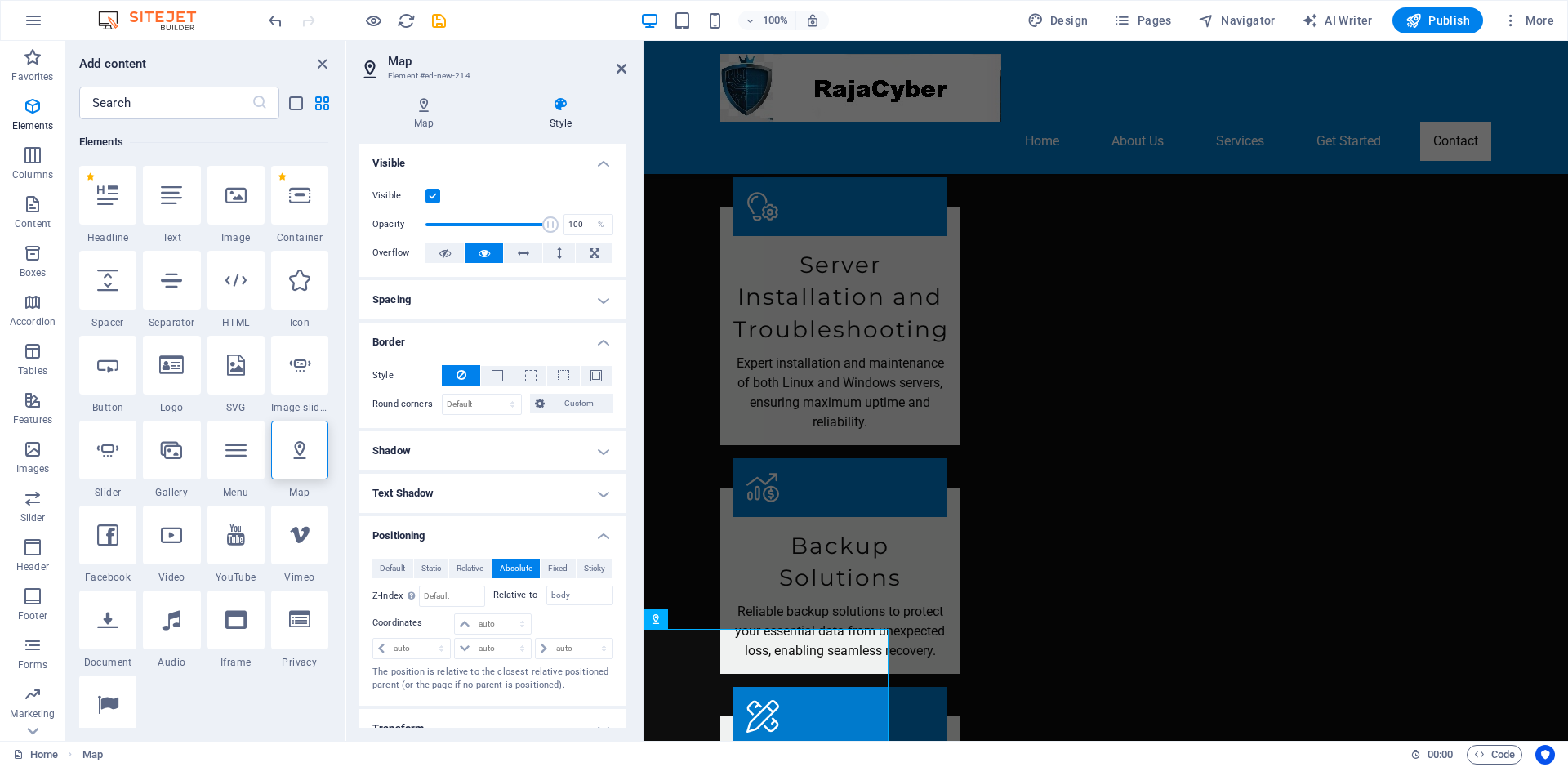
click at [591, 294] on h4 "Spacing" at bounding box center [492, 299] width 267 height 39
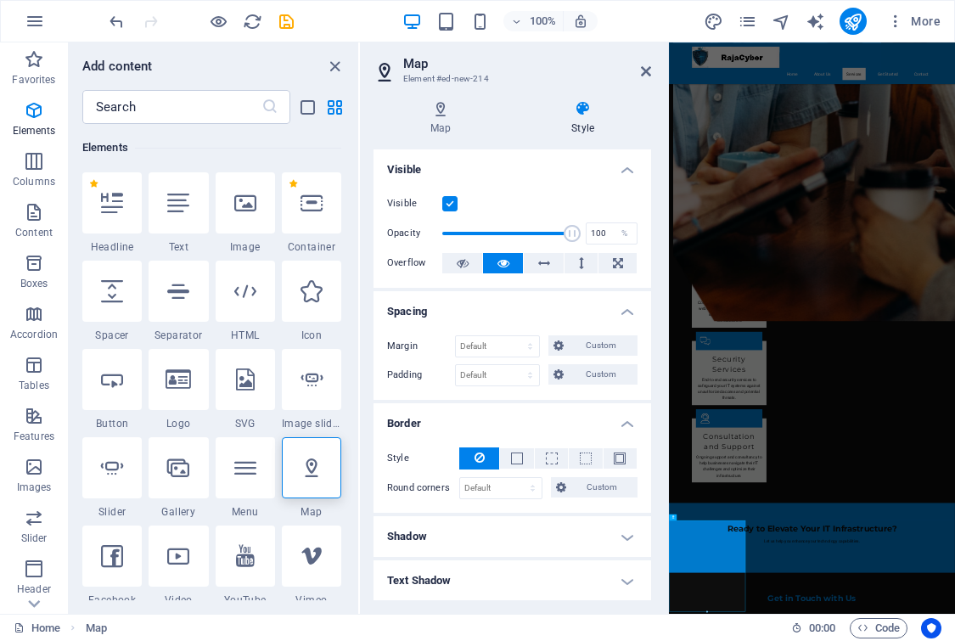
scroll to position [1022, 0]
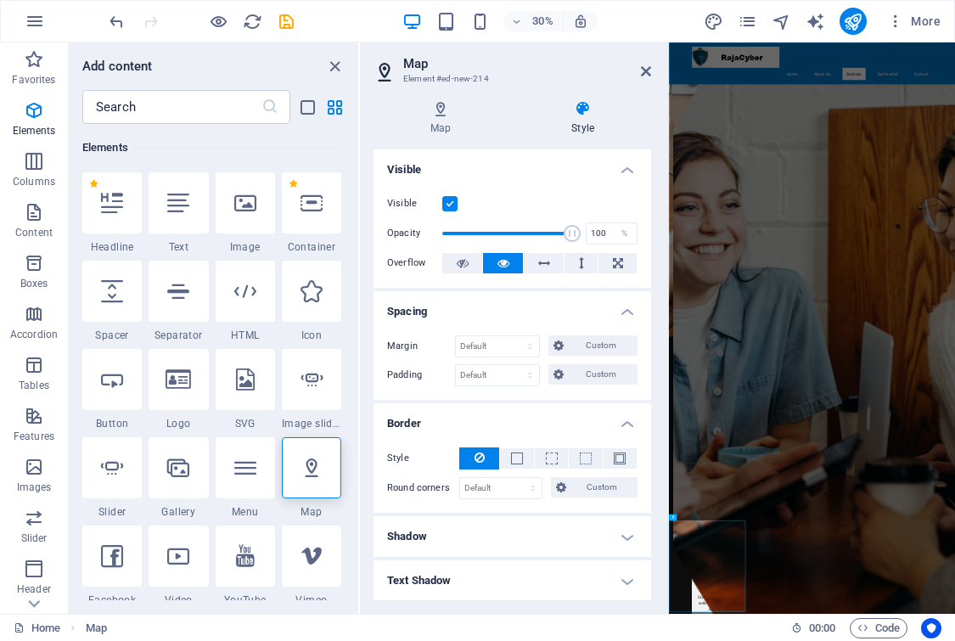
click at [575, 120] on h4 "Style" at bounding box center [582, 118] width 137 height 36
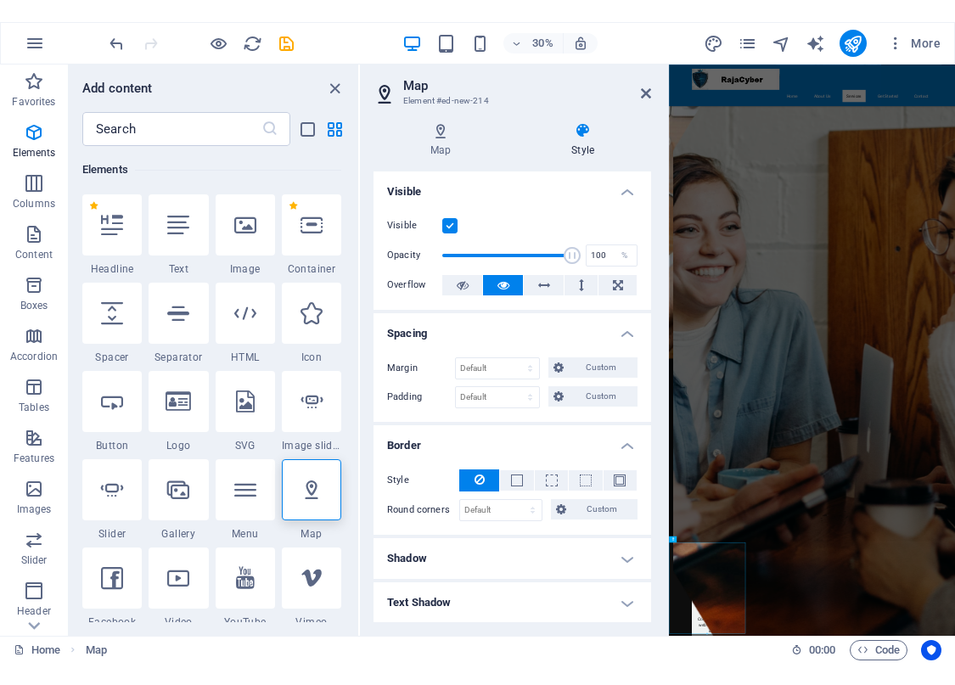
scroll to position [435, 0]
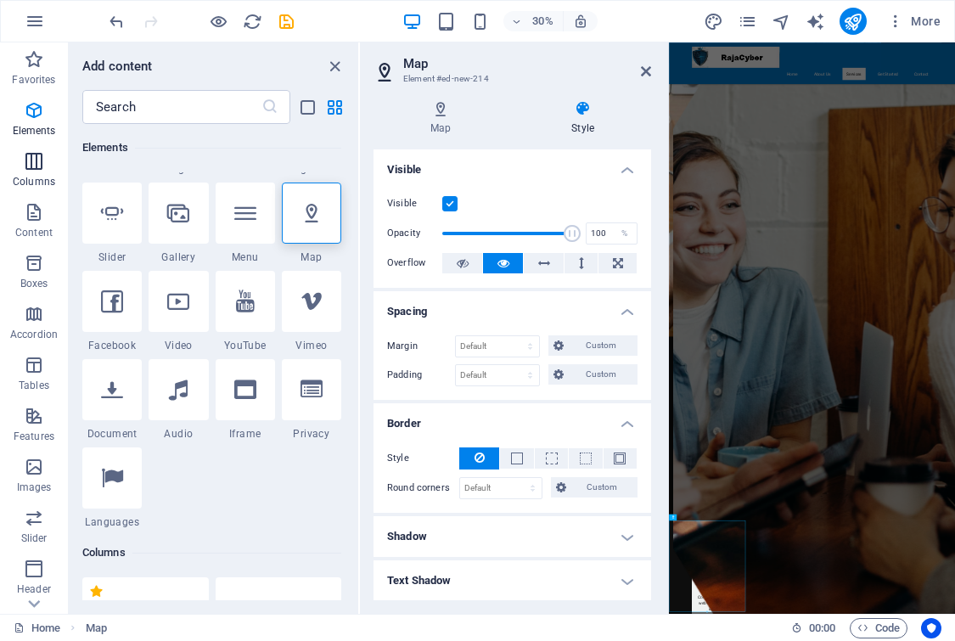
click at [38, 162] on icon "button" at bounding box center [34, 161] width 20 height 20
click at [32, 217] on icon "button" at bounding box center [34, 212] width 20 height 20
click at [30, 279] on p "Boxes" at bounding box center [34, 284] width 28 height 14
click at [36, 344] on span "Accordion" at bounding box center [34, 324] width 68 height 41
click at [291, 27] on icon "save" at bounding box center [287, 22] width 20 height 20
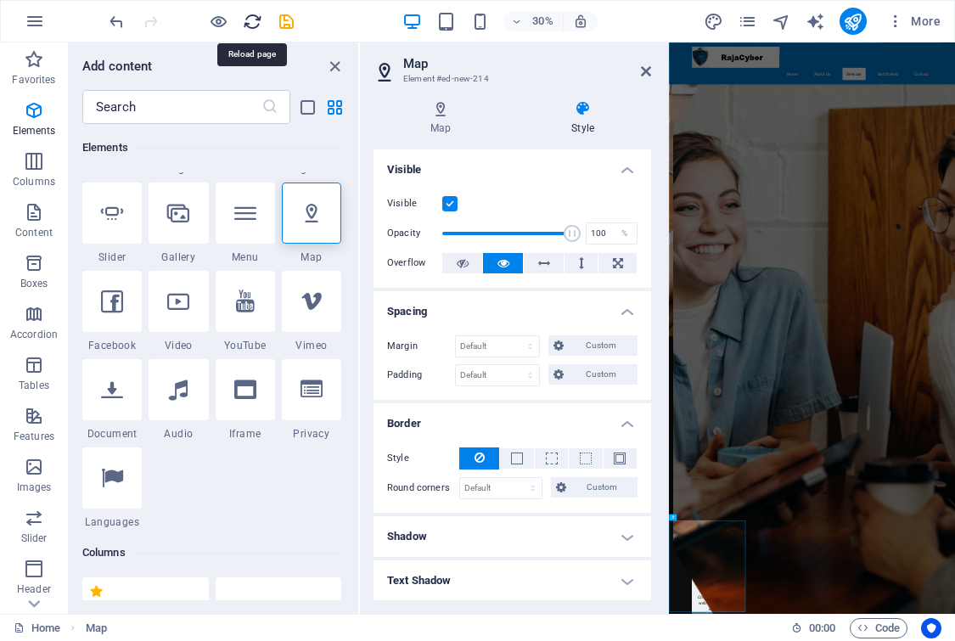
click at [256, 20] on icon "reload" at bounding box center [253, 22] width 20 height 20
click at [254, 19] on icon "reload" at bounding box center [253, 22] width 20 height 20
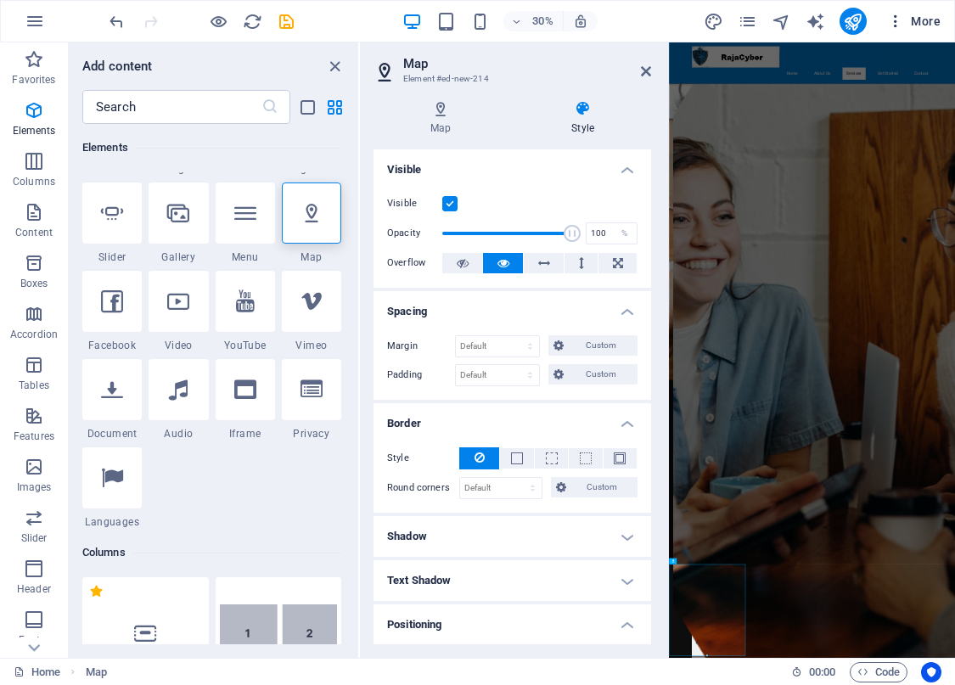
scroll to position [875, 0]
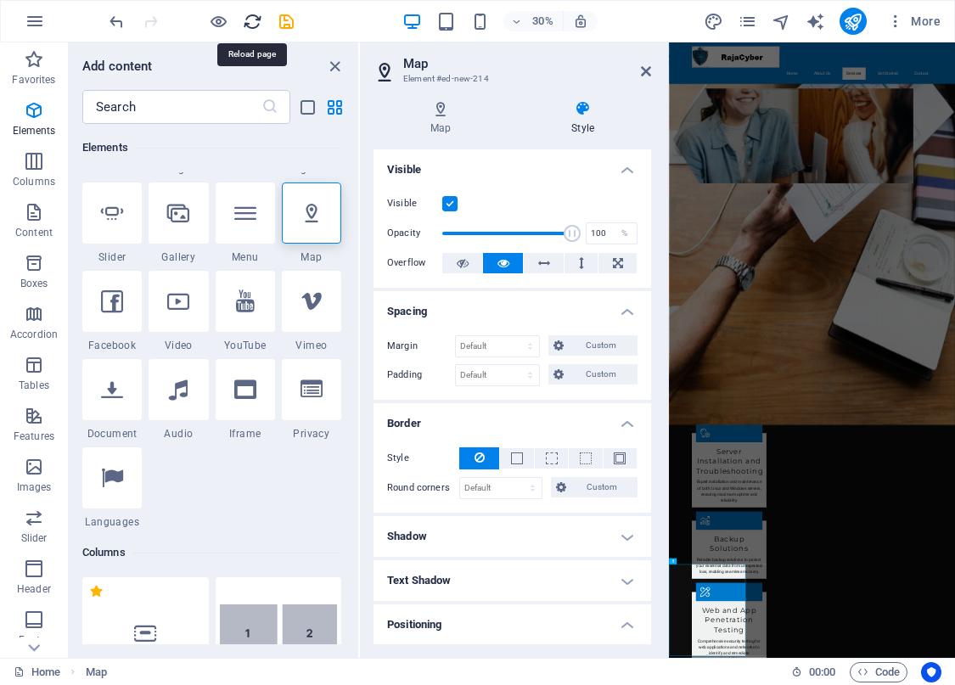
click at [249, 17] on icon "reload" at bounding box center [253, 22] width 20 height 20
click at [287, 25] on icon "save" at bounding box center [287, 22] width 20 height 20
click at [24, 218] on icon "button" at bounding box center [34, 212] width 20 height 20
click at [35, 213] on icon "button" at bounding box center [34, 212] width 20 height 20
click at [450, 108] on icon at bounding box center [440, 108] width 134 height 17
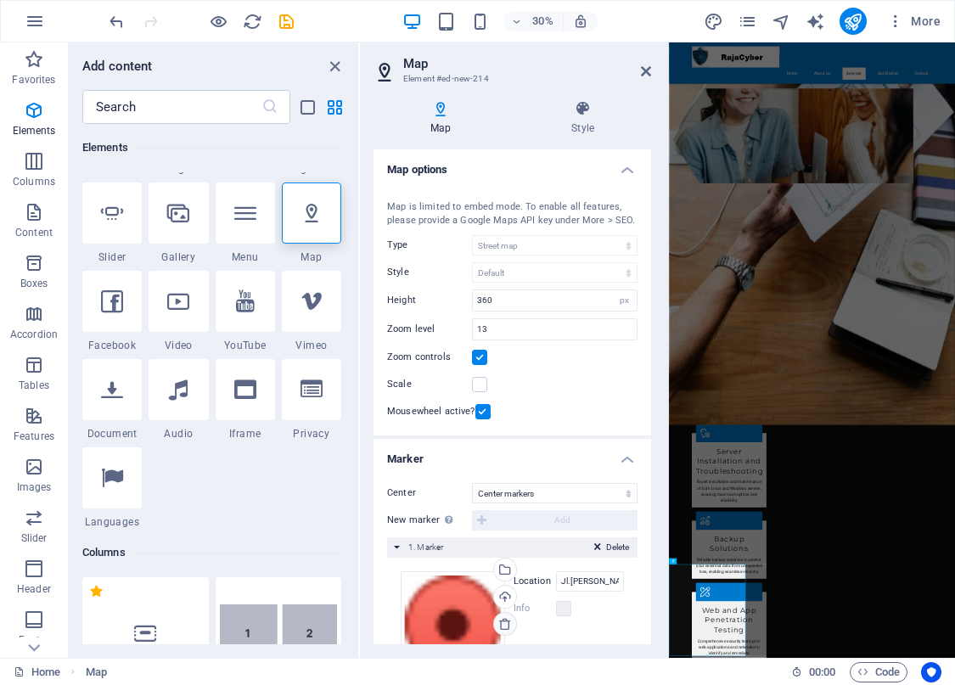
scroll to position [147, 0]
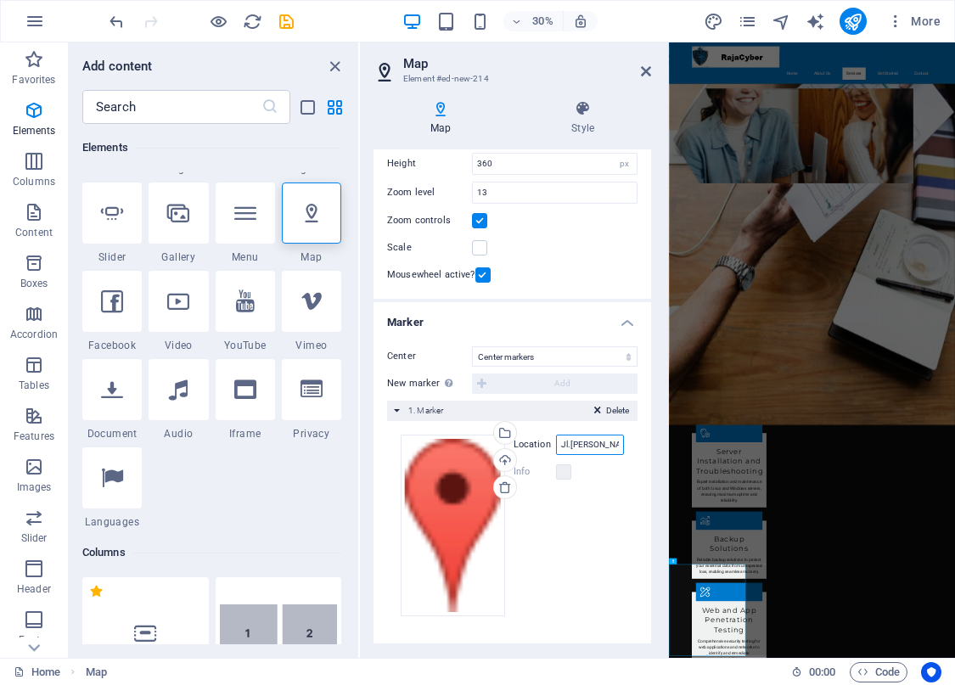
click at [585, 455] on input "Jl.[PERSON_NAME]. Ruko Sentra Niaga [GEOGRAPHIC_DATA]. [STREET_ADDRESS]" at bounding box center [590, 444] width 68 height 20
click at [894, 21] on icon "button" at bounding box center [895, 21] width 17 height 17
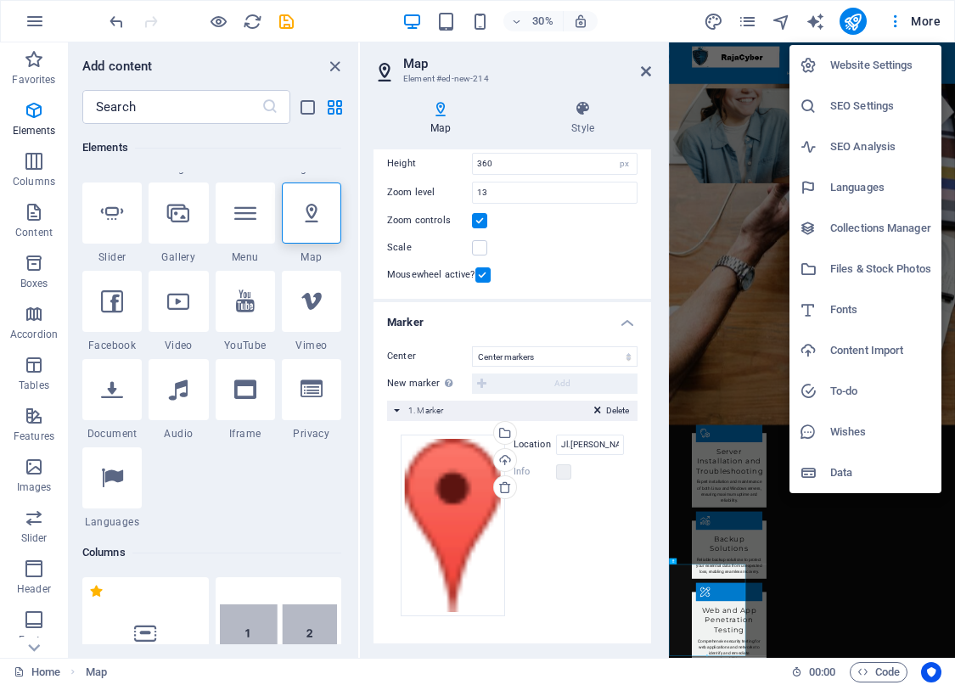
click at [859, 104] on h6 "SEO Settings" at bounding box center [880, 106] width 101 height 20
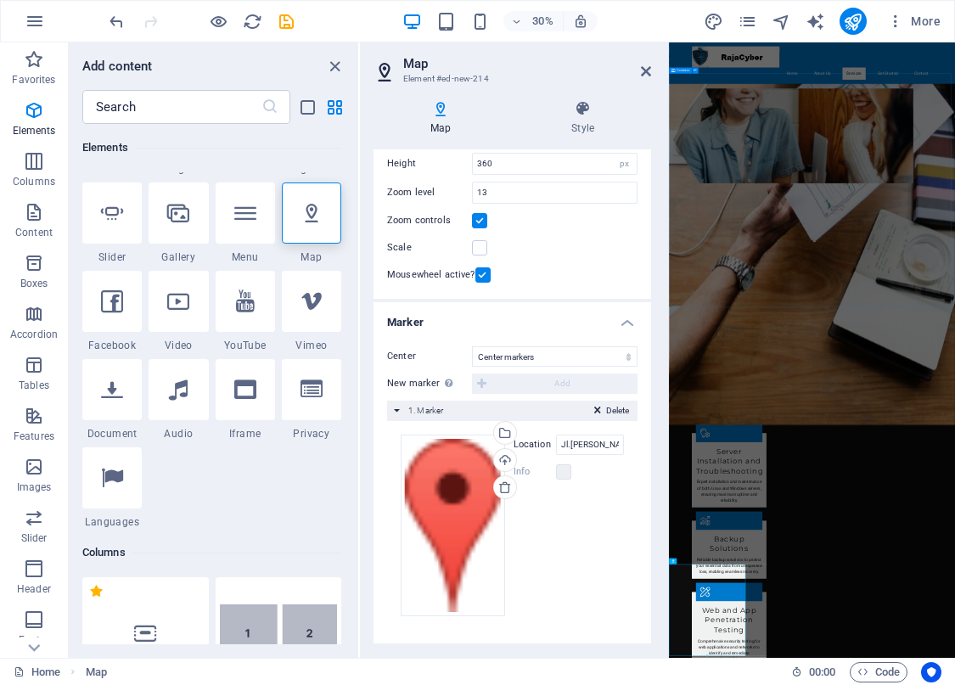
click at [681, 70] on span "Container" at bounding box center [683, 70] width 14 height 3
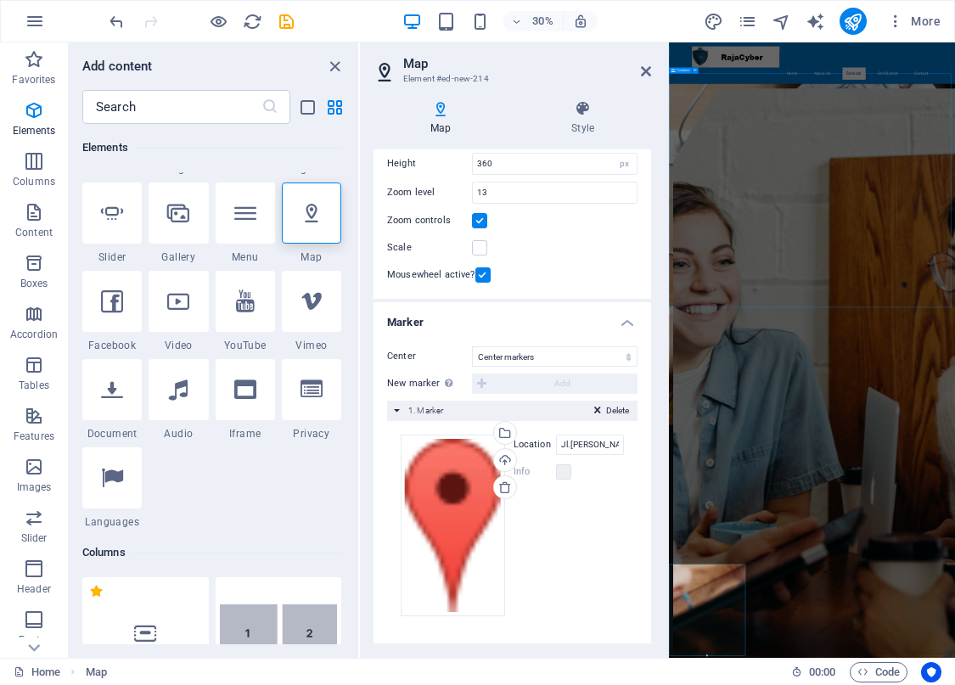
scroll to position [1022, 0]
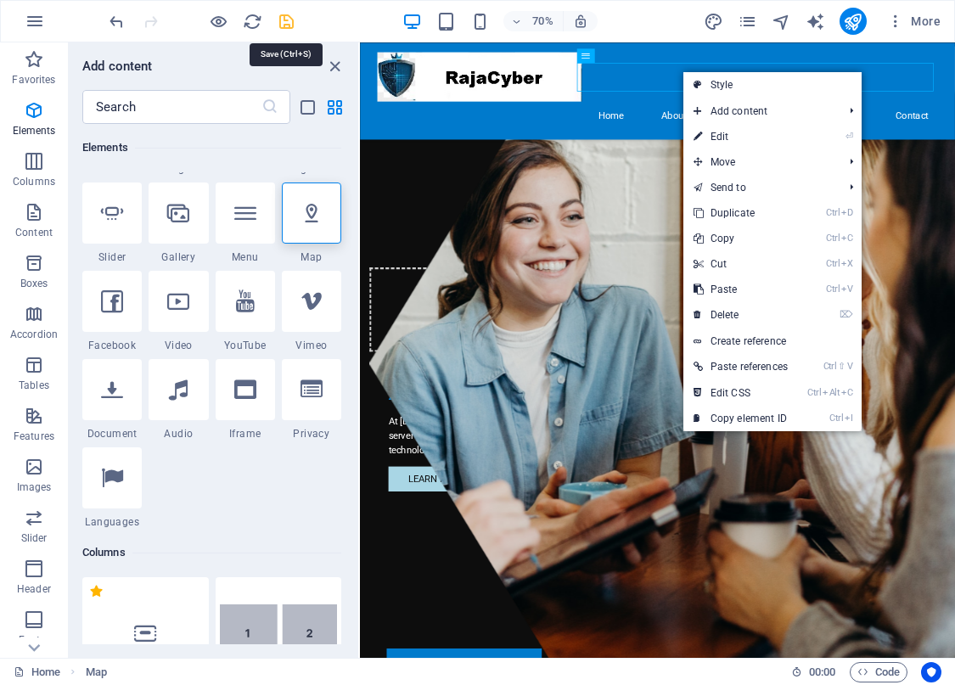
click at [285, 23] on icon "save" at bounding box center [287, 22] width 20 height 20
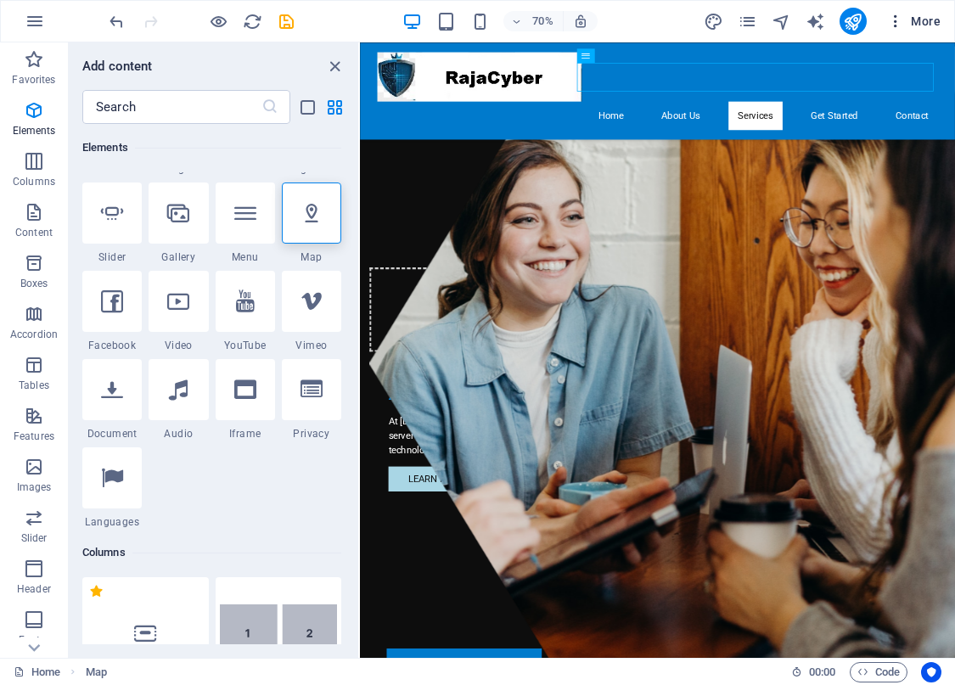
click at [915, 25] on span "More" at bounding box center [913, 21] width 53 height 17
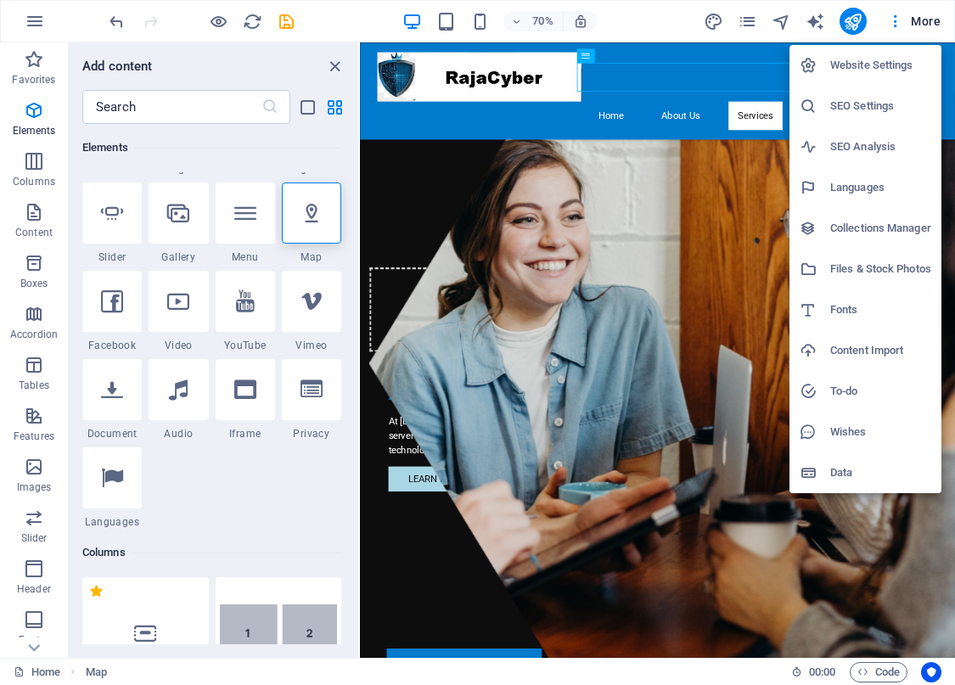
click at [854, 15] on div at bounding box center [477, 342] width 955 height 685
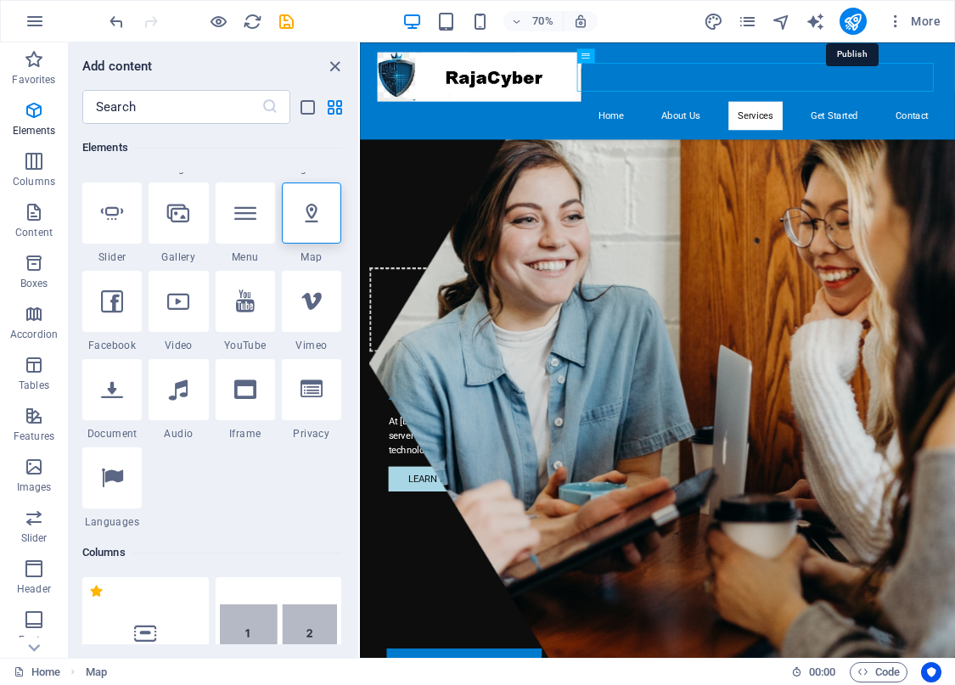
click at [854, 28] on icon "publish" at bounding box center [853, 22] width 20 height 20
click at [844, 15] on icon "publish" at bounding box center [853, 22] width 20 height 20
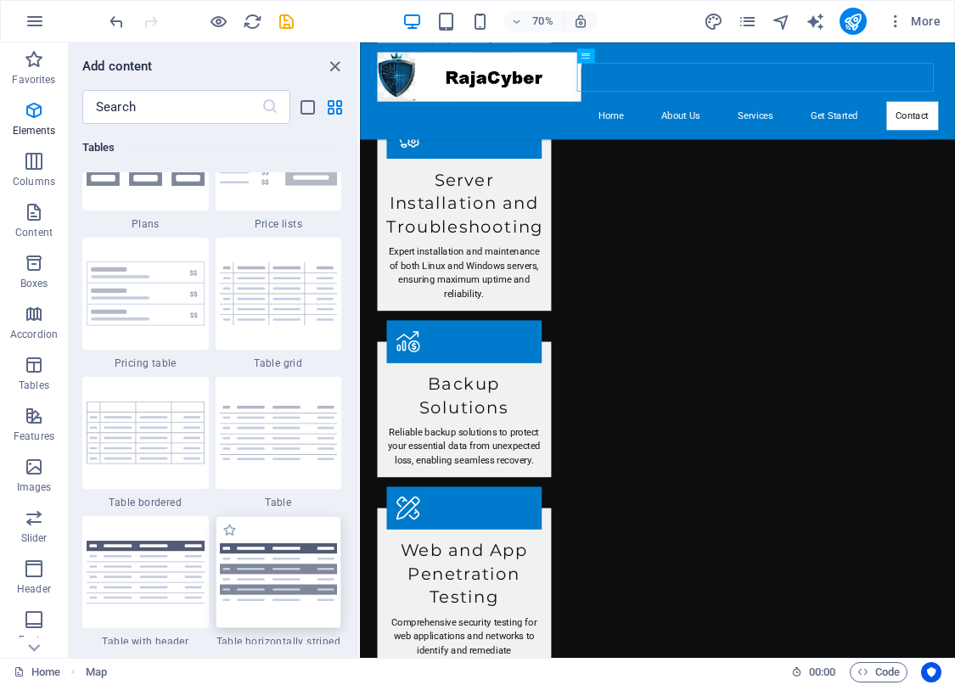
scroll to position [6544, 0]
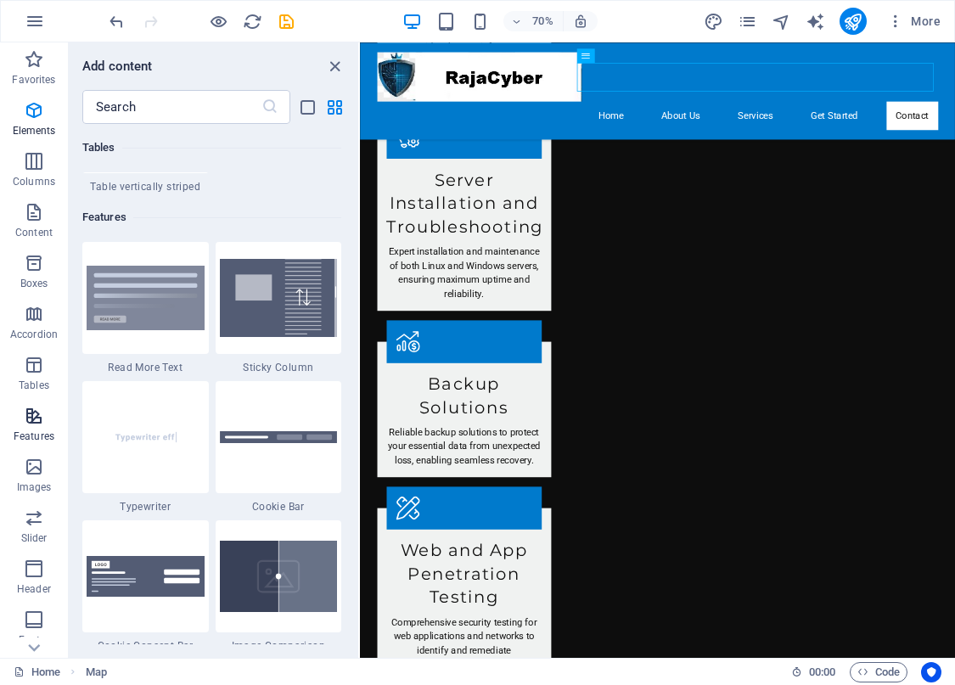
click at [36, 429] on p "Features" at bounding box center [34, 436] width 41 height 14
click at [34, 412] on icon "button" at bounding box center [34, 416] width 20 height 20
click at [850, 13] on icon "publish" at bounding box center [853, 22] width 20 height 20
click at [329, 64] on icon "close panel" at bounding box center [335, 67] width 20 height 20
click at [333, 62] on icon "close panel" at bounding box center [335, 67] width 20 height 20
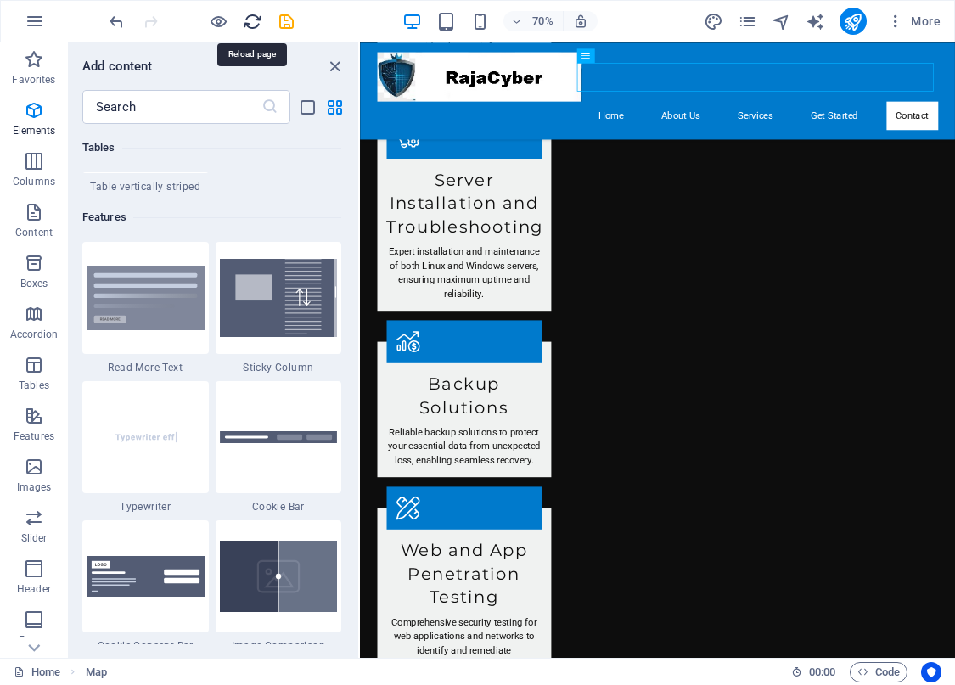
click at [252, 16] on icon "reload" at bounding box center [253, 22] width 20 height 20
click at [50, 27] on button "button" at bounding box center [34, 21] width 41 height 41
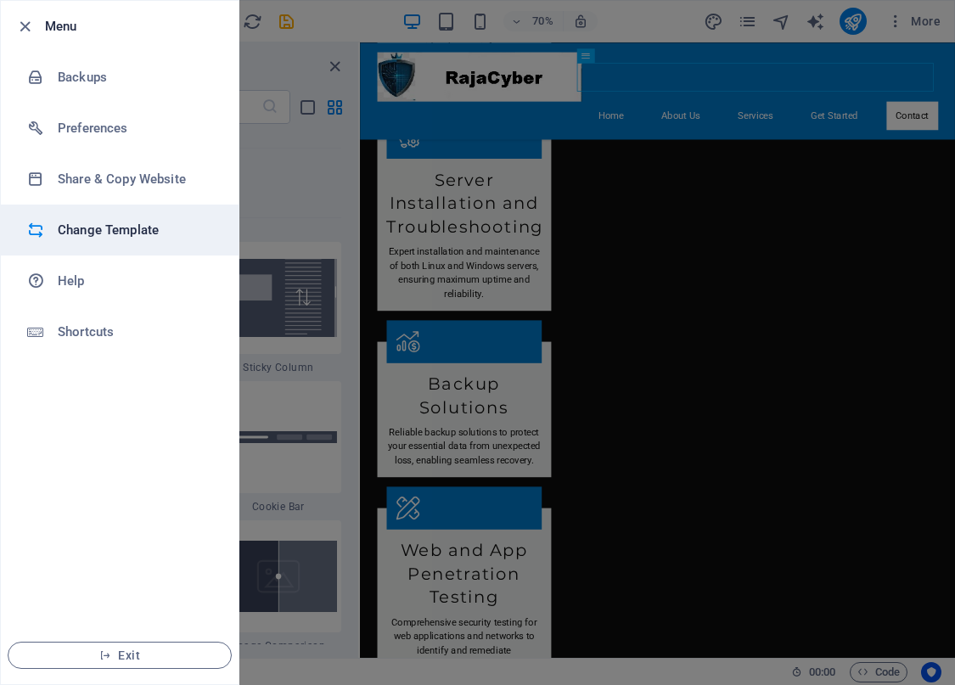
click at [195, 229] on h6 "Change Template" at bounding box center [136, 230] width 157 height 20
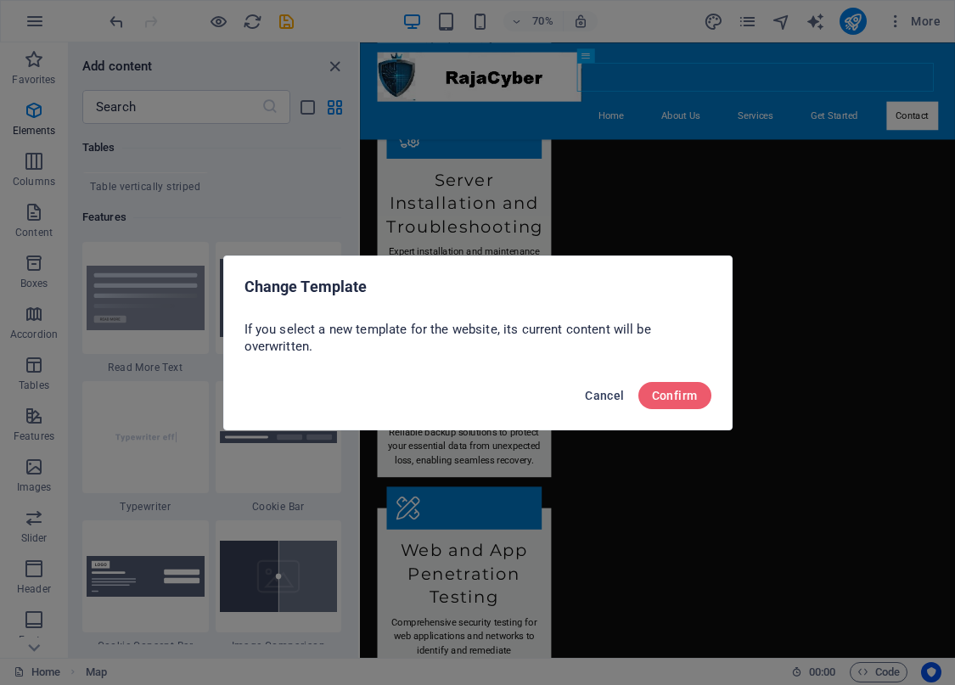
click at [614, 391] on span "Cancel" at bounding box center [604, 396] width 39 height 14
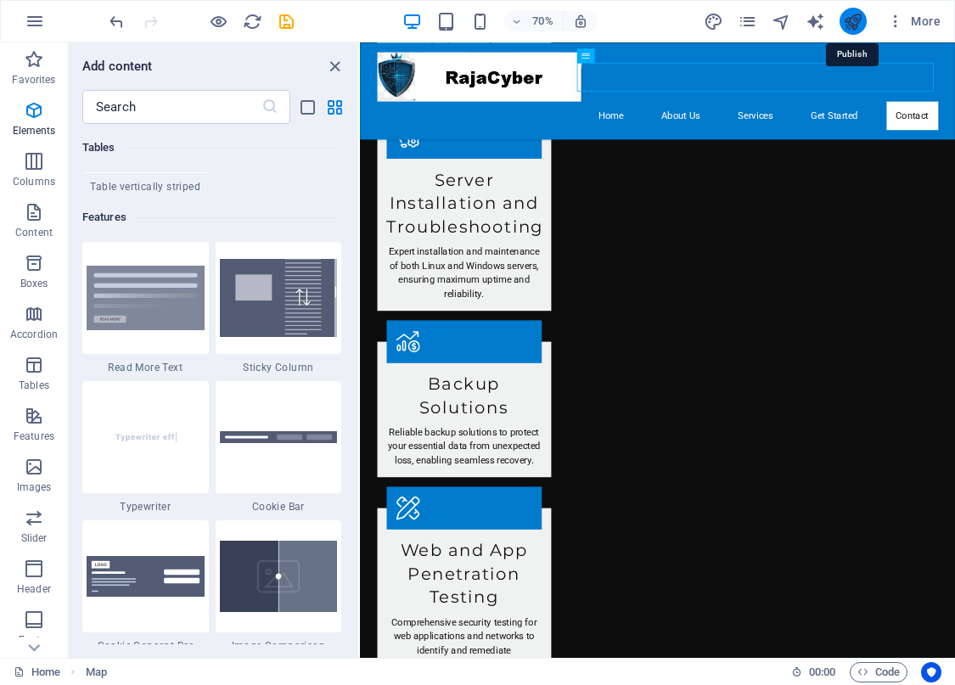
click at [855, 22] on icon "publish" at bounding box center [853, 22] width 20 height 20
click at [751, 24] on icon "pages" at bounding box center [747, 22] width 20 height 20
click at [720, 16] on icon "design" at bounding box center [713, 22] width 20 height 20
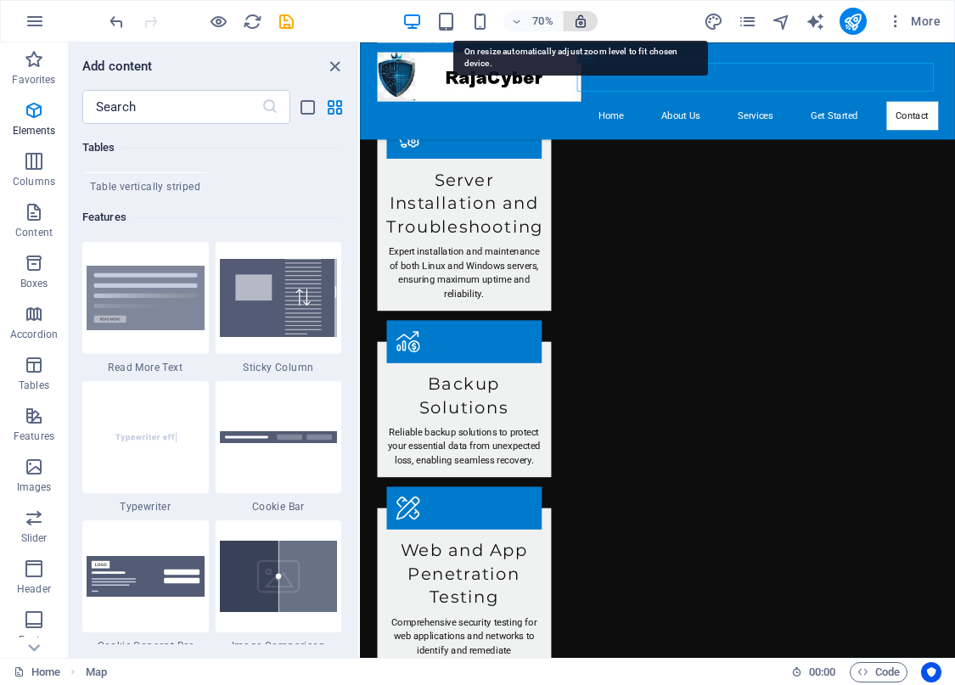
click at [576, 20] on icon "button" at bounding box center [580, 21] width 15 height 15
click at [585, 15] on icon "button" at bounding box center [580, 21] width 15 height 15
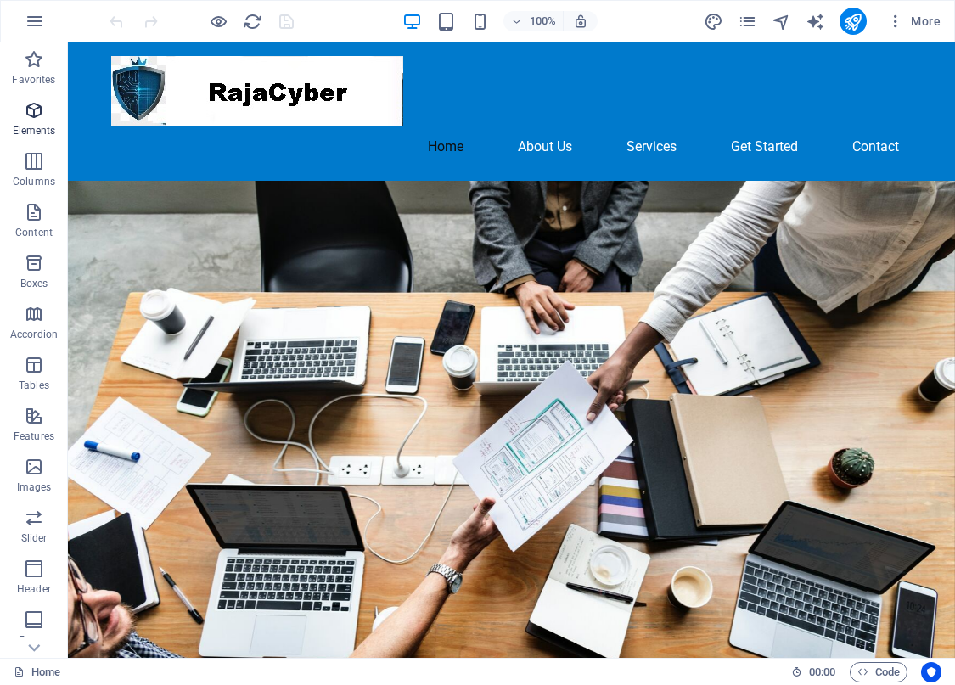
click at [36, 120] on span "Elements" at bounding box center [34, 120] width 68 height 41
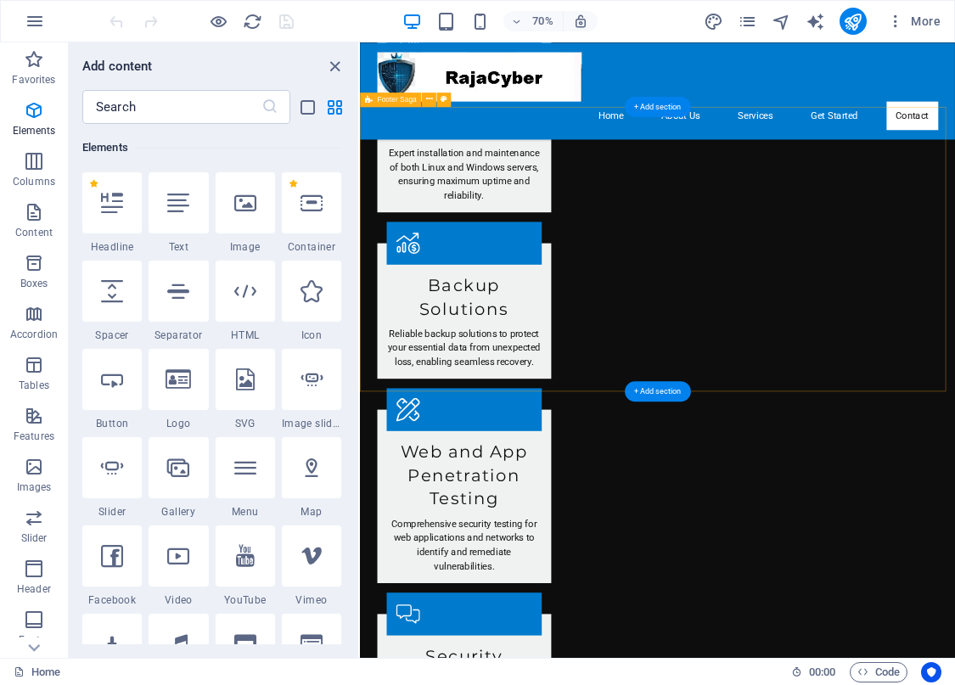
scroll to position [2096, 0]
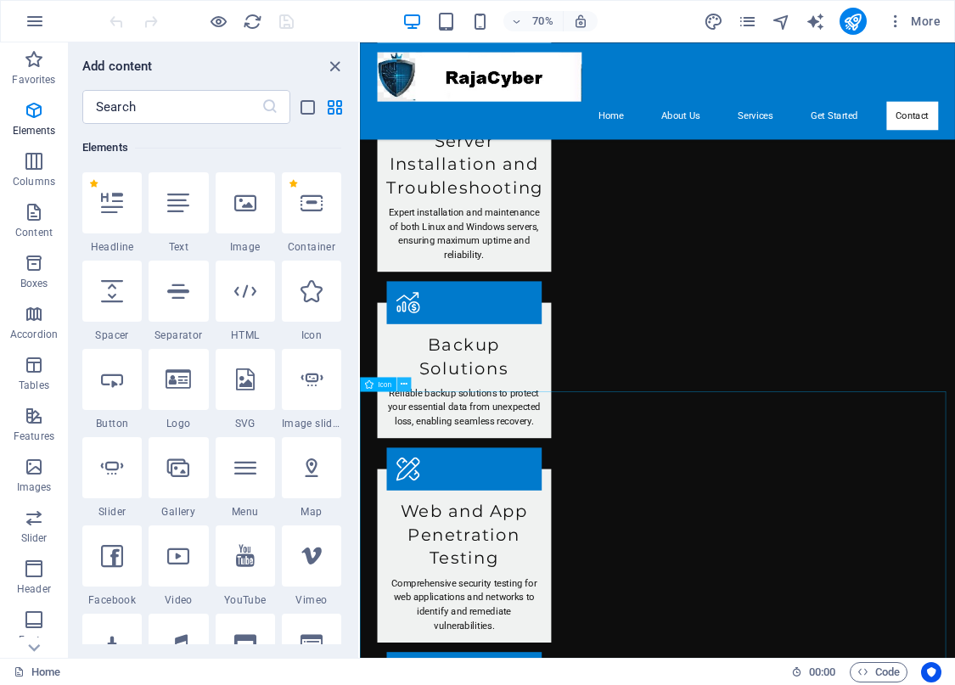
click at [406, 382] on icon at bounding box center [403, 384] width 7 height 13
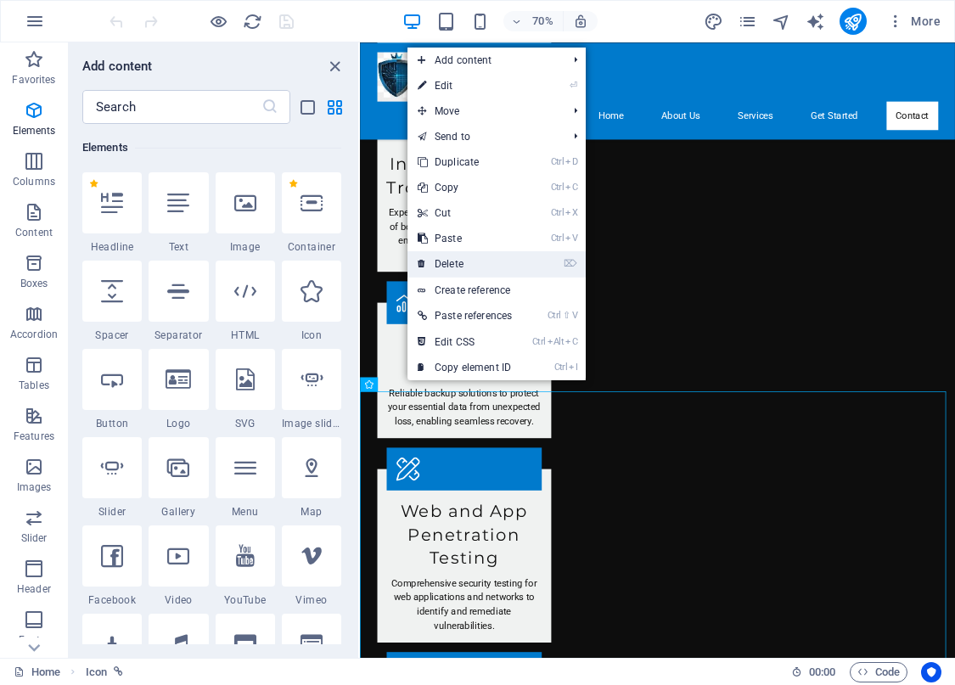
click at [472, 263] on link "⌦ Delete" at bounding box center [464, 263] width 115 height 25
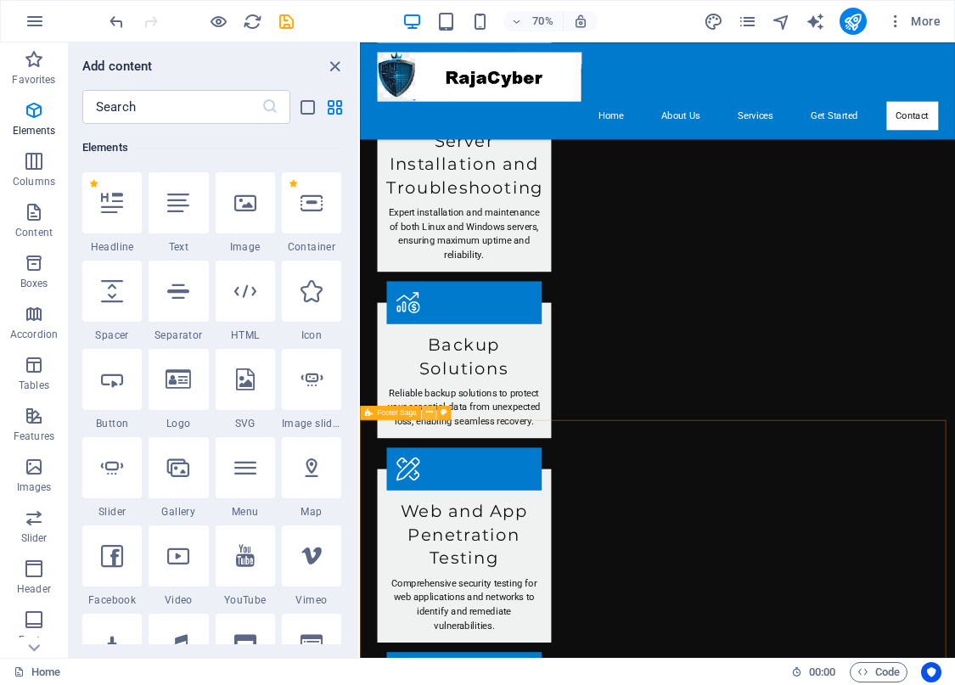
click at [429, 415] on icon at bounding box center [428, 412] width 7 height 13
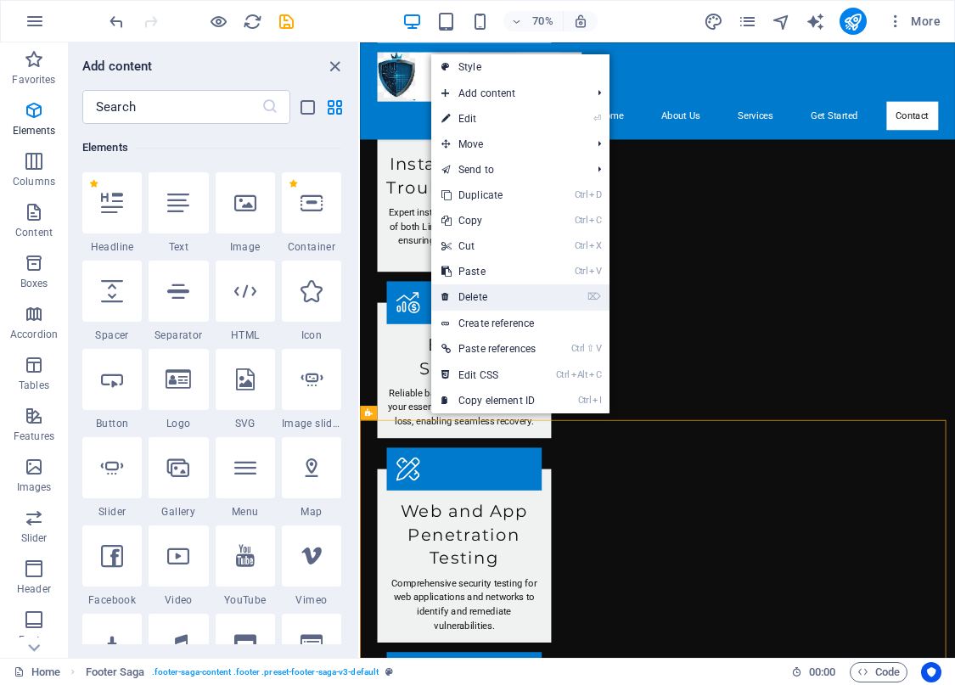
click at [482, 300] on link "⌦ Delete" at bounding box center [488, 296] width 115 height 25
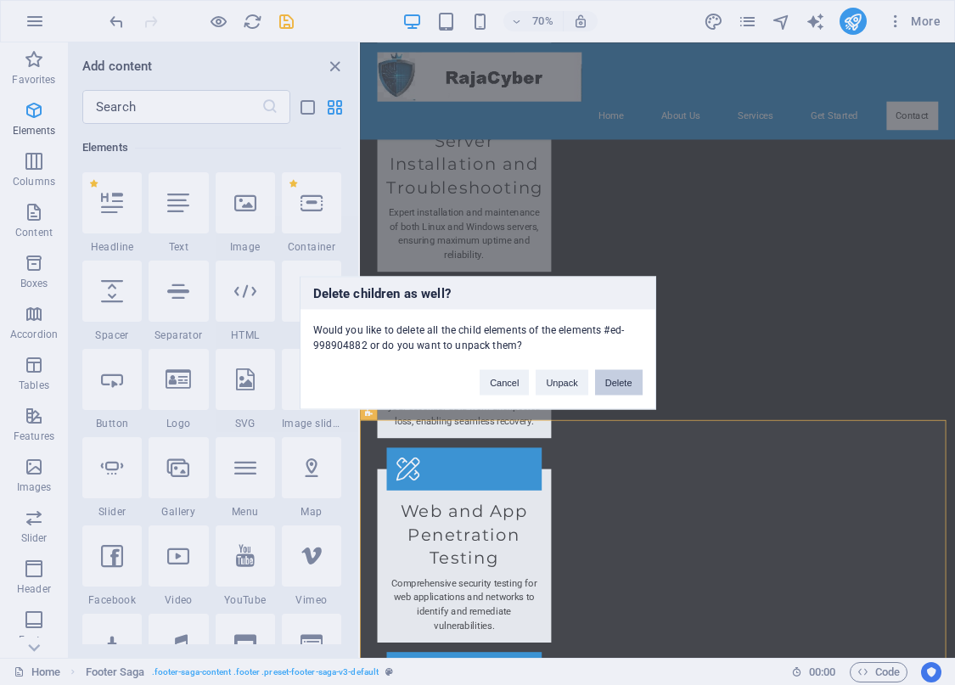
click at [614, 381] on button "Delete" at bounding box center [619, 381] width 48 height 25
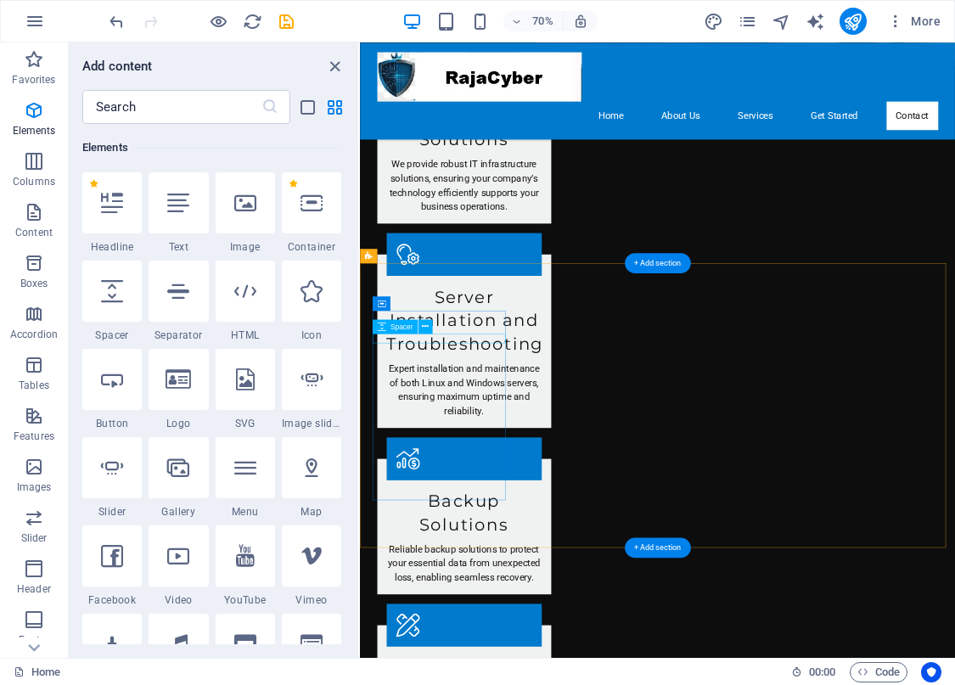
scroll to position [1957, 0]
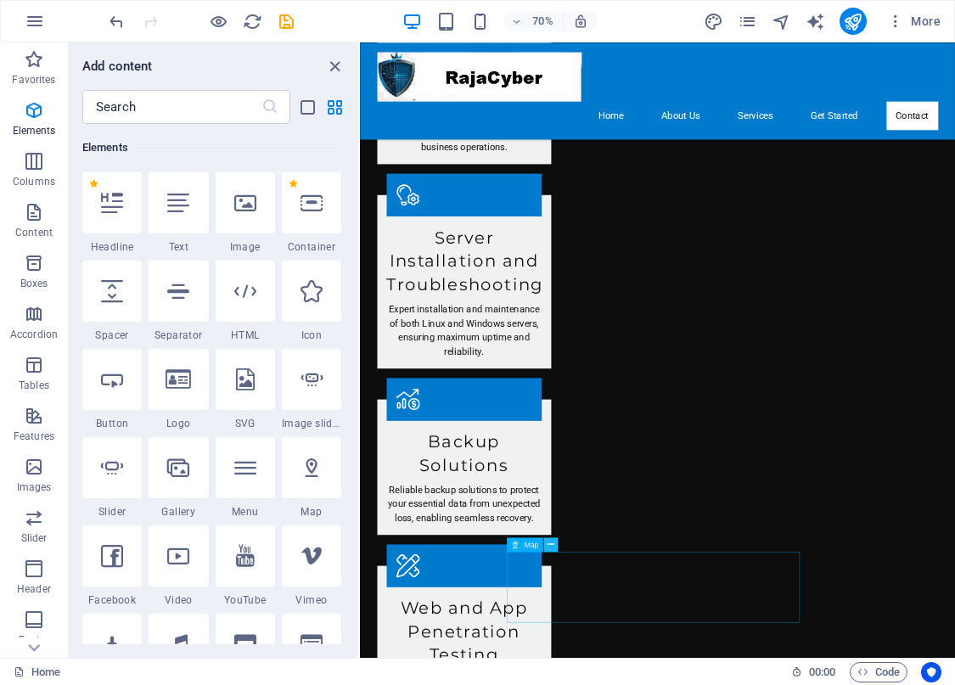
click at [551, 543] on icon at bounding box center [550, 544] width 7 height 13
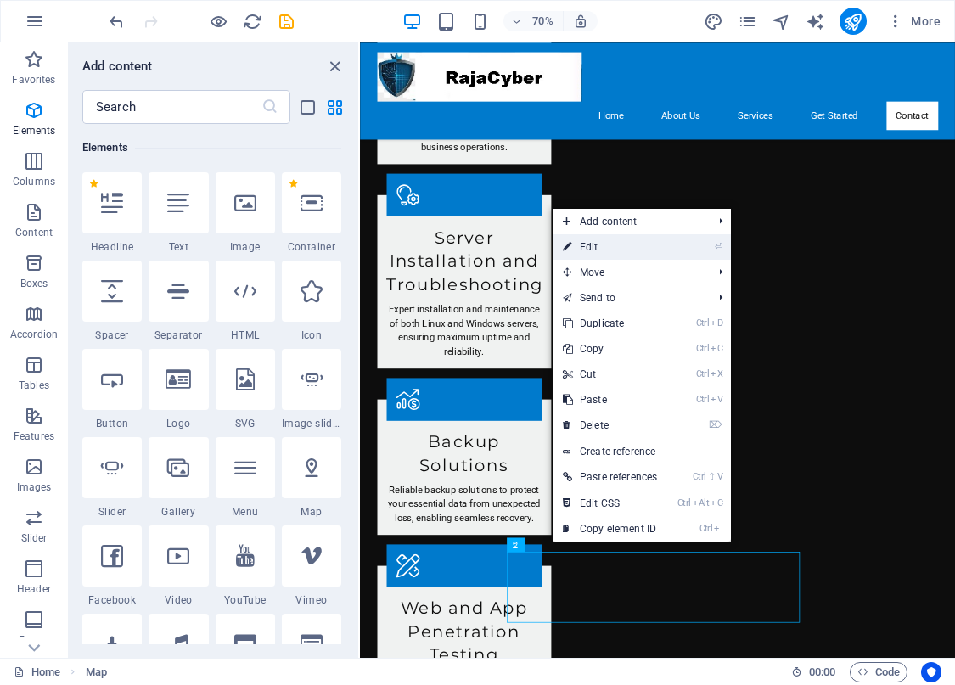
click at [608, 246] on link "⏎ Edit" at bounding box center [609, 246] width 115 height 25
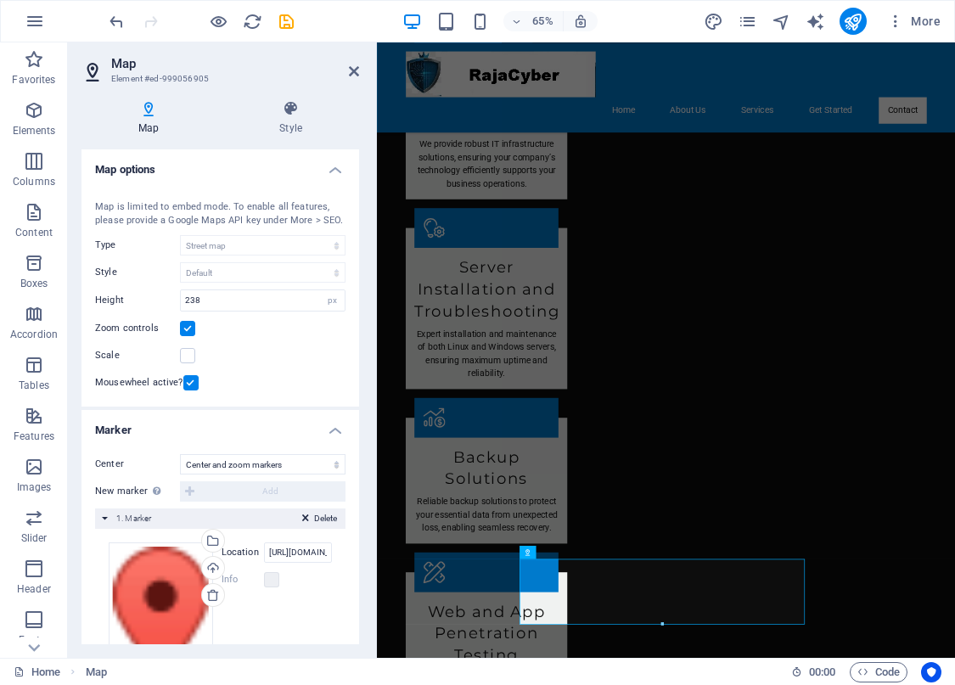
scroll to position [118, 0]
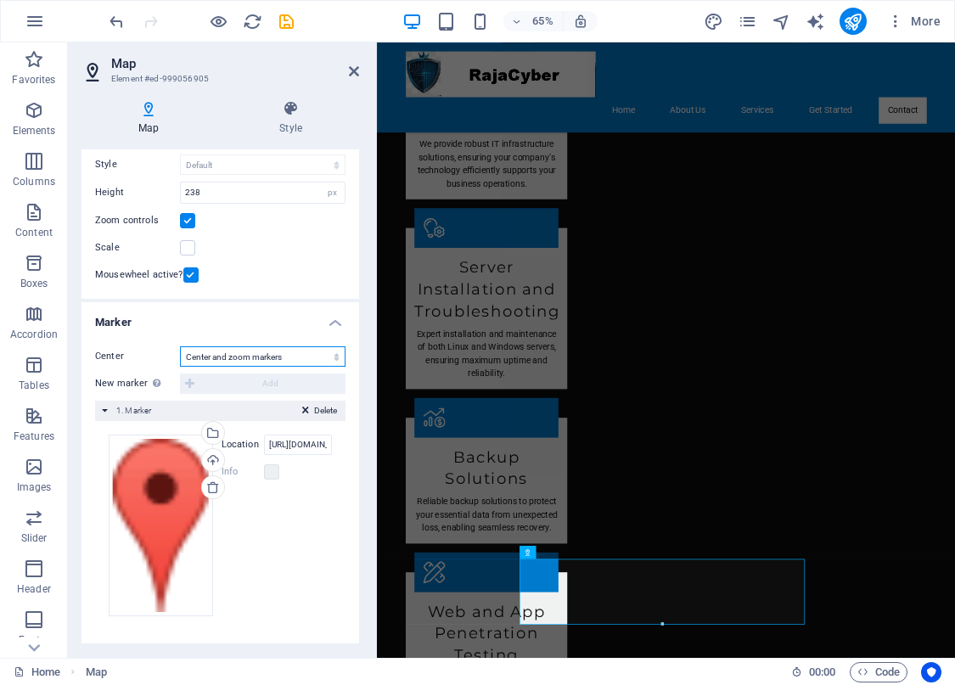
click at [216, 357] on select "Don't center Center markers Center and zoom markers" at bounding box center [262, 356] width 165 height 20
select select "1"
click at [180, 367] on select "Don't center Center markers Center and zoom markers" at bounding box center [262, 356] width 165 height 20
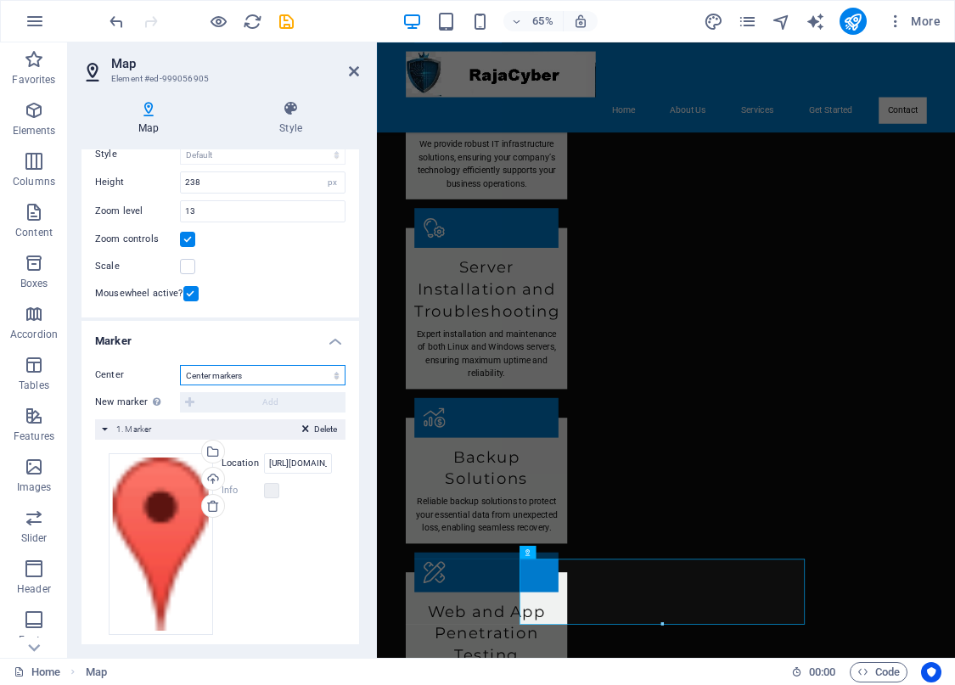
scroll to position [0, 0]
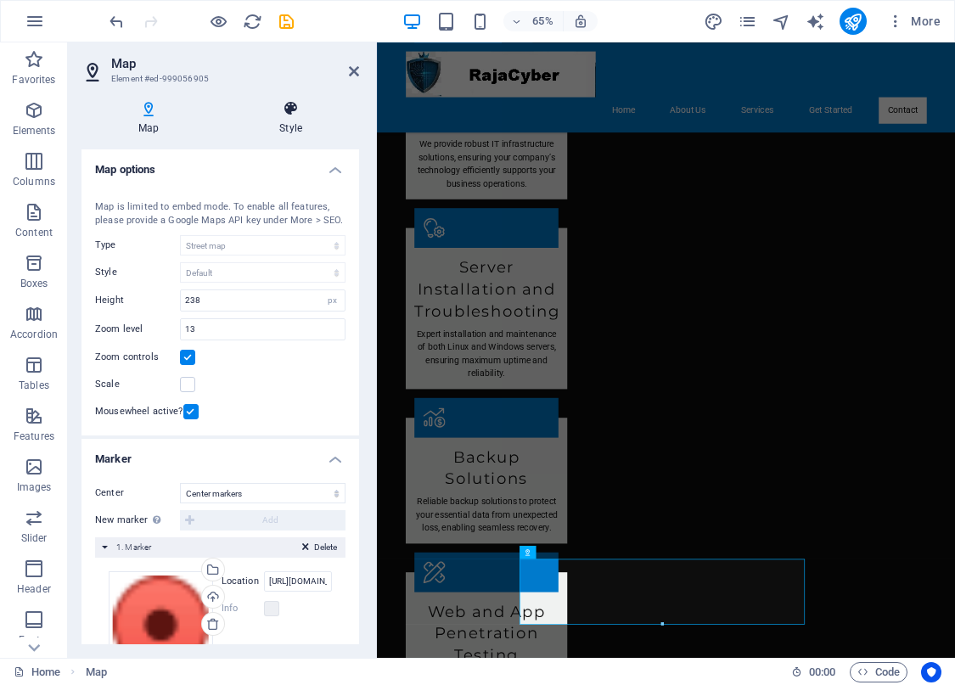
click at [294, 111] on icon at bounding box center [290, 108] width 137 height 17
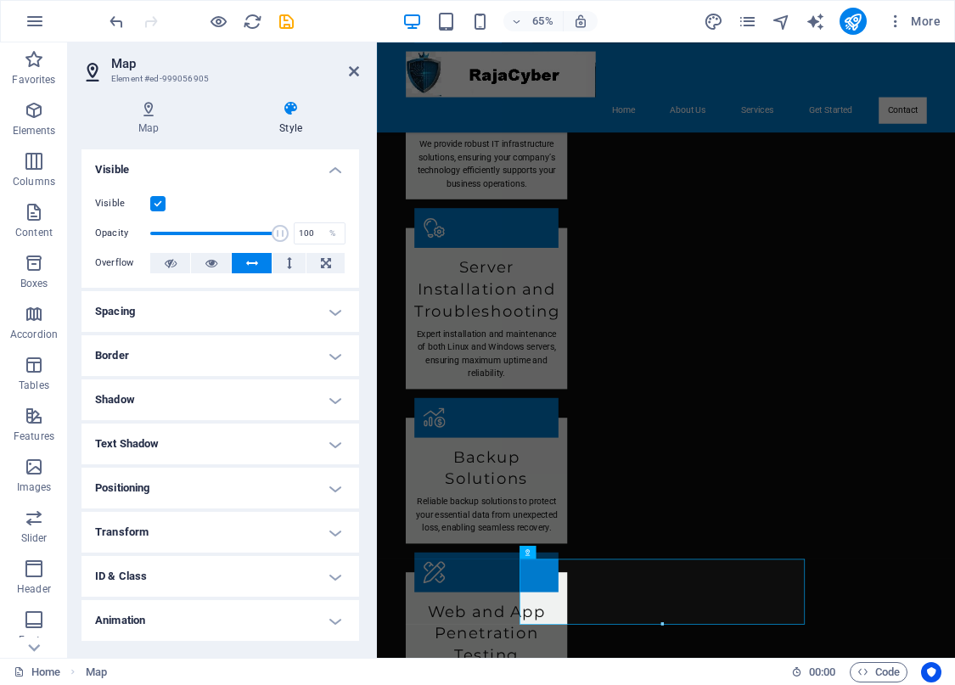
click at [206, 499] on h4 "Positioning" at bounding box center [219, 487] width 277 height 41
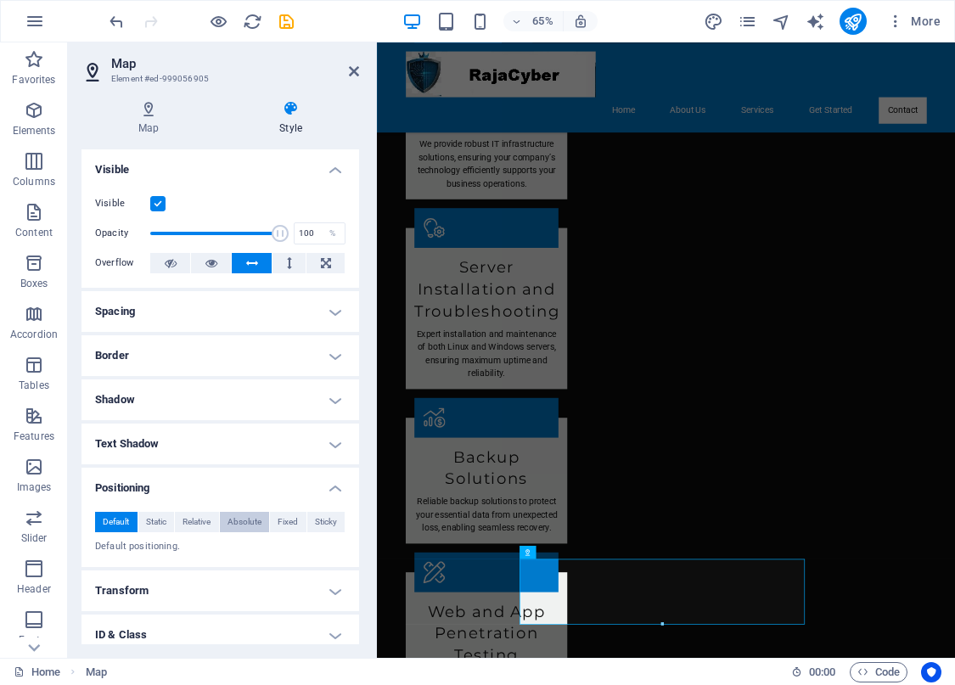
click at [233, 518] on span "Absolute" at bounding box center [244, 522] width 34 height 20
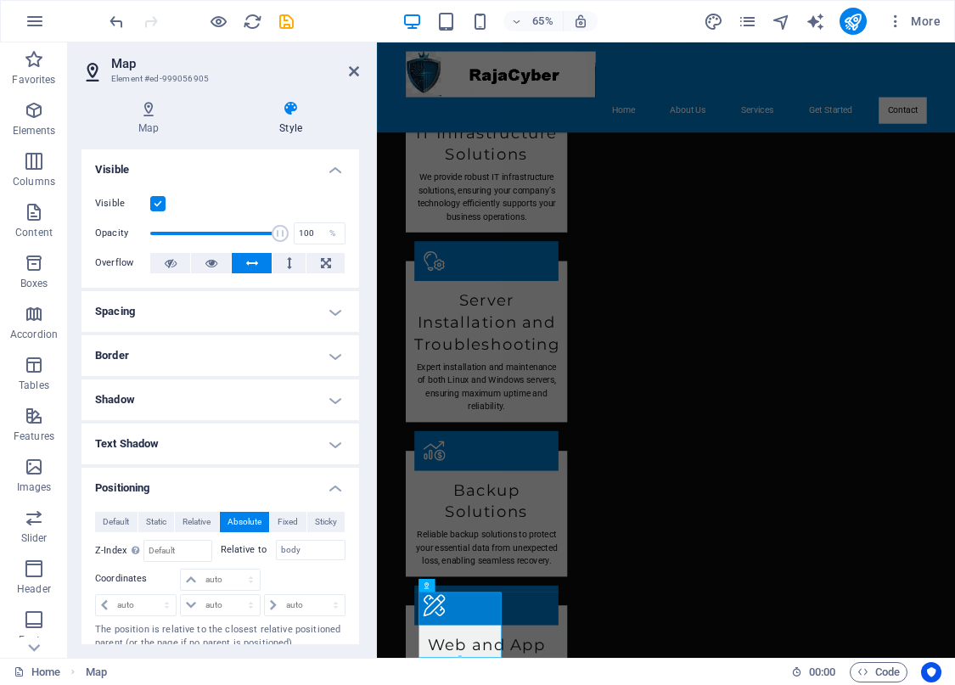
scroll to position [170, 0]
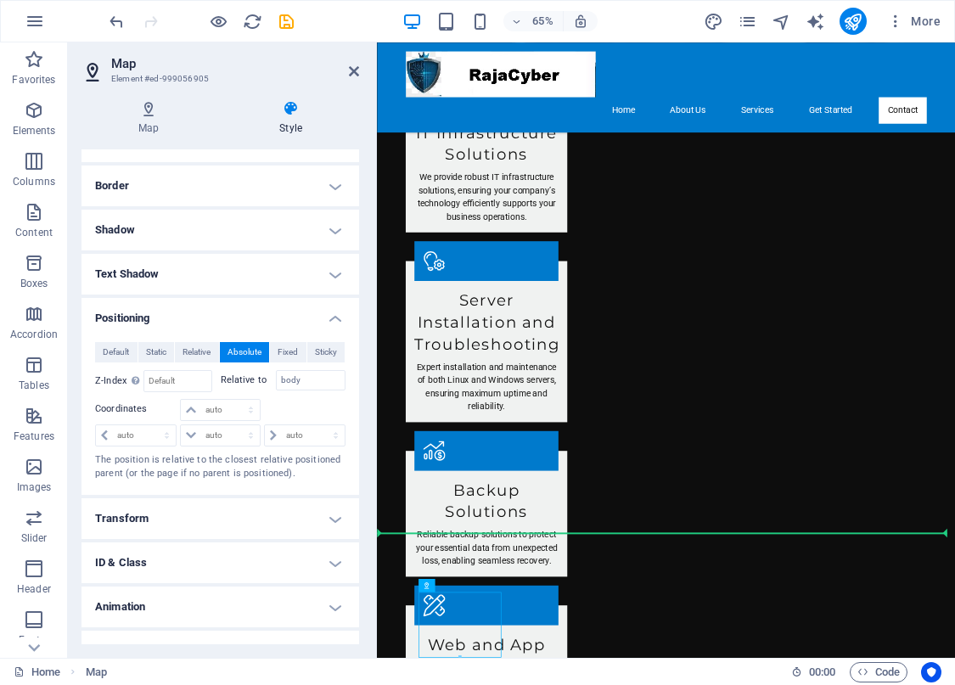
drag, startPoint x: 496, startPoint y: 907, endPoint x: 568, endPoint y: 771, distance: 153.7
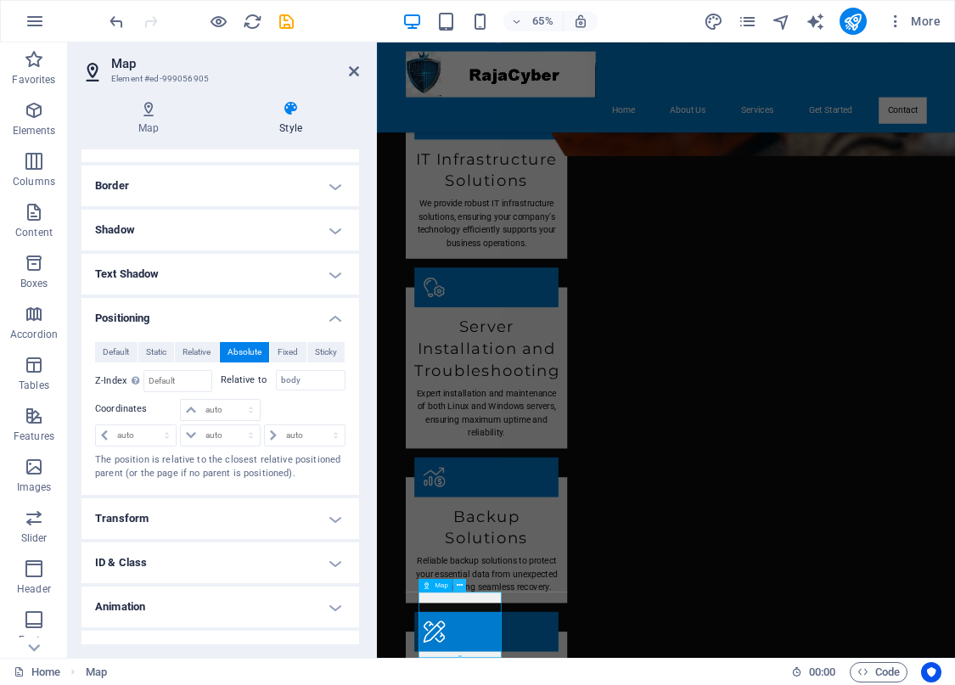
click at [464, 585] on button at bounding box center [459, 586] width 14 height 14
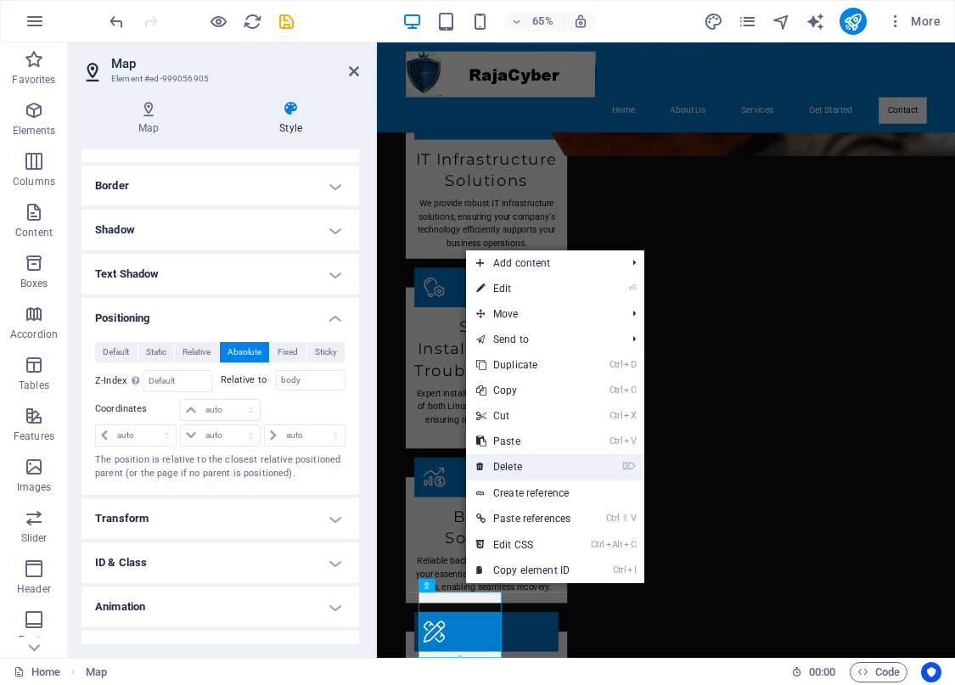
click at [512, 473] on link "⌦ Delete" at bounding box center [523, 466] width 115 height 25
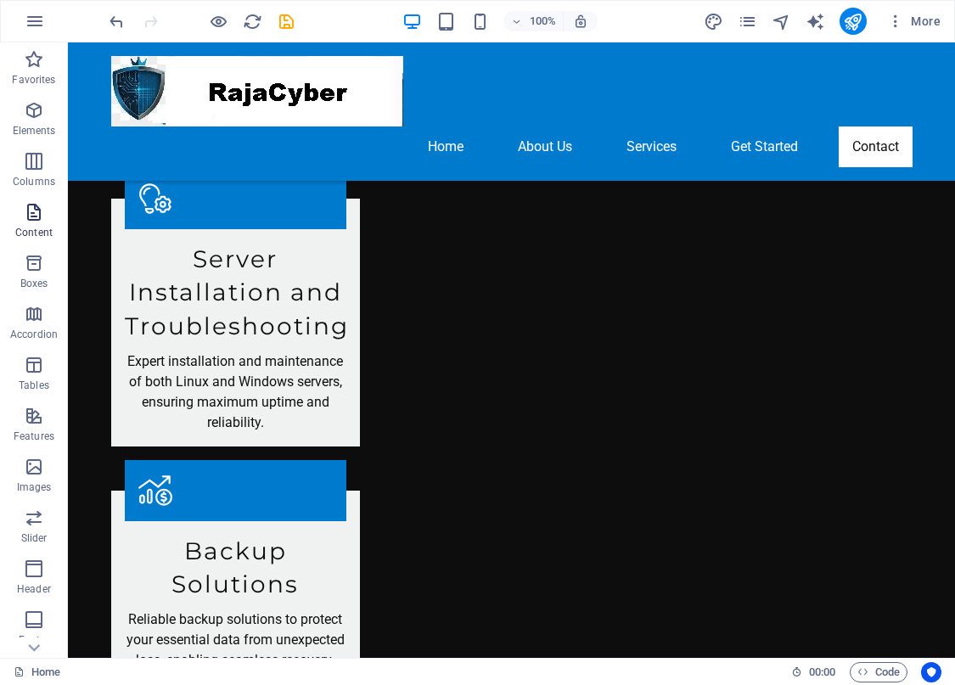
click at [39, 209] on icon "button" at bounding box center [34, 212] width 20 height 20
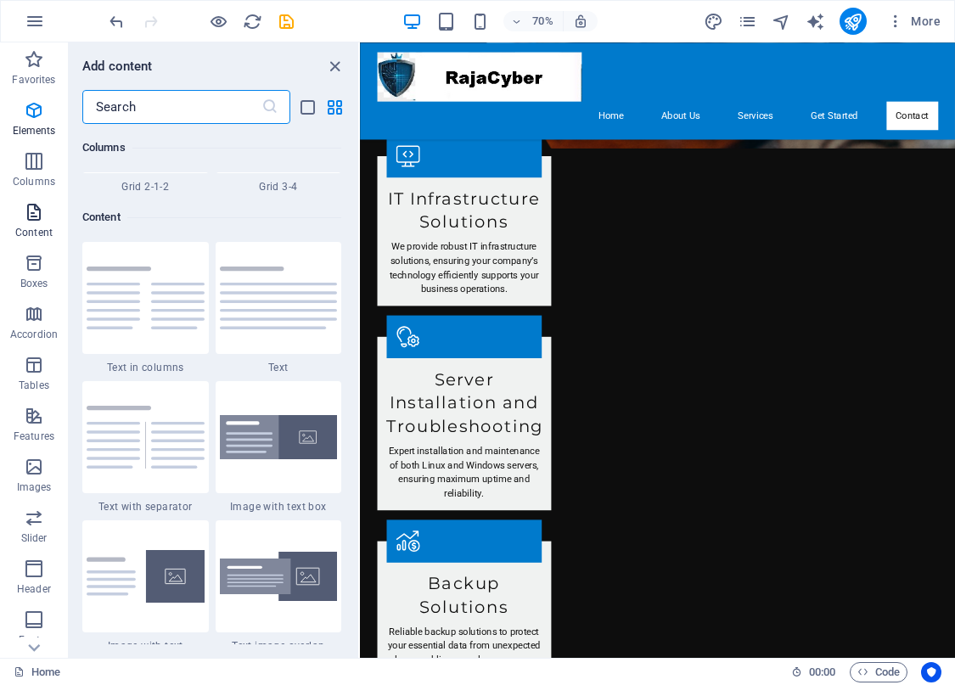
scroll to position [2969, 0]
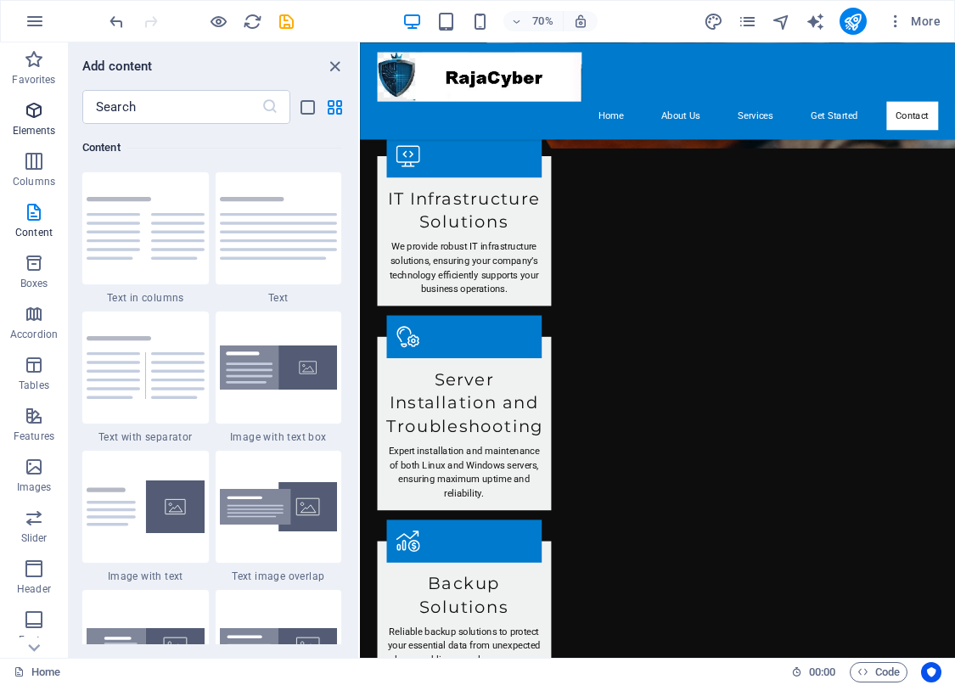
click at [38, 118] on icon "button" at bounding box center [34, 110] width 20 height 20
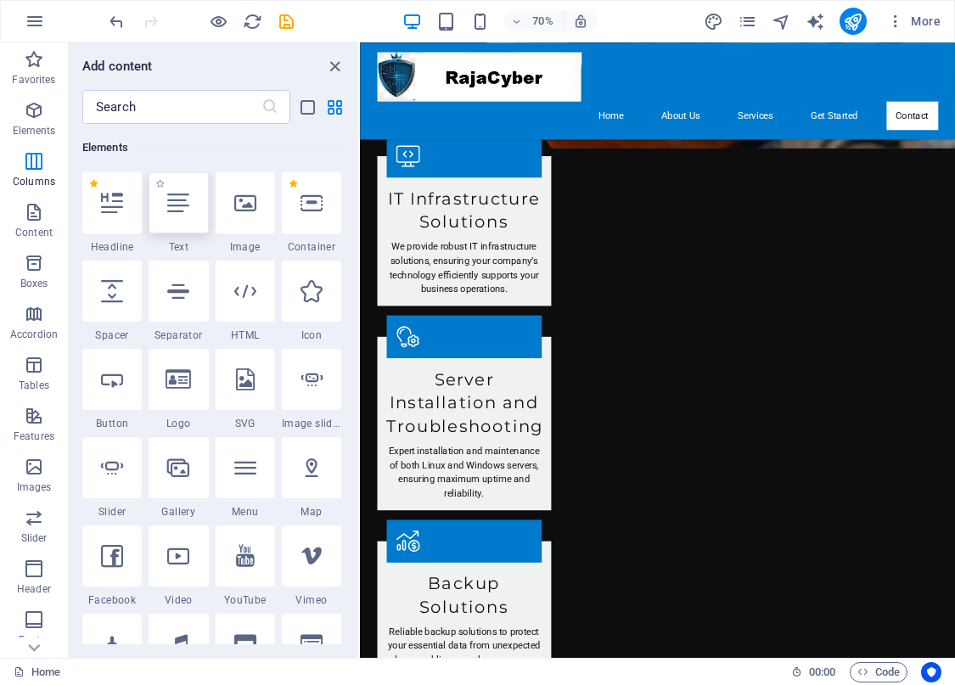
scroll to position [181, 0]
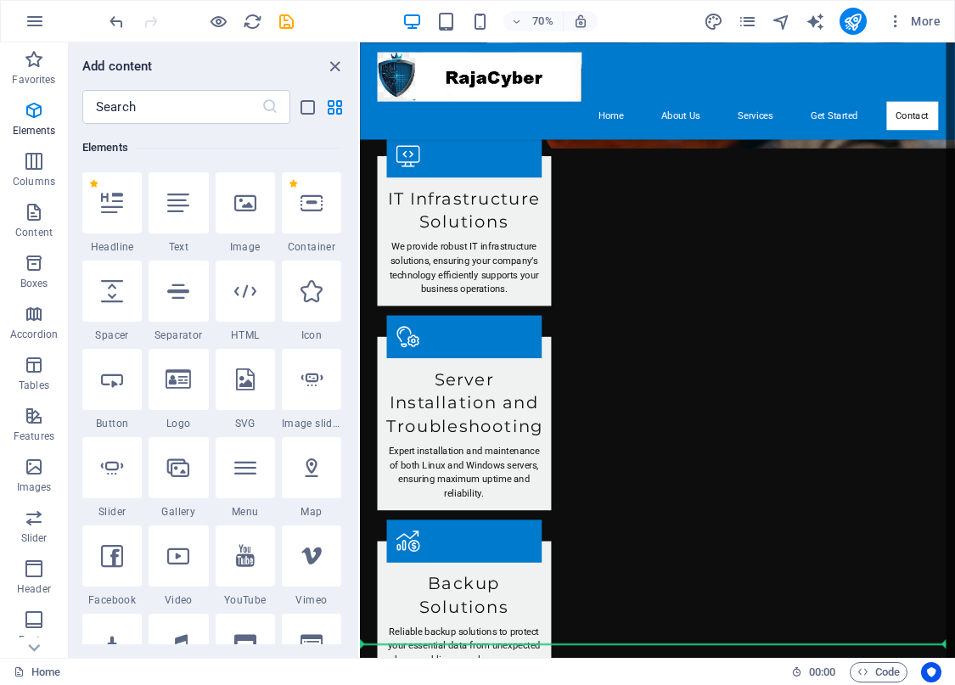
select select "1"
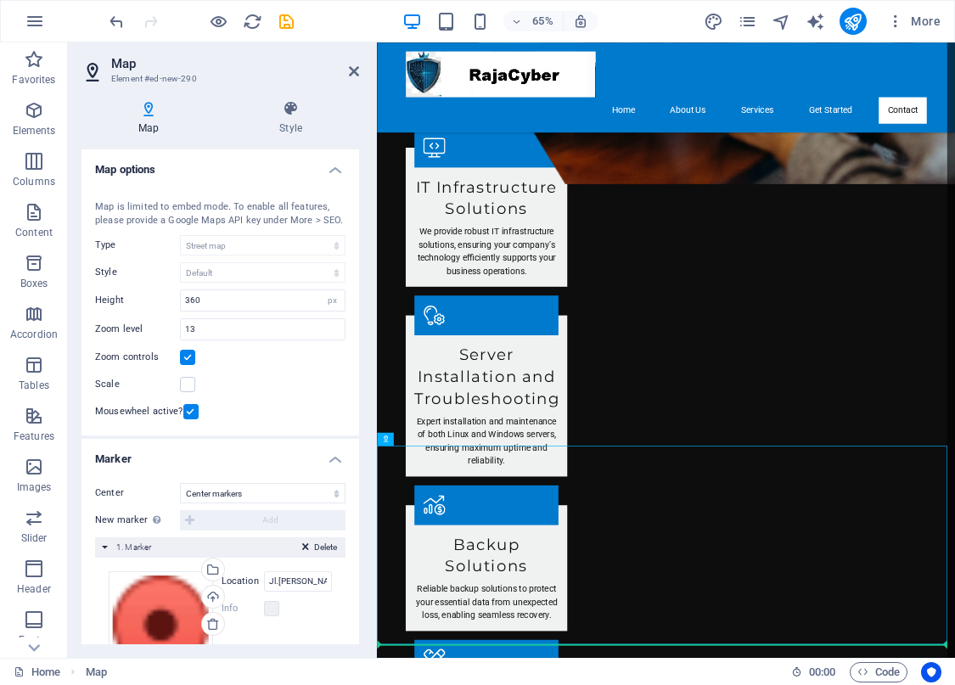
scroll to position [1994, 0]
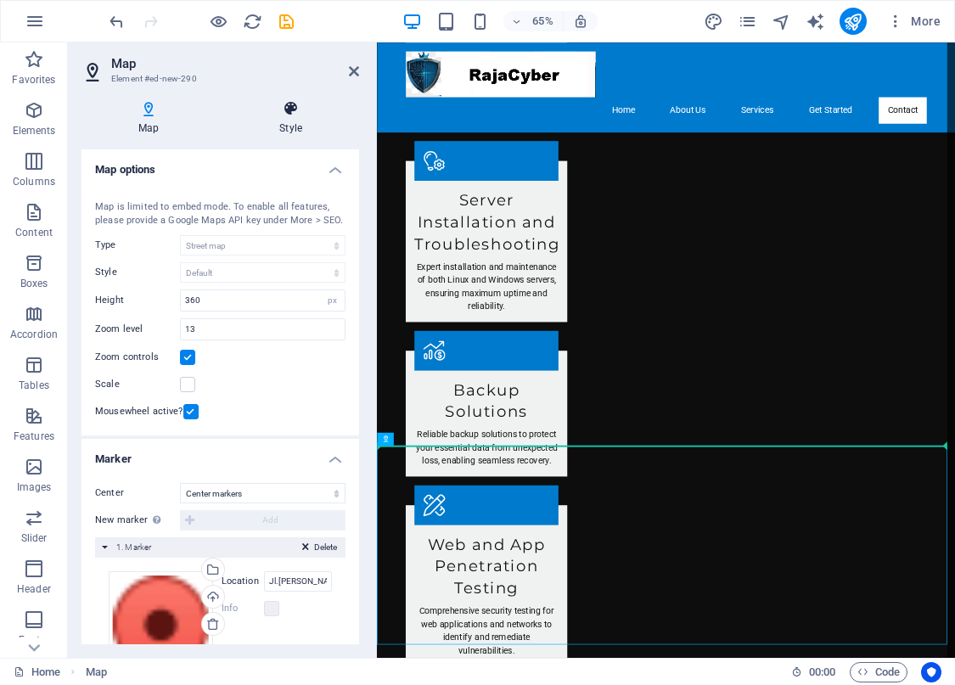
click at [285, 116] on icon at bounding box center [290, 108] width 137 height 17
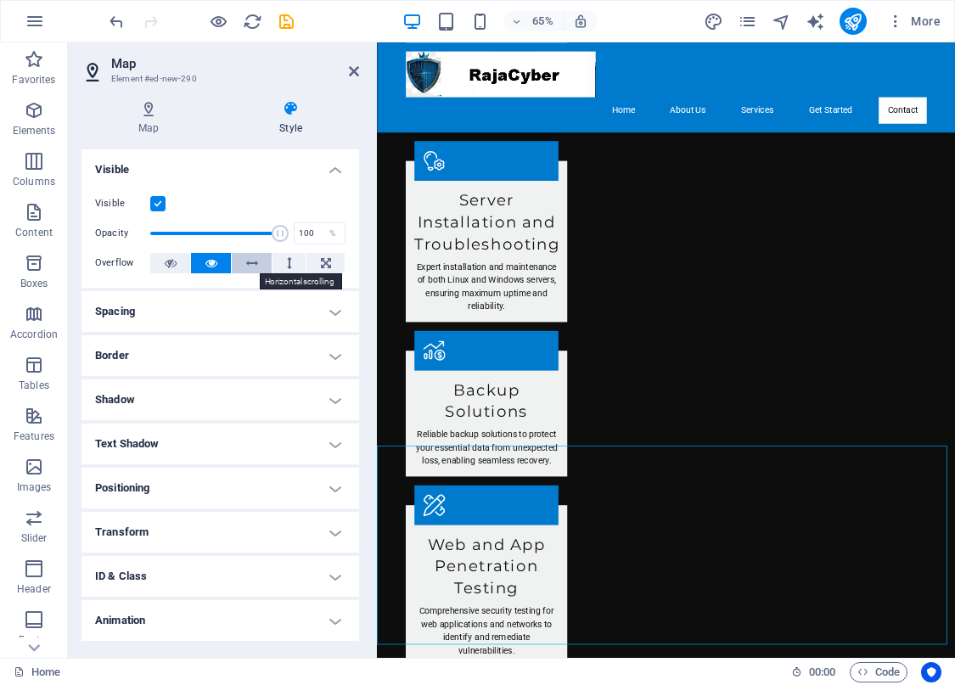
click at [248, 255] on icon at bounding box center [252, 263] width 12 height 20
drag, startPoint x: 265, startPoint y: 233, endPoint x: 217, endPoint y: 241, distance: 48.1
click at [217, 241] on span at bounding box center [220, 233] width 17 height 17
type input "77"
drag, startPoint x: 217, startPoint y: 233, endPoint x: 247, endPoint y: 234, distance: 29.7
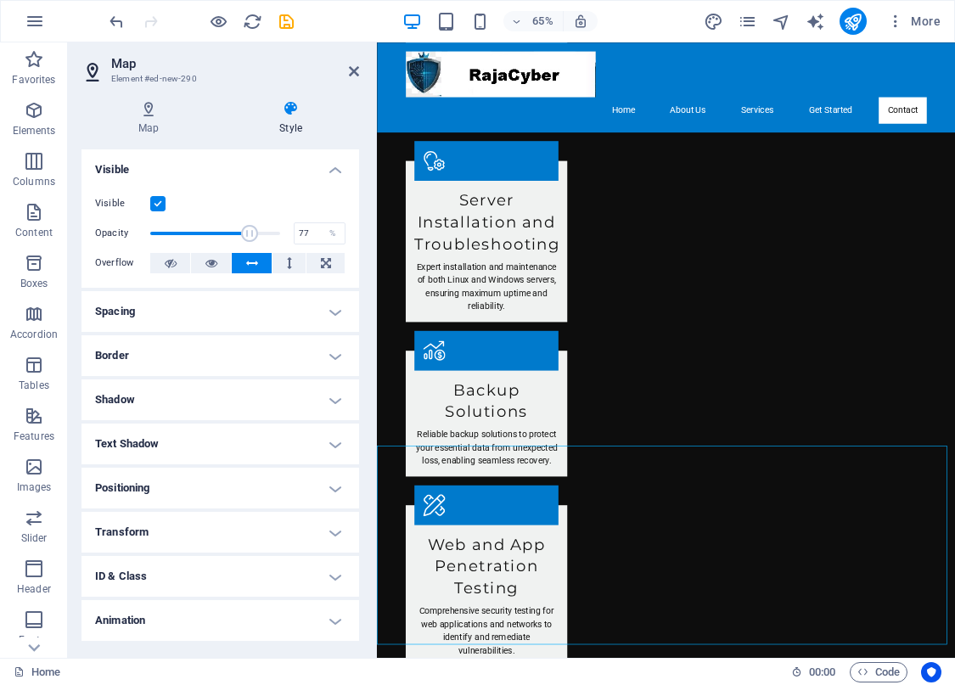
click at [247, 234] on span at bounding box center [249, 233] width 17 height 17
click at [331, 487] on h4 "Positioning" at bounding box center [219, 487] width 277 height 41
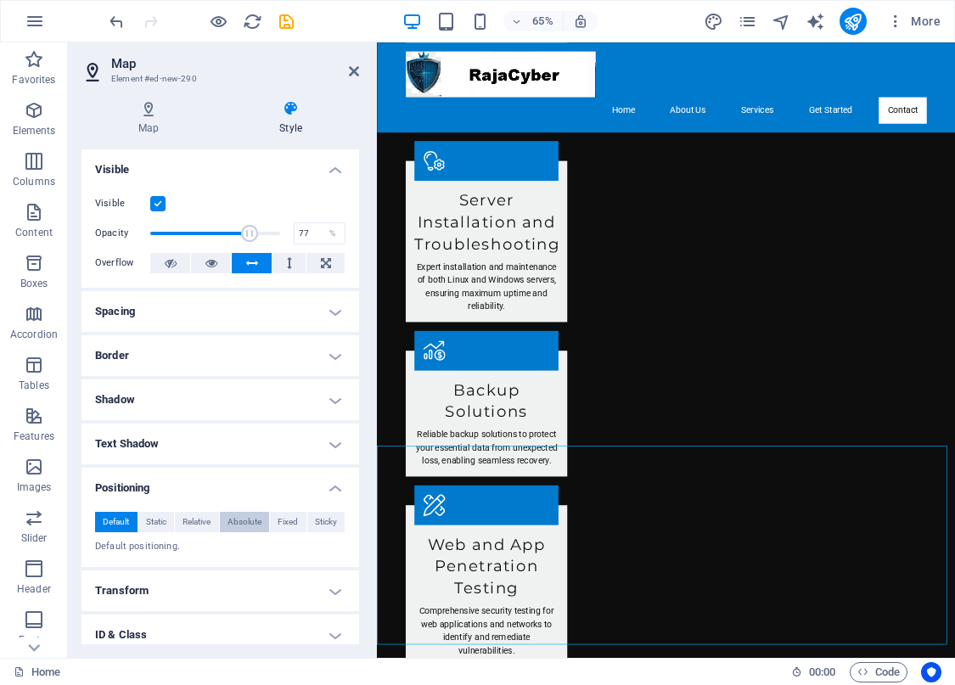
click at [244, 518] on span "Absolute" at bounding box center [244, 522] width 34 height 20
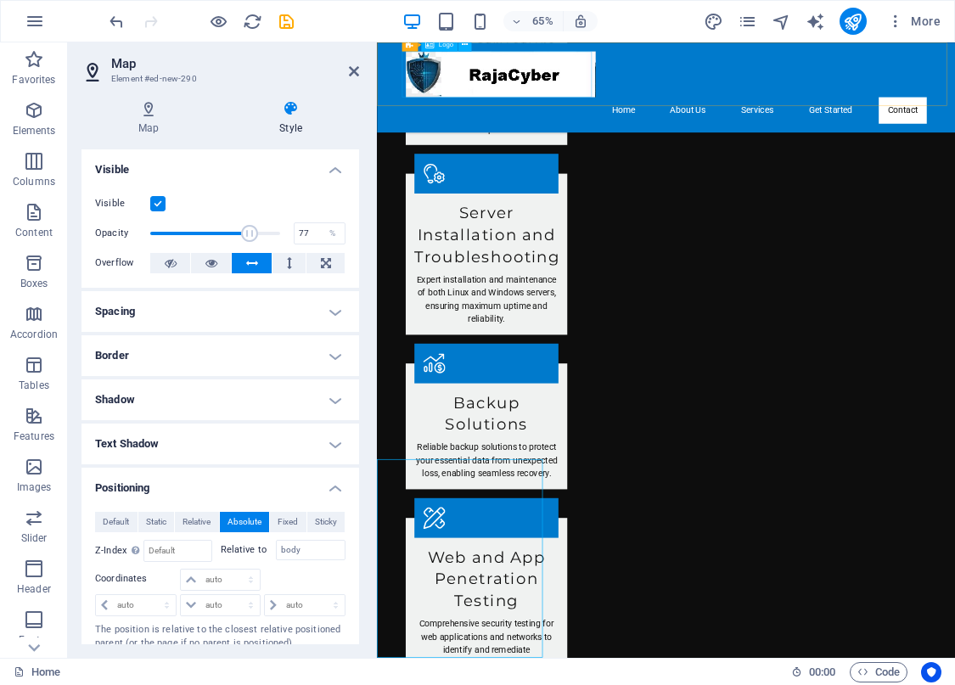
click at [661, 104] on div at bounding box center [821, 91] width 801 height 70
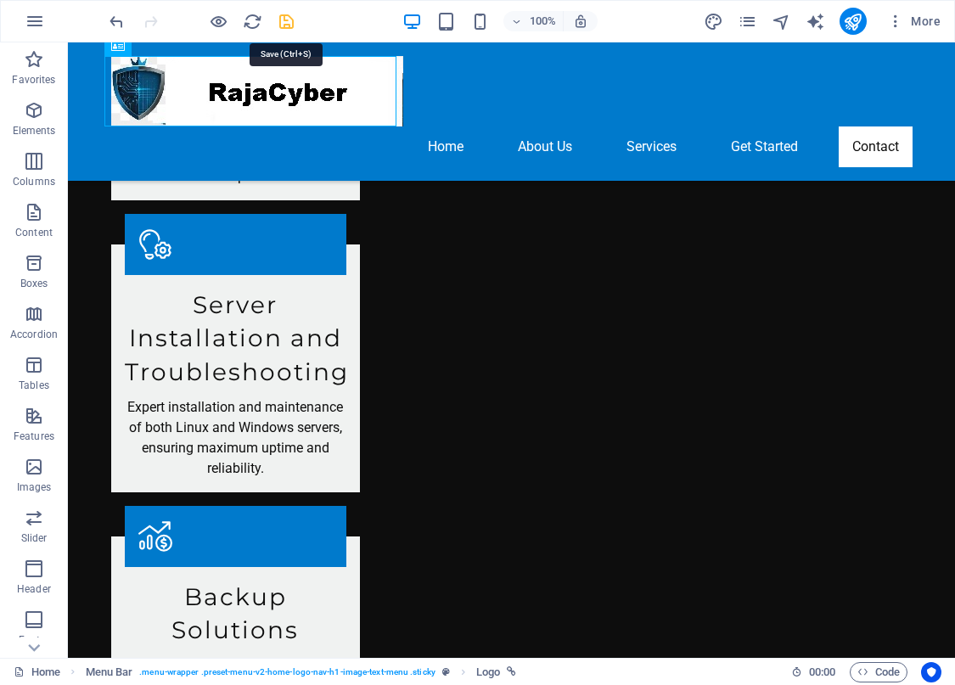
click at [282, 21] on icon "save" at bounding box center [287, 22] width 20 height 20
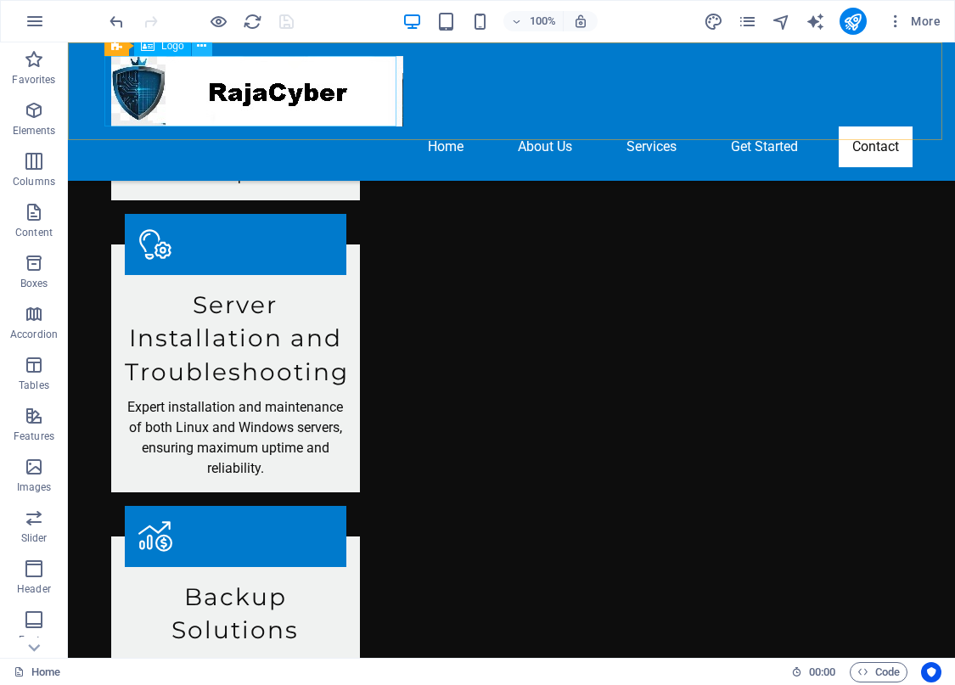
click at [204, 49] on icon at bounding box center [201, 46] width 9 height 18
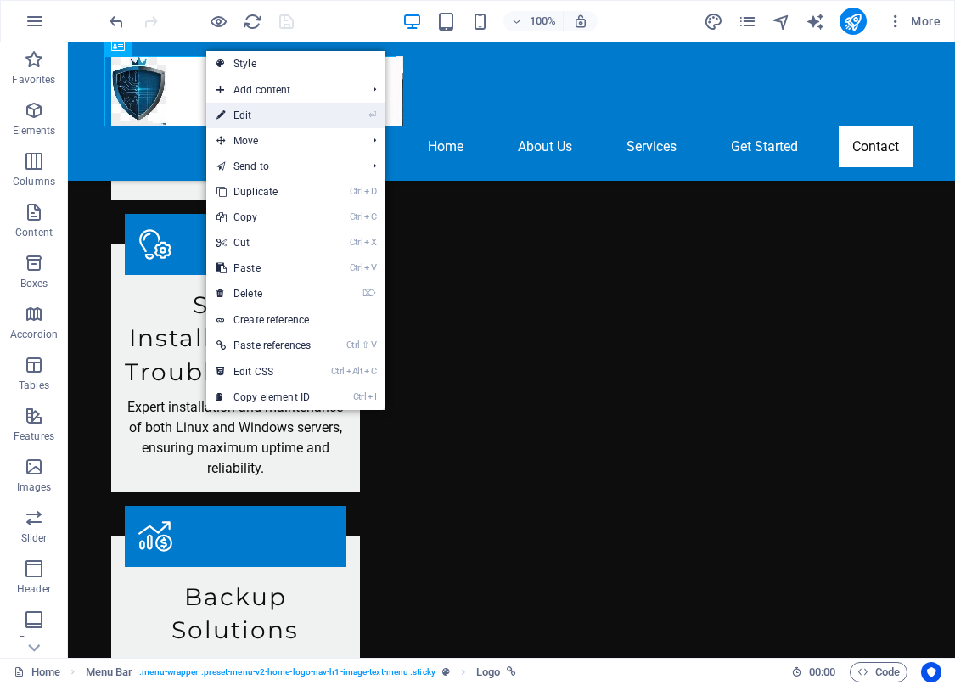
click at [238, 118] on link "⏎ Edit" at bounding box center [263, 115] width 115 height 25
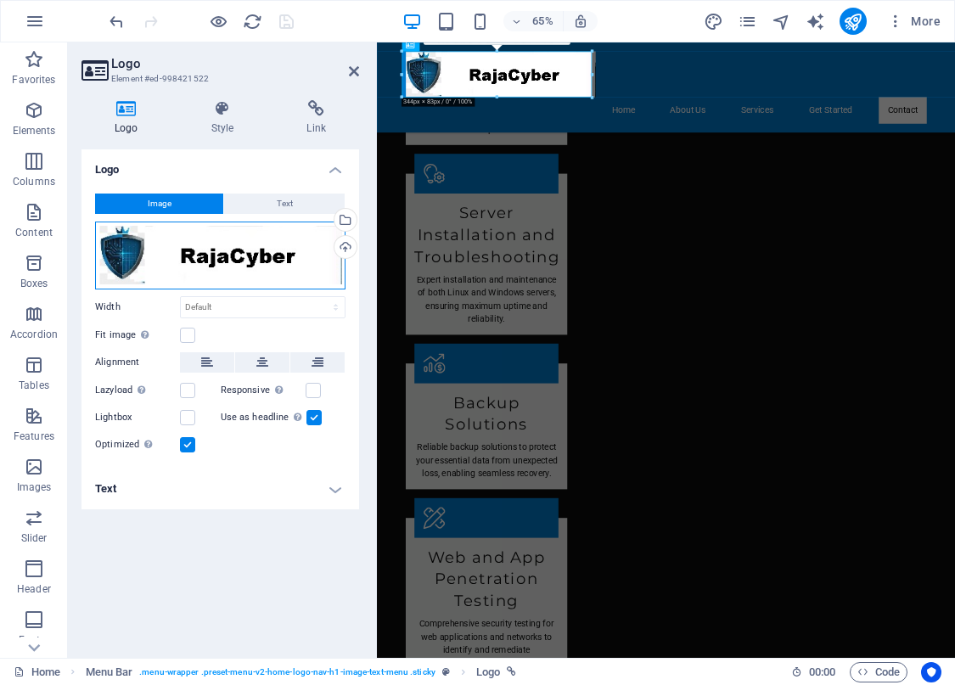
click at [303, 270] on div "Drag files here, click to choose files or select files from Files or our free s…" at bounding box center [220, 255] width 250 height 68
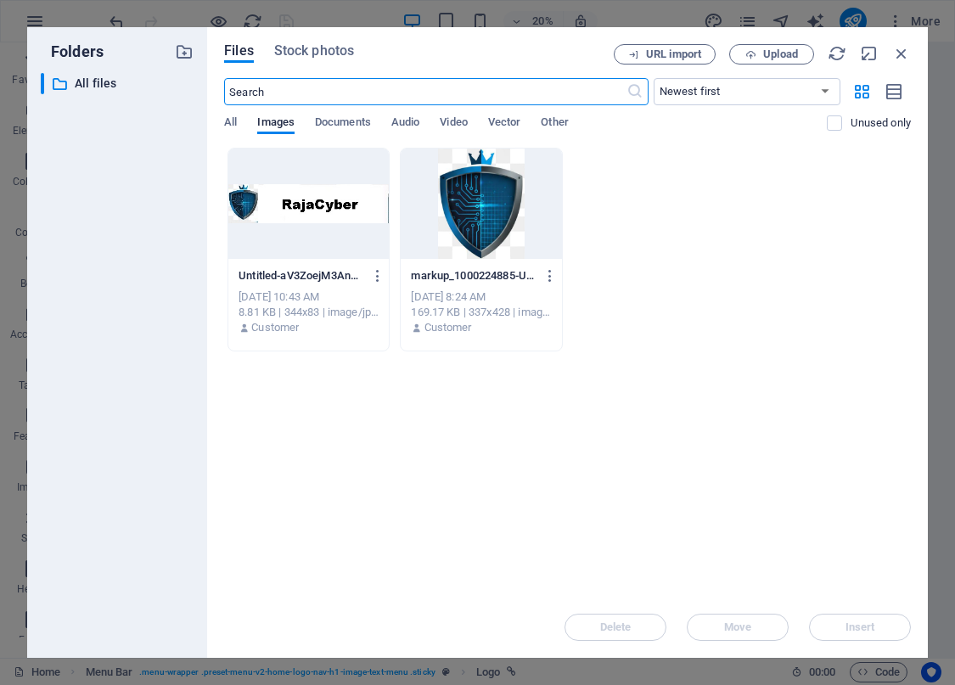
scroll to position [0, 0]
click at [310, 199] on div at bounding box center [308, 203] width 160 height 110
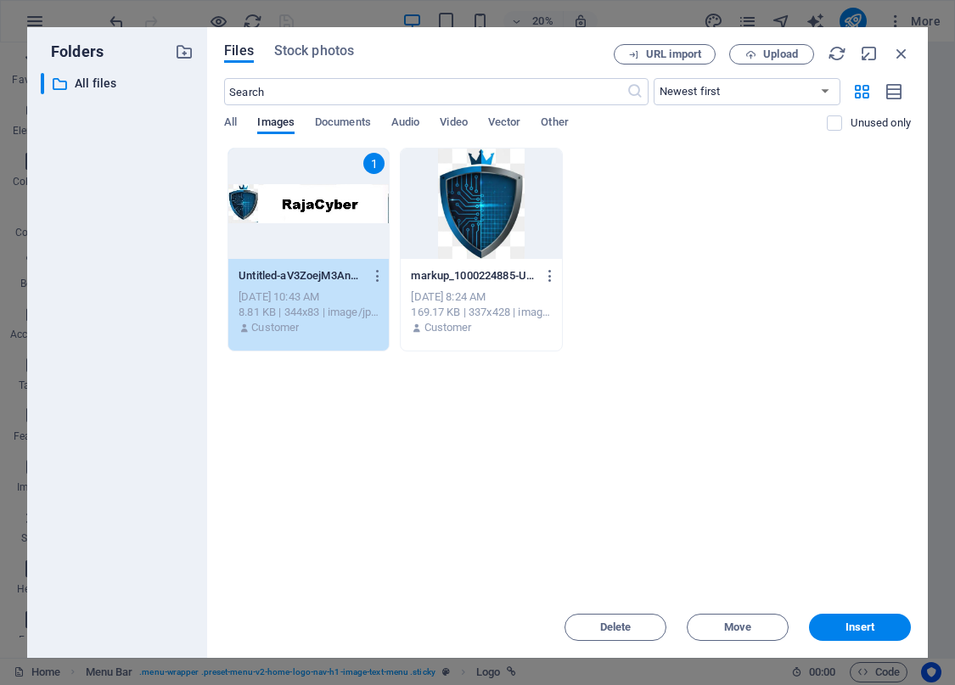
click at [310, 199] on div "1" at bounding box center [308, 203] width 160 height 110
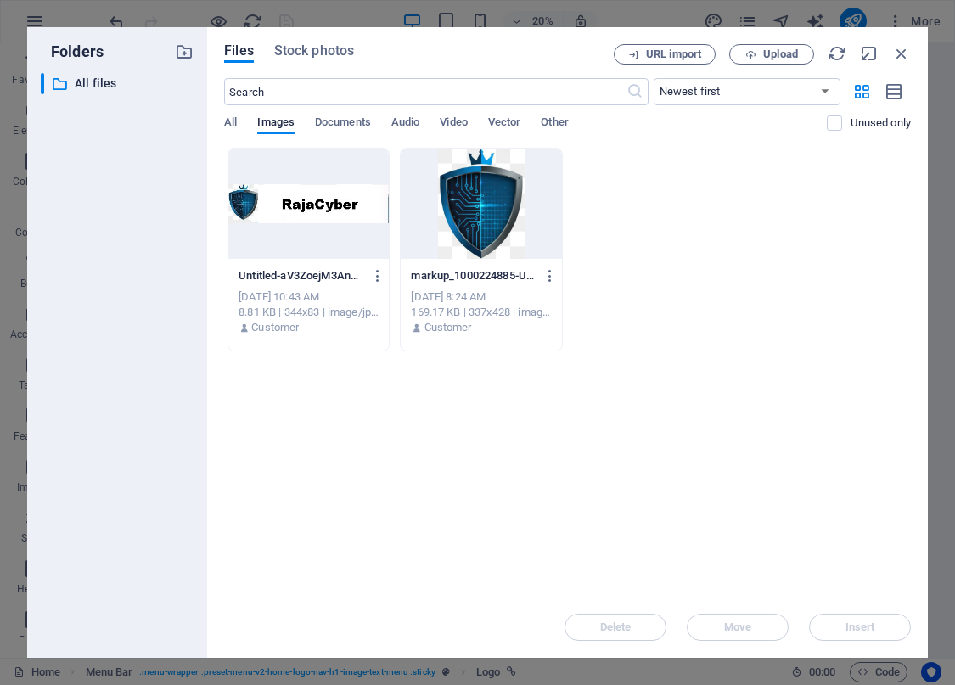
click at [310, 199] on div at bounding box center [308, 203] width 160 height 110
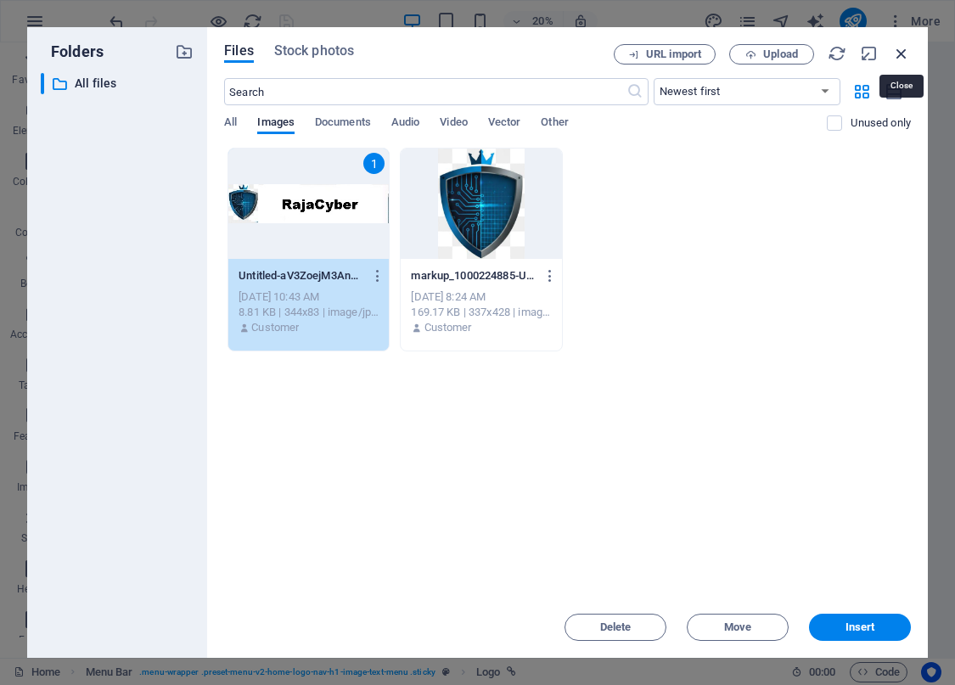
click at [909, 52] on icon "button" at bounding box center [901, 53] width 19 height 19
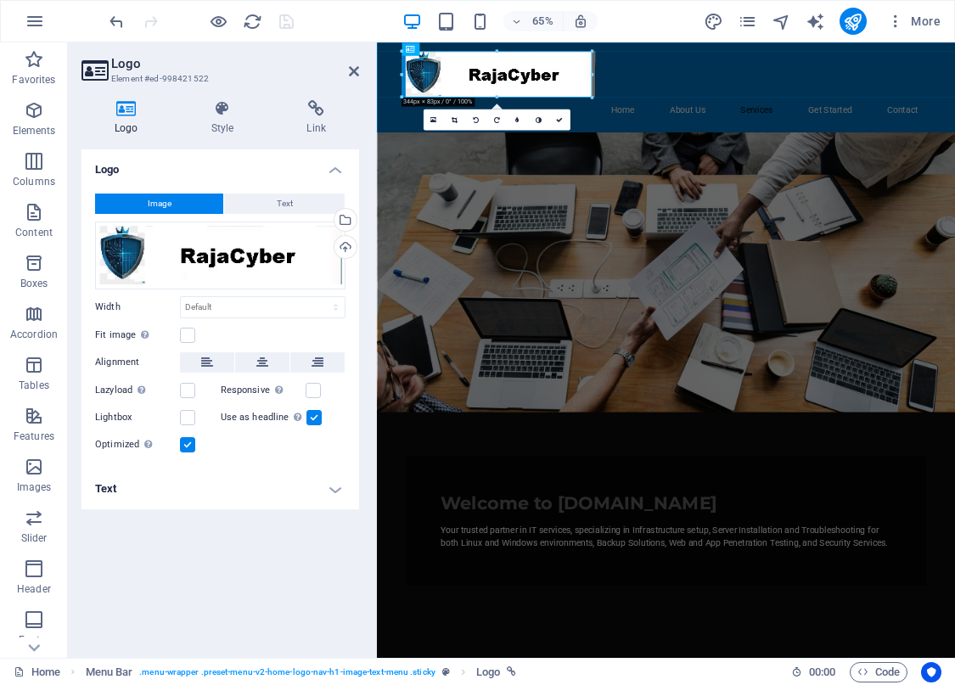
click at [334, 491] on h4 "Text" at bounding box center [219, 488] width 277 height 41
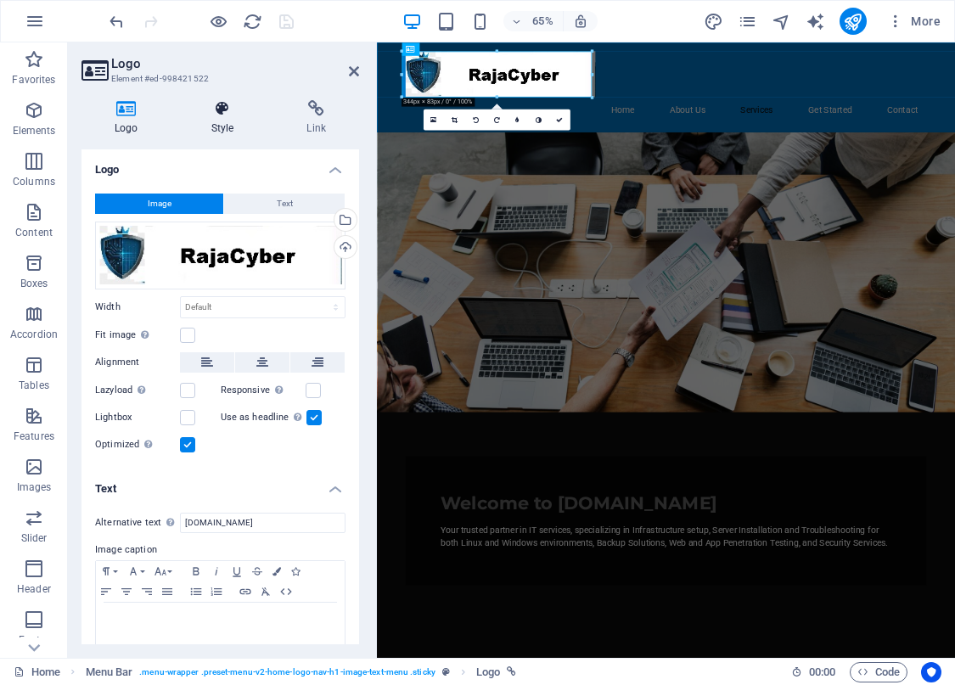
click at [216, 115] on icon at bounding box center [222, 108] width 89 height 17
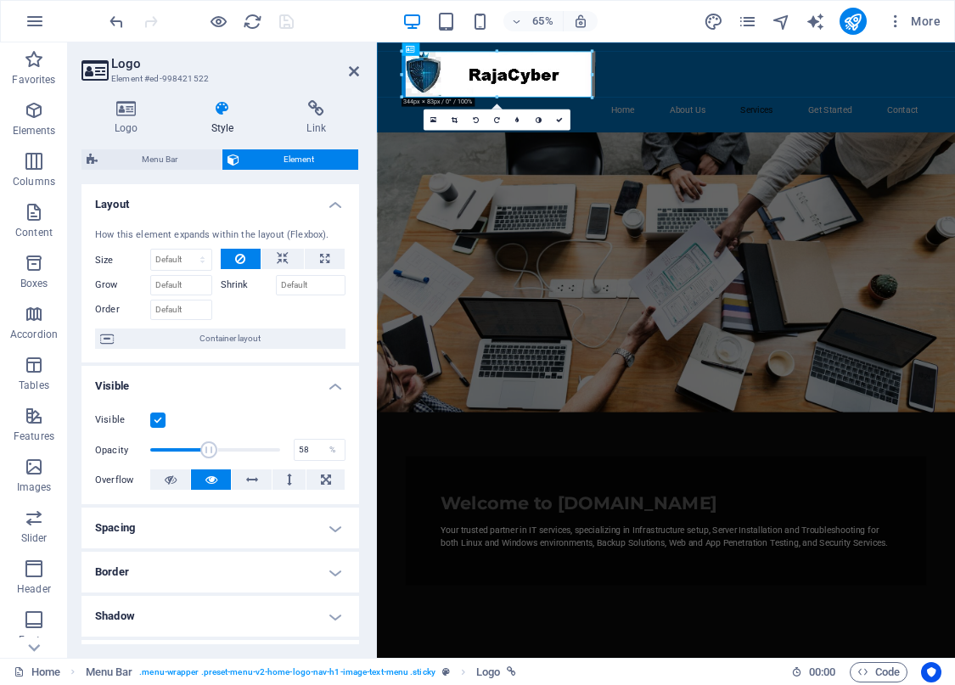
type input "59"
drag, startPoint x: 272, startPoint y: 450, endPoint x: 224, endPoint y: 445, distance: 47.7
click at [224, 445] on span at bounding box center [226, 449] width 17 height 17
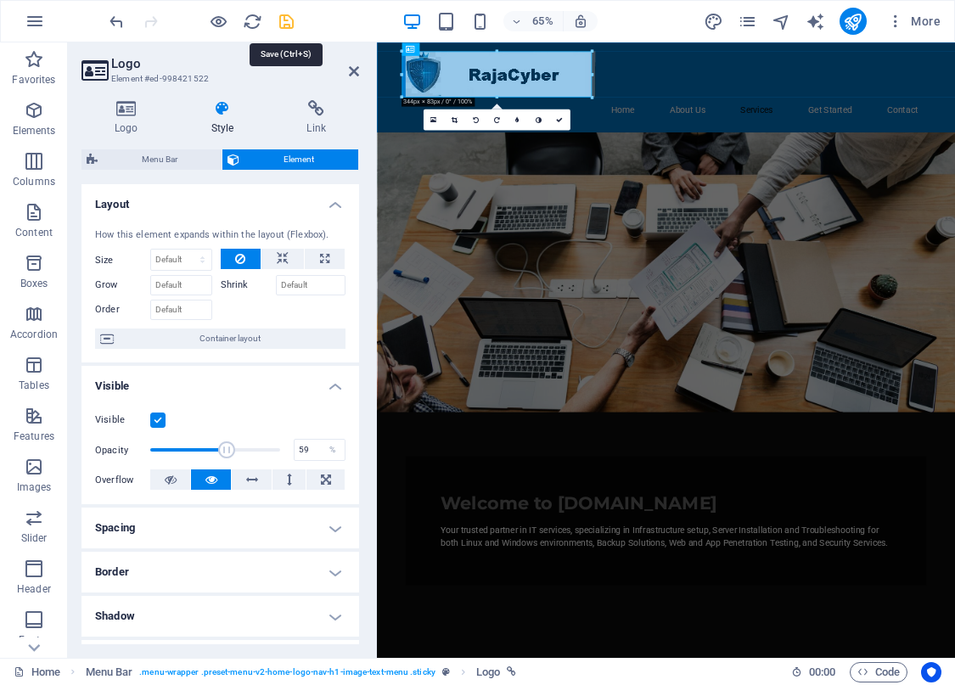
click at [287, 18] on icon "save" at bounding box center [287, 22] width 20 height 20
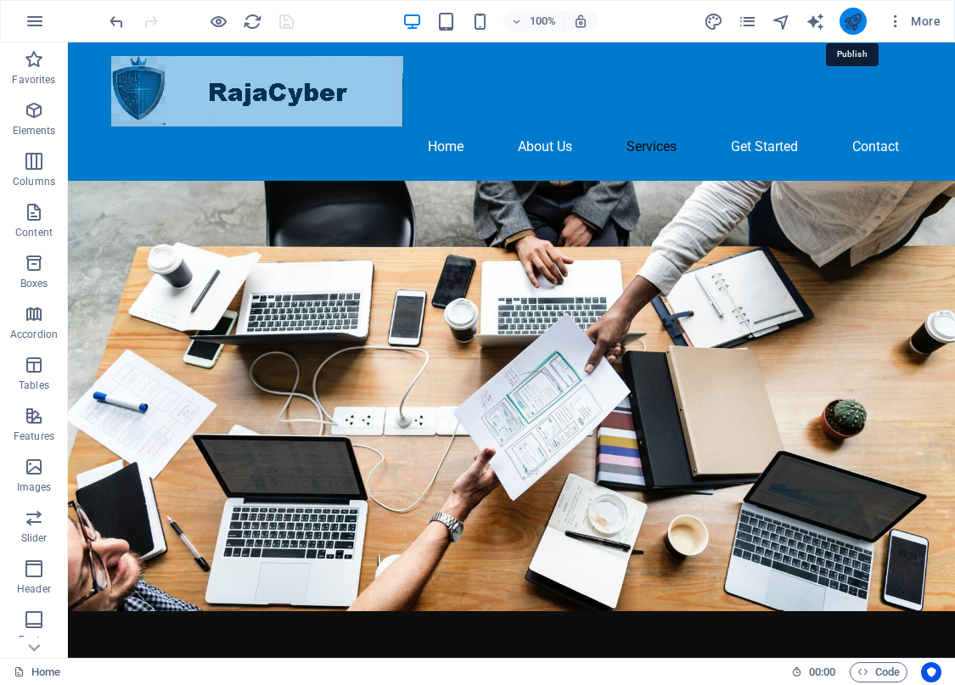
click at [846, 27] on icon "publish" at bounding box center [853, 22] width 20 height 20
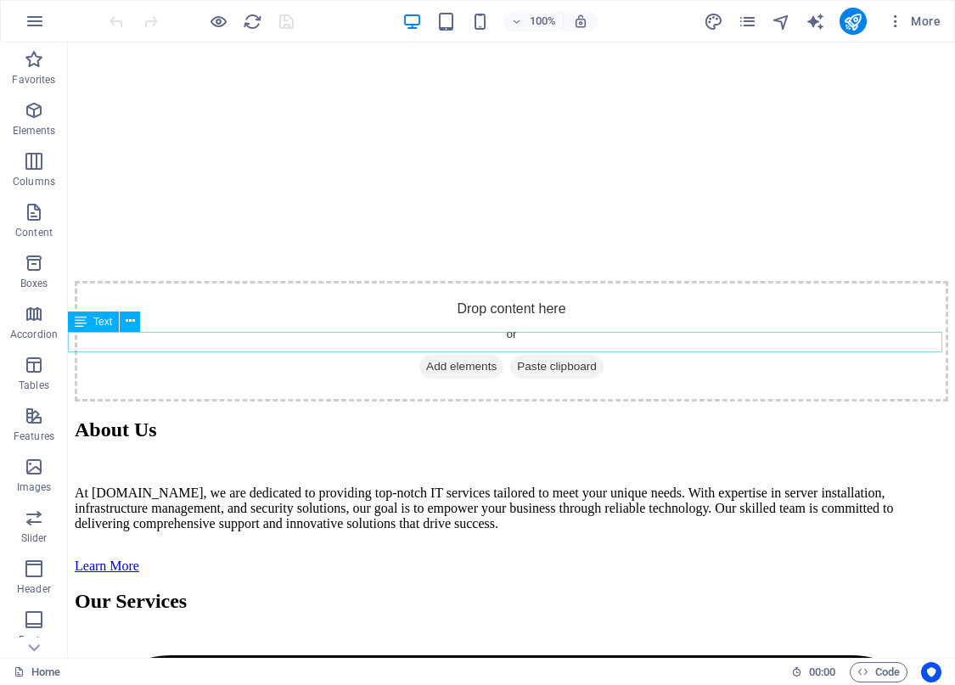
scroll to position [2304, 0]
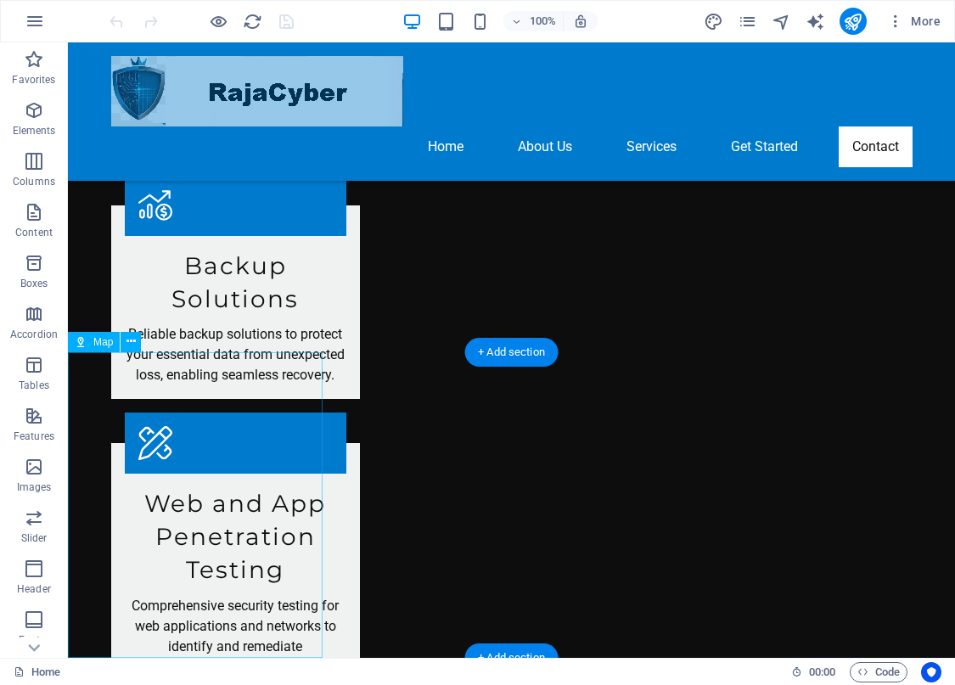
click at [130, 341] on icon at bounding box center [130, 342] width 9 height 18
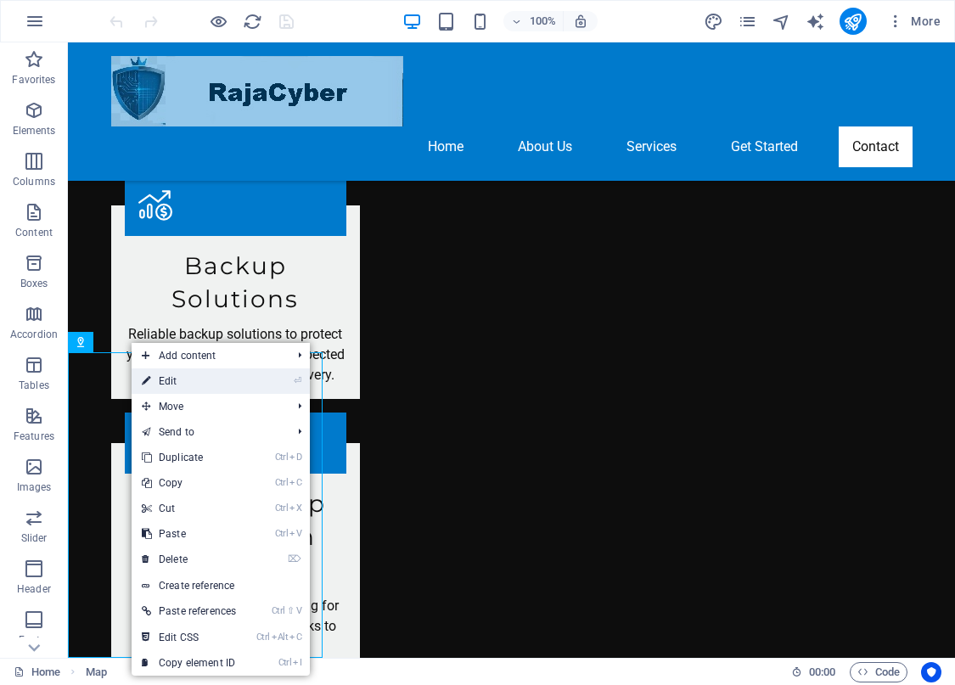
click at [157, 378] on link "⏎ Edit" at bounding box center [189, 380] width 115 height 25
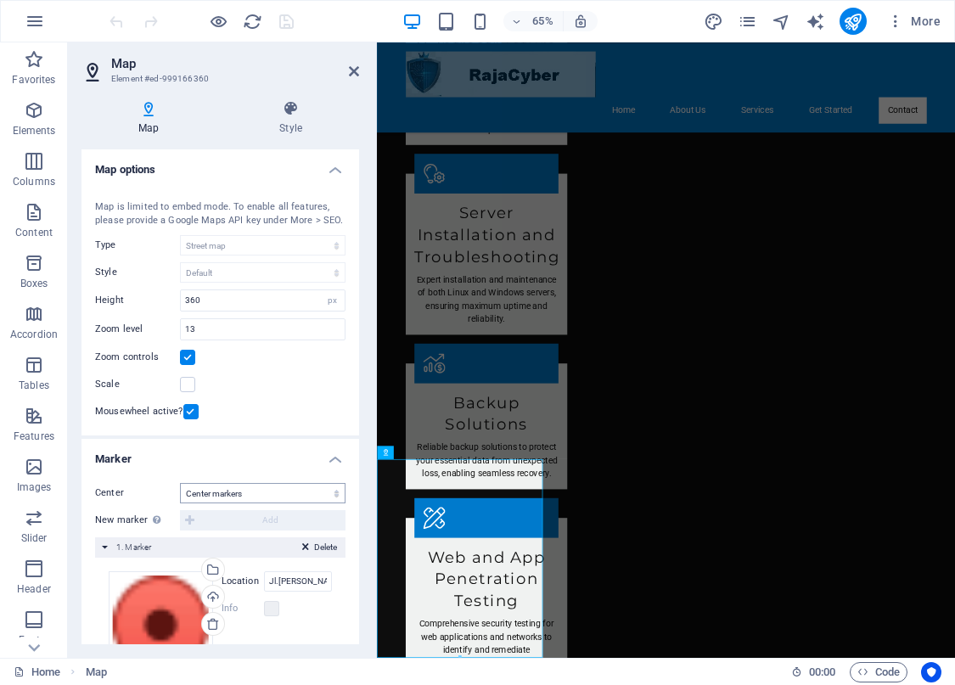
scroll to position [147, 0]
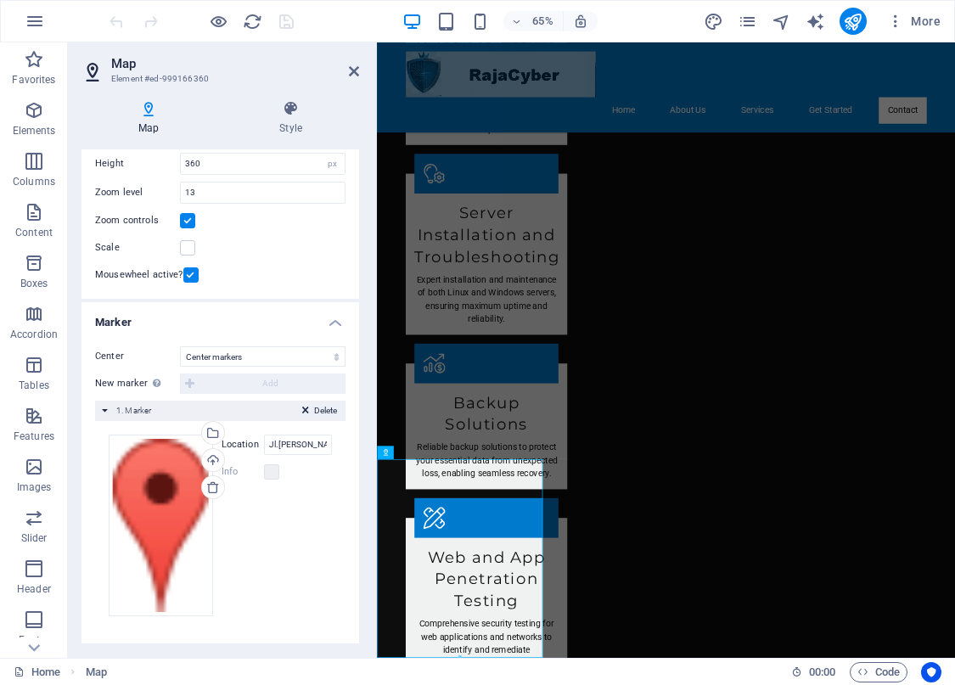
click at [316, 411] on span "Delete" at bounding box center [325, 410] width 23 height 15
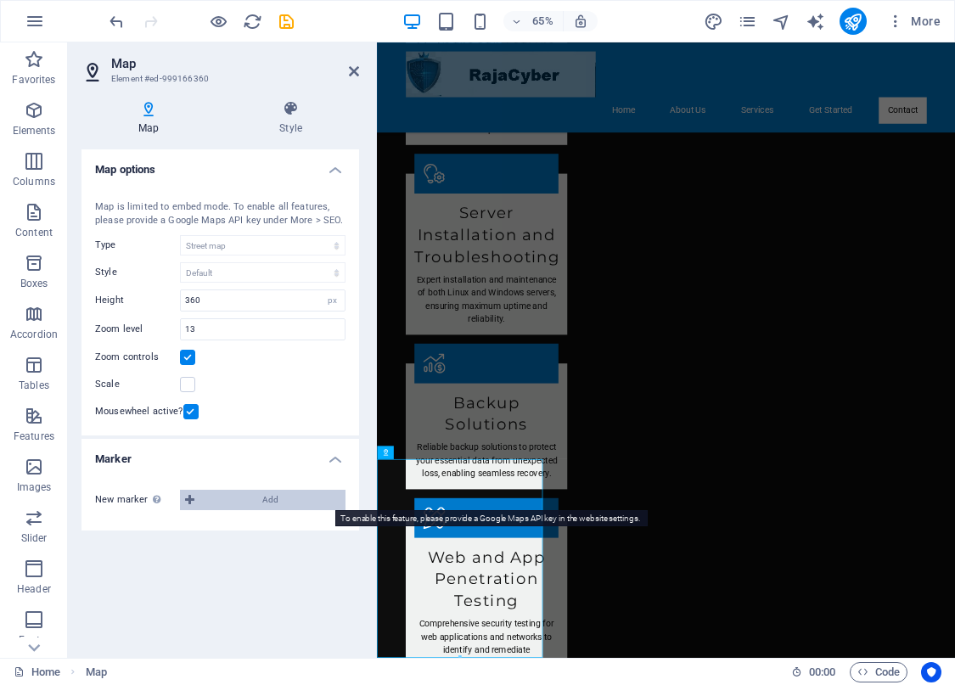
click at [191, 497] on icon at bounding box center [189, 500] width 9 height 20
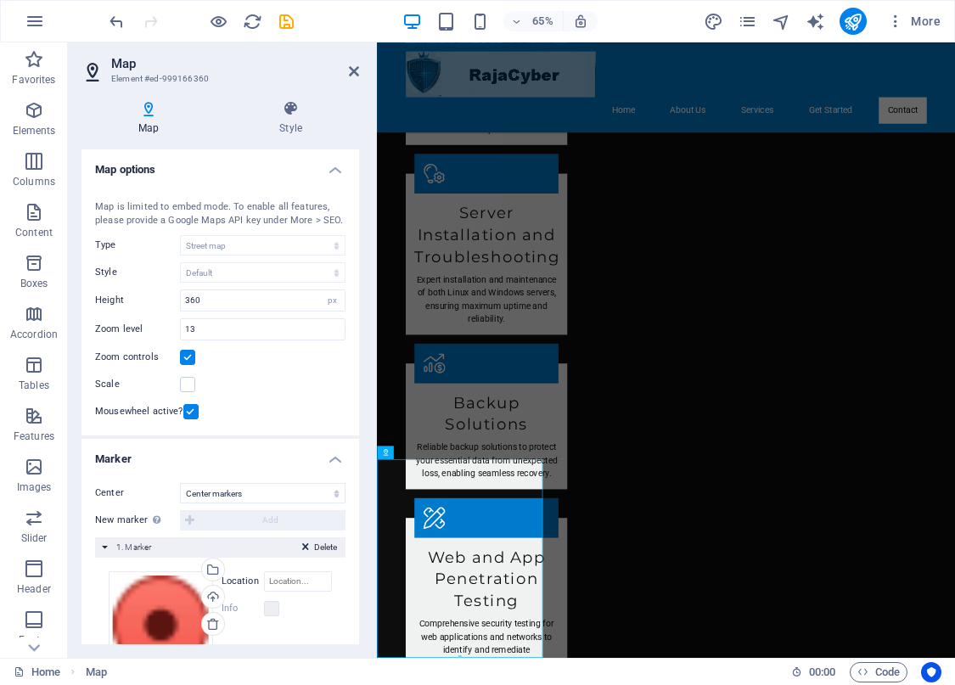
scroll to position [147, 0]
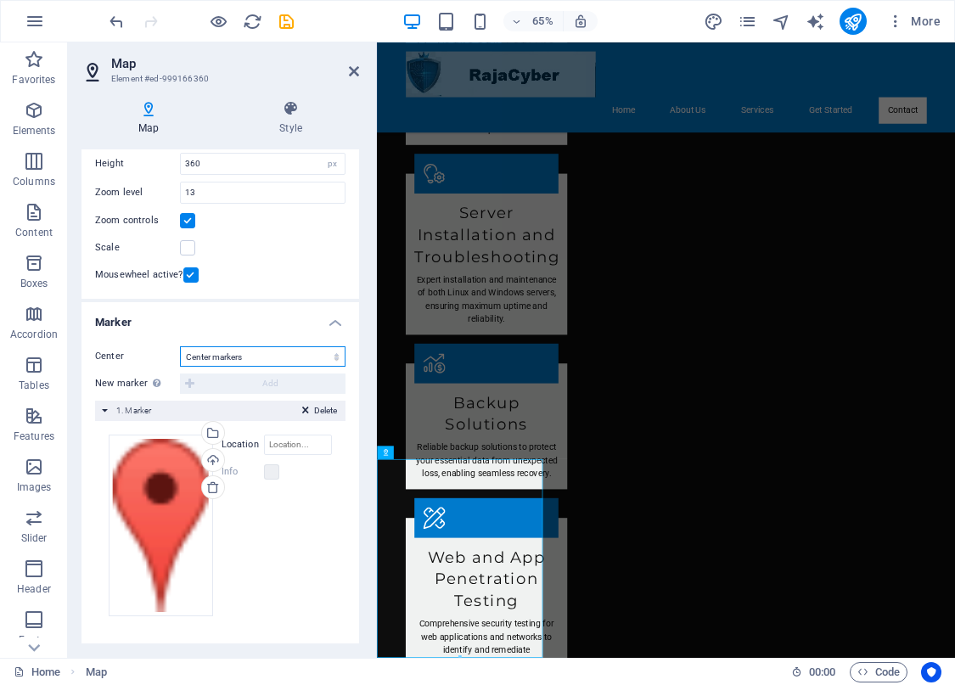
click at [247, 362] on select "Don't center Center markers Center and zoom markers" at bounding box center [262, 356] width 165 height 20
click at [180, 350] on select "Don't center Center markers Center and zoom markers" at bounding box center [262, 356] width 165 height 20
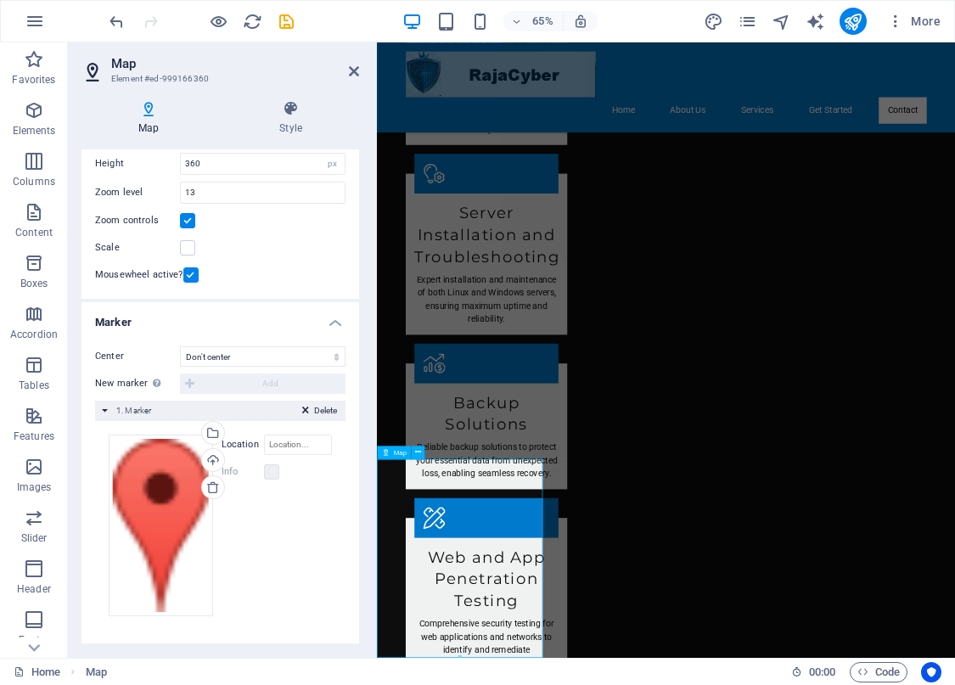
click at [268, 356] on select "Don't center Center markers Center and zoom markers" at bounding box center [262, 356] width 165 height 20
select select "2"
click at [180, 350] on select "Don't center Center markers Center and zoom markers" at bounding box center [262, 356] width 165 height 20
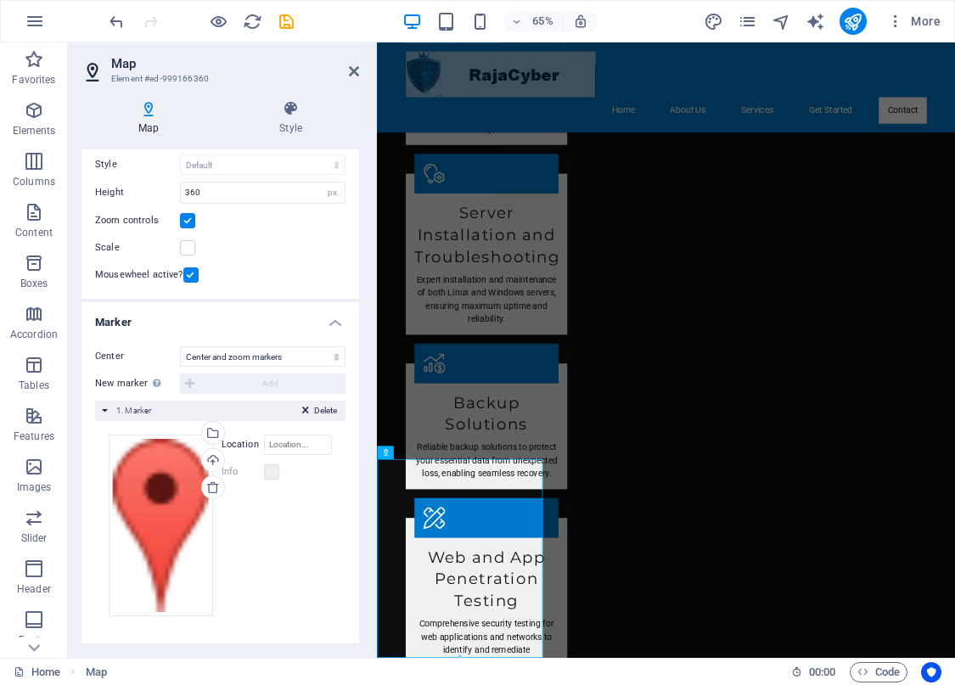
click at [329, 324] on h4 "Marker" at bounding box center [219, 317] width 277 height 31
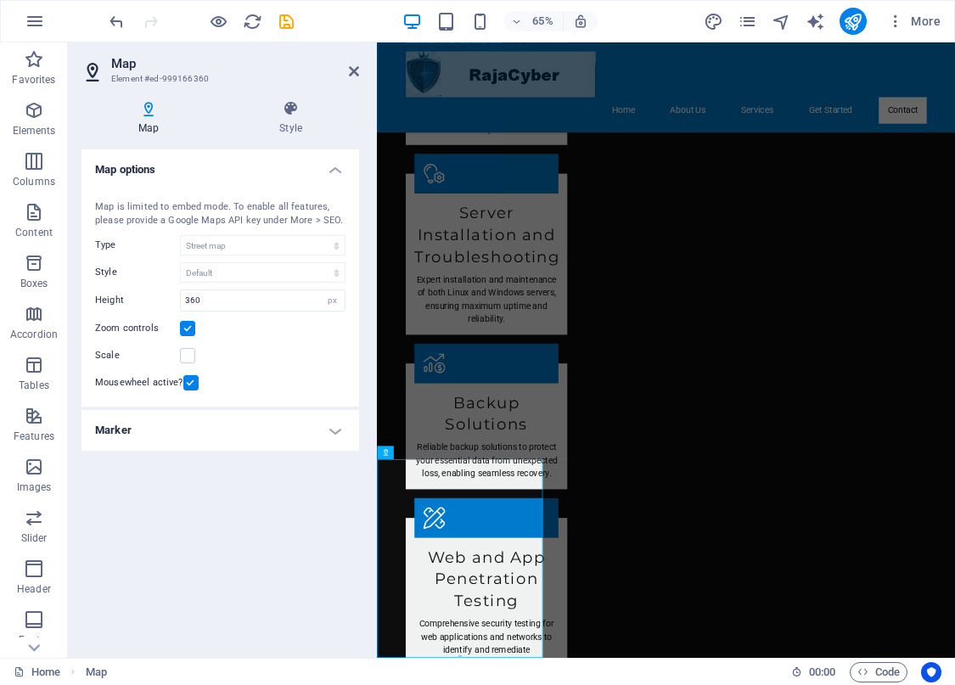
scroll to position [0, 0]
click at [338, 429] on h4 "Marker" at bounding box center [219, 430] width 277 height 41
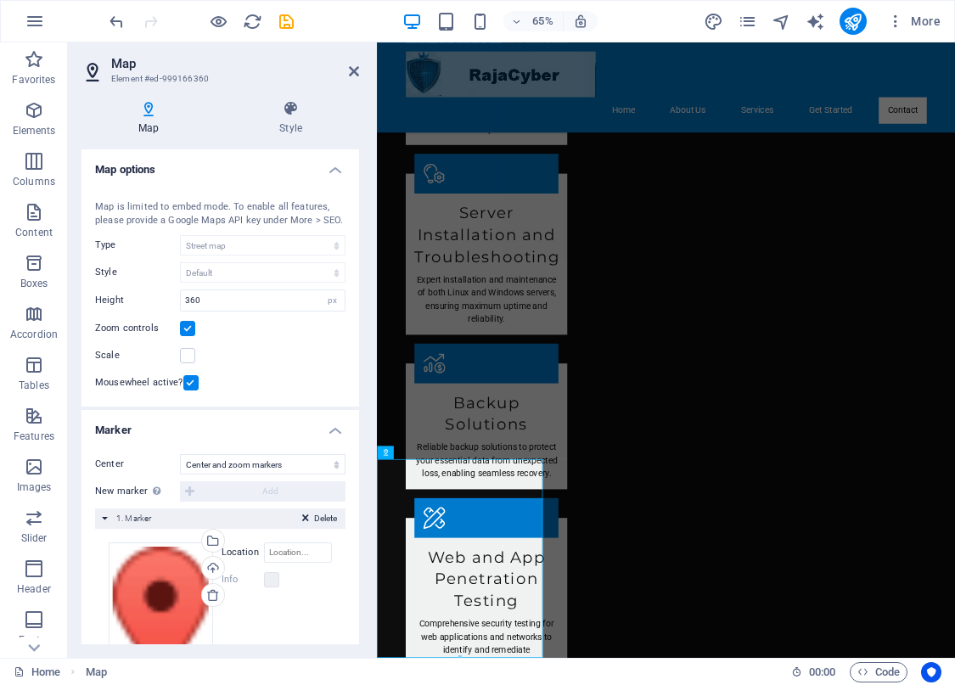
click at [317, 526] on span "Delete" at bounding box center [325, 518] width 23 height 15
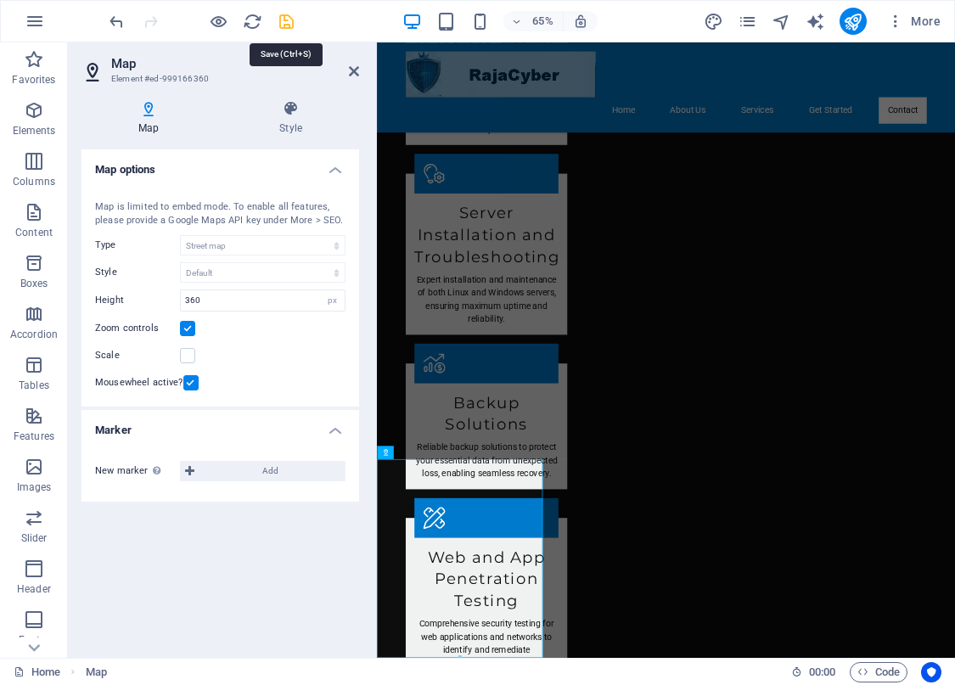
click at [285, 20] on icon "save" at bounding box center [287, 22] width 20 height 20
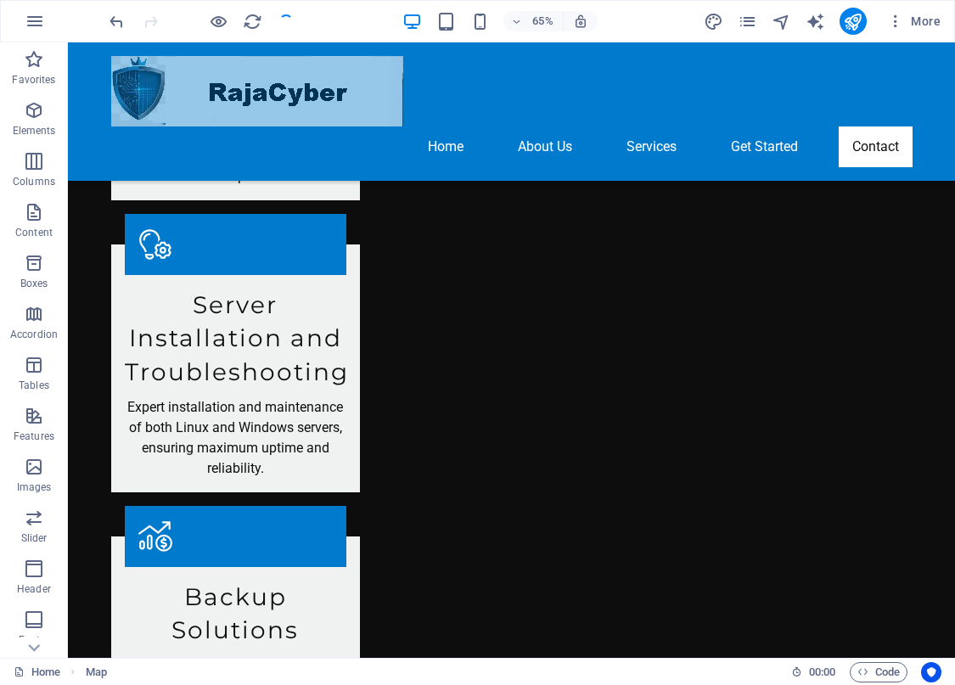
scroll to position [2304, 0]
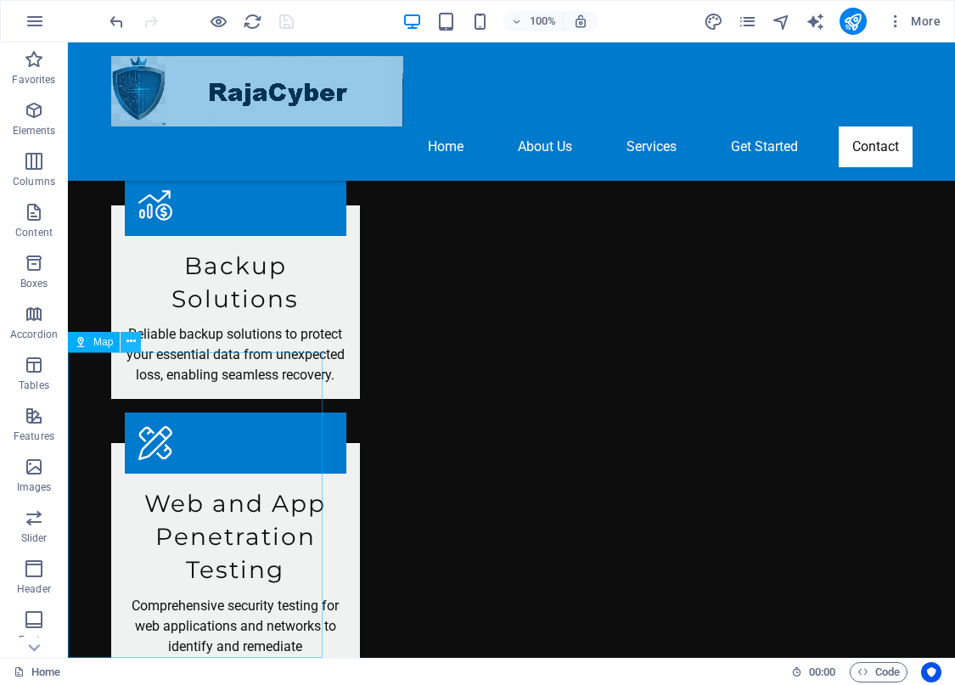
click at [133, 340] on icon at bounding box center [130, 342] width 9 height 18
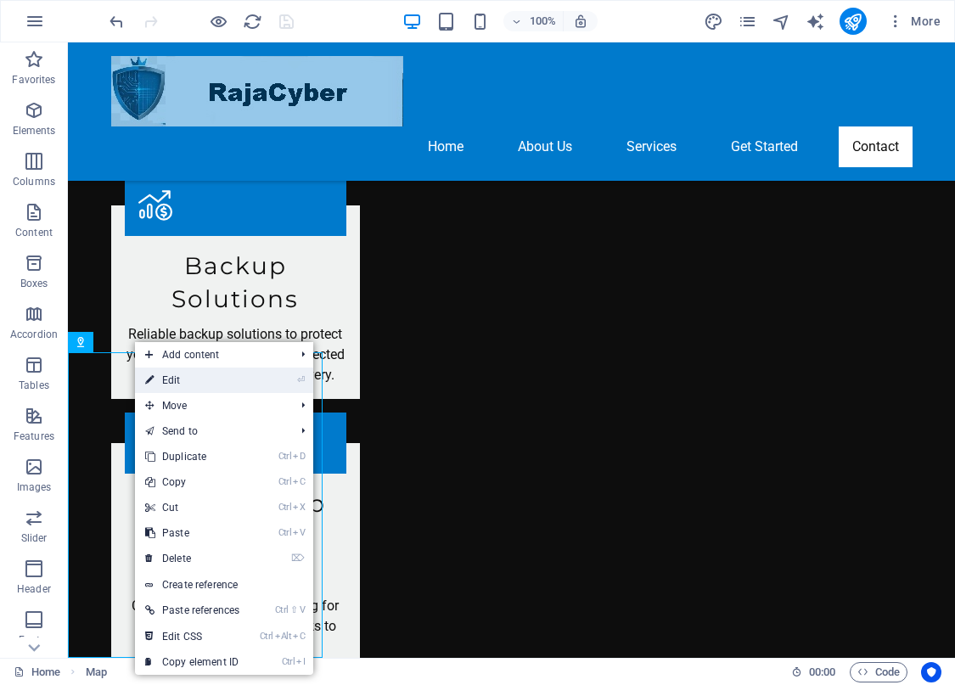
click at [136, 389] on link "⏎ Edit" at bounding box center [192, 379] width 115 height 25
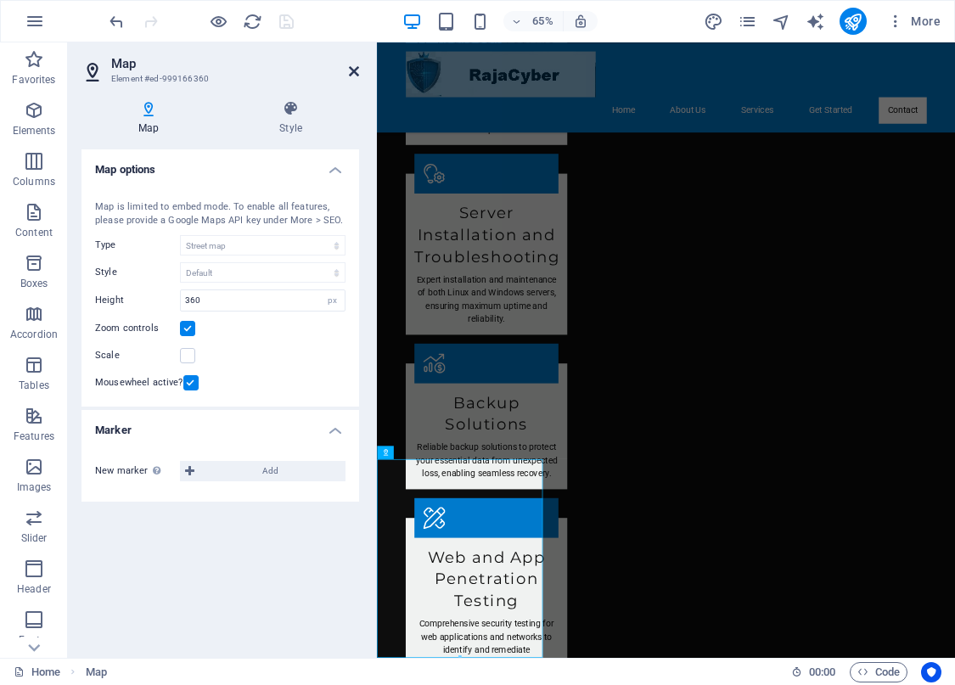
drag, startPoint x: 354, startPoint y: 69, endPoint x: 266, endPoint y: 105, distance: 95.5
click at [354, 69] on icon at bounding box center [354, 71] width 10 height 14
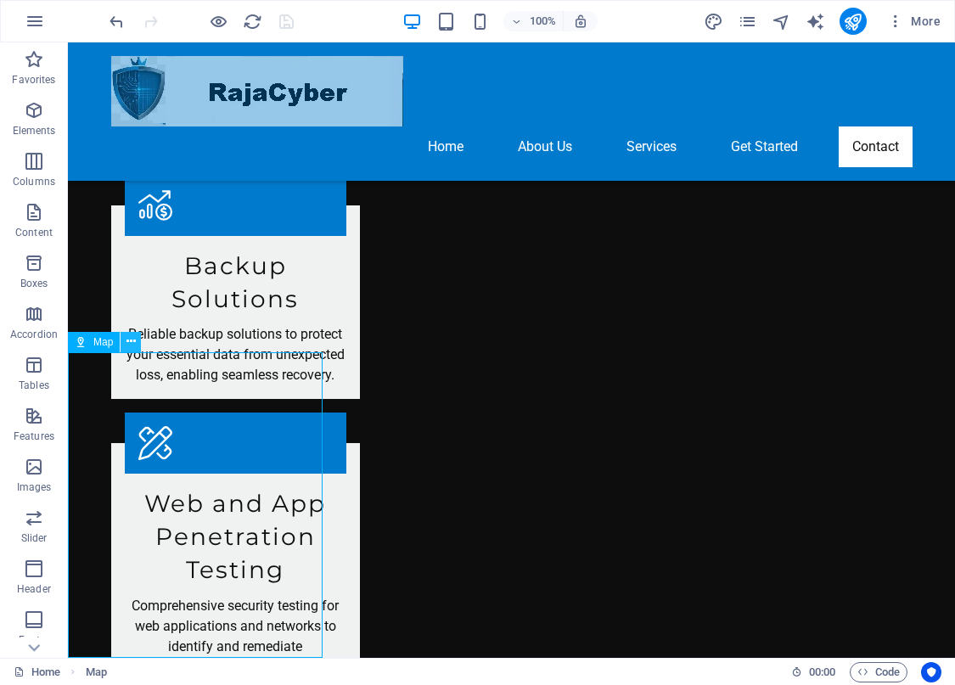
click at [137, 338] on button at bounding box center [130, 342] width 20 height 20
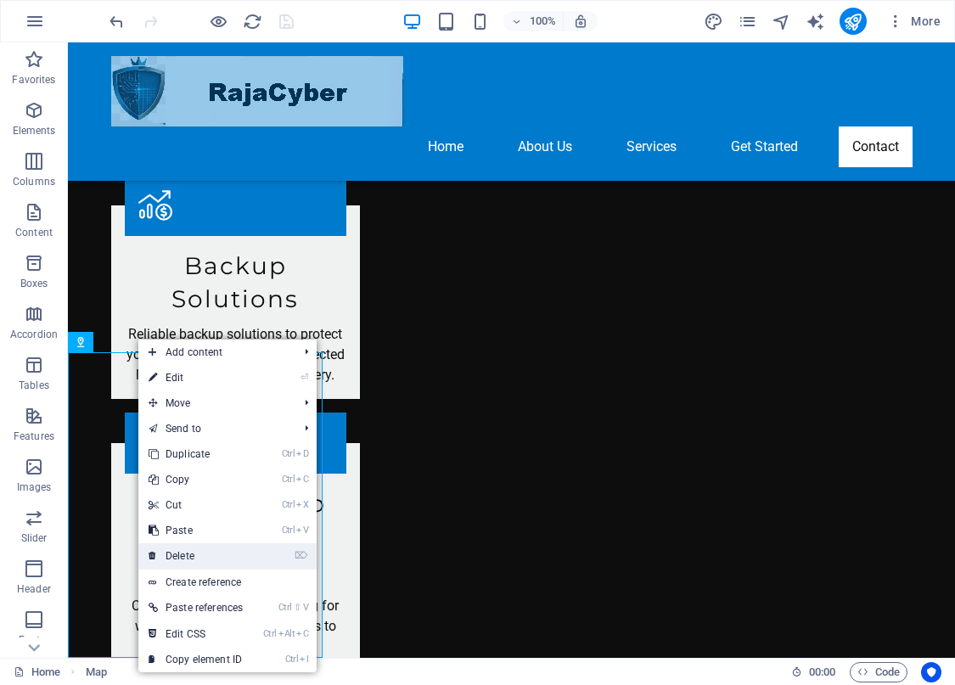
click at [219, 565] on link "⌦ Delete" at bounding box center [195, 555] width 115 height 25
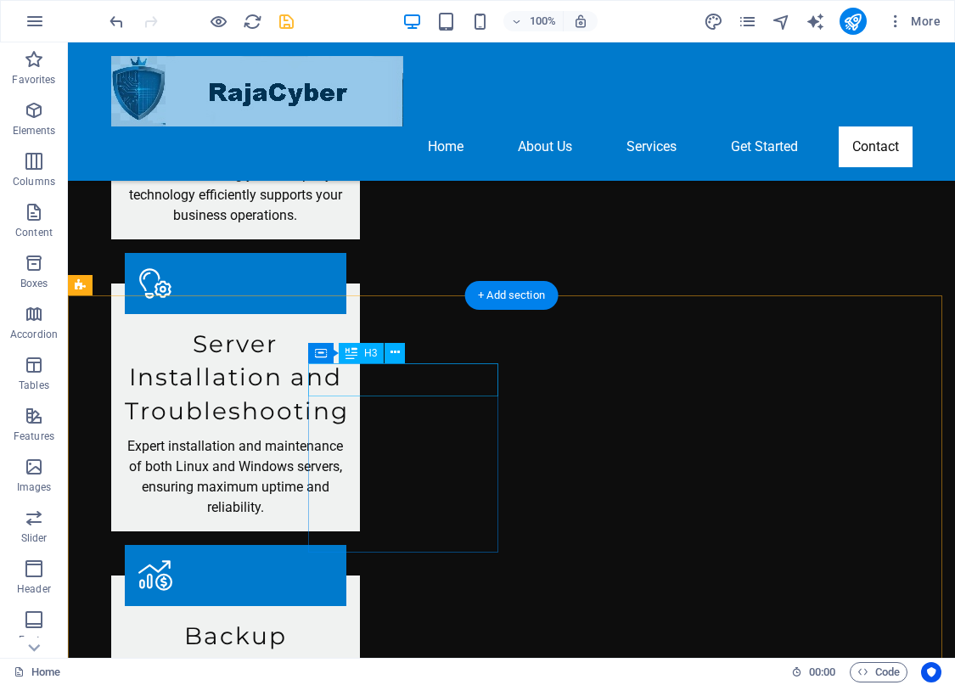
scroll to position [2019, 0]
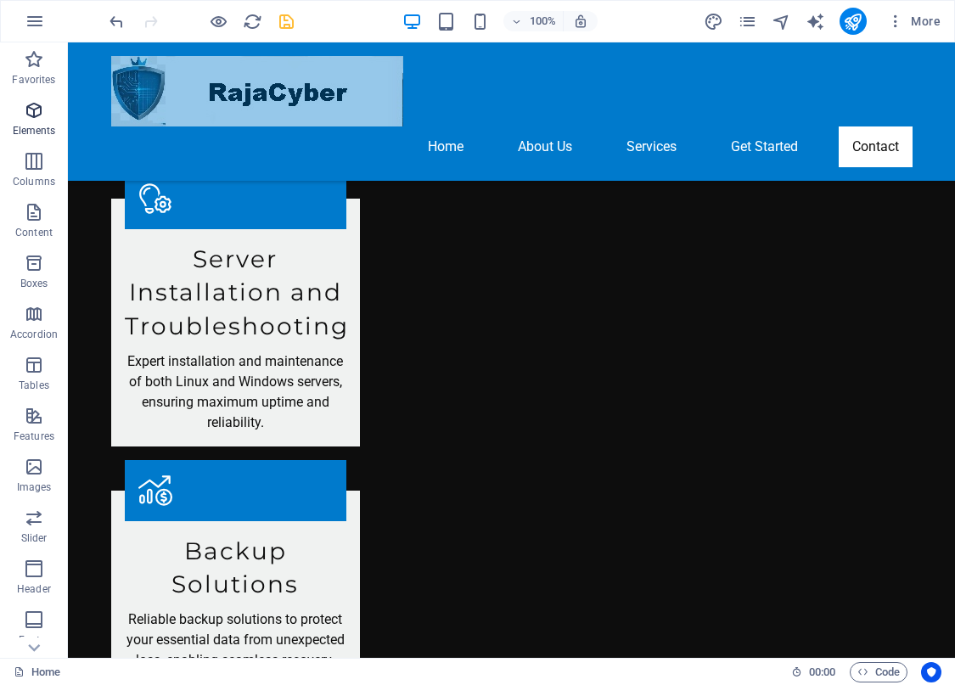
click at [25, 111] on icon "button" at bounding box center [34, 110] width 20 height 20
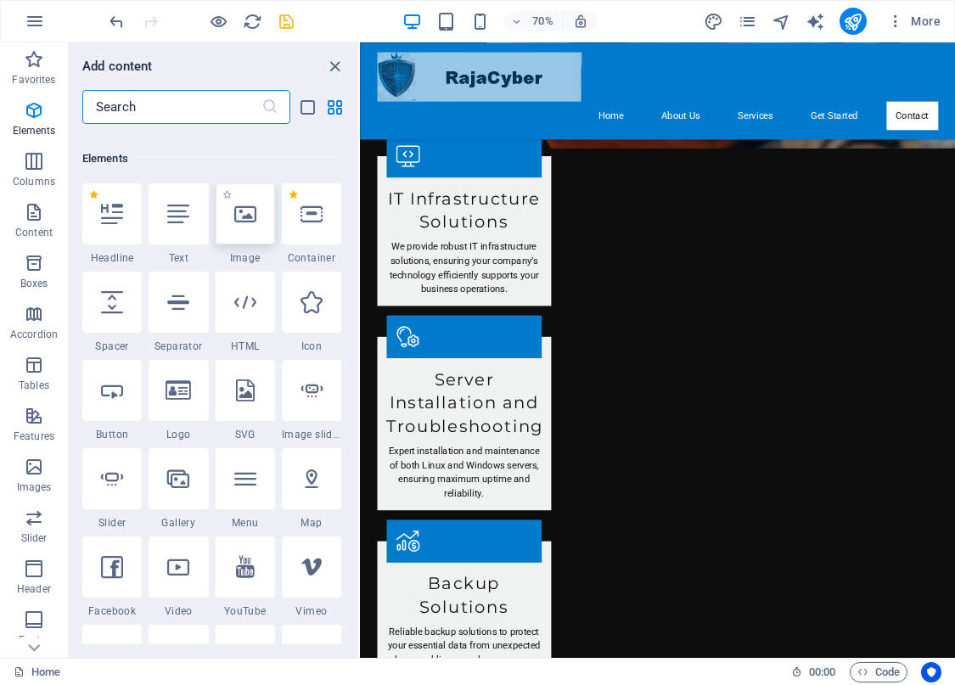
scroll to position [181, 0]
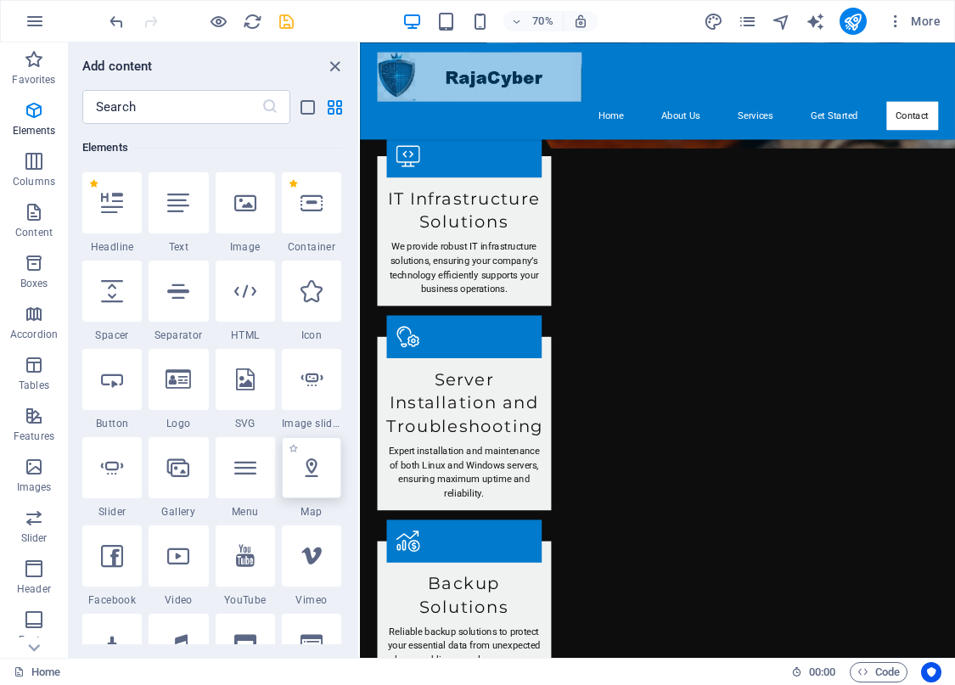
click at [312, 471] on icon at bounding box center [311, 467] width 22 height 22
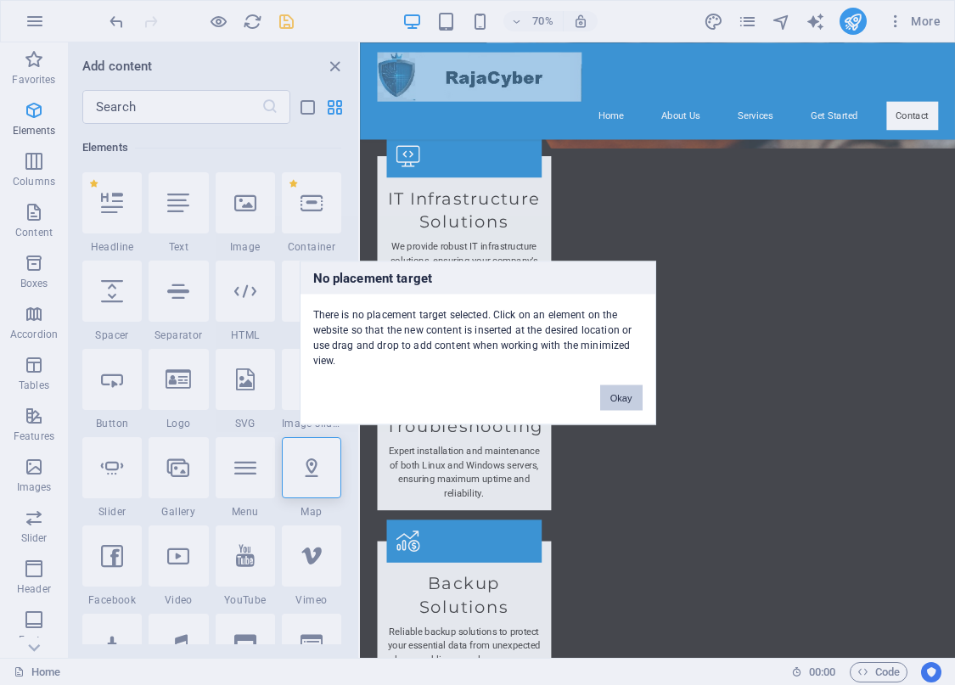
click at [620, 393] on button "Okay" at bounding box center [621, 396] width 42 height 25
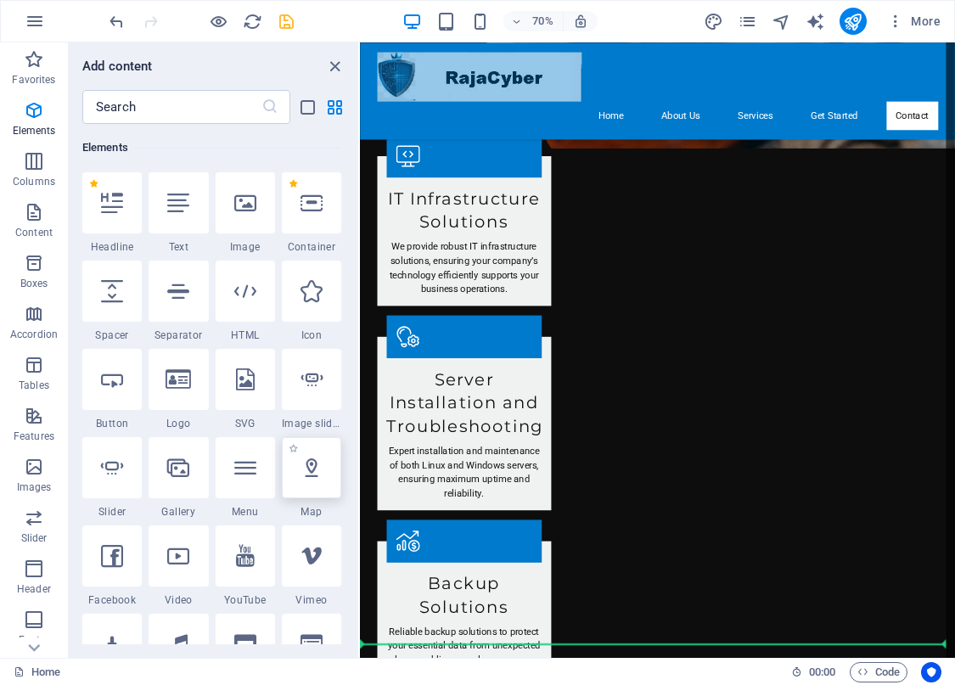
scroll to position [1994, 0]
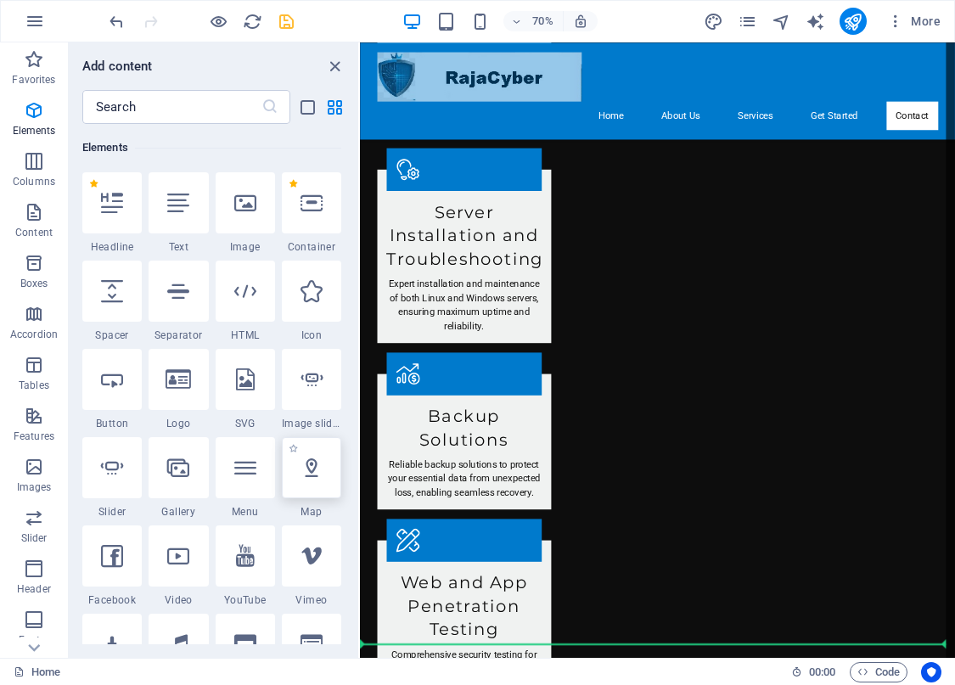
select select "1"
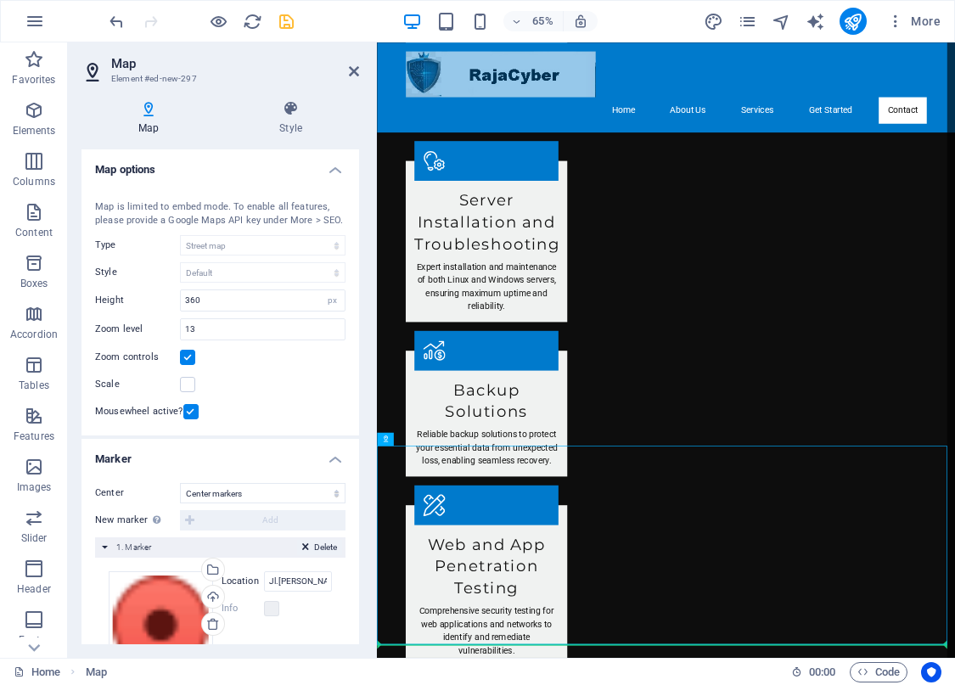
click at [305, 559] on icon at bounding box center [305, 550] width 7 height 20
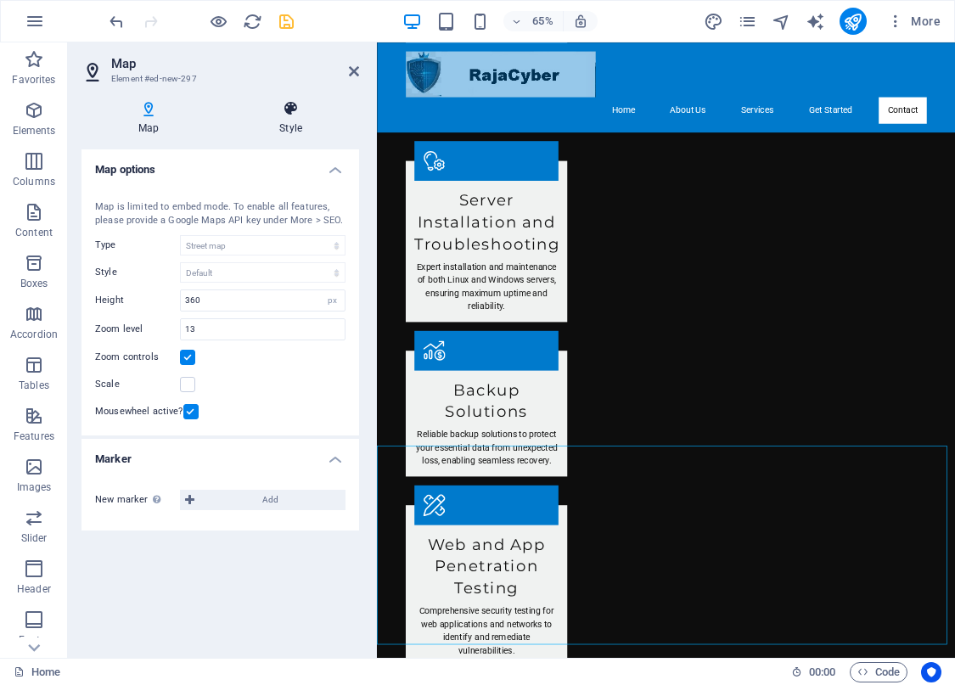
click at [277, 107] on icon at bounding box center [290, 108] width 137 height 17
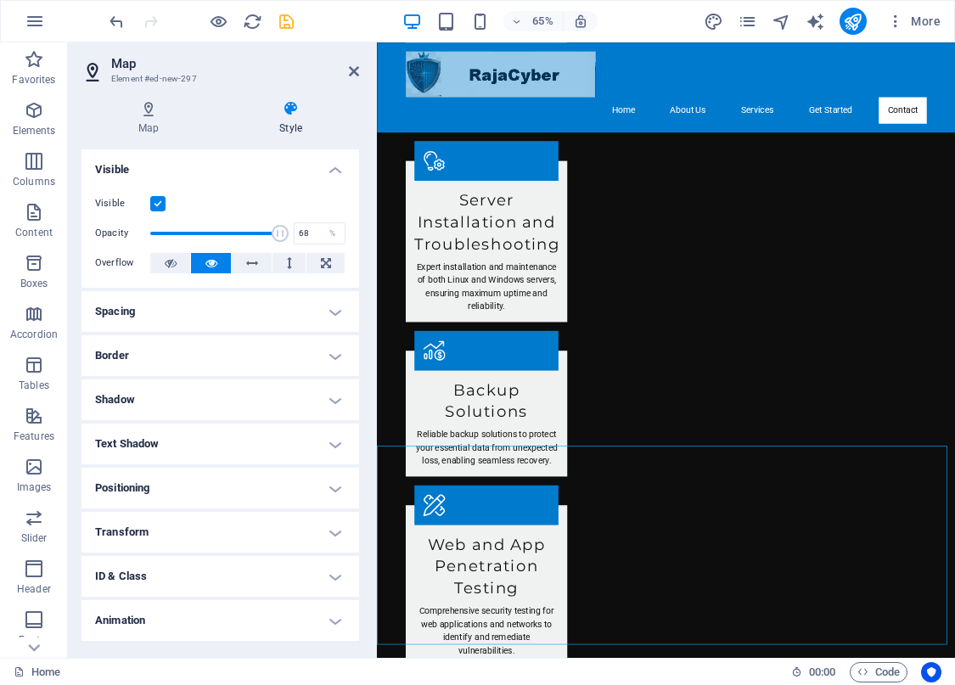
click at [236, 230] on span at bounding box center [215, 233] width 130 height 25
type input "79"
click at [249, 229] on span at bounding box center [215, 233] width 130 height 25
click at [173, 260] on icon at bounding box center [171, 263] width 12 height 20
click at [205, 265] on icon at bounding box center [211, 263] width 12 height 20
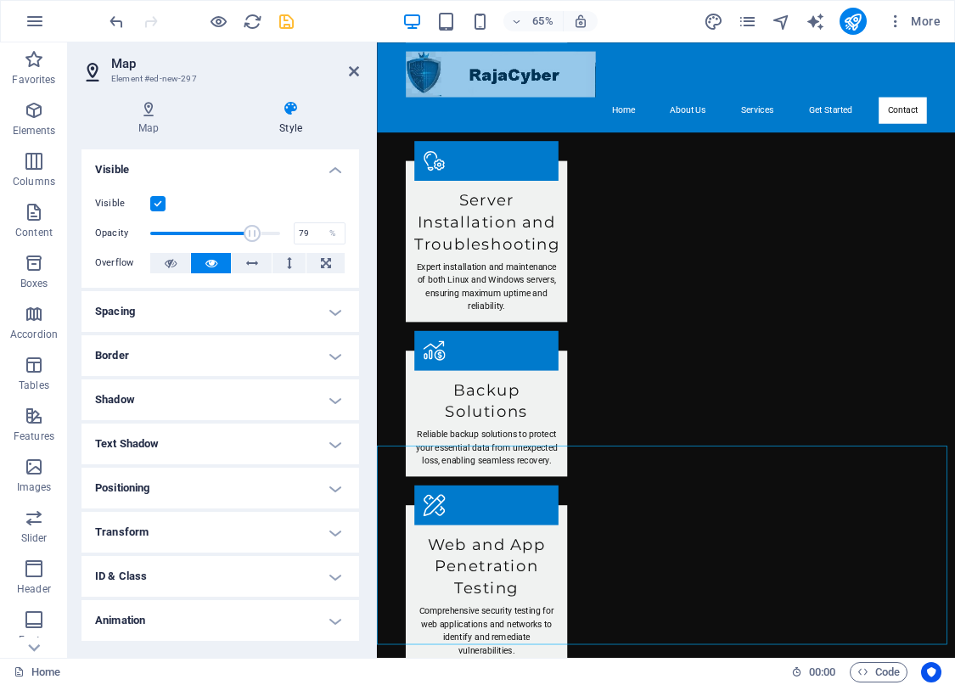
click at [331, 314] on h4 "Spacing" at bounding box center [219, 311] width 277 height 41
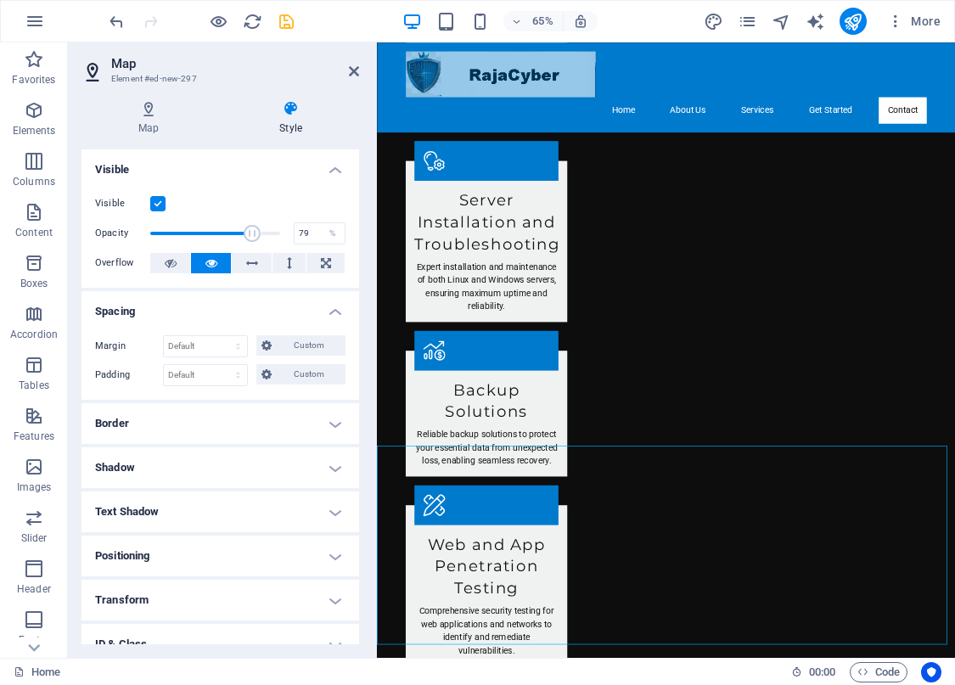
click at [331, 314] on h4 "Spacing" at bounding box center [219, 306] width 277 height 31
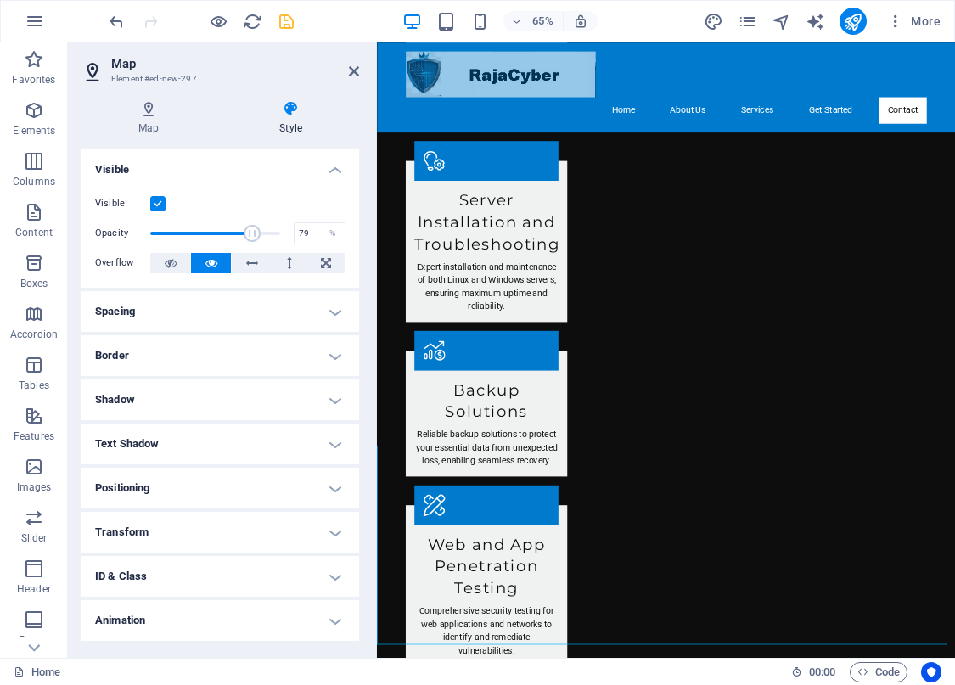
click at [331, 529] on h4 "Transform" at bounding box center [219, 532] width 277 height 41
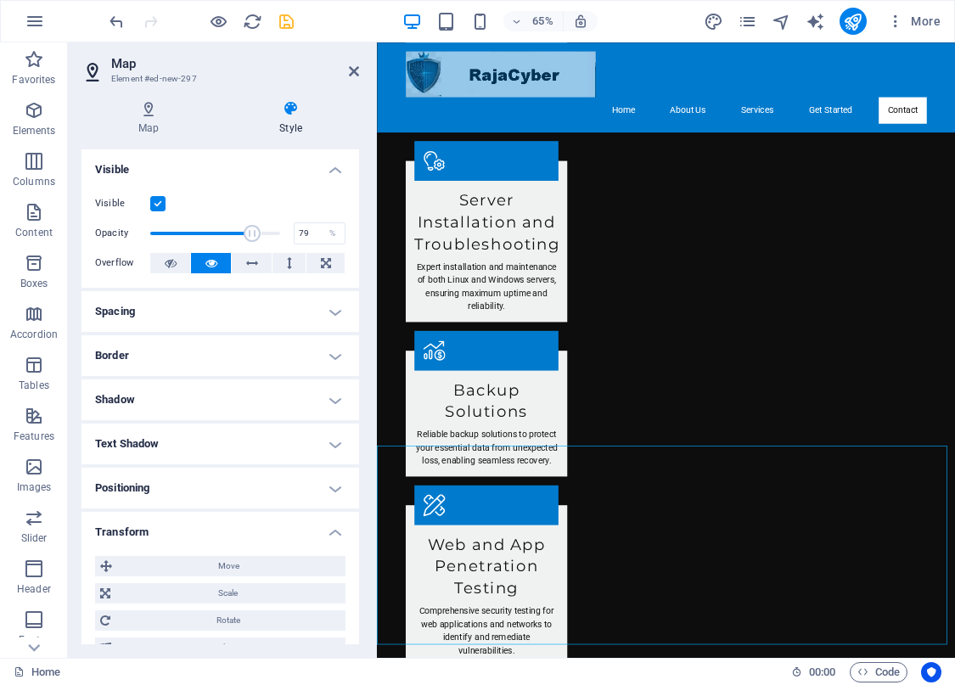
click at [331, 529] on h4 "Transform" at bounding box center [219, 527] width 277 height 31
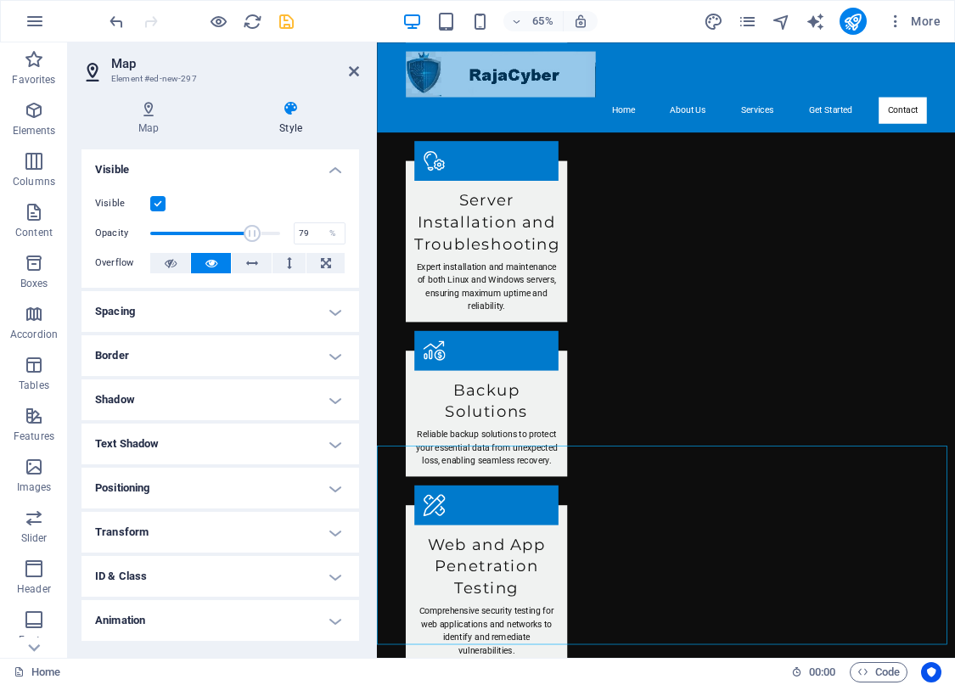
click at [325, 473] on h4 "Positioning" at bounding box center [219, 487] width 277 height 41
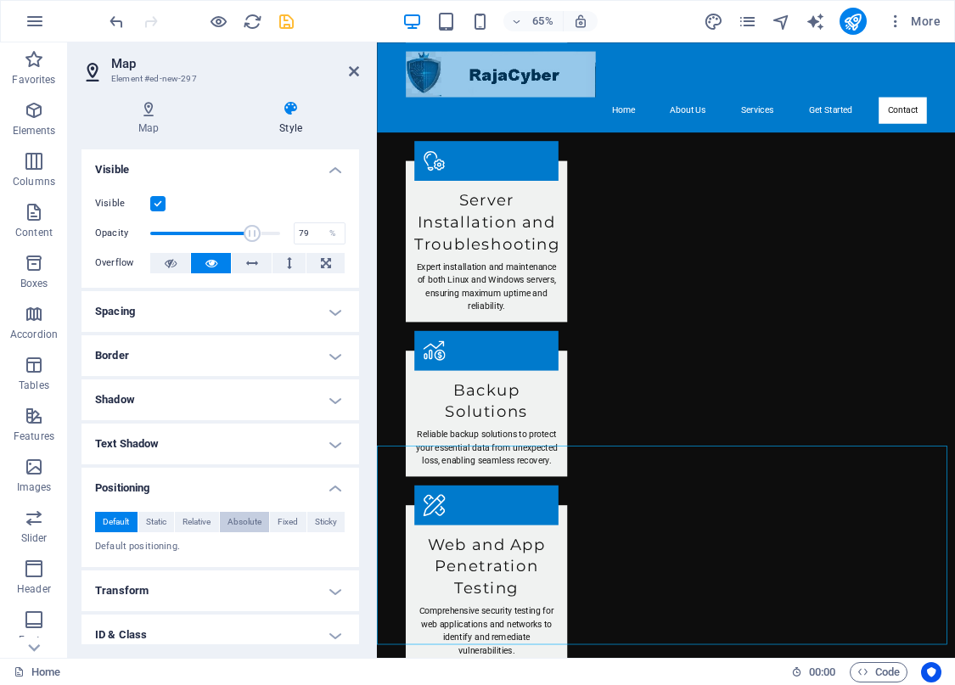
click at [238, 522] on span "Absolute" at bounding box center [244, 522] width 34 height 20
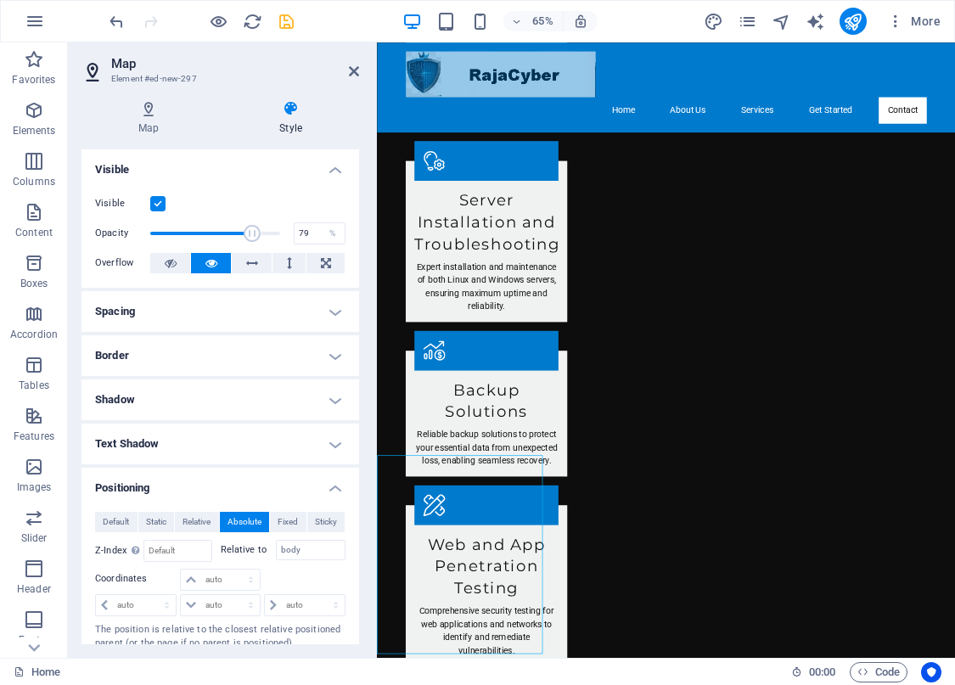
scroll to position [1979, 0]
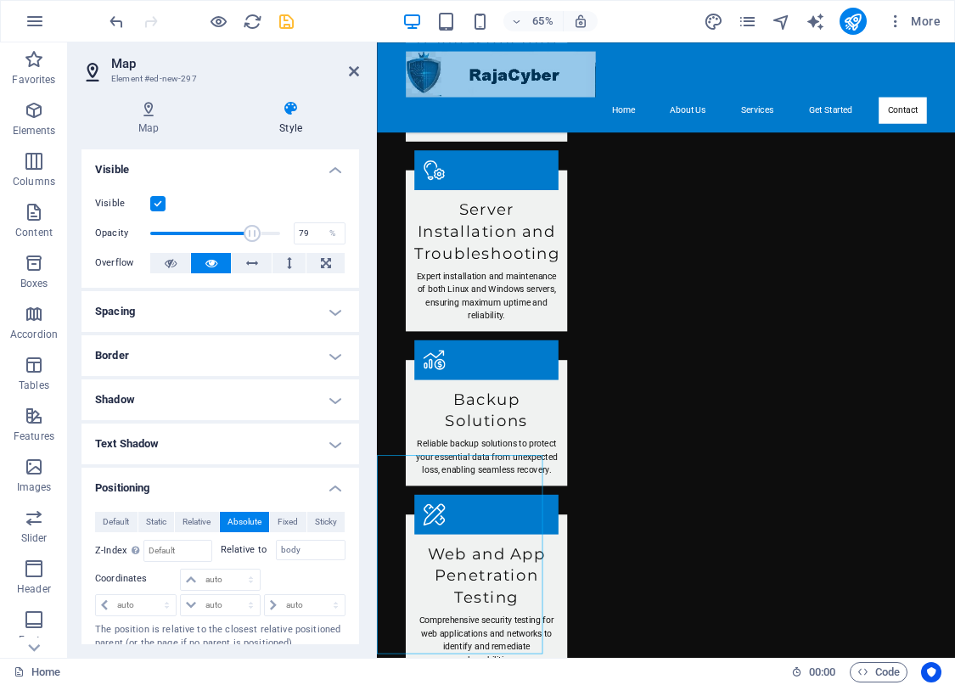
click at [286, 120] on h4 "Style" at bounding box center [290, 118] width 137 height 36
click at [149, 109] on icon at bounding box center [148, 108] width 134 height 17
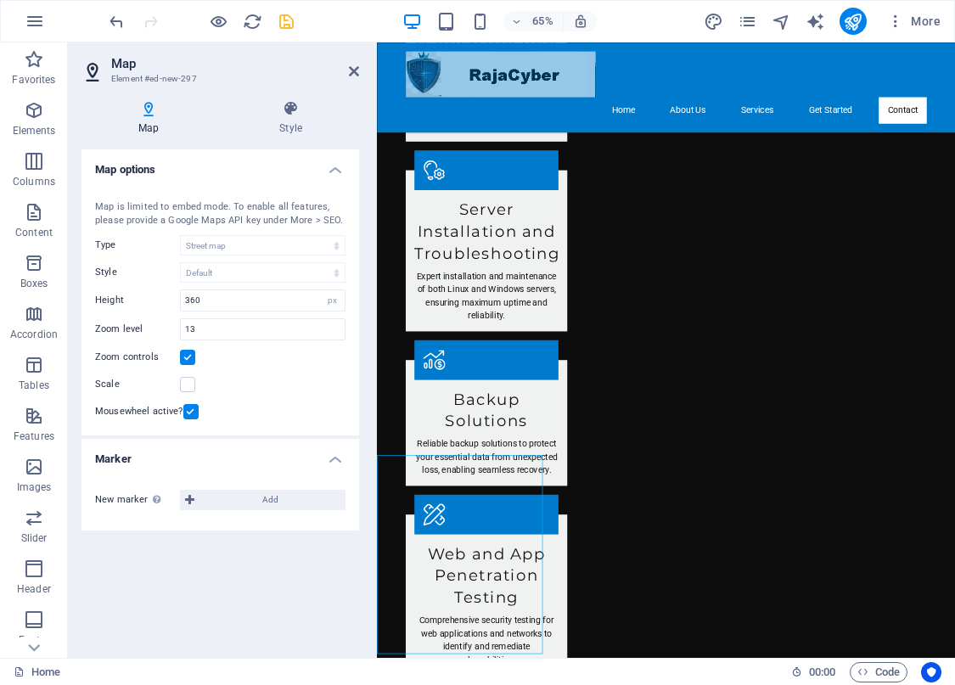
click at [187, 361] on label at bounding box center [187, 357] width 15 height 15
click at [0, 0] on input "Zoom controls" at bounding box center [0, 0] width 0 height 0
click at [188, 411] on label at bounding box center [190, 411] width 15 height 15
click at [0, 0] on input "Mousewheel active?" at bounding box center [0, 0] width 0 height 0
click at [194, 414] on label at bounding box center [190, 411] width 15 height 15
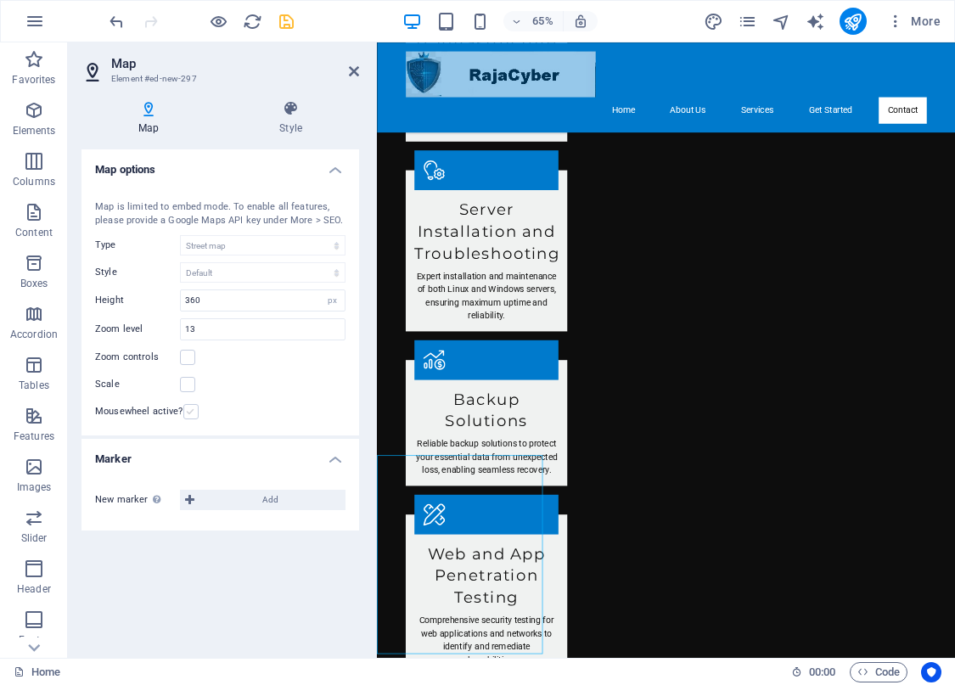
click at [0, 0] on input "Mousewheel active?" at bounding box center [0, 0] width 0 height 0
click at [288, 22] on icon "save" at bounding box center [287, 22] width 20 height 20
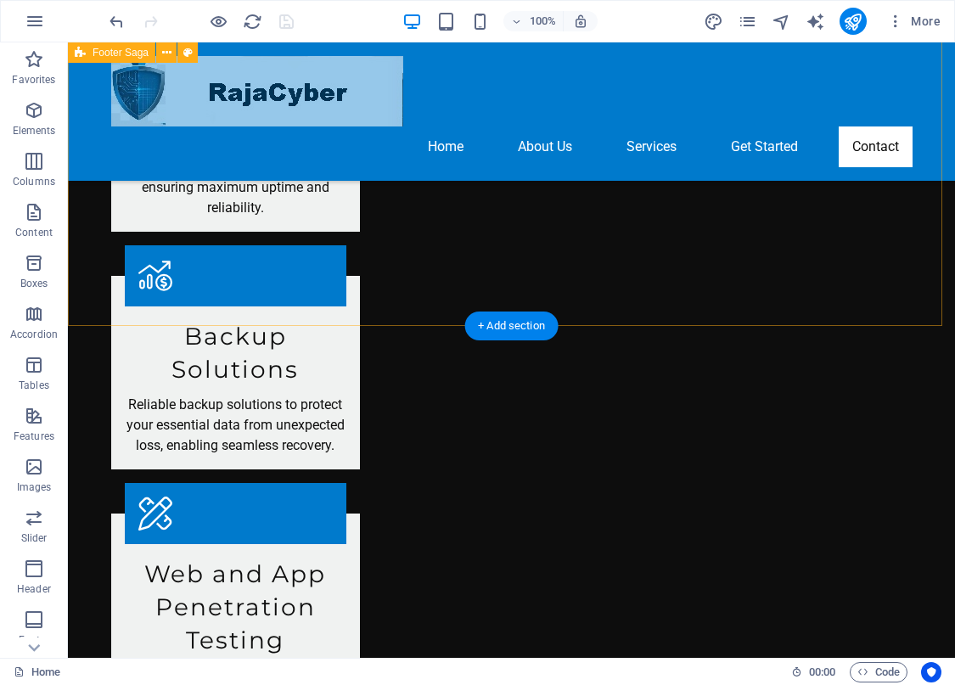
scroll to position [2310, 0]
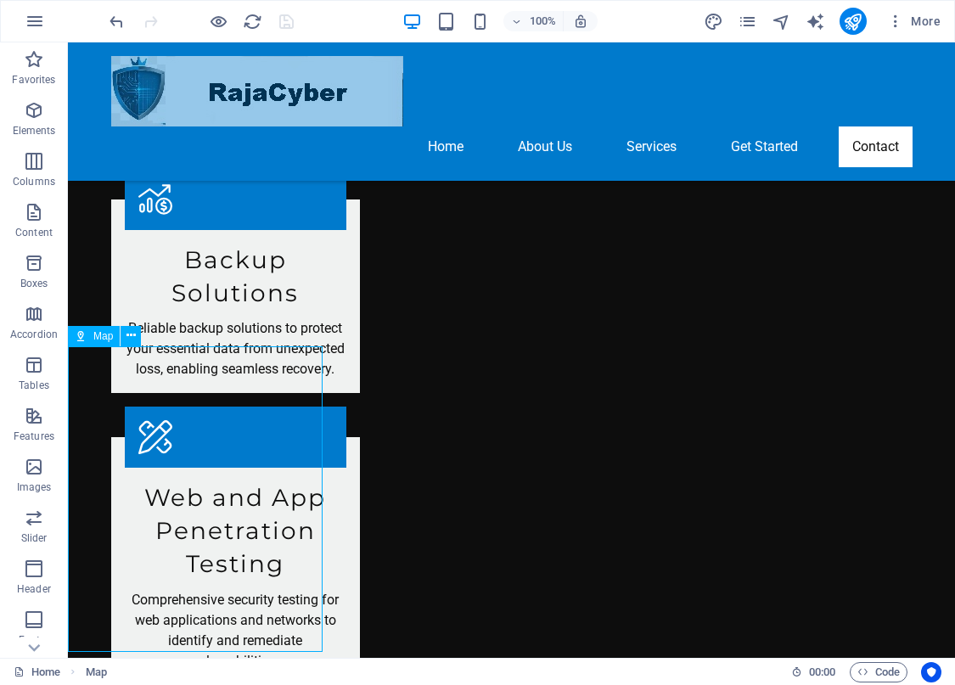
click at [101, 339] on span "Map" at bounding box center [103, 336] width 20 height 10
click at [130, 333] on icon at bounding box center [130, 336] width 9 height 18
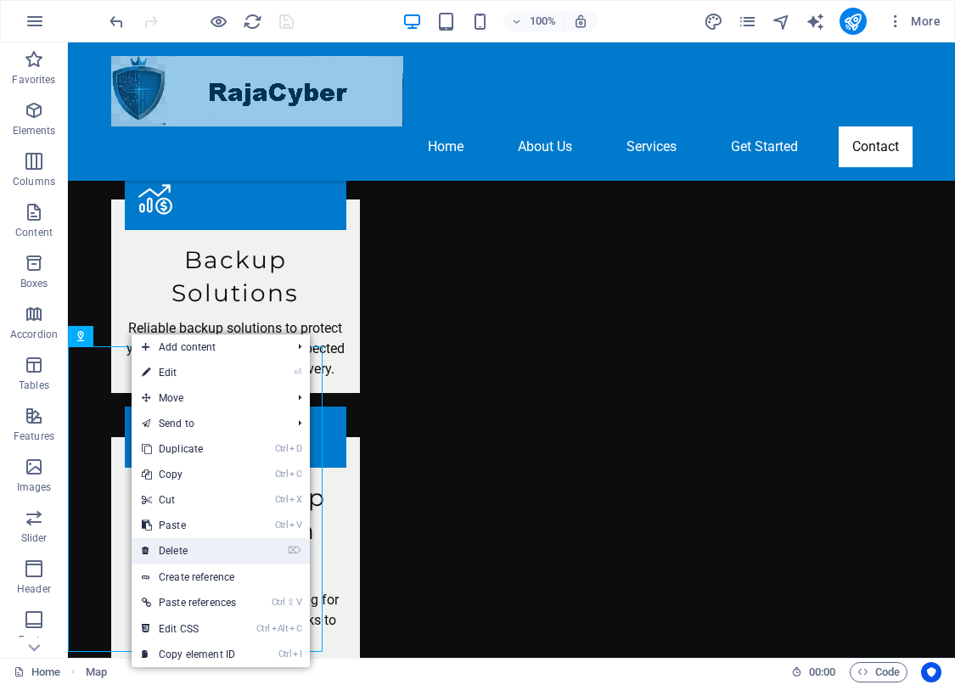
click at [192, 549] on link "⌦ Delete" at bounding box center [189, 550] width 115 height 25
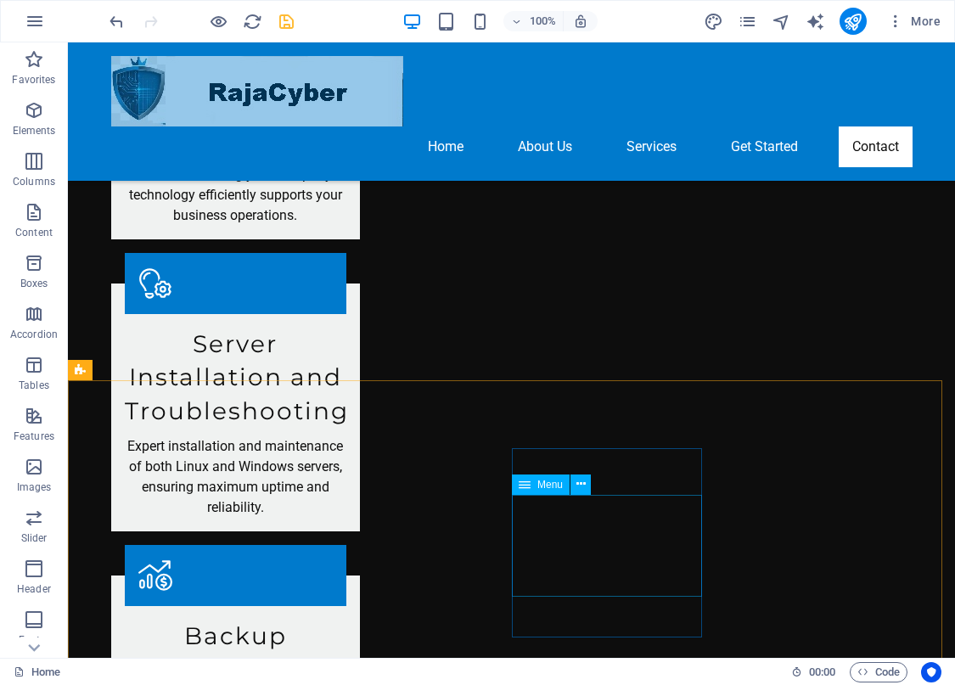
scroll to position [1850, 0]
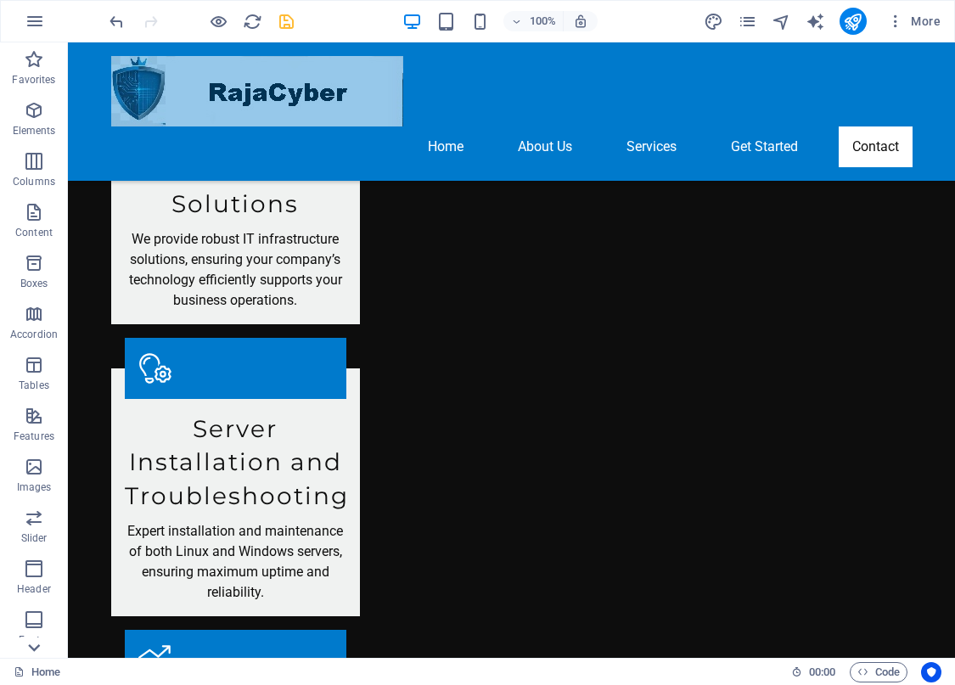
click at [36, 650] on icon at bounding box center [34, 647] width 24 height 24
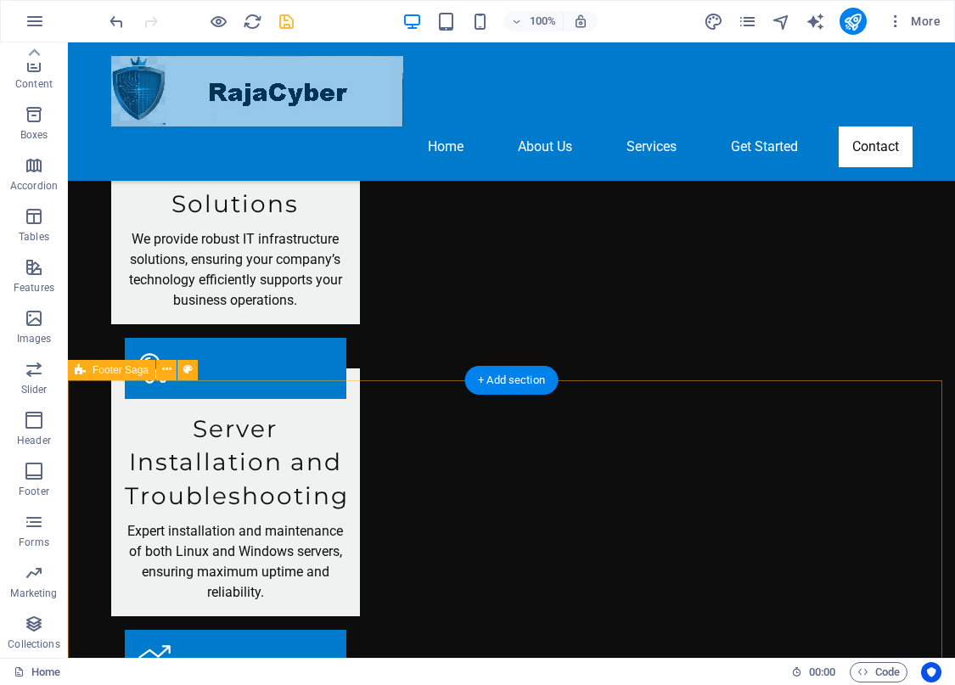
scroll to position [2019, 0]
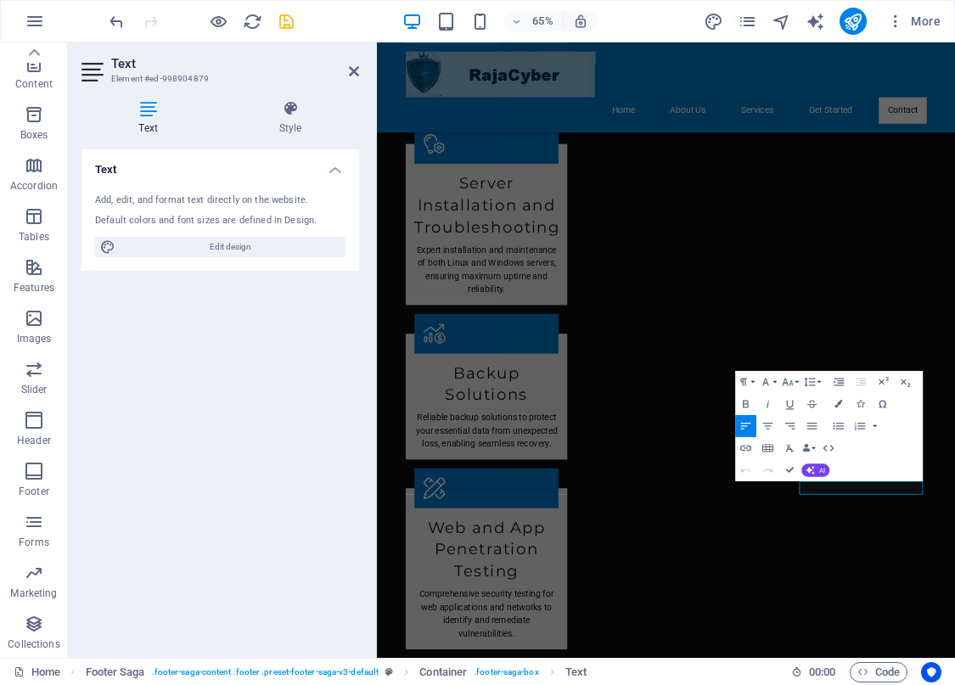
scroll to position [1688, 0]
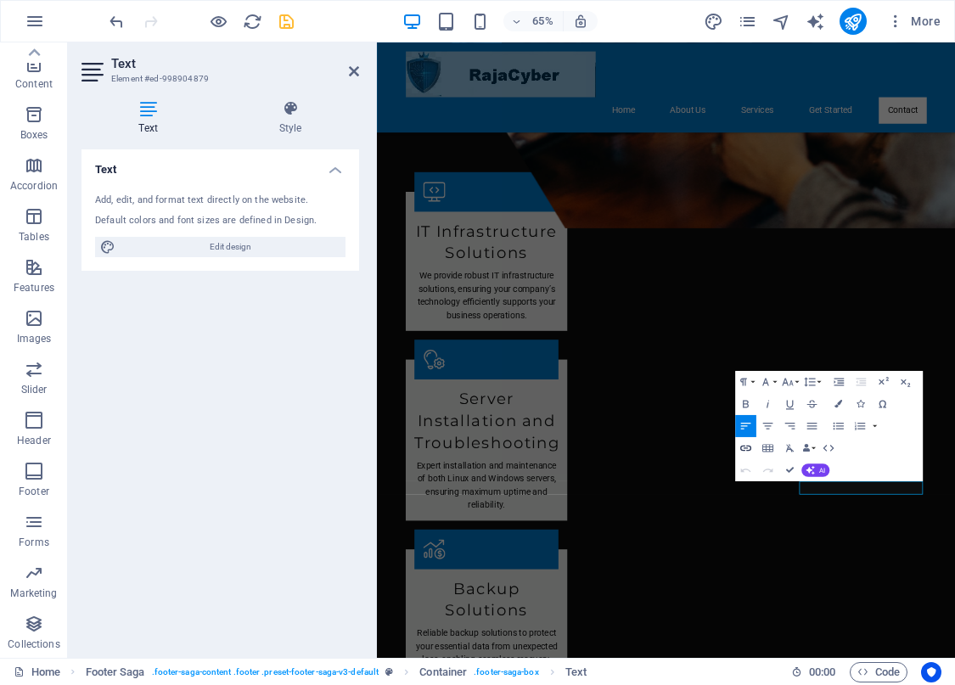
click at [744, 448] on icon "button" at bounding box center [744, 448] width 11 height 6
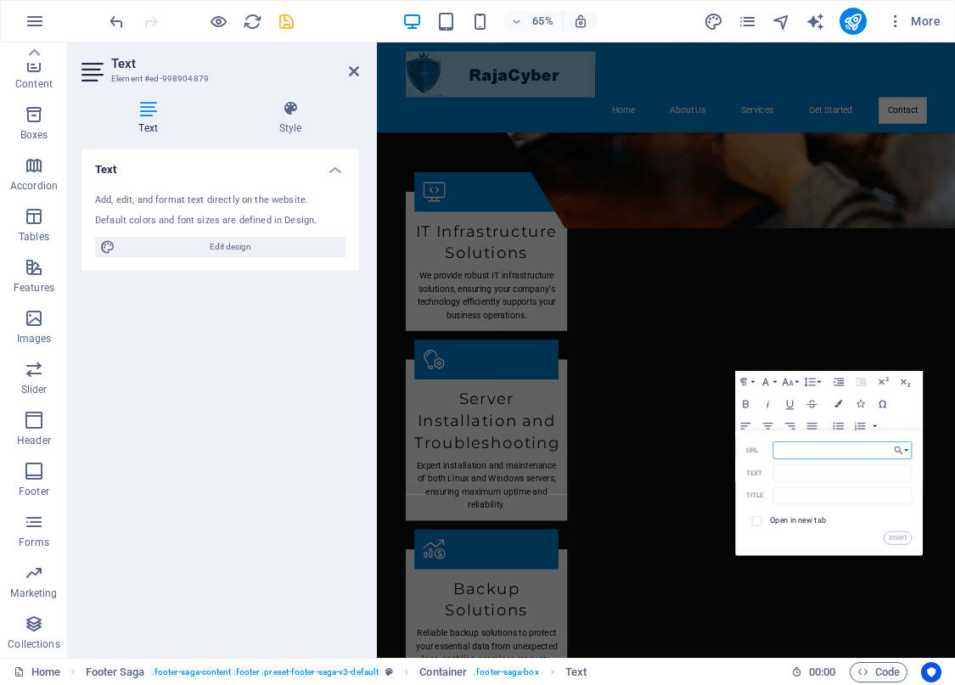
click at [811, 439] on div "Back Choose Link Home Subpage Legal Notice Privacy Choose file ... URL Text Tit…" at bounding box center [829, 493] width 188 height 126
paste input "[URL][EMAIL_ADDRESS][DOMAIN_NAME][DOMAIN_NAME]"
type input "[URL][EMAIL_ADDRESS][DOMAIN_NAME][DOMAIN_NAME]"
click at [813, 496] on input "text" at bounding box center [842, 495] width 138 height 18
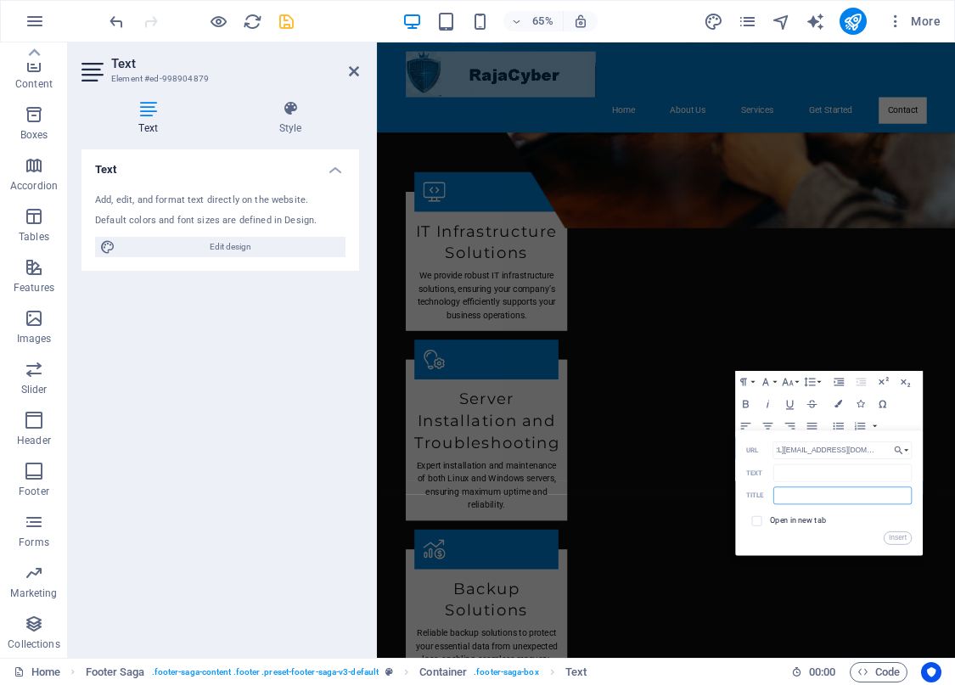
scroll to position [0, 0]
type input "Dukun digital"
click at [903, 537] on button "Insert" at bounding box center [897, 538] width 28 height 14
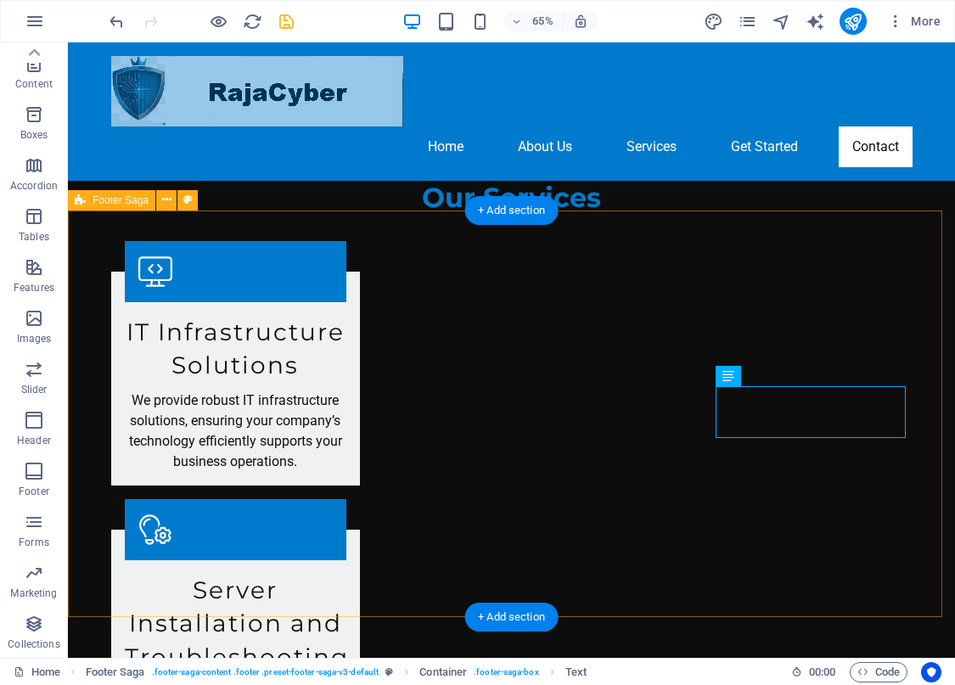
scroll to position [2019, 0]
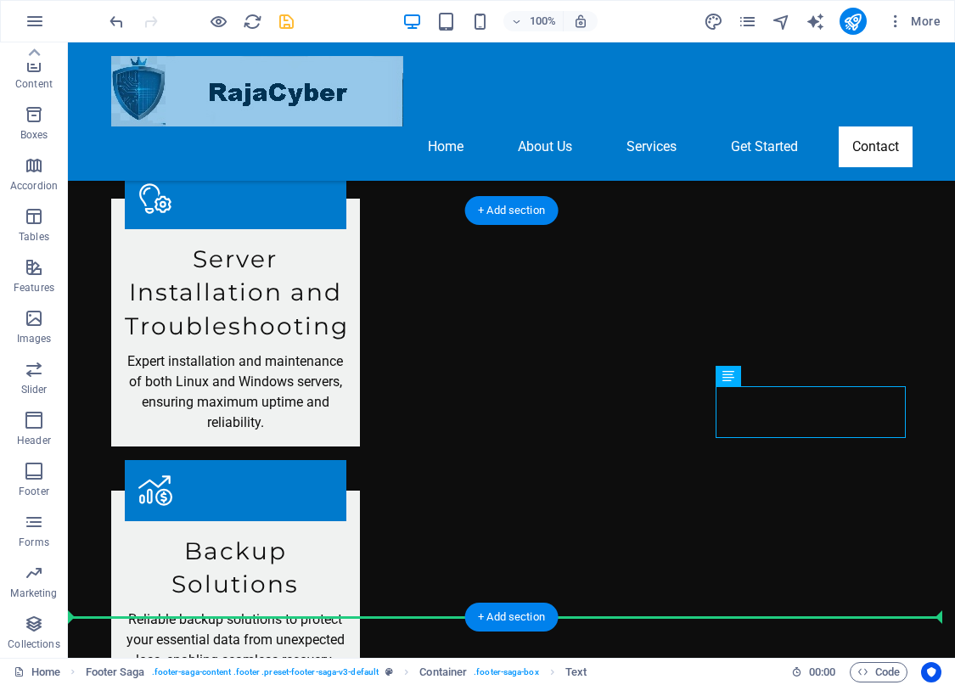
drag, startPoint x: 837, startPoint y: 395, endPoint x: 838, endPoint y: 452, distance: 56.9
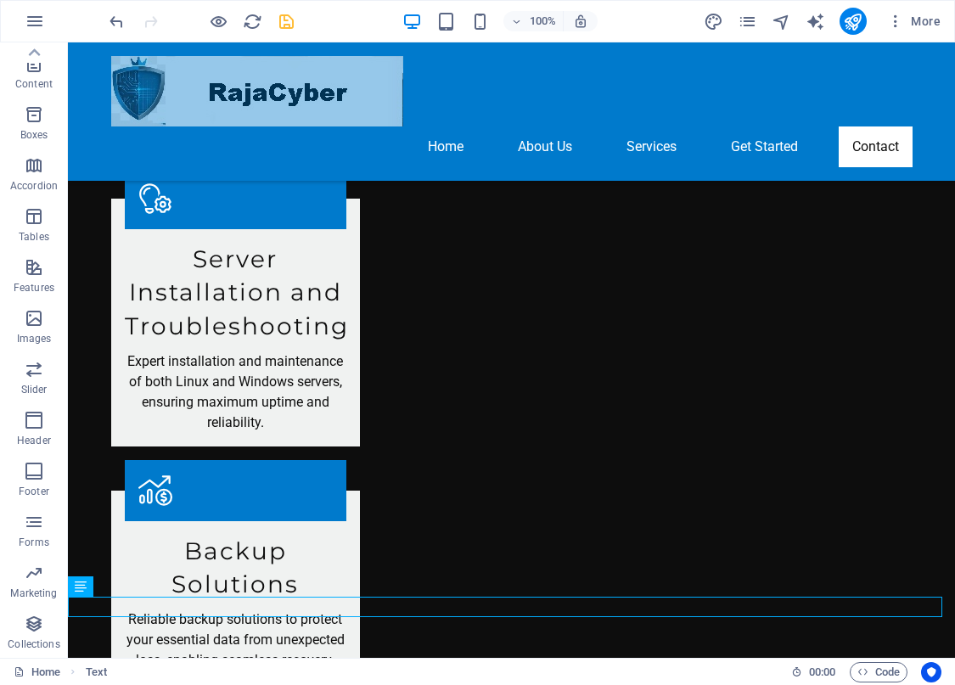
scroll to position [2040, 0]
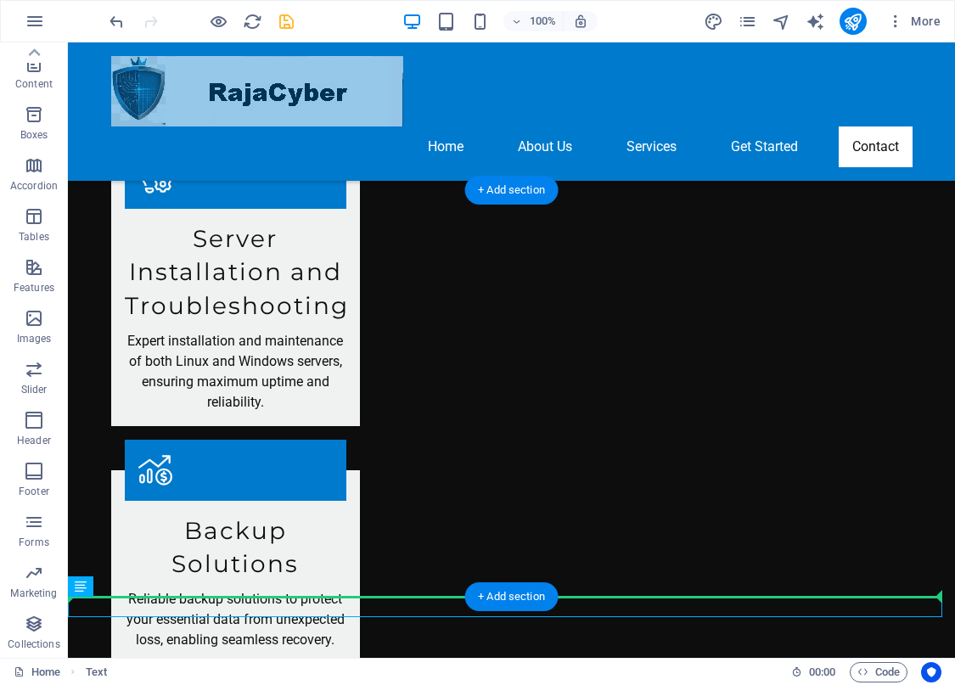
drag, startPoint x: 322, startPoint y: 624, endPoint x: 768, endPoint y: 396, distance: 500.5
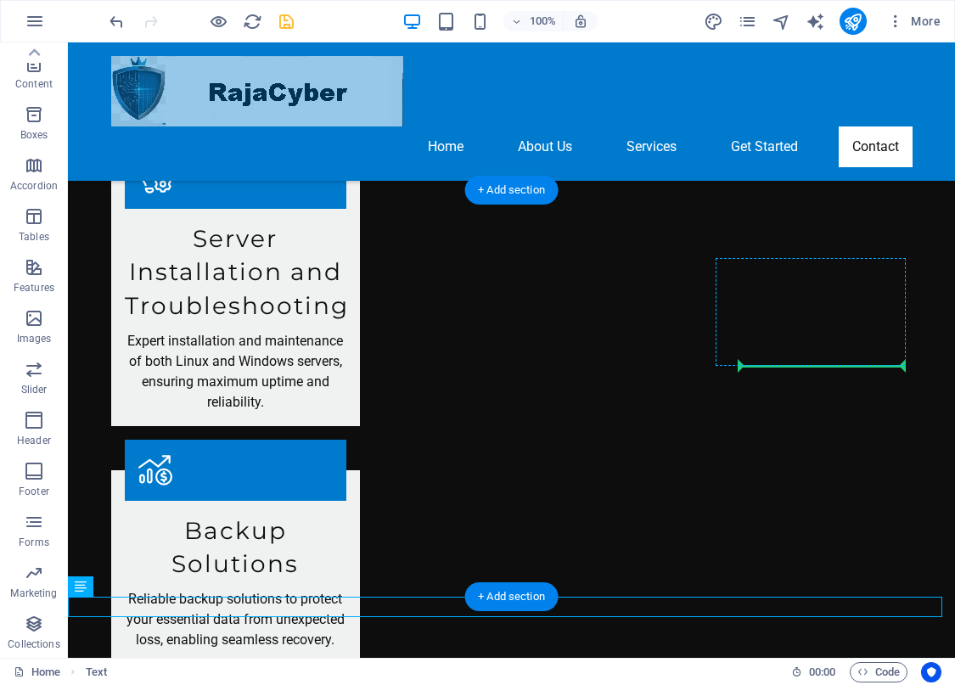
drag, startPoint x: 350, startPoint y: 606, endPoint x: 755, endPoint y: 359, distance: 474.8
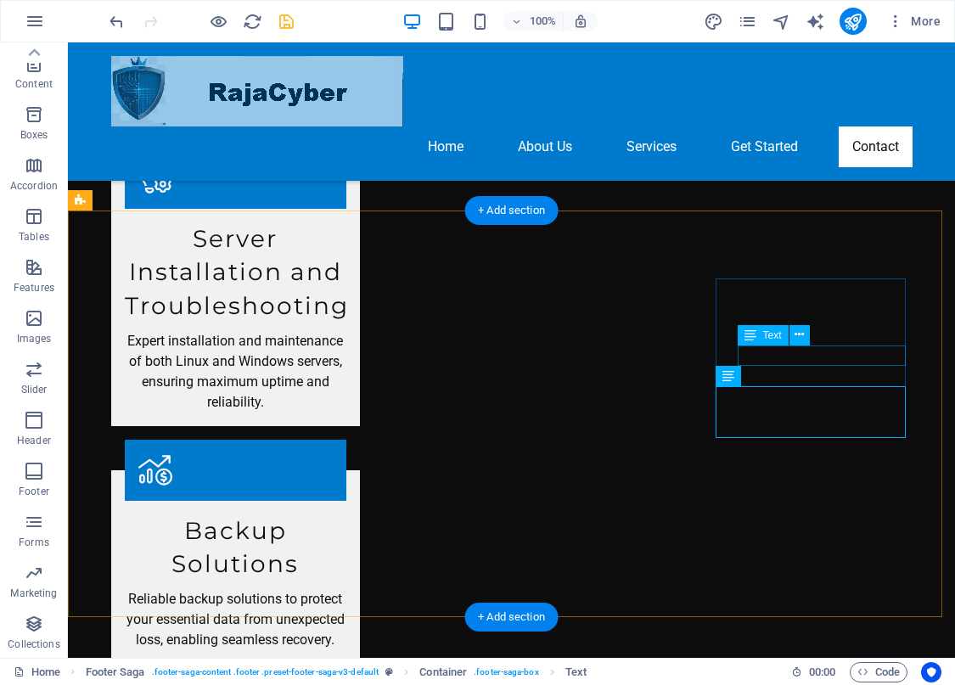
scroll to position [2019, 0]
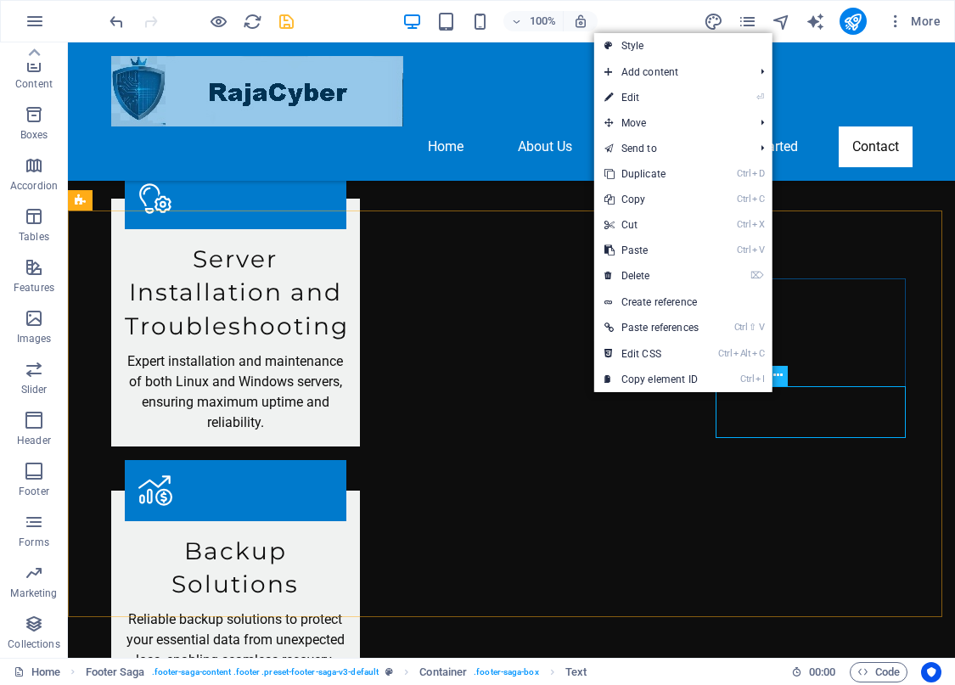
click at [779, 376] on icon at bounding box center [777, 376] width 9 height 18
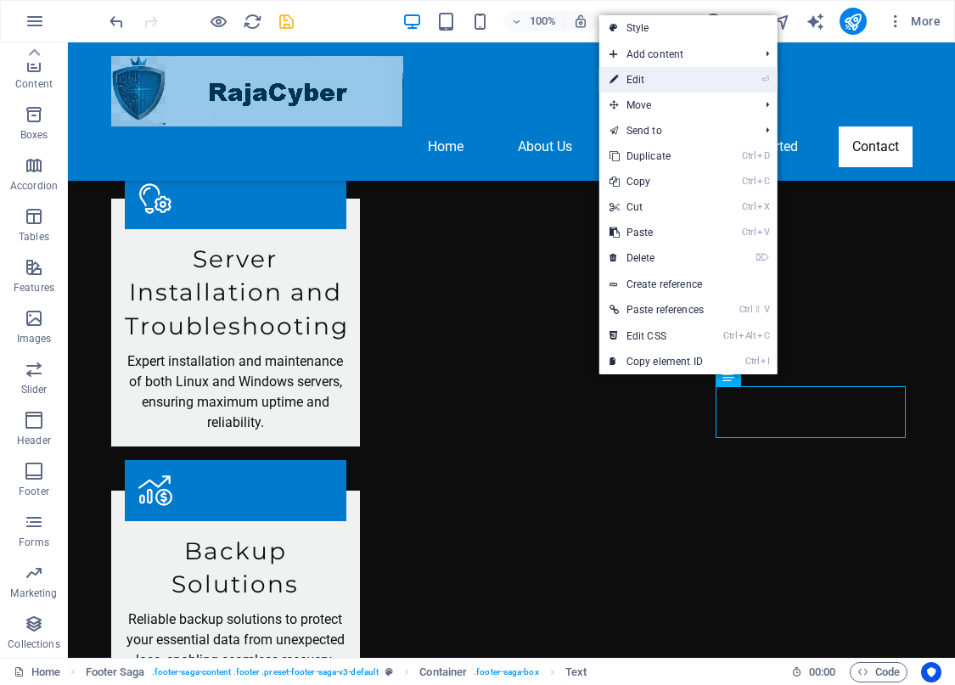
click at [674, 76] on link "⏎ Edit" at bounding box center [656, 79] width 115 height 25
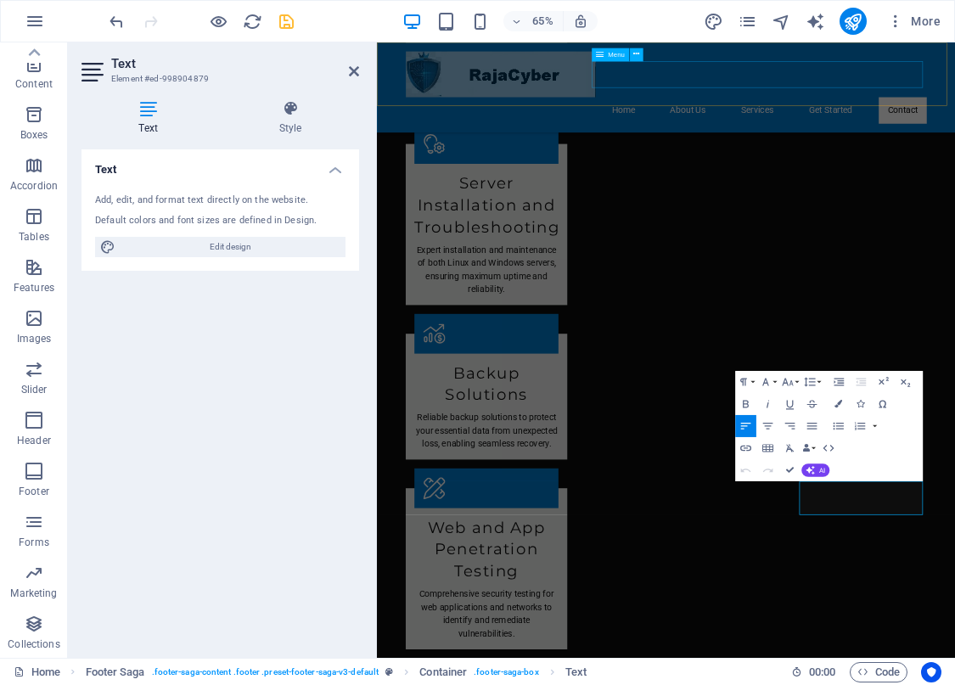
scroll to position [1688, 0]
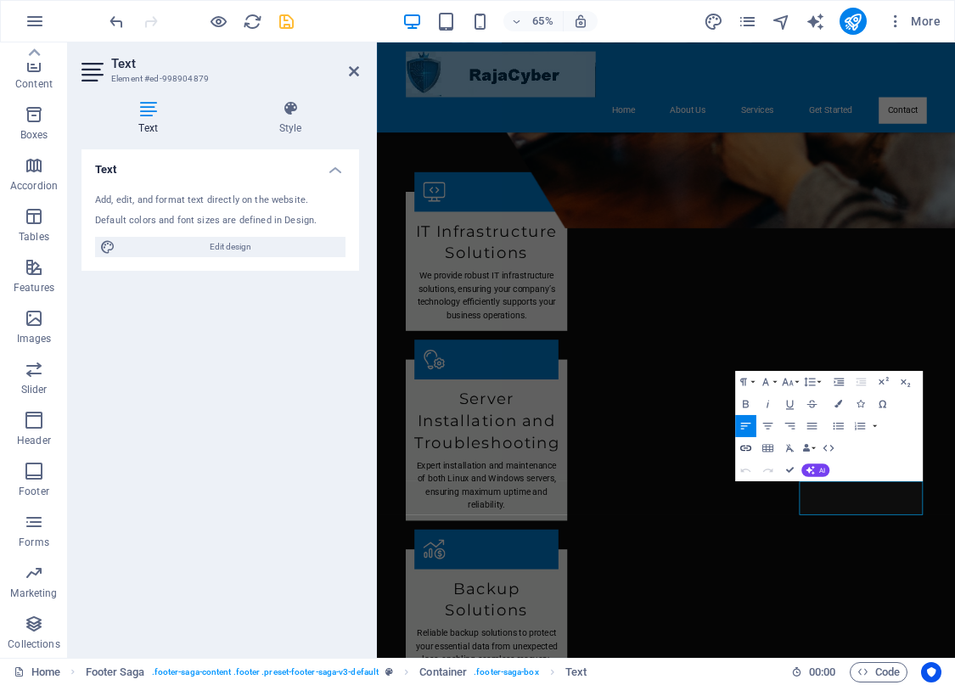
click at [749, 451] on icon "button" at bounding box center [745, 448] width 14 height 14
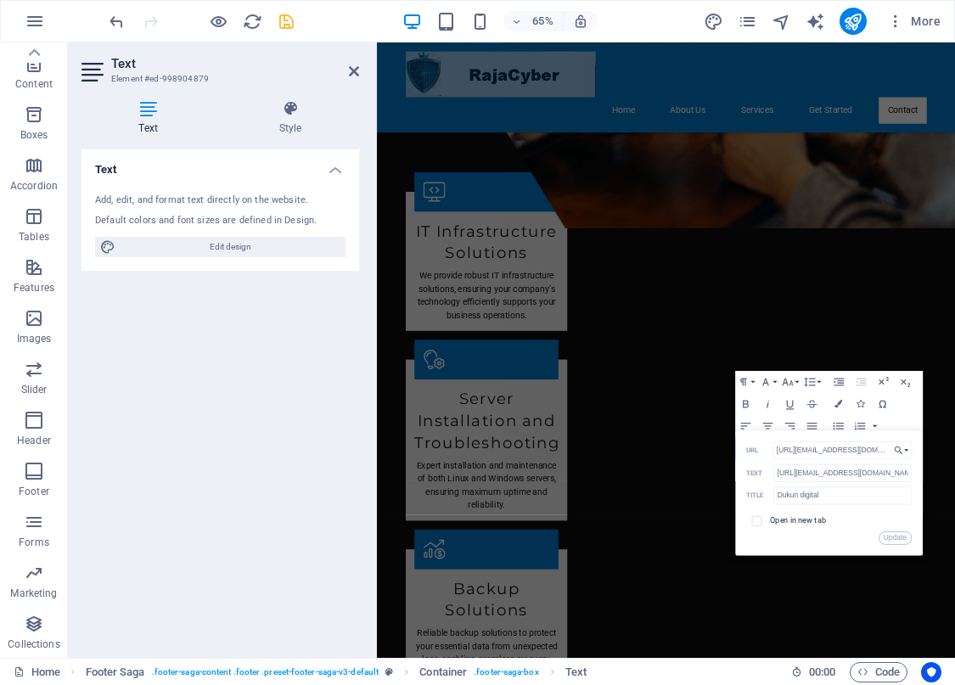
scroll to position [0, 17]
click at [819, 449] on input "[URL][EMAIL_ADDRESS][DOMAIN_NAME][DOMAIN_NAME]" at bounding box center [841, 450] width 139 height 18
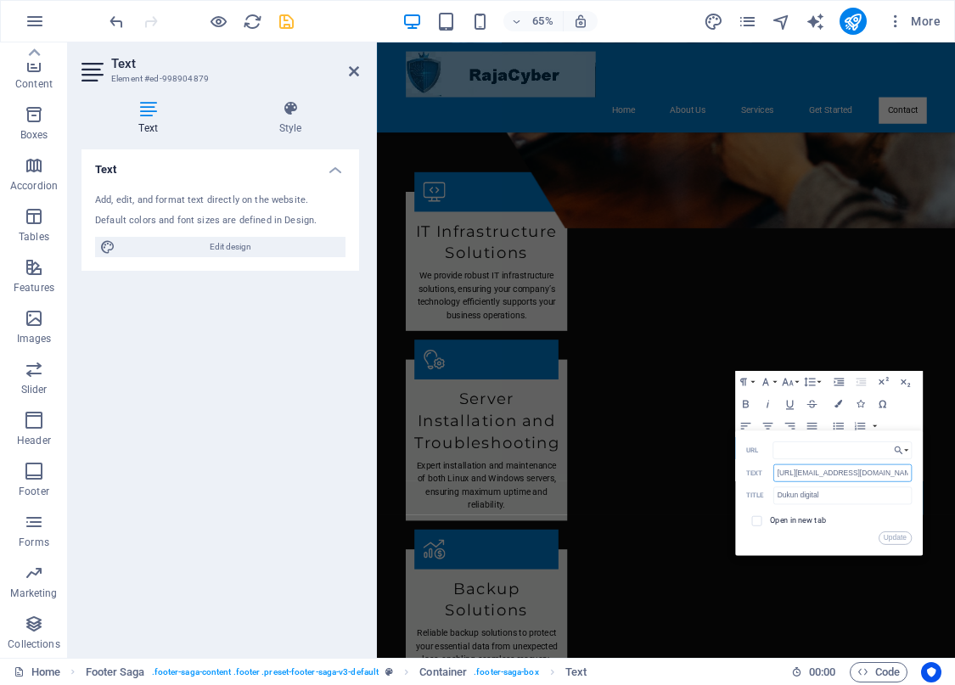
click at [821, 475] on input "[URL][EMAIL_ADDRESS][DOMAIN_NAME][DOMAIN_NAME]" at bounding box center [842, 473] width 138 height 18
drag, startPoint x: 1222, startPoint y: 541, endPoint x: 753, endPoint y: 741, distance: 509.0
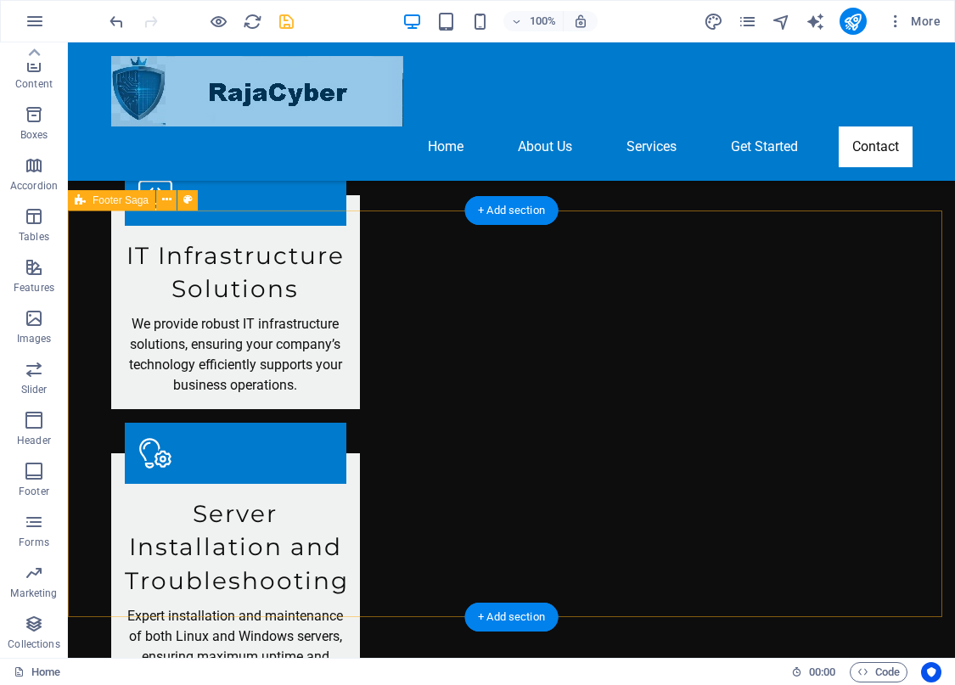
scroll to position [2019, 0]
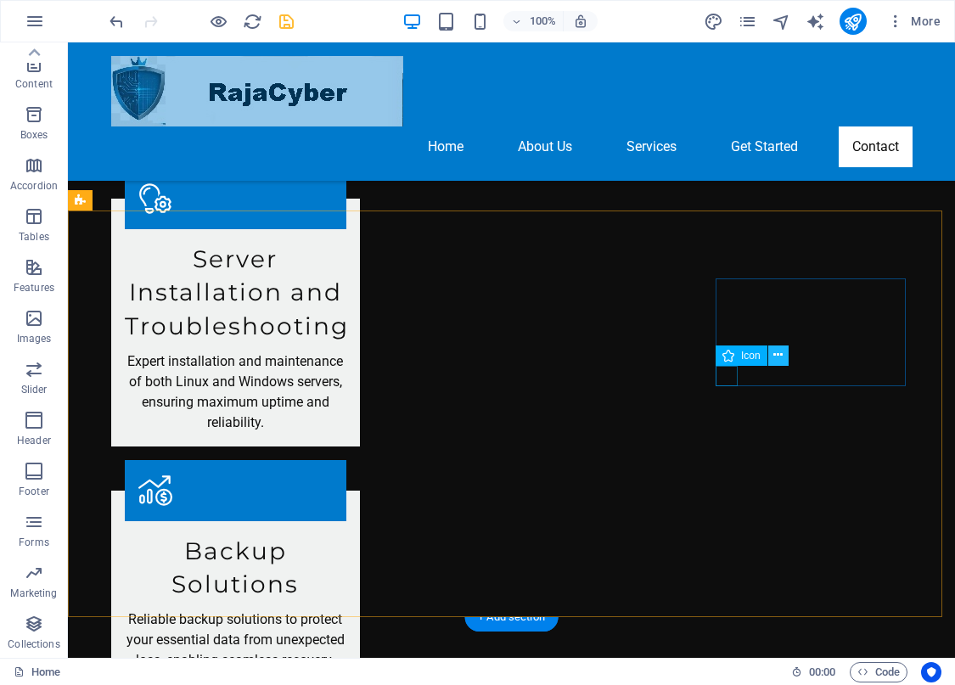
click at [784, 352] on button at bounding box center [778, 355] width 20 height 20
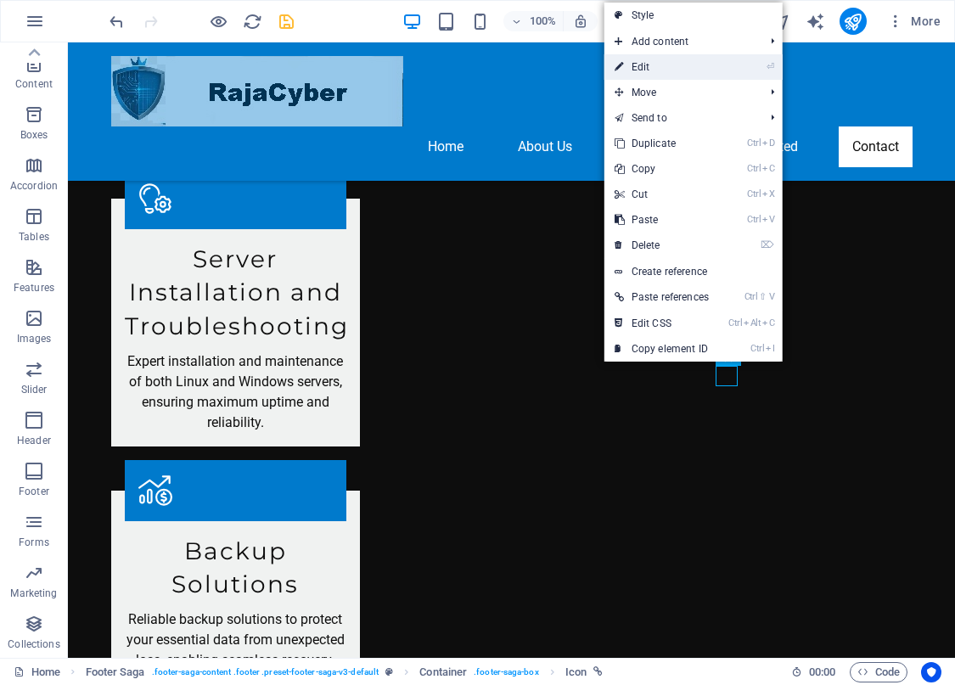
click at [675, 65] on link "⏎ Edit" at bounding box center [661, 66] width 115 height 25
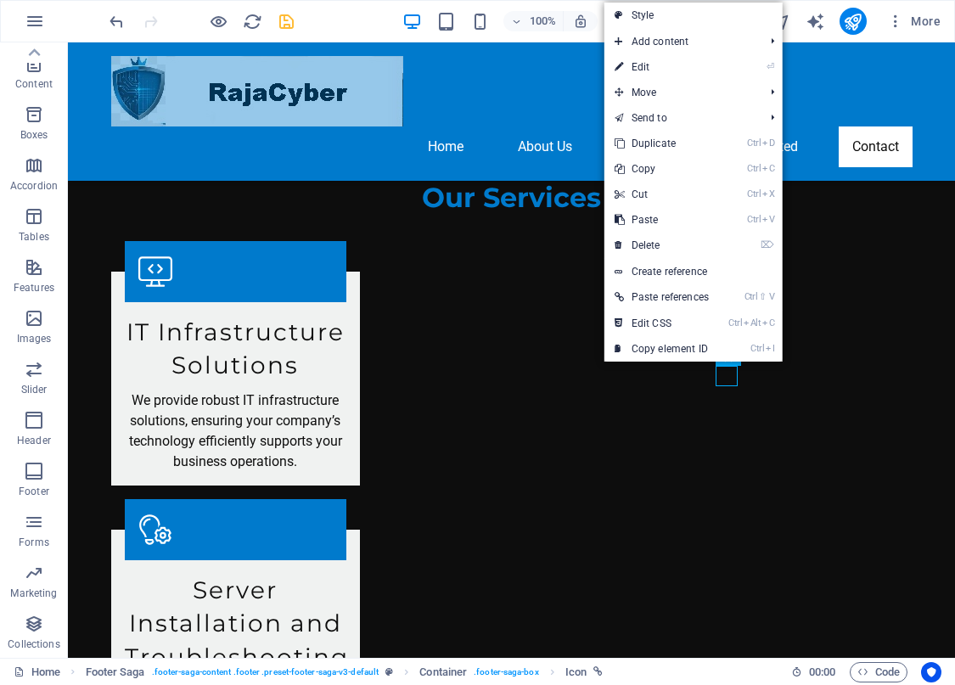
select select "xMidYMid"
select select "px"
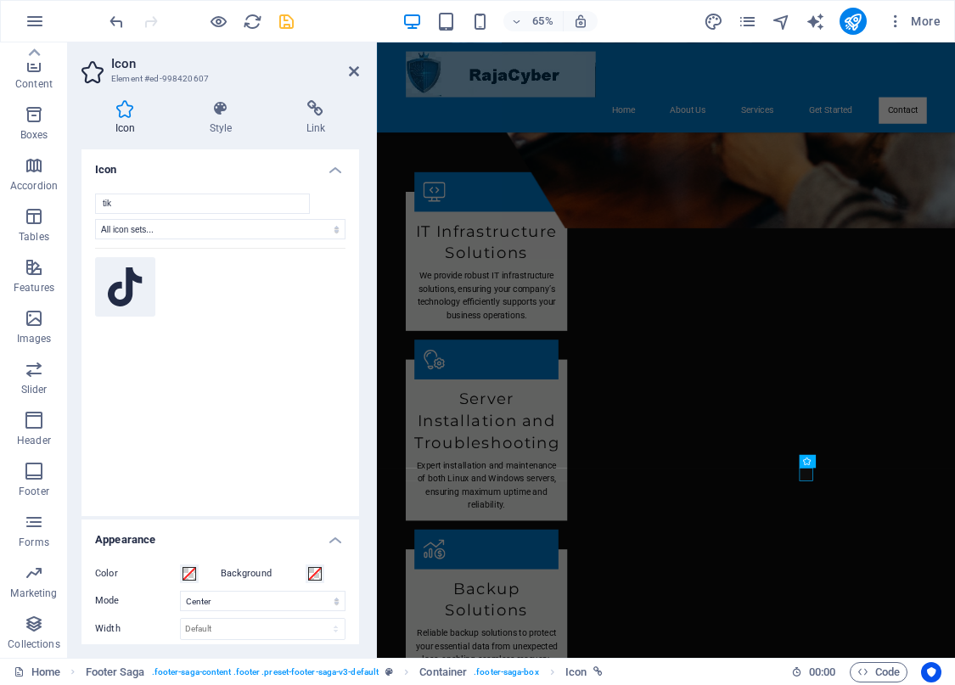
type input "tik"
click at [123, 294] on icon at bounding box center [125, 287] width 35 height 40
click at [311, 112] on icon at bounding box center [315, 108] width 87 height 17
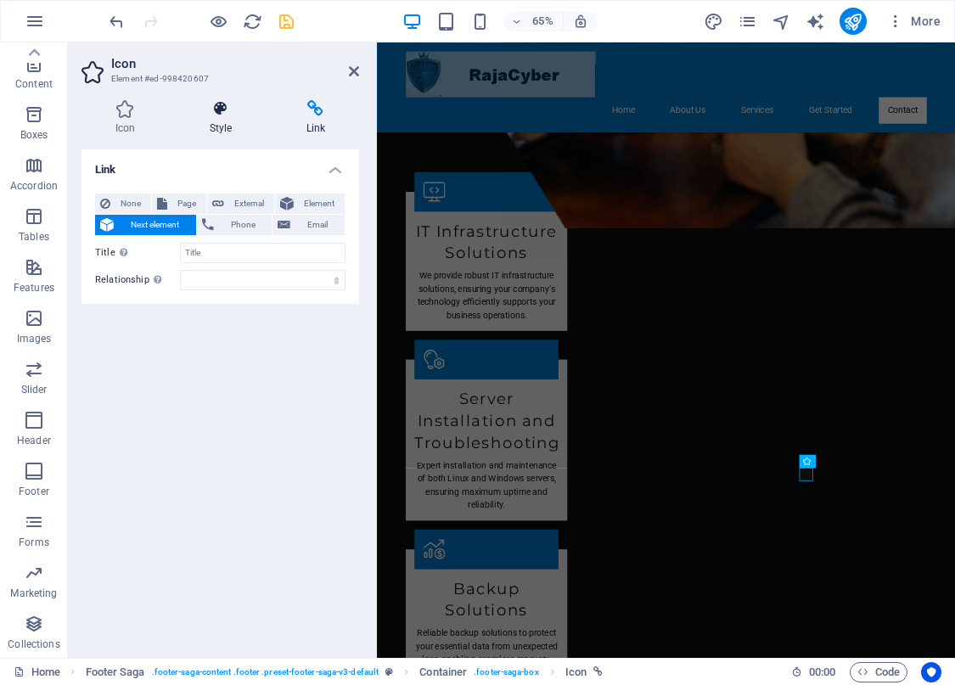
click at [224, 107] on icon at bounding box center [221, 108] width 90 height 17
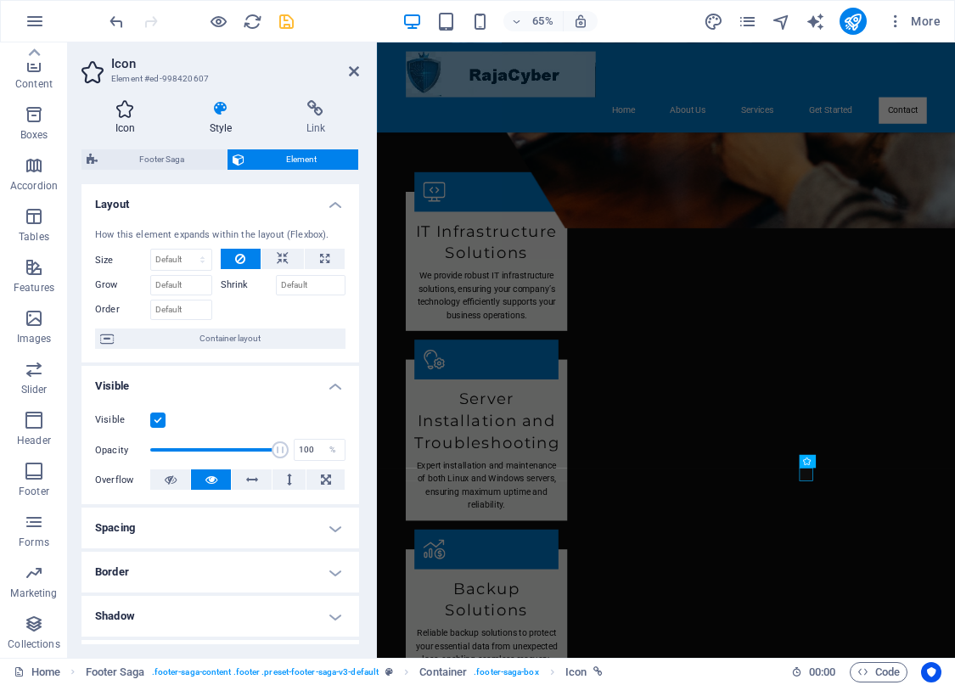
click at [130, 114] on icon at bounding box center [124, 108] width 87 height 17
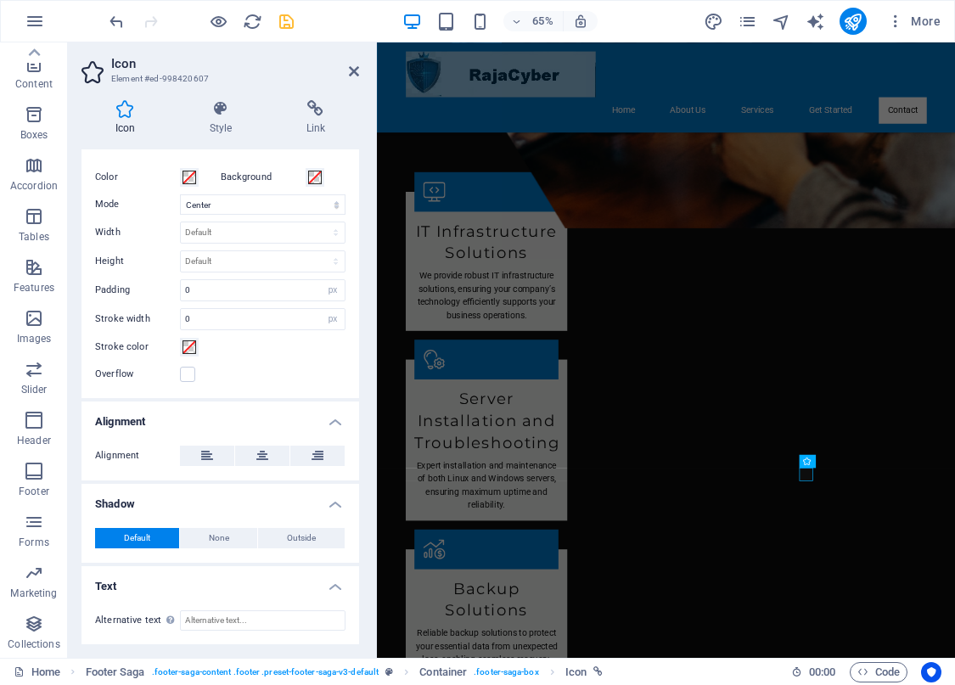
scroll to position [0, 0]
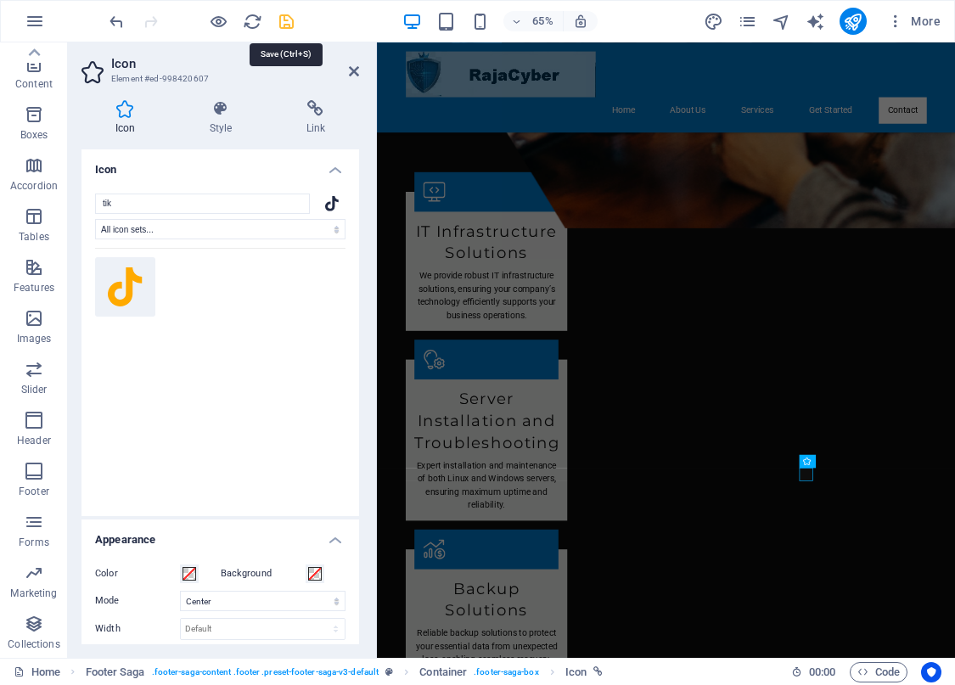
click at [289, 16] on icon "save" at bounding box center [287, 22] width 20 height 20
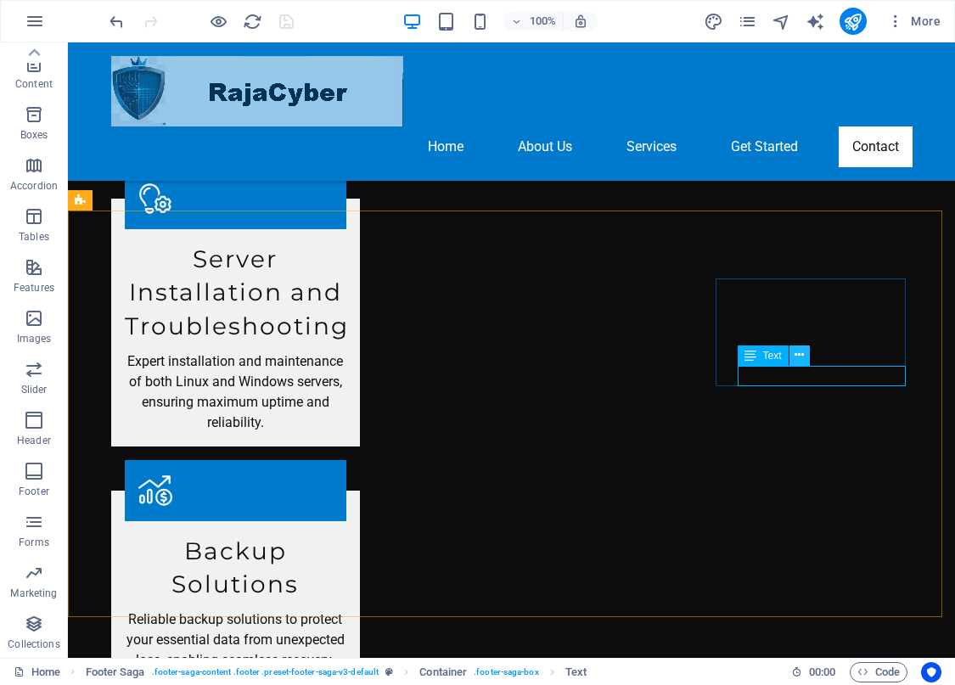
click at [797, 355] on icon at bounding box center [798, 355] width 9 height 18
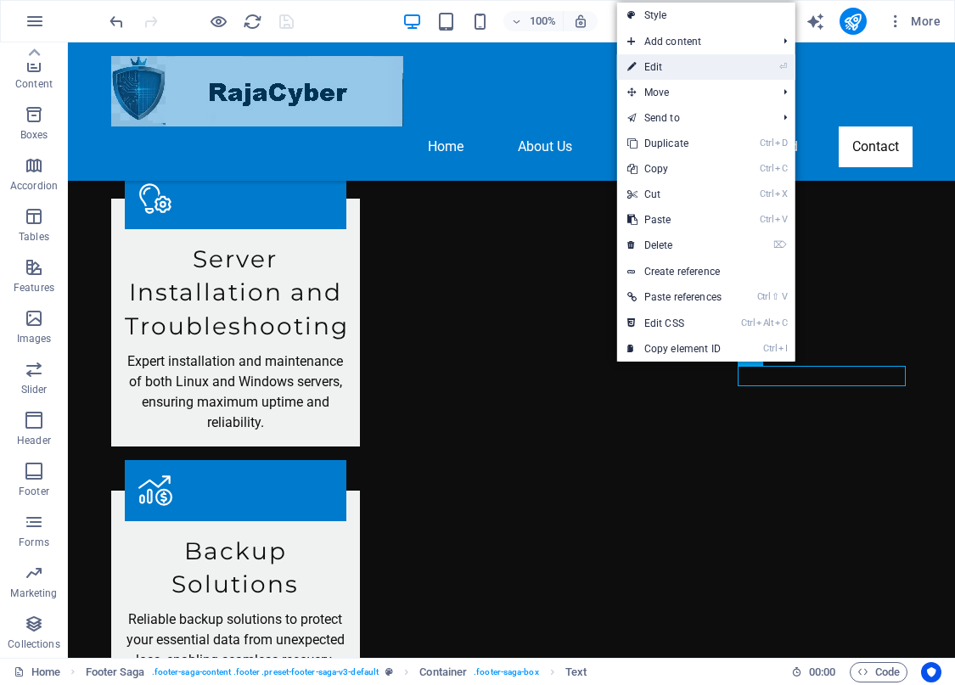
click at [681, 70] on link "⏎ Edit" at bounding box center [674, 66] width 115 height 25
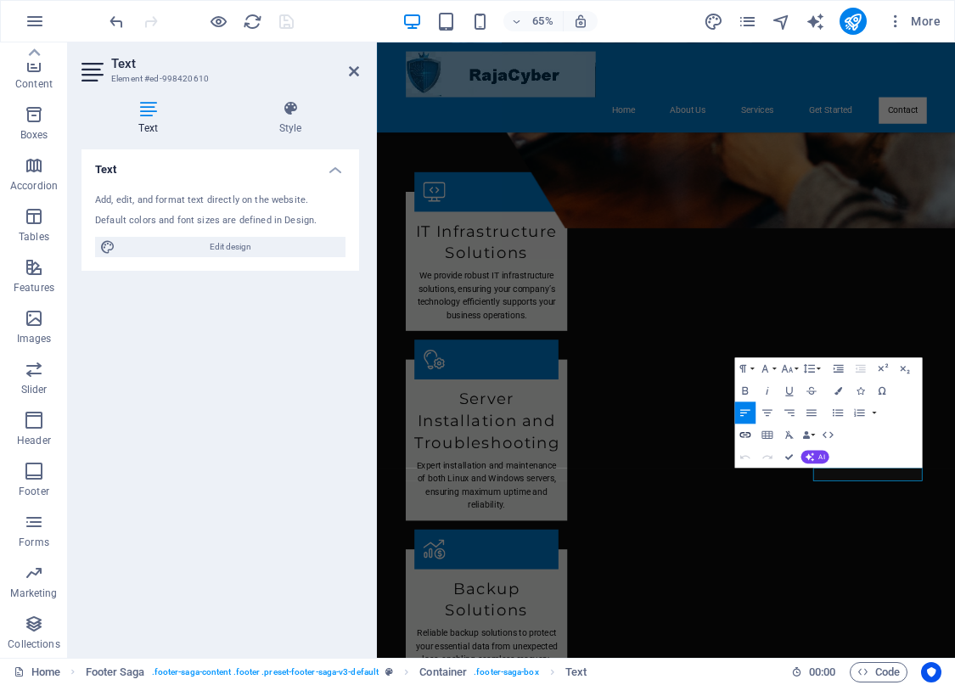
click at [744, 434] on icon "button" at bounding box center [745, 435] width 14 height 14
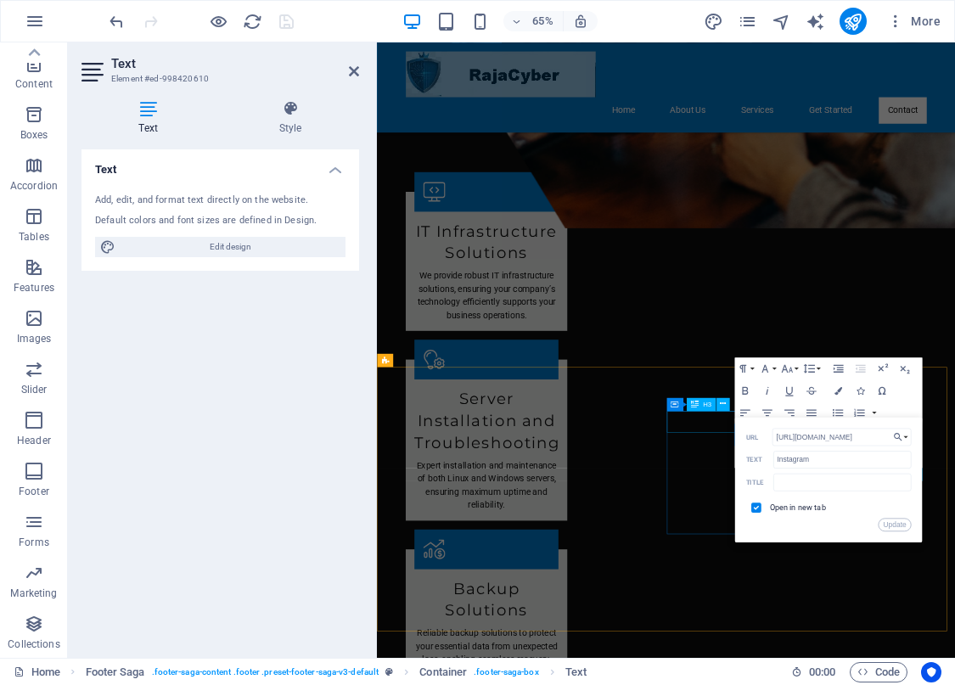
drag, startPoint x: 1259, startPoint y: 477, endPoint x: 868, endPoint y: 613, distance: 414.3
click at [859, 437] on input "[URL][DOMAIN_NAME]" at bounding box center [841, 437] width 139 height 18
drag, startPoint x: 875, startPoint y: 435, endPoint x: 551, endPoint y: 410, distance: 324.3
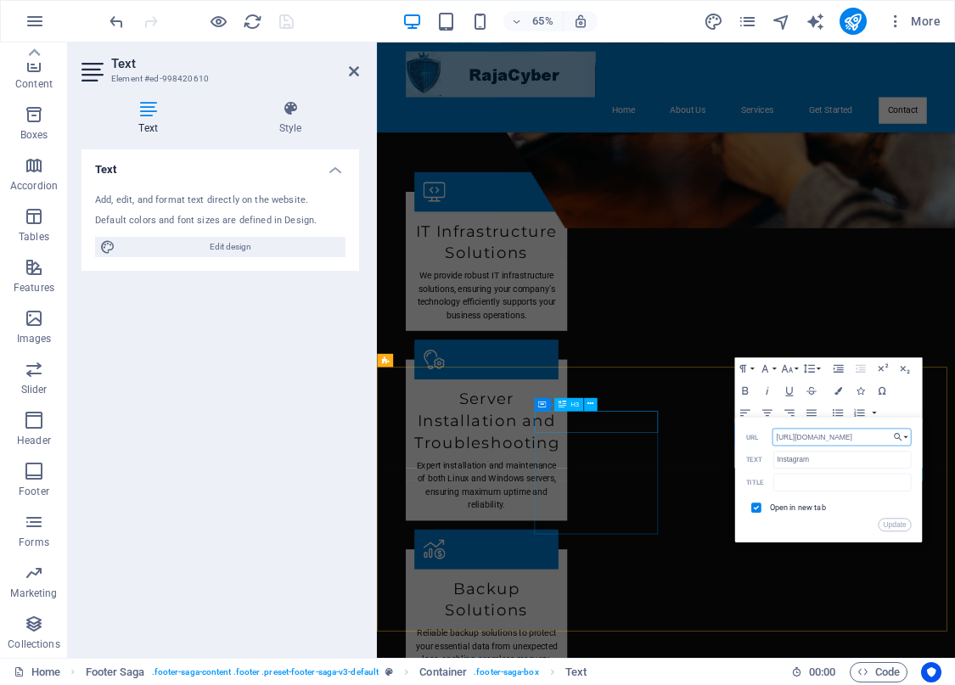
paste input "[DOMAIN_NAME][EMAIL_ADDRESS][DOMAIN_NAME]"
type input "[URL][EMAIL_ADDRESS][DOMAIN_NAME][DOMAIN_NAME]"
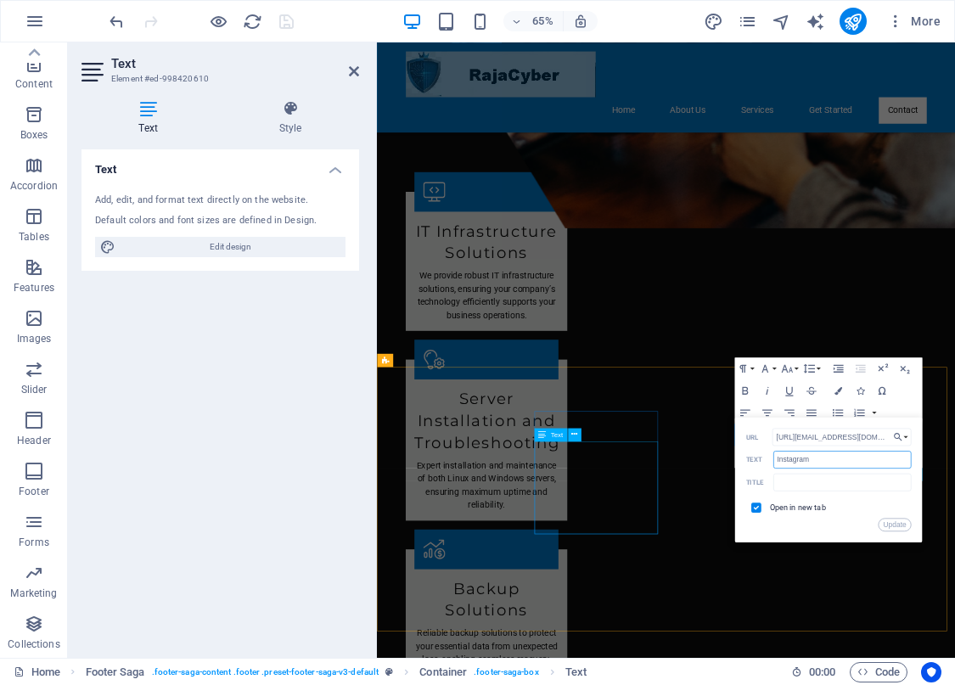
drag, startPoint x: 1211, startPoint y: 505, endPoint x: 797, endPoint y: 669, distance: 445.2
type input "tiktok"
click at [893, 519] on button "Update" at bounding box center [893, 525] width 33 height 14
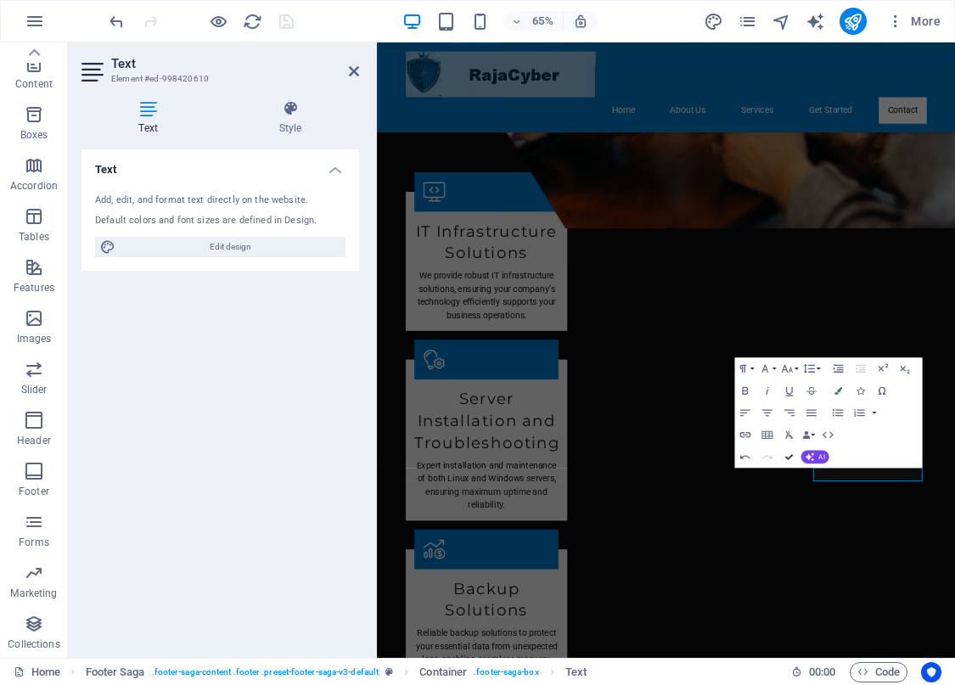
scroll to position [2019, 0]
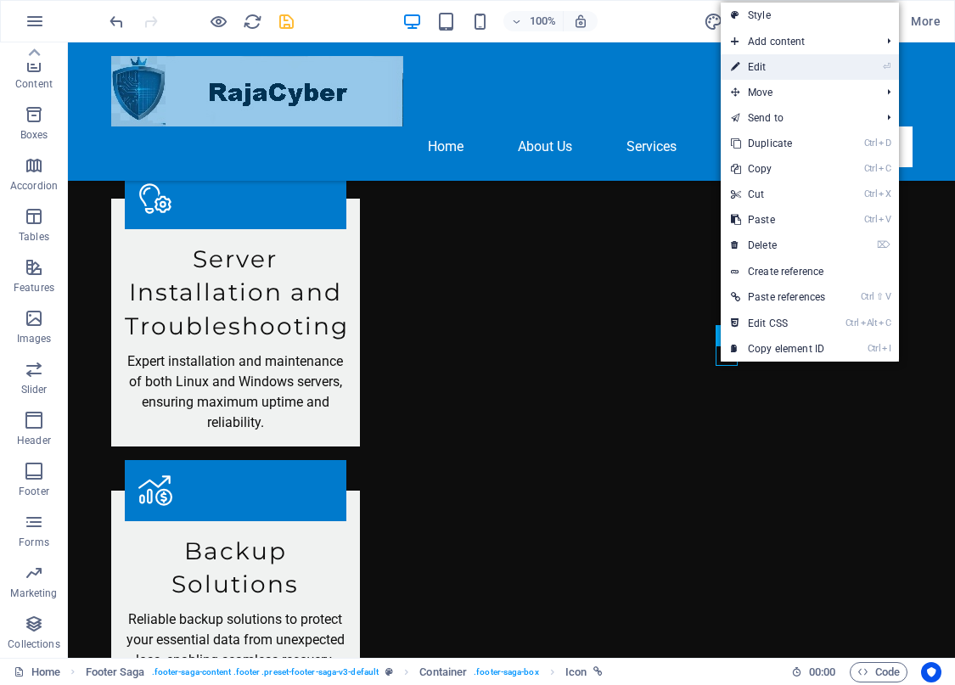
click at [765, 68] on link "⏎ Edit" at bounding box center [777, 66] width 115 height 25
select select "xMidYMid"
select select "px"
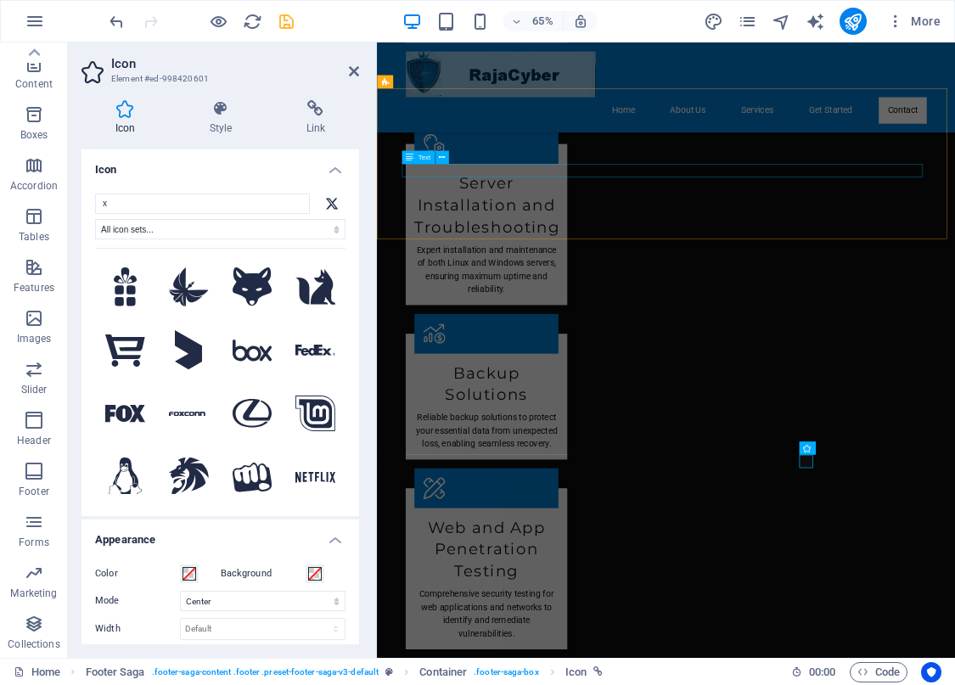
scroll to position [1688, 0]
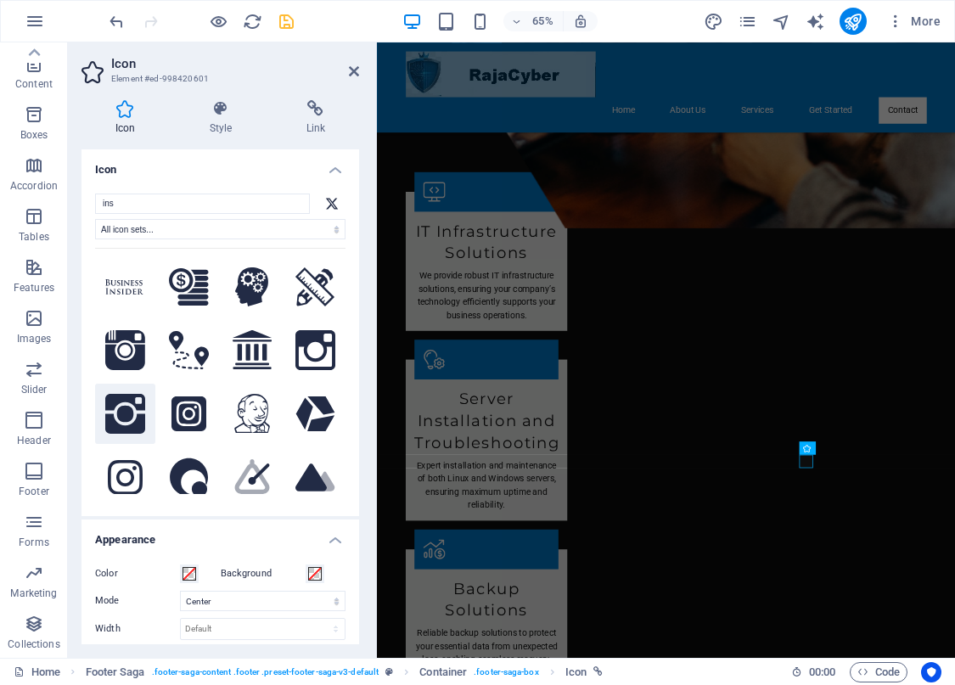
type input "ins"
click at [125, 414] on icon at bounding box center [125, 414] width 40 height 40
click at [179, 410] on icon at bounding box center [188, 413] width 35 height 35
click at [283, 25] on icon "save" at bounding box center [287, 22] width 20 height 20
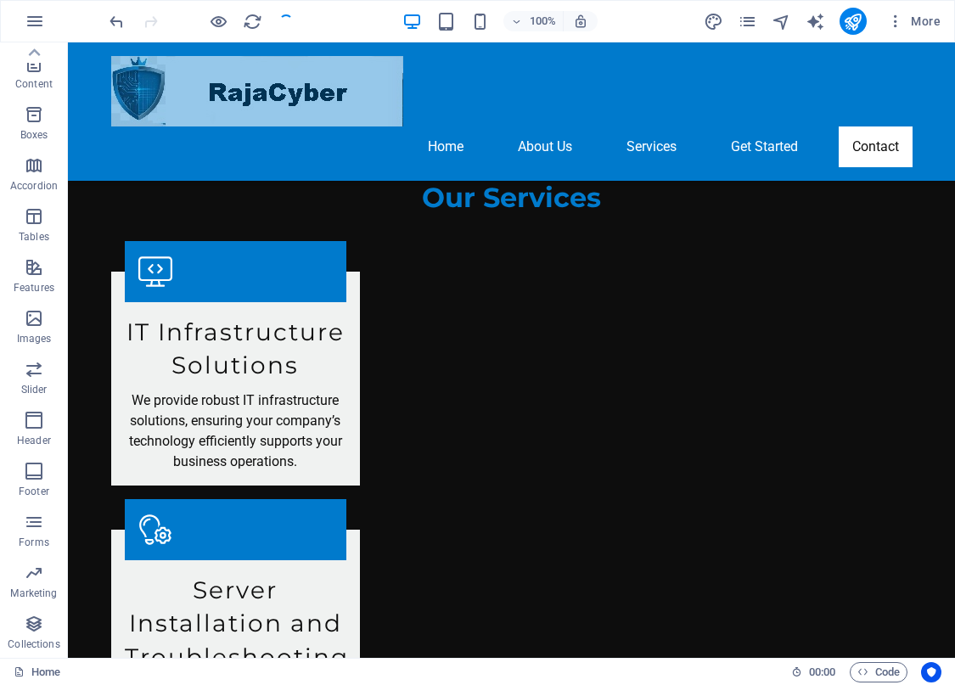
scroll to position [2019, 0]
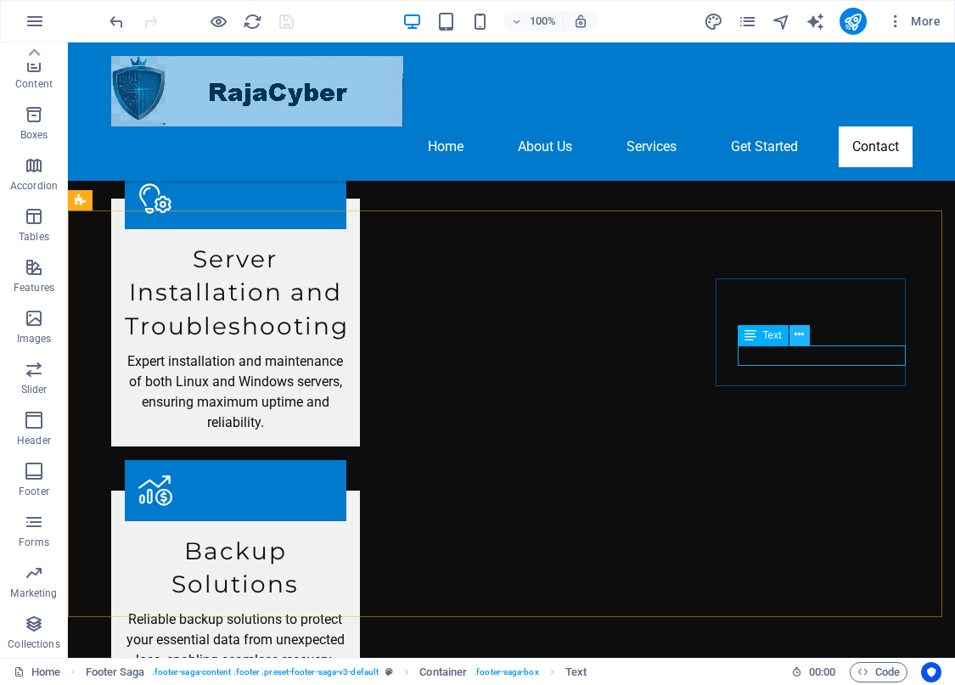
click at [803, 338] on icon at bounding box center [798, 335] width 9 height 18
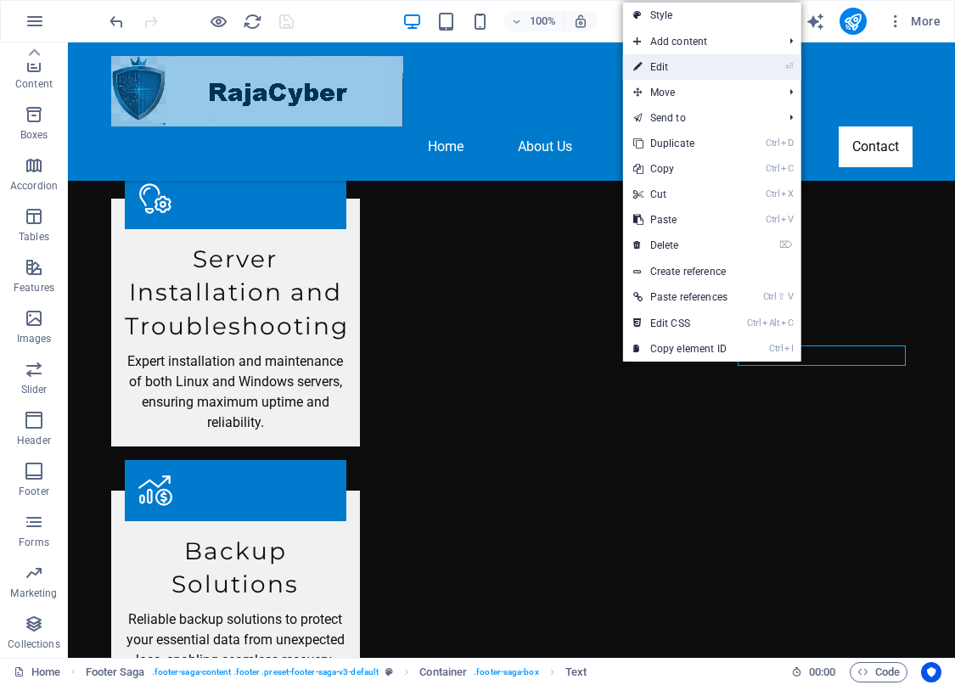
click at [648, 59] on link "⏎ Edit" at bounding box center [680, 66] width 115 height 25
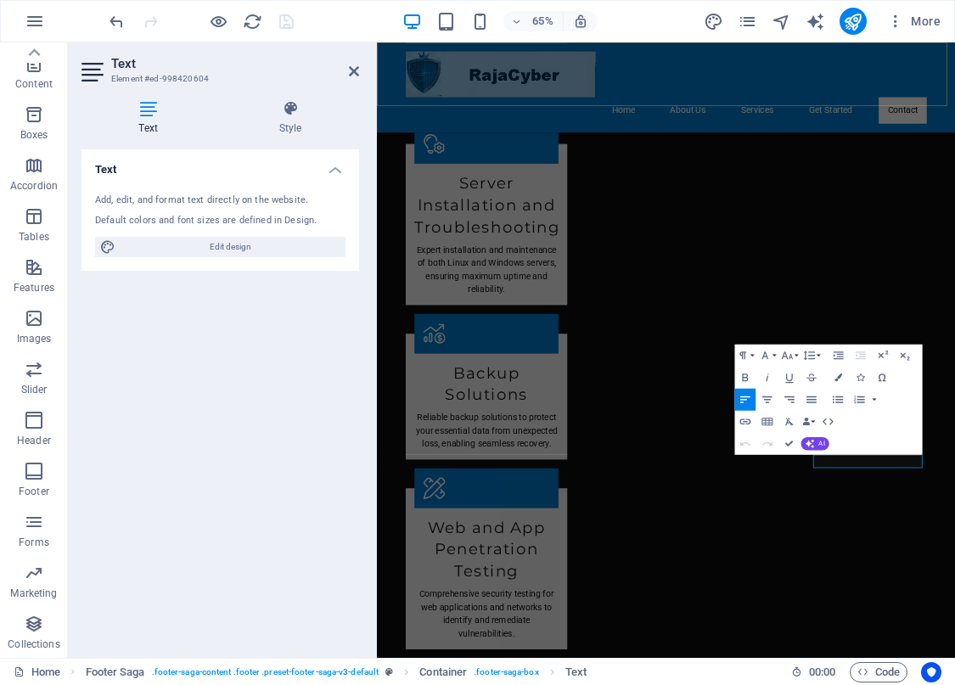
scroll to position [1688, 0]
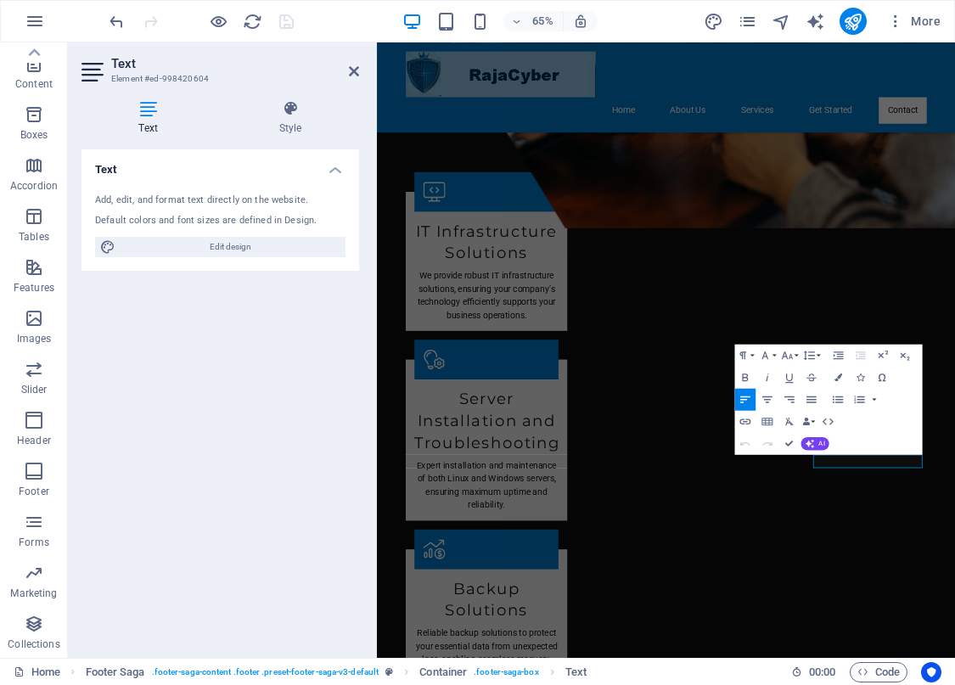
click at [143, 104] on icon at bounding box center [147, 108] width 133 height 17
click at [274, 112] on icon at bounding box center [289, 108] width 137 height 17
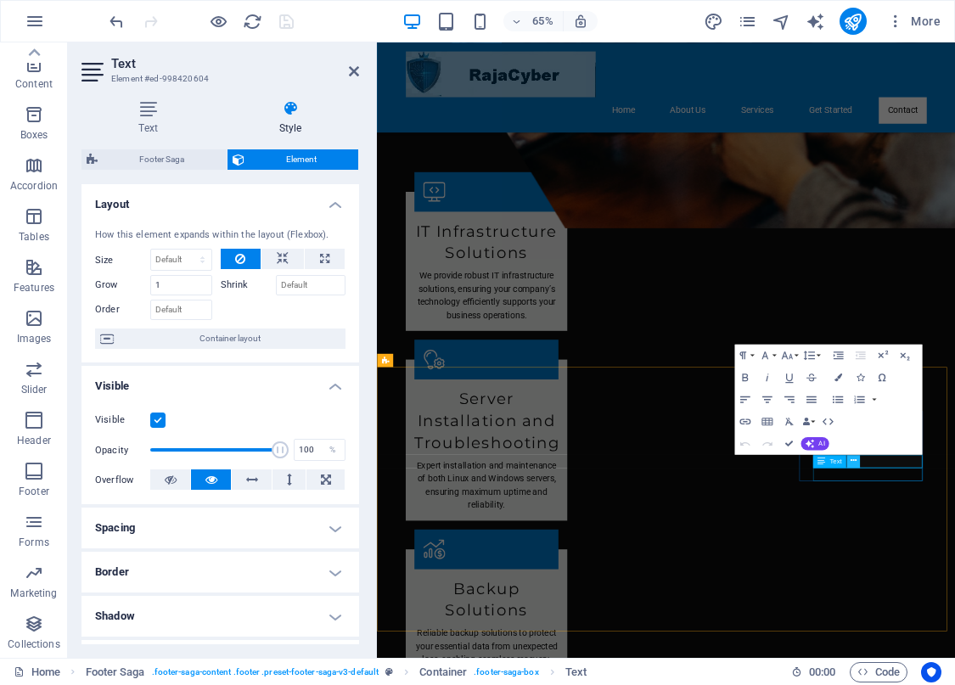
click at [856, 461] on button at bounding box center [853, 461] width 14 height 14
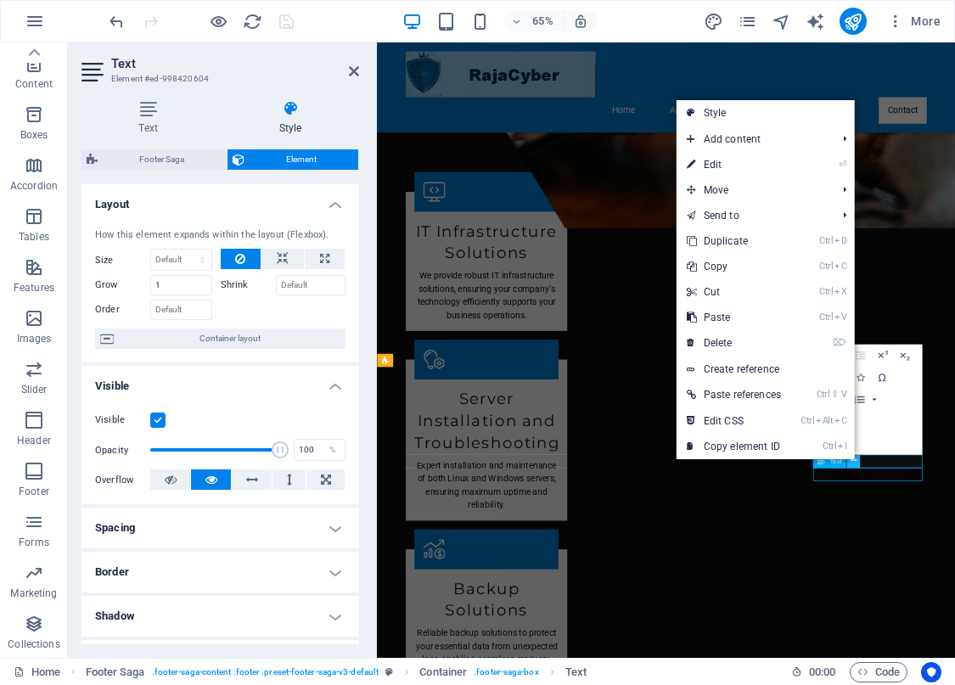
scroll to position [2019, 0]
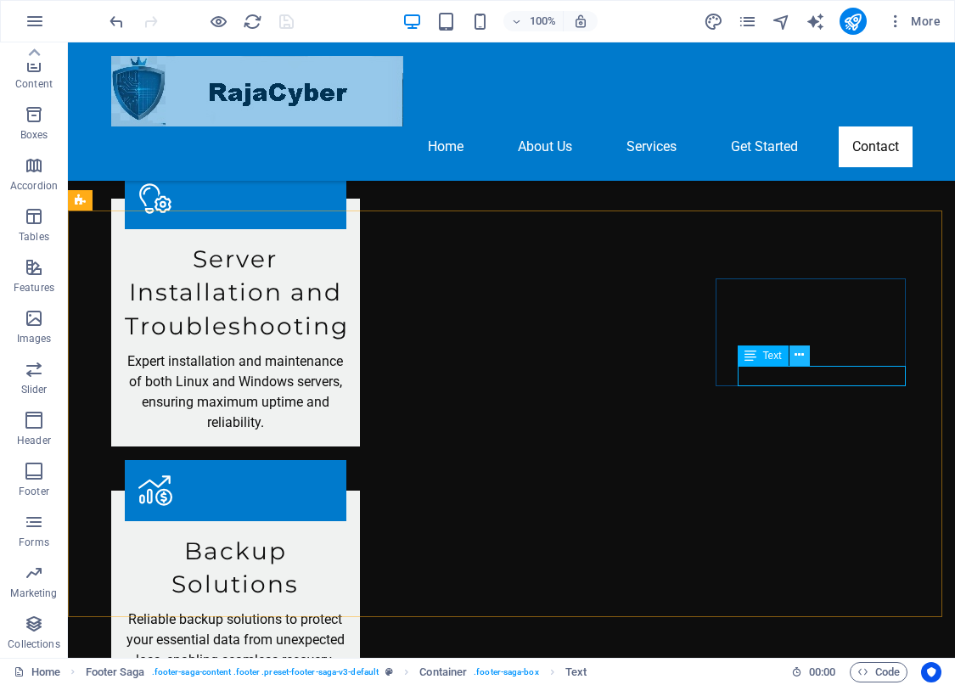
click at [798, 357] on icon at bounding box center [798, 355] width 9 height 18
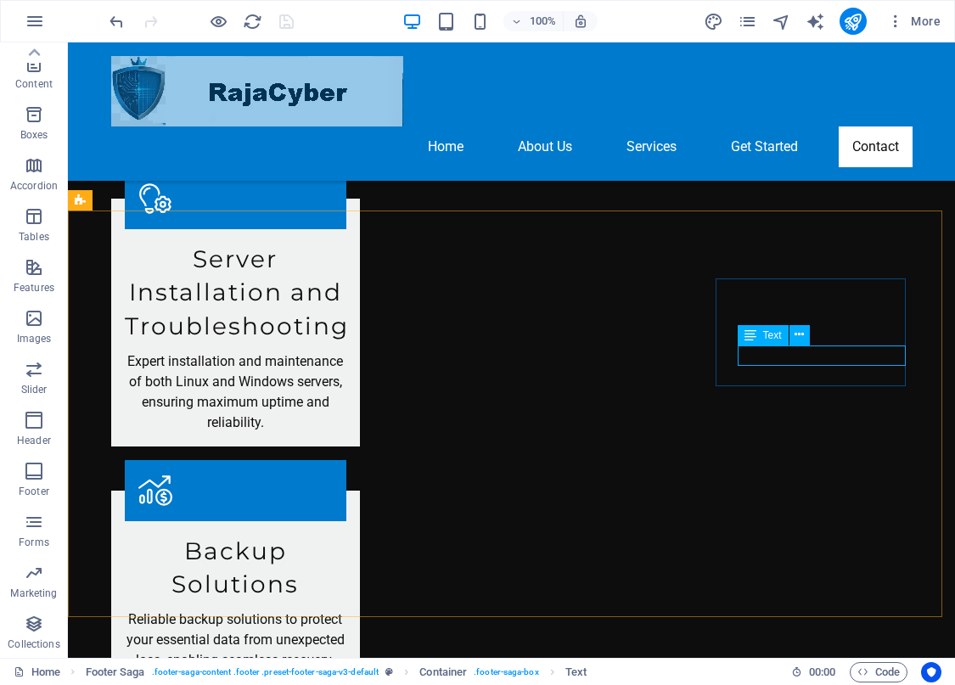
click at [769, 334] on span "Text" at bounding box center [772, 335] width 19 height 10
click at [801, 335] on icon at bounding box center [798, 335] width 9 height 18
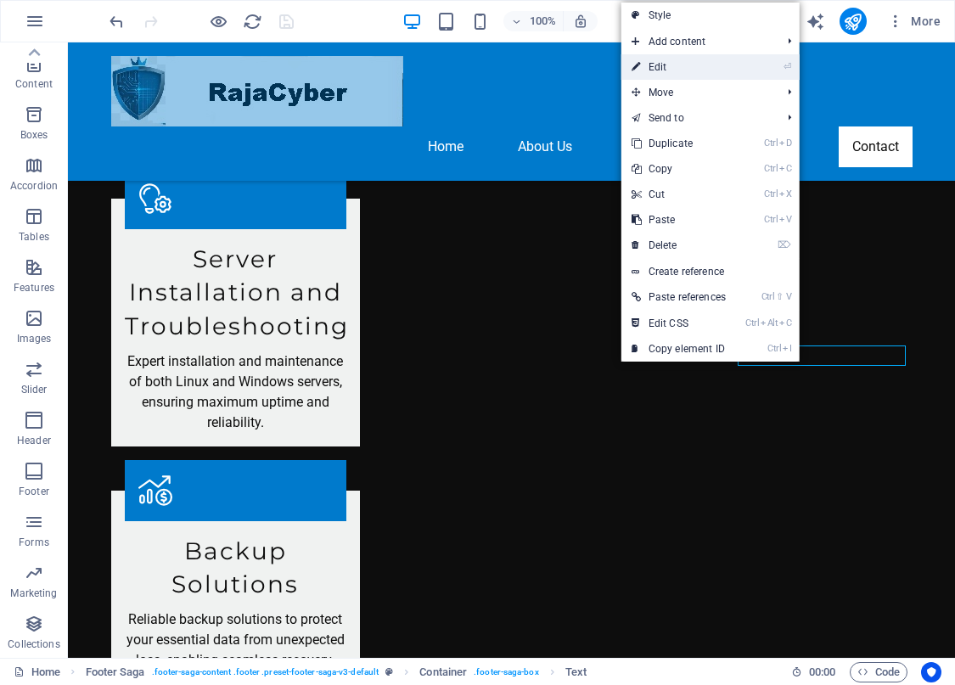
click at [668, 63] on link "⏎ Edit" at bounding box center [678, 66] width 115 height 25
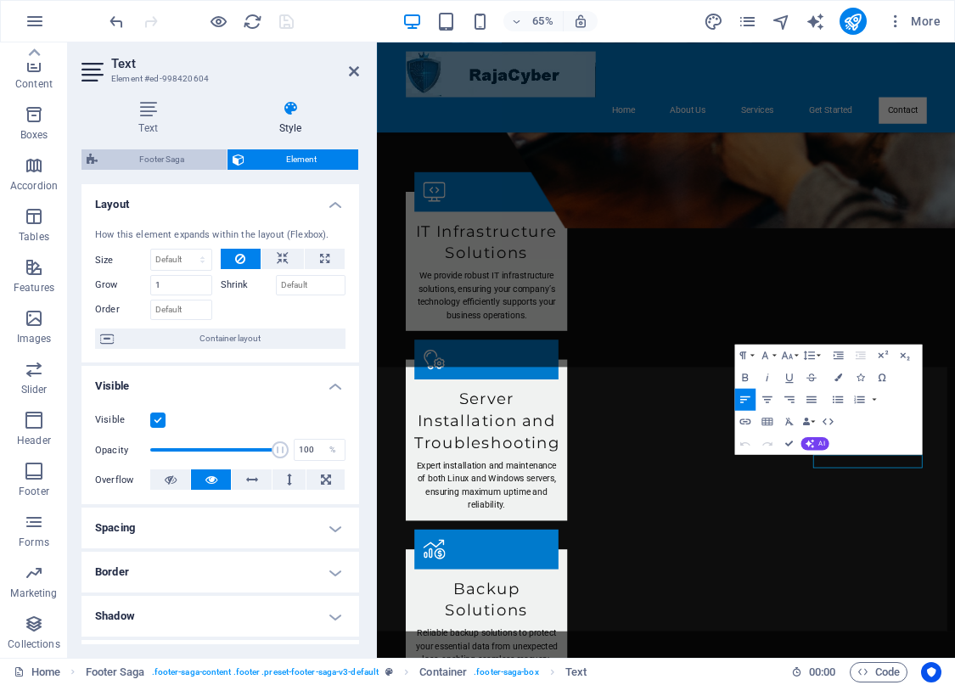
click at [181, 161] on span "Footer Saga" at bounding box center [162, 159] width 119 height 20
select select "rem"
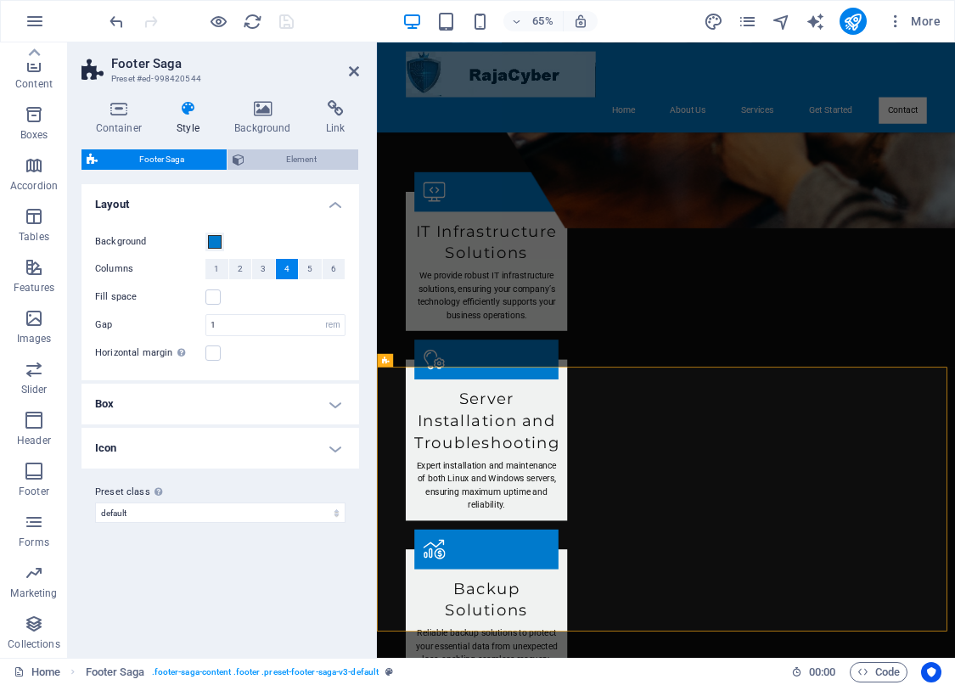
click at [288, 157] on span "Element" at bounding box center [301, 159] width 104 height 20
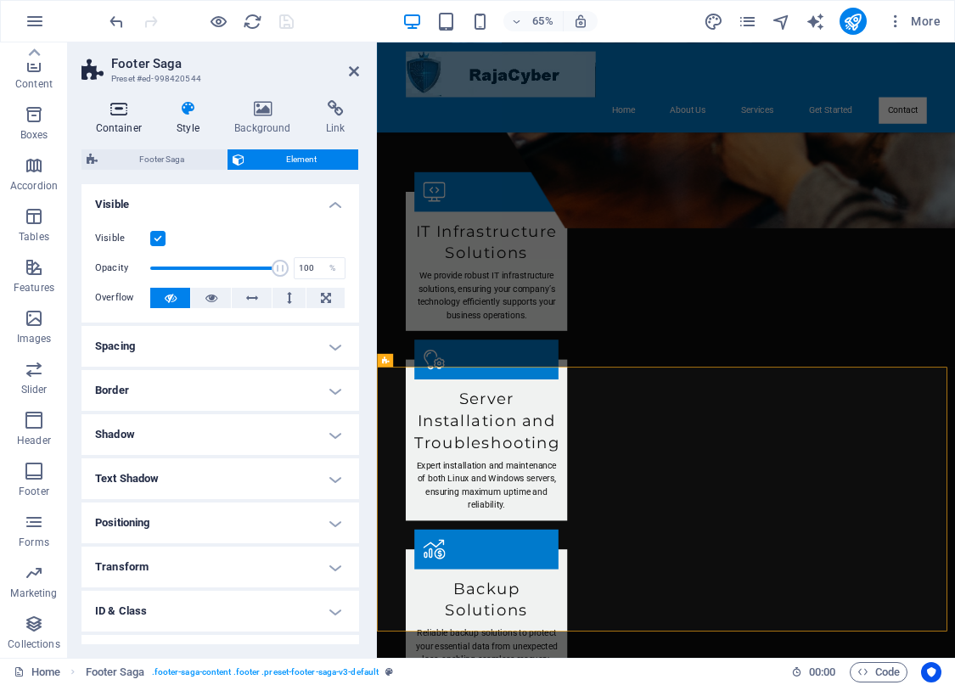
click at [117, 106] on icon at bounding box center [118, 108] width 75 height 17
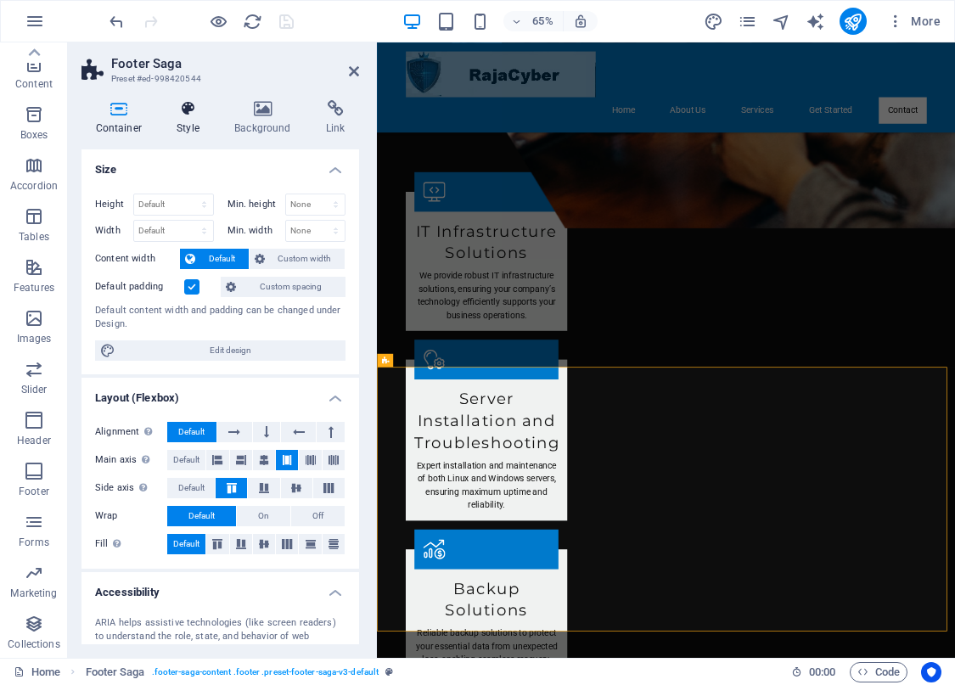
click at [183, 109] on icon at bounding box center [188, 108] width 51 height 17
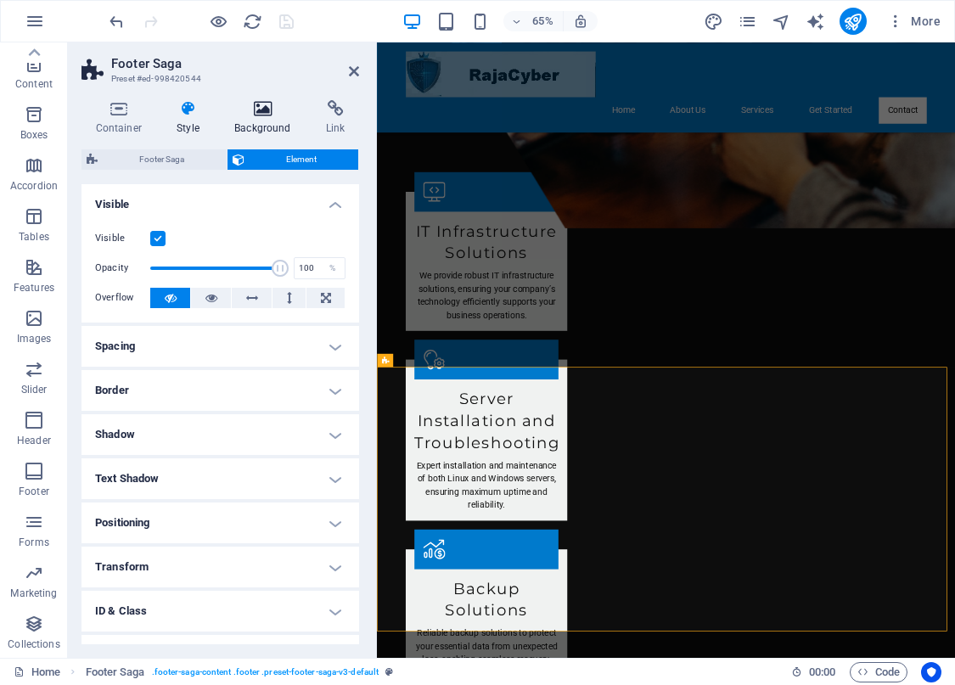
click at [255, 108] on icon at bounding box center [263, 108] width 85 height 17
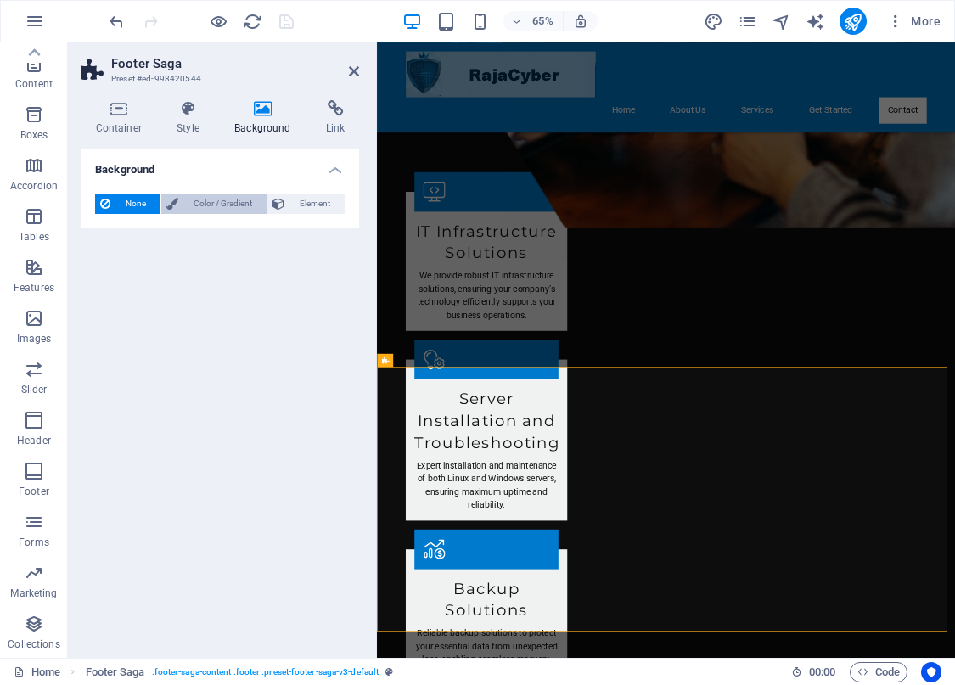
click at [219, 204] on span "Color / Gradient" at bounding box center [222, 203] width 78 height 20
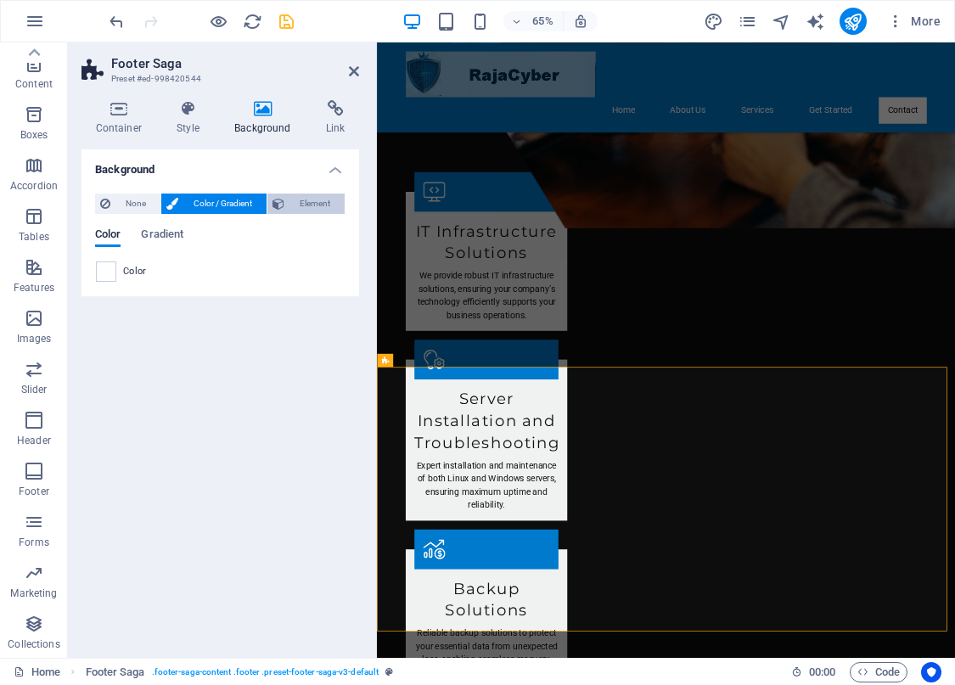
click at [312, 204] on span "Element" at bounding box center [314, 203] width 50 height 20
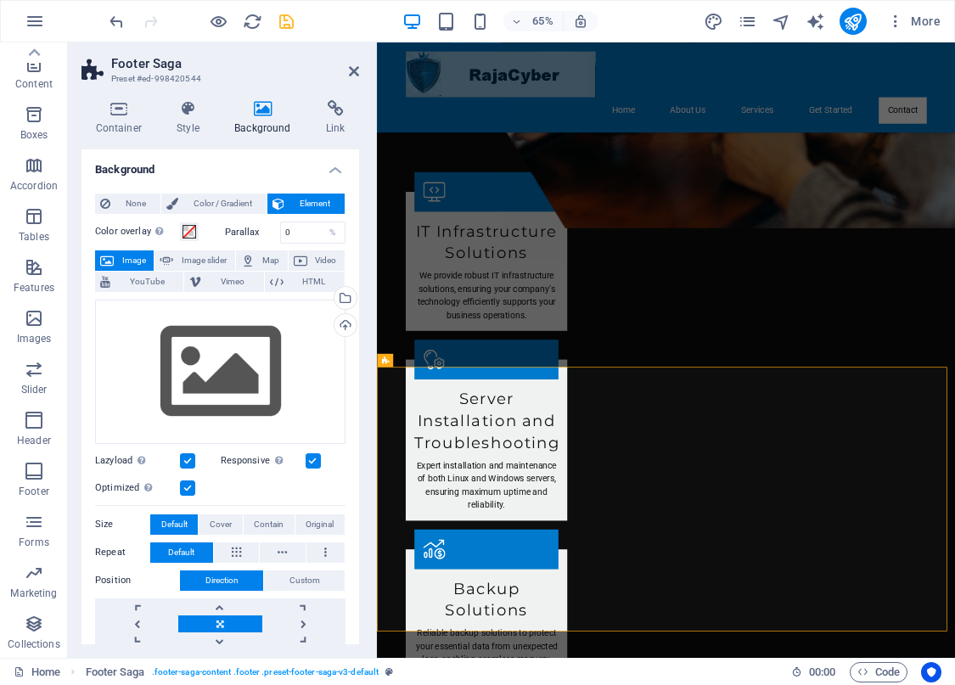
click at [312, 204] on span "Element" at bounding box center [314, 203] width 50 height 20
click at [215, 197] on span "Color / Gradient" at bounding box center [222, 203] width 78 height 20
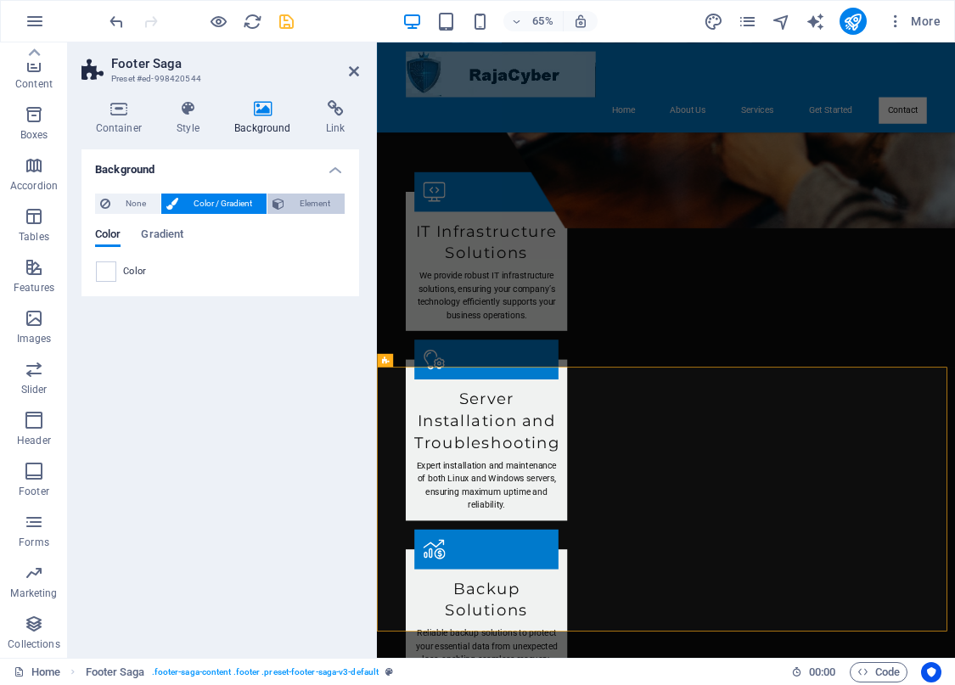
click at [290, 195] on span "Element" at bounding box center [314, 203] width 50 height 20
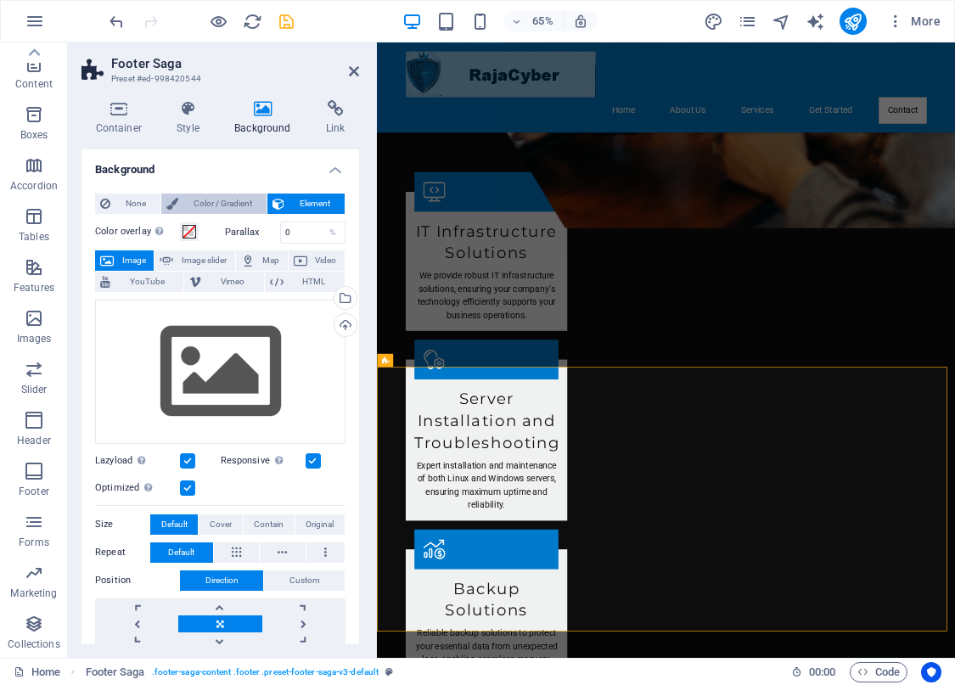
click at [232, 197] on span "Color / Gradient" at bounding box center [222, 203] width 78 height 20
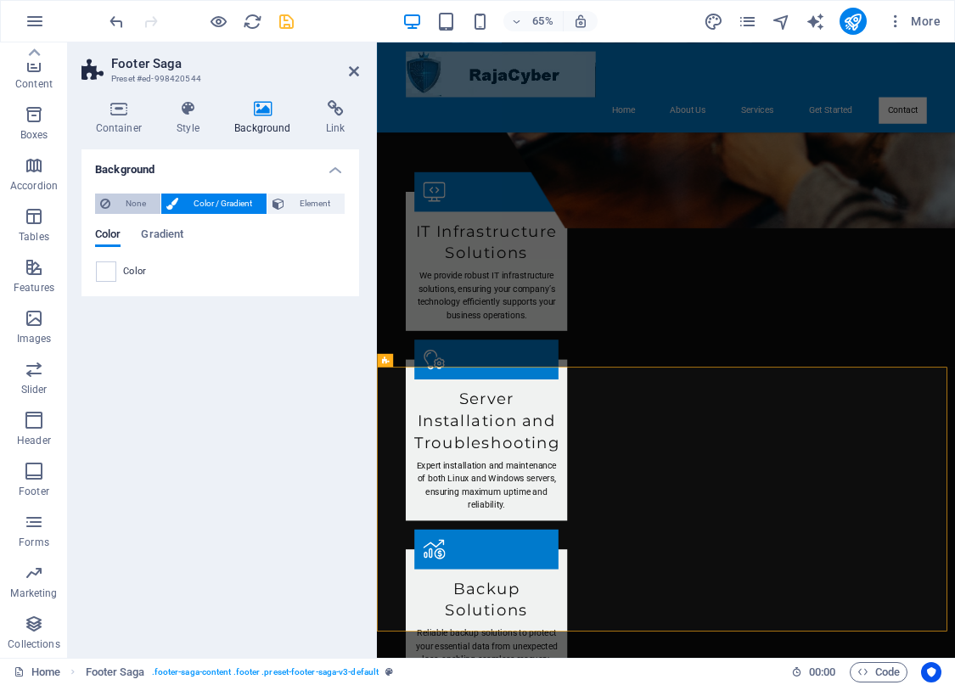
click at [119, 197] on span "None" at bounding box center [135, 203] width 40 height 20
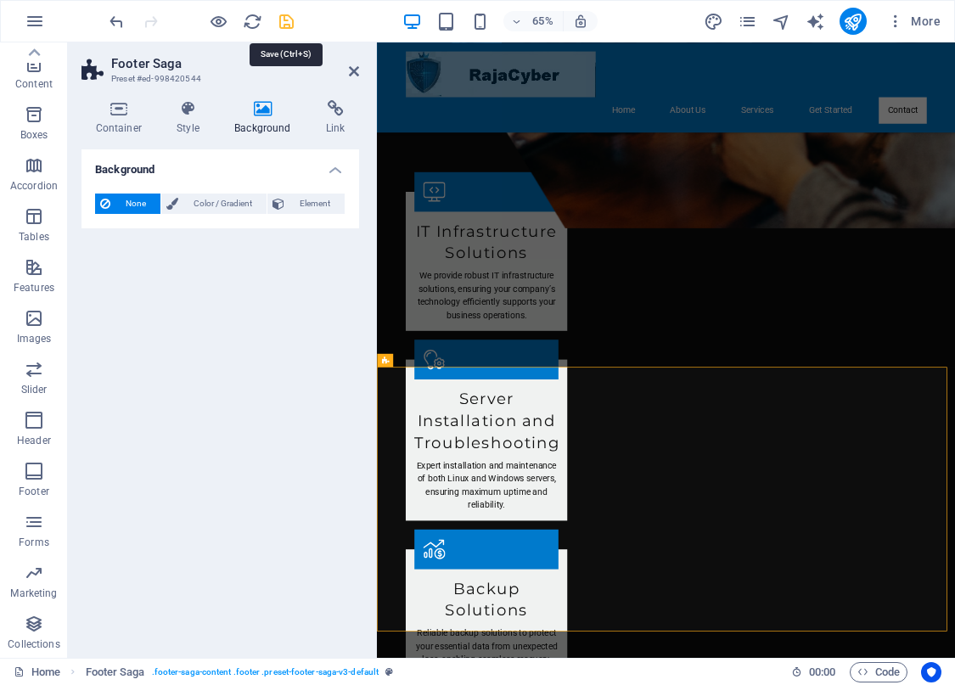
click at [286, 26] on icon "save" at bounding box center [287, 22] width 20 height 20
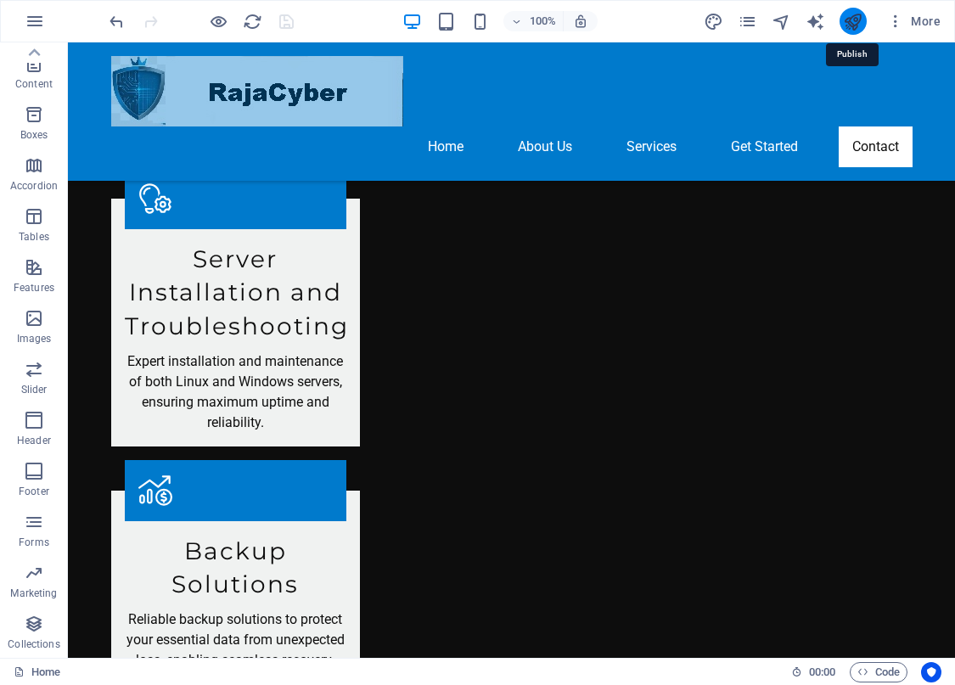
click at [860, 23] on icon "publish" at bounding box center [853, 22] width 20 height 20
